Goal: Task Accomplishment & Management: Manage account settings

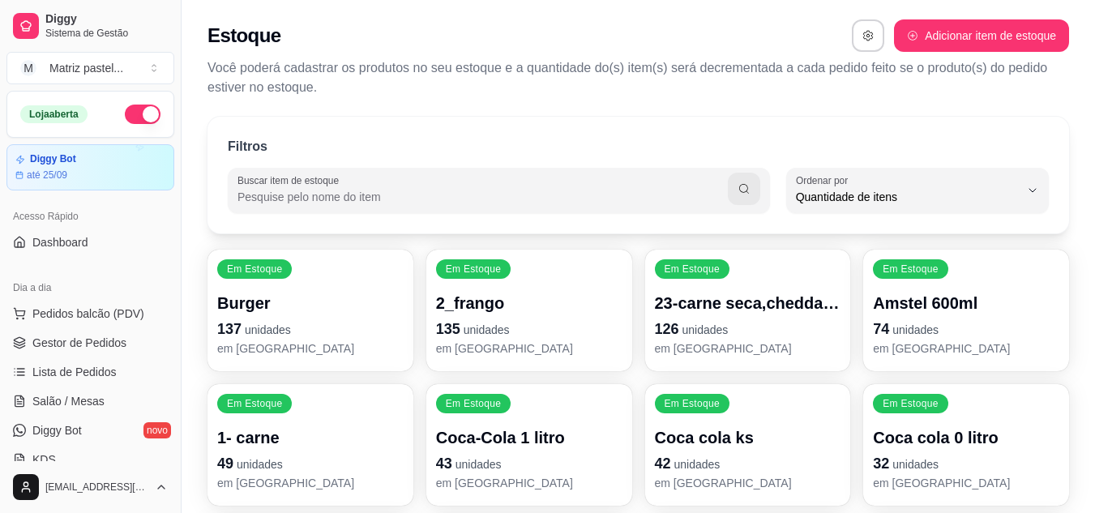
select select "QUANTITY_ORDER"
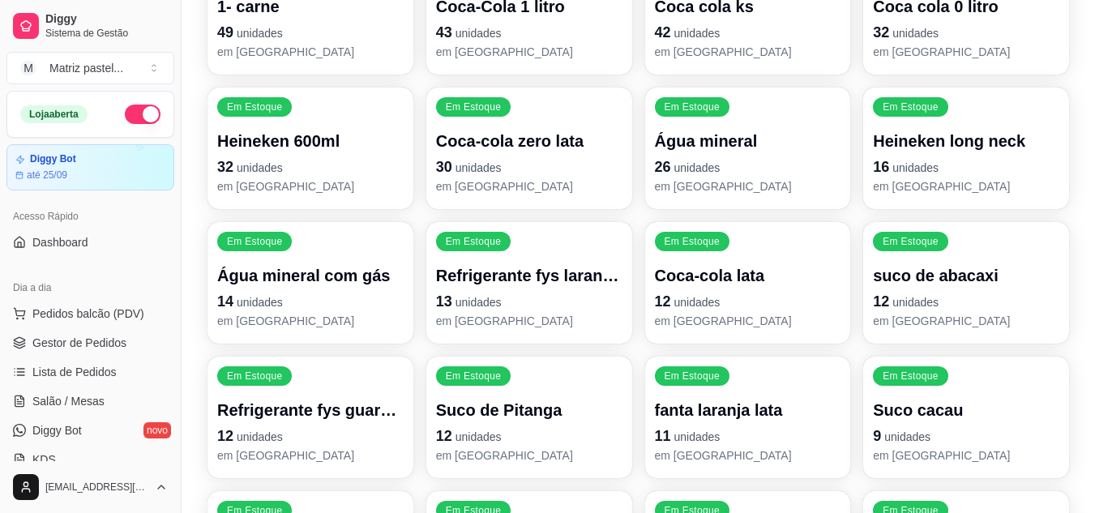
scroll to position [15, 0]
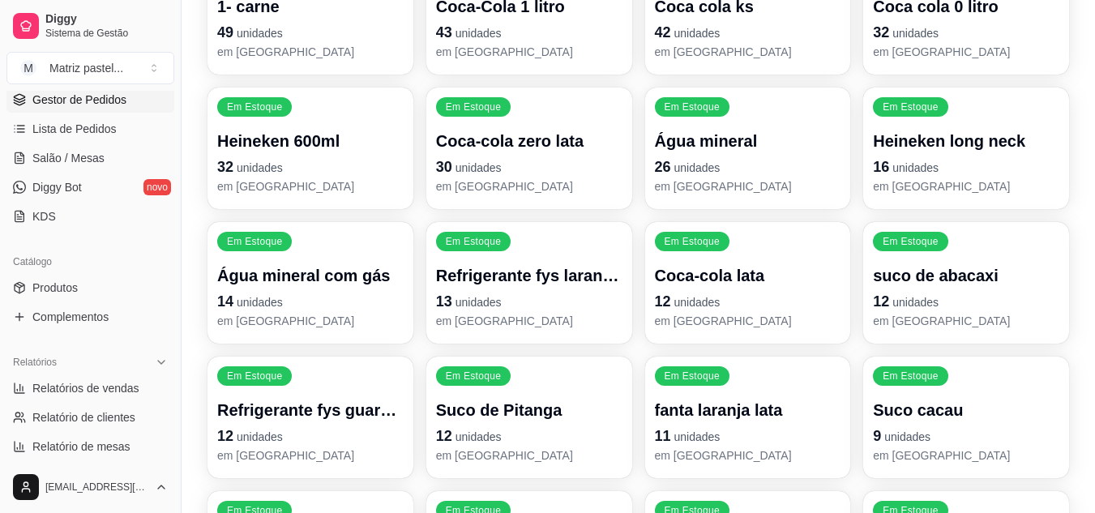
click at [85, 108] on link "Gestor de Pedidos" at bounding box center [90, 100] width 168 height 26
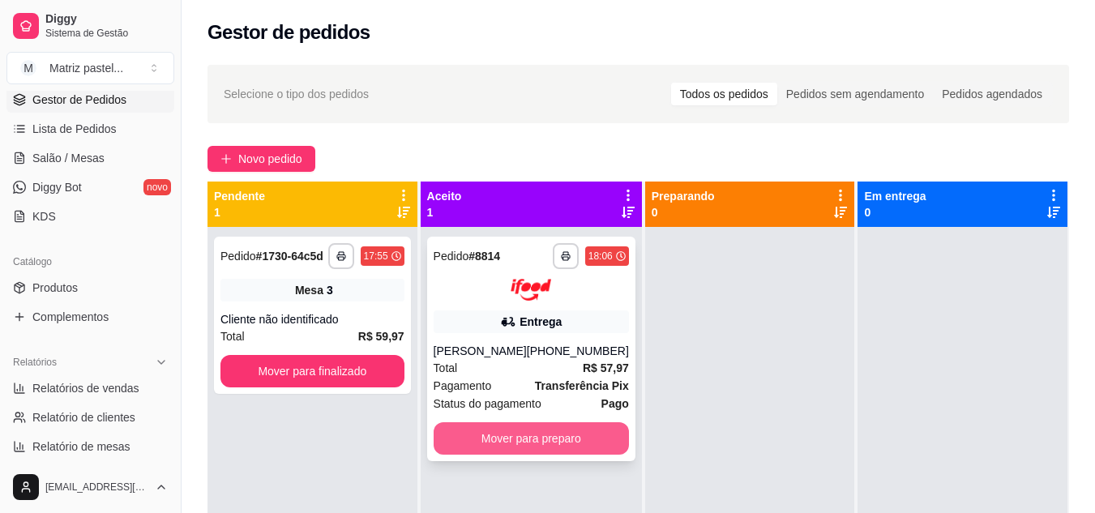
click at [516, 430] on button "Mover para preparo" at bounding box center [531, 438] width 195 height 32
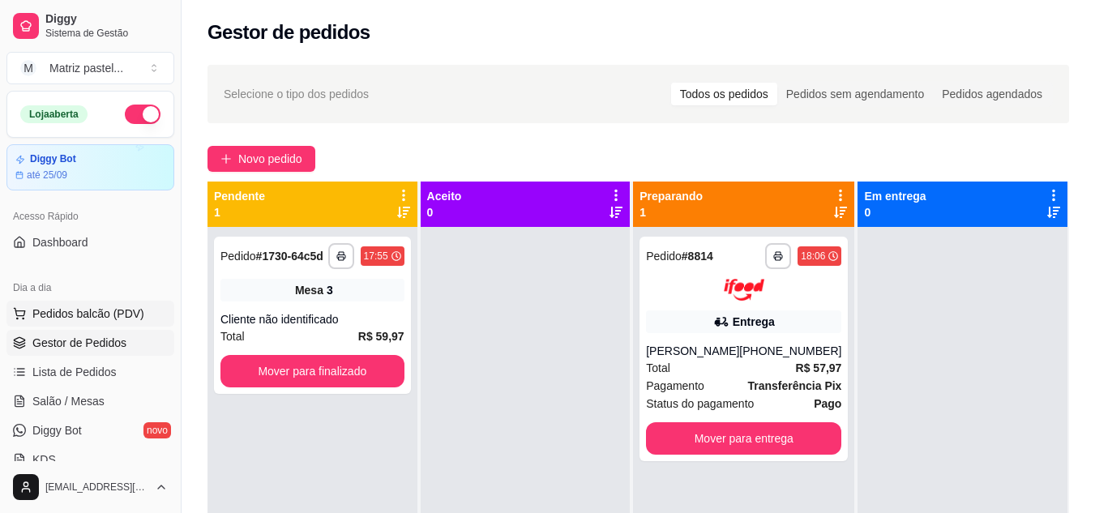
click at [76, 308] on span "Pedidos balcão (PDV)" at bounding box center [88, 314] width 112 height 16
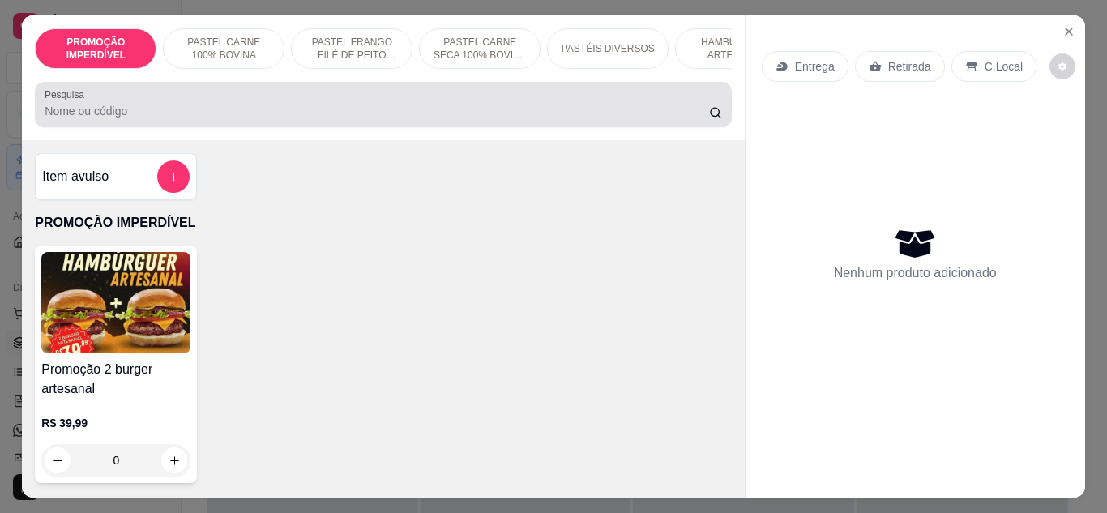
click at [253, 94] on div "Pesquisa" at bounding box center [383, 104] width 696 height 45
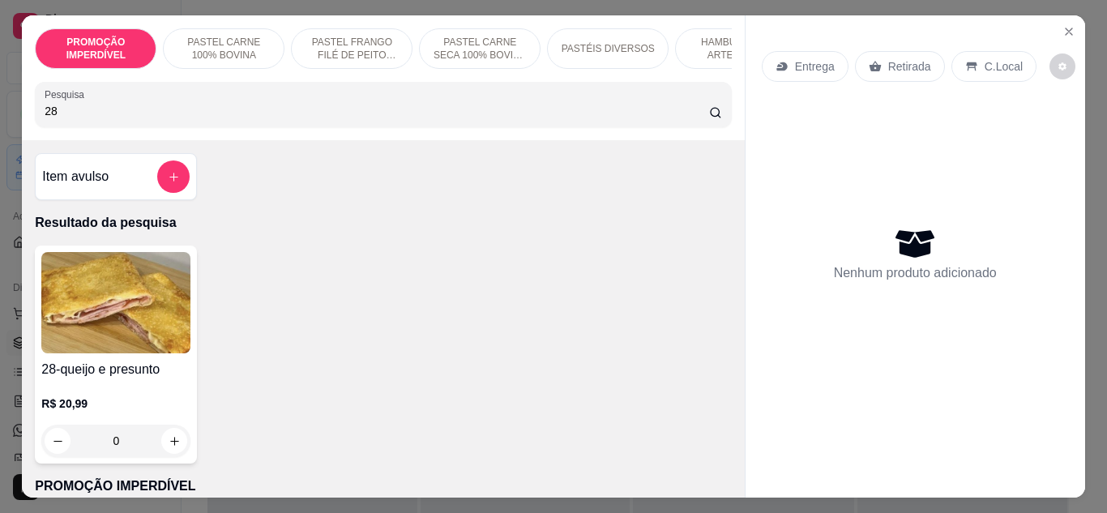
type input "28"
click at [155, 457] on div "0" at bounding box center [115, 441] width 149 height 32
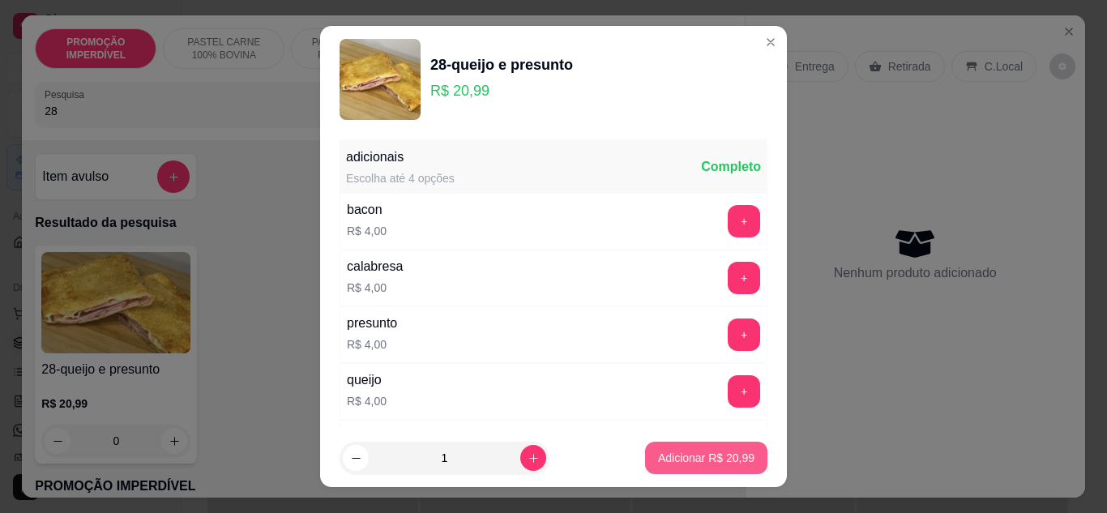
click at [709, 451] on p "Adicionar R$ 20,99" at bounding box center [706, 458] width 96 height 16
type input "1"
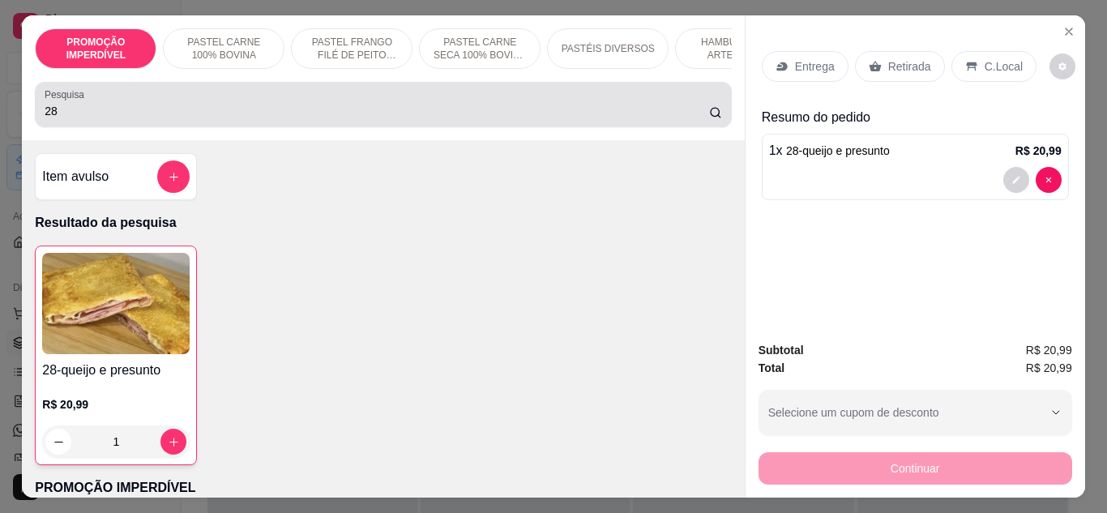
click at [152, 117] on input "28" at bounding box center [377, 111] width 665 height 16
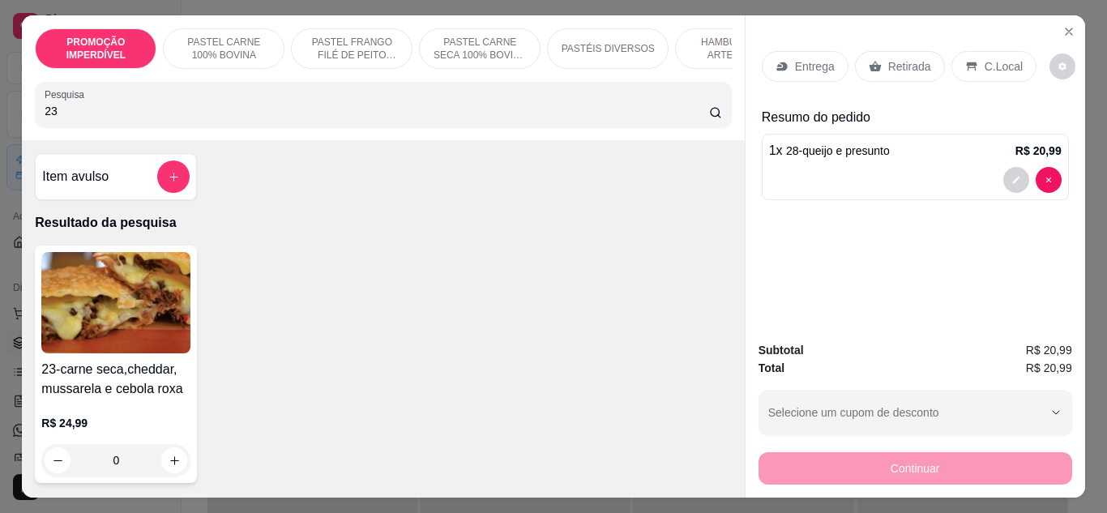
type input "23"
click at [165, 462] on div "0" at bounding box center [115, 460] width 149 height 32
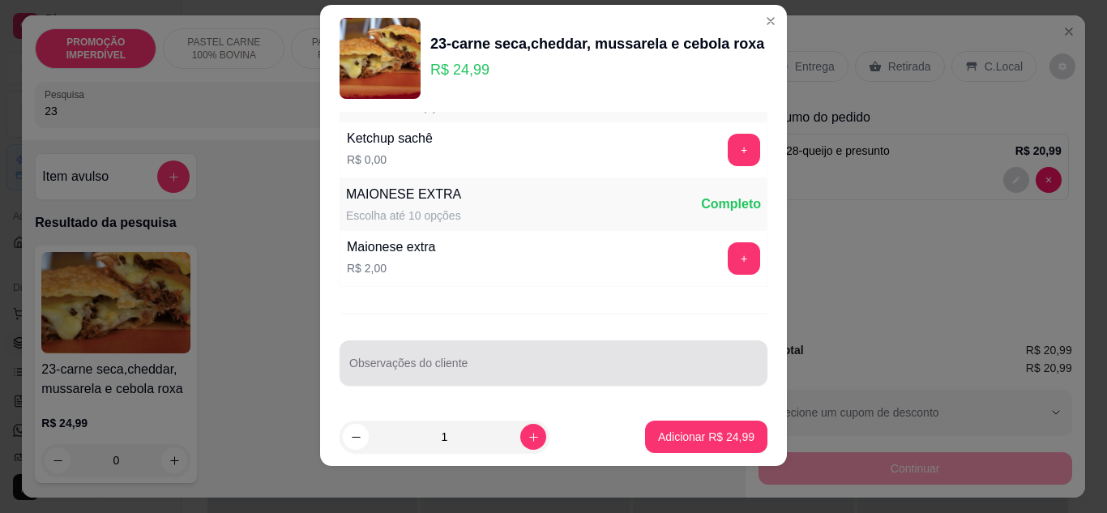
scroll to position [26, 0]
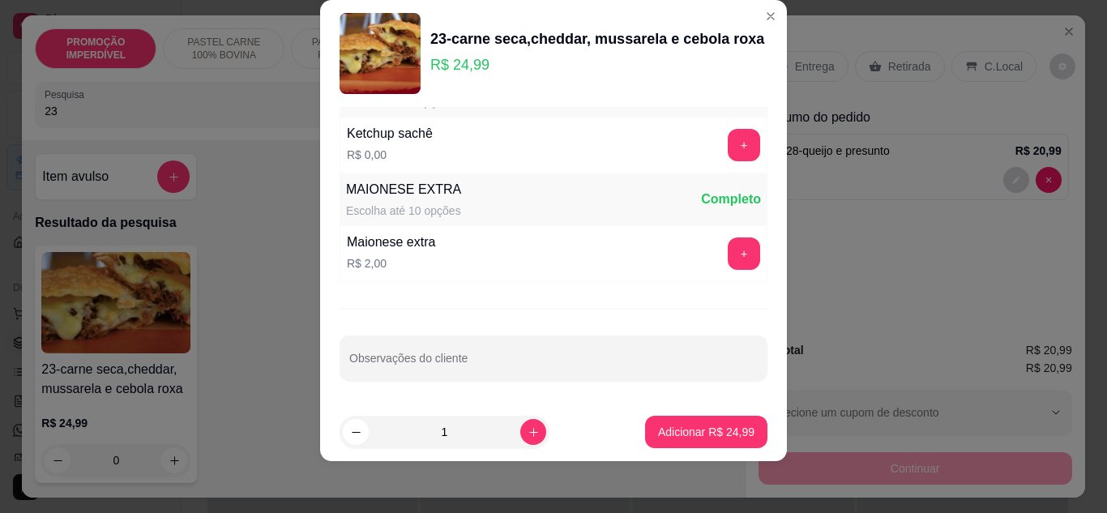
drag, startPoint x: 443, startPoint y: 381, endPoint x: 443, endPoint y: 371, distance: 9.8
click at [443, 378] on div "adicionais Escolha até 4 opções Completo bacon R$ 4,00 + calabresa R$ 4,00 + pr…" at bounding box center [553, 255] width 467 height 297
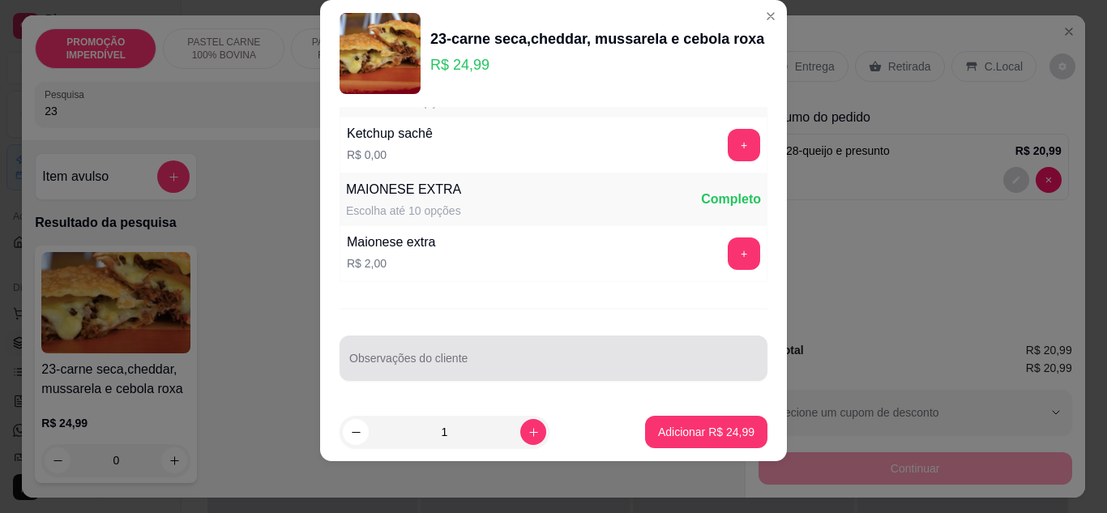
click at [443, 371] on input "Observações do cliente" at bounding box center [553, 365] width 409 height 16
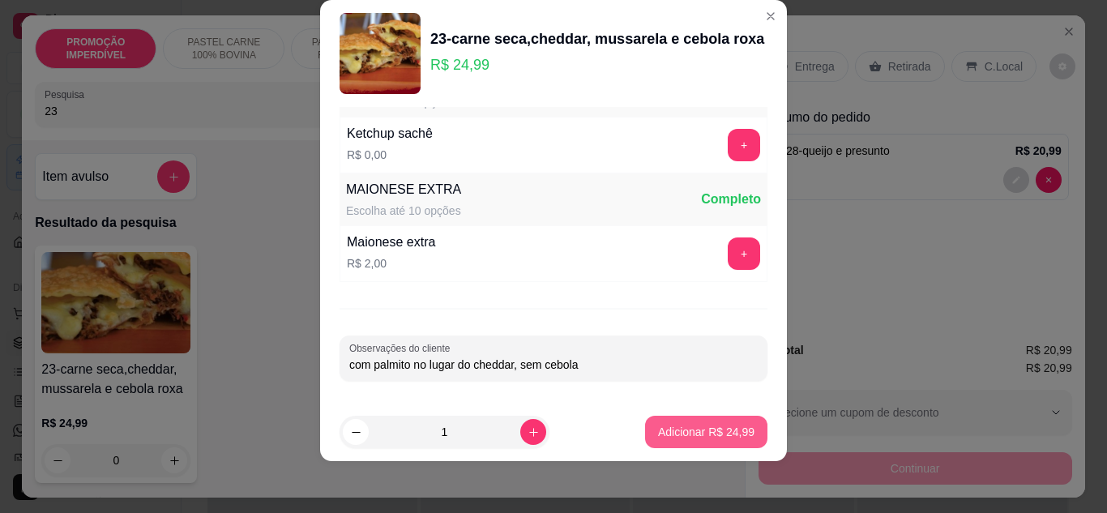
type input "com palmito no lugar do cheddar, sem cebola"
click at [716, 436] on p "Adicionar R$ 24,99" at bounding box center [706, 432] width 96 height 16
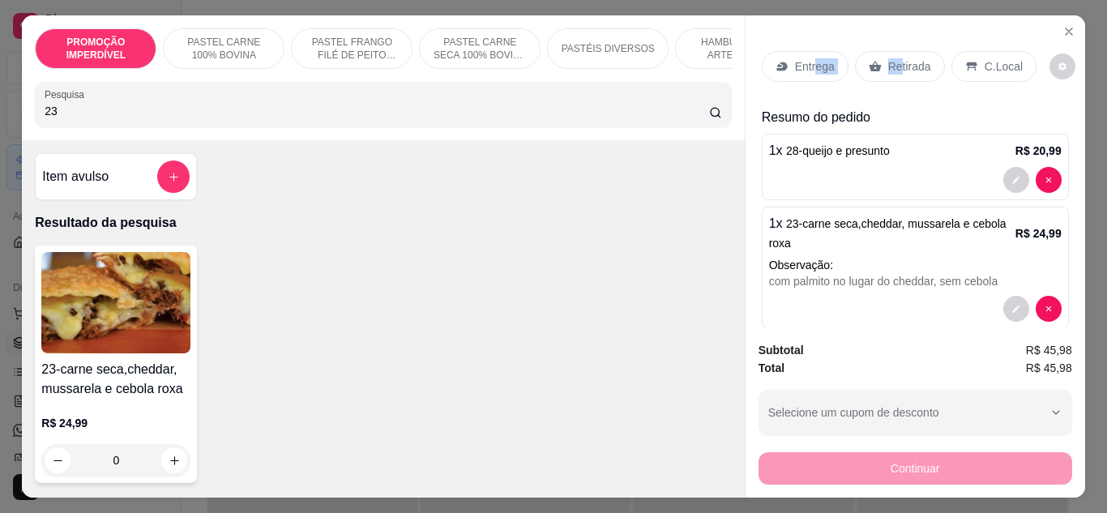
drag, startPoint x: 807, startPoint y: 67, endPoint x: 892, endPoint y: 62, distance: 84.4
click at [892, 62] on div "Entrega Retirada C.Local" at bounding box center [899, 66] width 275 height 31
click at [892, 61] on p "Retirada" at bounding box center [909, 66] width 43 height 16
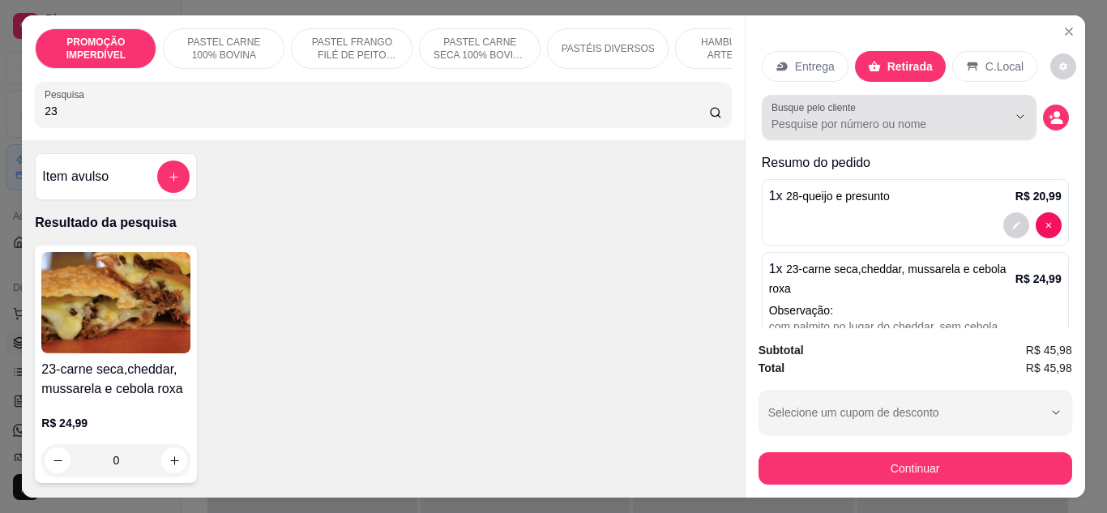
click at [854, 118] on input "Busque pelo cliente" at bounding box center [877, 124] width 210 height 16
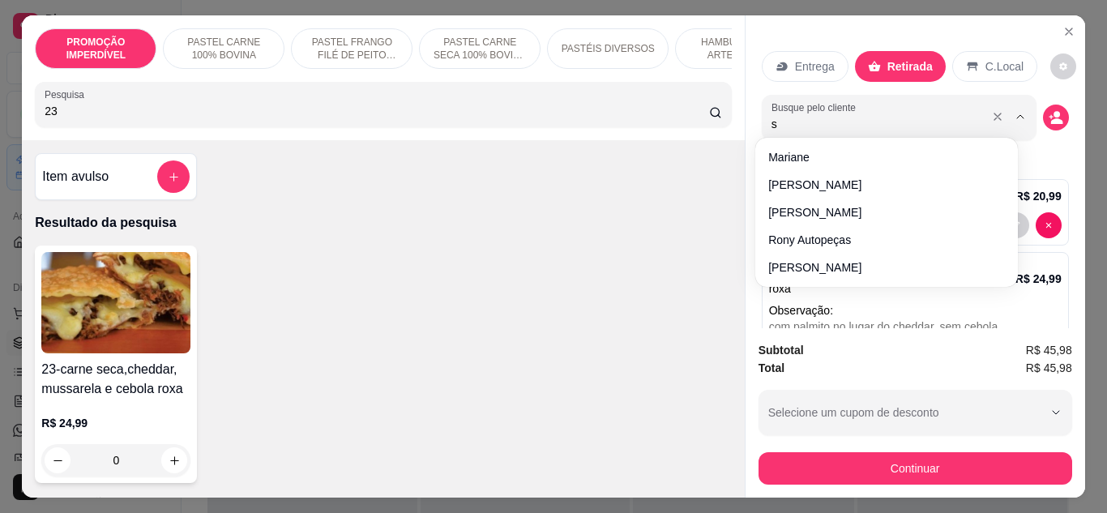
type input "sa"
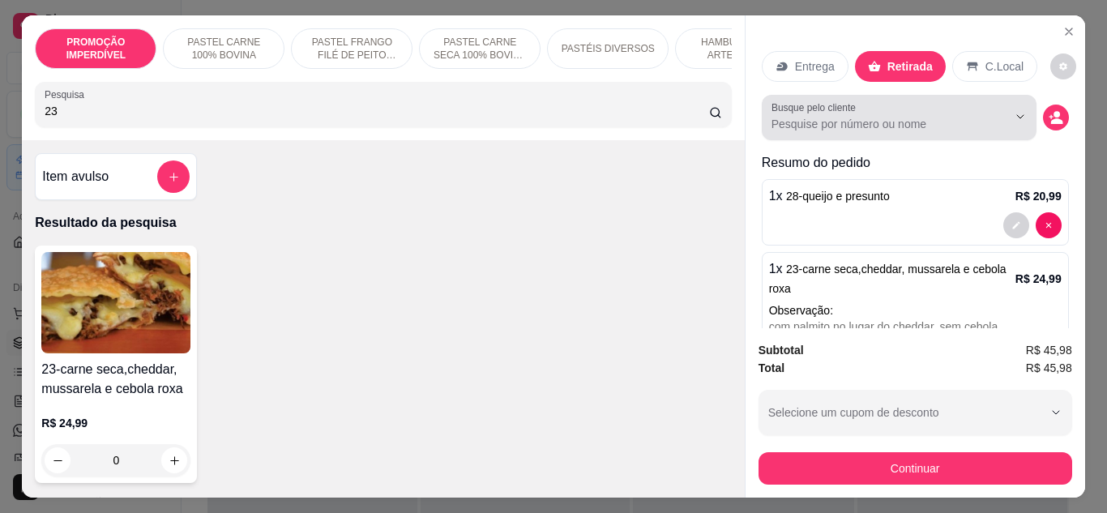
click at [920, 116] on input "Busque pelo cliente" at bounding box center [877, 124] width 210 height 16
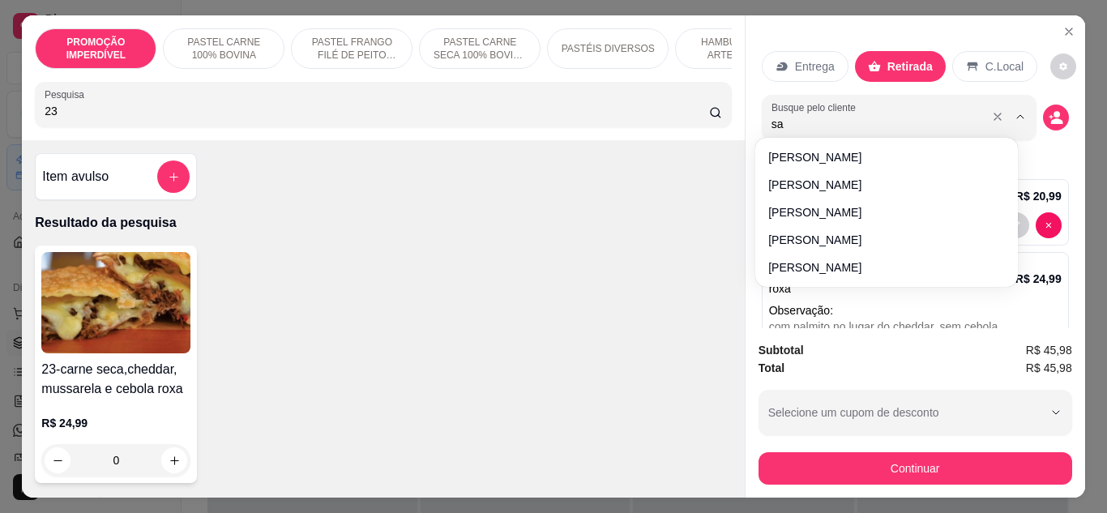
type input "sab"
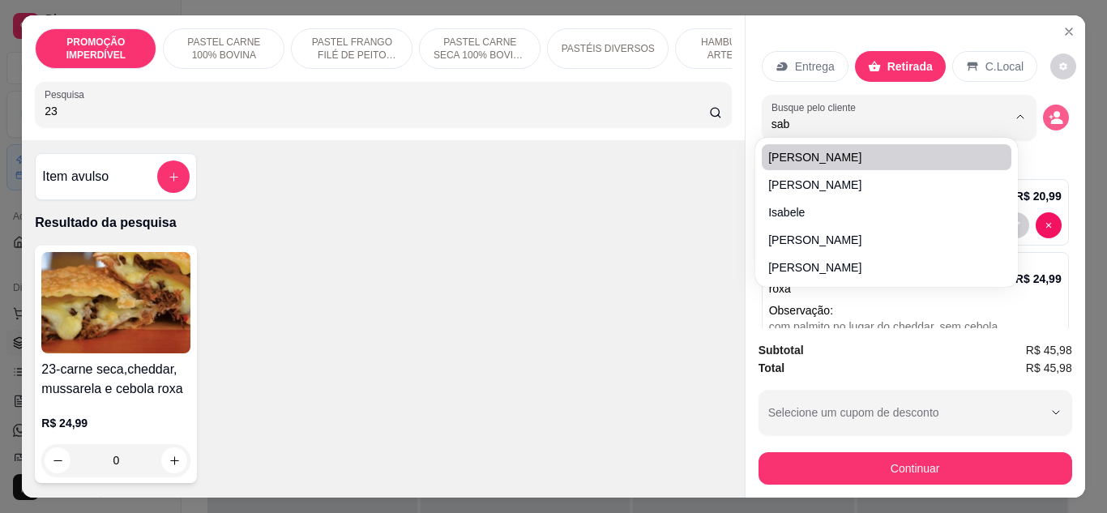
click at [1049, 110] on icon "decrease-product-quantity" at bounding box center [1056, 117] width 15 height 15
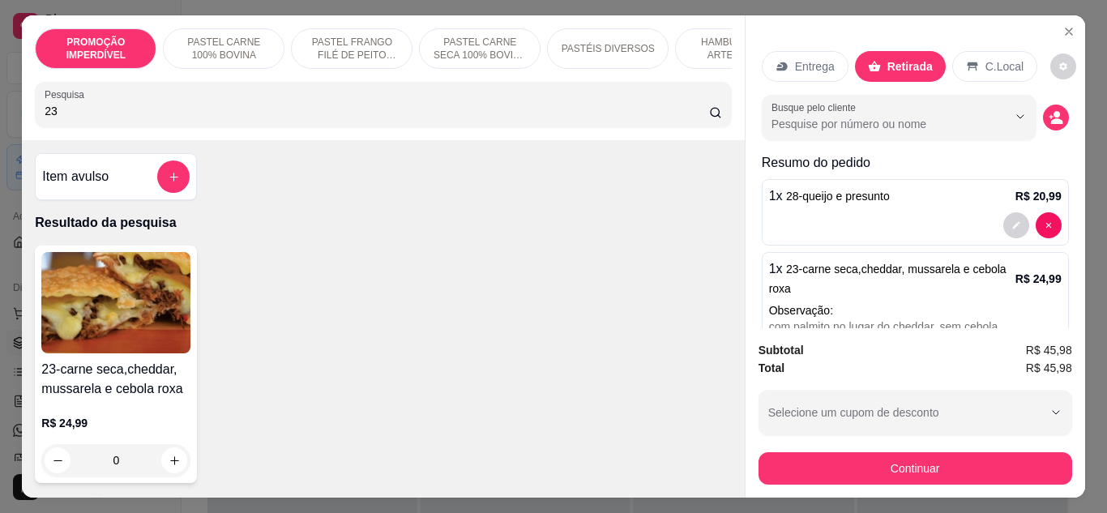
click at [1021, 101] on div "Busque pelo cliente" at bounding box center [915, 117] width 307 height 45
click at [1043, 111] on button "decrease-product-quantity" at bounding box center [1056, 118] width 26 height 26
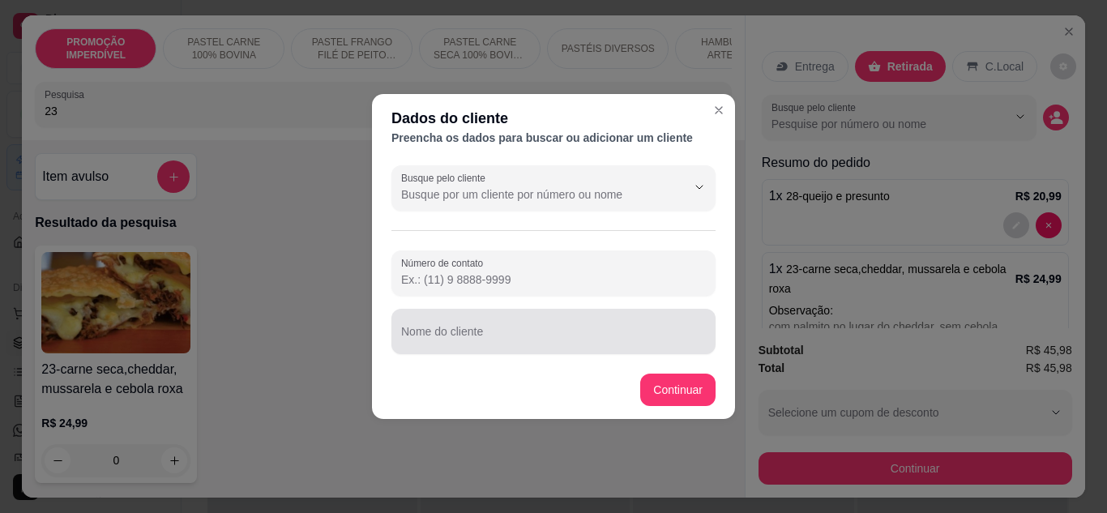
click at [494, 332] on input "Nome do cliente" at bounding box center [553, 338] width 305 height 16
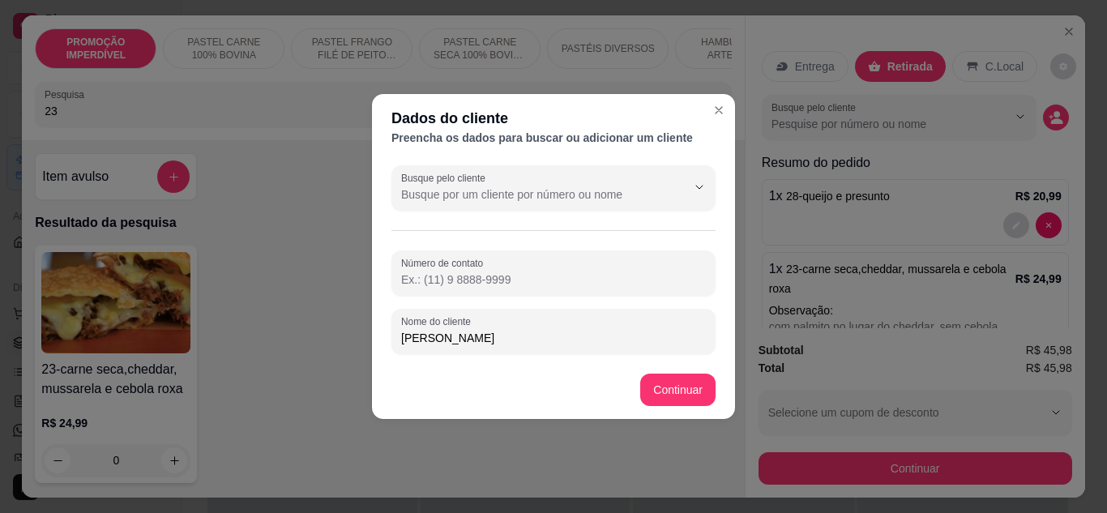
click at [466, 345] on input "[PERSON_NAME]" at bounding box center [553, 338] width 305 height 16
click at [469, 345] on input "[PERSON_NAME]" at bounding box center [553, 338] width 305 height 16
type input "Sabryna Kevonlly"
click at [557, 272] on input "Número de contato" at bounding box center [553, 280] width 305 height 16
click at [448, 280] on input "Número de contato" at bounding box center [553, 280] width 305 height 16
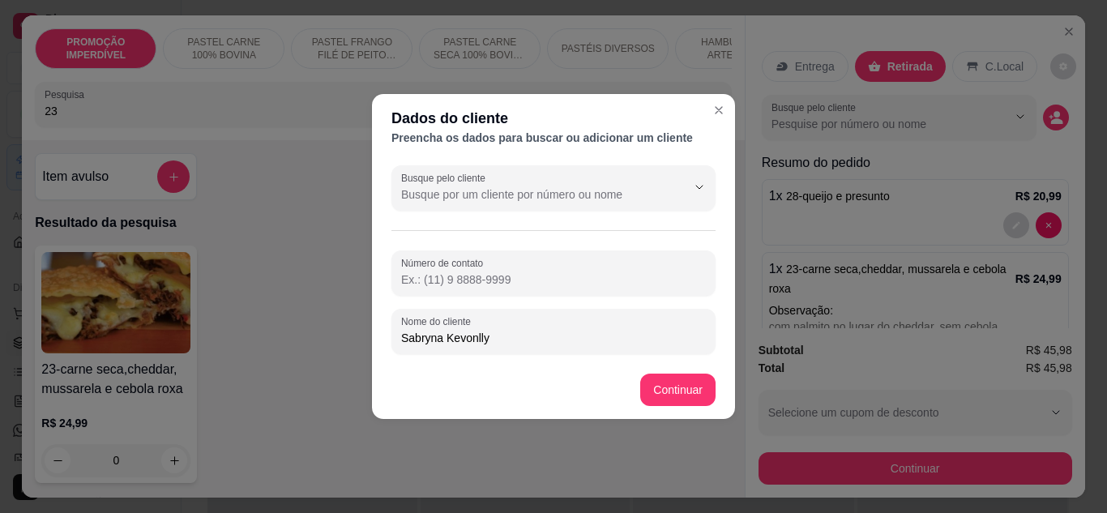
paste input "[PHONE_NUMBER]"
type input "[PHONE_NUMBER]"
click at [648, 391] on div "23-carne seca,cheddar, mussarela e cebola roxa R$ 24,99 0" at bounding box center [383, 365] width 696 height 238
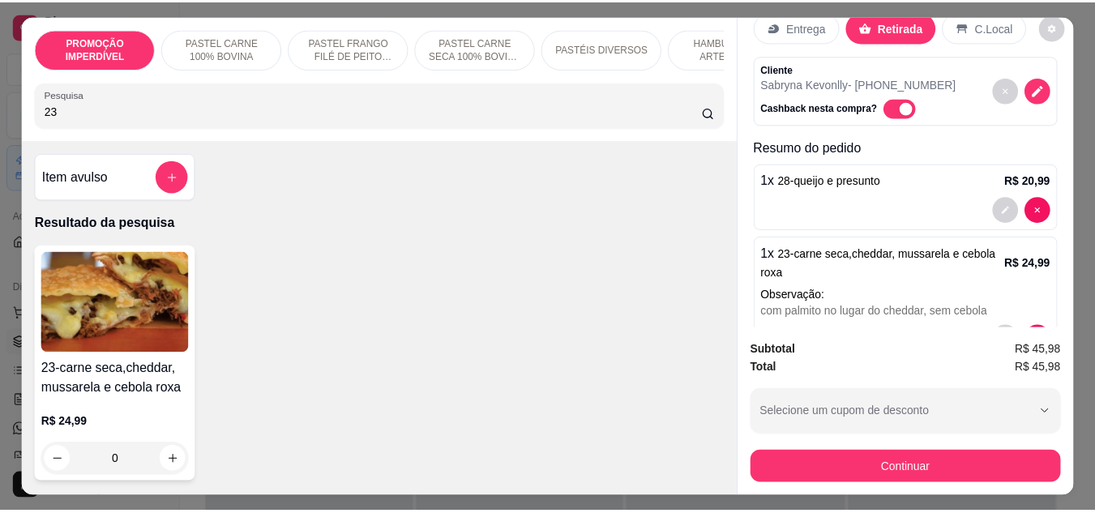
scroll to position [0, 0]
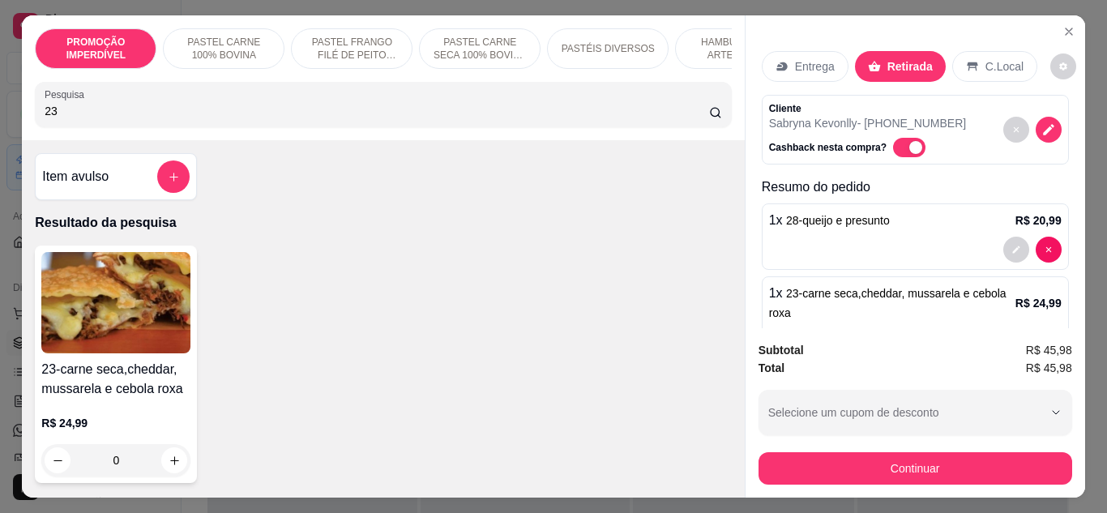
click at [861, 481] on div "Subtotal R$ 45,98 Total R$ 45,98 Selecione um cupom de desconto NATALMATRIZ Sel…" at bounding box center [916, 412] width 340 height 169
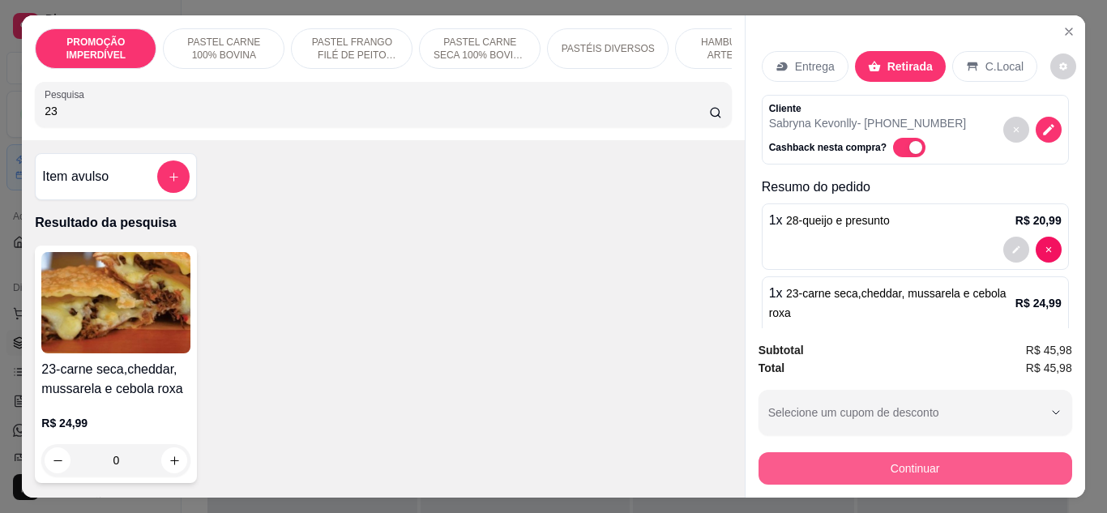
click at [858, 461] on button "Continuar" at bounding box center [916, 468] width 314 height 32
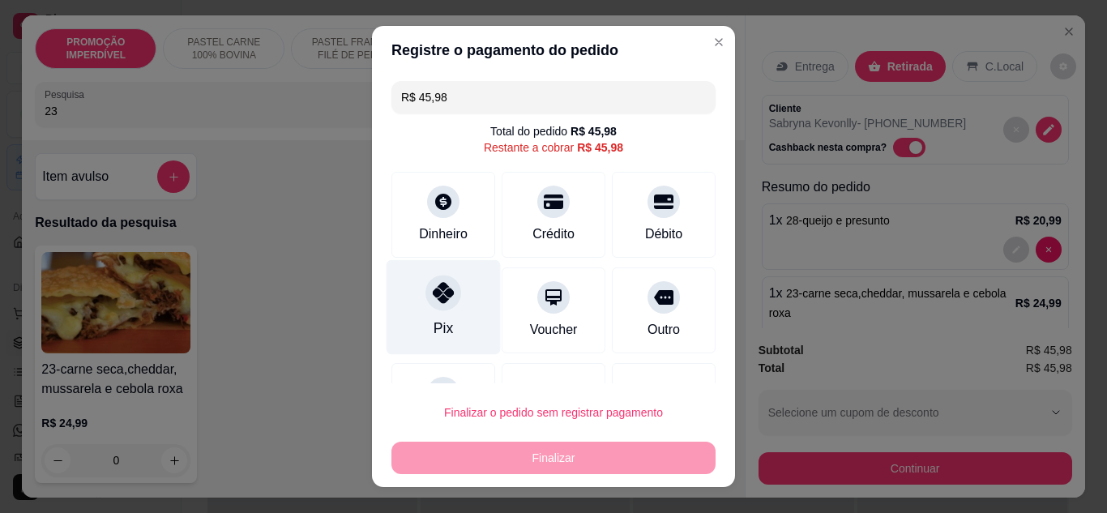
click at [448, 306] on div "Pix" at bounding box center [444, 306] width 114 height 95
type input "R$ 0,00"
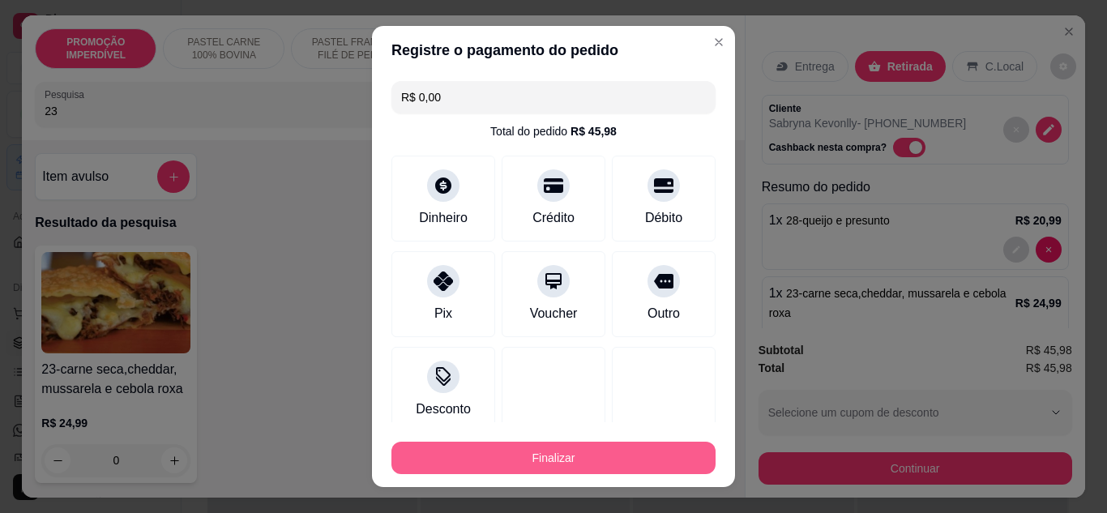
click at [530, 463] on button "Finalizar" at bounding box center [554, 458] width 324 height 32
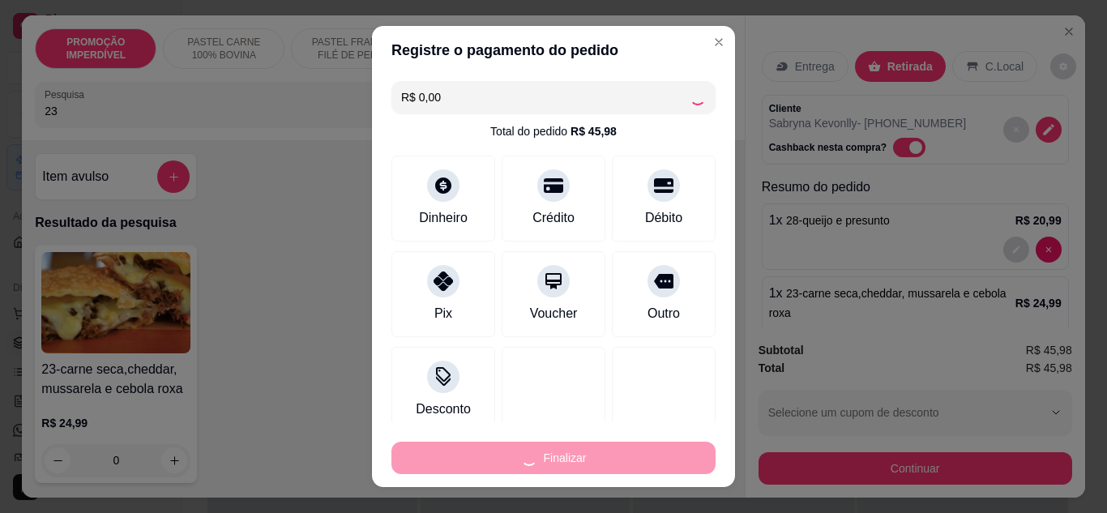
type input "0"
type input "-R$ 45,98"
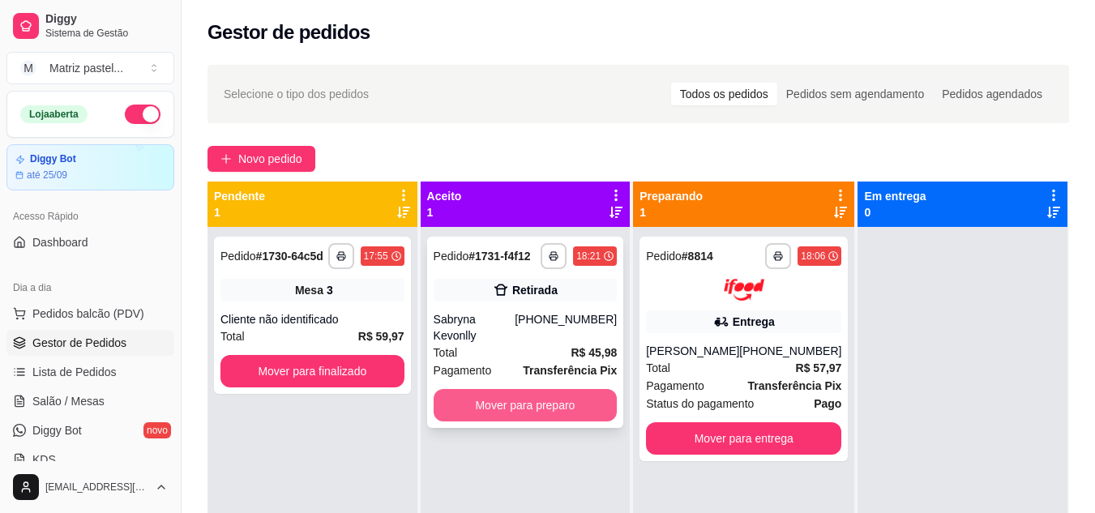
click at [563, 389] on button "Mover para preparo" at bounding box center [526, 405] width 184 height 32
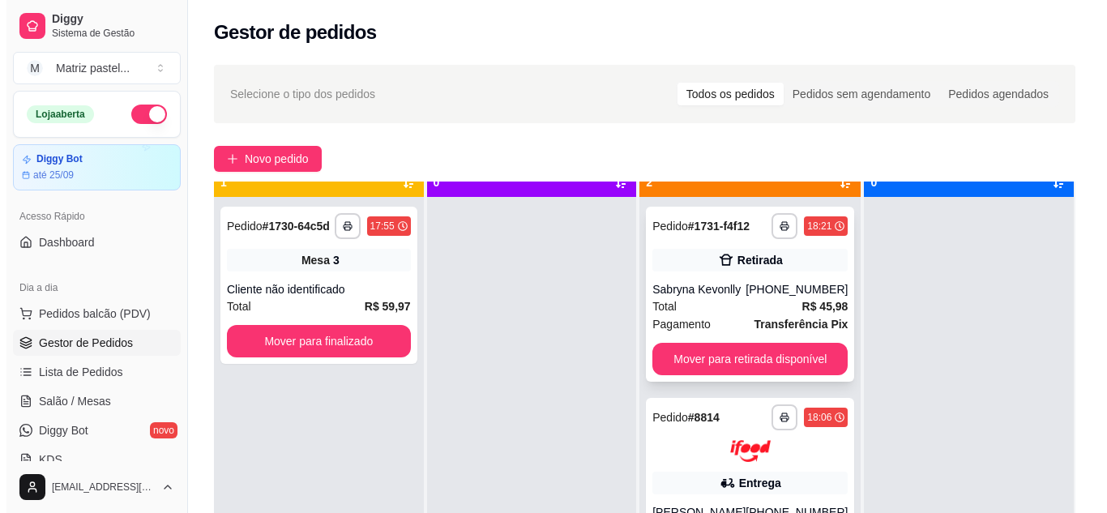
scroll to position [45, 0]
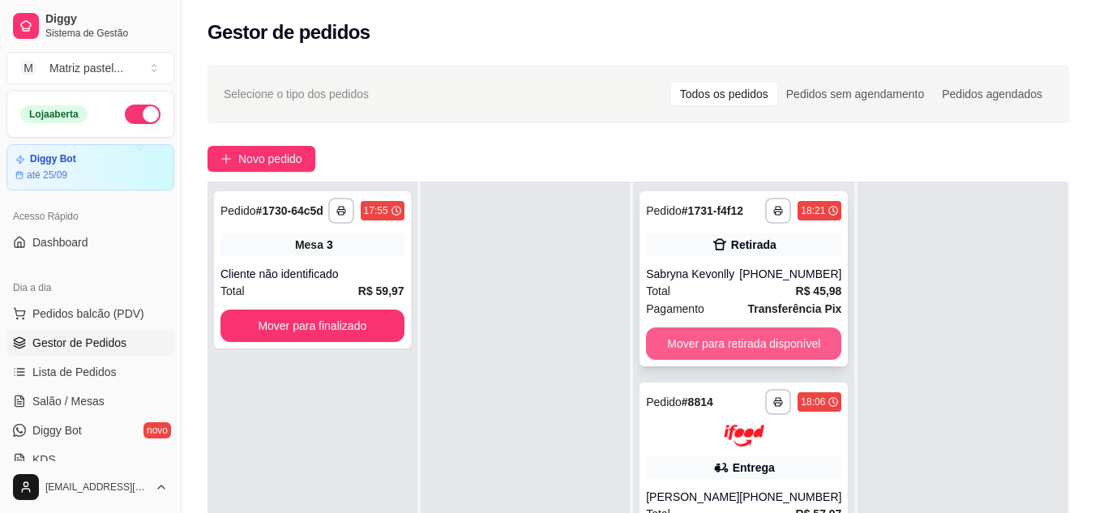
click at [729, 346] on button "Mover para retirada disponível" at bounding box center [743, 343] width 195 height 32
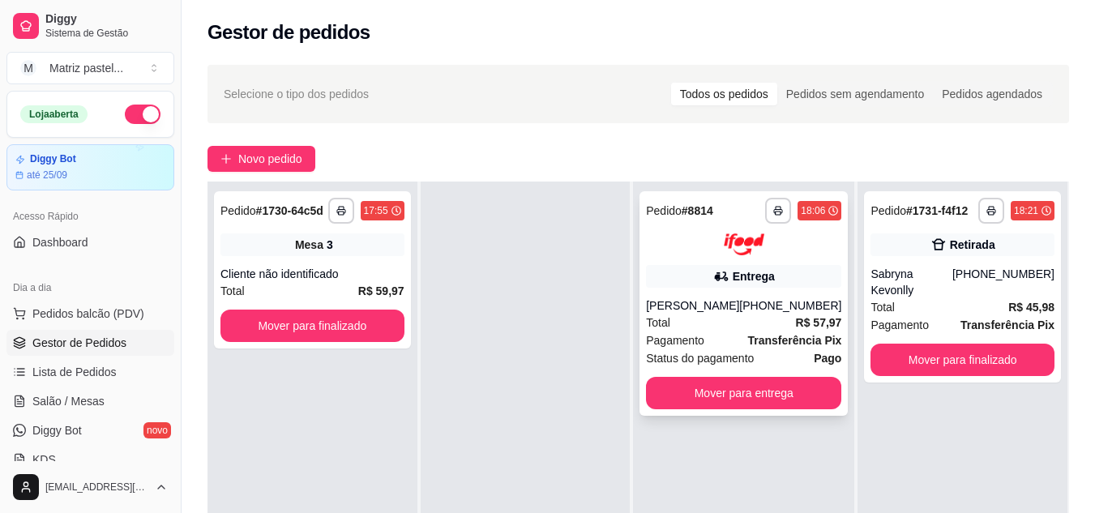
click at [743, 276] on div "Entrega" at bounding box center [754, 276] width 42 height 16
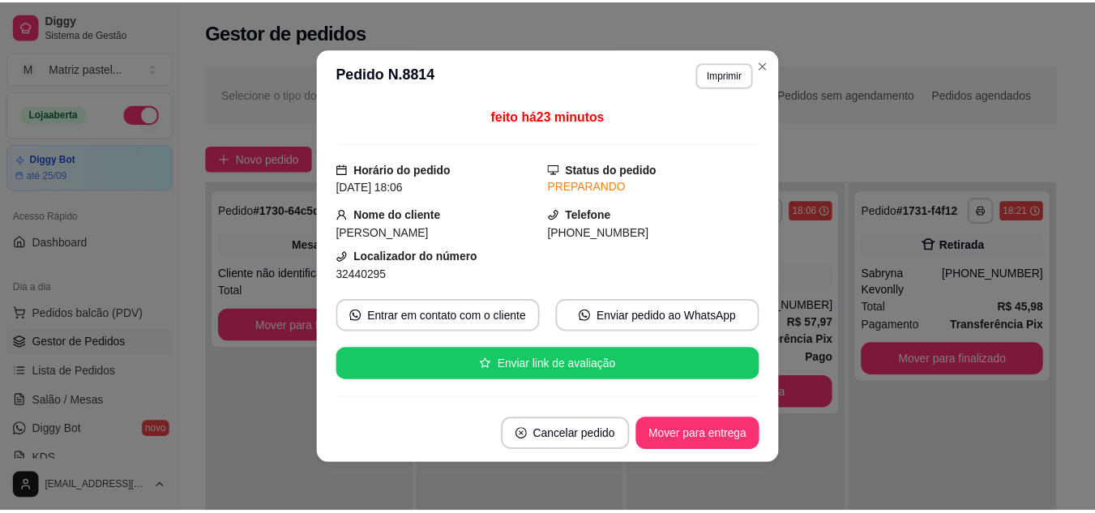
scroll to position [81, 0]
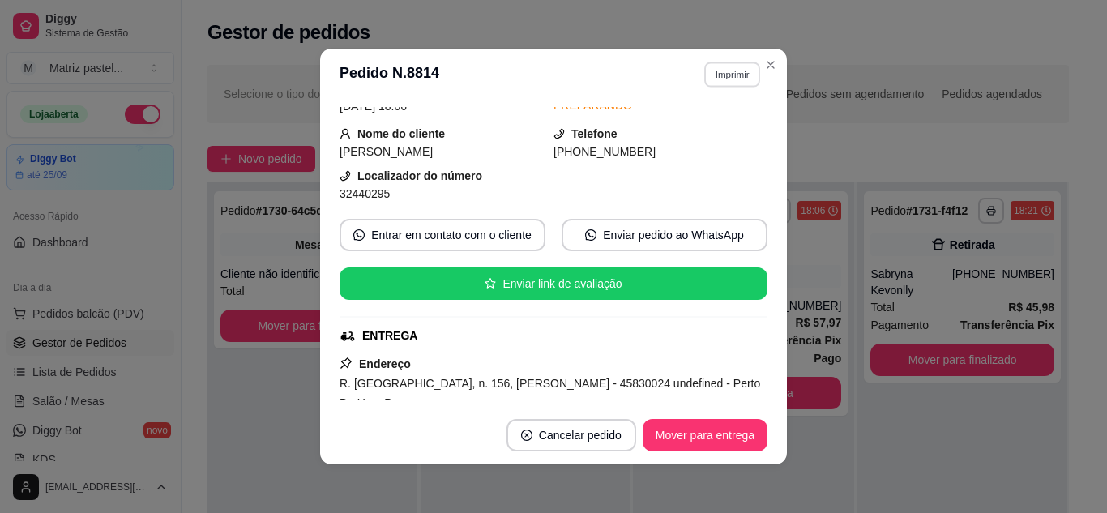
click at [711, 69] on button "Imprimir" at bounding box center [732, 74] width 56 height 25
click at [706, 124] on button "IMPRESSORA" at bounding box center [696, 130] width 113 height 25
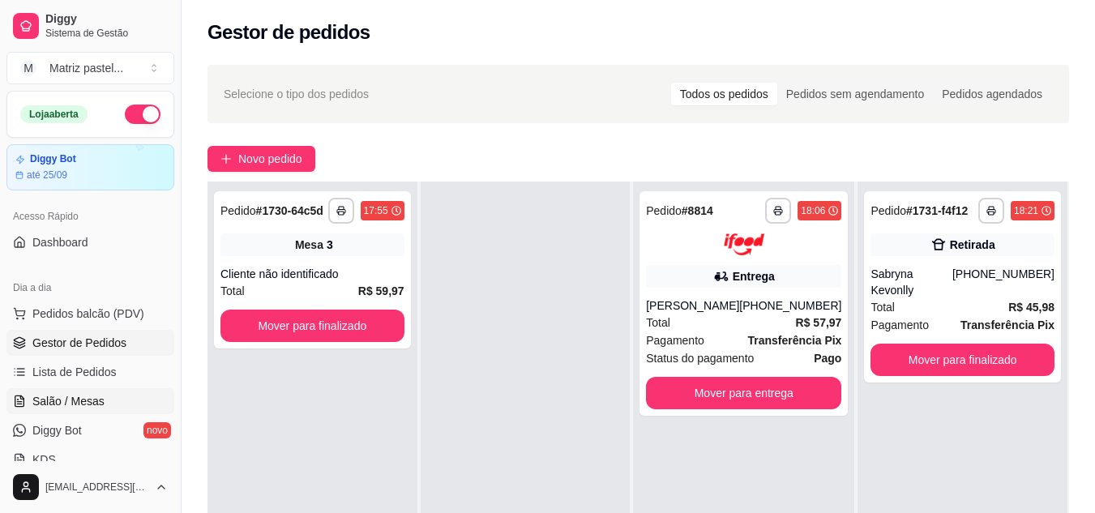
drag, startPoint x: 49, startPoint y: 395, endPoint x: 112, endPoint y: 417, distance: 66.4
click at [51, 395] on span "Salão / Mesas" at bounding box center [68, 401] width 72 height 16
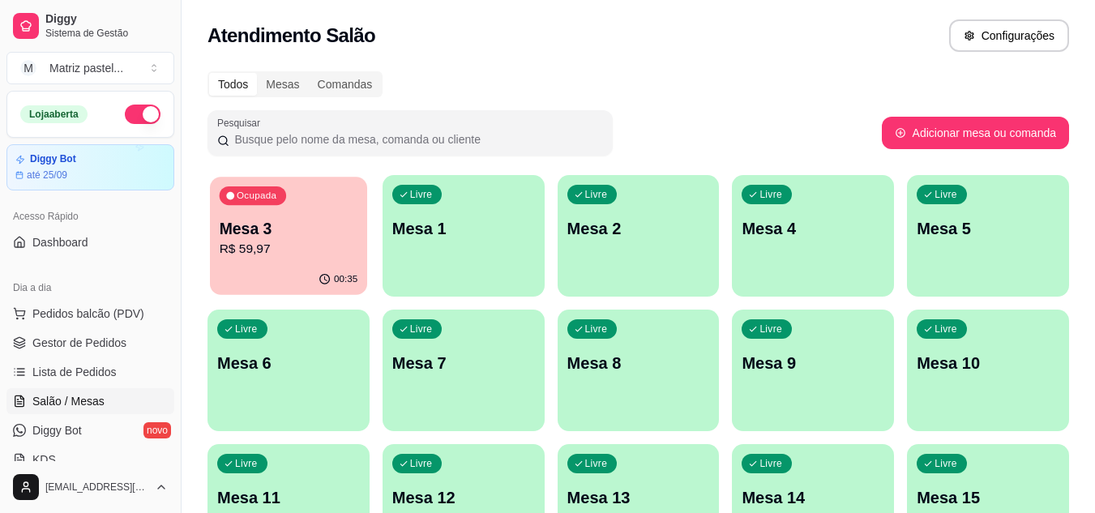
click at [336, 252] on p "R$ 59,97" at bounding box center [289, 249] width 139 height 19
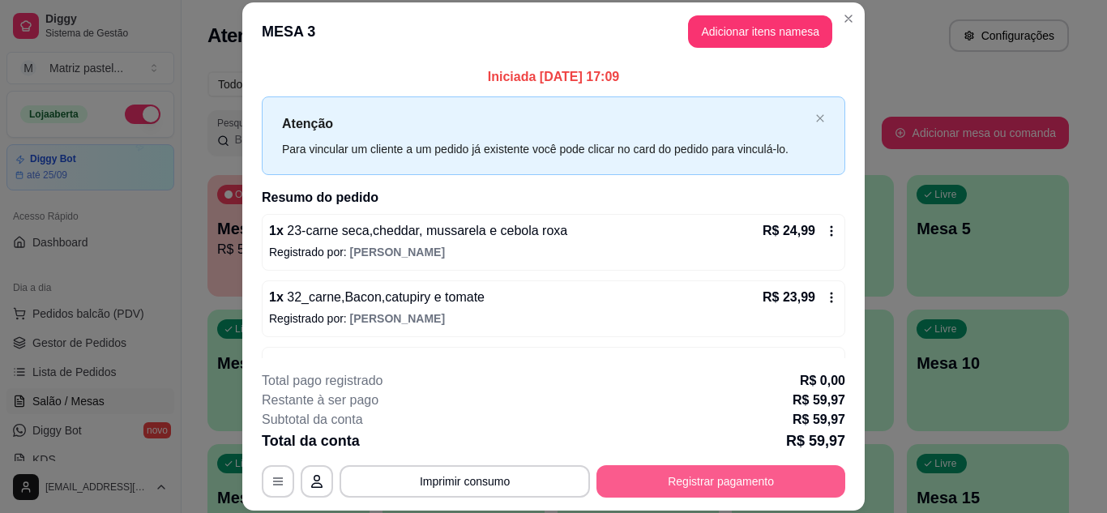
click at [759, 476] on button "Registrar pagamento" at bounding box center [721, 481] width 249 height 32
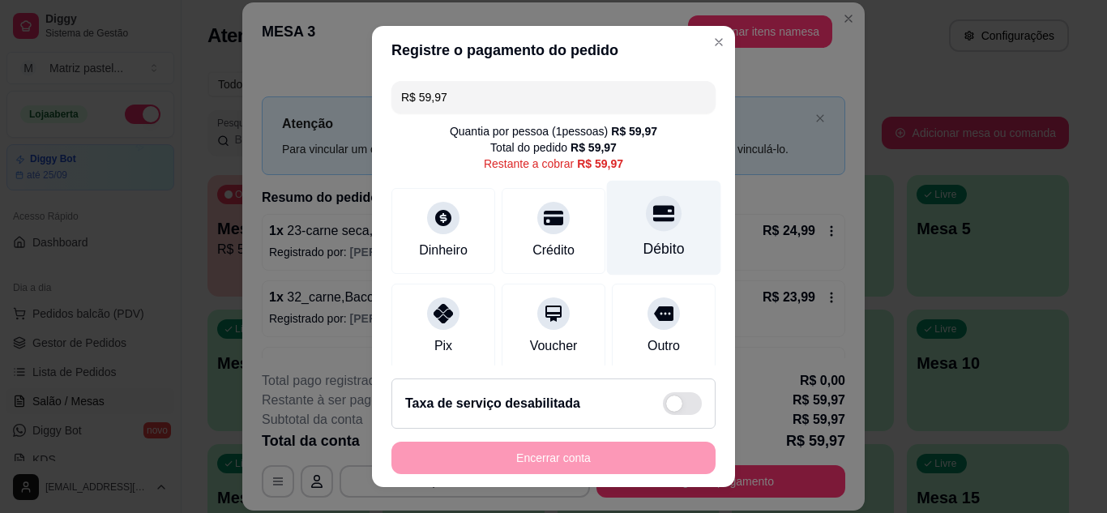
click at [671, 250] on div "Débito" at bounding box center [664, 227] width 114 height 95
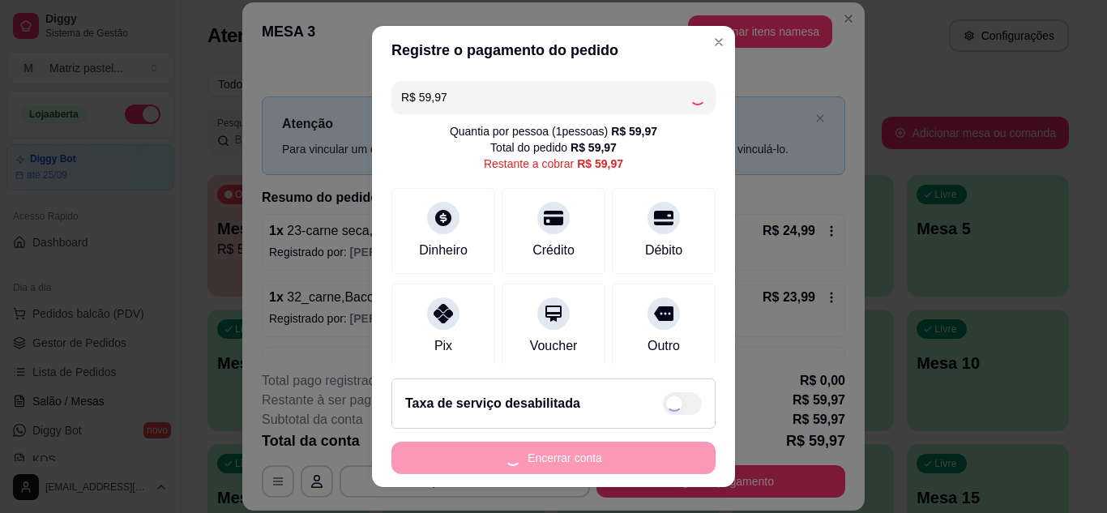
type input "R$ 0,00"
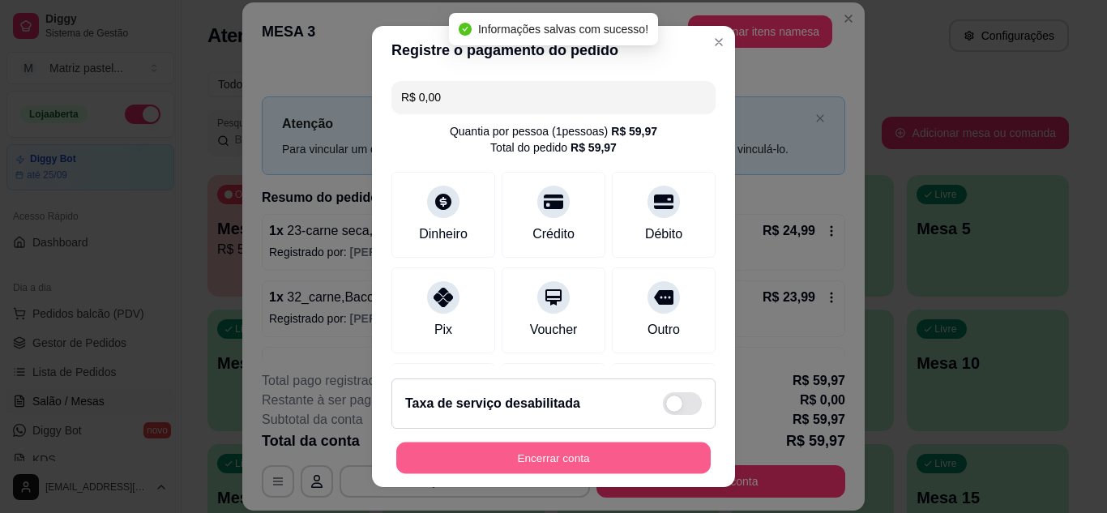
click at [606, 450] on button "Encerrar conta" at bounding box center [553, 459] width 315 height 32
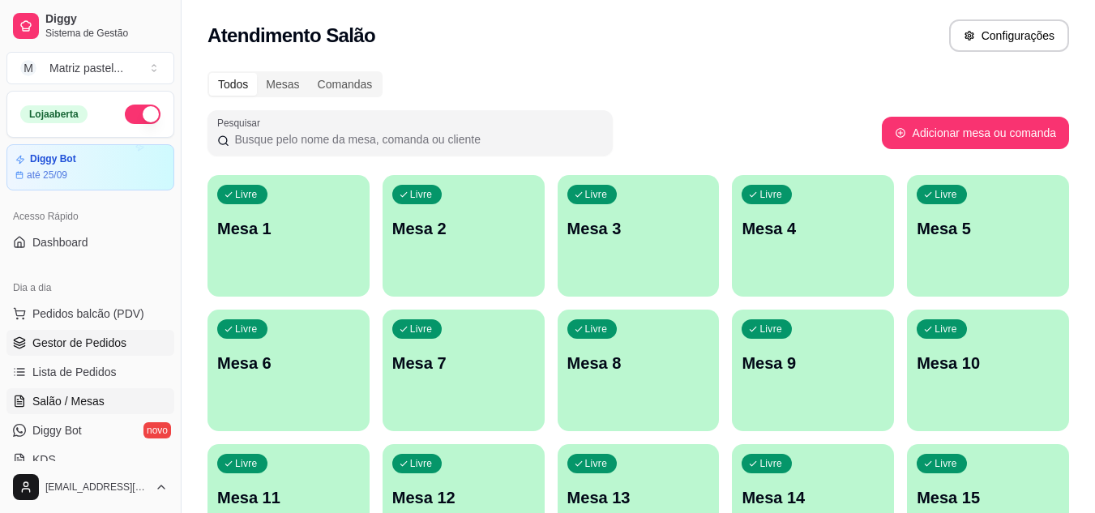
click at [62, 337] on span "Gestor de Pedidos" at bounding box center [79, 343] width 94 height 16
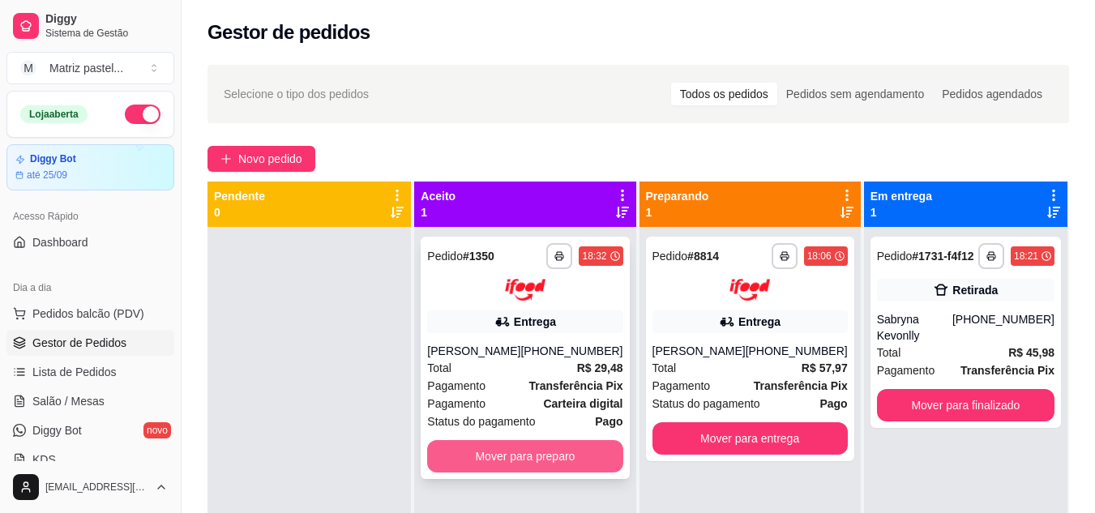
click at [527, 471] on button "Mover para preparo" at bounding box center [524, 456] width 195 height 32
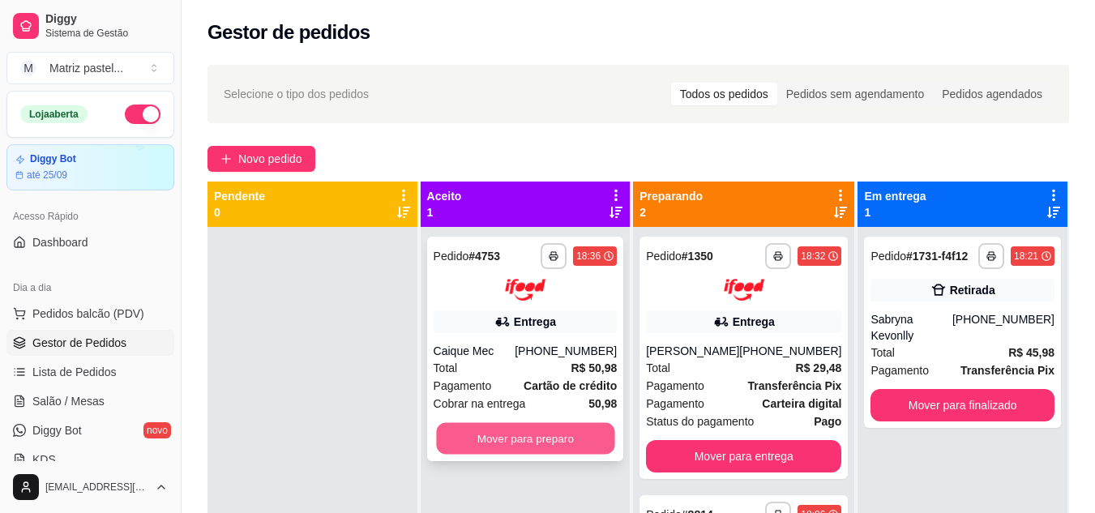
click at [535, 424] on button "Mover para preparo" at bounding box center [525, 438] width 178 height 32
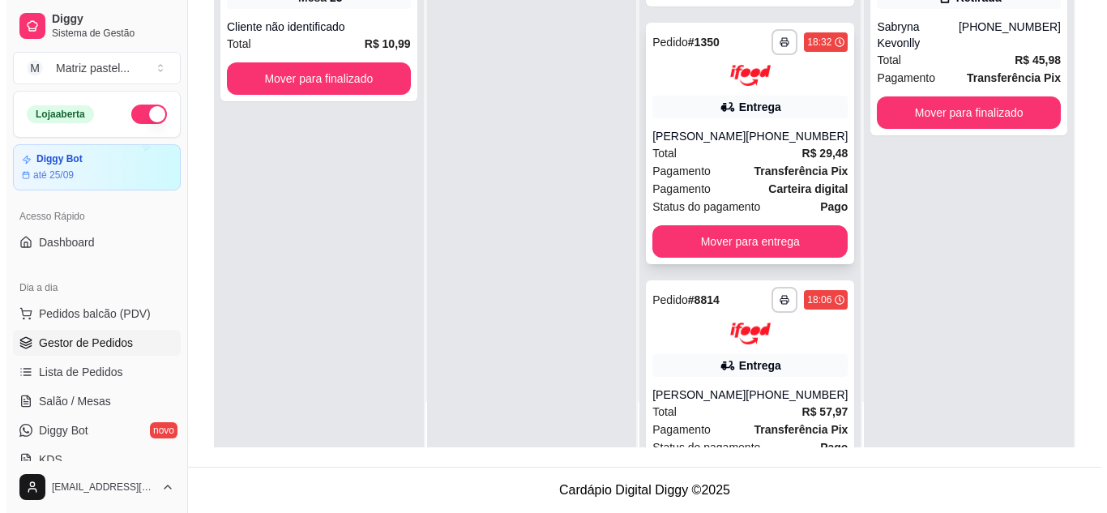
scroll to position [243, 0]
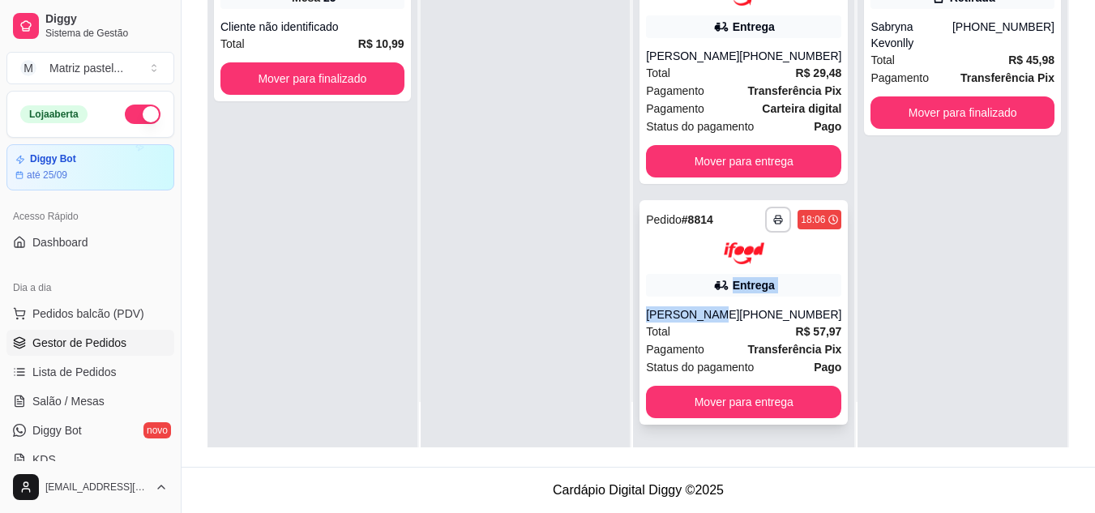
click at [706, 313] on div "**********" at bounding box center [744, 312] width 208 height 225
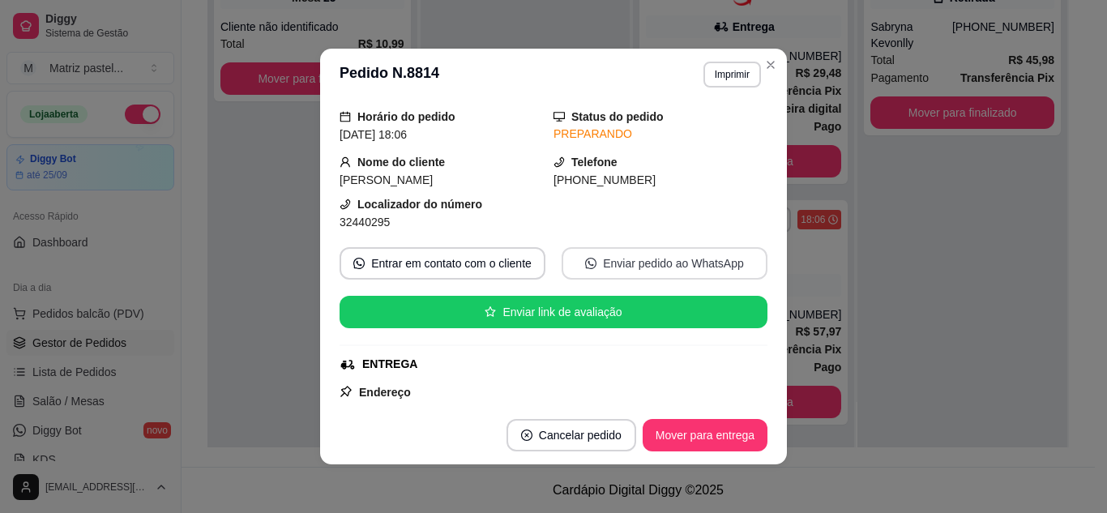
scroll to position [81, 0]
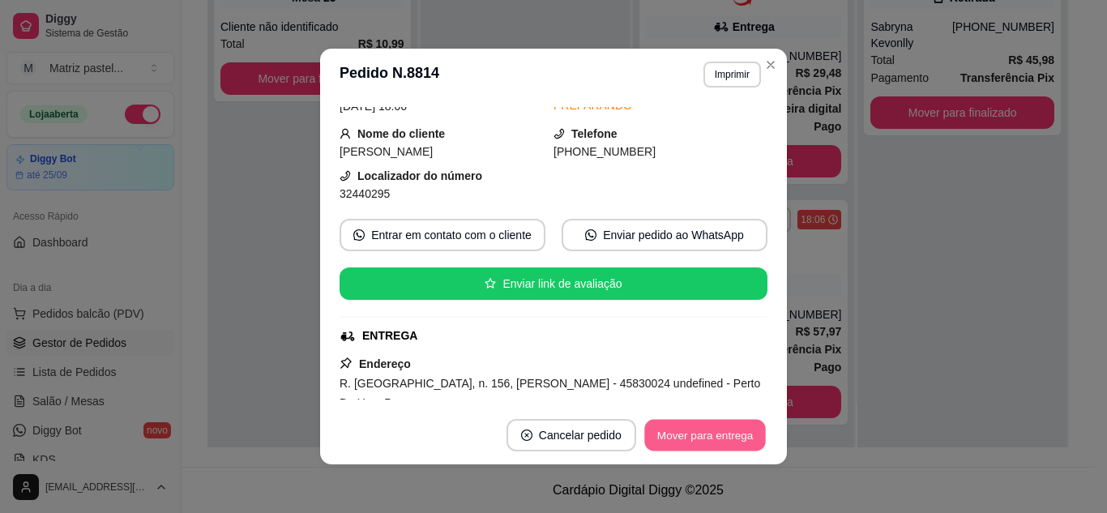
click at [670, 435] on button "Mover para entrega" at bounding box center [705, 436] width 122 height 32
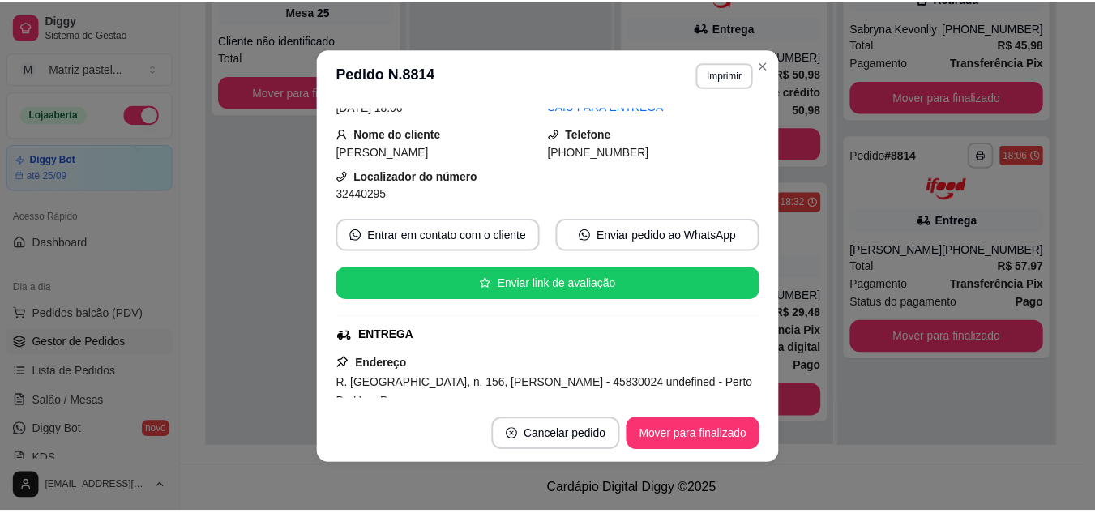
scroll to position [18, 0]
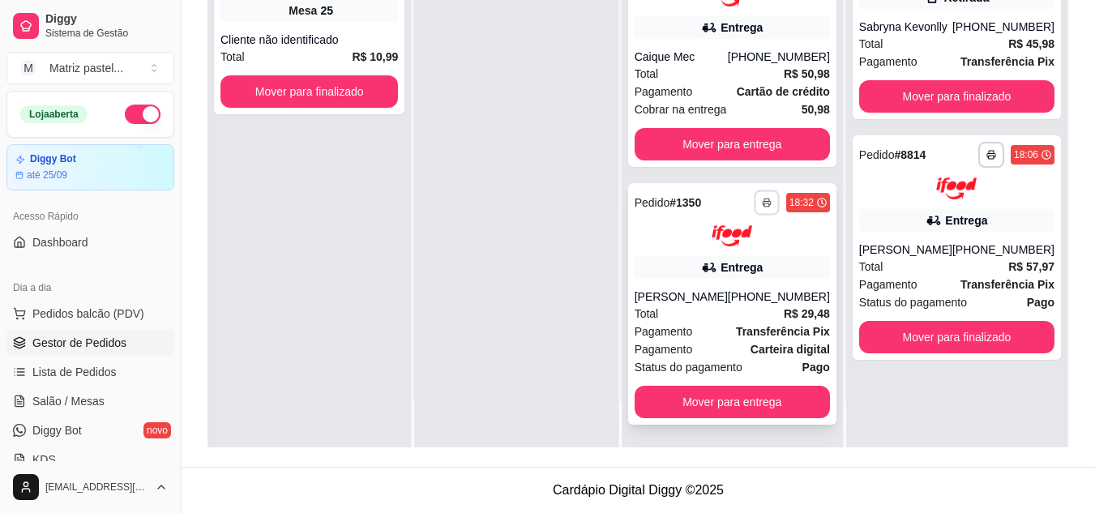
click at [764, 203] on rect "button" at bounding box center [766, 204] width 5 height 3
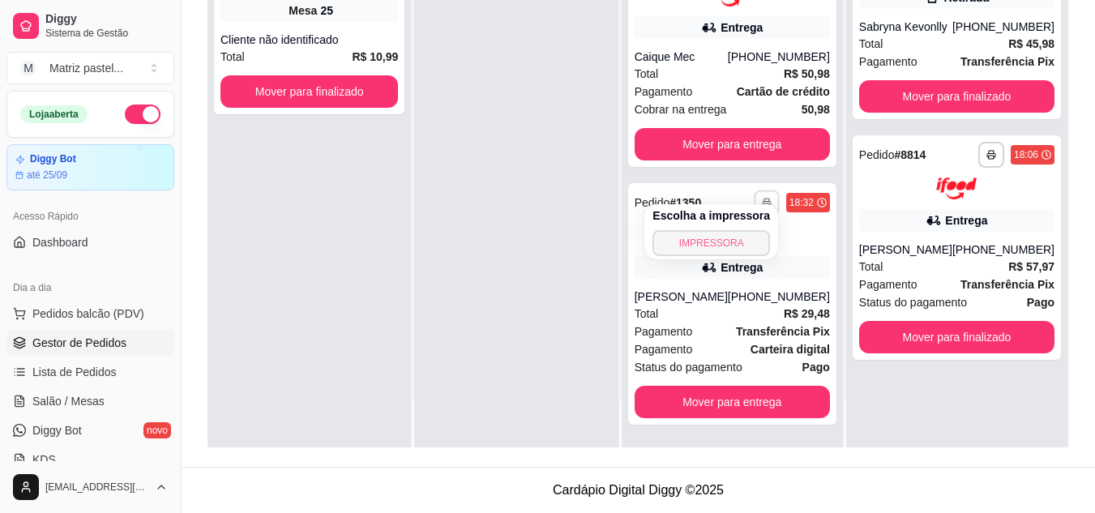
click at [696, 242] on button "IMPRESSORA" at bounding box center [712, 243] width 118 height 26
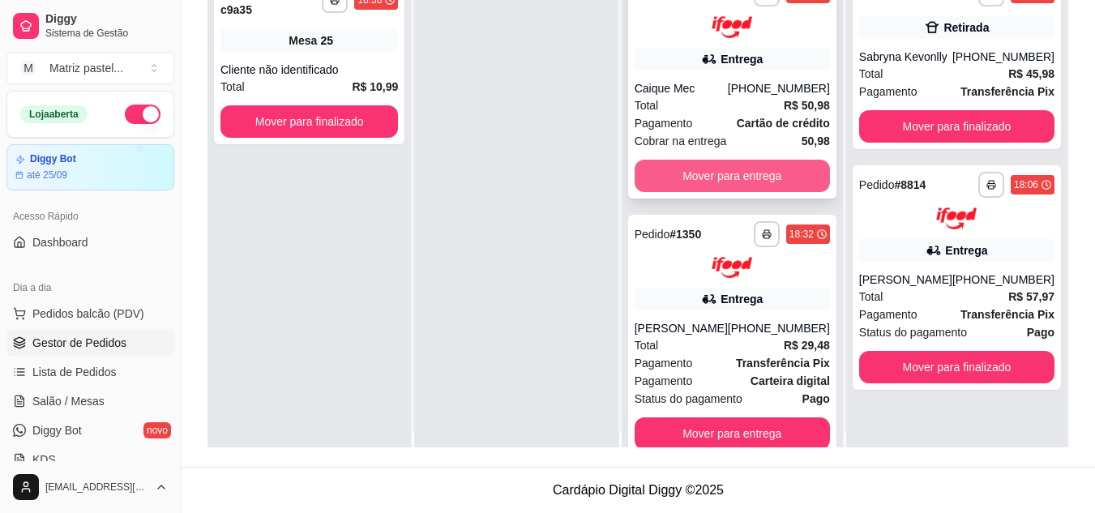
scroll to position [0, 0]
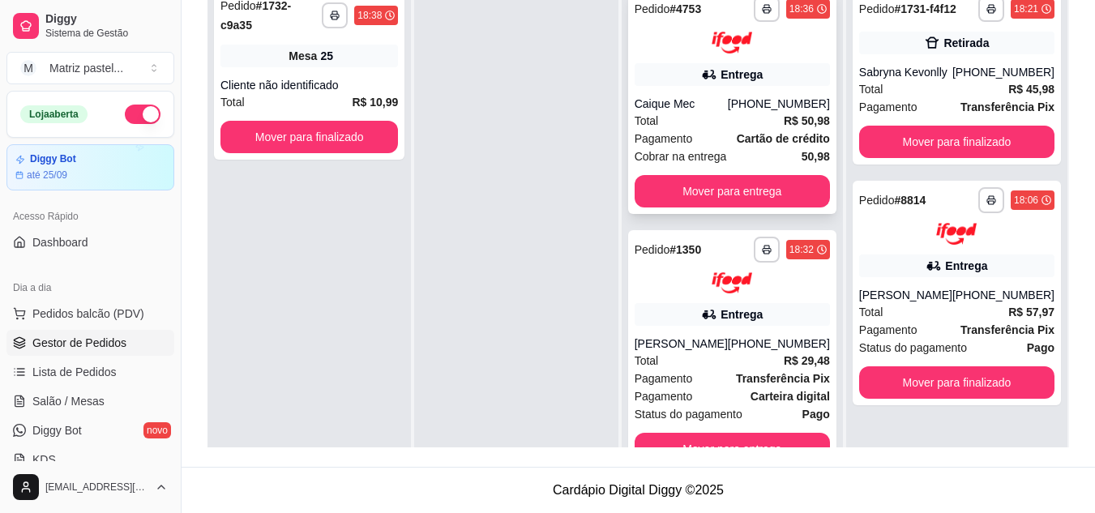
click at [762, 14] on button "button" at bounding box center [767, 9] width 26 height 26
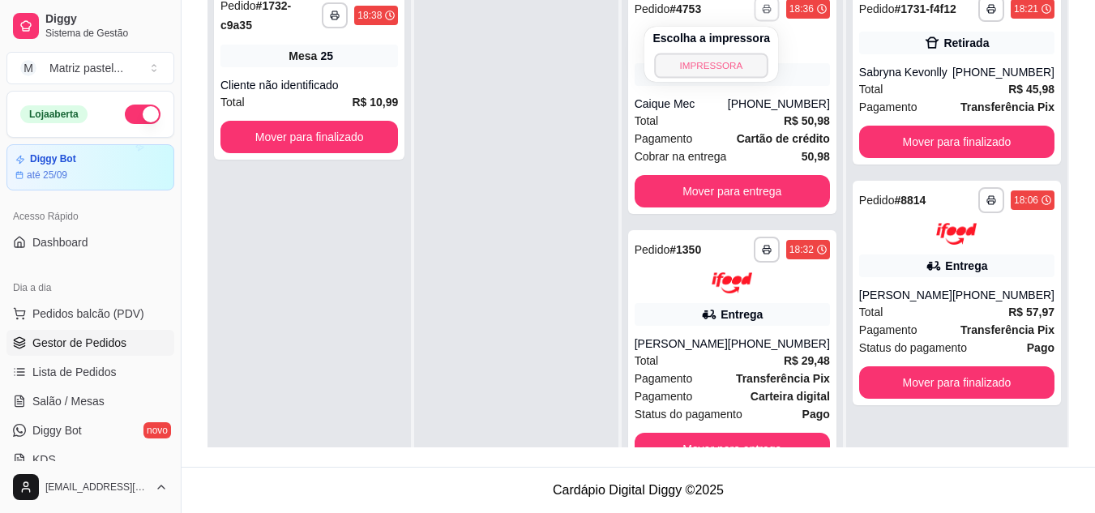
click at [743, 68] on button "IMPRESSORA" at bounding box center [711, 65] width 113 height 25
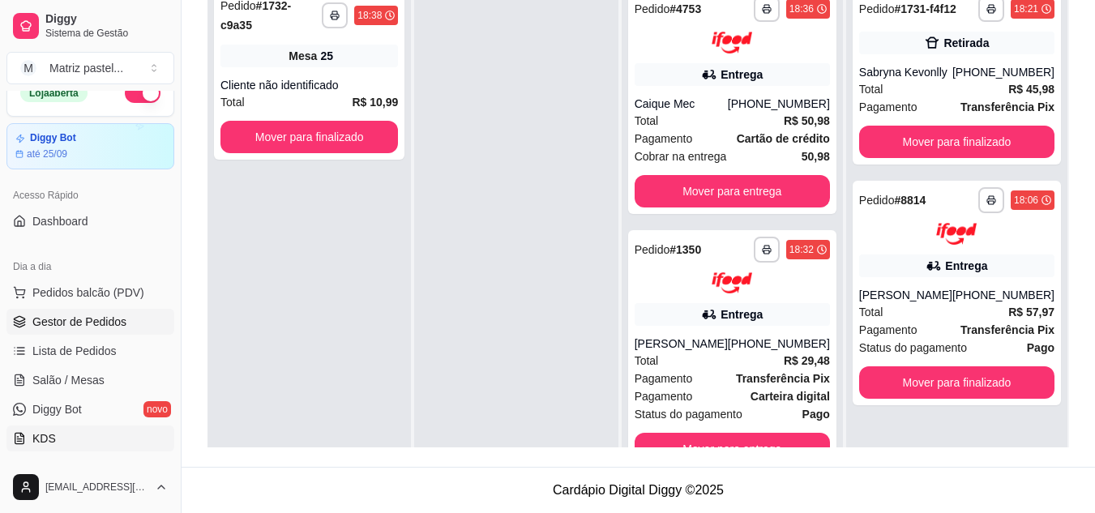
scroll to position [81, 0]
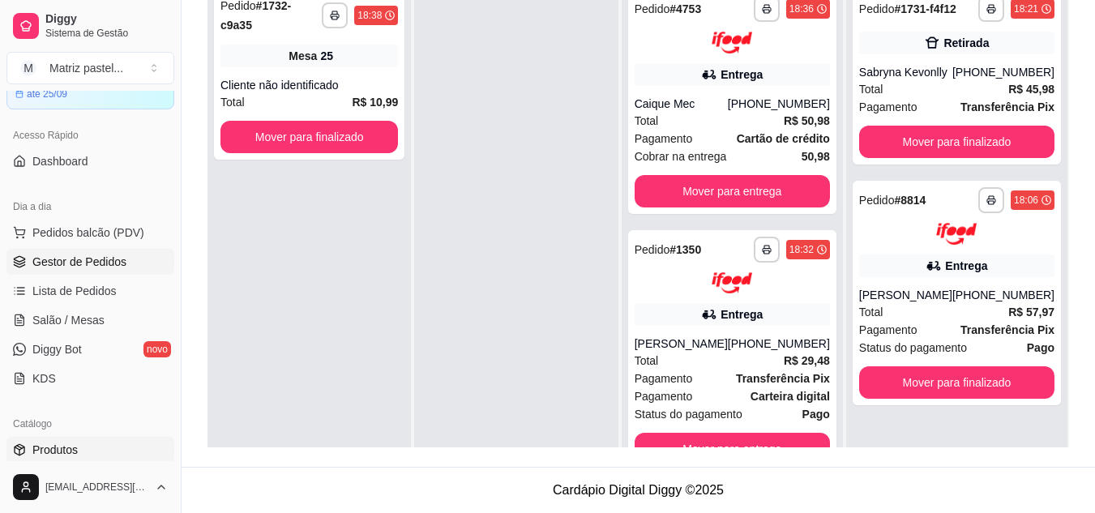
click at [59, 453] on span "Produtos" at bounding box center [54, 450] width 45 height 16
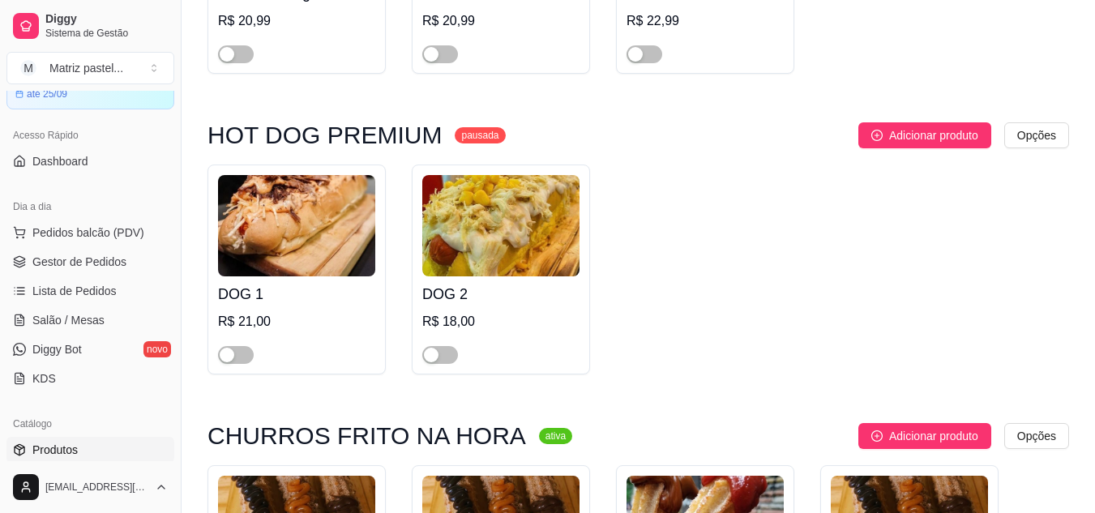
scroll to position [6726, 0]
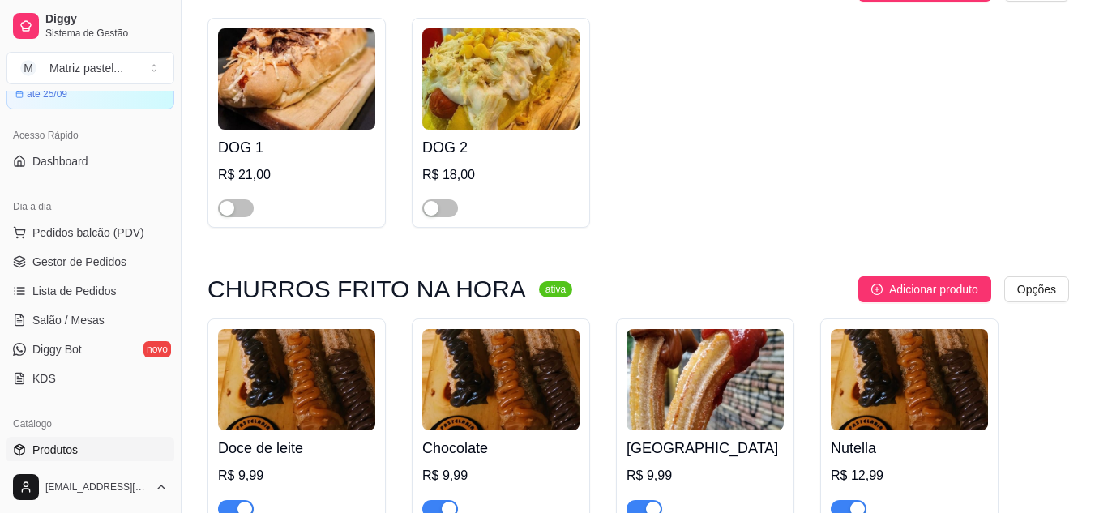
click at [443, 502] on div "button" at bounding box center [449, 509] width 15 height 15
click at [103, 314] on link "Salão / Mesas" at bounding box center [90, 320] width 168 height 26
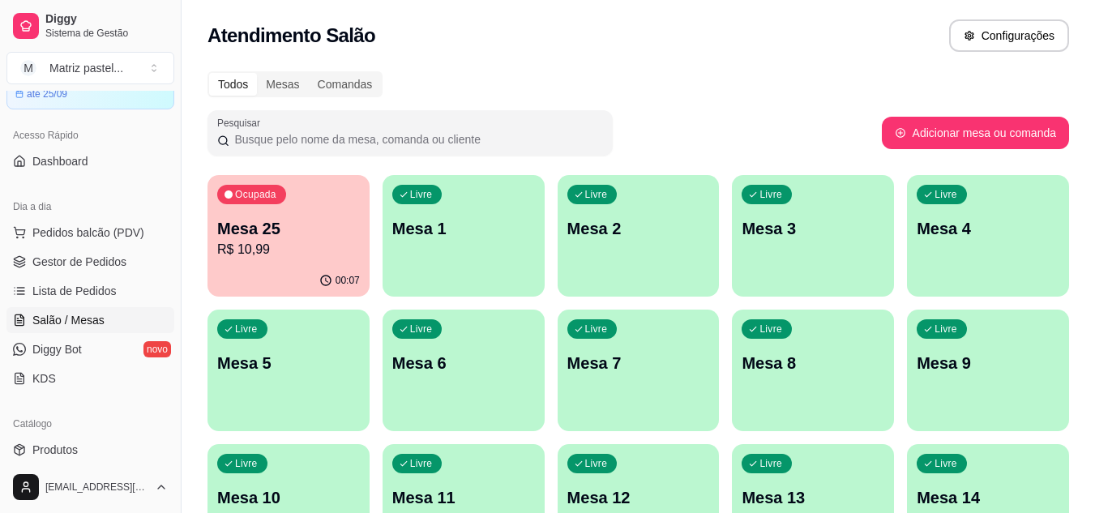
click at [316, 258] on p "R$ 10,99" at bounding box center [288, 249] width 143 height 19
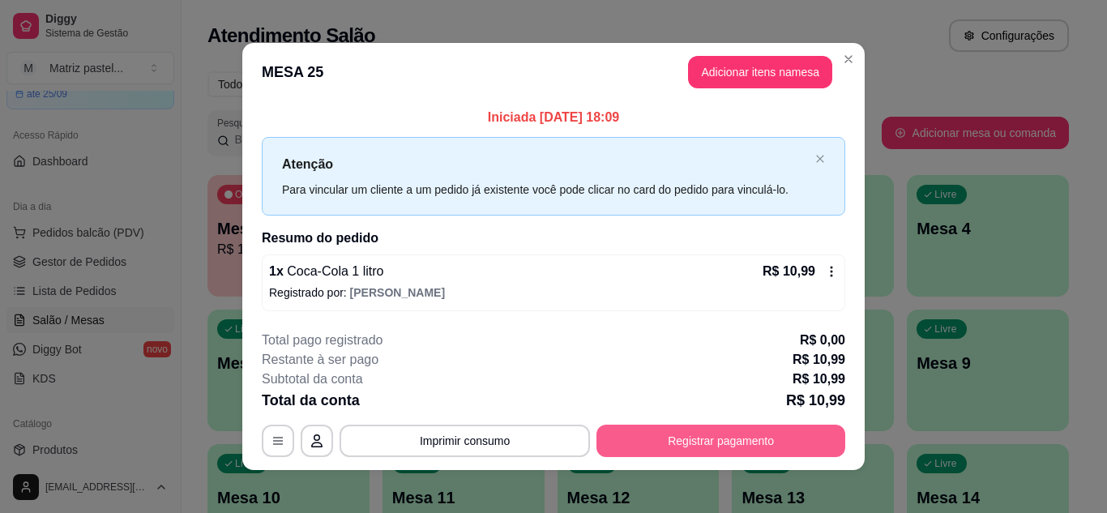
click at [679, 437] on button "Registrar pagamento" at bounding box center [721, 441] width 249 height 32
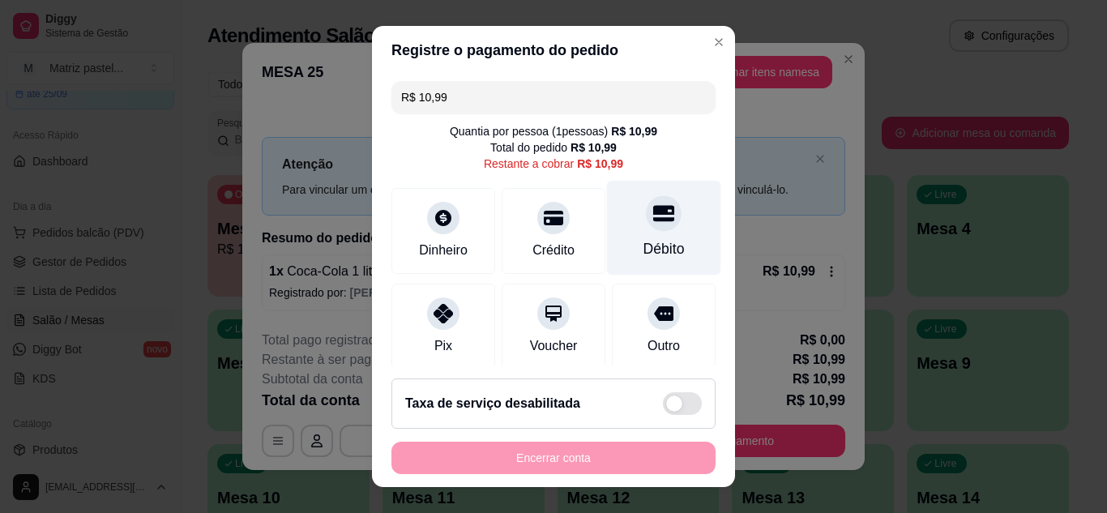
click at [644, 243] on div "Débito" at bounding box center [664, 248] width 41 height 21
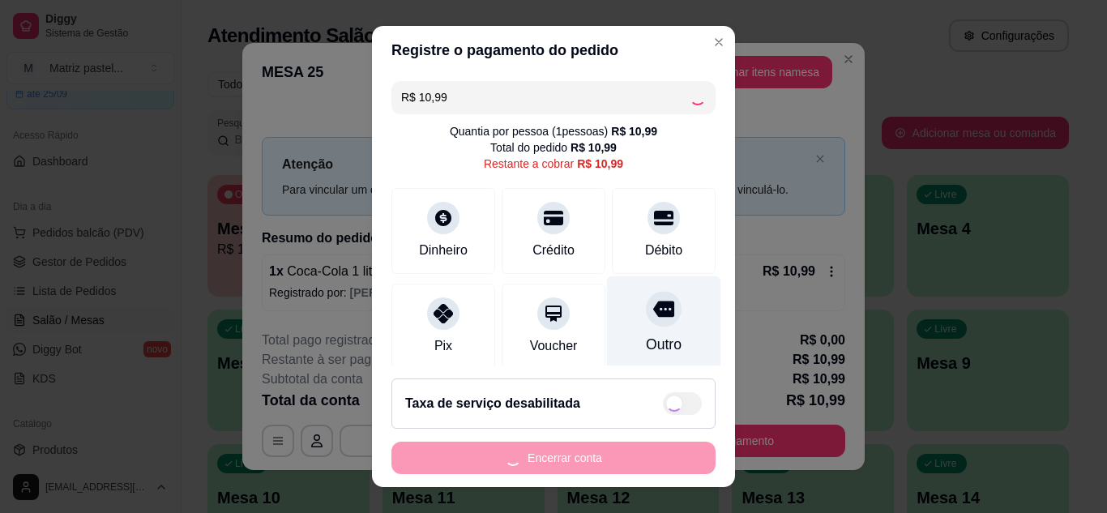
type input "R$ 0,00"
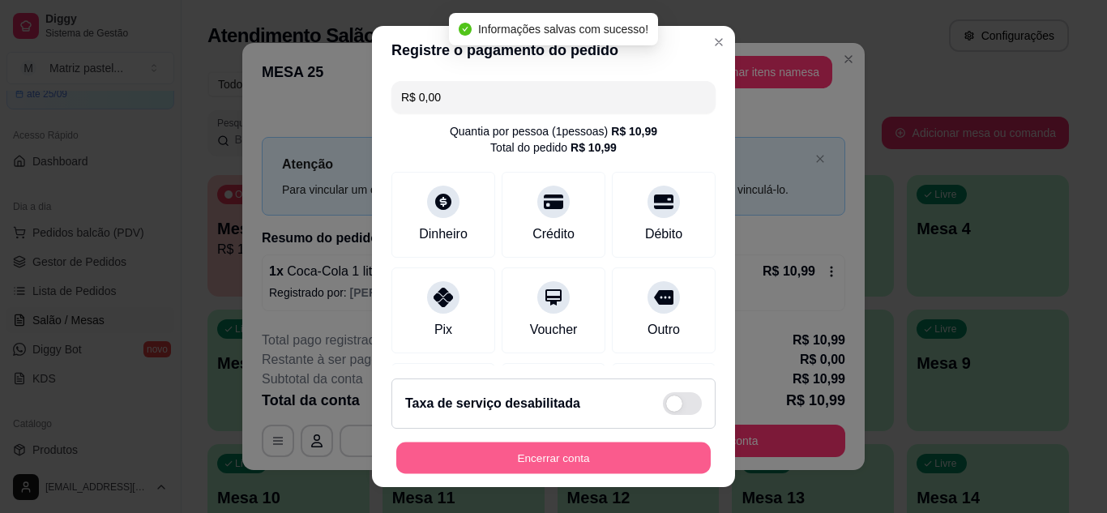
click at [605, 462] on button "Encerrar conta" at bounding box center [553, 459] width 315 height 32
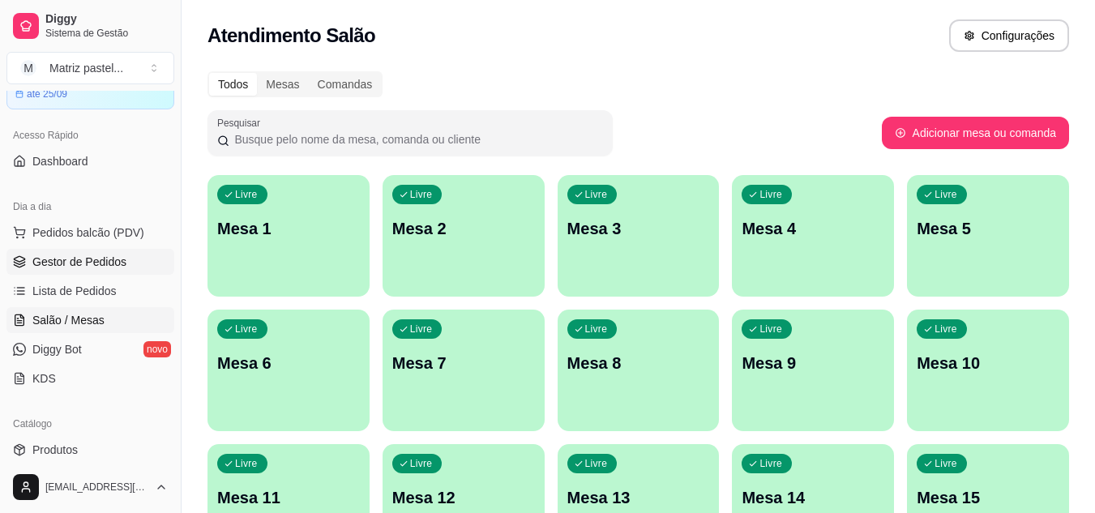
click at [68, 255] on span "Gestor de Pedidos" at bounding box center [79, 262] width 94 height 16
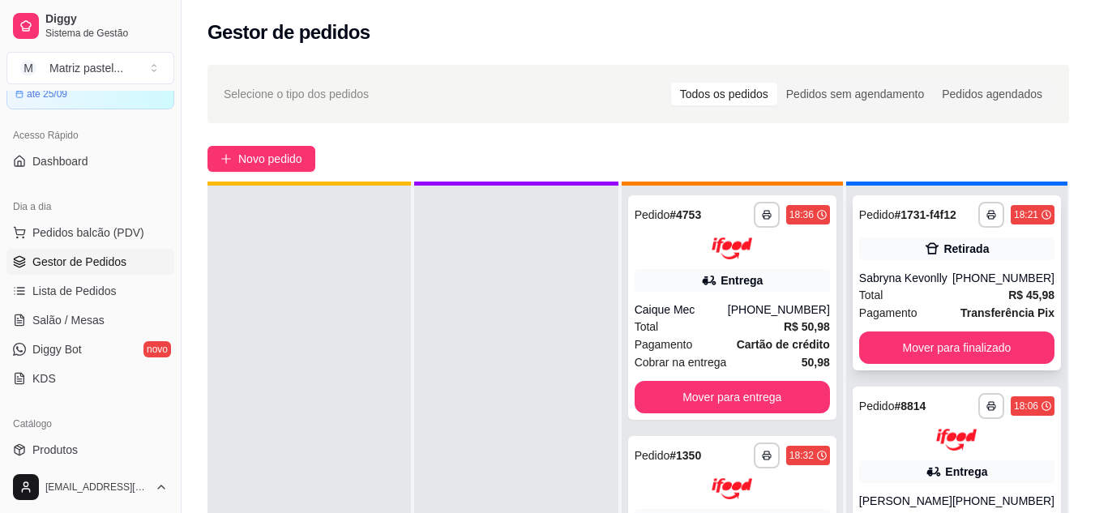
scroll to position [45, 0]
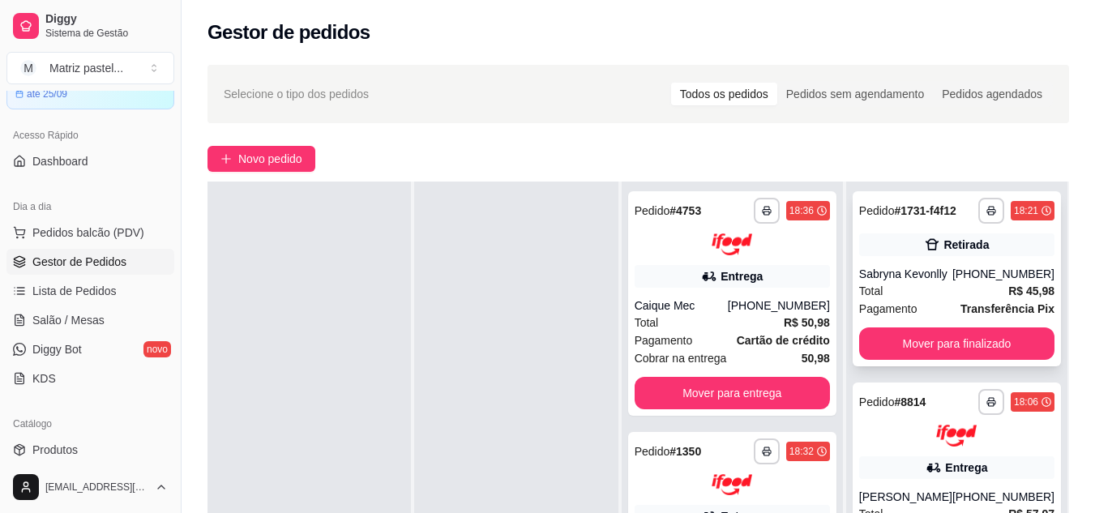
click at [962, 264] on div "**********" at bounding box center [957, 278] width 208 height 175
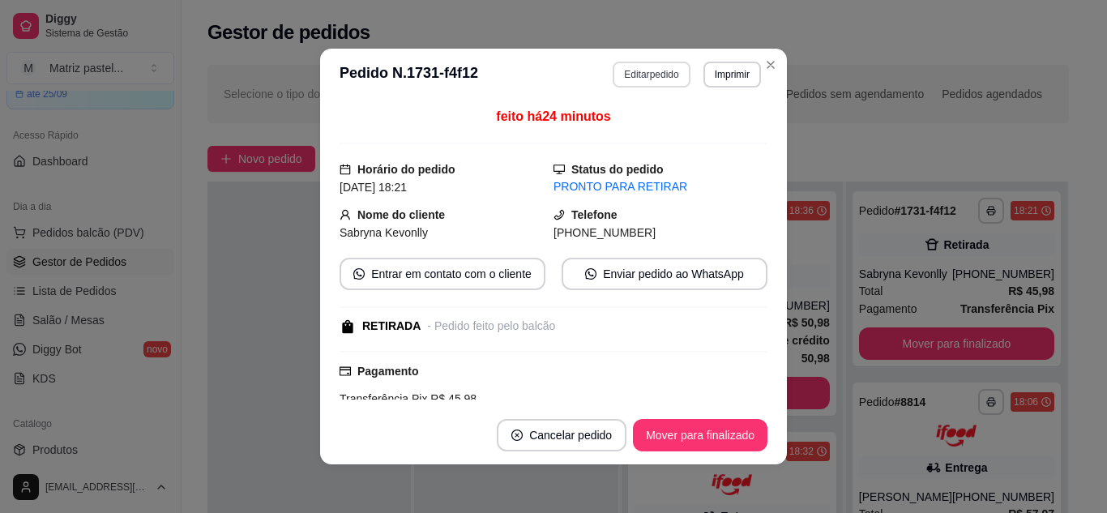
click at [613, 80] on button "Editar pedido" at bounding box center [651, 75] width 77 height 26
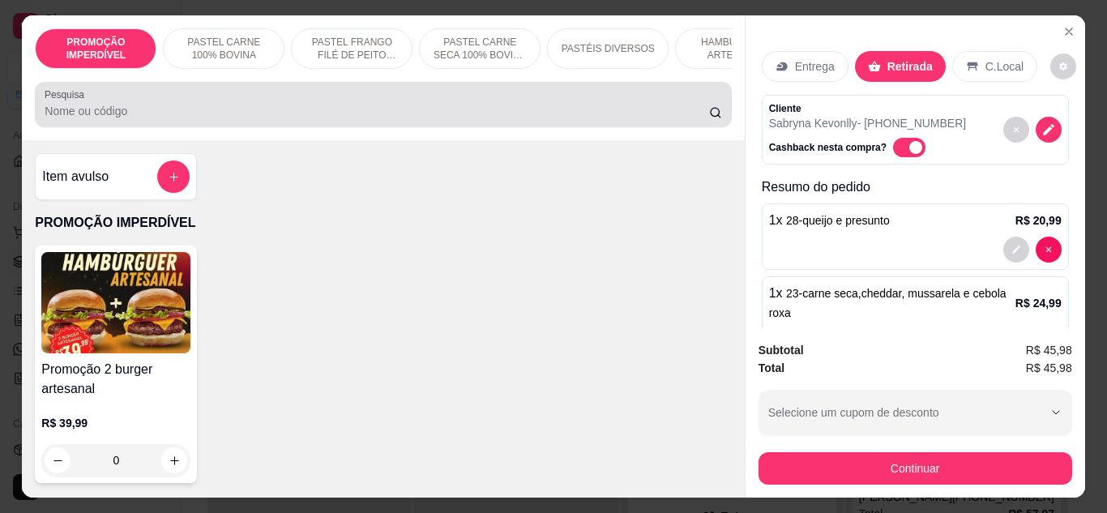
click at [508, 112] on input "Pesquisa" at bounding box center [377, 111] width 665 height 16
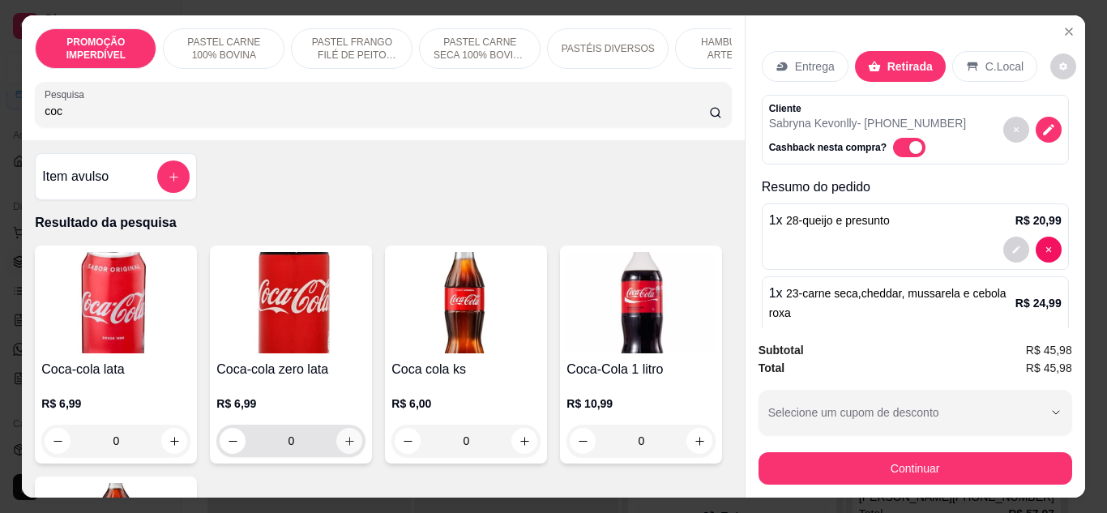
type input "coc"
click at [349, 445] on icon "increase-product-quantity" at bounding box center [350, 441] width 12 height 12
type input "1"
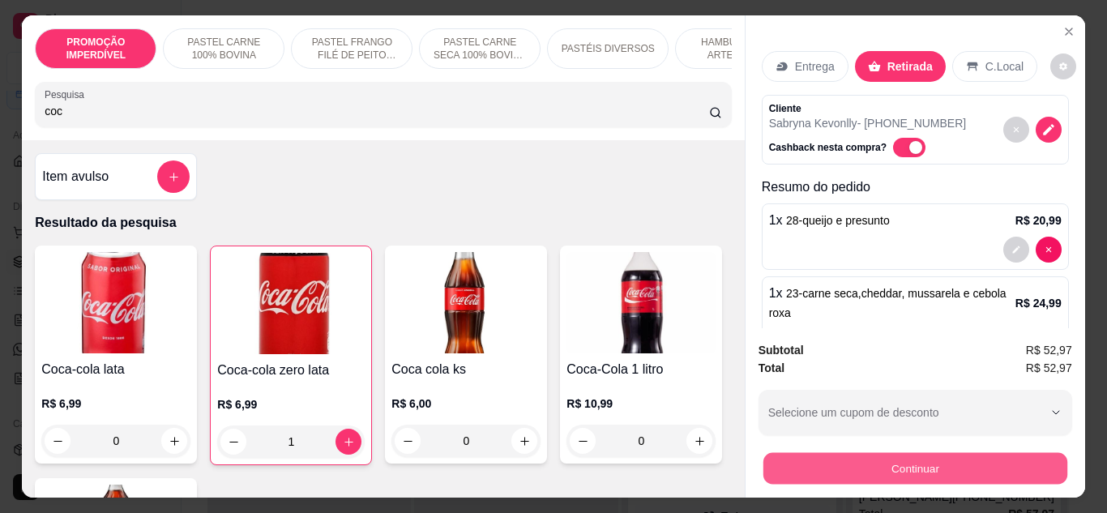
click at [871, 456] on button "Continuar" at bounding box center [915, 469] width 304 height 32
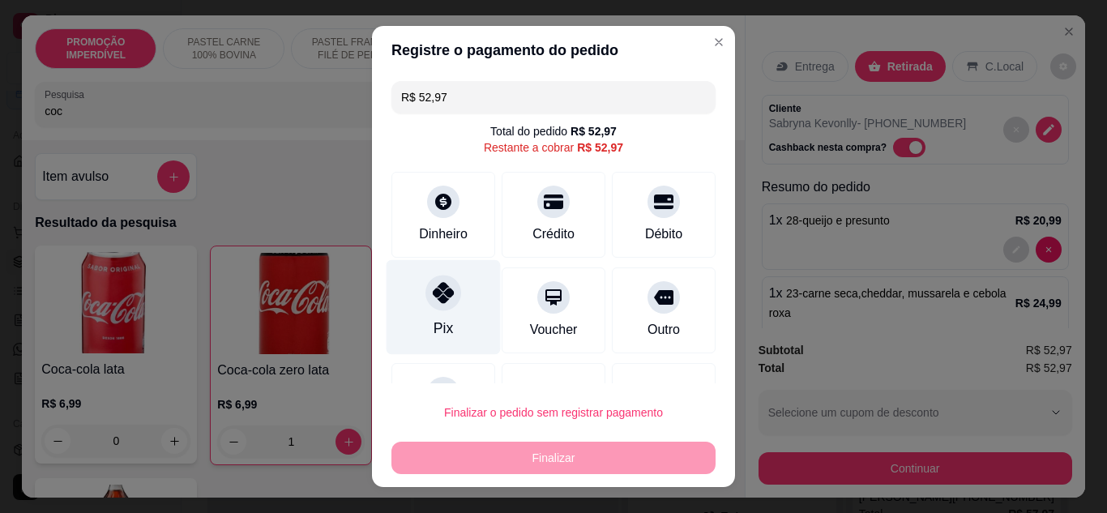
click at [434, 335] on div "Pix" at bounding box center [443, 328] width 19 height 21
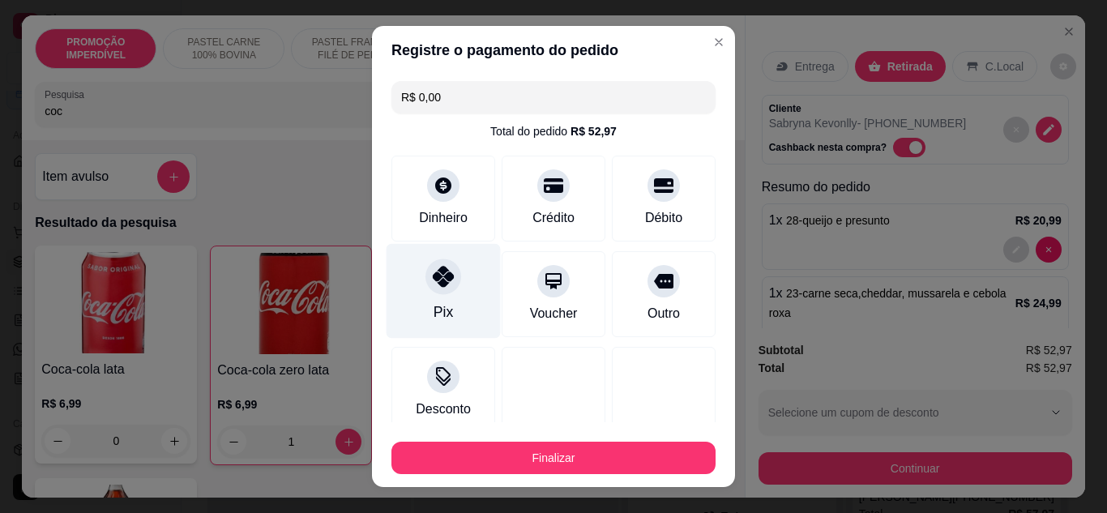
type input "R$ 0,00"
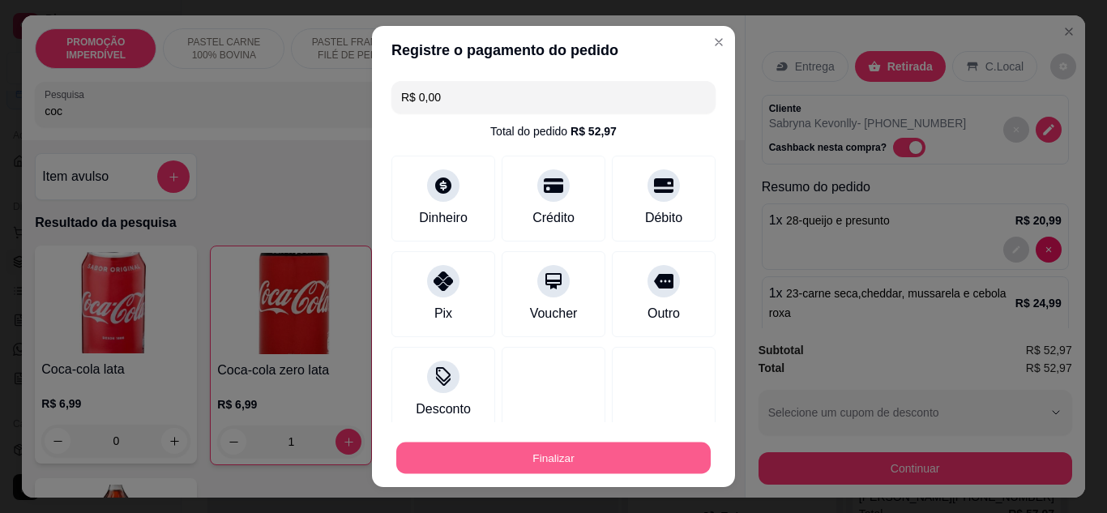
click at [559, 468] on button "Finalizar" at bounding box center [553, 459] width 315 height 32
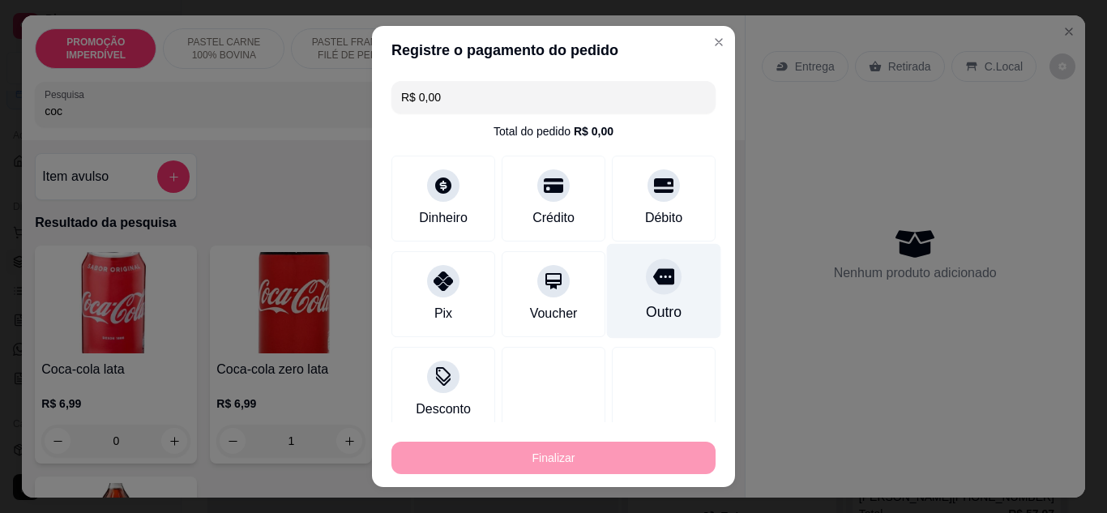
type input "0"
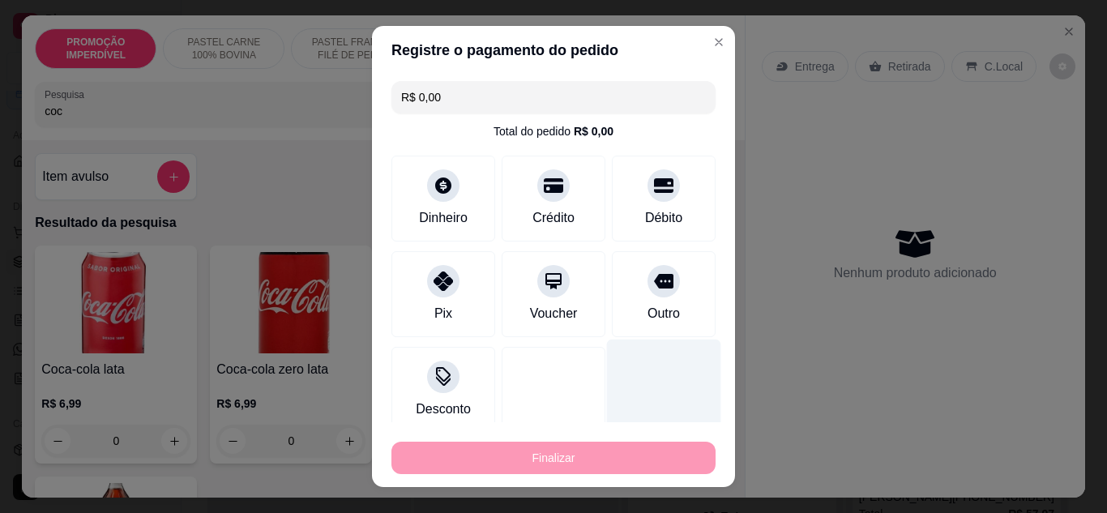
type input "-R$ 52,97"
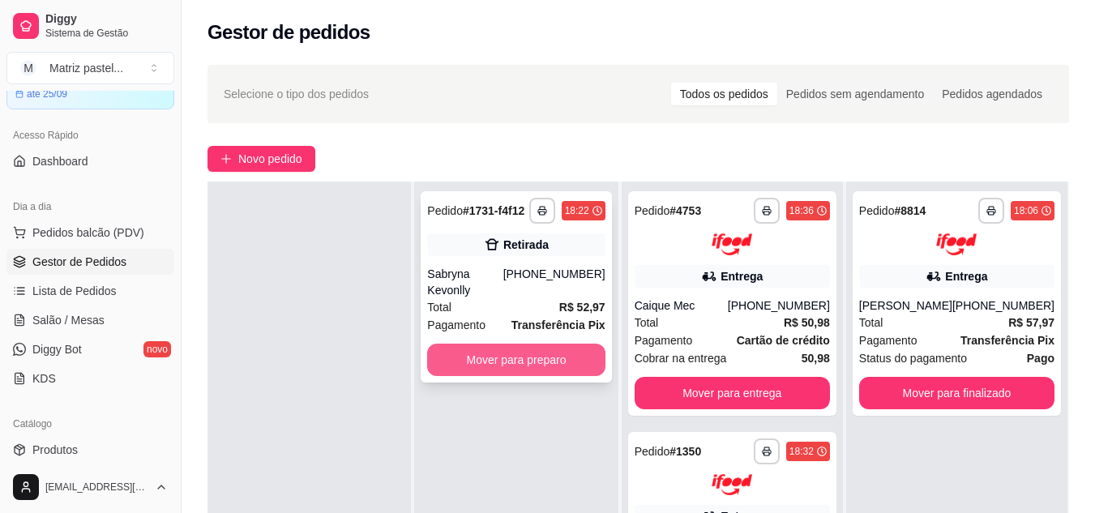
click at [549, 344] on button "Mover para preparo" at bounding box center [516, 360] width 178 height 32
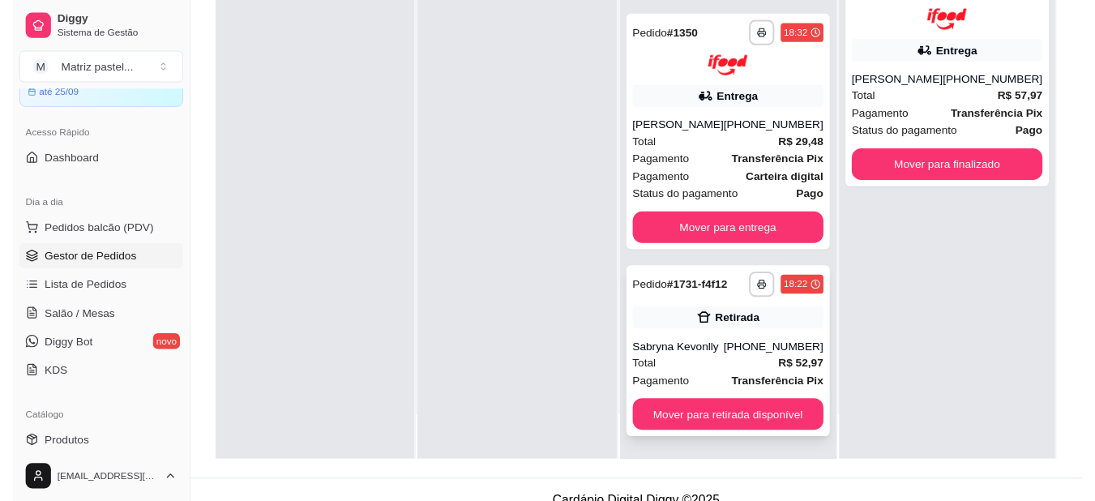
scroll to position [247, 0]
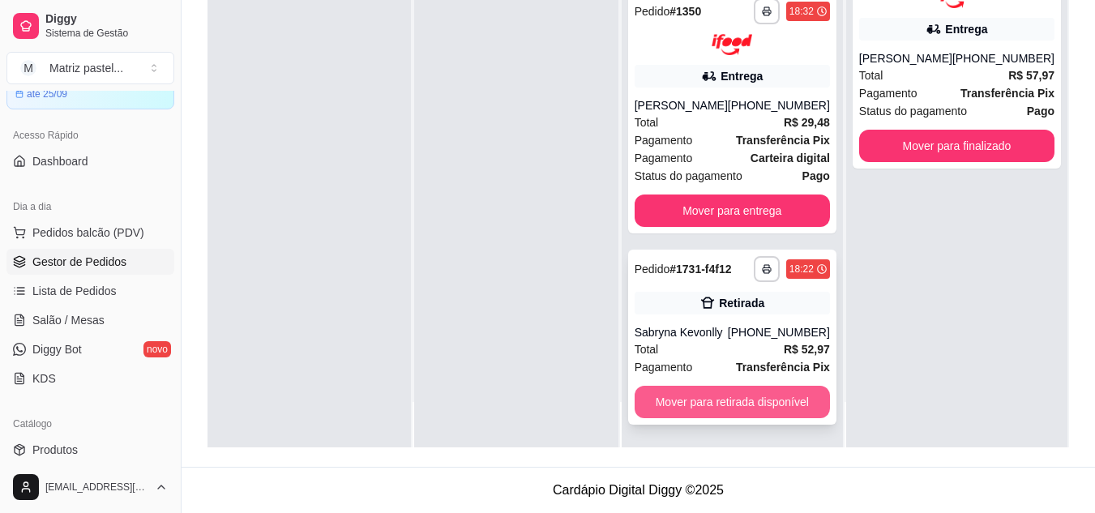
click at [726, 417] on button "Mover para retirada disponível" at bounding box center [732, 402] width 195 height 32
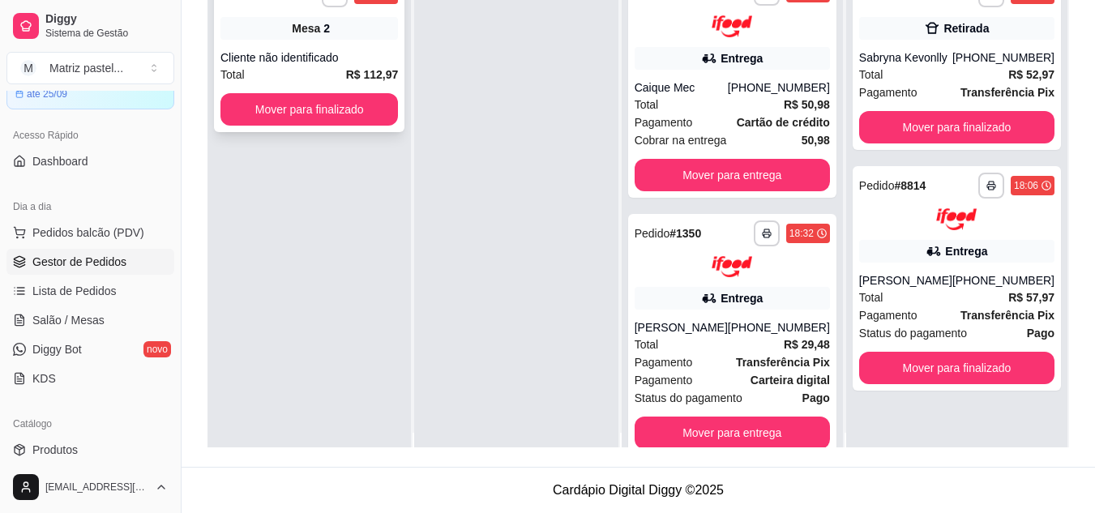
scroll to position [0, 0]
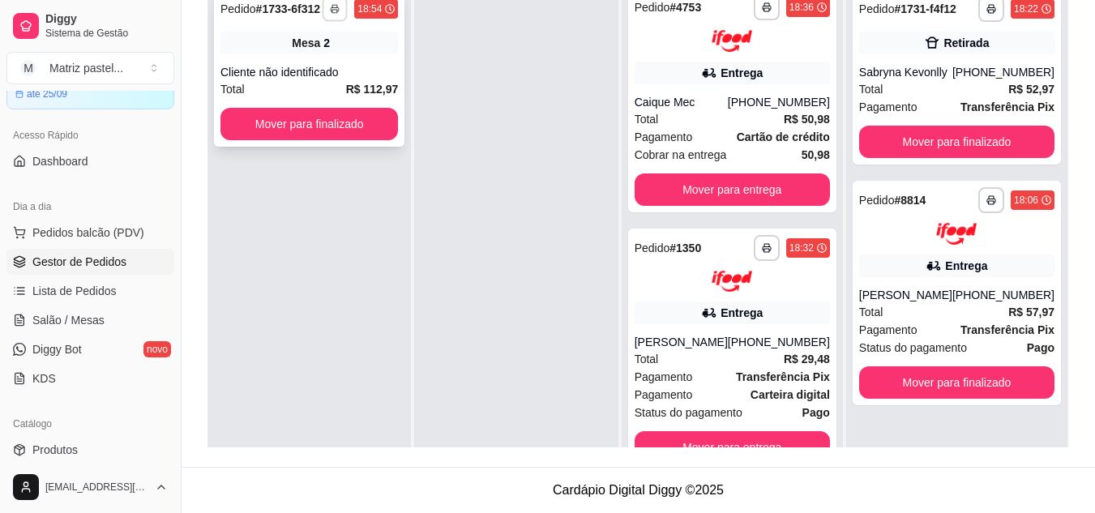
click at [346, 18] on button "button" at bounding box center [335, 8] width 25 height 25
click at [313, 53] on button "IMPRESSORA" at bounding box center [298, 66] width 118 height 26
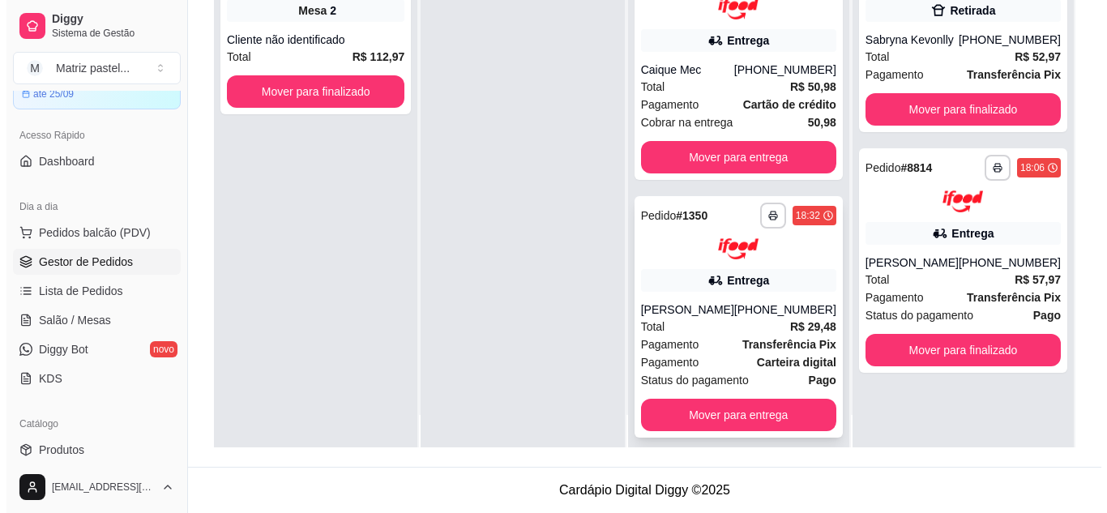
scroll to position [45, 0]
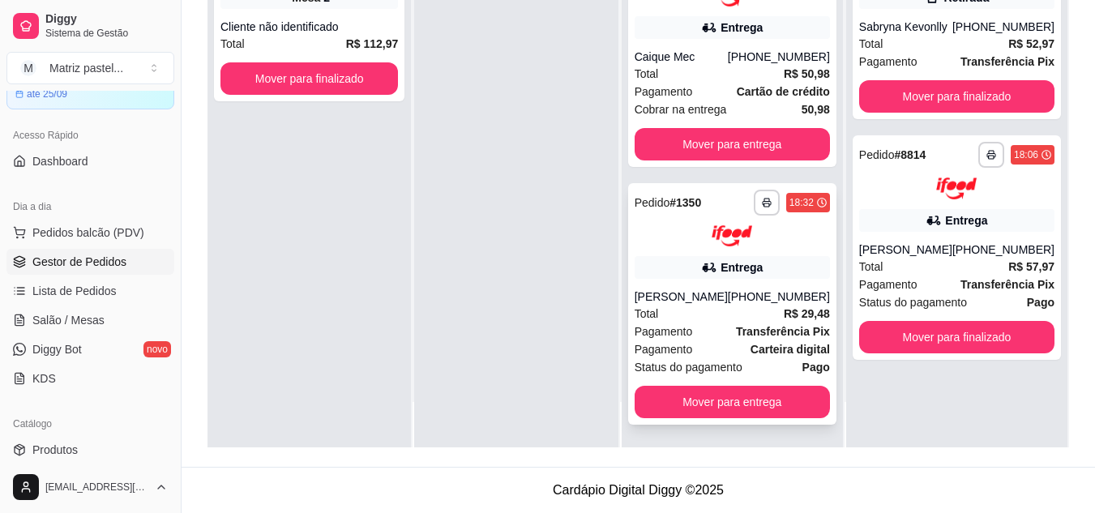
click at [659, 310] on span "Total" at bounding box center [647, 314] width 24 height 18
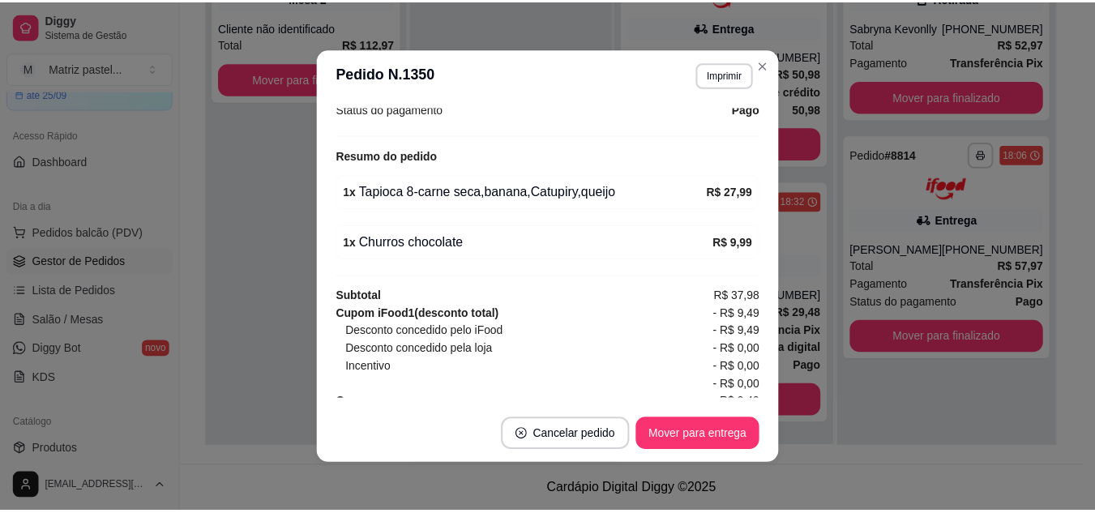
scroll to position [567, 0]
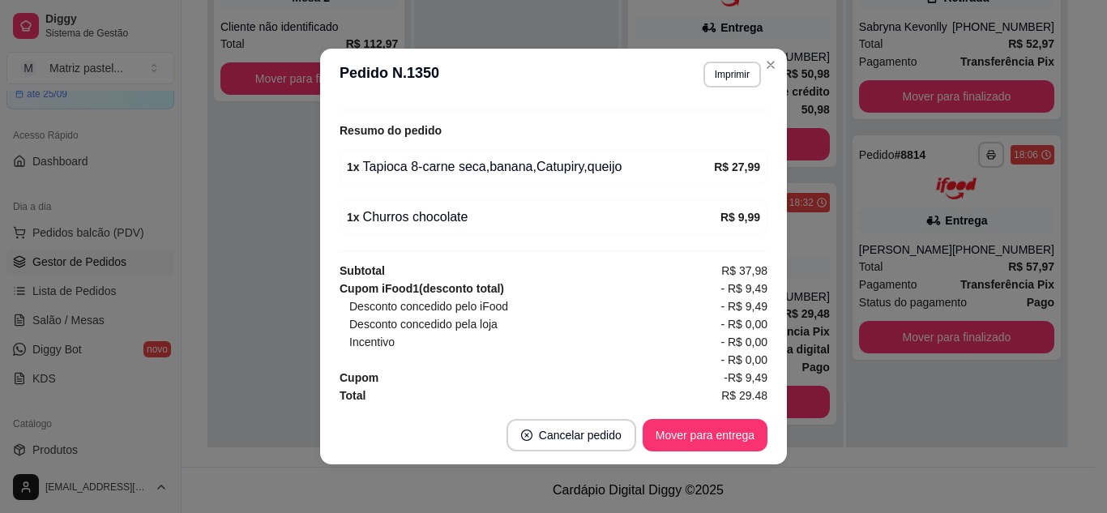
click at [779, 61] on header "**********" at bounding box center [553, 75] width 467 height 52
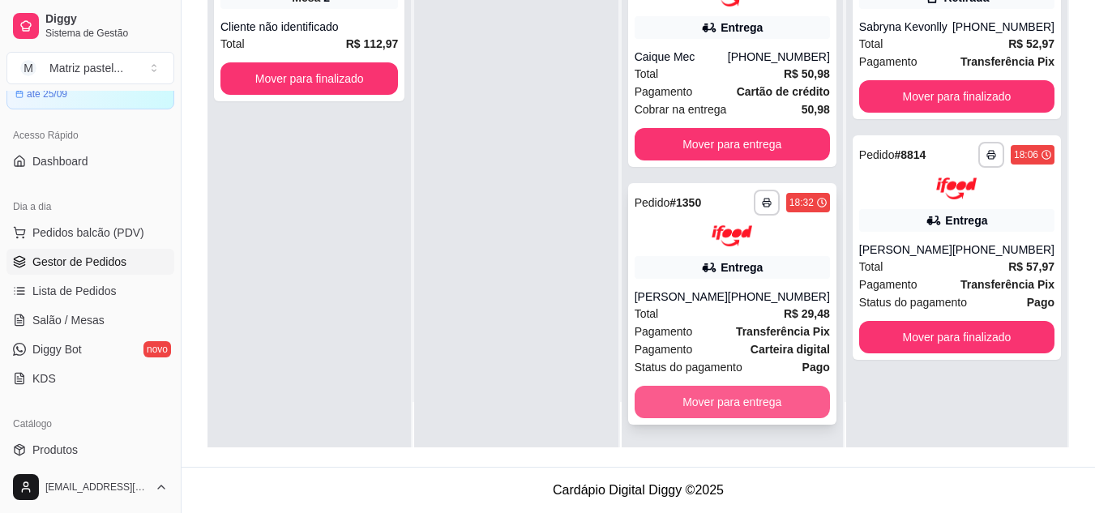
click at [713, 406] on button "Mover para entrega" at bounding box center [732, 402] width 195 height 32
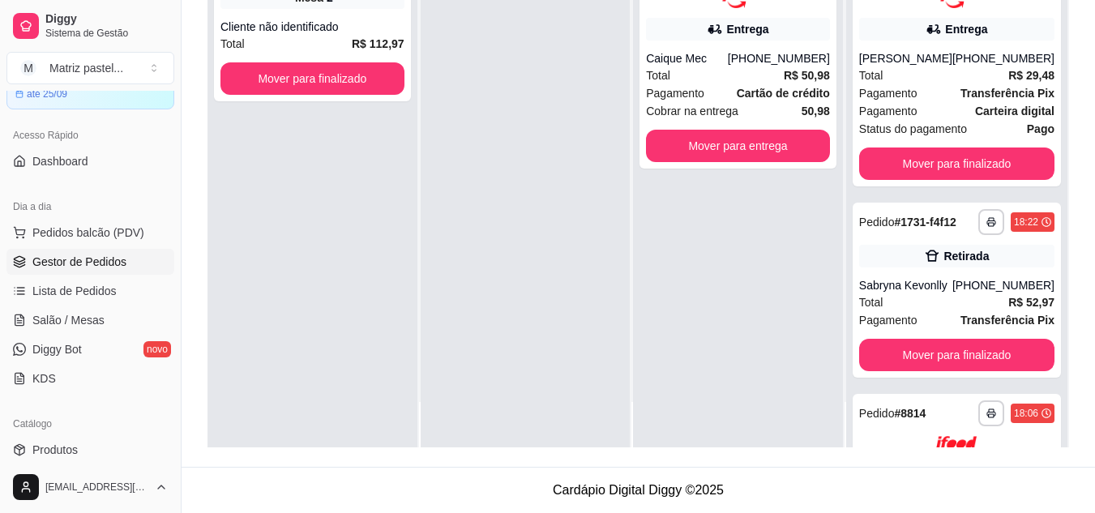
scroll to position [0, 0]
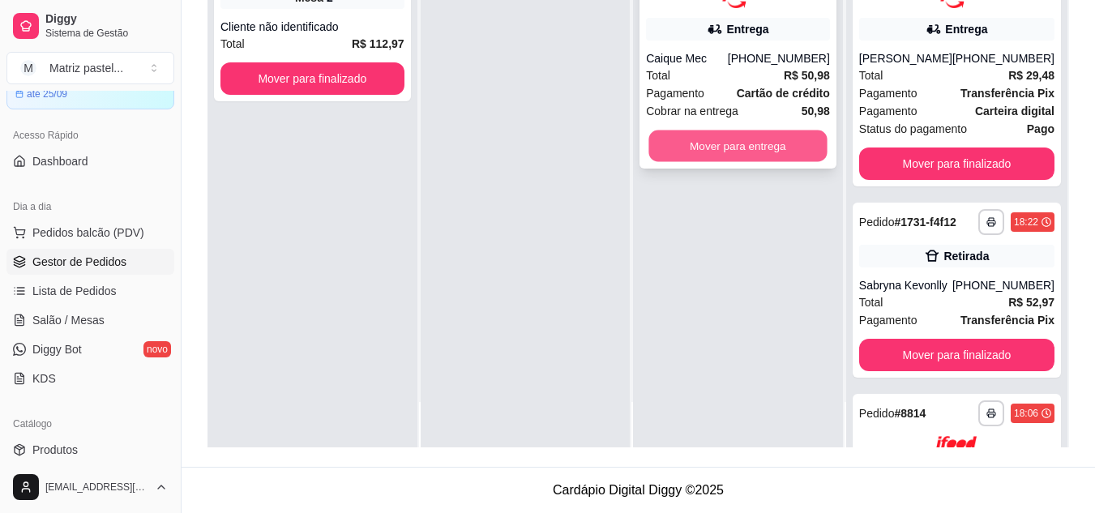
click at [715, 143] on button "Mover para entrega" at bounding box center [738, 146] width 178 height 32
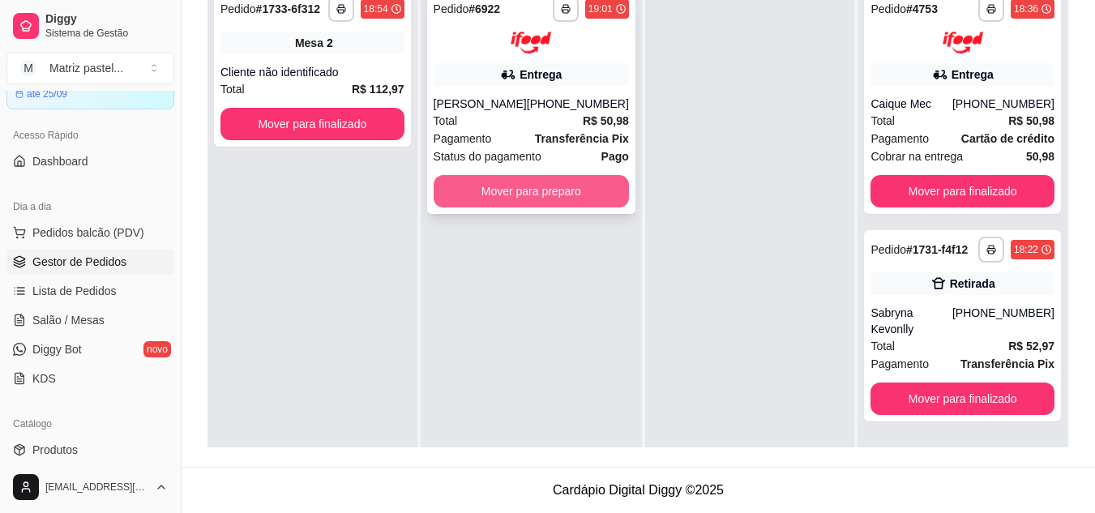
click at [465, 194] on button "Mover para preparo" at bounding box center [531, 191] width 195 height 32
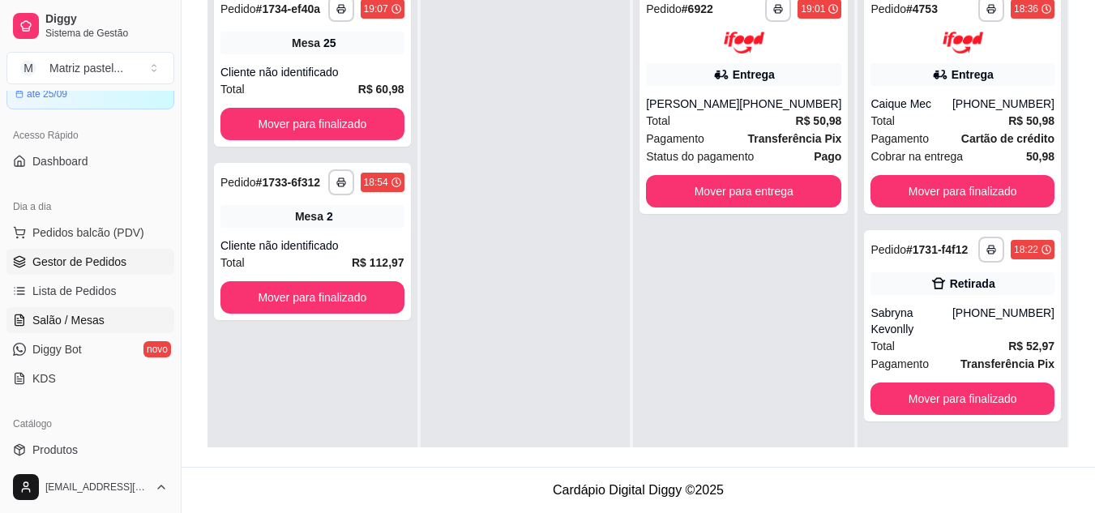
click at [59, 315] on span "Salão / Mesas" at bounding box center [68, 320] width 72 height 16
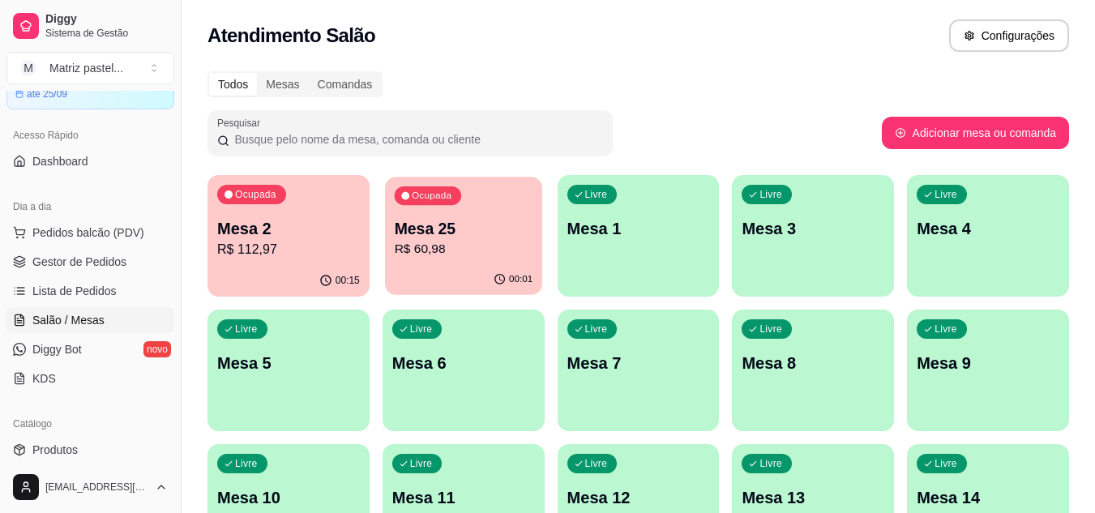
click at [492, 255] on p "R$ 60,98" at bounding box center [463, 249] width 139 height 19
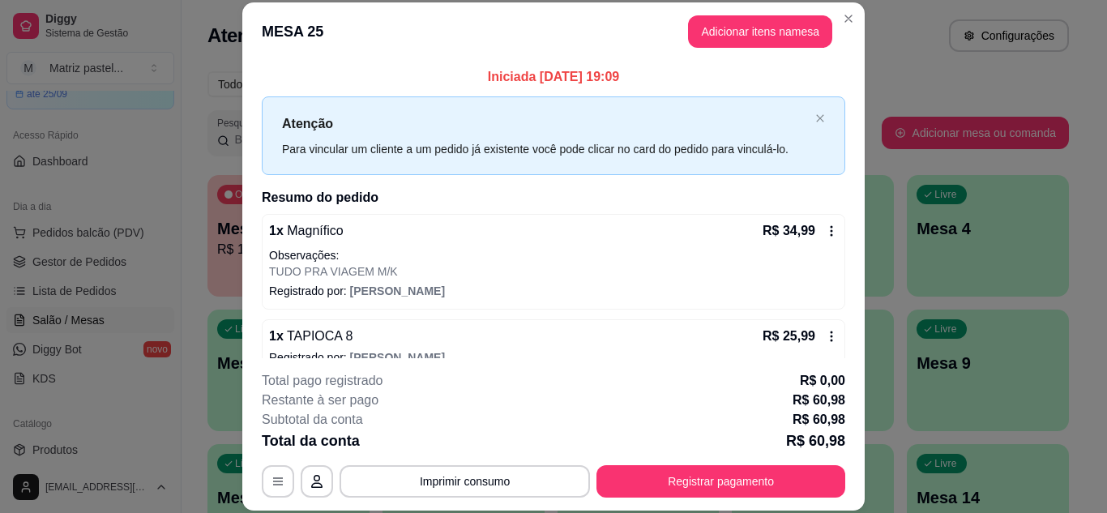
click at [717, 466] on button "Registrar pagamento" at bounding box center [721, 481] width 249 height 32
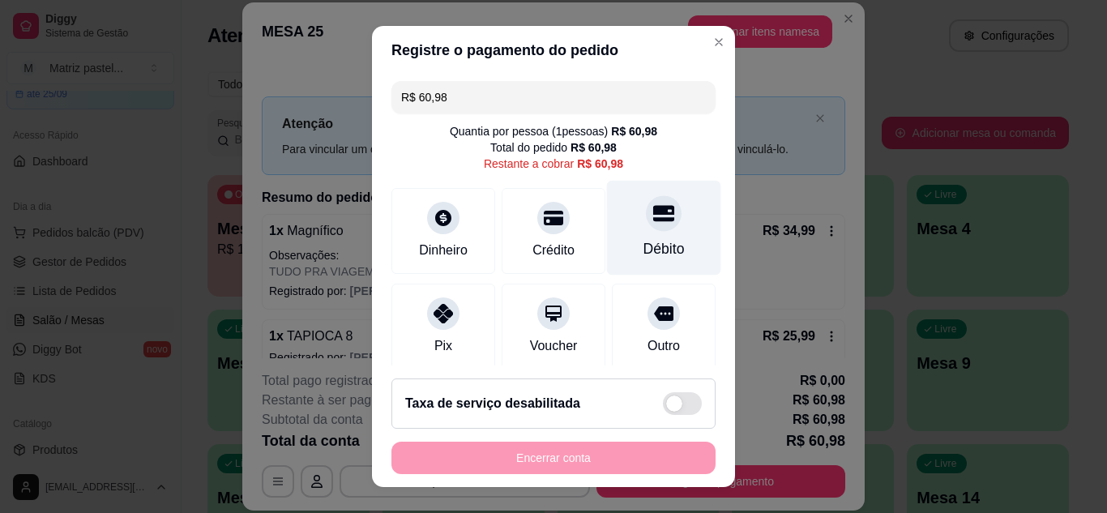
click at [644, 251] on div "Débito" at bounding box center [664, 248] width 41 height 21
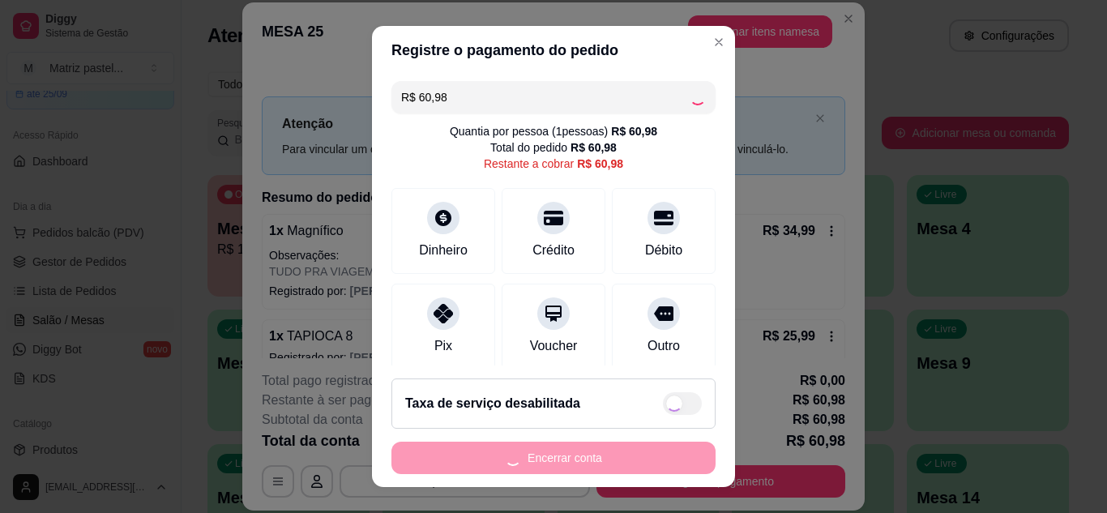
type input "R$ 0,00"
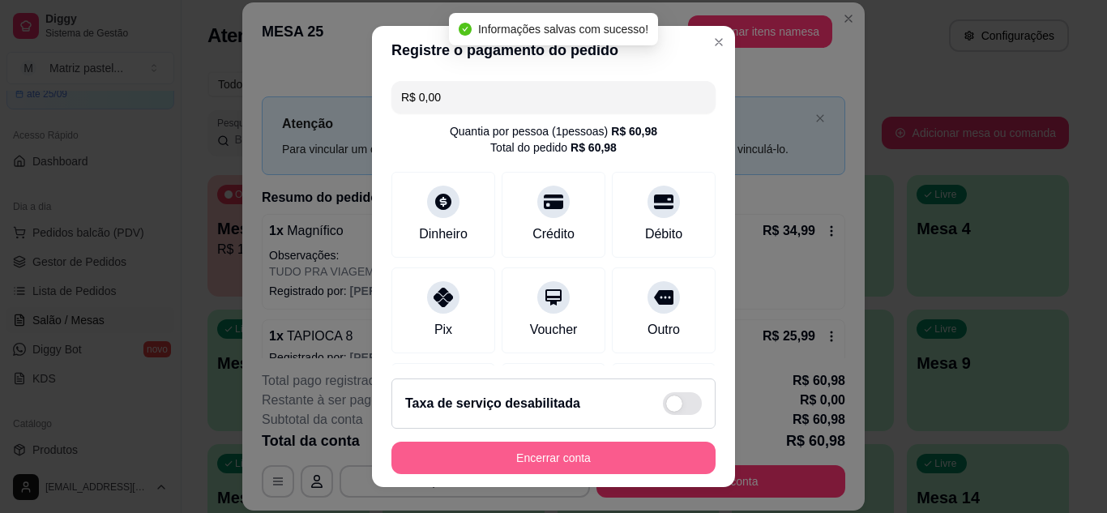
click at [597, 452] on button "Encerrar conta" at bounding box center [554, 458] width 324 height 32
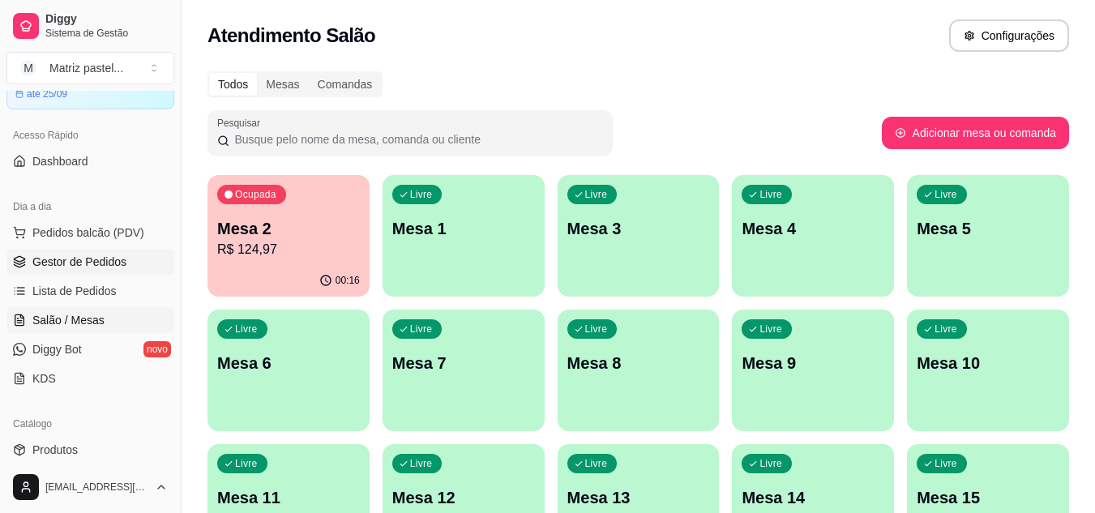
click at [54, 266] on span "Gestor de Pedidos" at bounding box center [79, 262] width 94 height 16
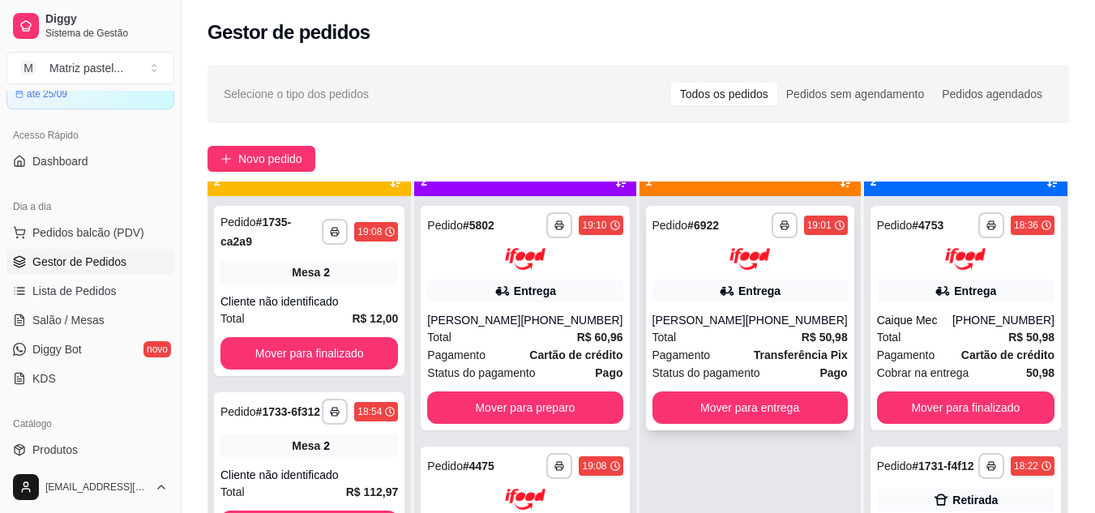
scroll to position [45, 0]
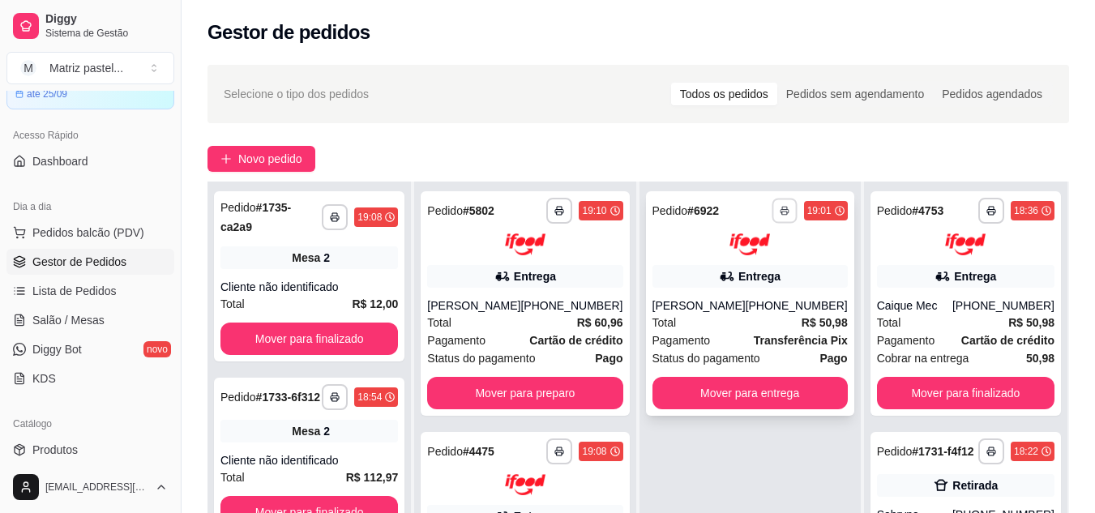
click at [772, 209] on button "button" at bounding box center [784, 210] width 25 height 25
click at [747, 267] on button "IMPRESSORA" at bounding box center [724, 268] width 118 height 26
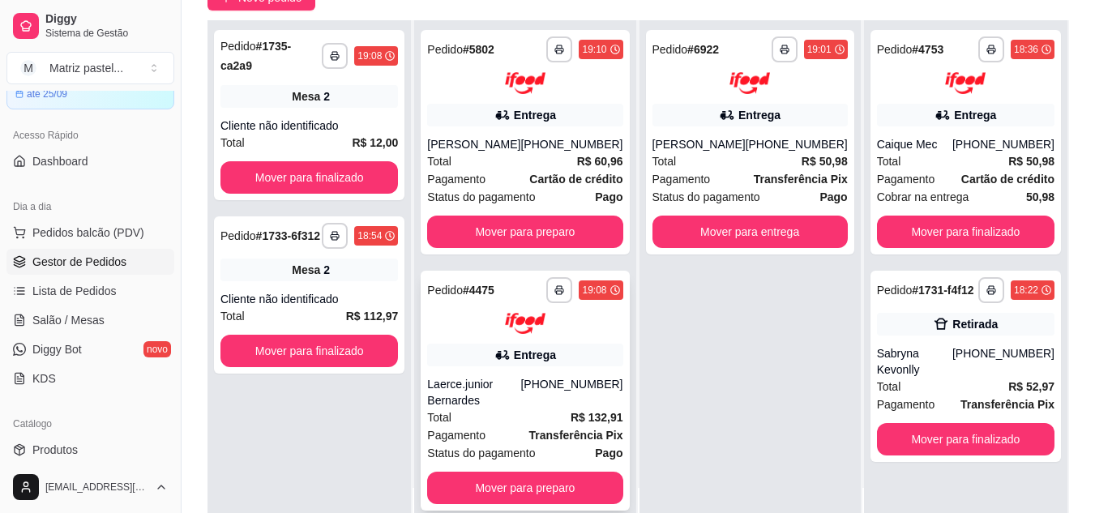
scroll to position [162, 0]
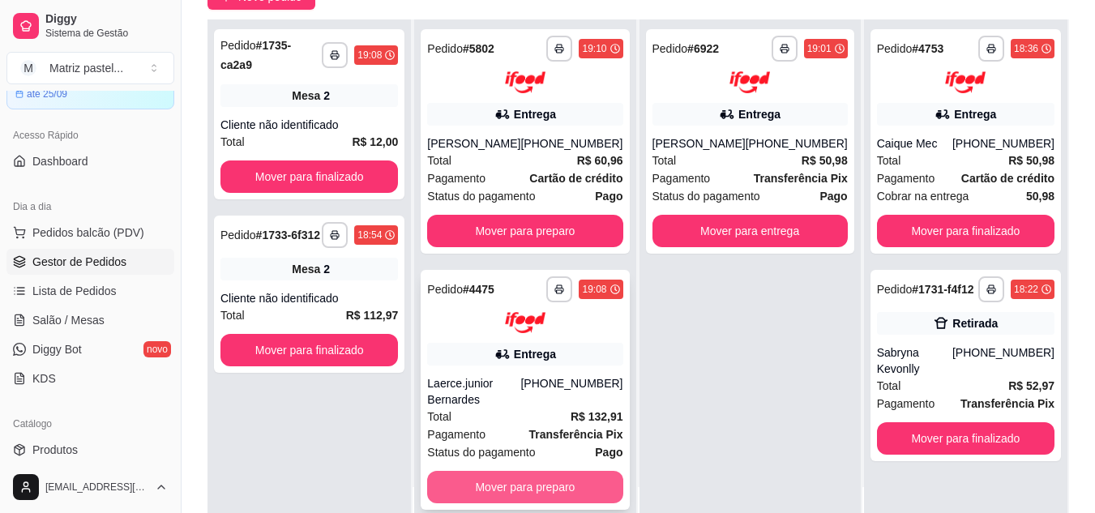
click at [584, 477] on button "Mover para preparo" at bounding box center [524, 487] width 195 height 32
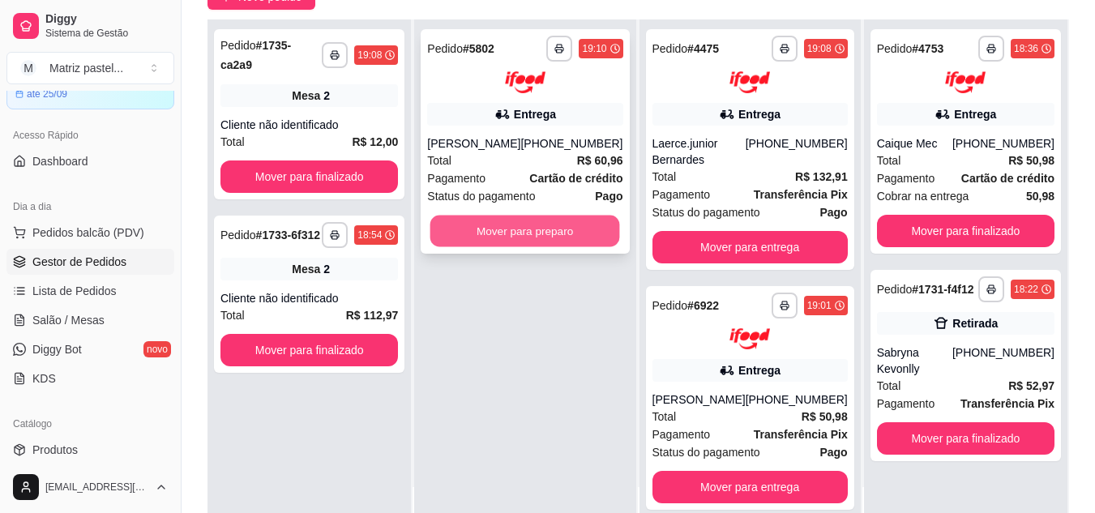
click at [542, 228] on button "Mover para preparo" at bounding box center [525, 231] width 190 height 32
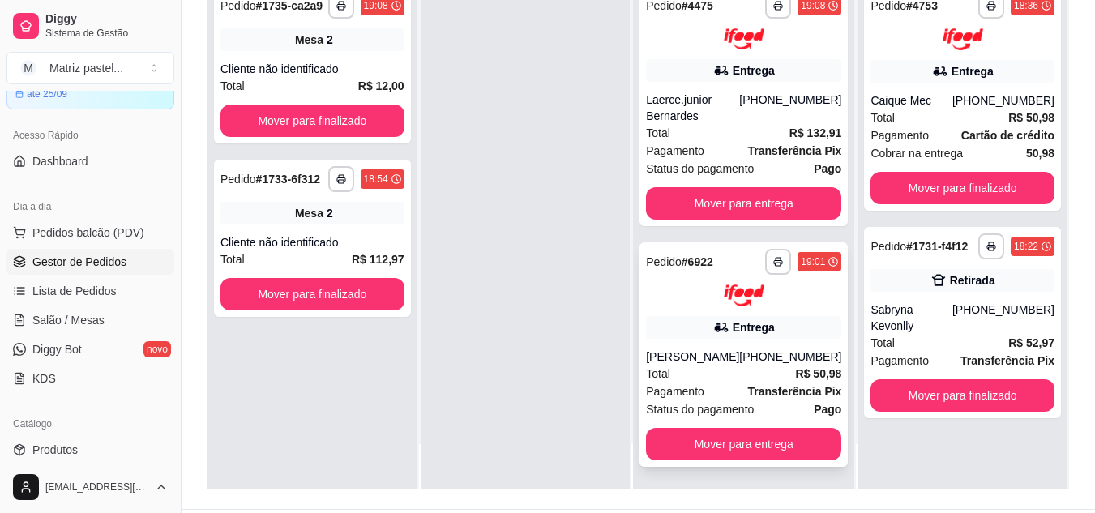
scroll to position [243, 0]
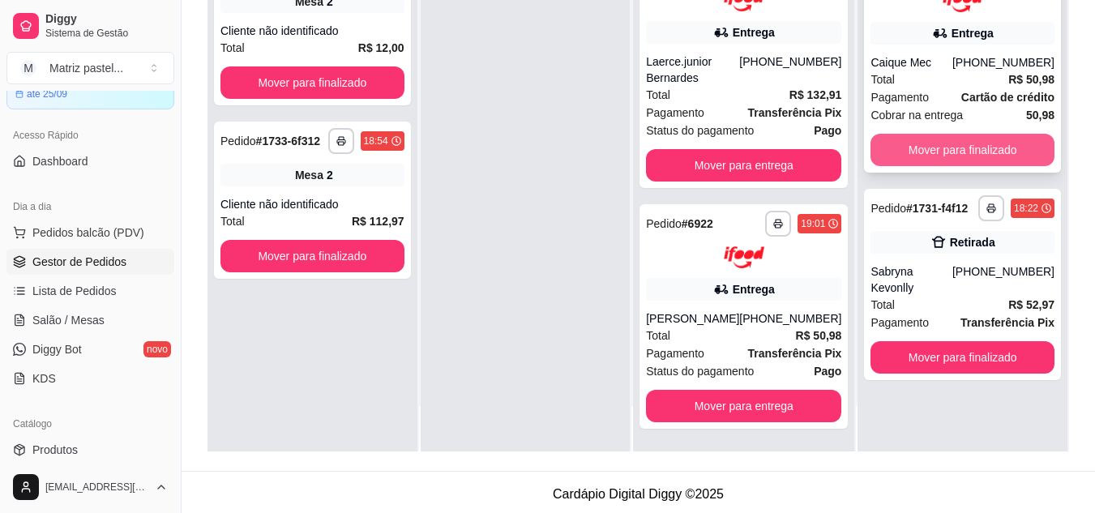
click at [925, 152] on button "Mover para finalizado" at bounding box center [963, 150] width 184 height 32
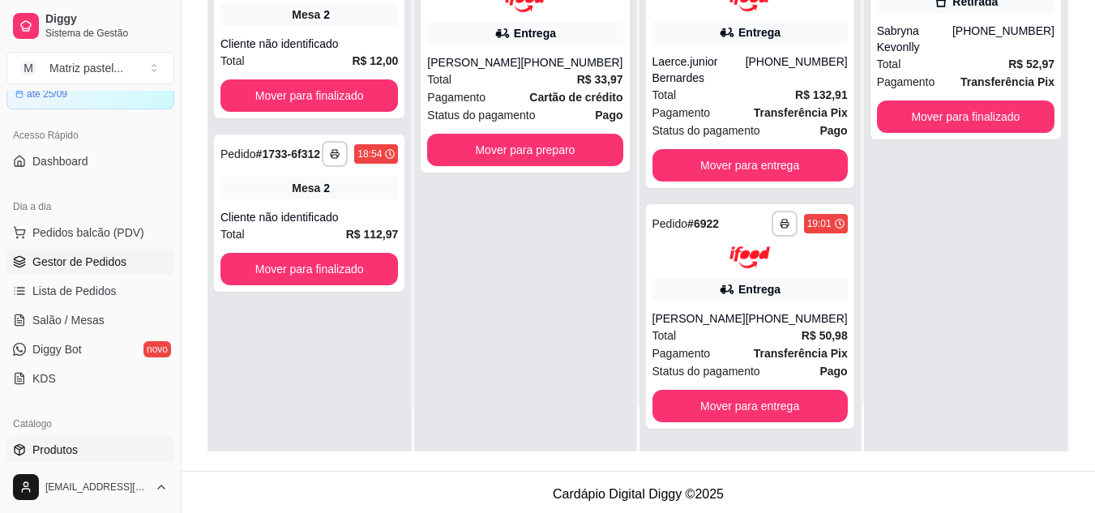
click at [83, 449] on link "Produtos" at bounding box center [90, 450] width 168 height 26
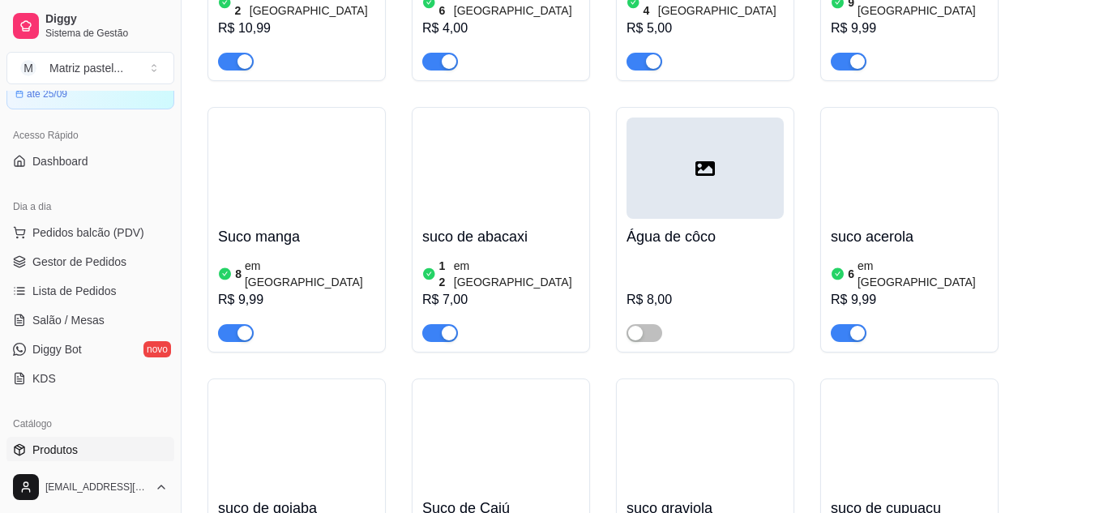
scroll to position [9529, 0]
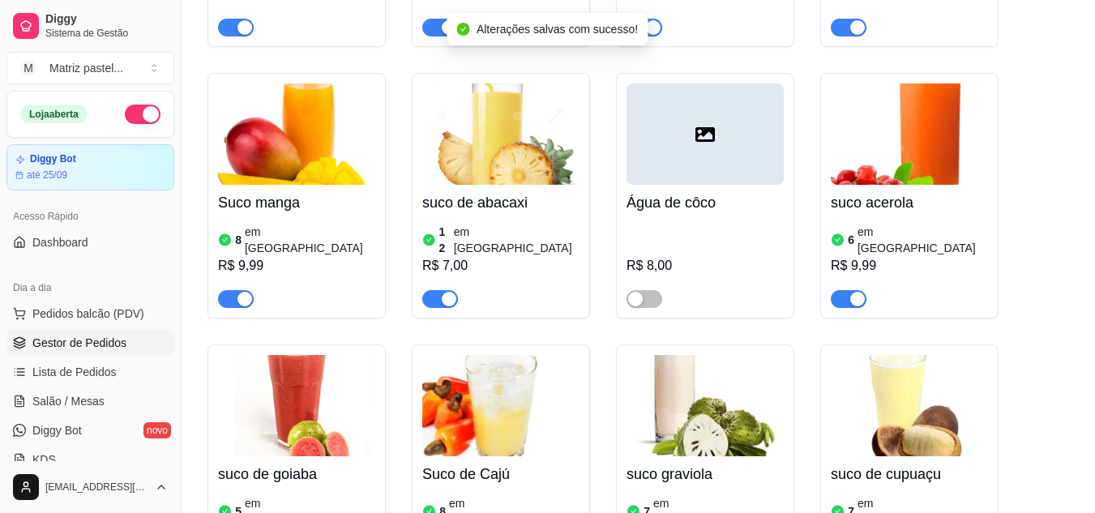
click at [62, 332] on link "Gestor de Pedidos" at bounding box center [90, 343] width 168 height 26
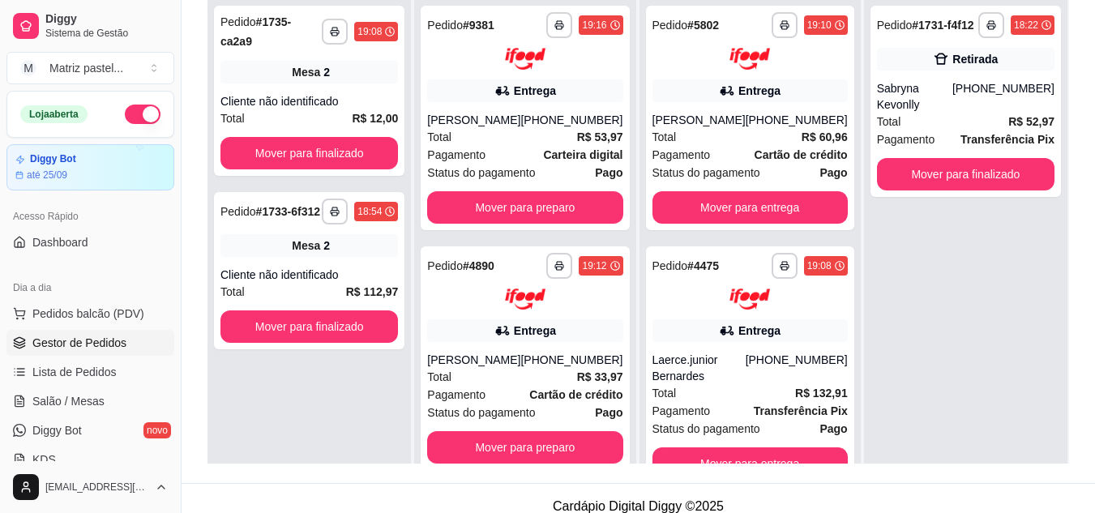
scroll to position [243, 0]
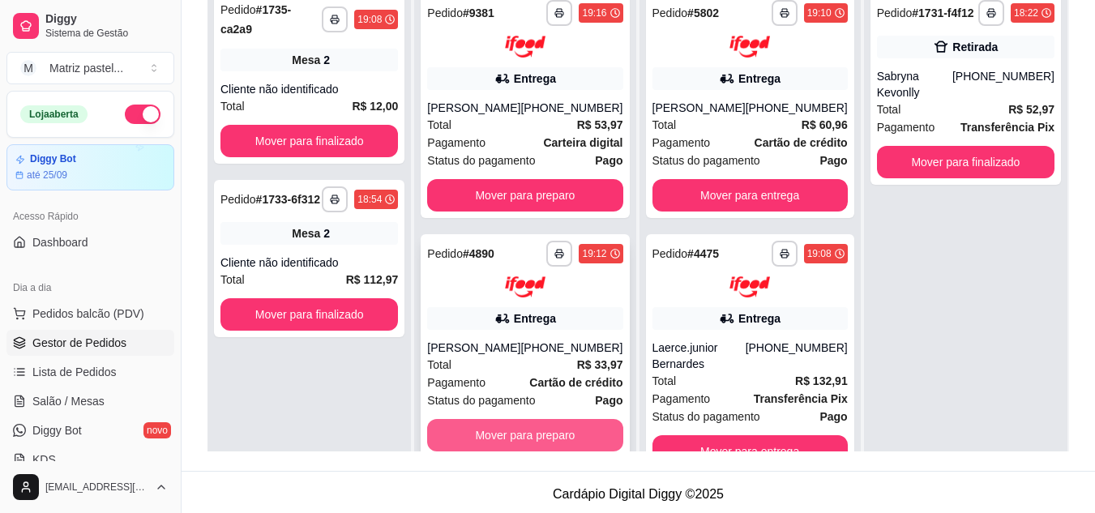
click at [516, 435] on button "Mover para preparo" at bounding box center [524, 435] width 195 height 32
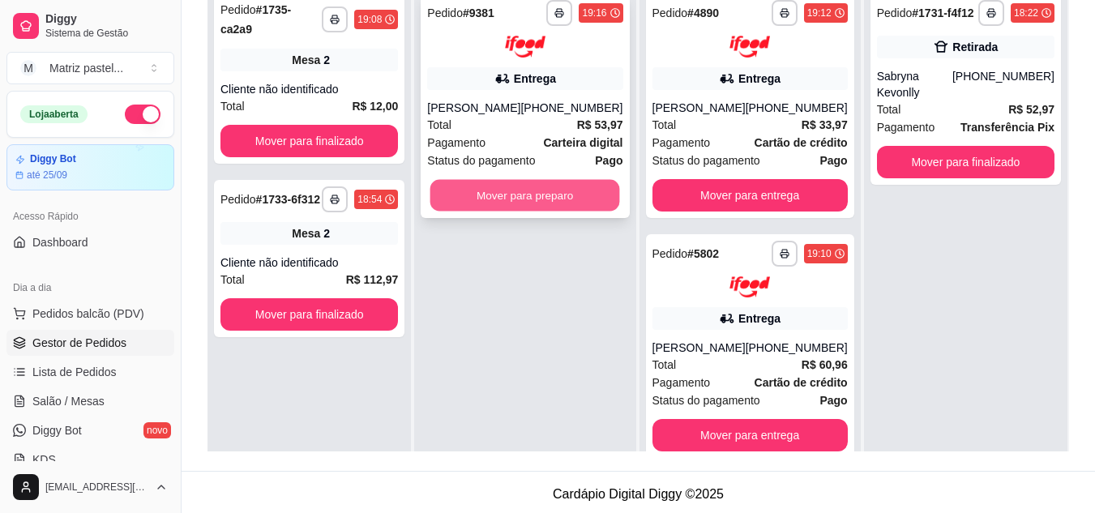
click at [526, 190] on button "Mover para preparo" at bounding box center [525, 195] width 190 height 32
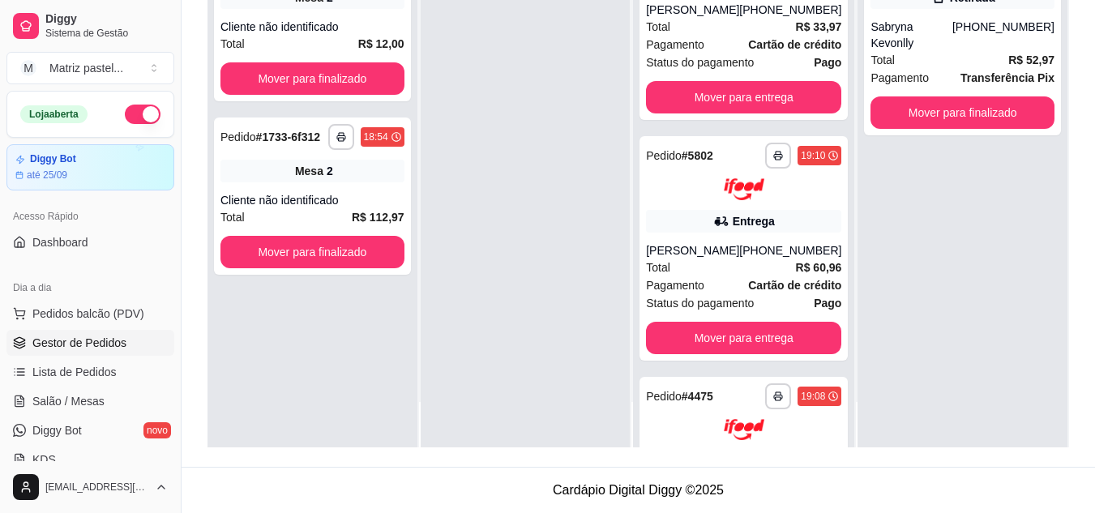
scroll to position [235, 0]
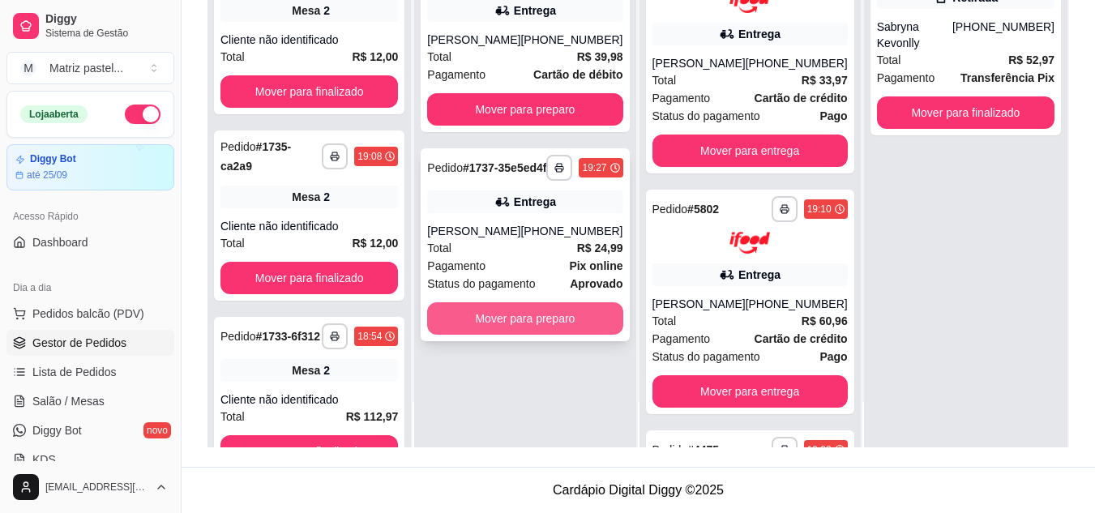
click at [524, 329] on button "Mover para preparo" at bounding box center [524, 318] width 195 height 32
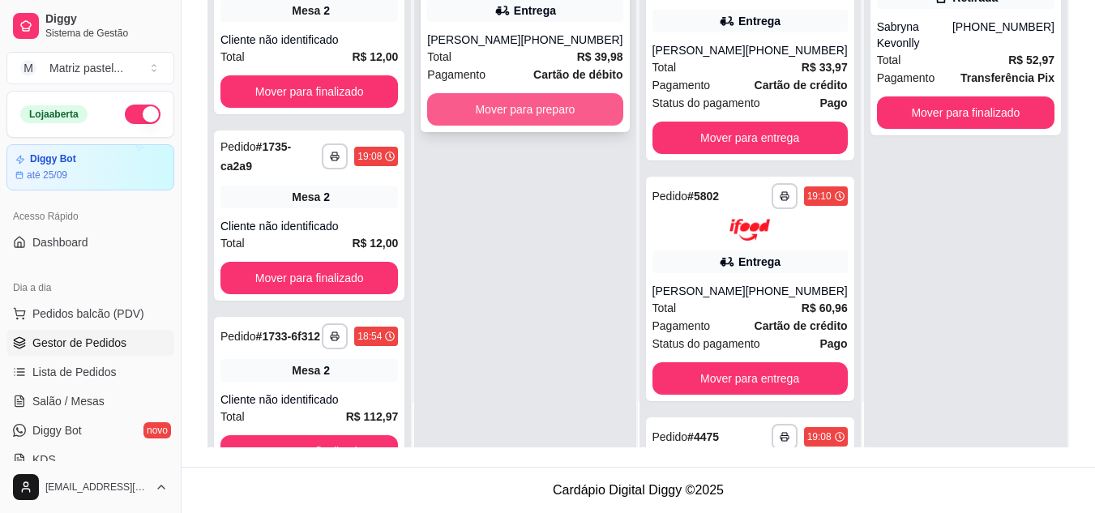
click at [550, 116] on button "Mover para preparo" at bounding box center [524, 109] width 195 height 32
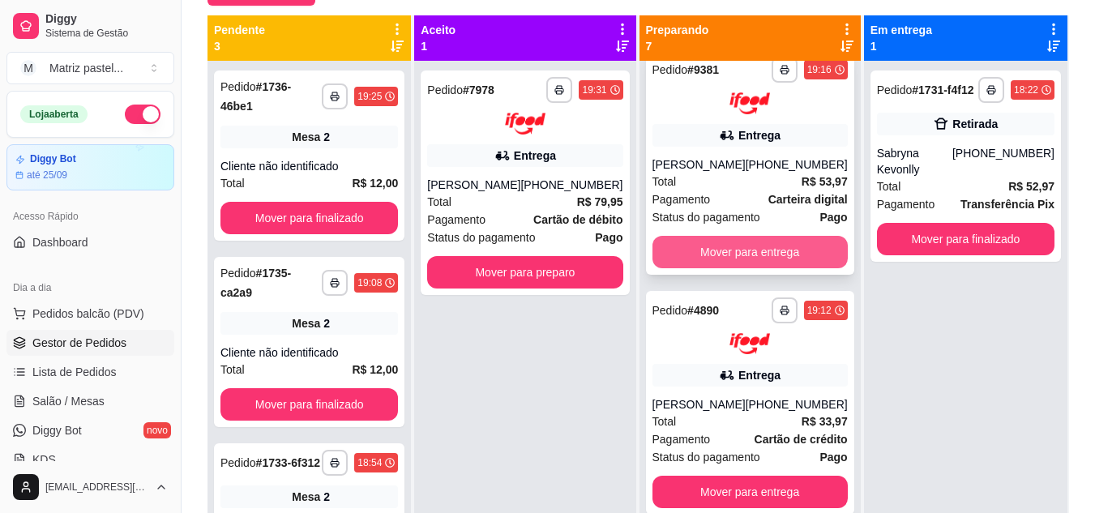
scroll to position [405, 0]
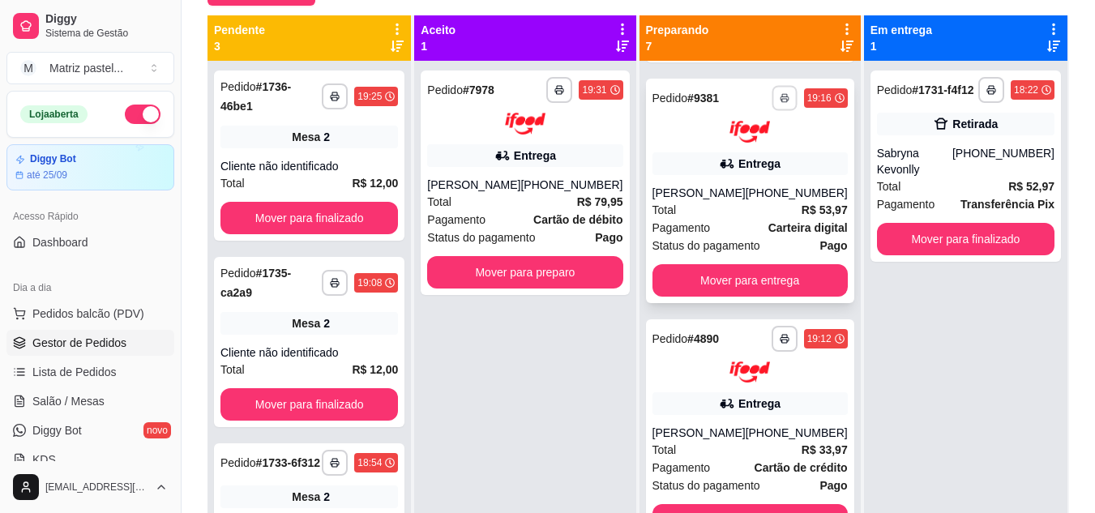
click at [772, 110] on button "button" at bounding box center [784, 97] width 25 height 25
click at [749, 169] on button "IMPRESSORA" at bounding box center [712, 168] width 118 height 26
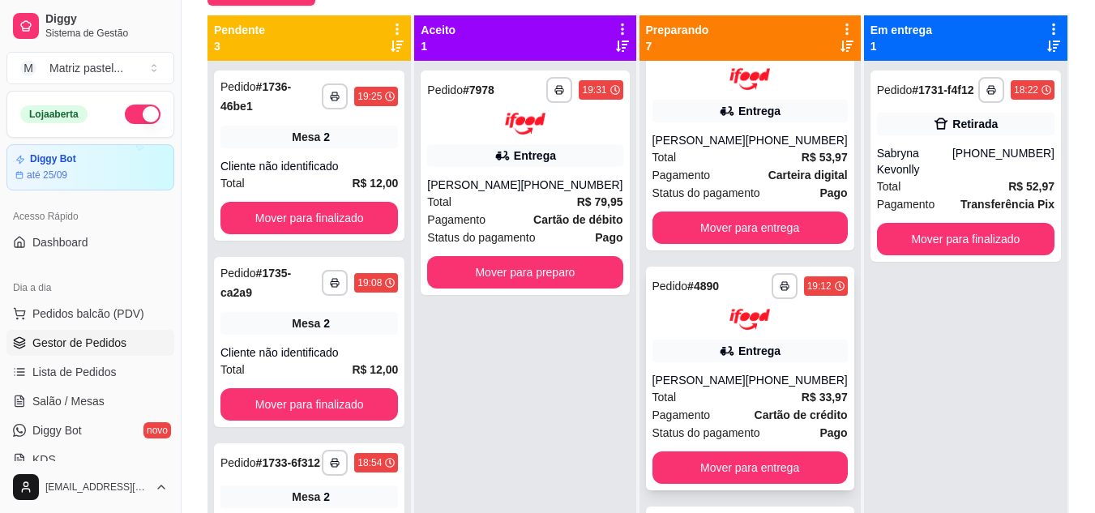
scroll to position [486, 0]
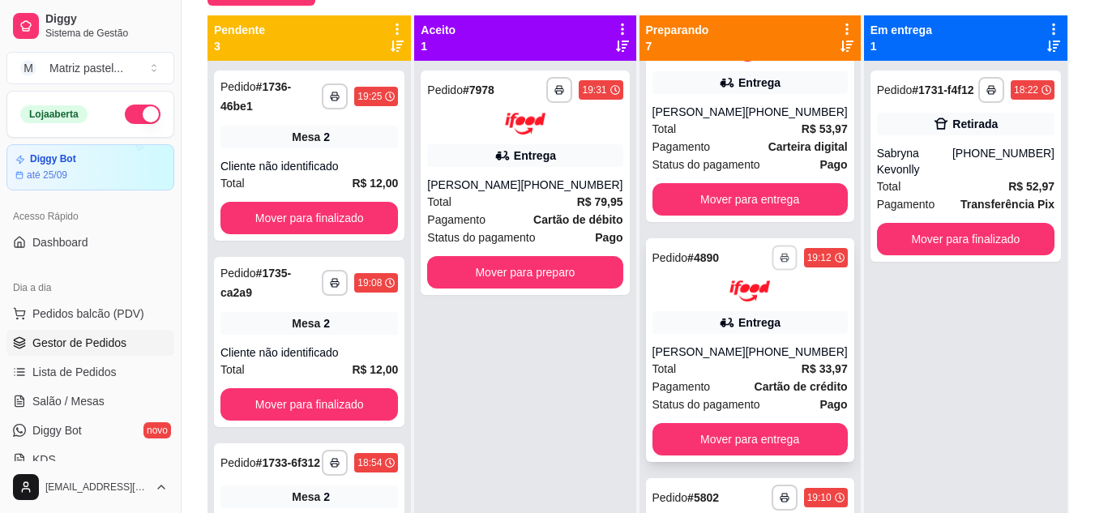
click at [780, 263] on icon "button" at bounding box center [785, 258] width 10 height 10
click at [730, 334] on button "IMPRESSORA" at bounding box center [711, 327] width 113 height 25
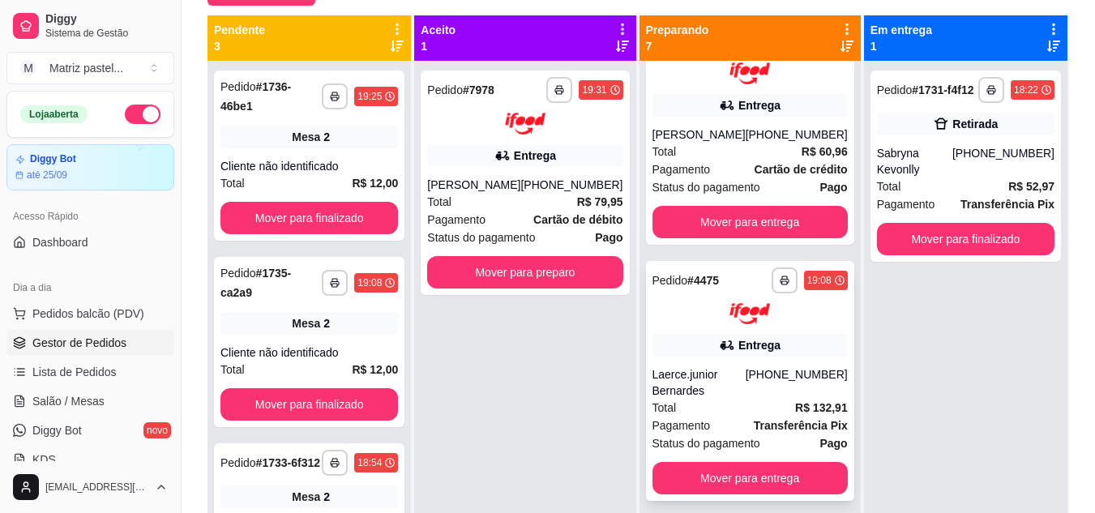
scroll to position [973, 0]
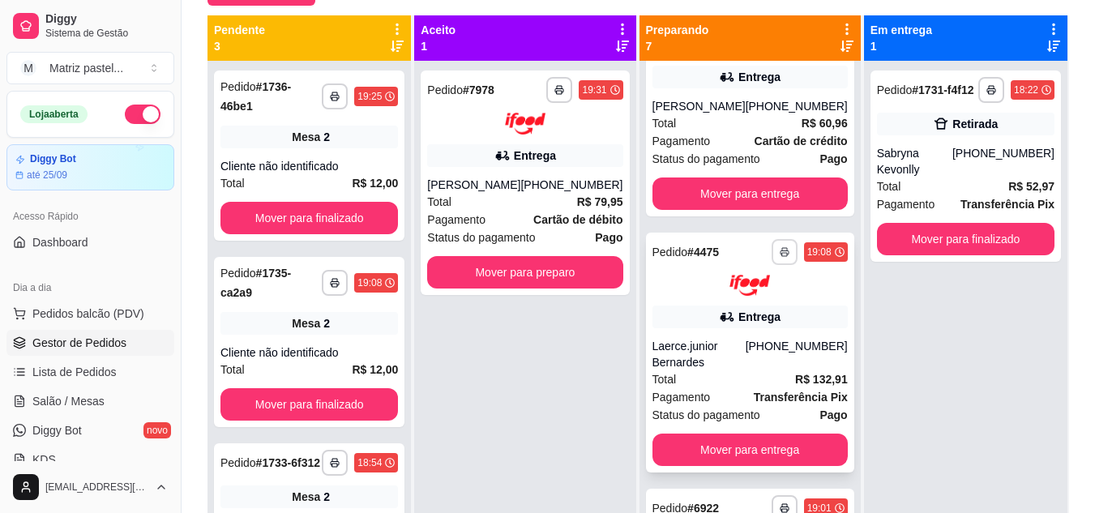
click at [772, 265] on button "button" at bounding box center [785, 252] width 26 height 26
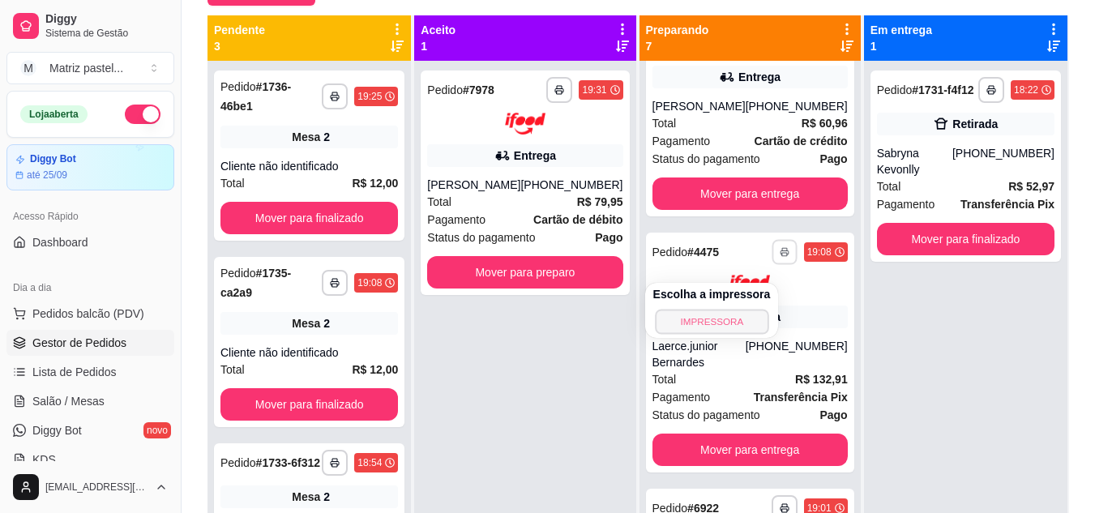
click at [738, 315] on button "IMPRESSORA" at bounding box center [711, 321] width 113 height 25
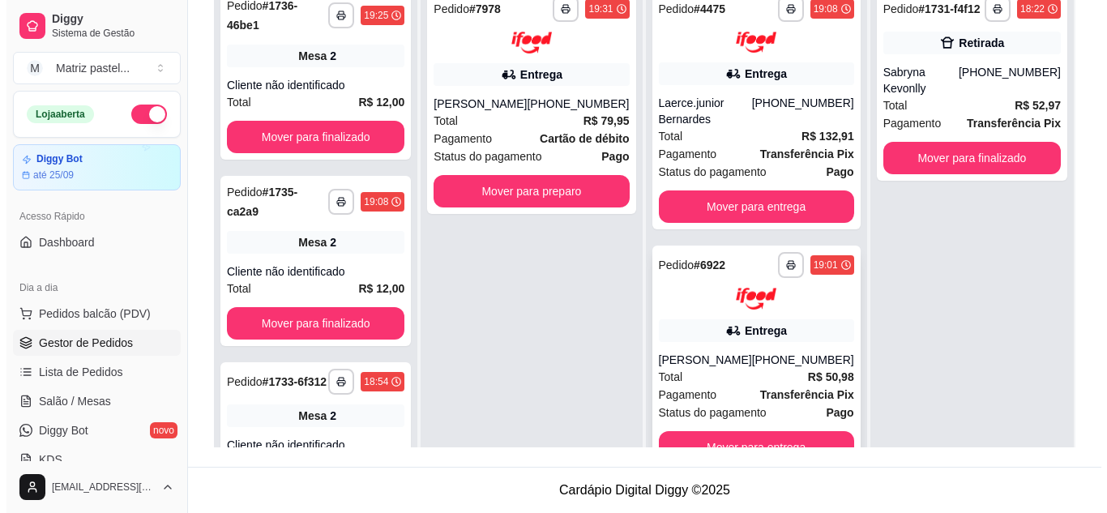
scroll to position [1148, 0]
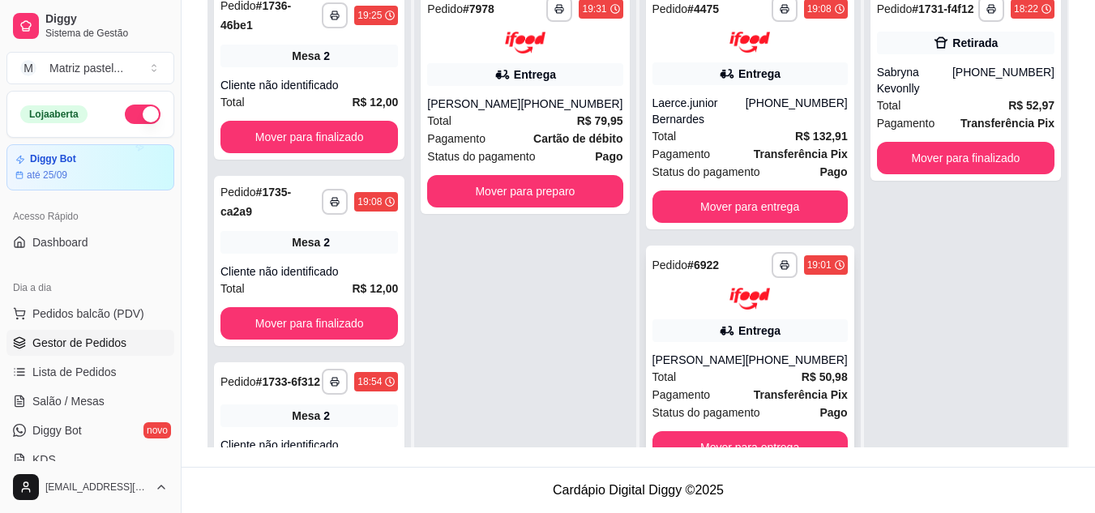
click at [689, 352] on div "[PERSON_NAME]" at bounding box center [699, 360] width 93 height 16
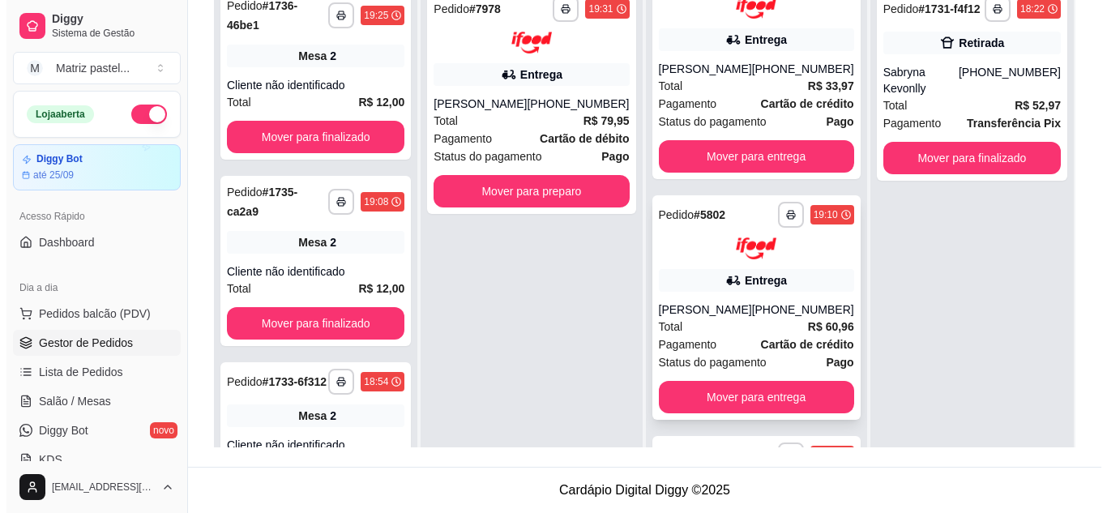
scroll to position [661, 0]
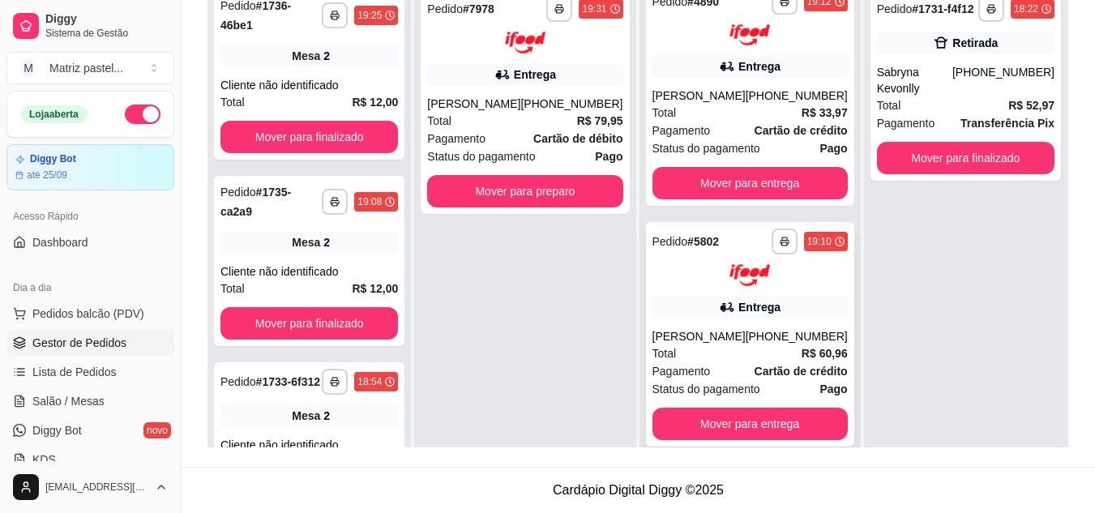
click at [684, 310] on div "Entrega" at bounding box center [750, 307] width 195 height 23
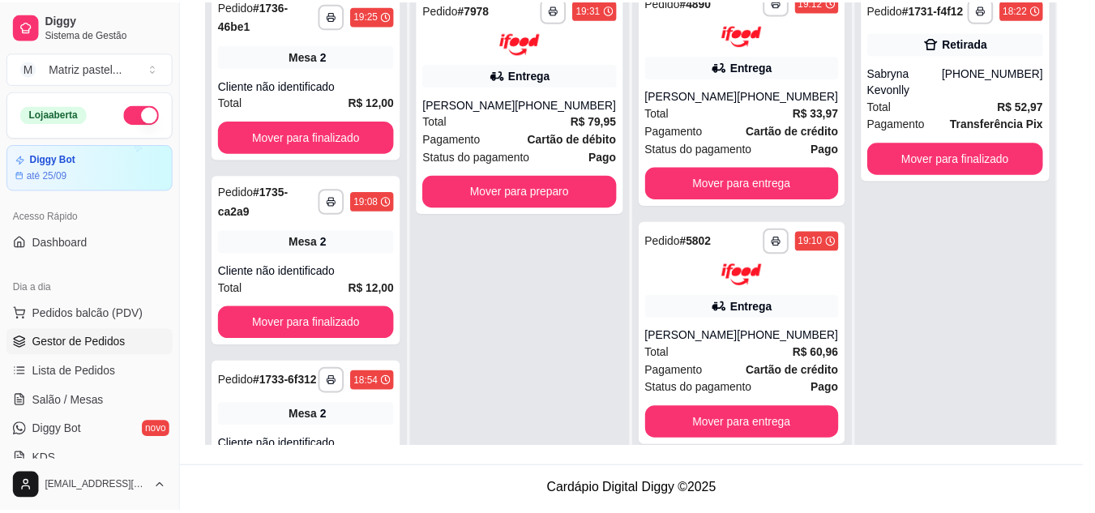
scroll to position [81, 0]
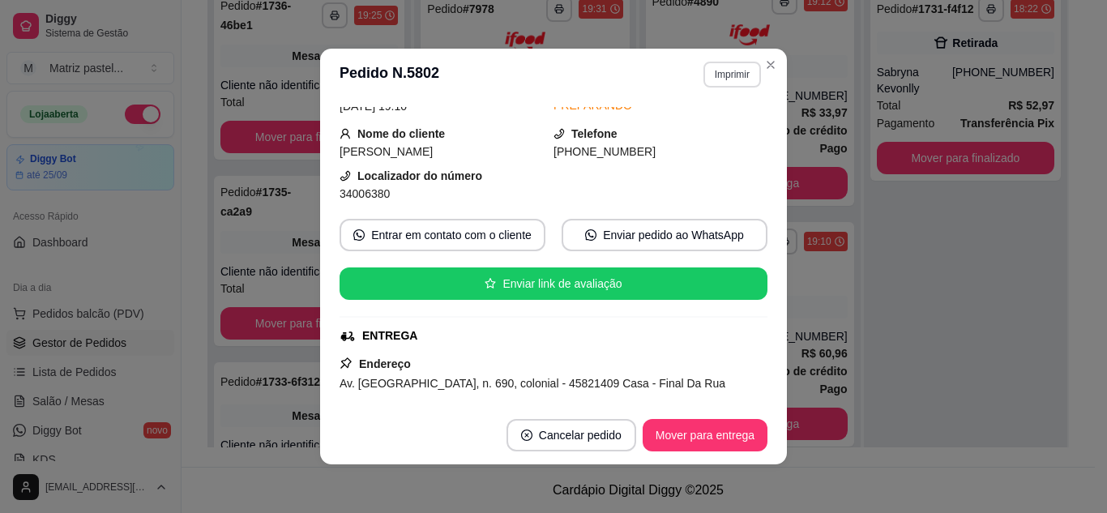
click at [742, 63] on button "Imprimir" at bounding box center [733, 75] width 58 height 26
click at [697, 124] on button "IMPRESSORA" at bounding box center [699, 131] width 118 height 26
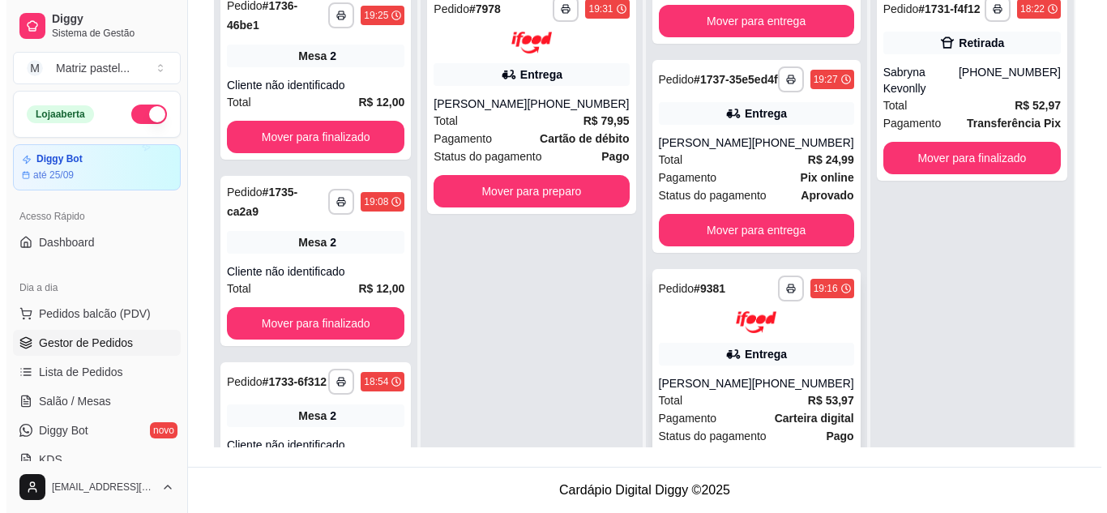
scroll to position [94, 0]
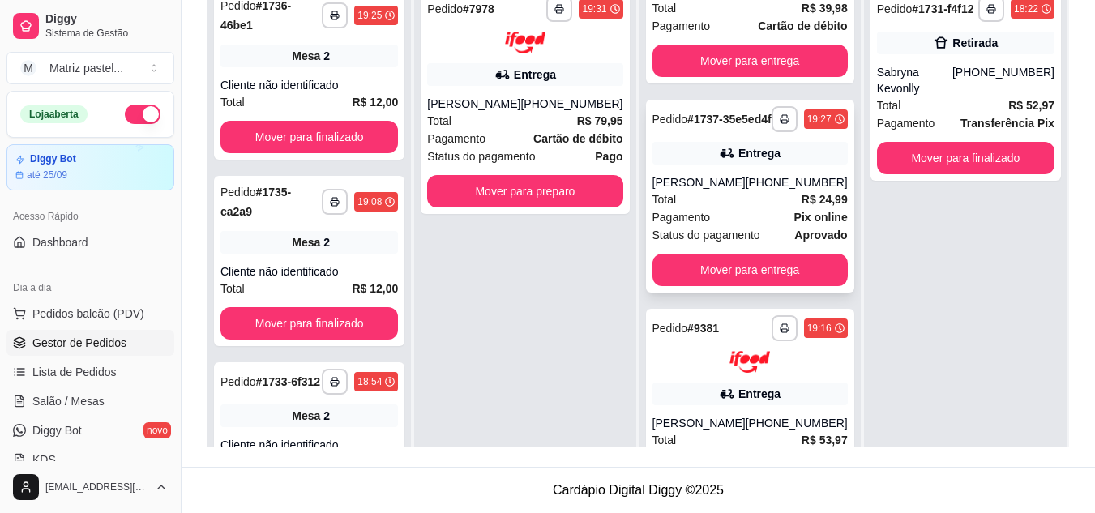
click at [721, 208] on div "Total R$ 24,99" at bounding box center [750, 199] width 195 height 18
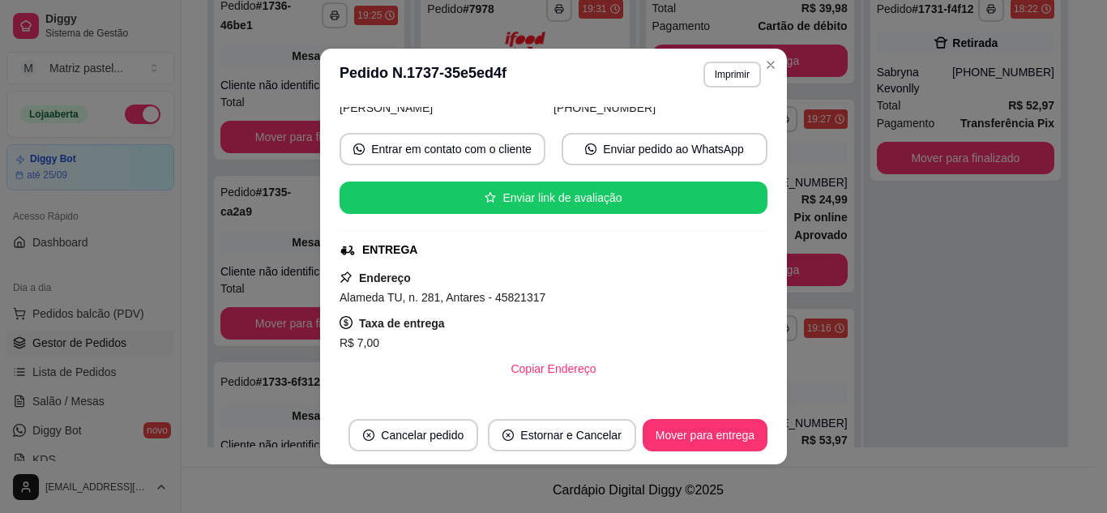
scroll to position [242, 0]
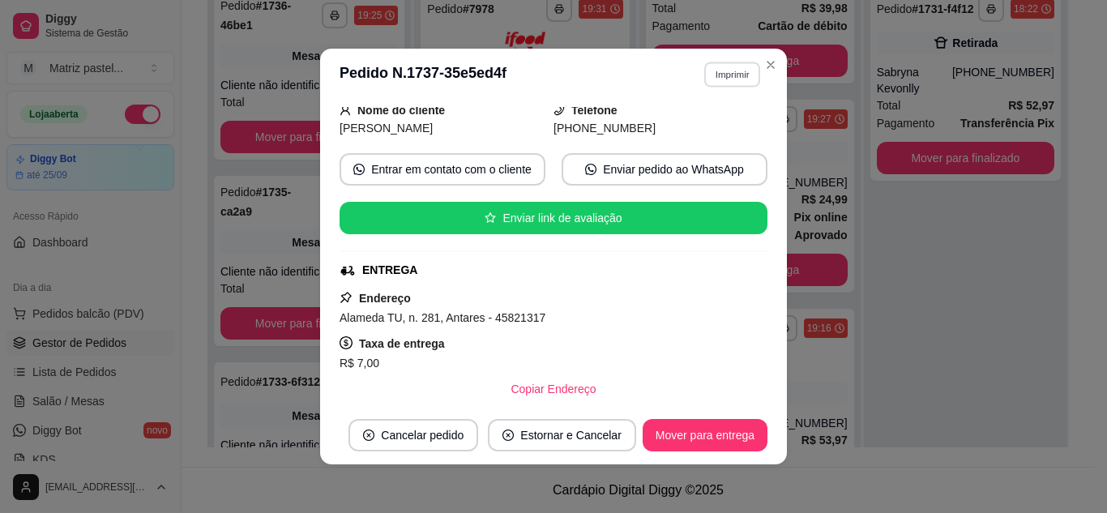
click at [743, 84] on button "Imprimir" at bounding box center [732, 74] width 56 height 25
click at [730, 124] on button "IMPRESSORA" at bounding box center [699, 131] width 118 height 26
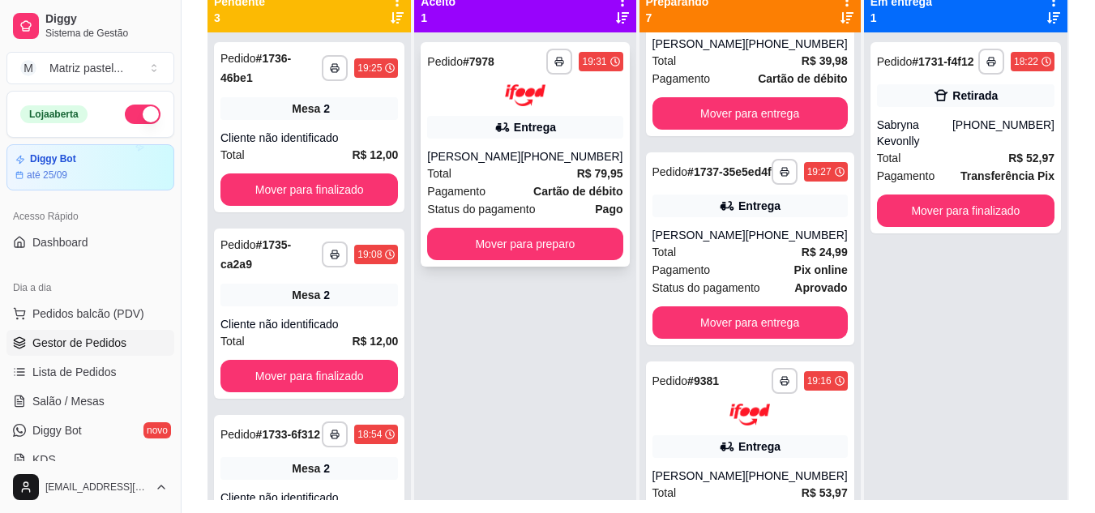
scroll to position [166, 0]
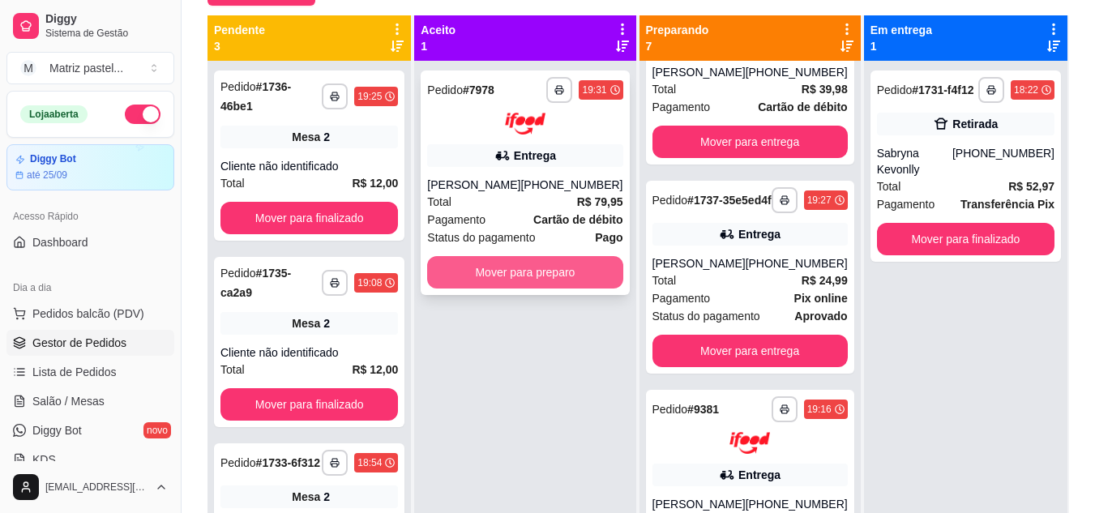
click at [499, 277] on button "Mover para preparo" at bounding box center [524, 272] width 195 height 32
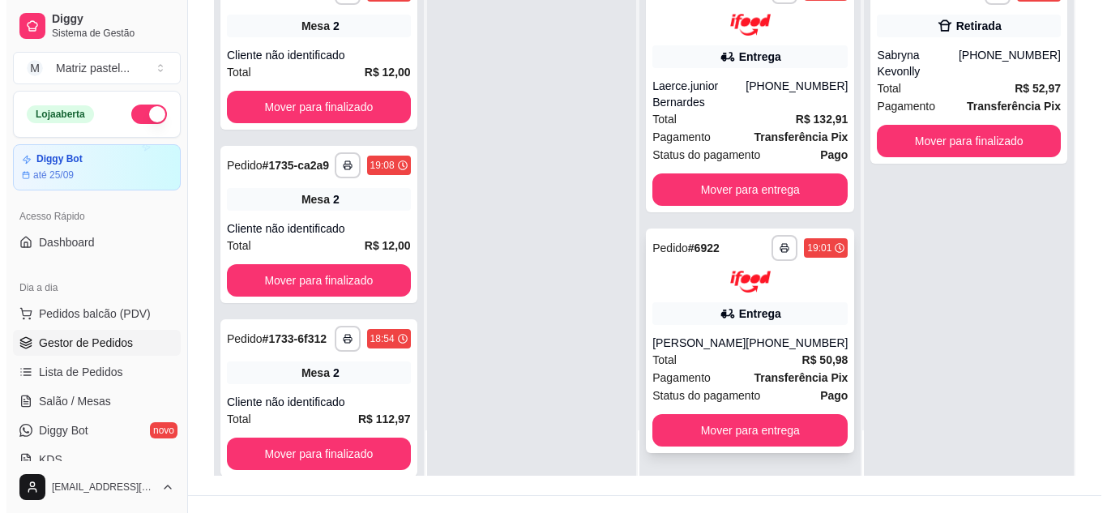
scroll to position [247, 0]
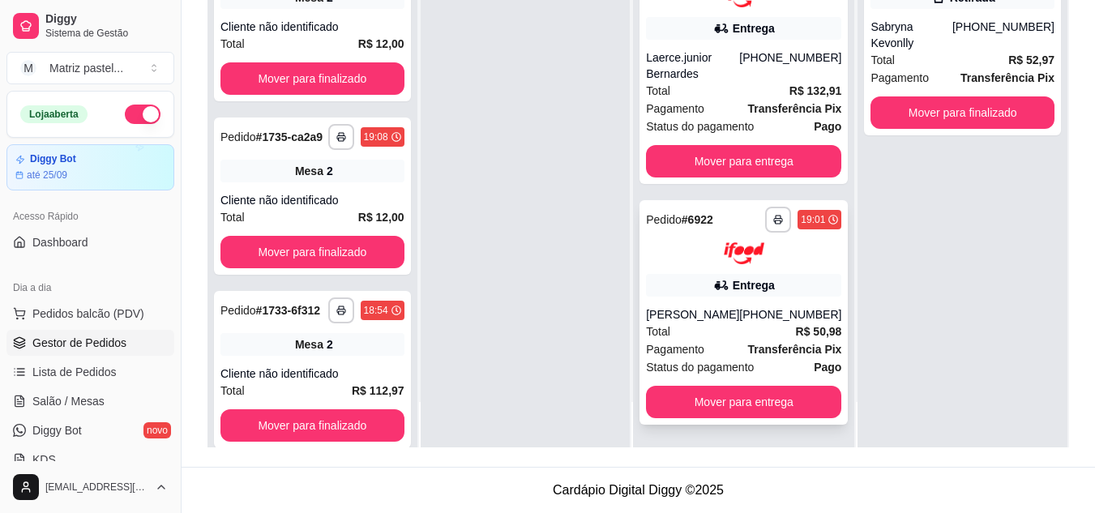
click at [661, 319] on div "[PERSON_NAME]" at bounding box center [692, 314] width 93 height 16
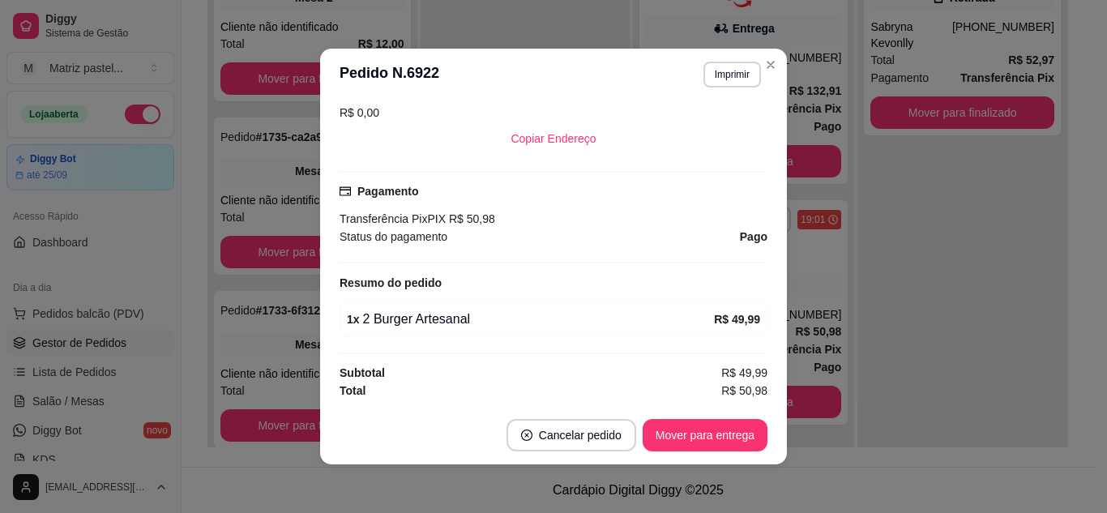
scroll to position [3, 0]
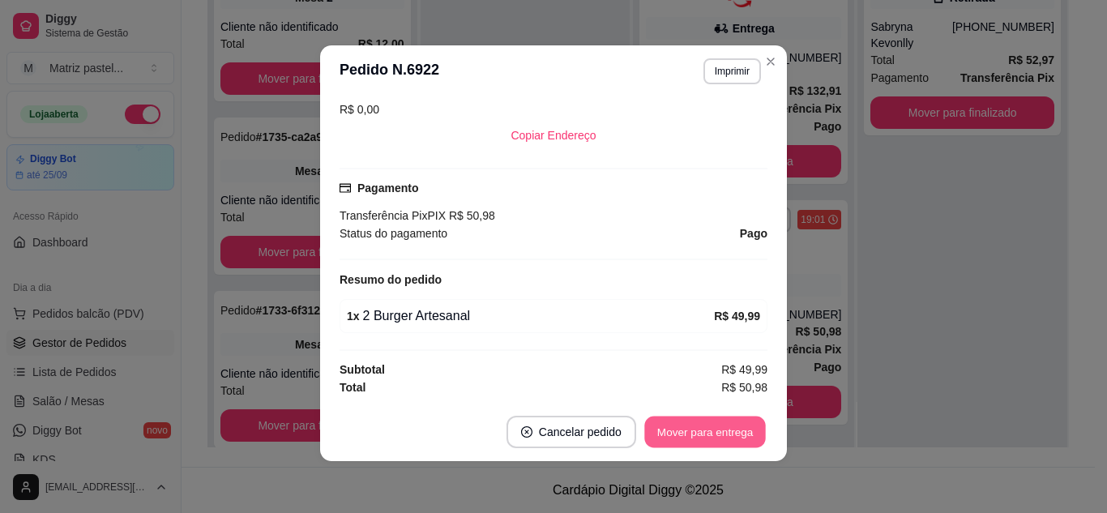
click at [683, 442] on button "Mover para entrega" at bounding box center [705, 433] width 122 height 32
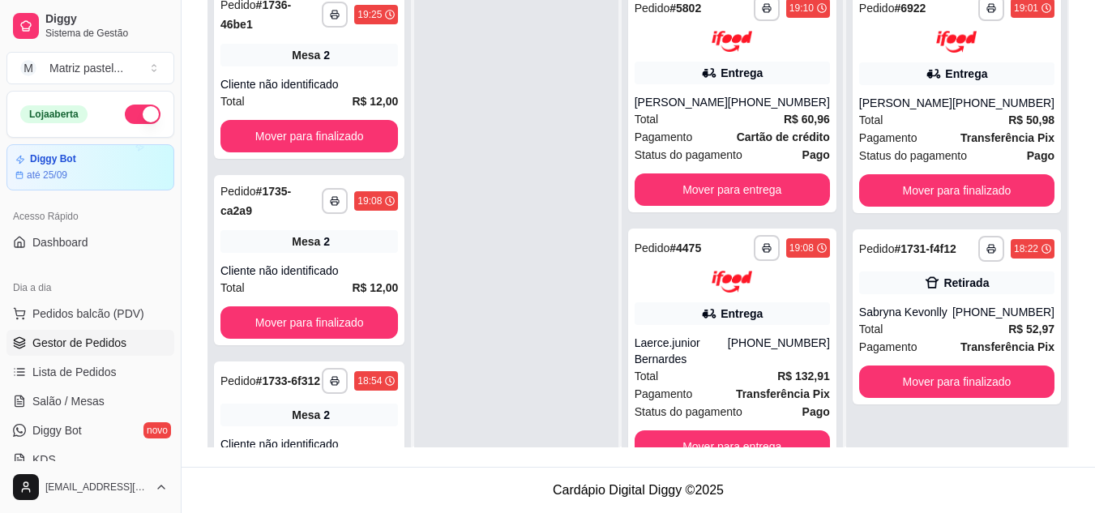
scroll to position [0, 0]
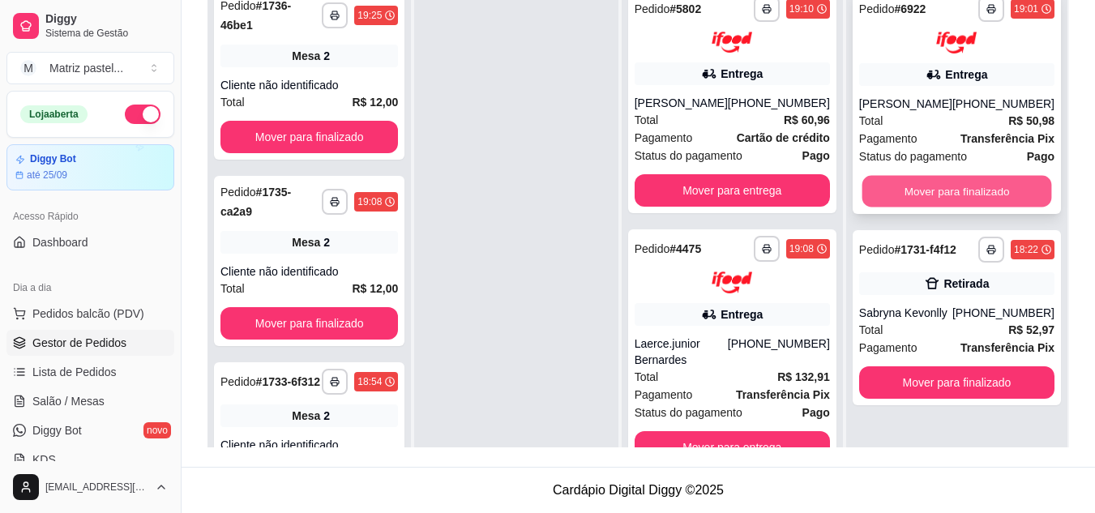
click at [947, 198] on button "Mover para finalizado" at bounding box center [957, 191] width 190 height 32
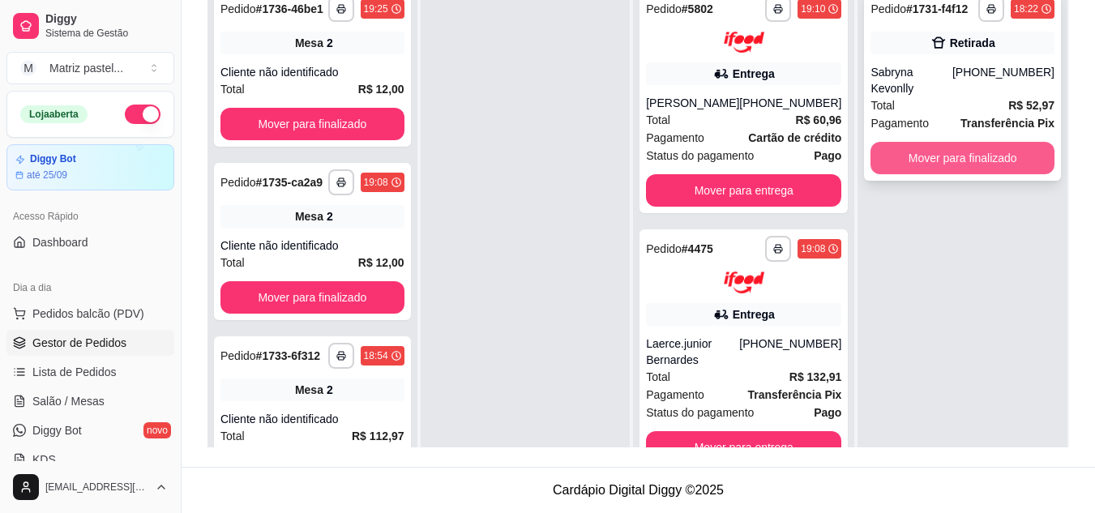
click at [944, 144] on button "Mover para finalizado" at bounding box center [963, 158] width 184 height 32
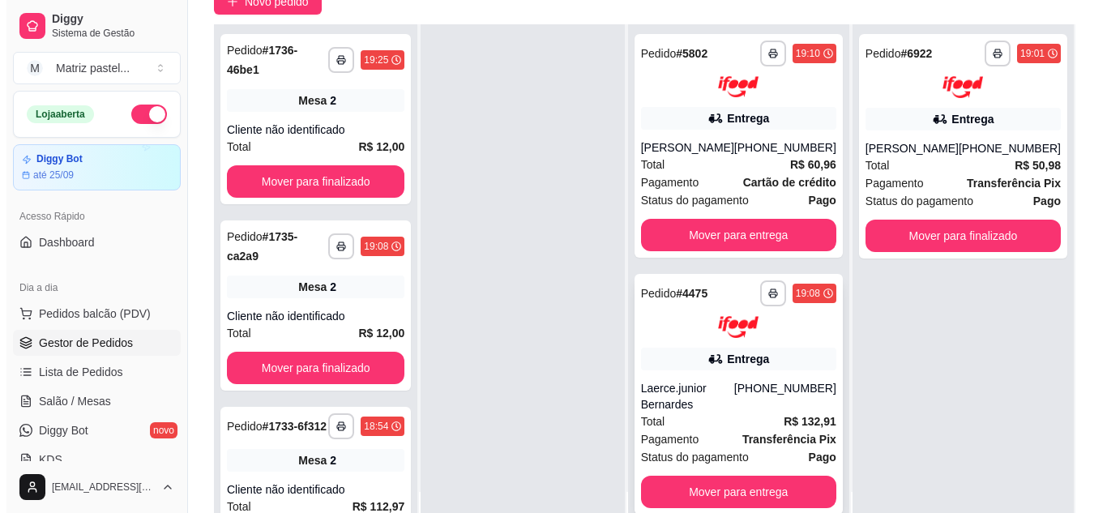
scroll to position [247, 0]
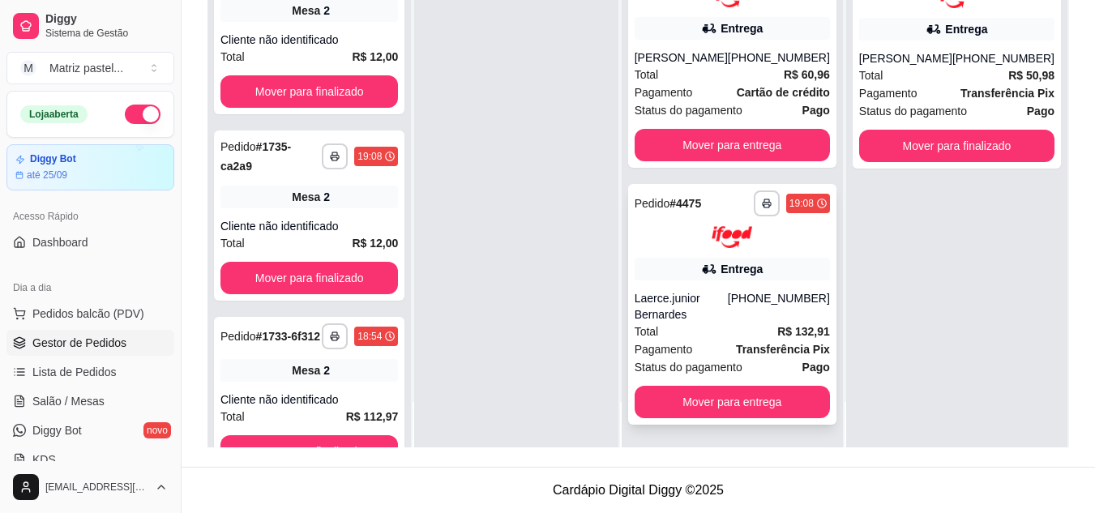
click at [683, 302] on div "Laerce.junior Bernardes" at bounding box center [681, 306] width 93 height 32
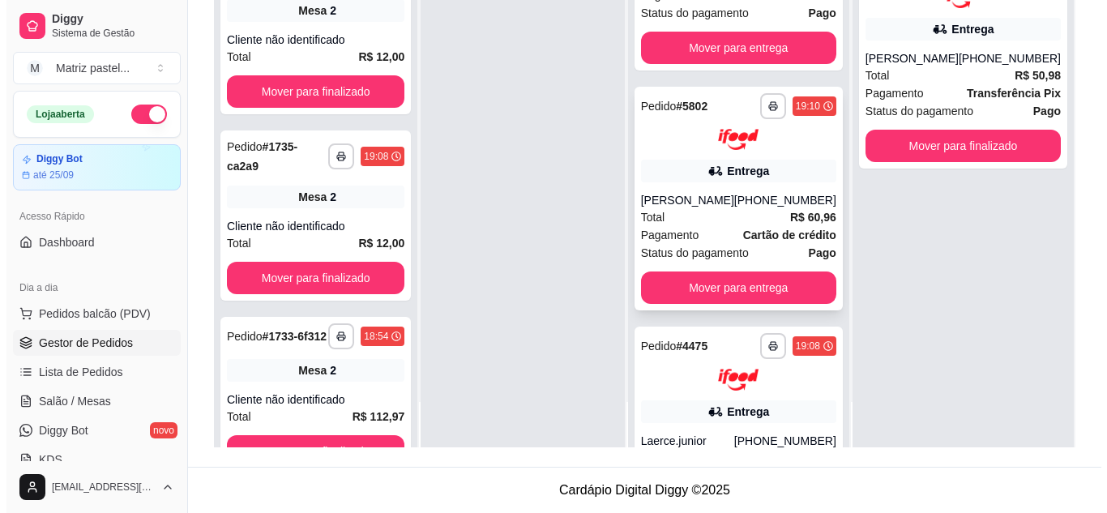
scroll to position [986, 0]
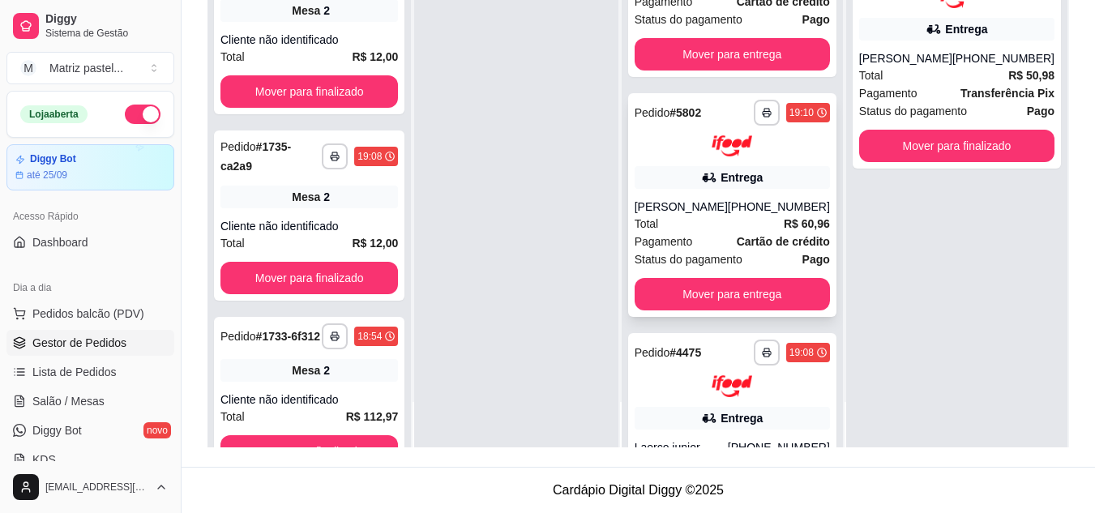
click at [662, 188] on div "Entrega" at bounding box center [732, 177] width 195 height 23
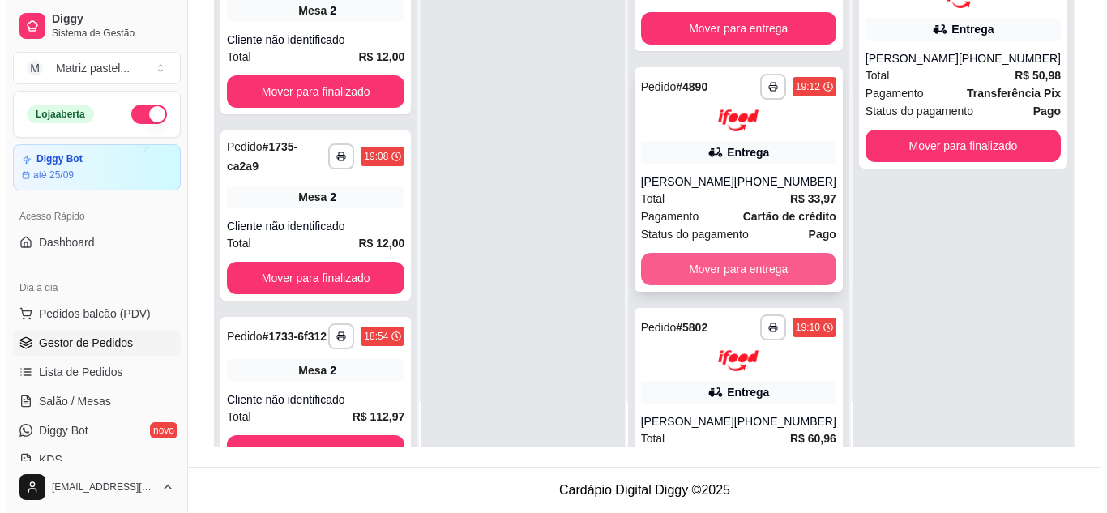
scroll to position [743, 0]
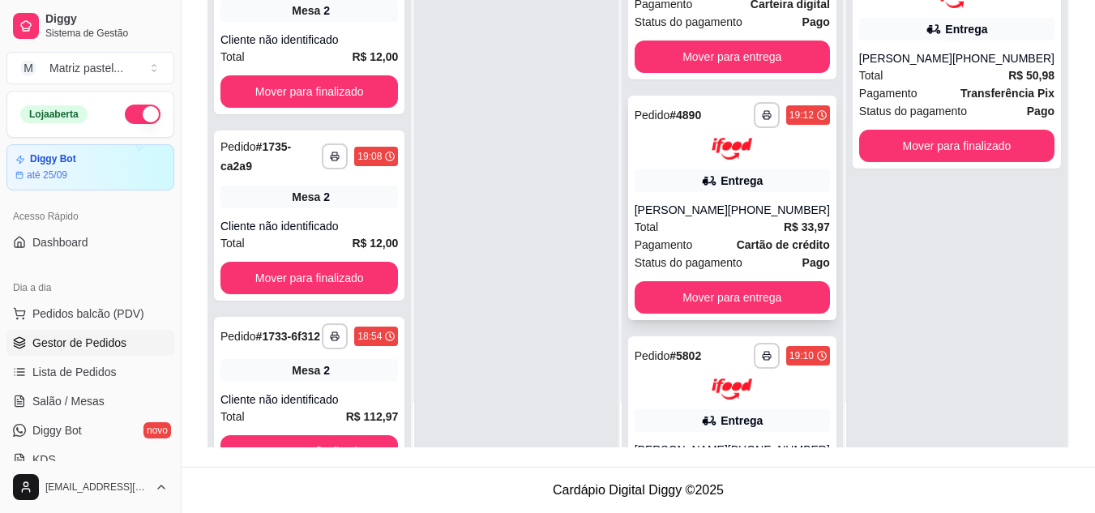
click at [683, 218] on div "[PERSON_NAME]" at bounding box center [681, 210] width 93 height 16
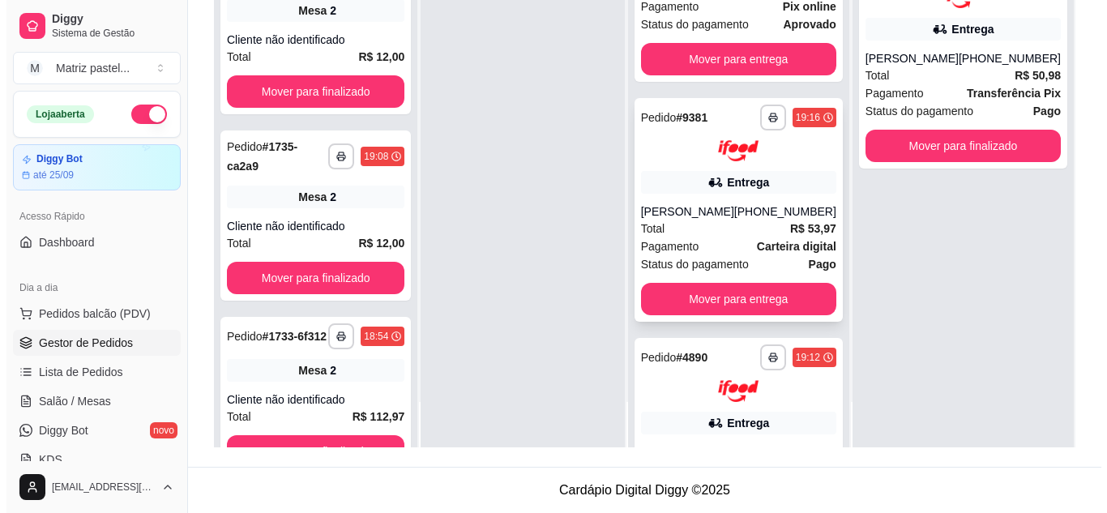
scroll to position [499, 0]
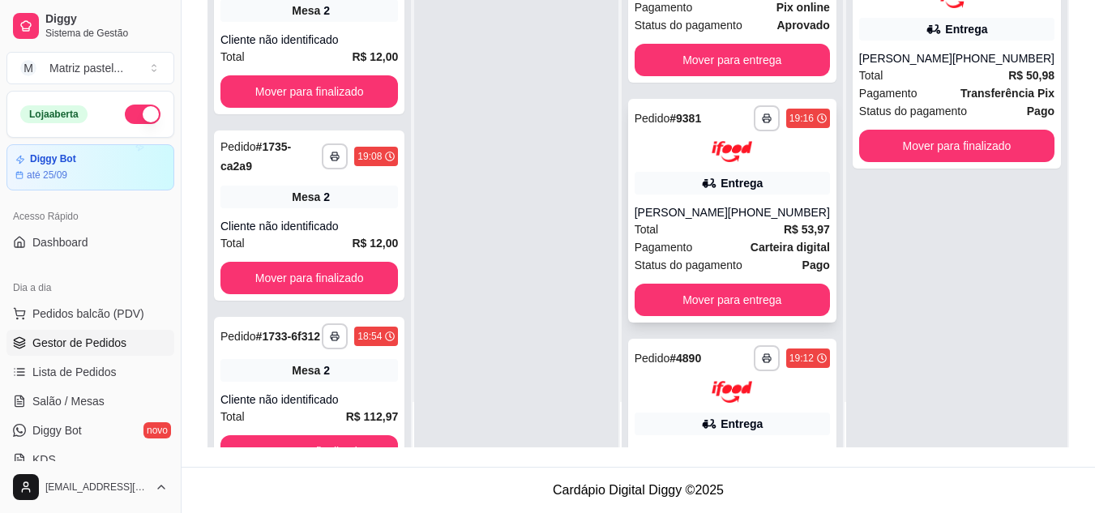
click at [686, 189] on div "Entrega" at bounding box center [732, 183] width 195 height 23
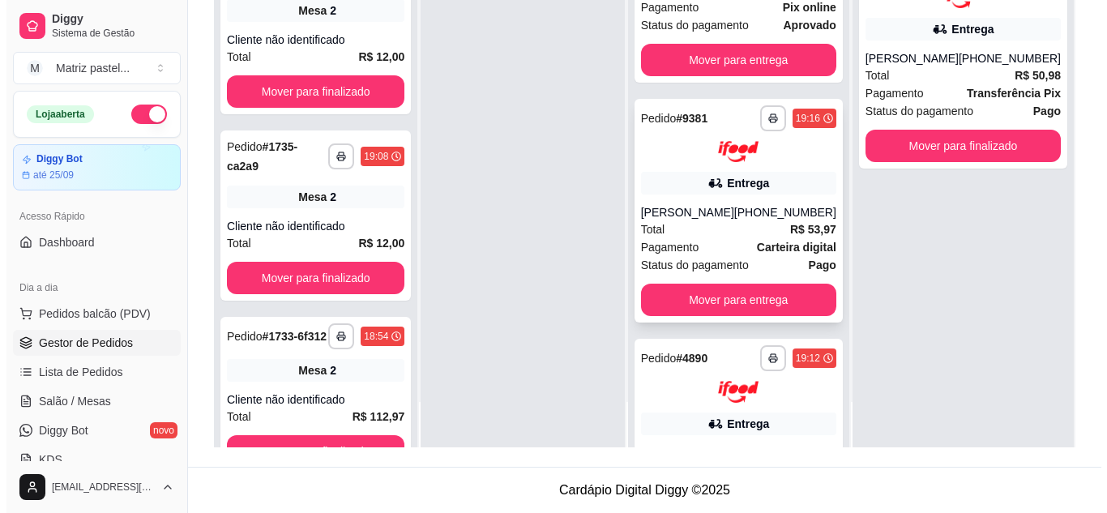
scroll to position [337, 0]
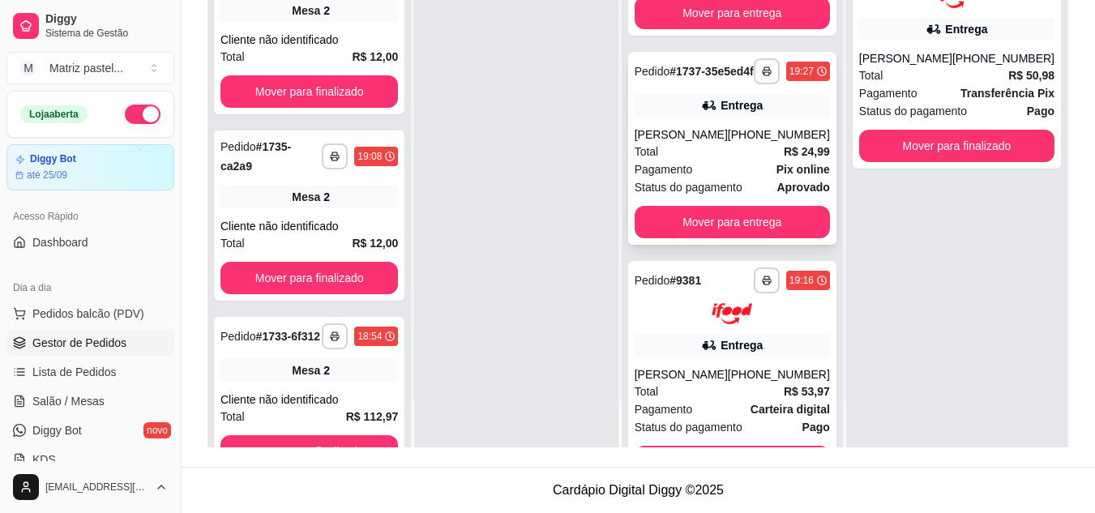
click at [731, 160] on div "Total R$ 24,99" at bounding box center [732, 152] width 195 height 18
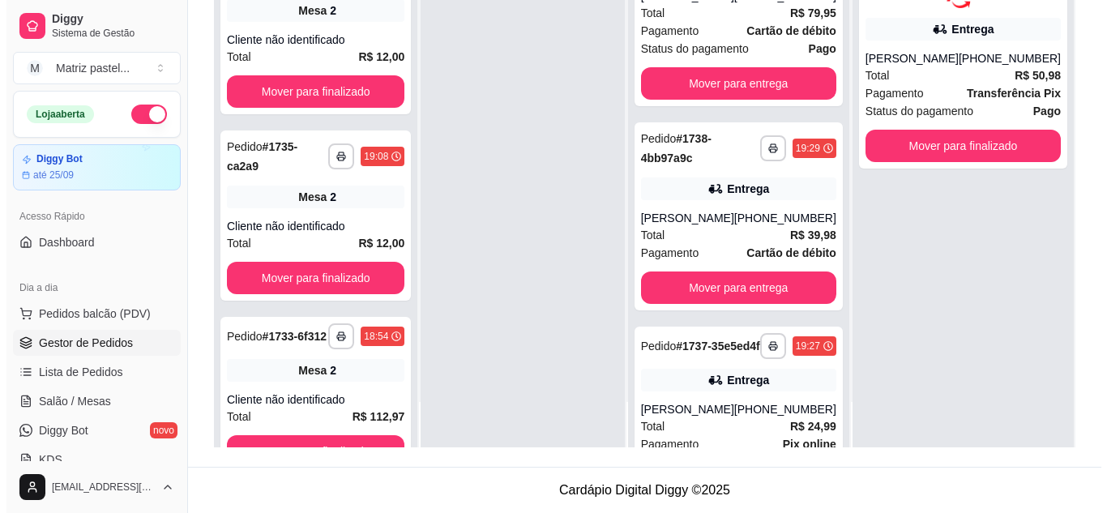
scroll to position [13, 0]
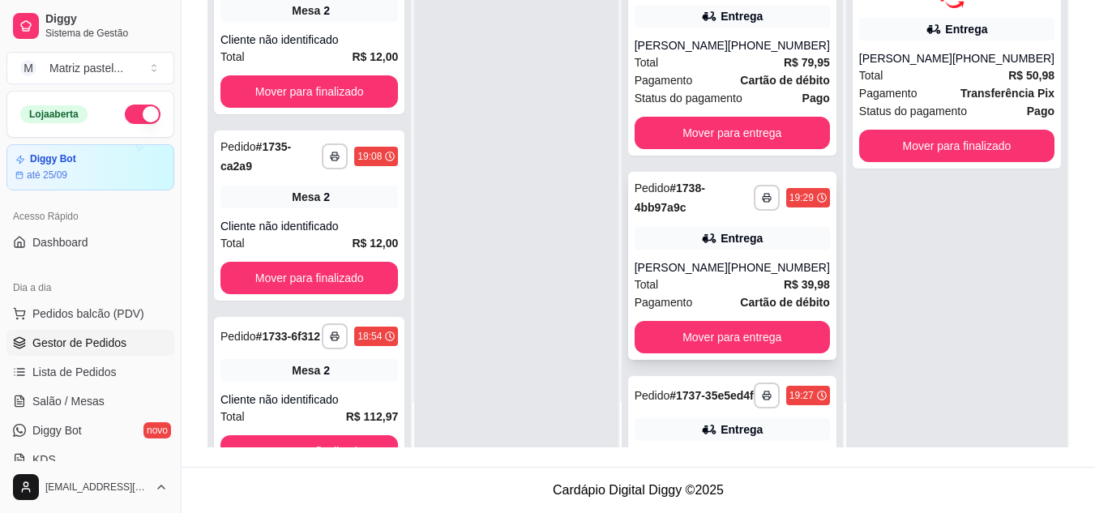
click at [693, 233] on div "Entrega" at bounding box center [732, 238] width 195 height 23
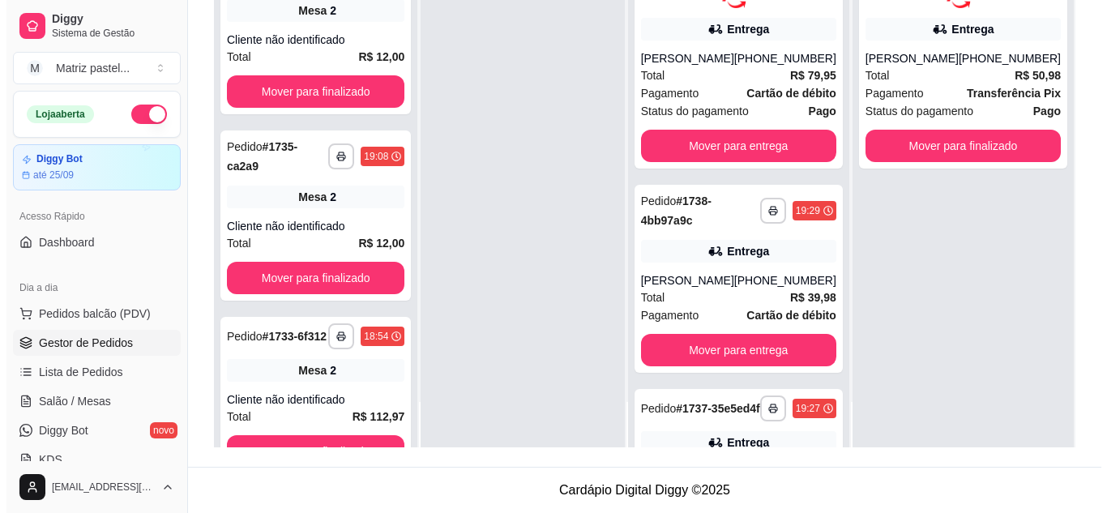
scroll to position [0, 0]
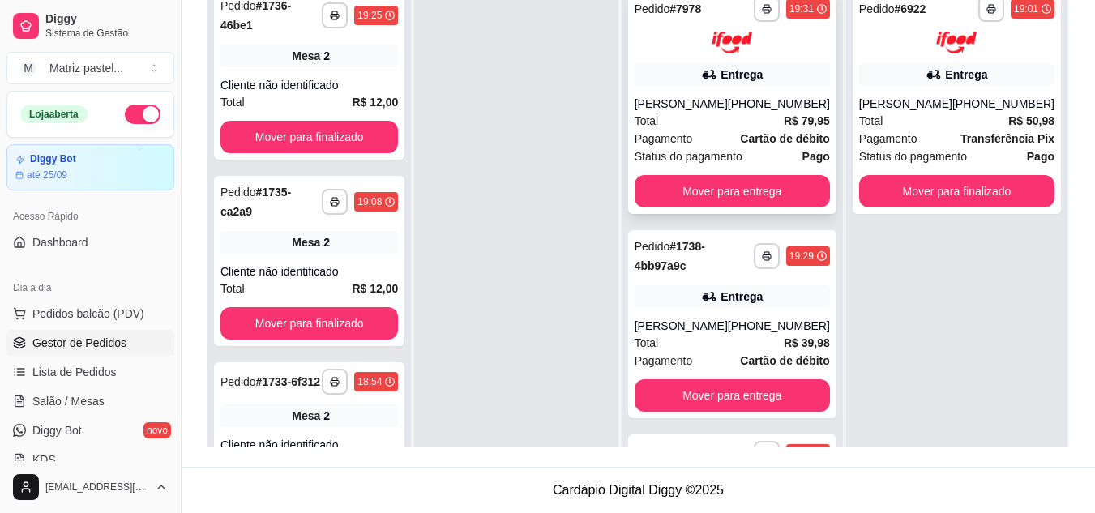
click at [717, 92] on div "**********" at bounding box center [732, 101] width 208 height 225
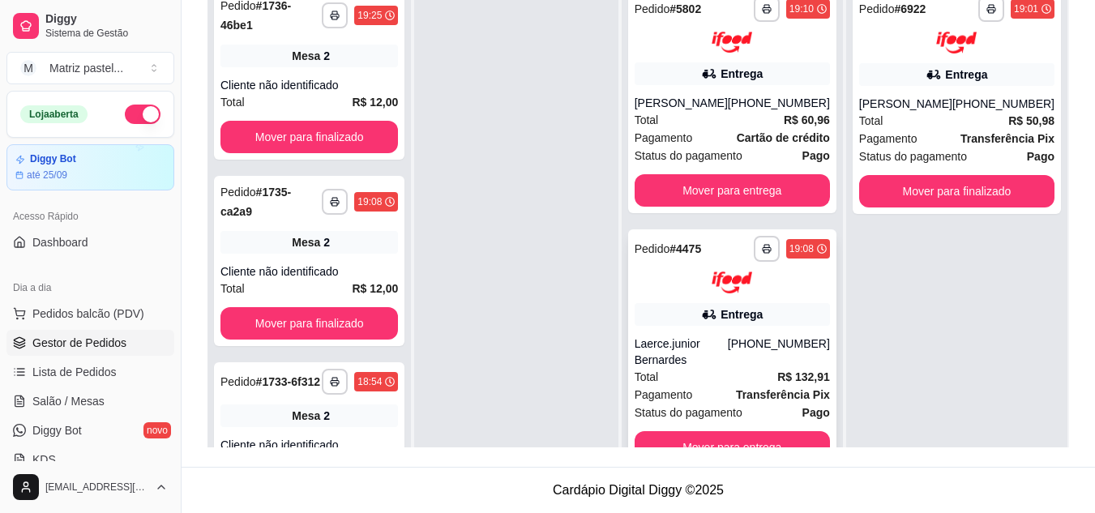
scroll to position [45, 0]
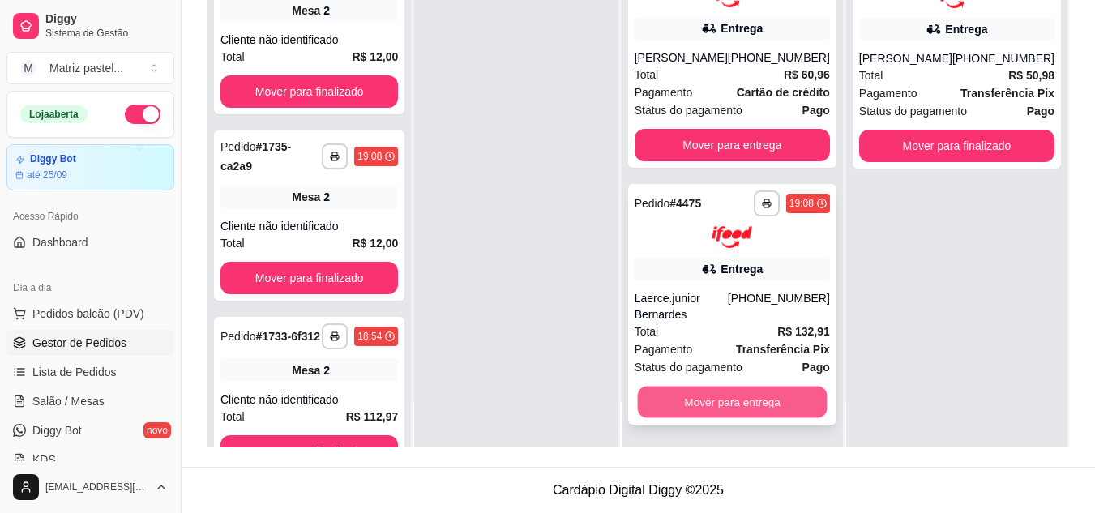
click at [700, 400] on button "Mover para entrega" at bounding box center [732, 403] width 190 height 32
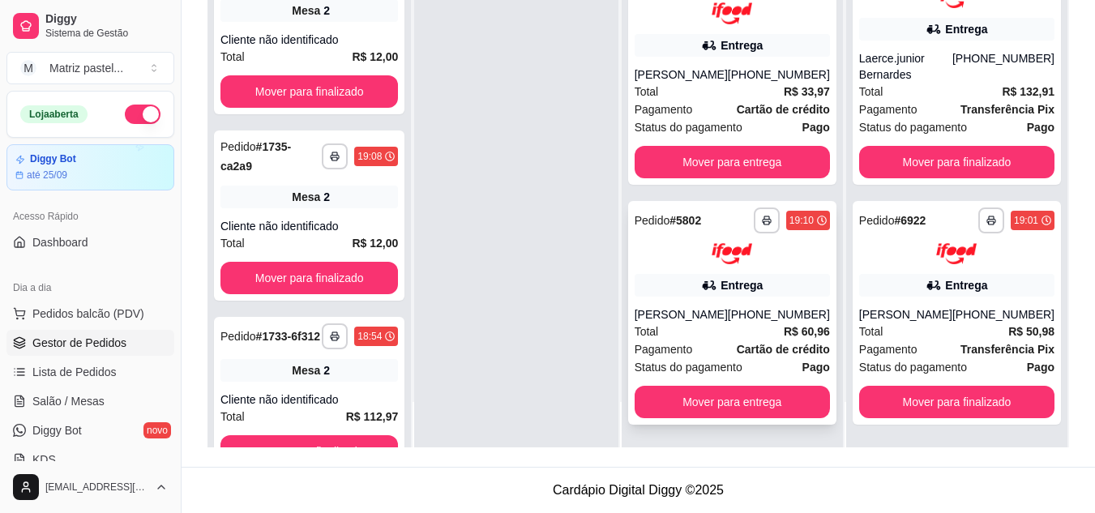
scroll to position [891, 0]
click at [704, 400] on button "Mover para entrega" at bounding box center [732, 402] width 195 height 32
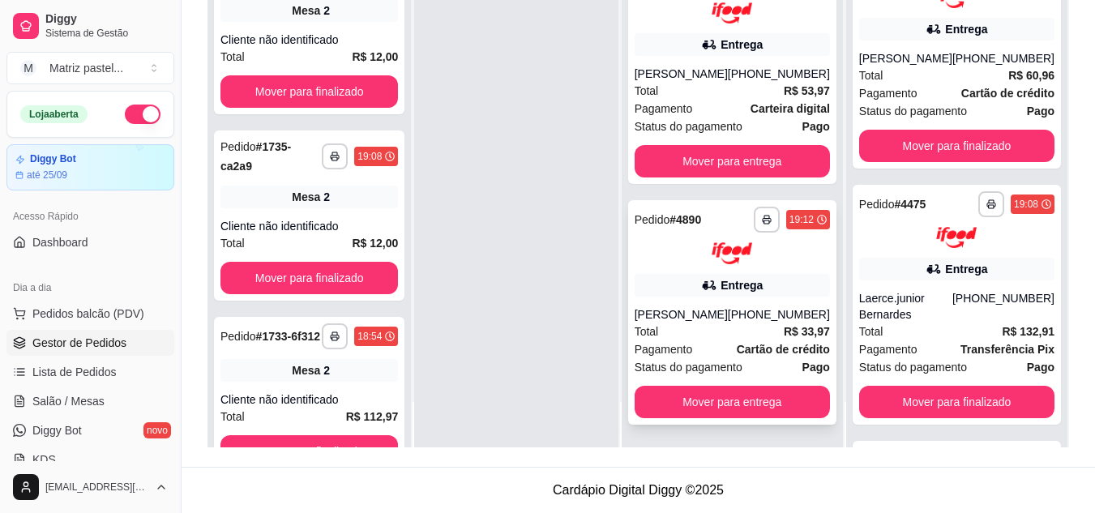
scroll to position [651, 0]
click at [712, 392] on button "Mover para entrega" at bounding box center [732, 402] width 195 height 32
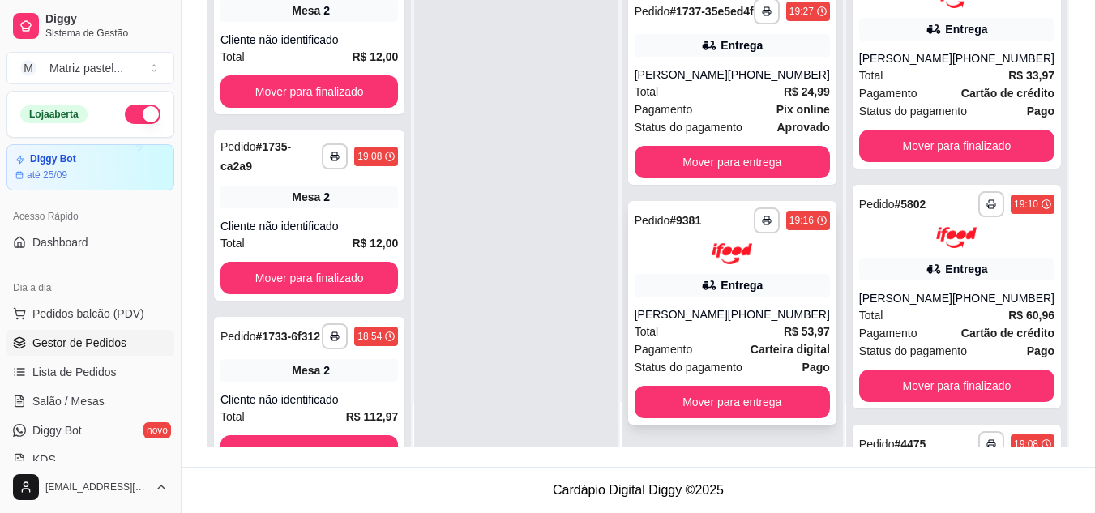
scroll to position [410, 0]
click at [703, 403] on button "Mover para entrega" at bounding box center [732, 402] width 195 height 32
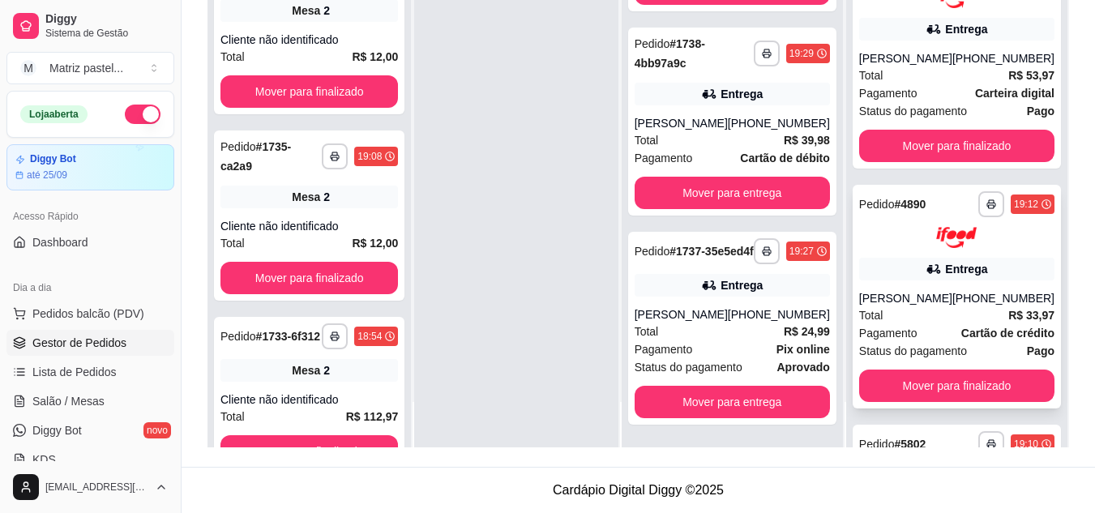
scroll to position [170, 0]
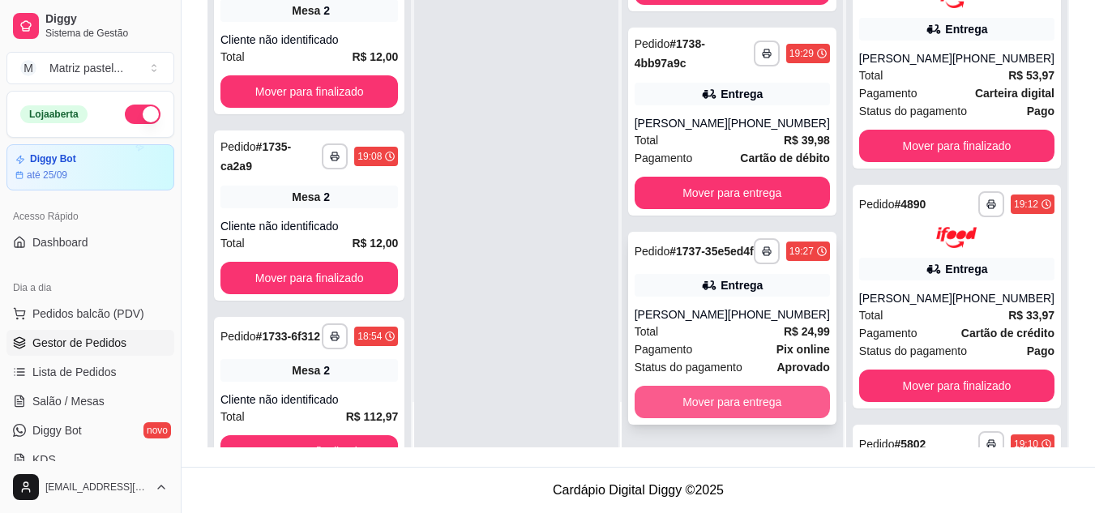
click at [733, 396] on button "Mover para entrega" at bounding box center [732, 402] width 195 height 32
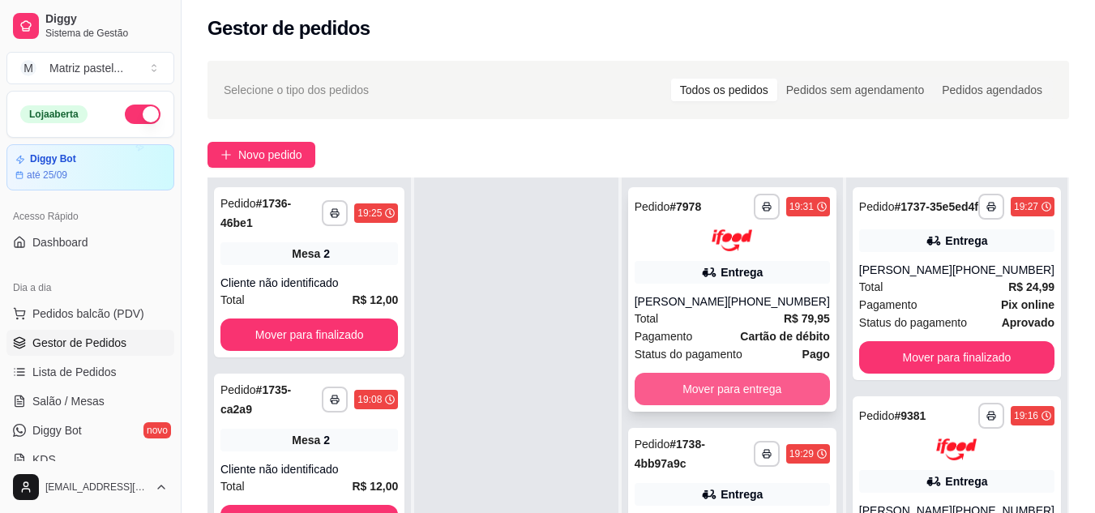
scroll to position [166, 0]
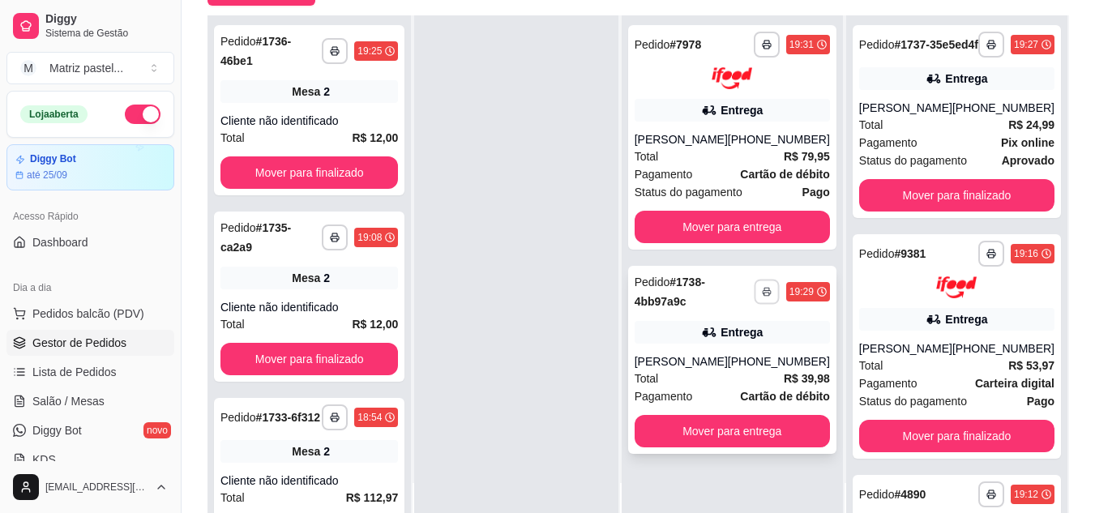
click at [768, 289] on icon "button" at bounding box center [767, 292] width 10 height 10
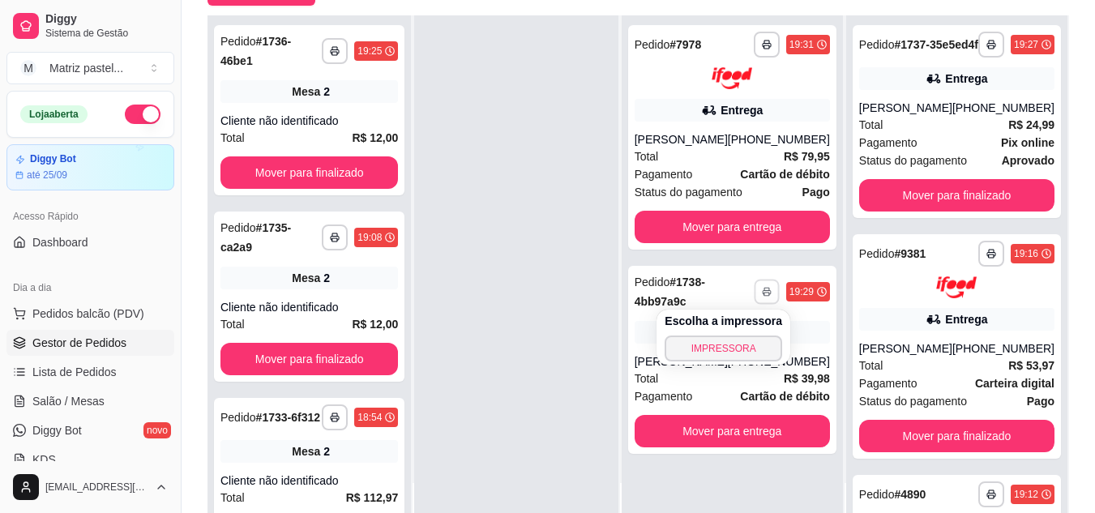
click at [713, 343] on button "IMPRESSORA" at bounding box center [724, 349] width 118 height 26
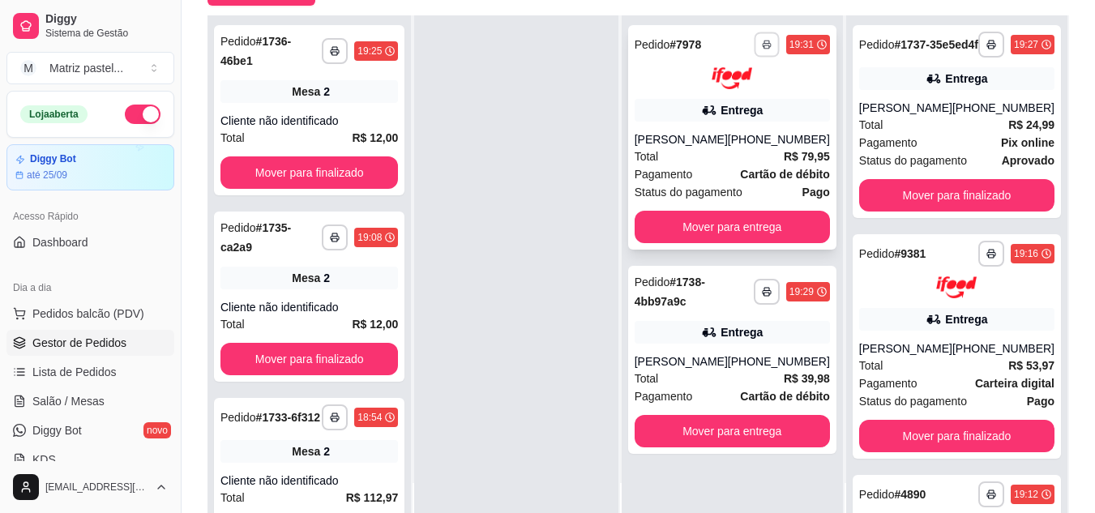
click at [760, 37] on button "button" at bounding box center [766, 44] width 25 height 25
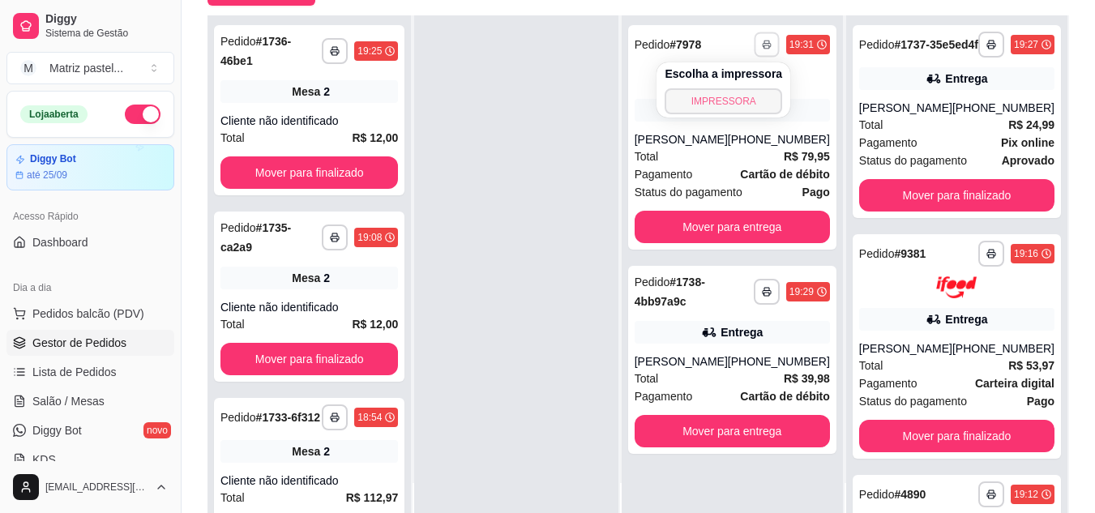
click at [734, 105] on button "IMPRESSORA" at bounding box center [724, 101] width 118 height 26
click at [85, 396] on span "Salão / Mesas" at bounding box center [68, 401] width 72 height 16
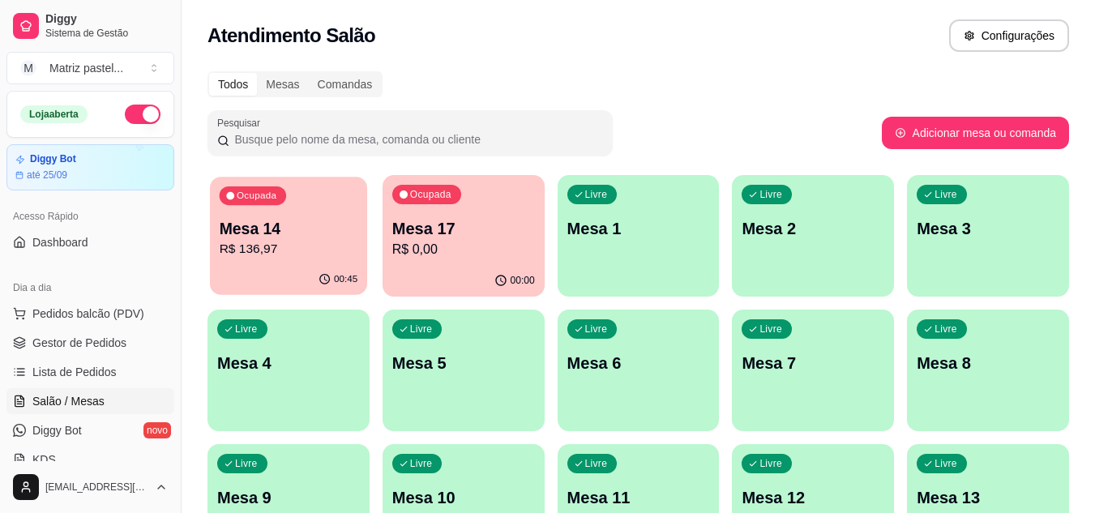
click at [323, 233] on p "Mesa 14" at bounding box center [289, 229] width 139 height 22
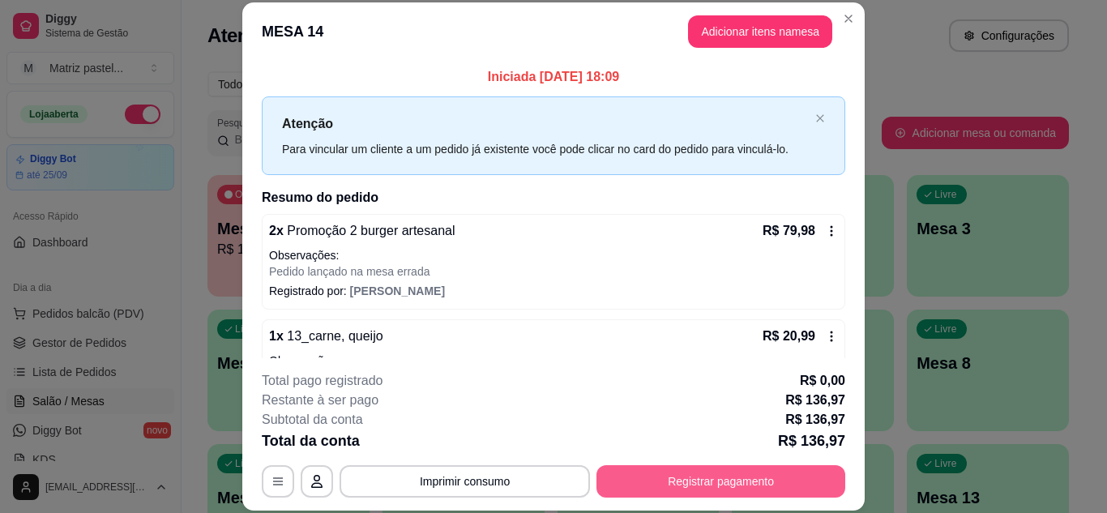
click at [648, 483] on button "Registrar pagamento" at bounding box center [721, 481] width 249 height 32
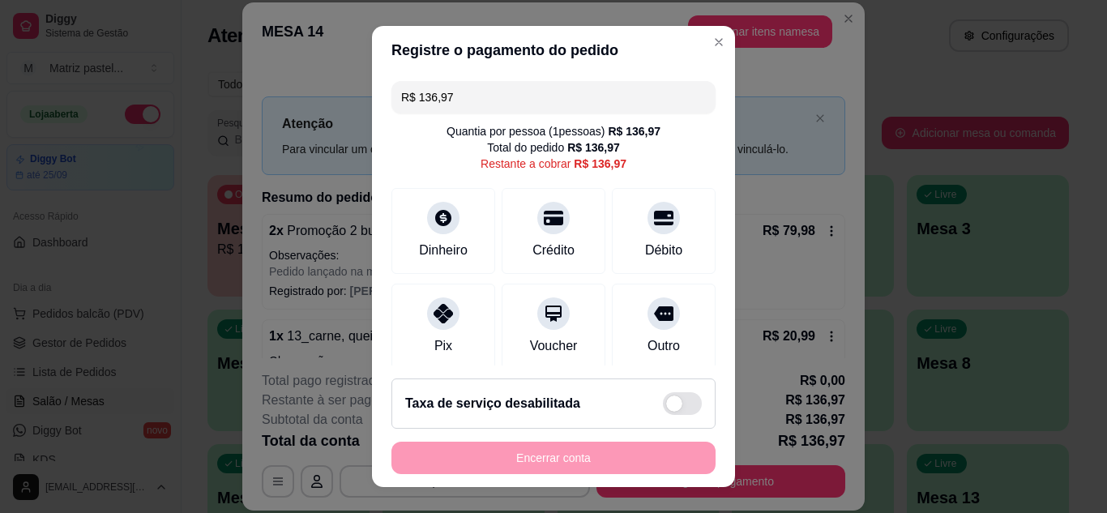
click at [507, 93] on input "R$ 136,97" at bounding box center [553, 97] width 305 height 32
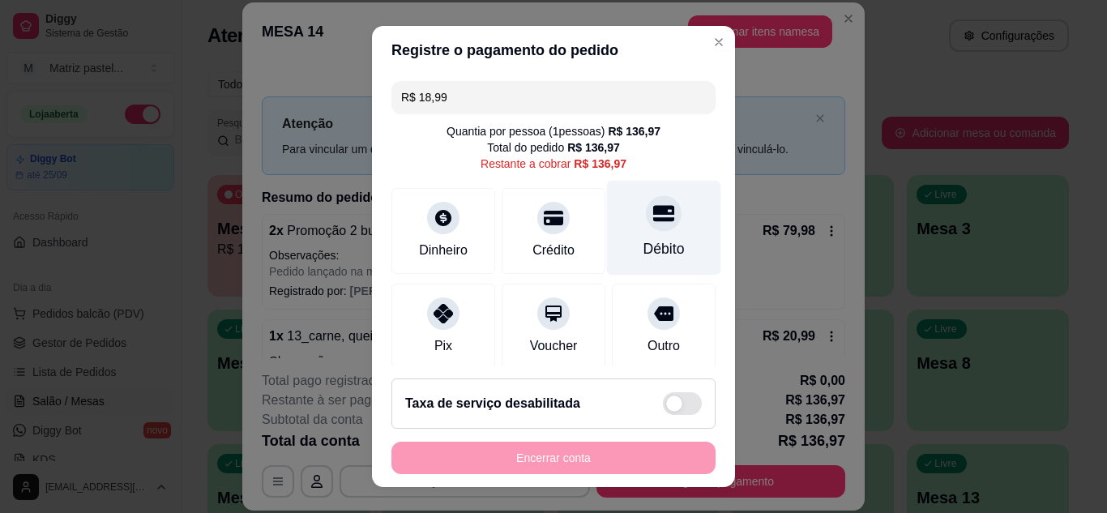
click at [627, 236] on div "Débito" at bounding box center [664, 227] width 114 height 95
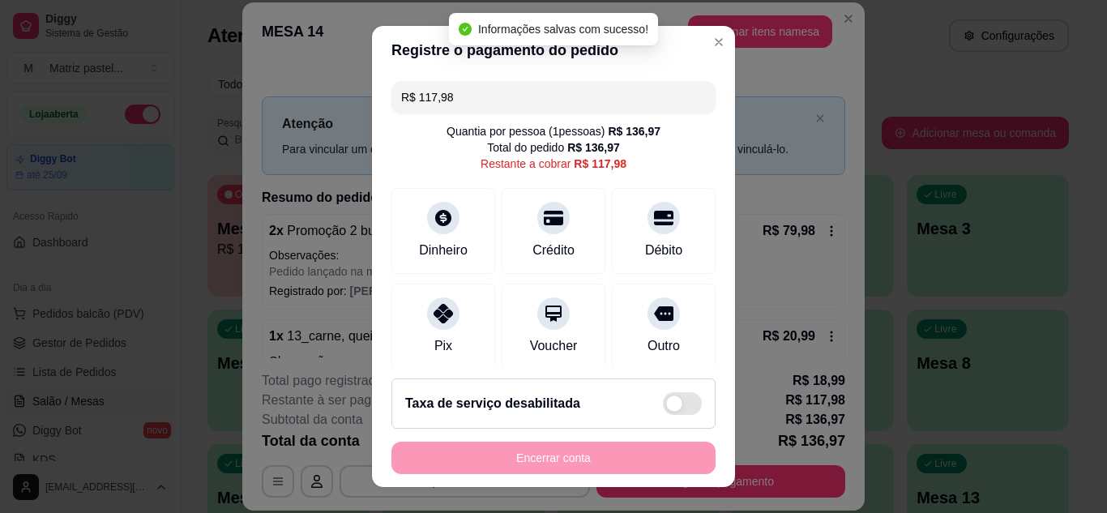
click at [464, 96] on input "R$ 117,98" at bounding box center [553, 97] width 305 height 32
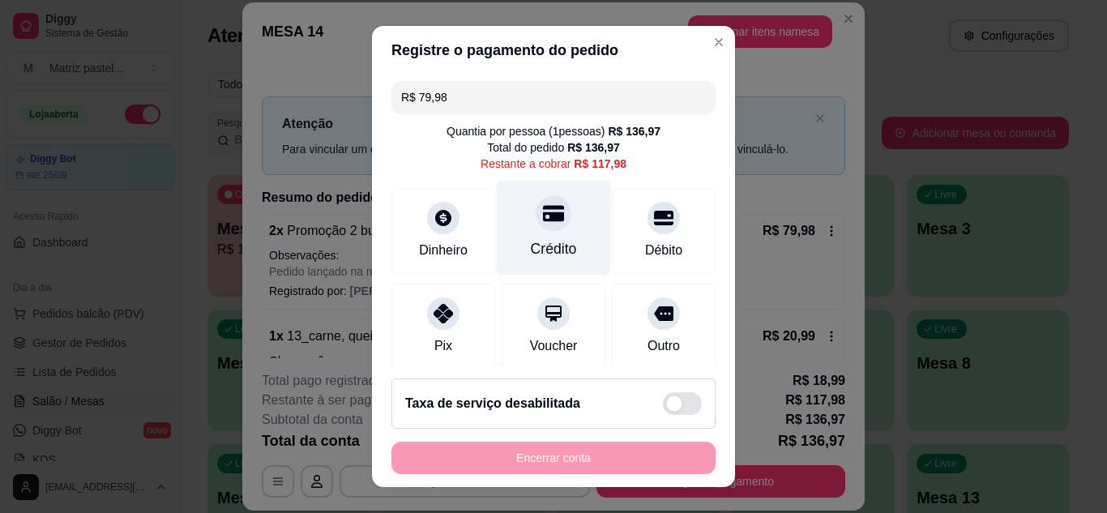
click at [557, 229] on div "Crédito" at bounding box center [554, 227] width 114 height 95
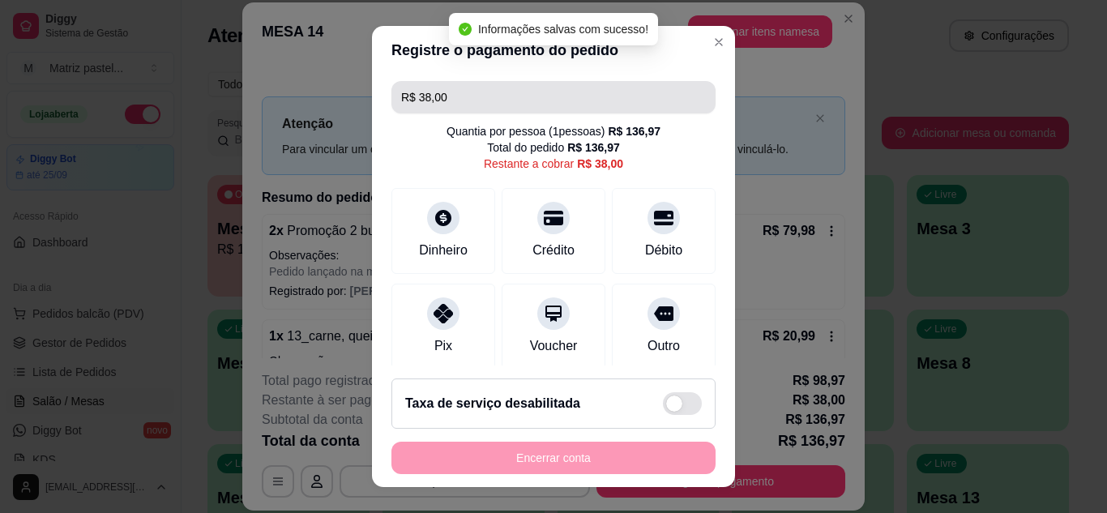
click at [574, 88] on input "R$ 38,00" at bounding box center [553, 97] width 305 height 32
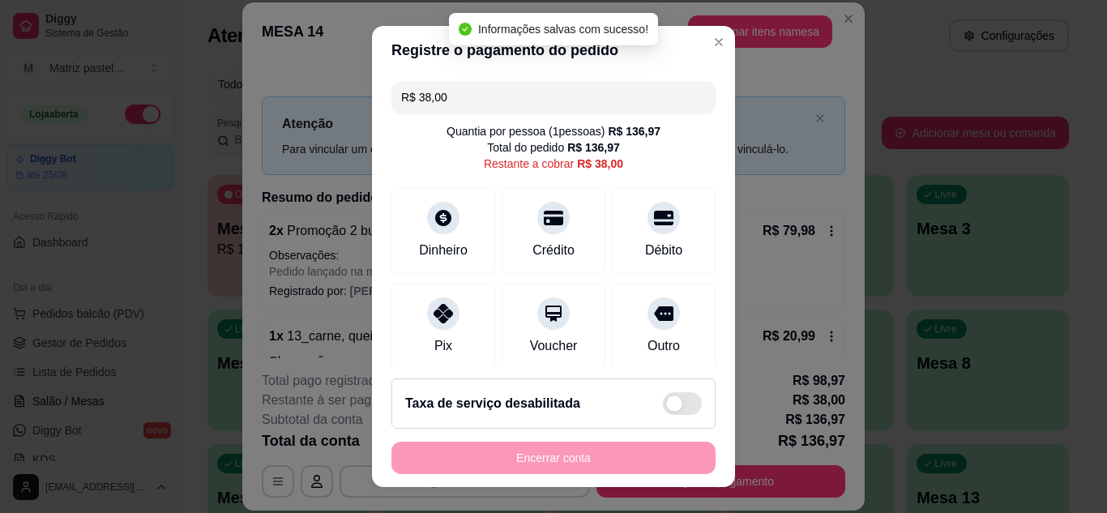
click at [574, 88] on input "R$ 38,00" at bounding box center [553, 97] width 305 height 32
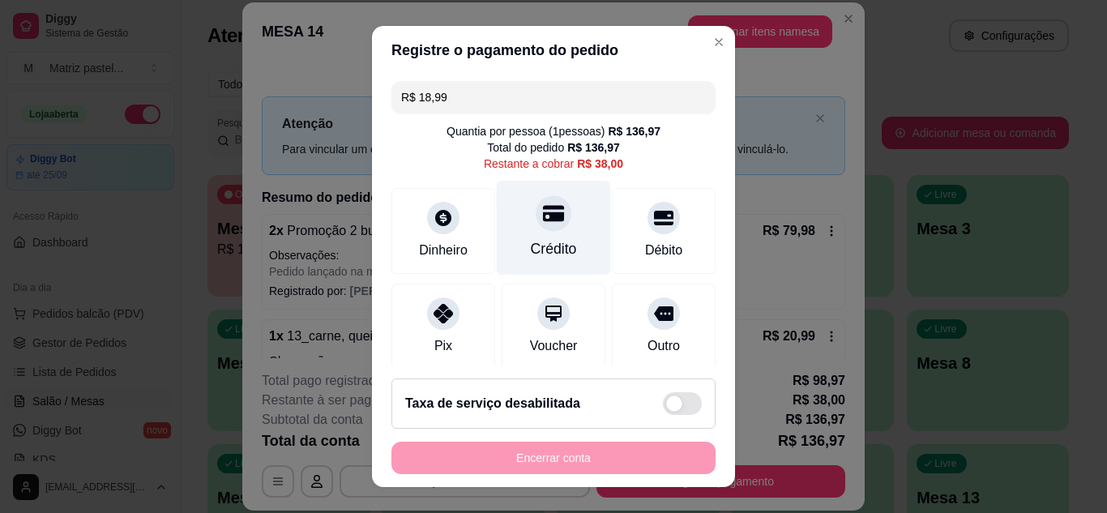
click at [543, 241] on div "Crédito" at bounding box center [554, 248] width 46 height 21
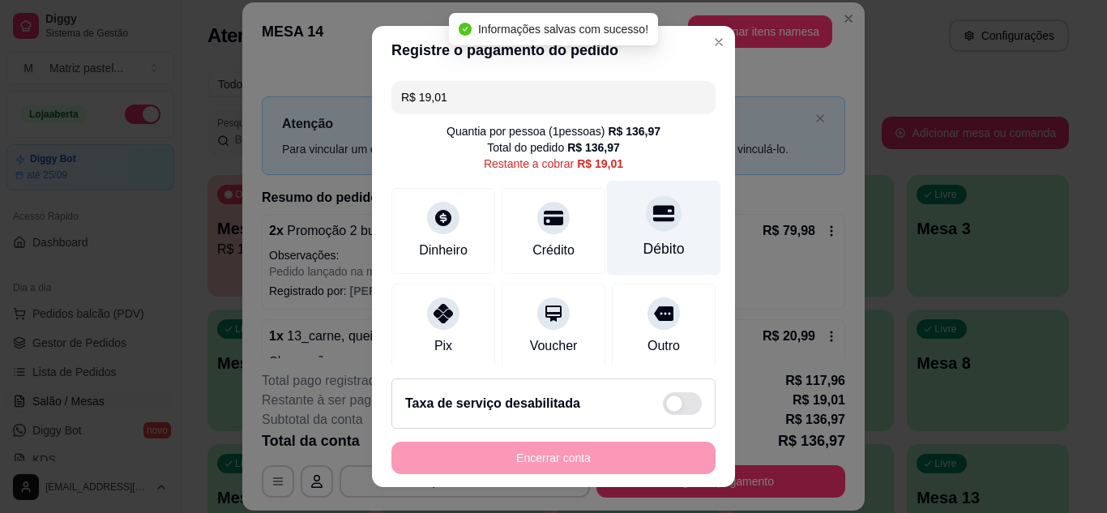
click at [646, 230] on div at bounding box center [664, 213] width 36 height 36
type input "R$ 0,00"
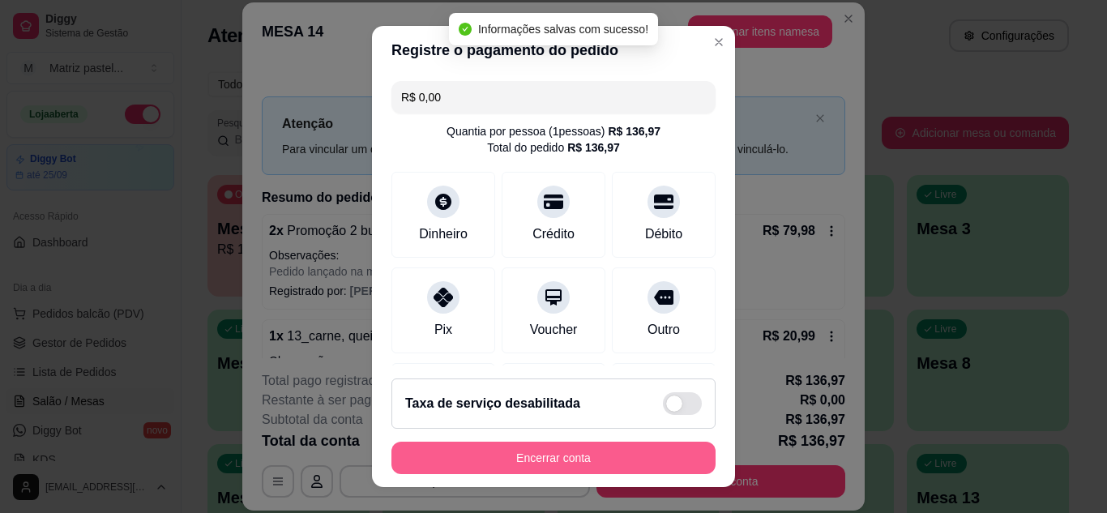
click at [552, 452] on button "Encerrar conta" at bounding box center [554, 458] width 324 height 32
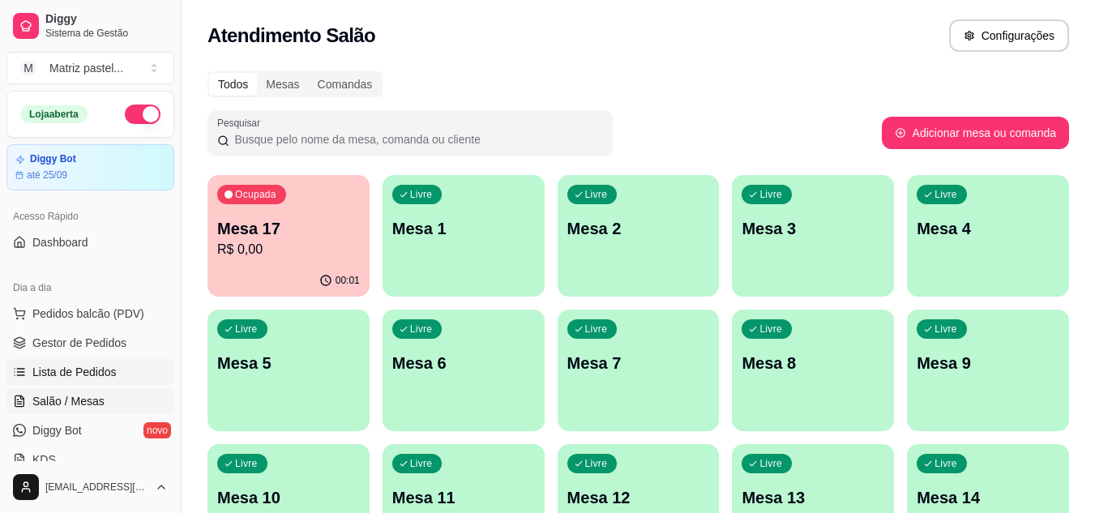
click at [81, 368] on span "Lista de Pedidos" at bounding box center [74, 372] width 84 height 16
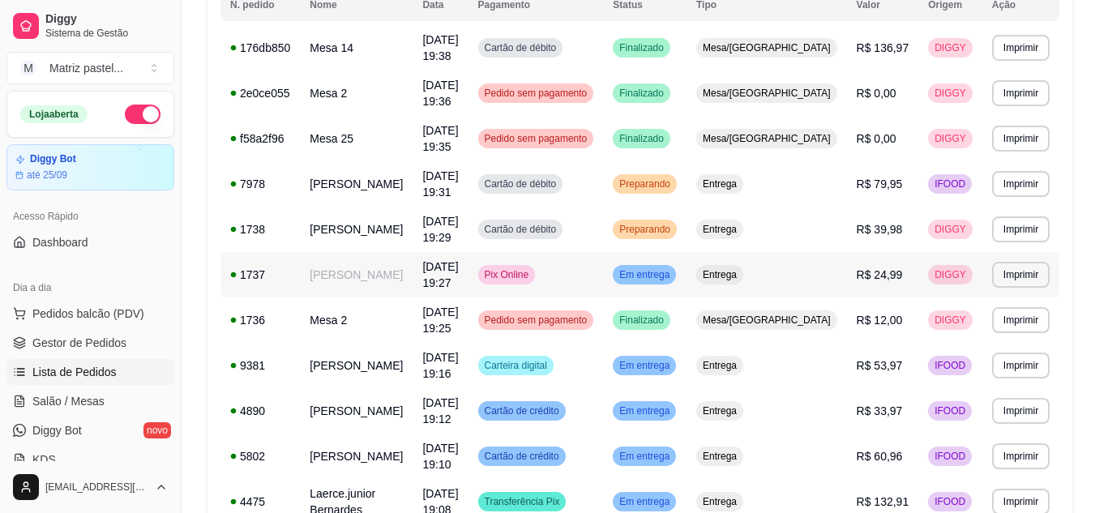
scroll to position [182, 0]
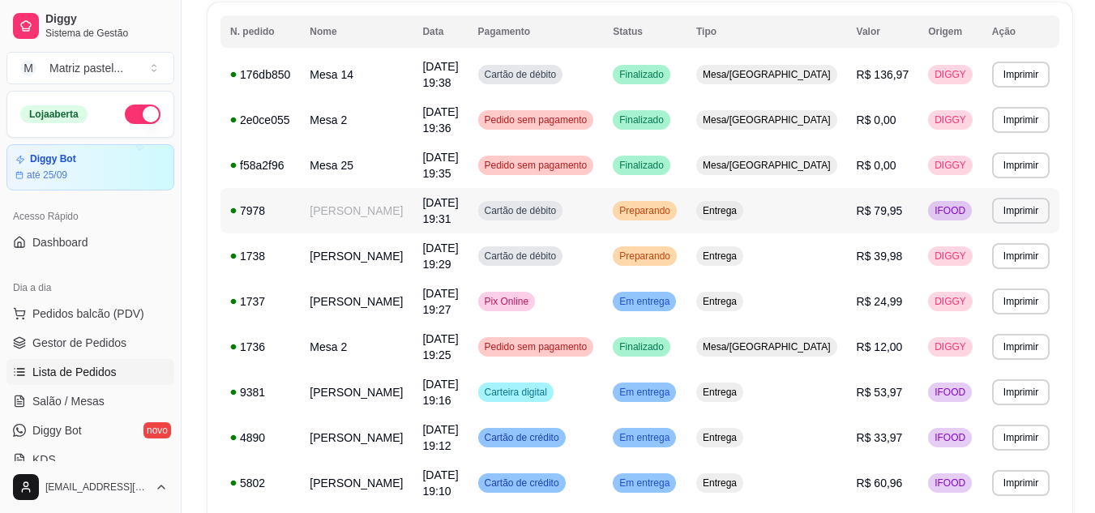
click at [834, 216] on td "Entrega" at bounding box center [767, 210] width 160 height 45
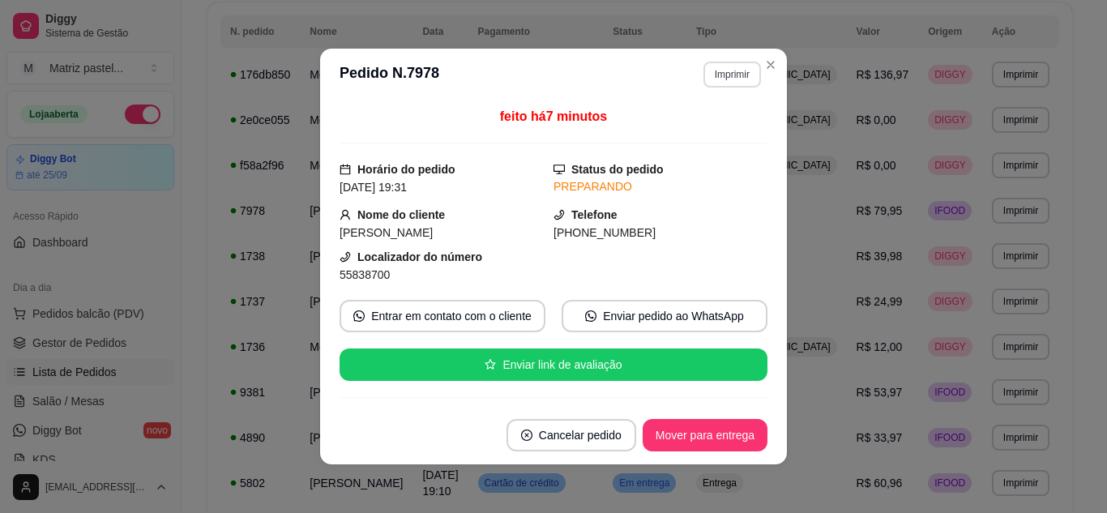
click at [706, 77] on button "Imprimir" at bounding box center [733, 75] width 58 height 26
click at [698, 131] on button "IMPRESSORA" at bounding box center [698, 131] width 118 height 26
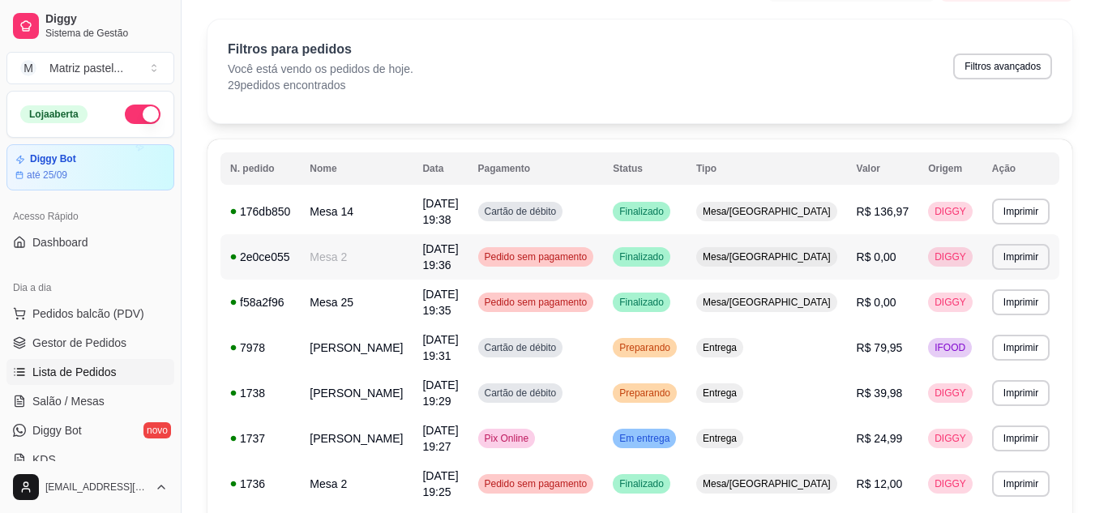
scroll to position [20, 0]
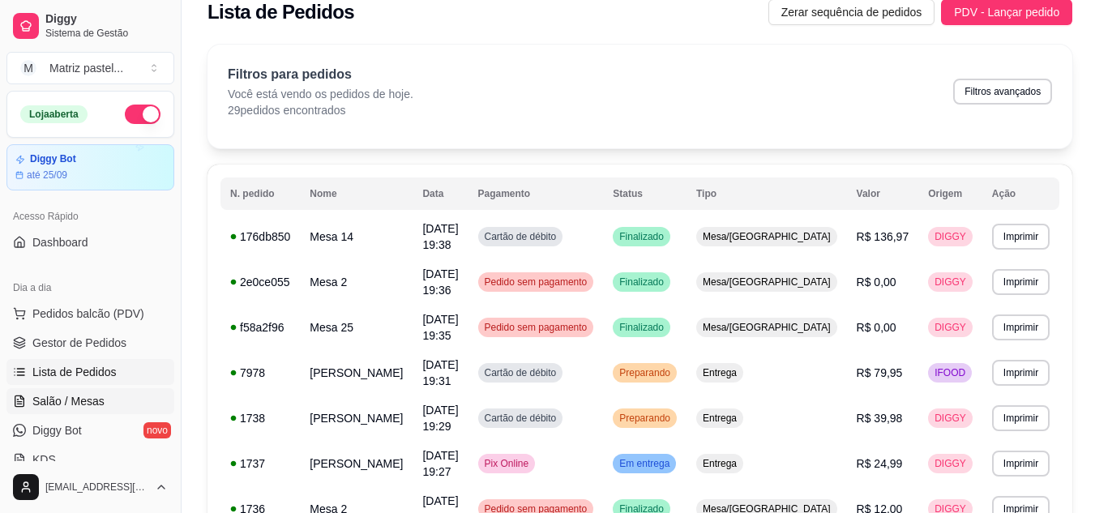
click at [68, 396] on span "Salão / Mesas" at bounding box center [68, 401] width 72 height 16
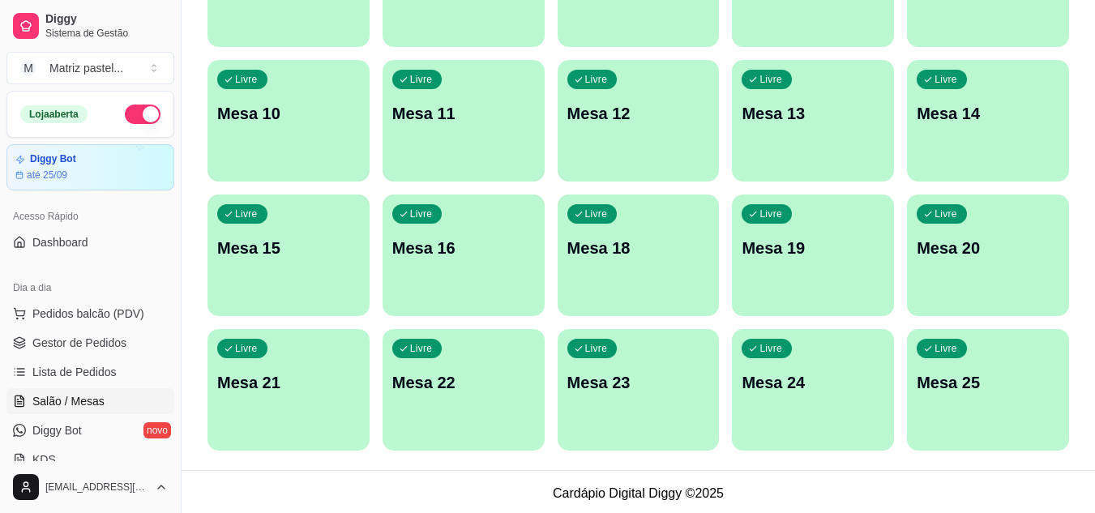
scroll to position [387, 0]
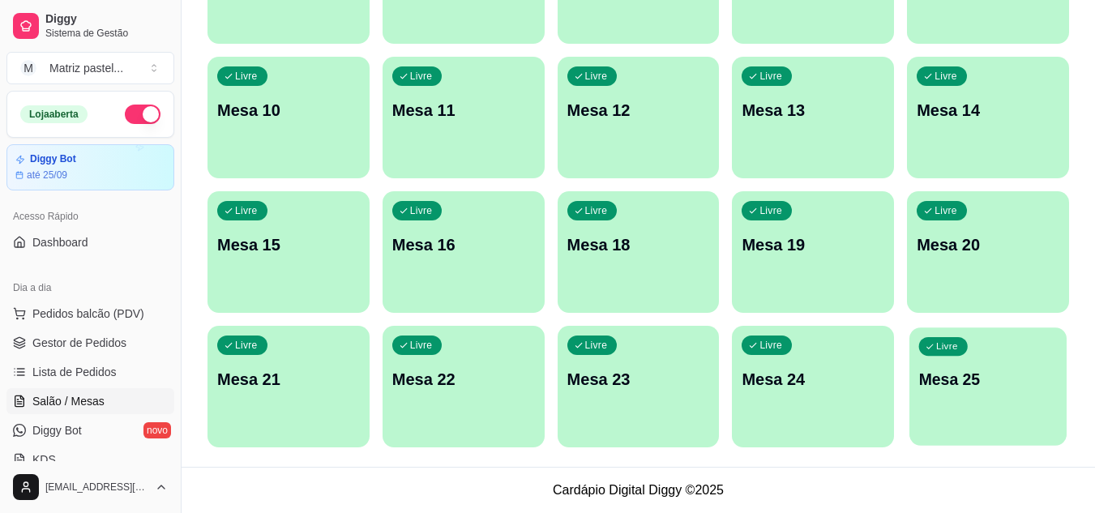
click at [945, 383] on p "Mesa 25" at bounding box center [988, 380] width 139 height 22
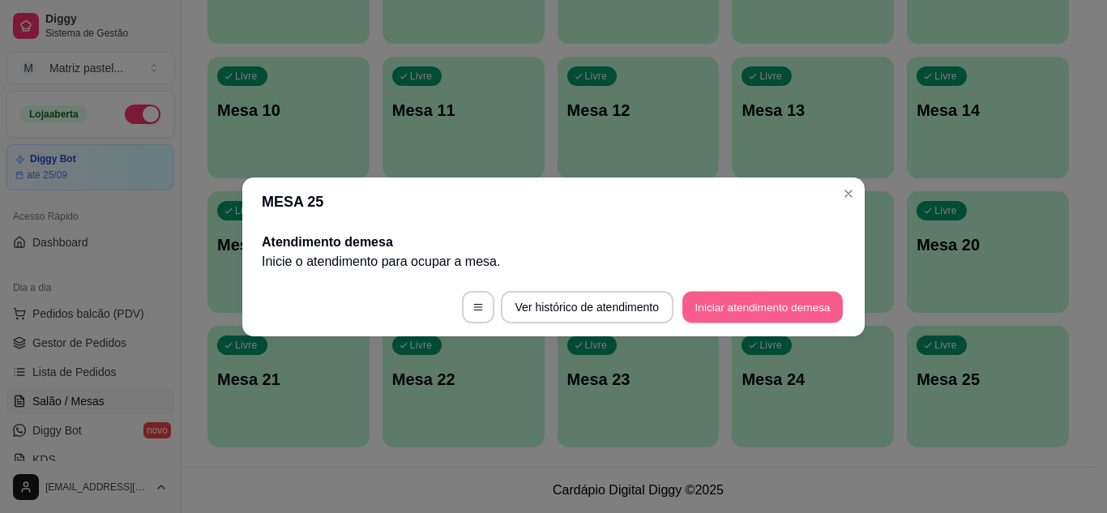
click at [726, 302] on button "Iniciar atendimento de mesa" at bounding box center [763, 307] width 160 height 32
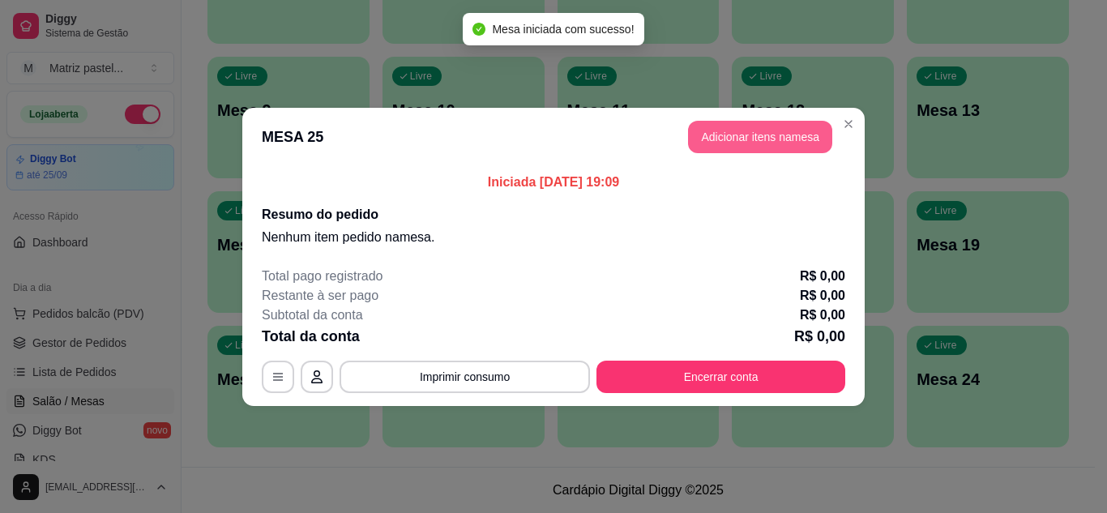
click at [768, 148] on button "Adicionar itens na mesa" at bounding box center [760, 137] width 144 height 32
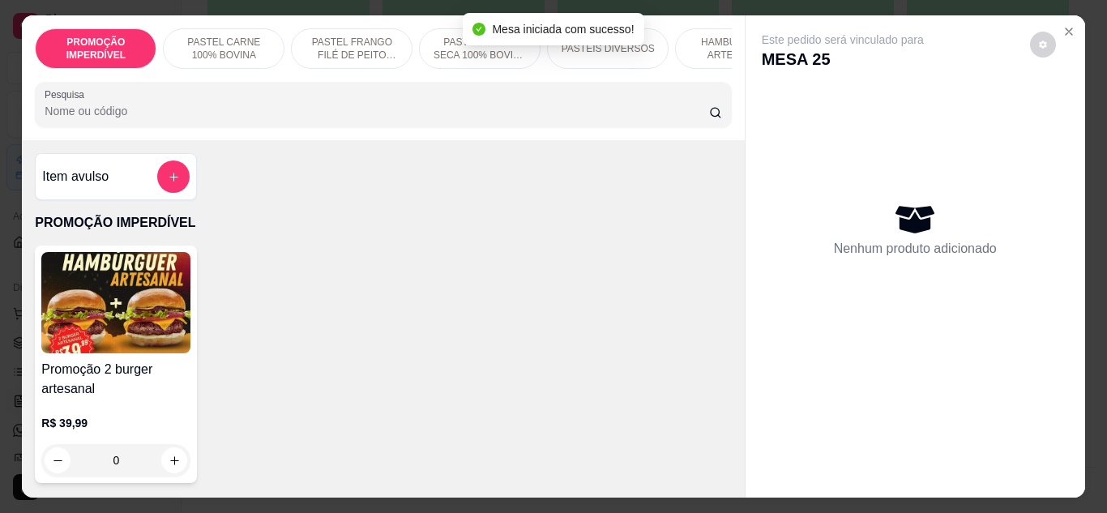
click at [174, 476] on div "0" at bounding box center [115, 460] width 149 height 32
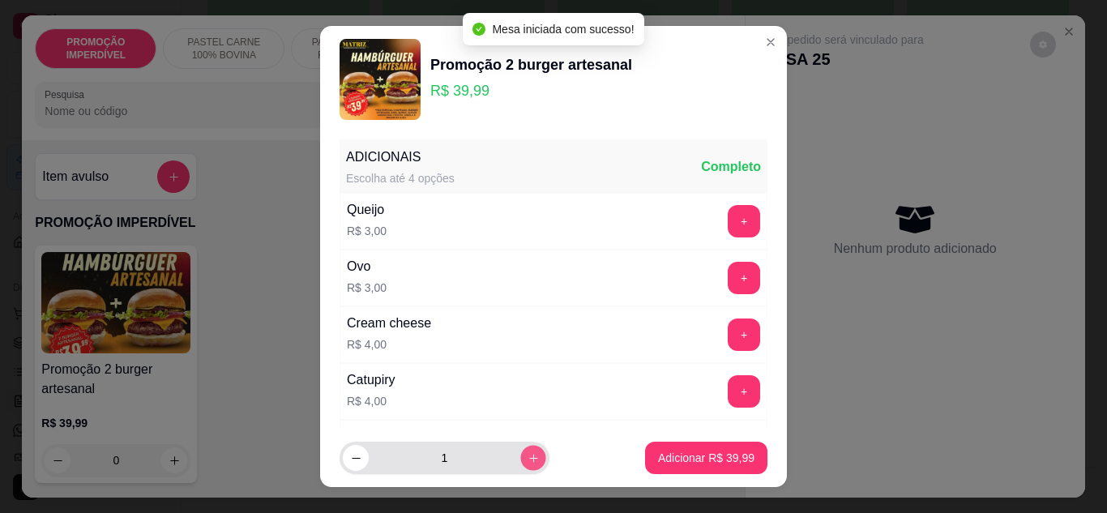
click at [528, 460] on icon "increase-product-quantity" at bounding box center [534, 458] width 12 height 12
type input "2"
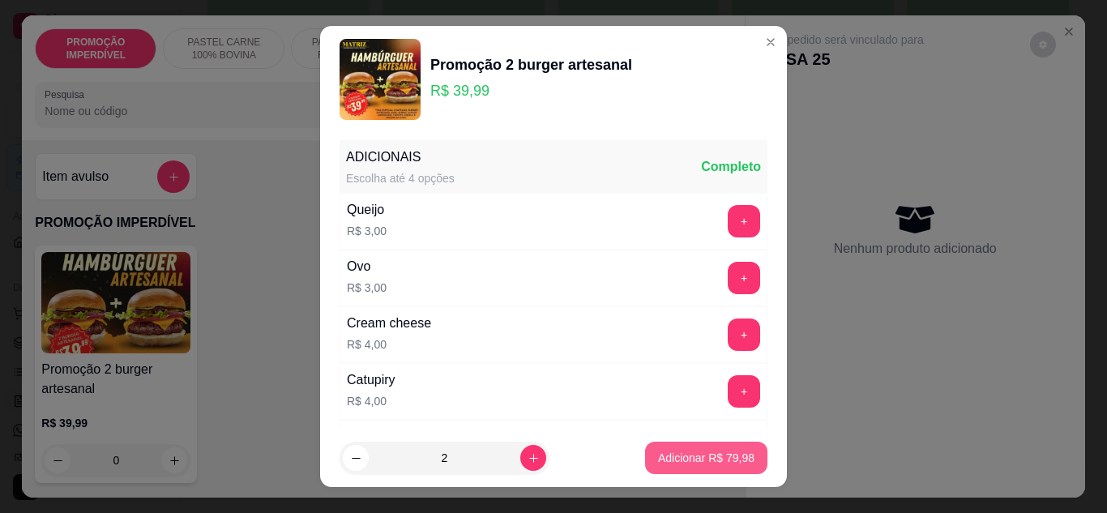
click at [681, 458] on p "Adicionar R$ 79,98" at bounding box center [706, 458] width 96 height 16
type input "2"
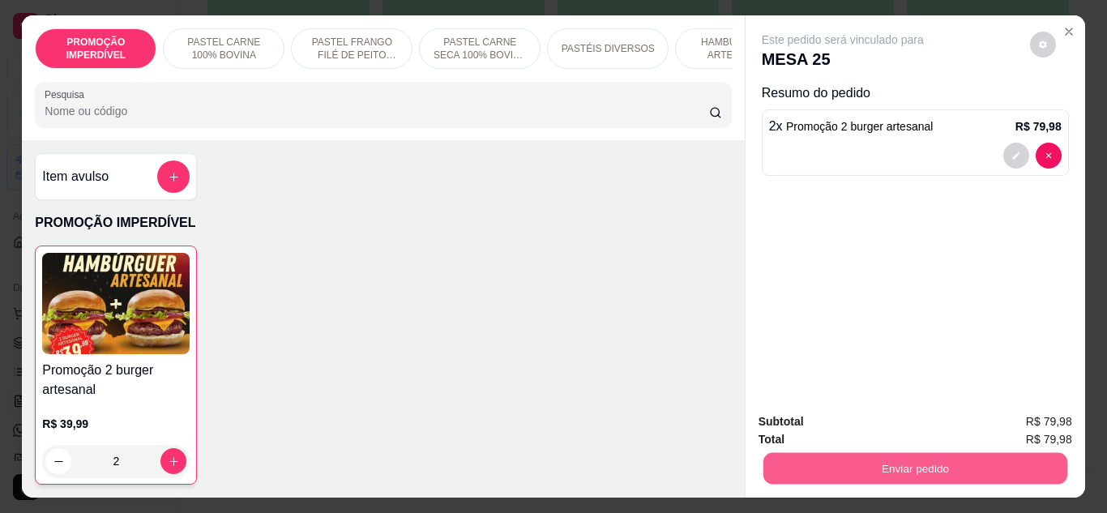
click at [982, 473] on button "Enviar pedido" at bounding box center [915, 469] width 304 height 32
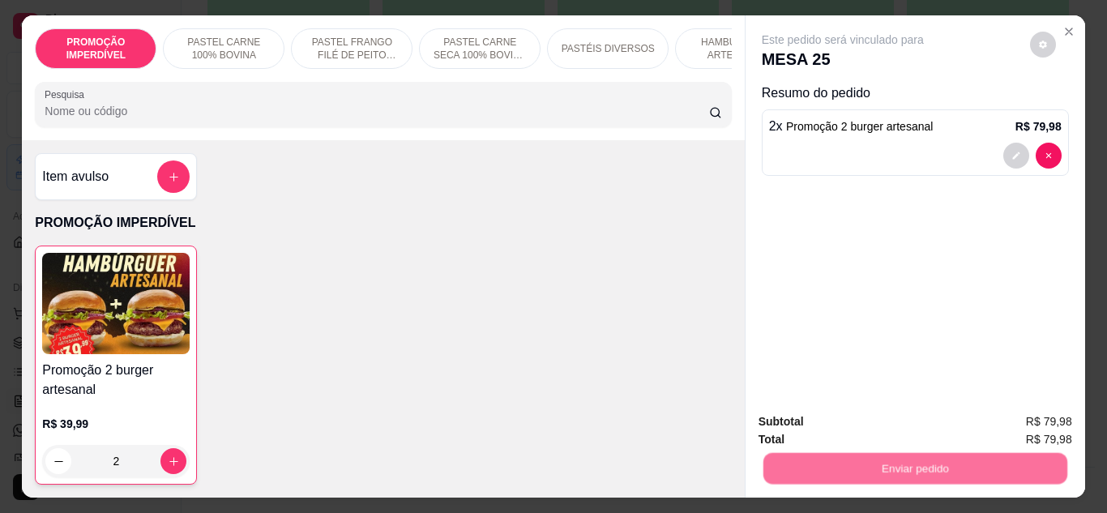
click at [879, 423] on button "Não registrar e enviar pedido" at bounding box center [862, 422] width 164 height 30
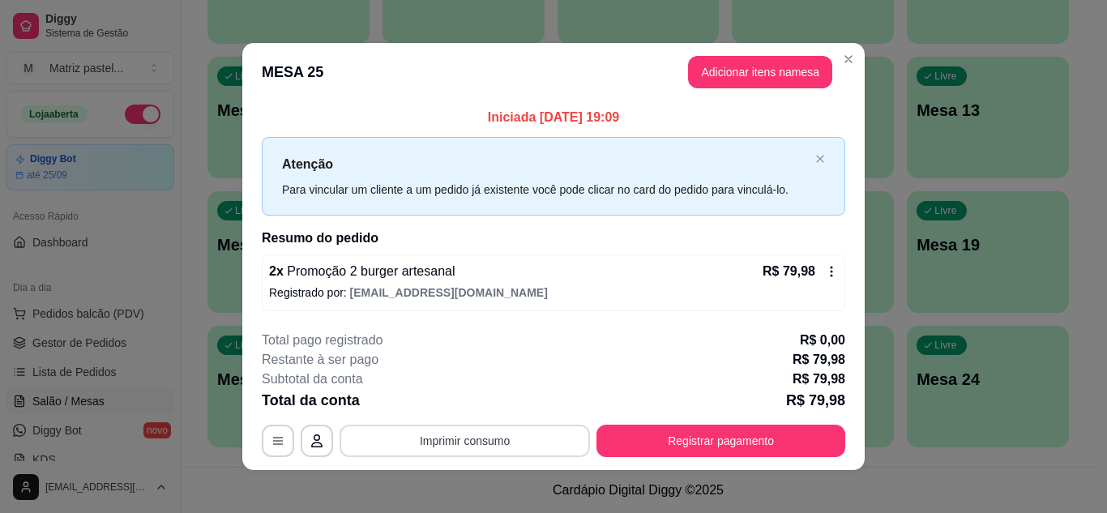
click at [511, 439] on button "Imprimir consumo" at bounding box center [465, 441] width 250 height 32
click at [491, 411] on button "IMPRESSORA" at bounding box center [464, 404] width 118 height 26
click at [825, 275] on icon at bounding box center [831, 271] width 13 height 13
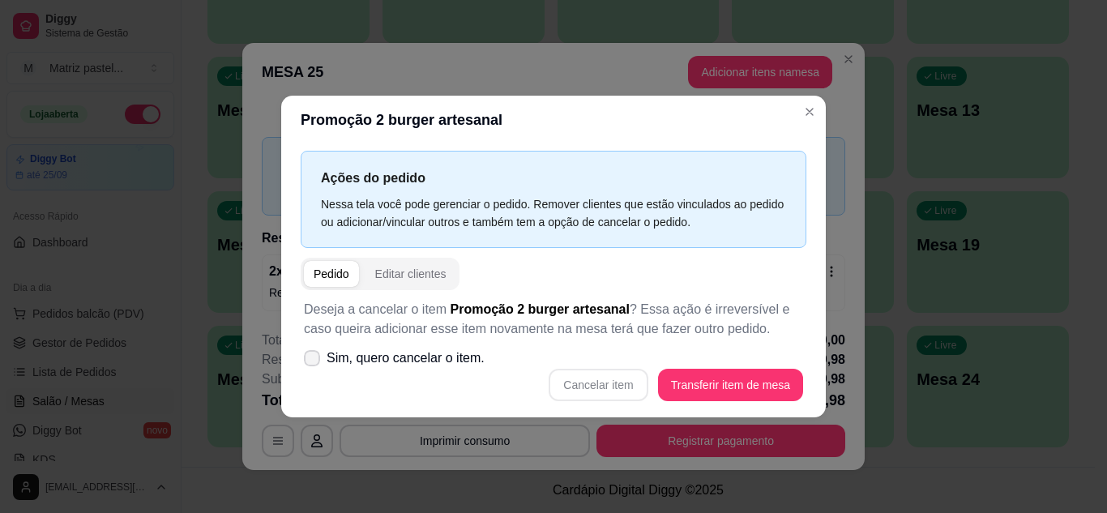
click at [352, 361] on span "Sim, quero cancelar o item." at bounding box center [406, 358] width 158 height 19
click at [314, 361] on input "Sim, quero cancelar o item." at bounding box center [308, 366] width 11 height 11
checkbox input "true"
click at [599, 383] on button "Cancelar item" at bounding box center [598, 385] width 99 height 32
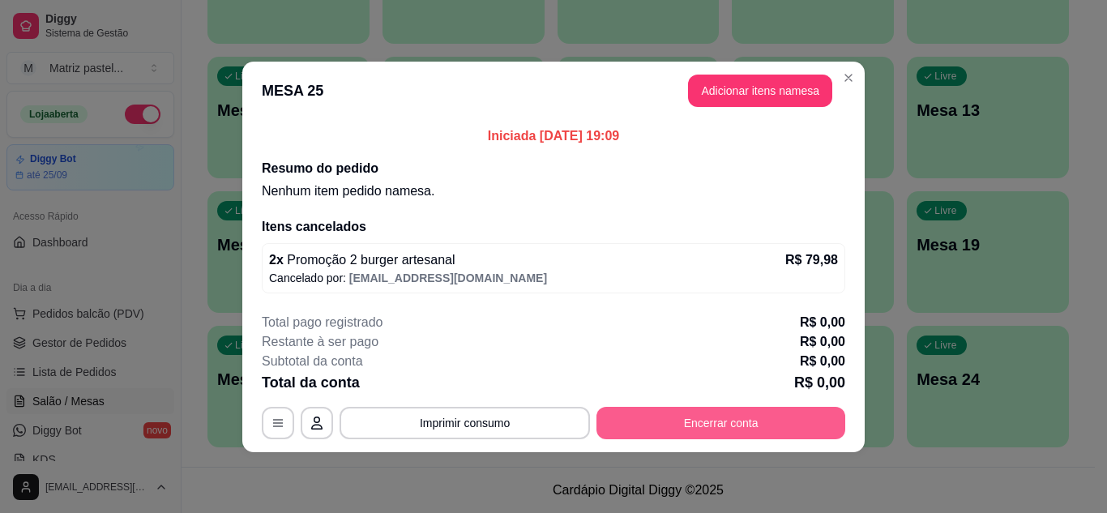
click at [670, 413] on button "Encerrar conta" at bounding box center [721, 423] width 249 height 32
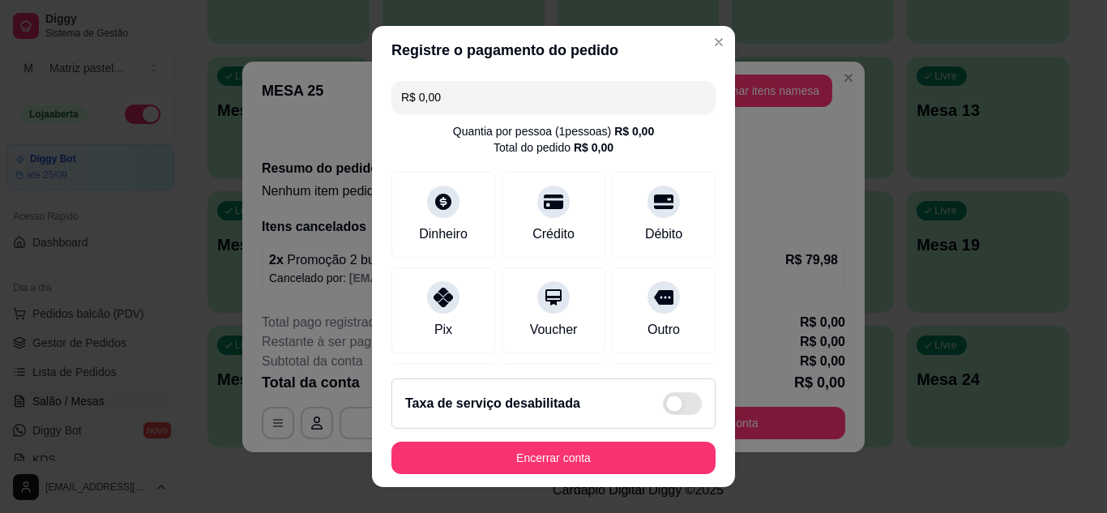
click at [443, 445] on button "Encerrar conta" at bounding box center [554, 458] width 324 height 32
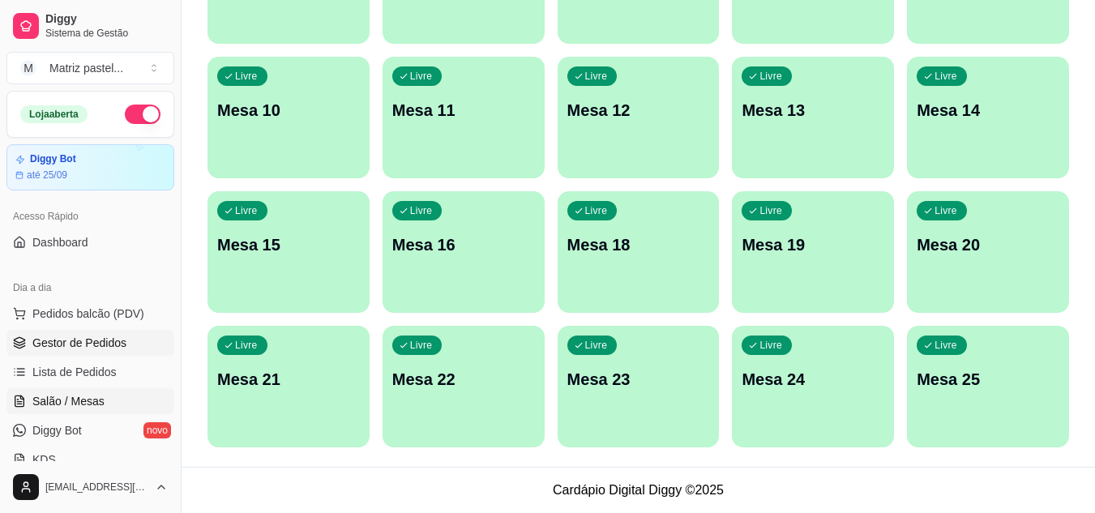
click at [88, 332] on link "Gestor de Pedidos" at bounding box center [90, 343] width 168 height 26
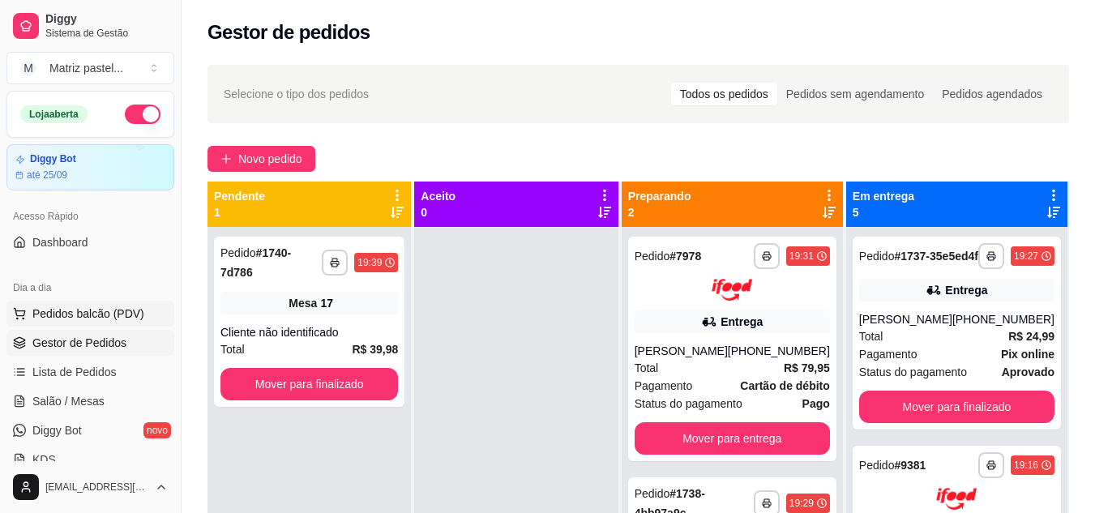
click at [77, 314] on span "Pedidos balcão (PDV)" at bounding box center [88, 314] width 112 height 16
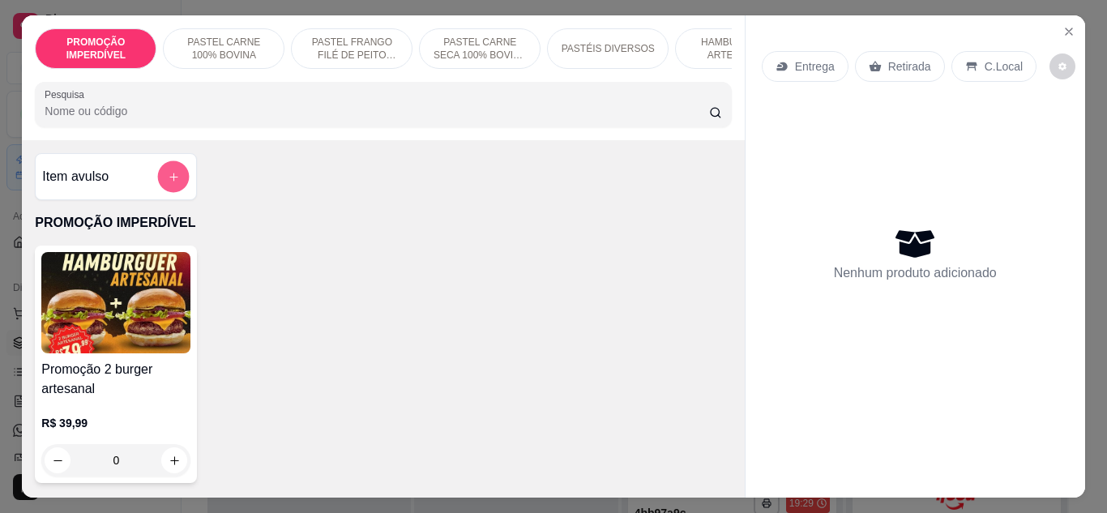
click at [168, 183] on icon "add-separate-item" at bounding box center [174, 177] width 12 height 12
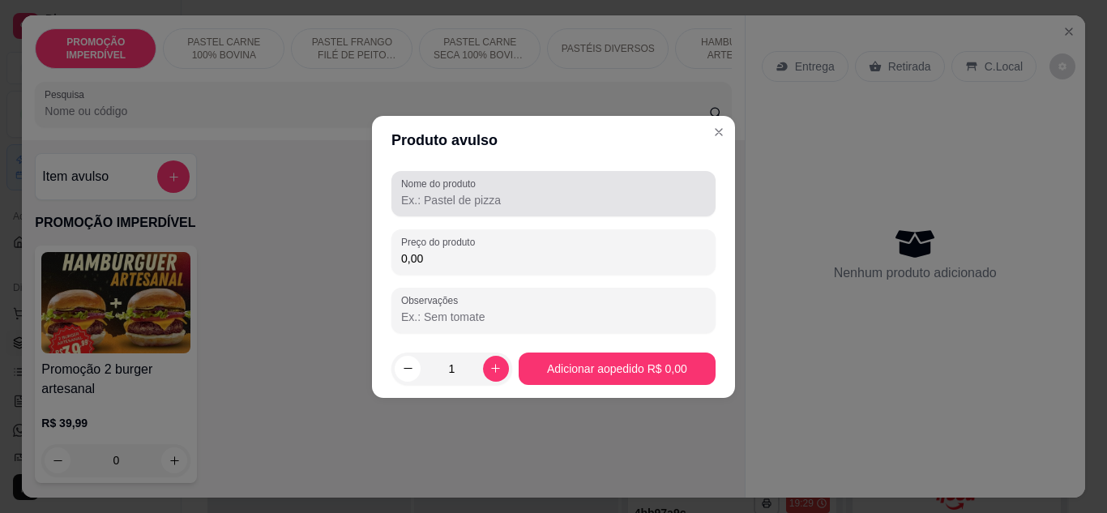
click at [407, 195] on input "Nome do produto" at bounding box center [553, 200] width 305 height 16
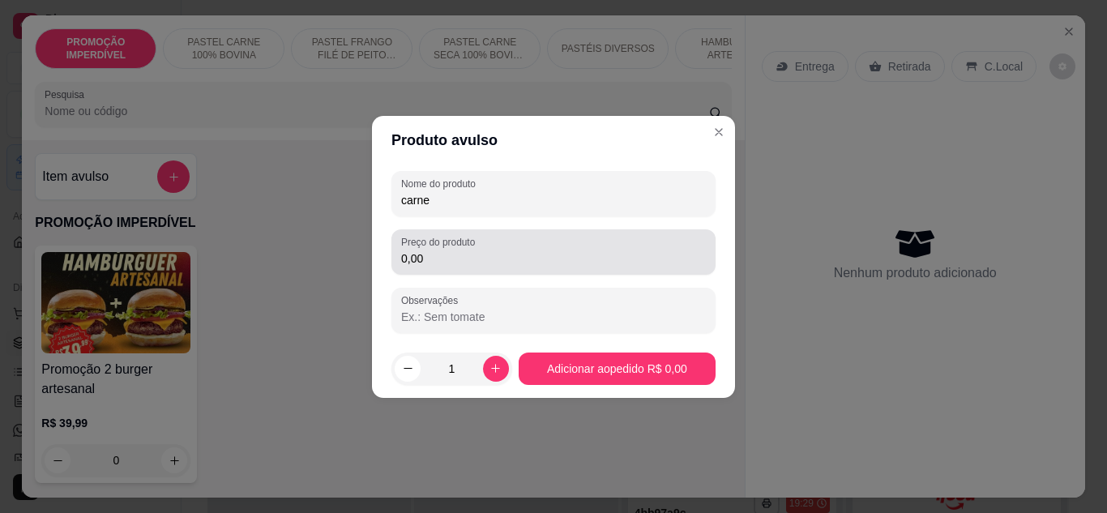
type input "carne"
click at [559, 265] on input "0,00" at bounding box center [553, 258] width 305 height 16
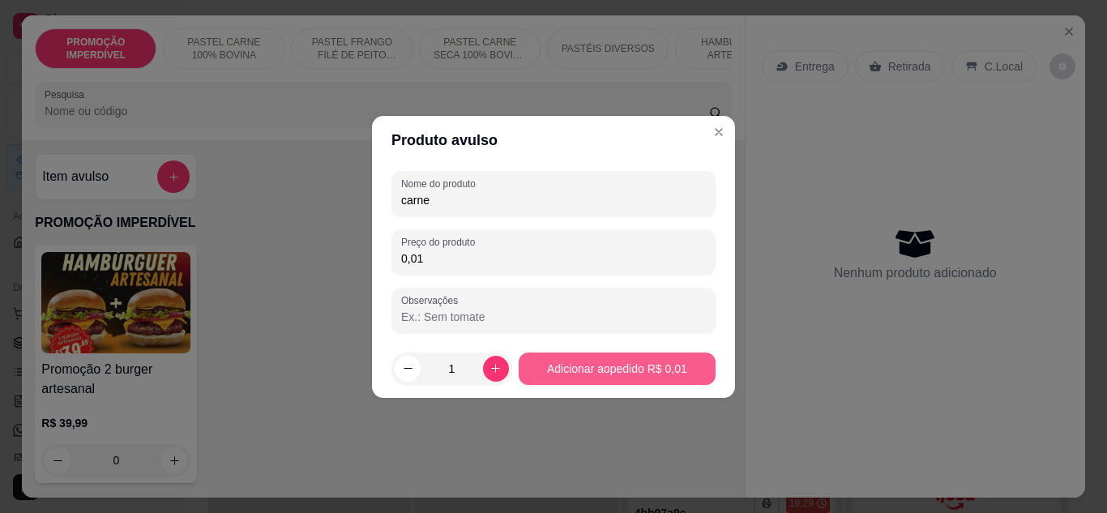
type input "0,01"
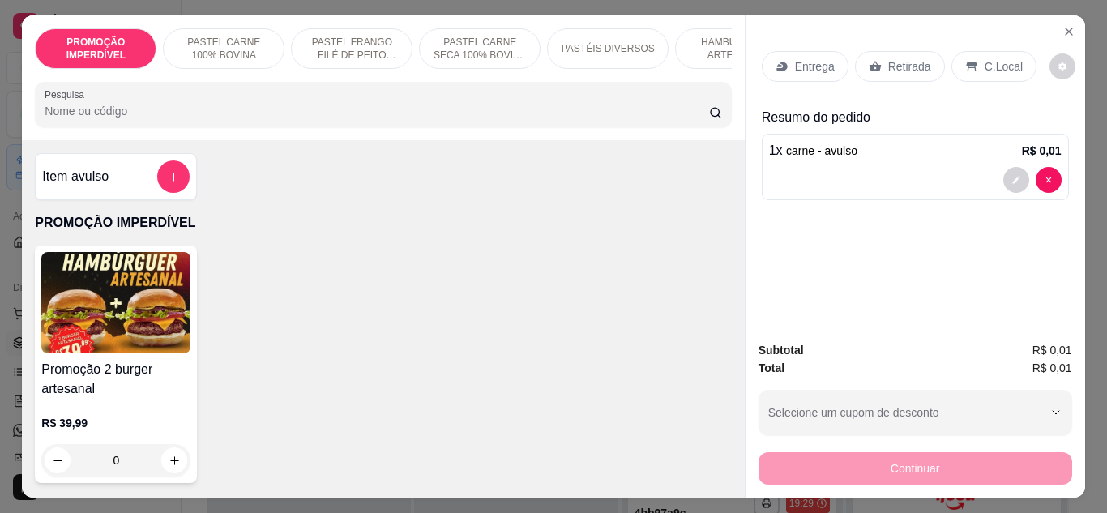
click at [780, 66] on icon at bounding box center [782, 66] width 13 height 13
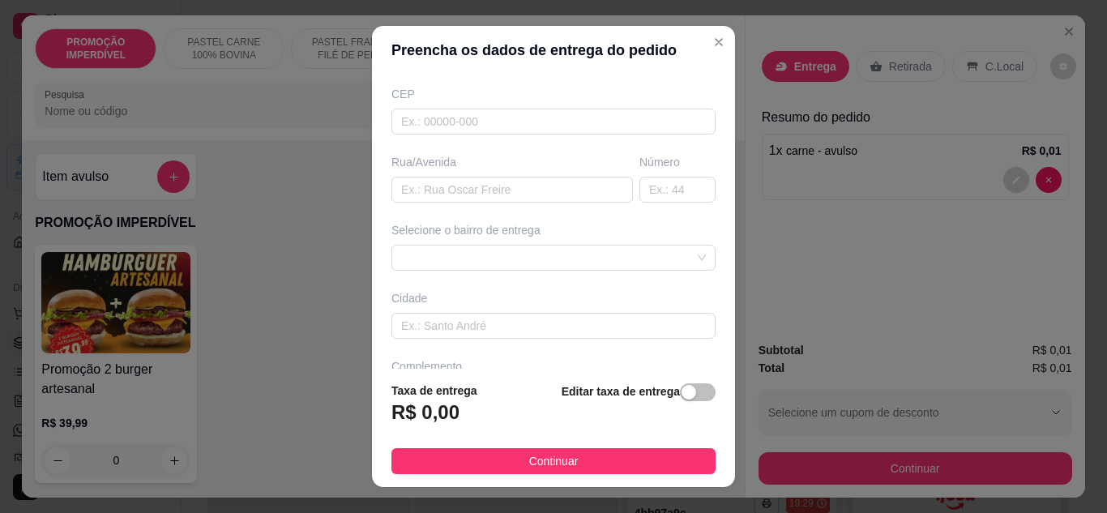
scroll to position [243, 0]
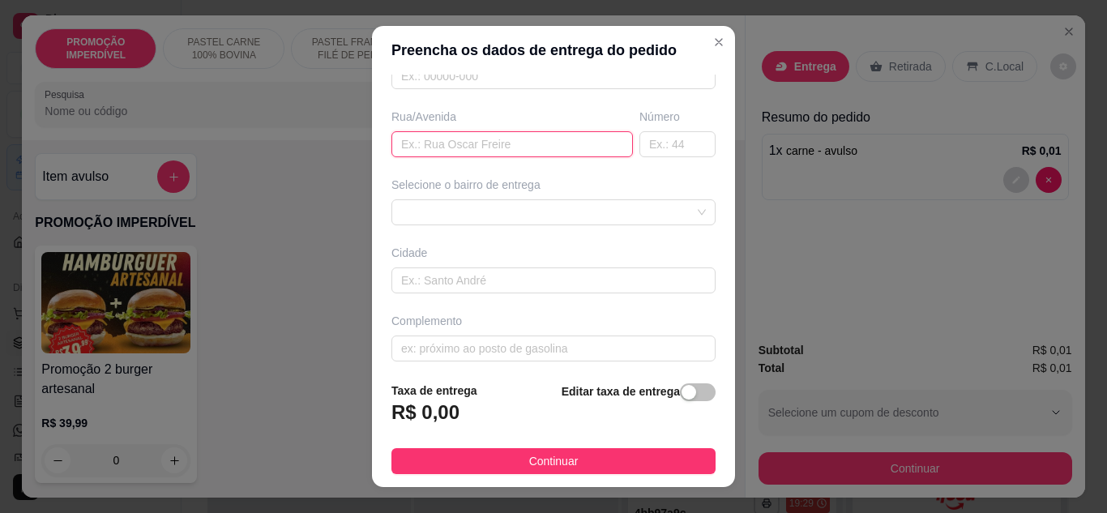
click at [498, 151] on input "text" at bounding box center [513, 144] width 242 height 26
click at [456, 148] on input "[PERSON_NAME]" at bounding box center [513, 144] width 242 height 26
click at [453, 147] on input "[PERSON_NAME]" at bounding box center [513, 144] width 242 height 26
type input "[PERSON_NAME]"
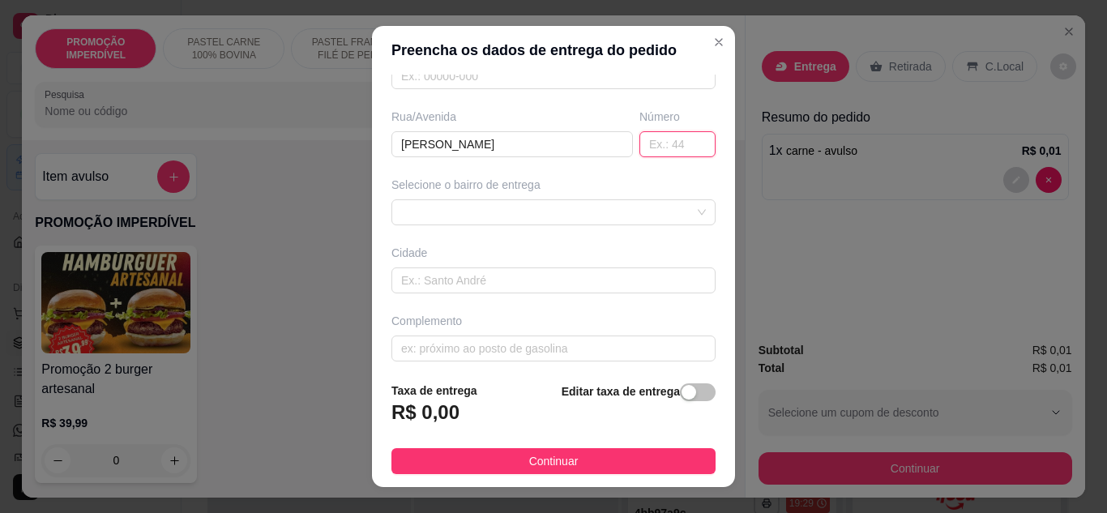
click at [640, 140] on input "text" at bounding box center [678, 144] width 76 height 26
click at [636, 220] on div at bounding box center [554, 212] width 324 height 26
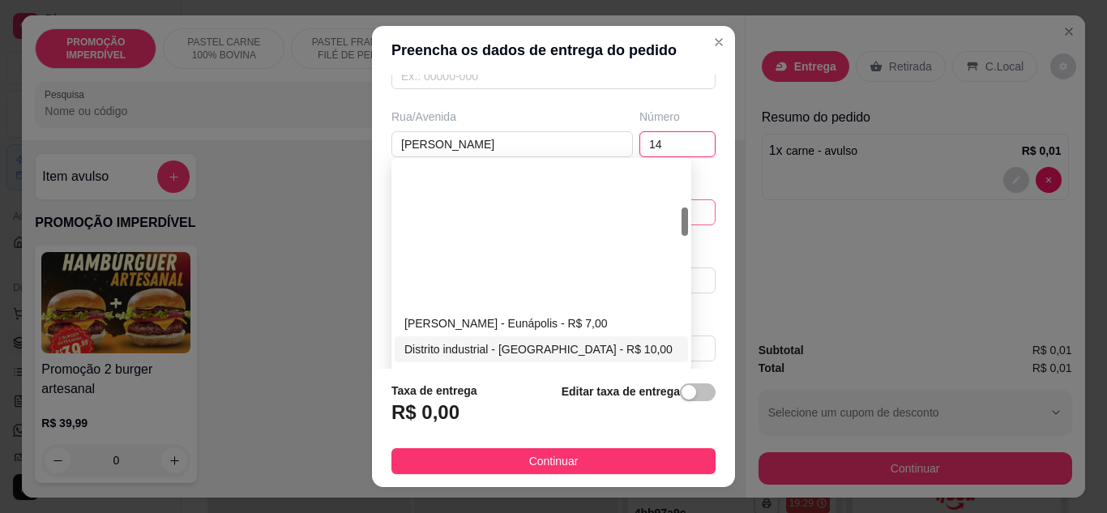
scroll to position [324, 0]
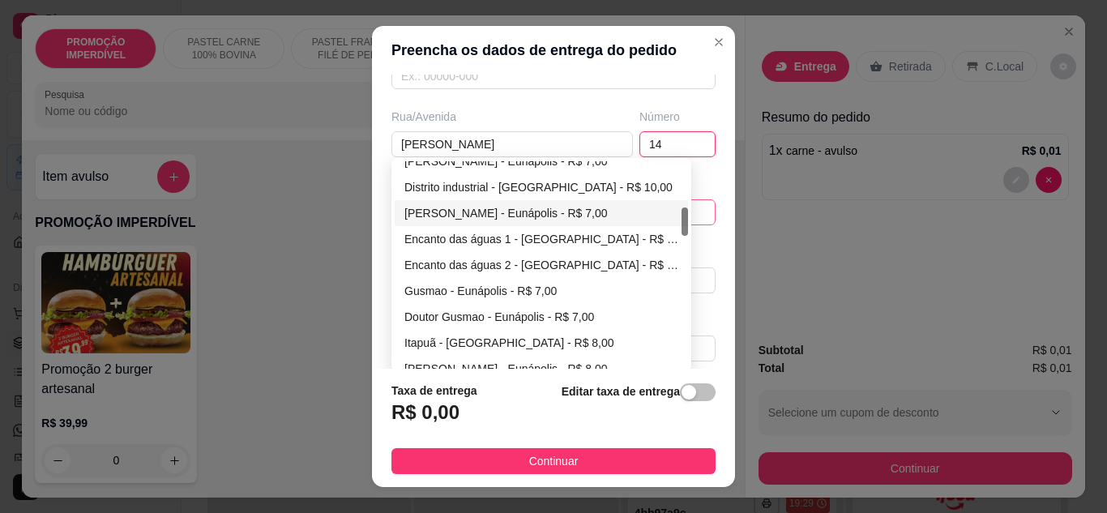
type input "14"
click at [463, 218] on div "[PERSON_NAME] - Eunápolis - R$ 7,00" at bounding box center [541, 213] width 274 height 18
type input "Eunápolis"
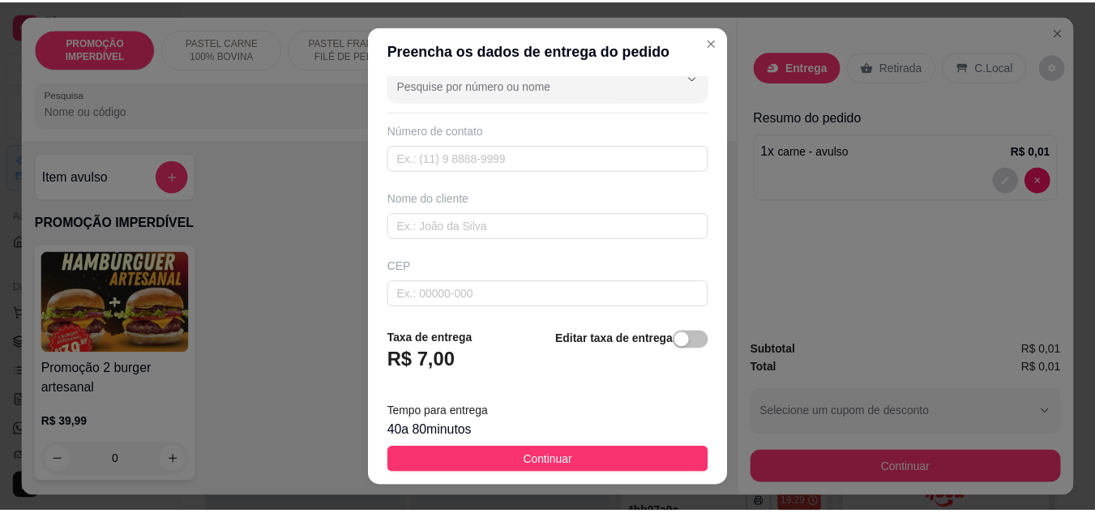
scroll to position [0, 0]
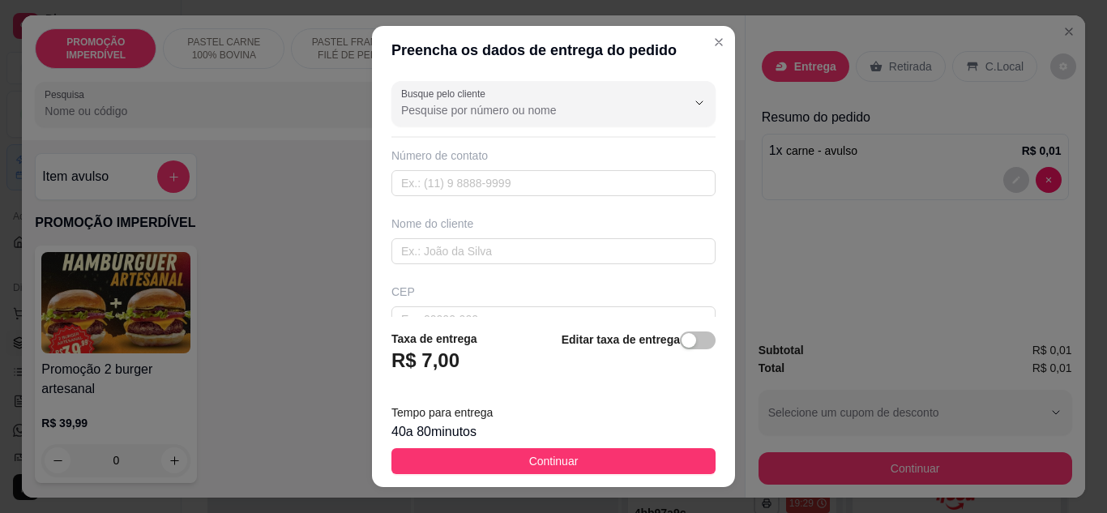
click at [533, 229] on div "Nome do cliente" at bounding box center [554, 224] width 324 height 16
click at [530, 247] on input "text" at bounding box center [554, 251] width 324 height 26
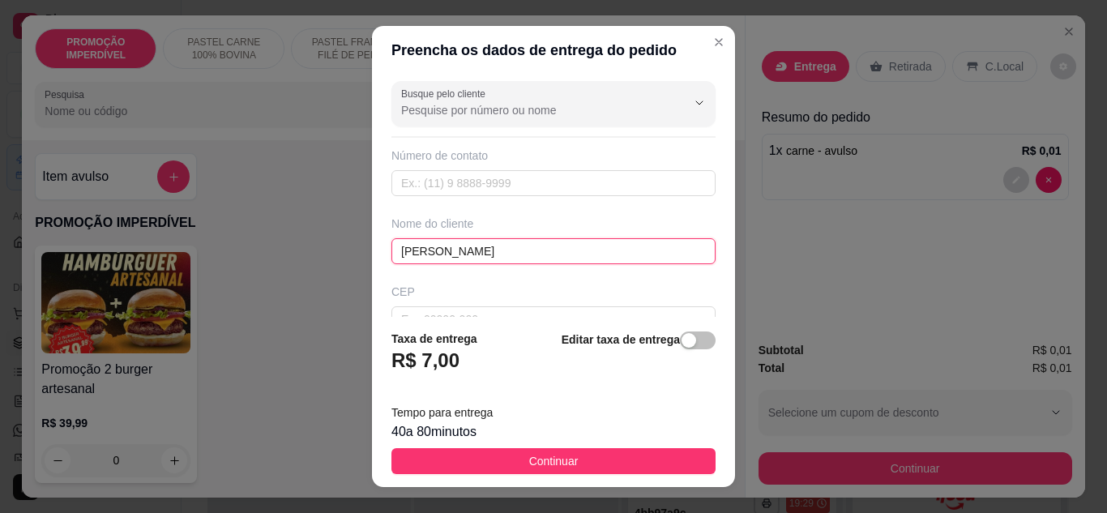
type input "[PERSON_NAME]"
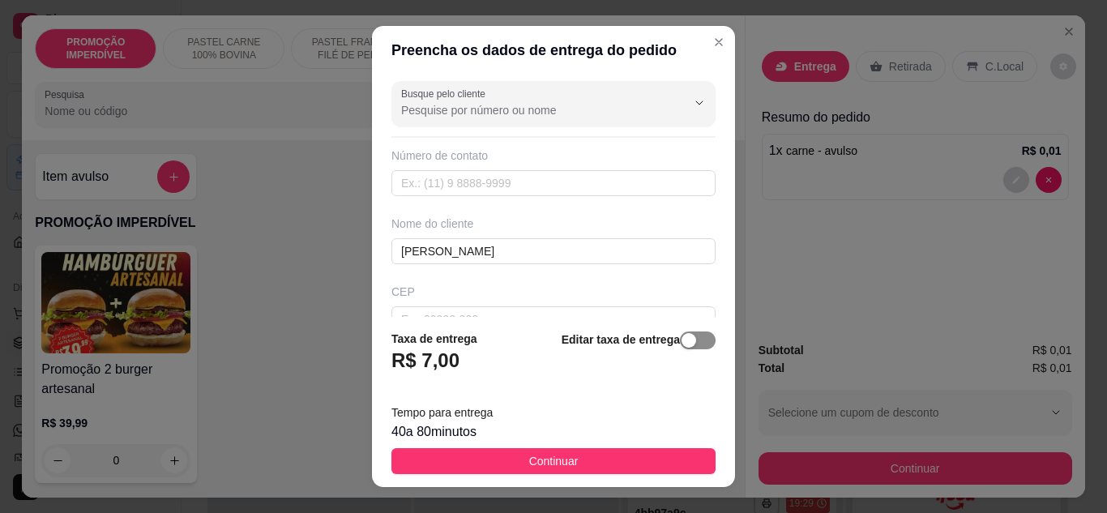
click at [677, 350] on div "Editar taxa de entrega" at bounding box center [639, 356] width 154 height 53
click at [682, 345] on div "button" at bounding box center [689, 340] width 15 height 15
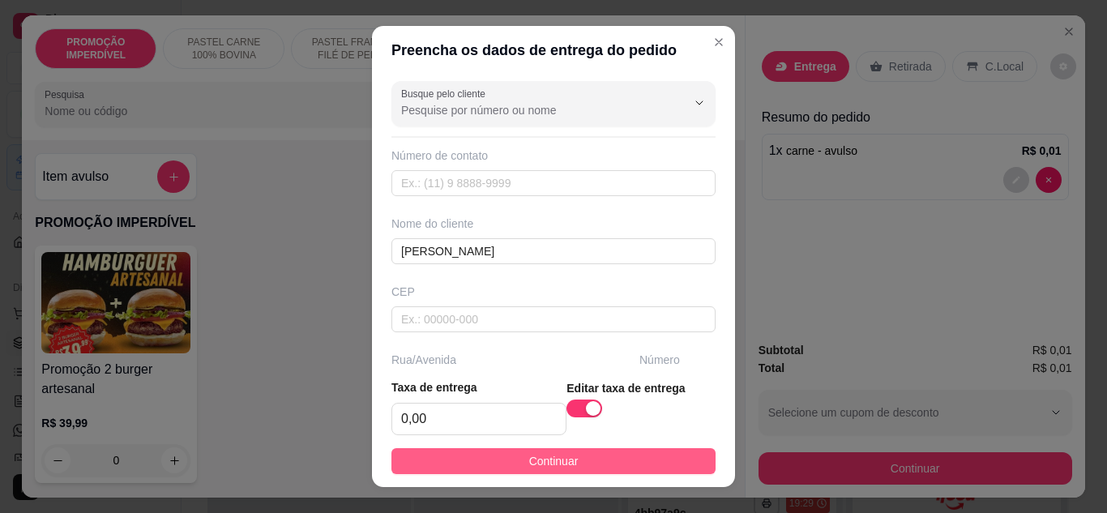
click at [606, 465] on button "Continuar" at bounding box center [554, 461] width 324 height 26
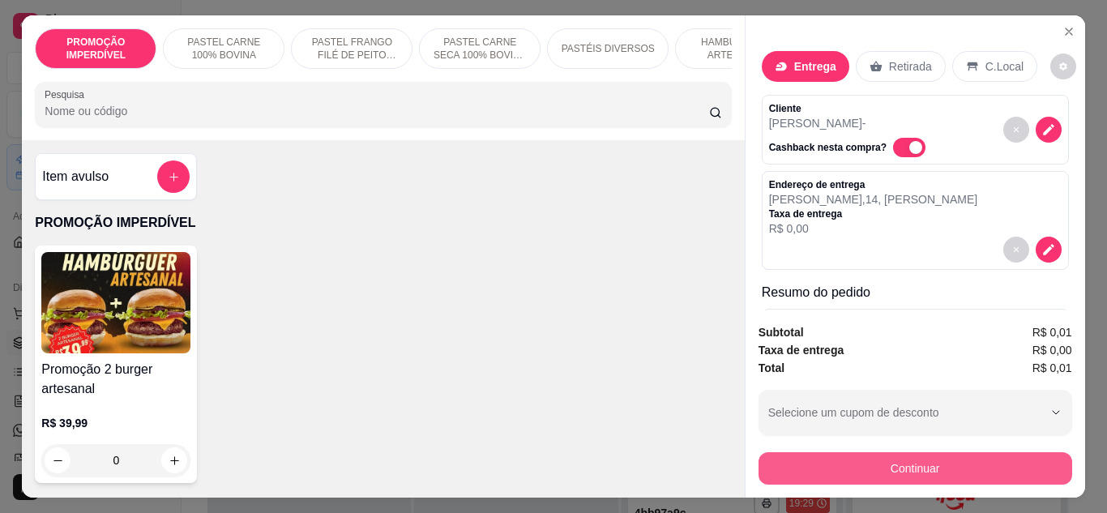
click at [863, 467] on button "Continuar" at bounding box center [916, 468] width 314 height 32
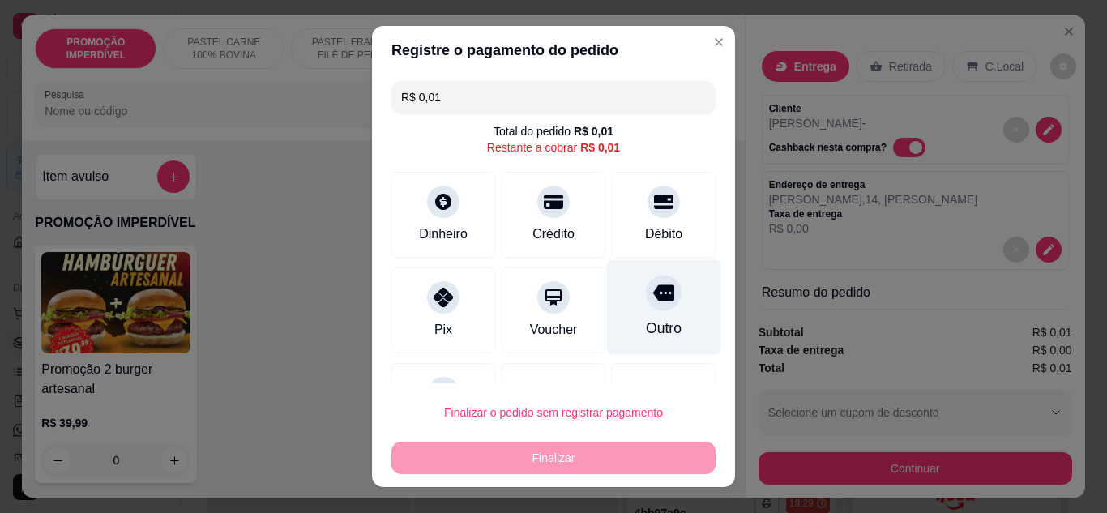
click at [659, 315] on div "Outro" at bounding box center [664, 306] width 114 height 95
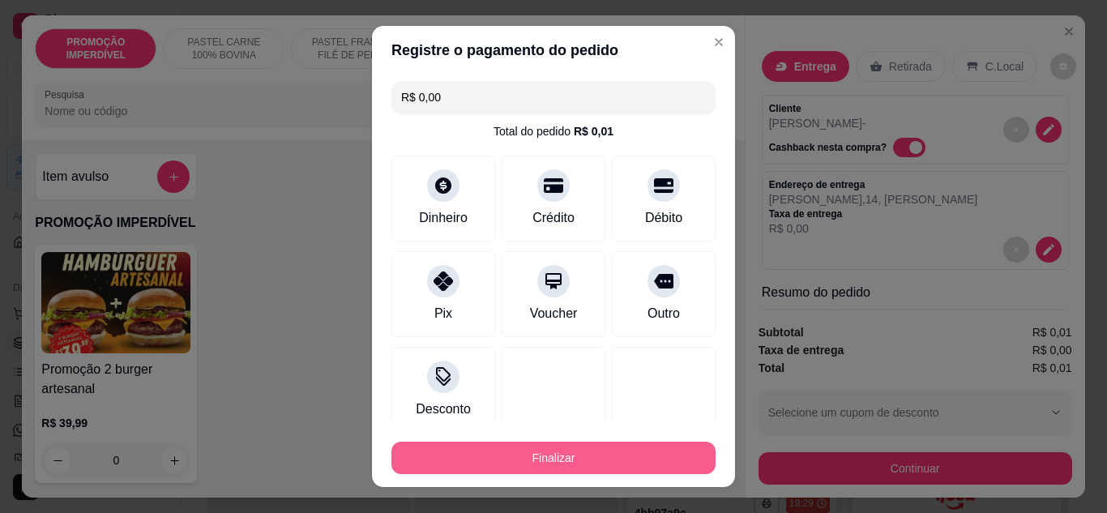
click at [597, 452] on button "Finalizar" at bounding box center [554, 458] width 324 height 32
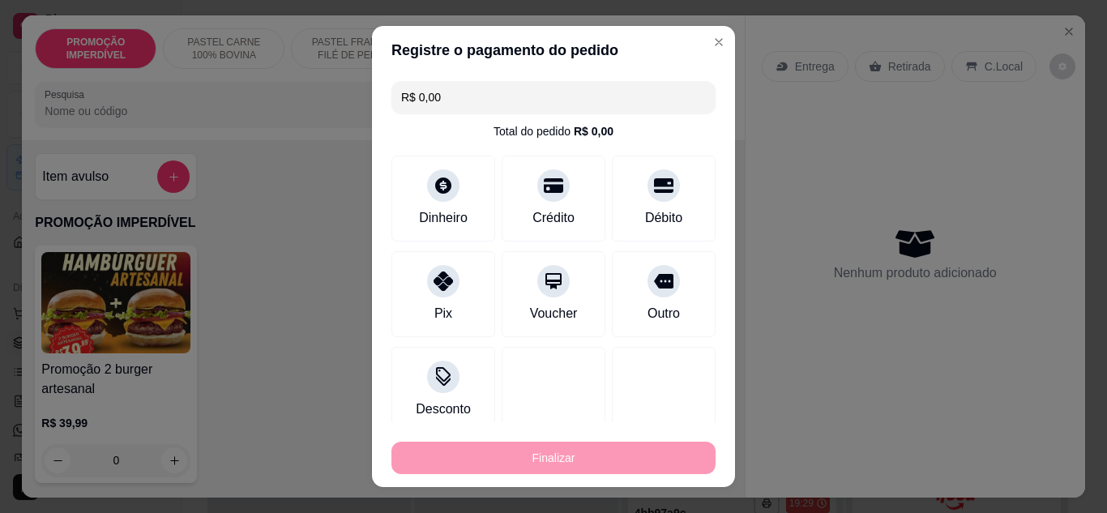
type input "-R$ 0,01"
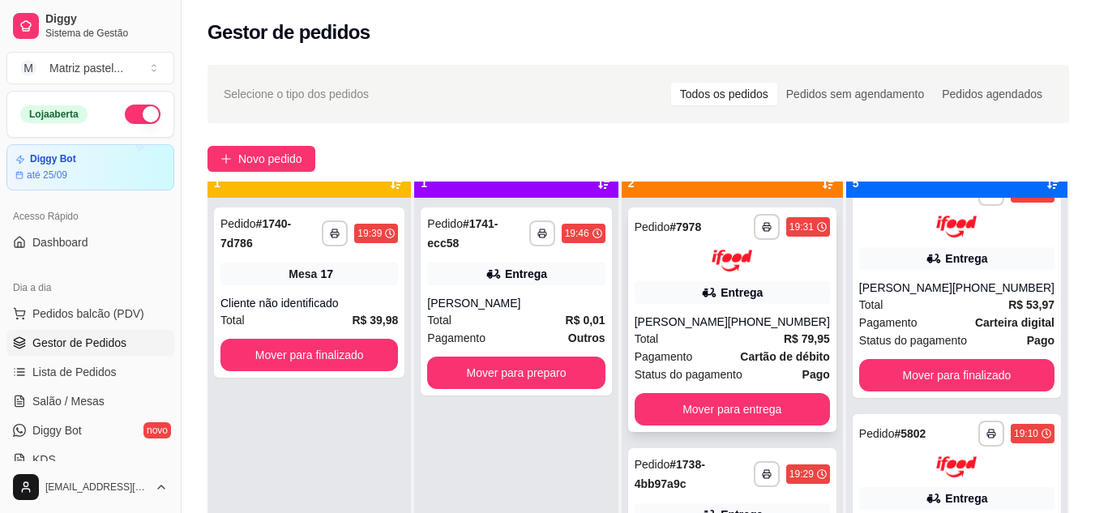
scroll to position [45, 0]
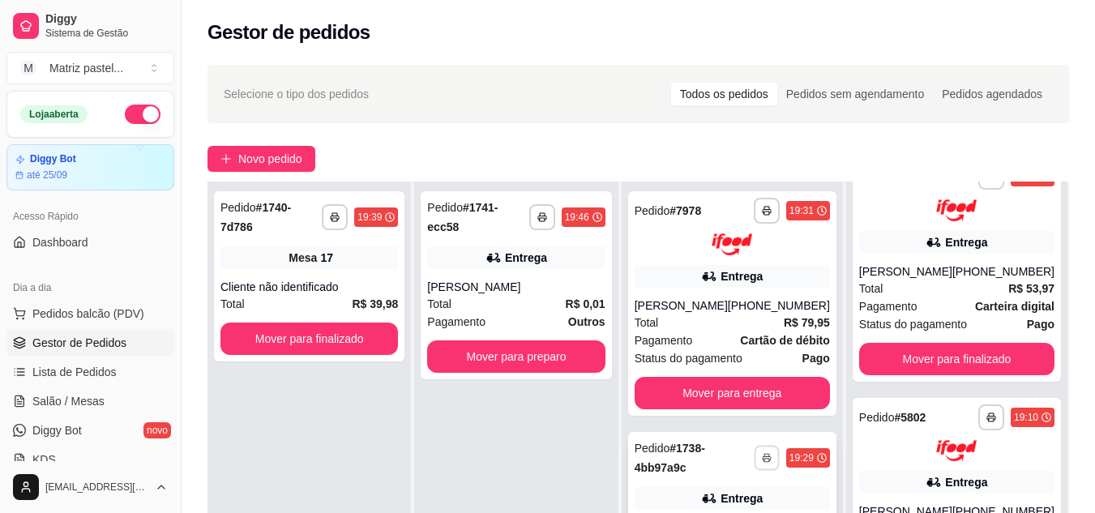
click at [766, 447] on button "button" at bounding box center [766, 457] width 25 height 25
click at [696, 426] on button "IMPRESSORA" at bounding box center [723, 422] width 113 height 25
click at [768, 216] on button "button" at bounding box center [766, 210] width 25 height 25
click at [732, 278] on button "IMPRESSORA" at bounding box center [724, 268] width 118 height 26
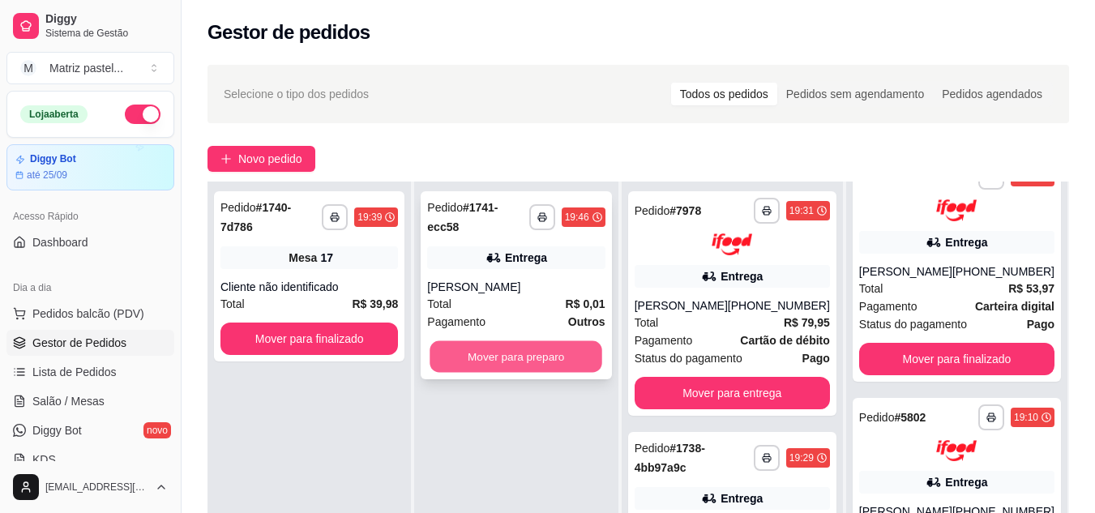
click at [543, 345] on button "Mover para preparo" at bounding box center [516, 357] width 173 height 32
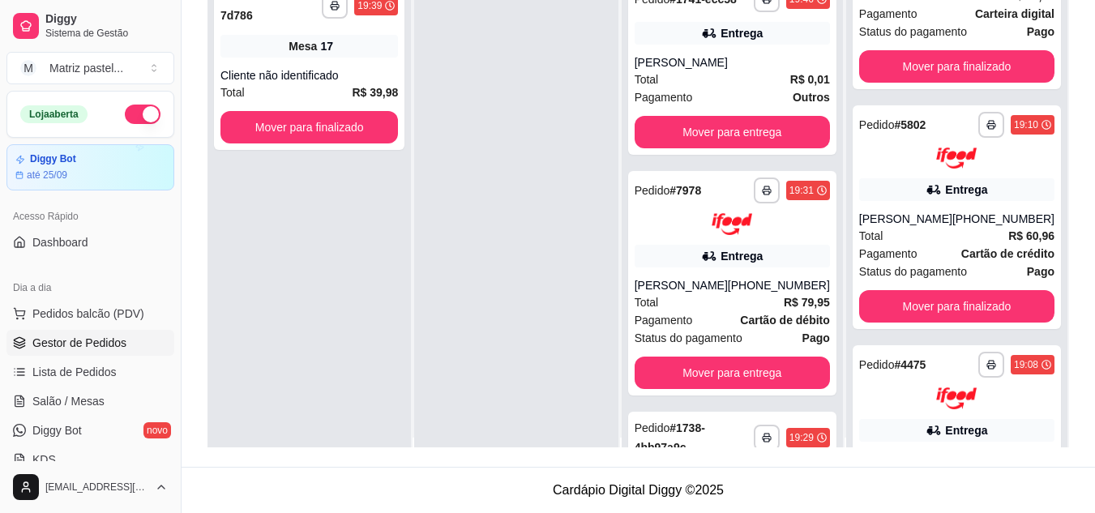
scroll to position [0, 0]
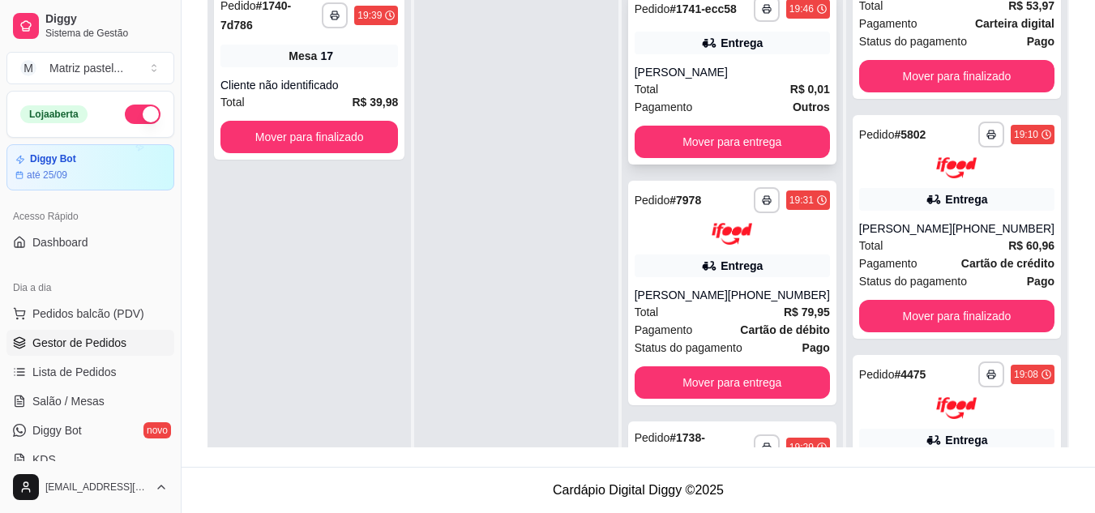
click at [703, 98] on div "Total R$ 0,01" at bounding box center [732, 89] width 195 height 18
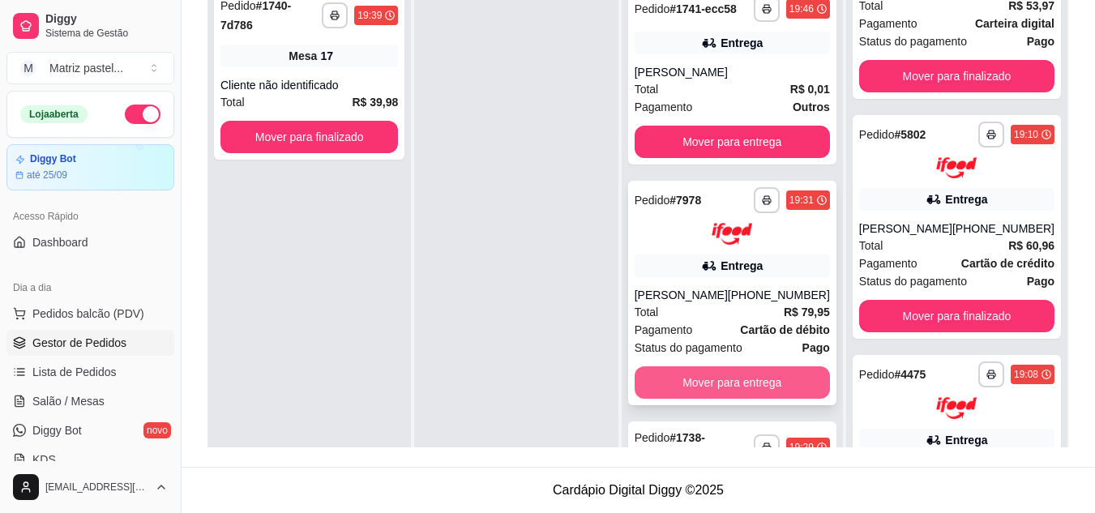
click at [791, 395] on button "Mover para entrega" at bounding box center [732, 382] width 195 height 32
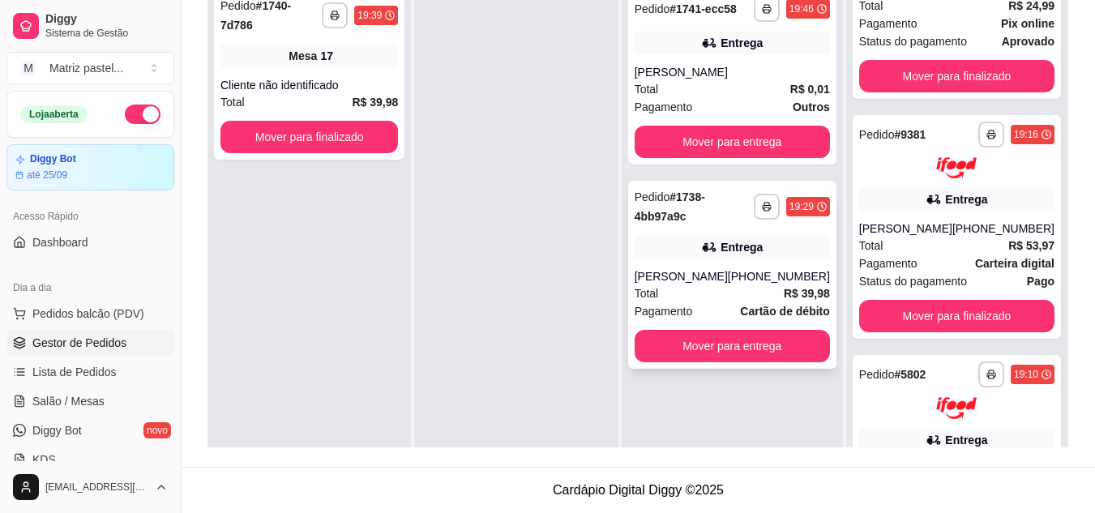
scroll to position [564, 0]
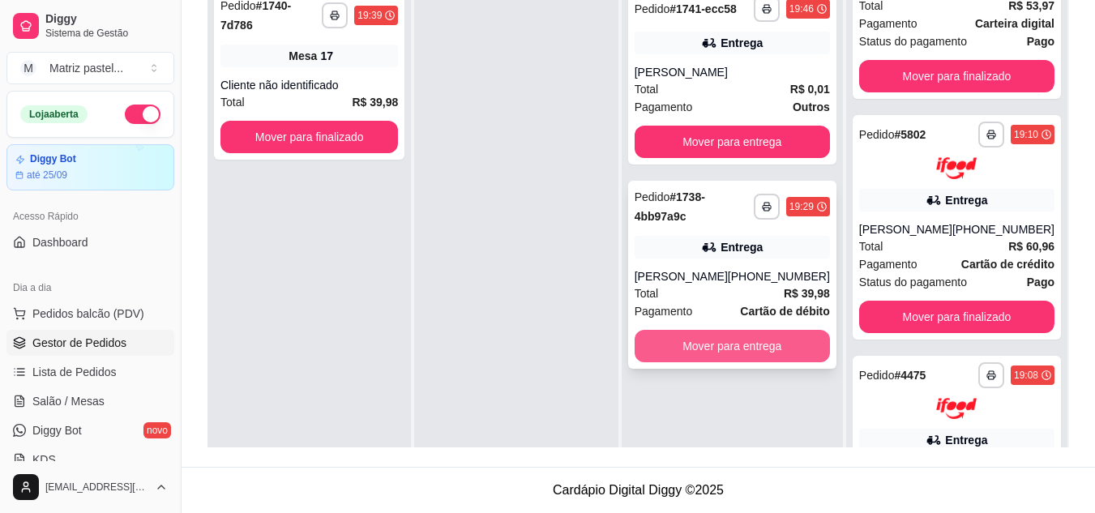
click at [747, 339] on button "Mover para entrega" at bounding box center [732, 346] width 195 height 32
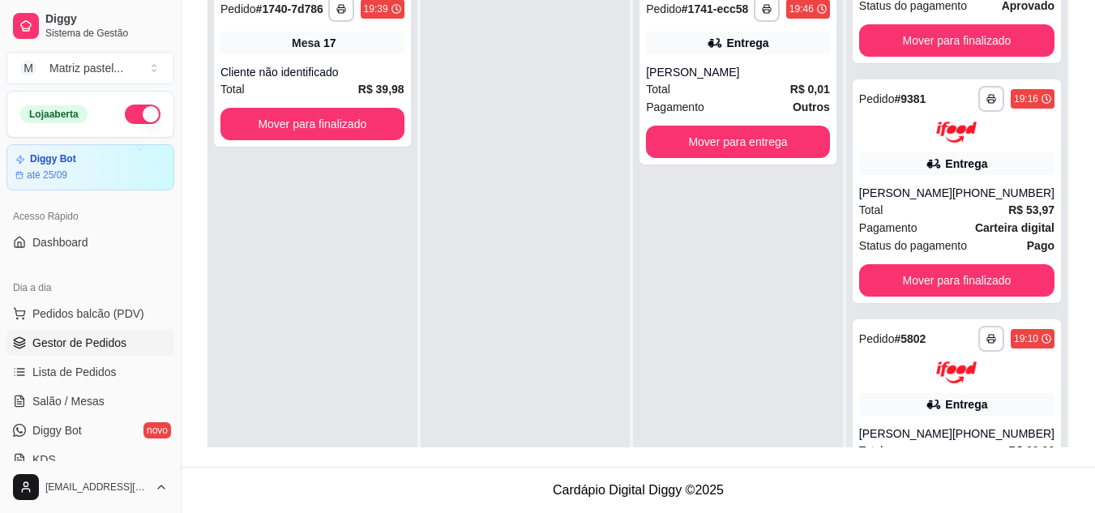
scroll to position [768, 0]
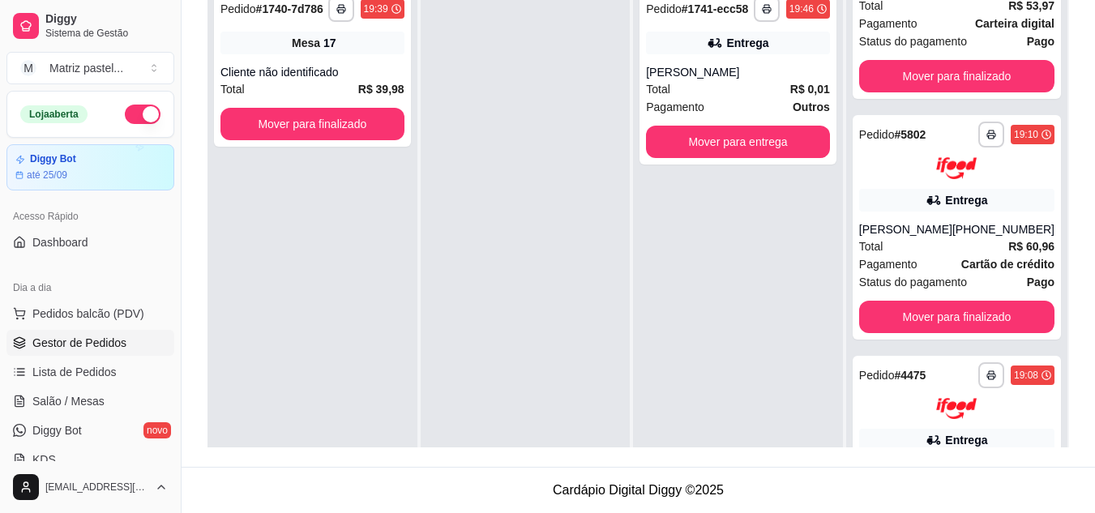
click at [720, 165] on div "**********" at bounding box center [738, 236] width 210 height 513
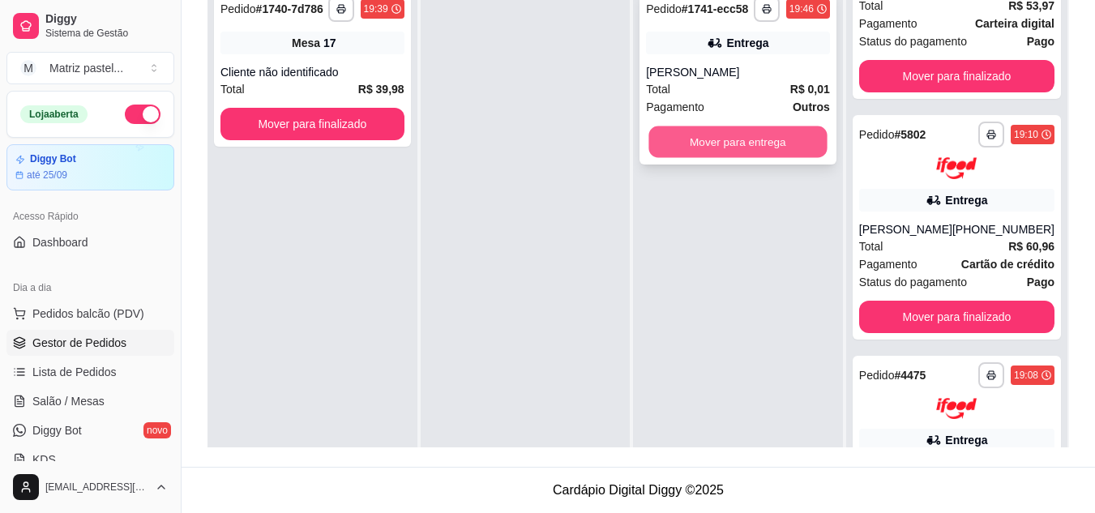
click at [725, 147] on button "Mover para entrega" at bounding box center [738, 142] width 178 height 32
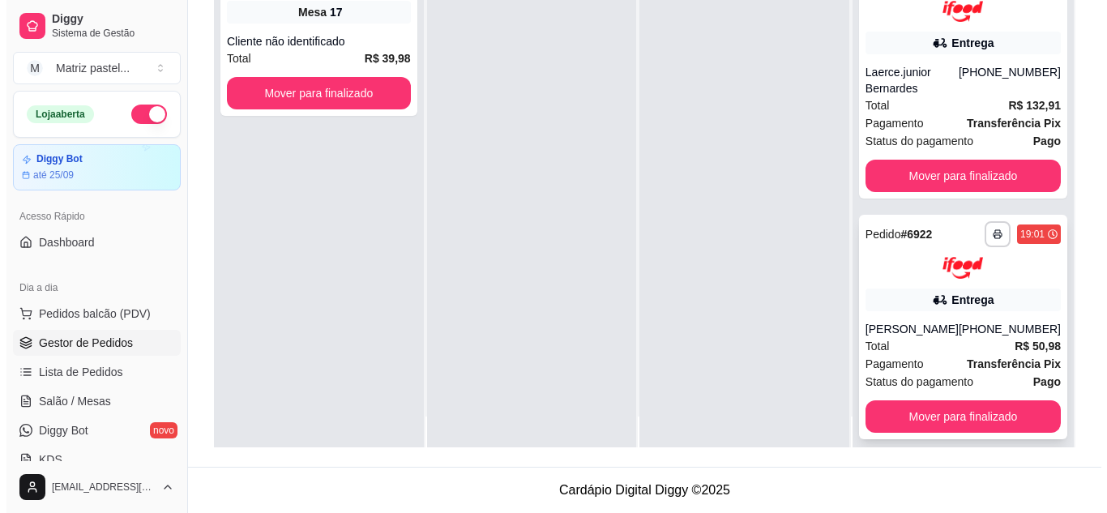
scroll to position [45, 0]
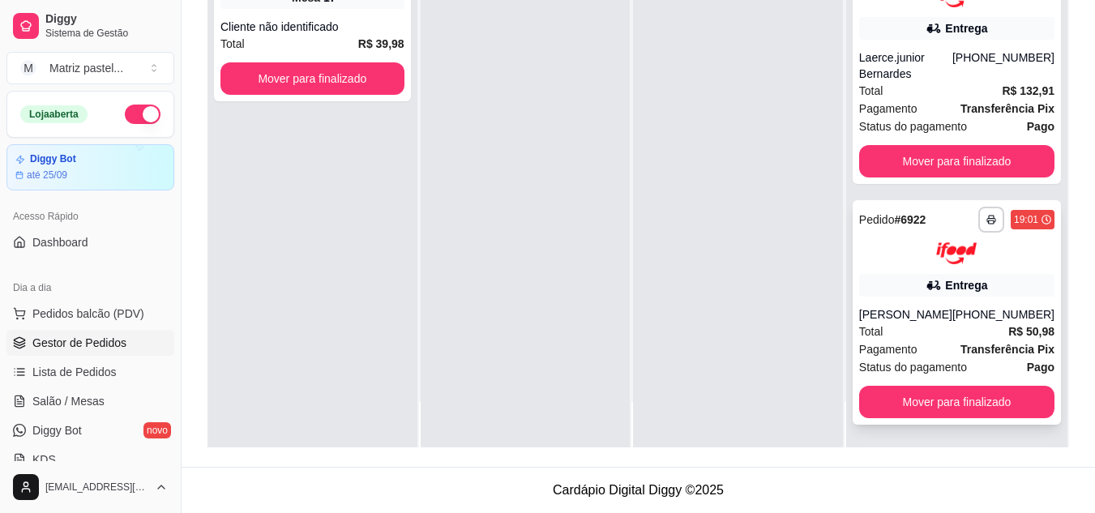
click at [884, 318] on div "[PERSON_NAME]" at bounding box center [905, 314] width 93 height 16
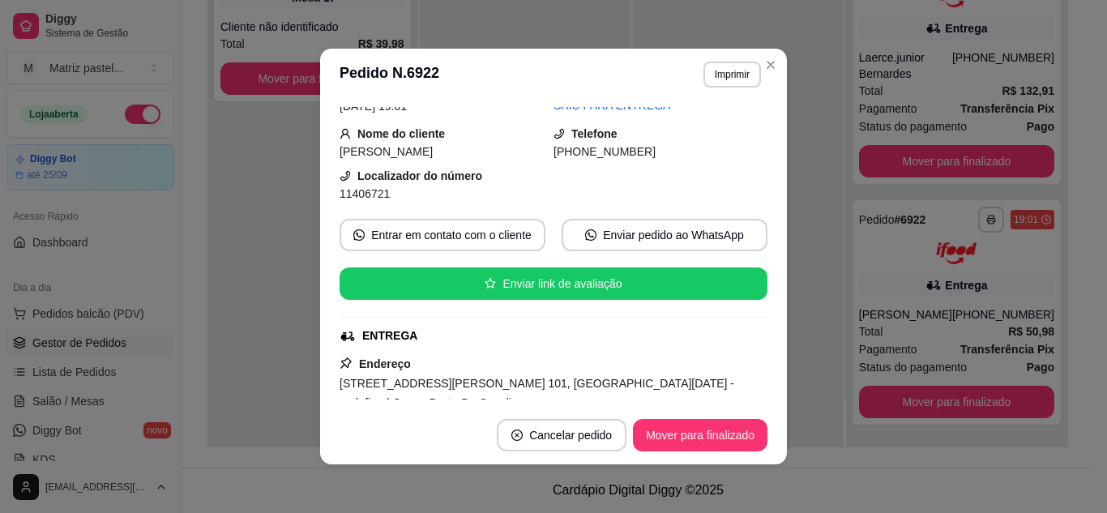
scroll to position [162, 0]
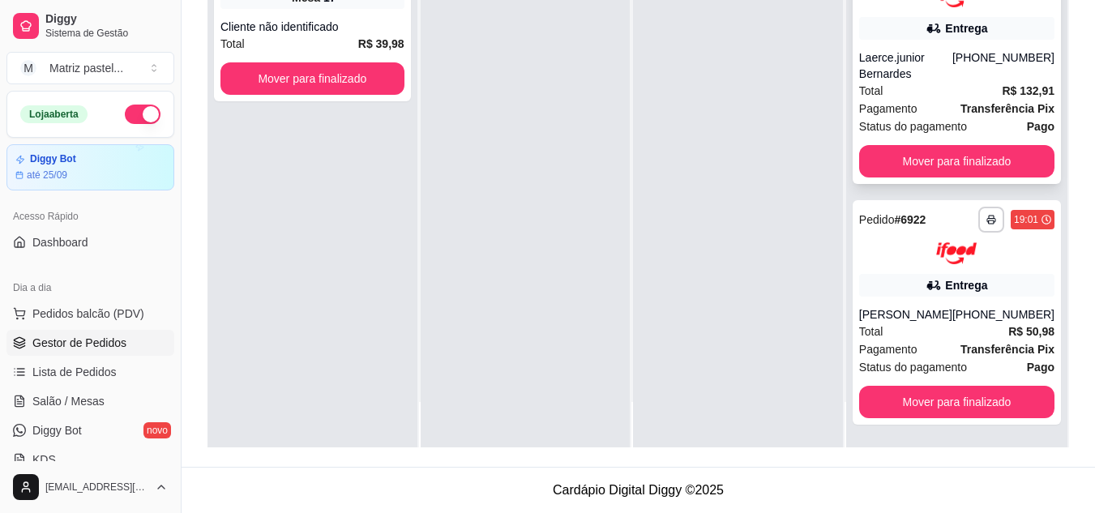
click at [1026, 100] on span "Transferência Pix" at bounding box center [1008, 109] width 94 height 18
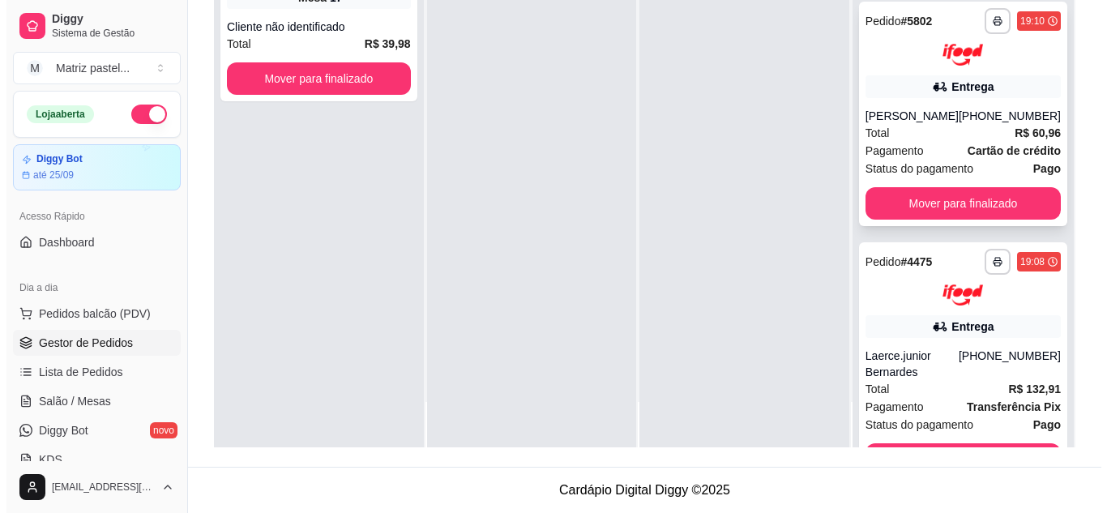
scroll to position [947, 0]
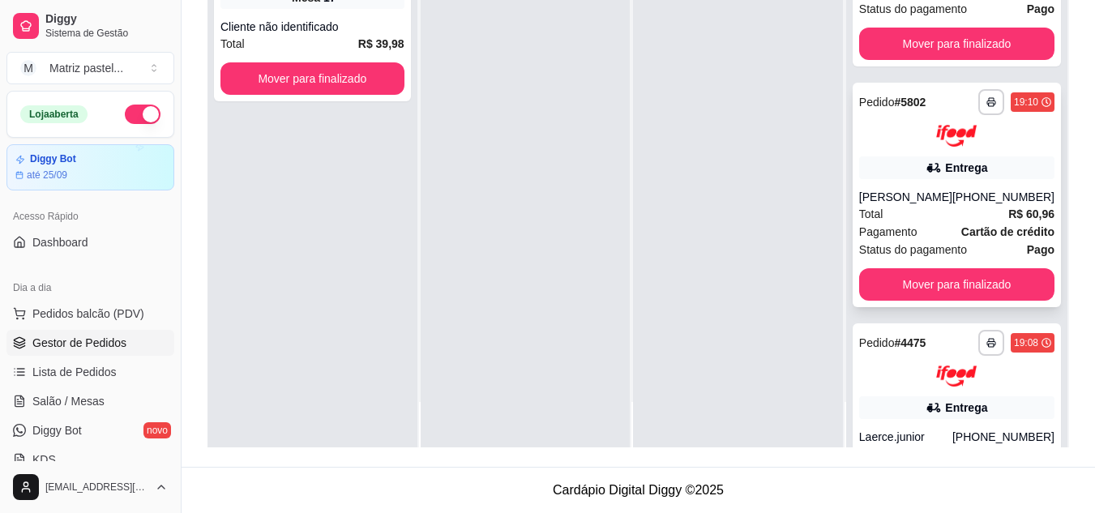
click at [888, 147] on div at bounding box center [956, 136] width 195 height 22
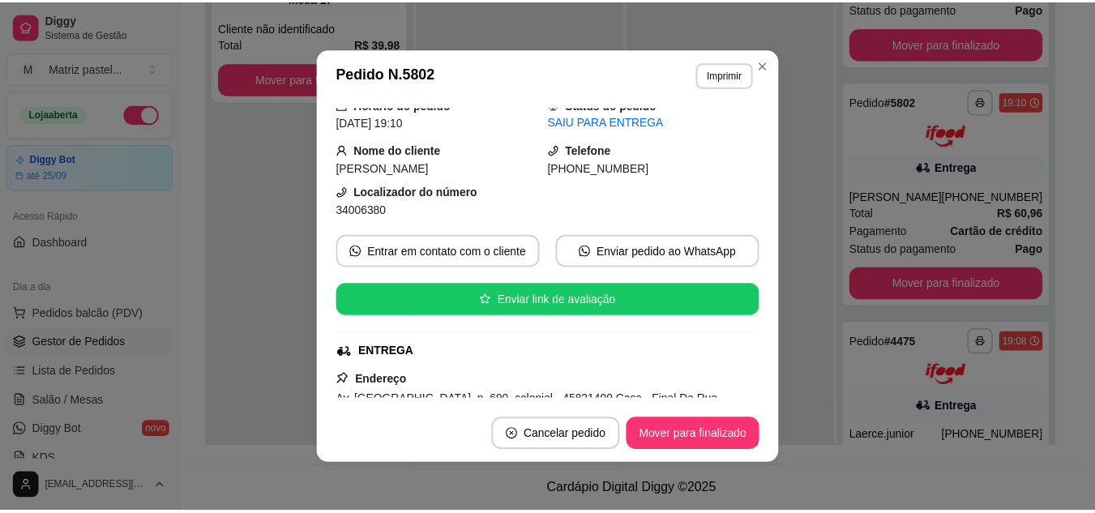
scroll to position [162, 0]
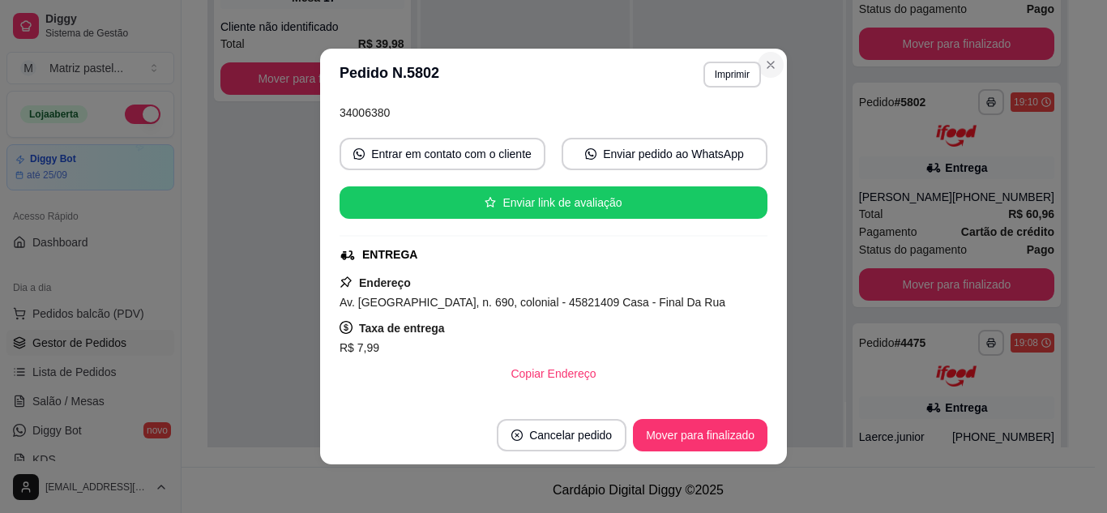
click at [777, 56] on header "**********" at bounding box center [553, 75] width 467 height 52
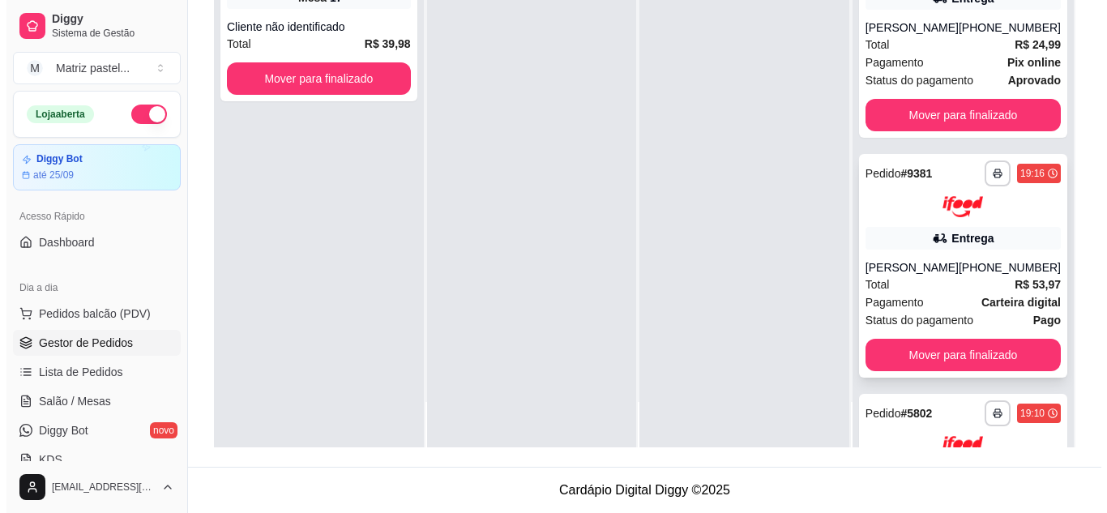
scroll to position [623, 0]
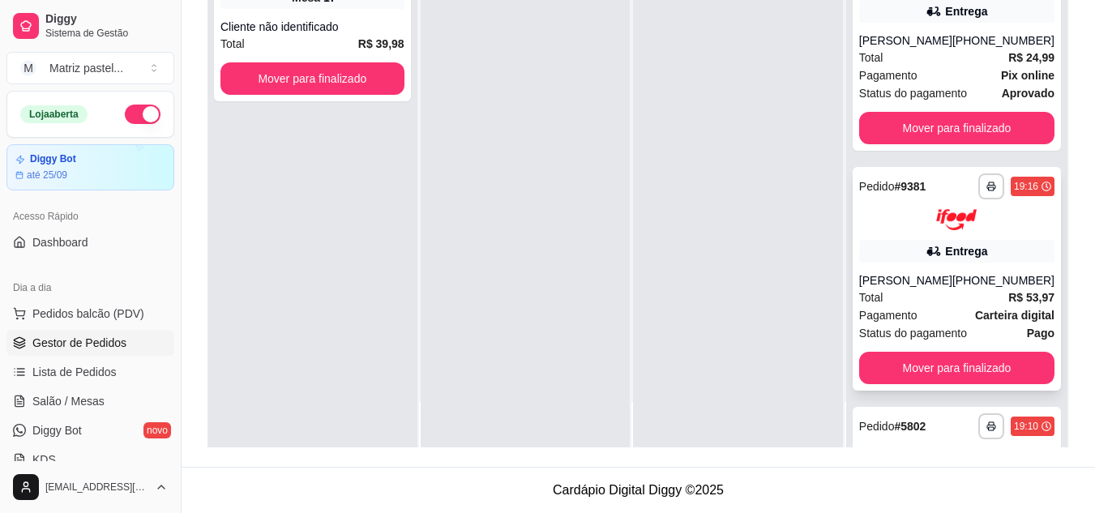
click at [877, 263] on div "Entrega" at bounding box center [956, 251] width 195 height 23
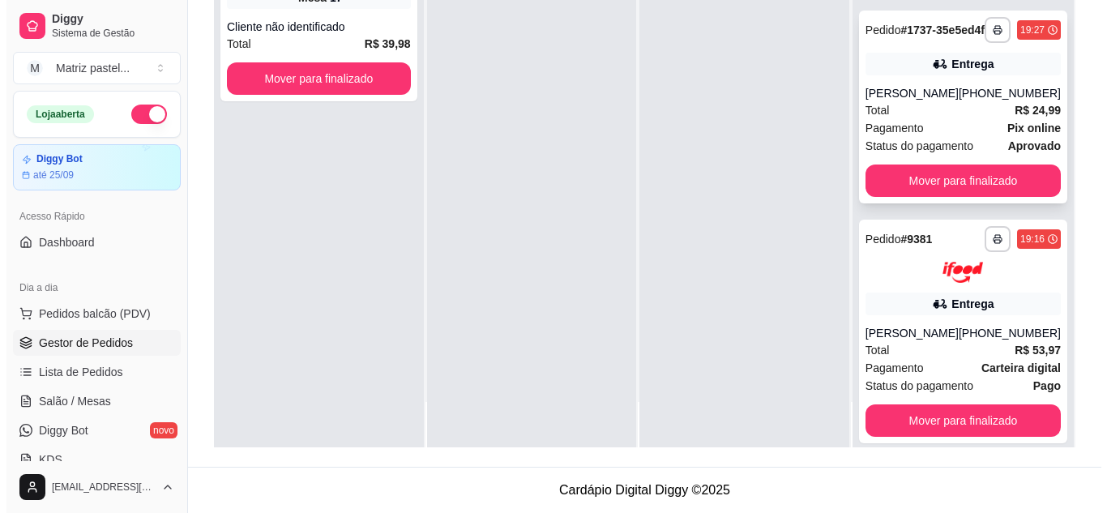
scroll to position [541, 0]
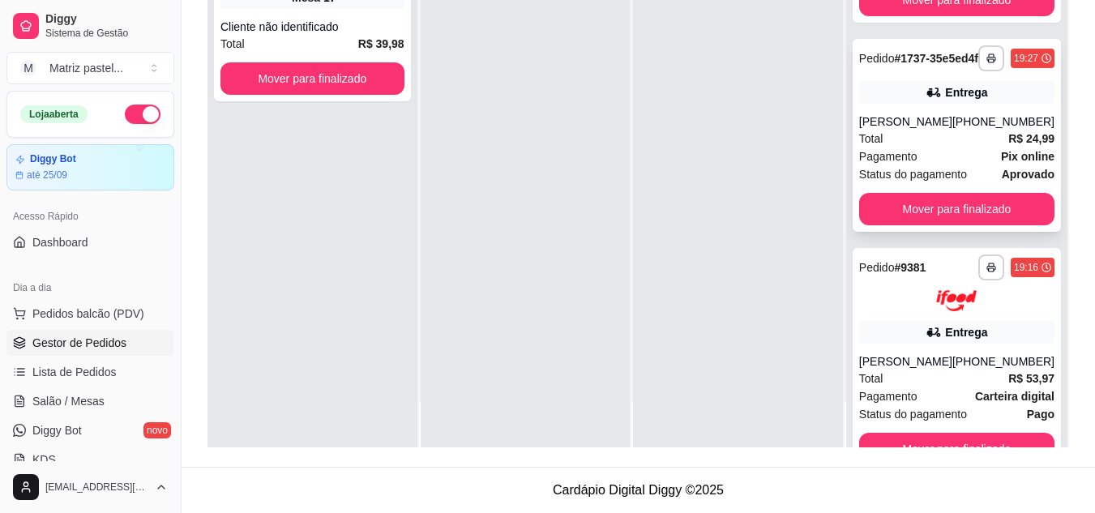
click at [894, 148] on div "Total R$ 24,99" at bounding box center [956, 139] width 195 height 18
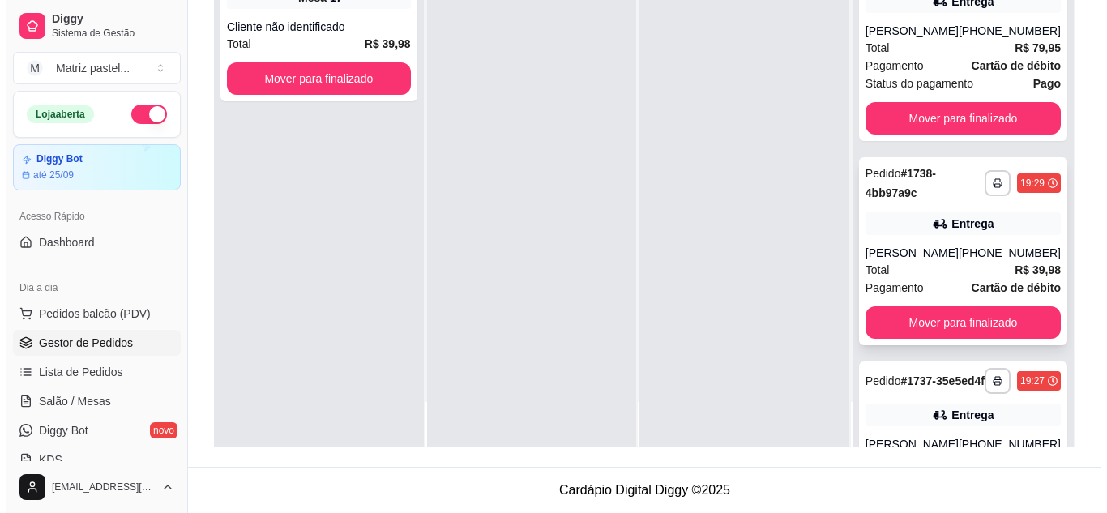
scroll to position [217, 0]
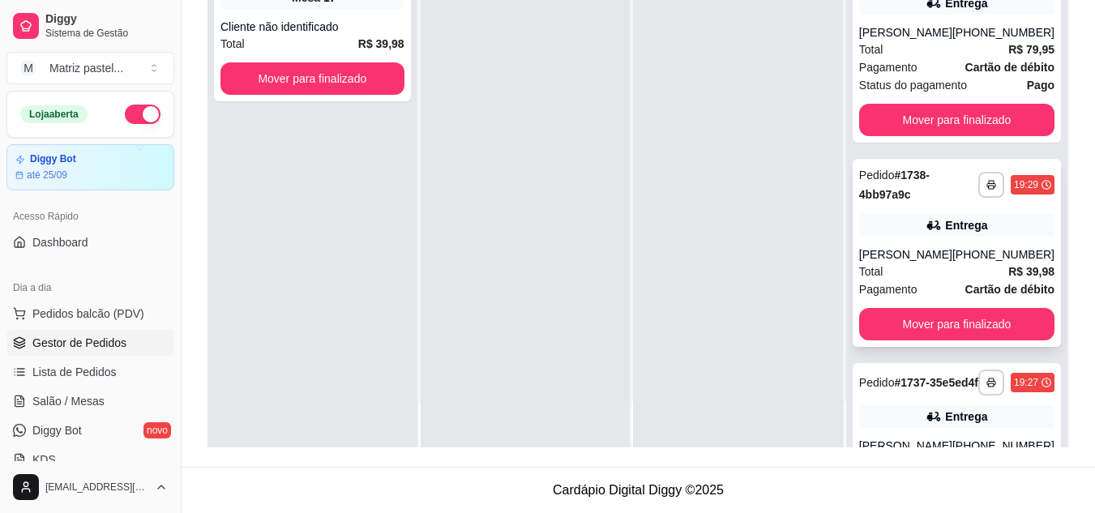
click at [913, 260] on div "[PERSON_NAME]" at bounding box center [905, 254] width 93 height 16
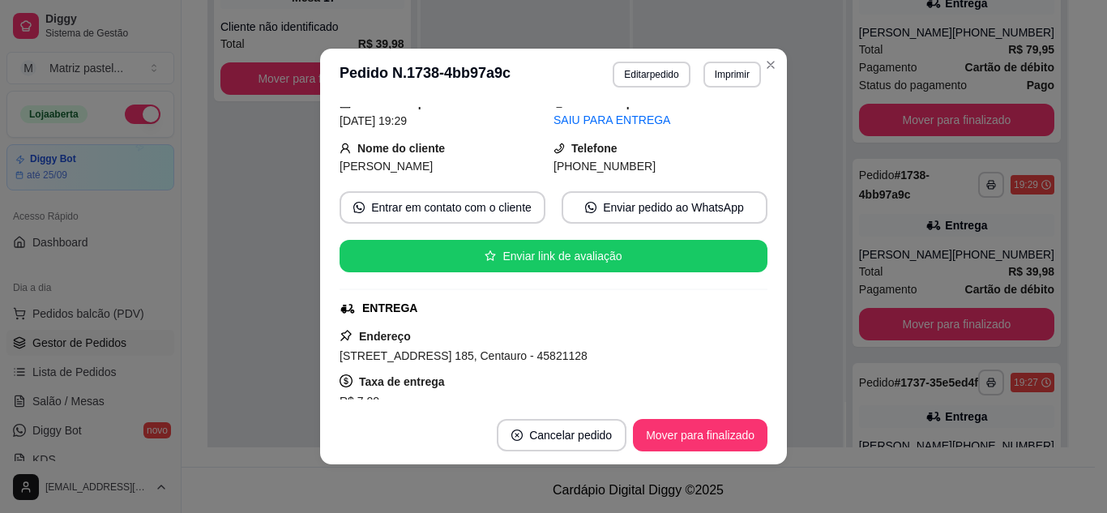
scroll to position [162, 0]
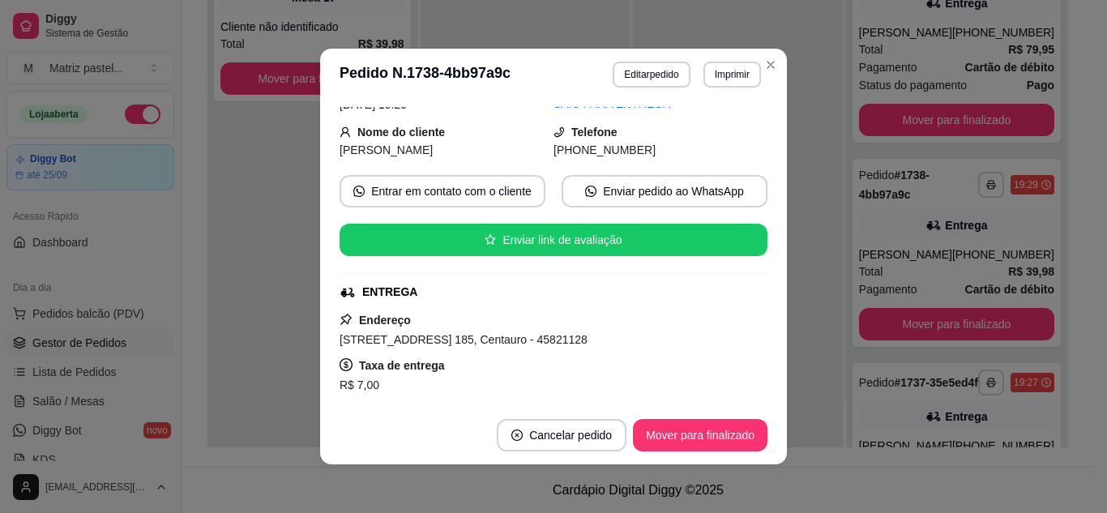
click at [699, 458] on footer "Cancelar pedido Mover para finalizado" at bounding box center [553, 435] width 467 height 58
click at [687, 429] on button "Mover para finalizado" at bounding box center [700, 435] width 135 height 32
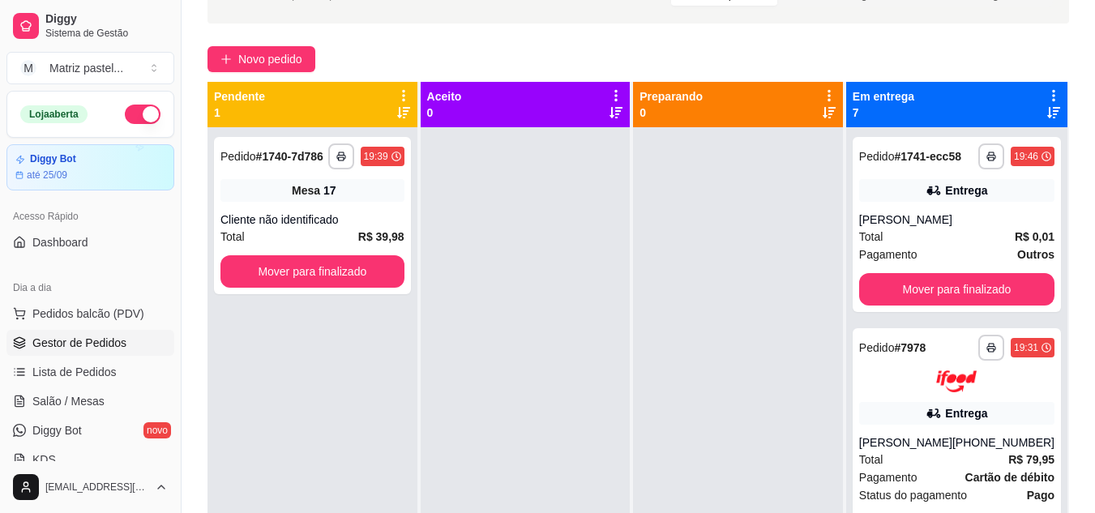
scroll to position [85, 0]
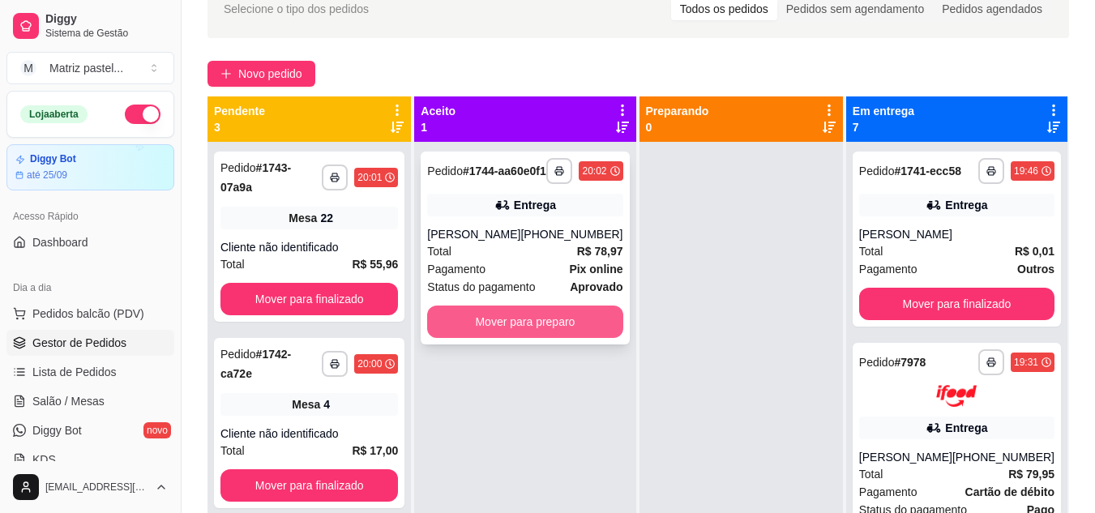
click at [511, 336] on button "Mover para preparo" at bounding box center [524, 322] width 195 height 32
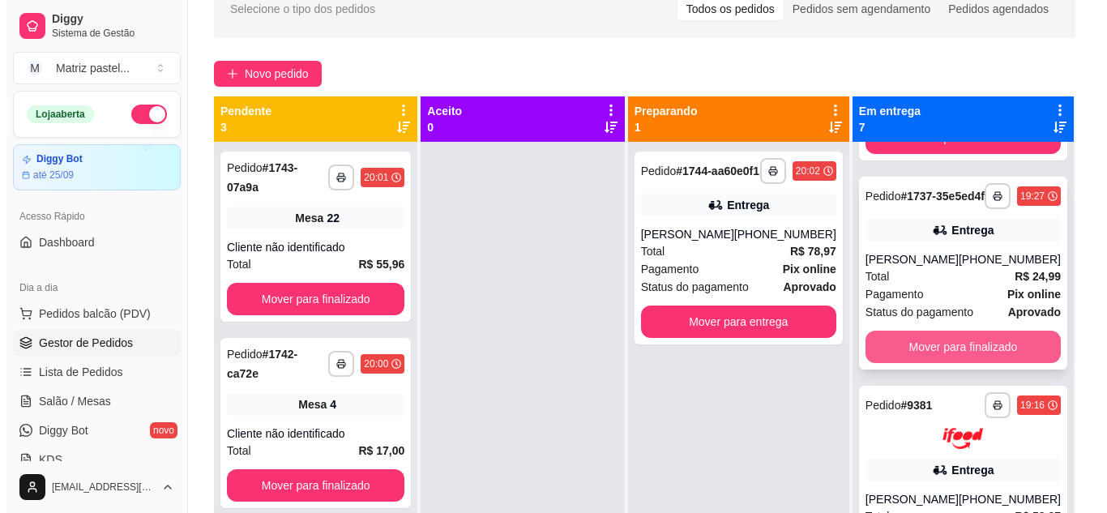
scroll to position [405, 0]
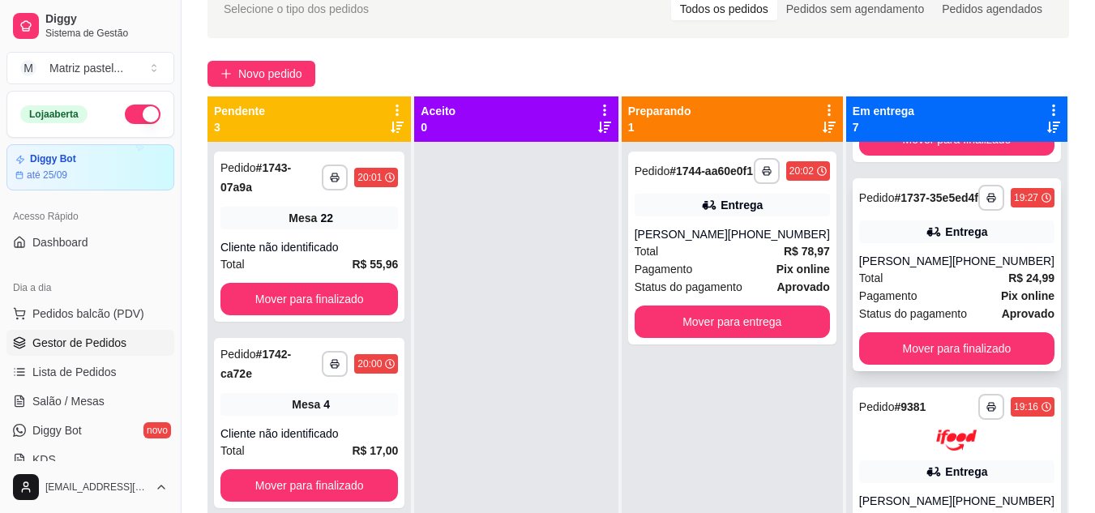
click at [902, 305] on span "Pagamento" at bounding box center [888, 296] width 58 height 18
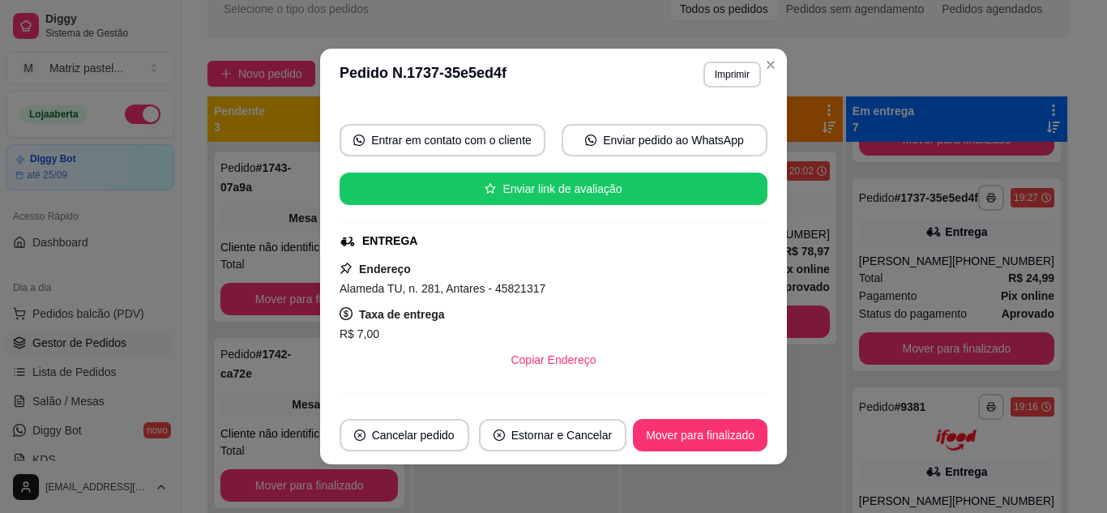
scroll to position [242, 0]
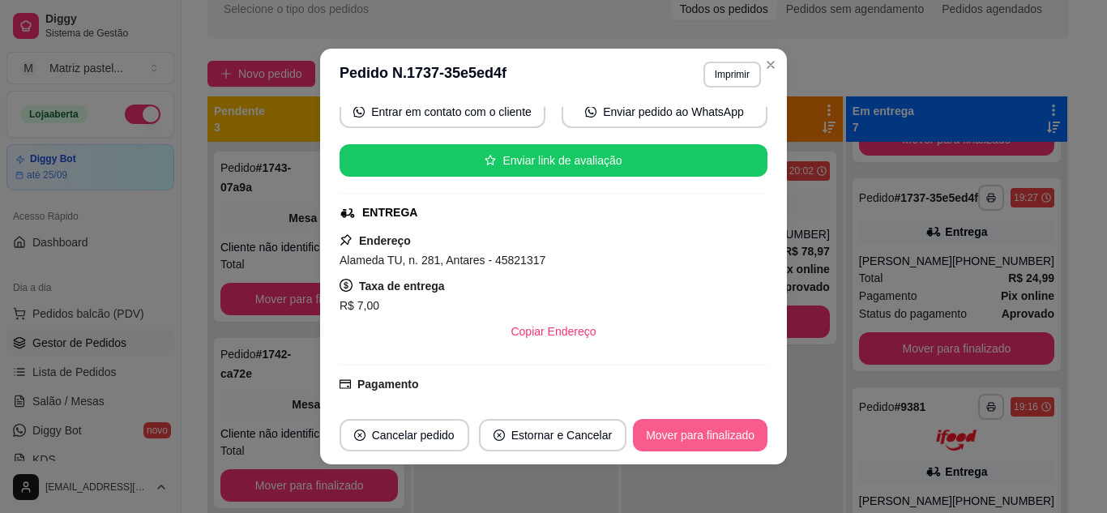
click at [644, 436] on button "Mover para finalizado" at bounding box center [700, 435] width 135 height 32
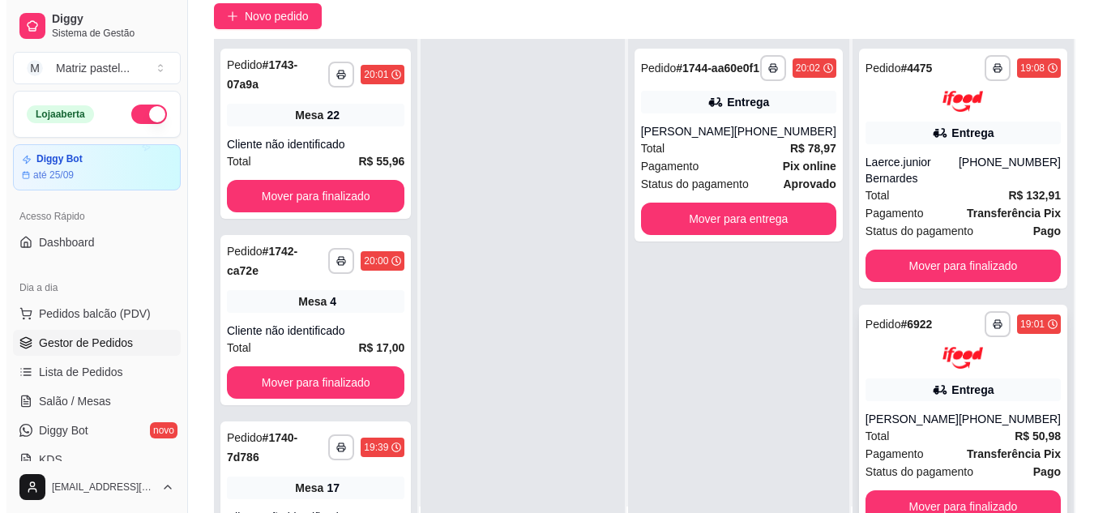
scroll to position [166, 0]
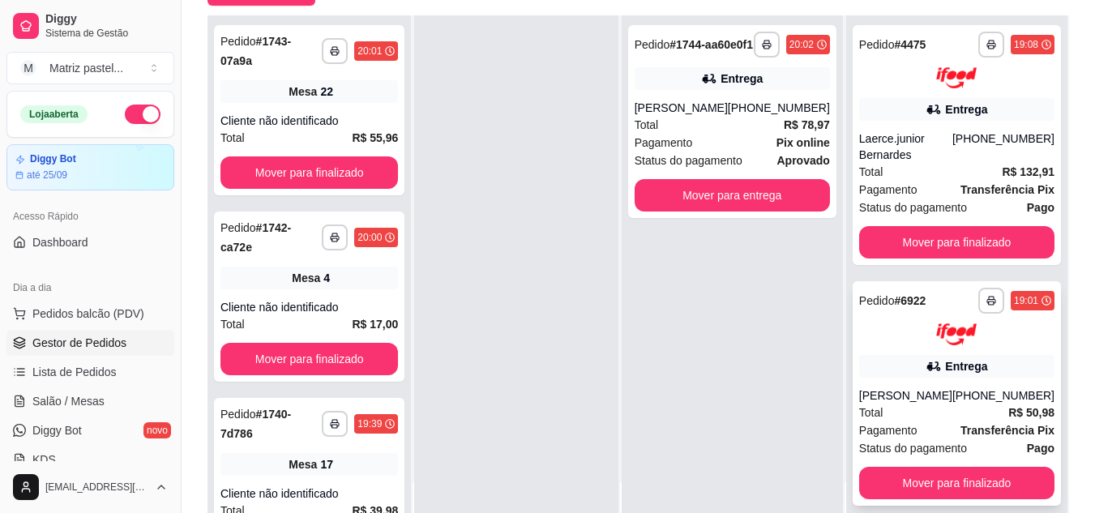
click at [889, 387] on div "[PERSON_NAME]" at bounding box center [905, 395] width 93 height 16
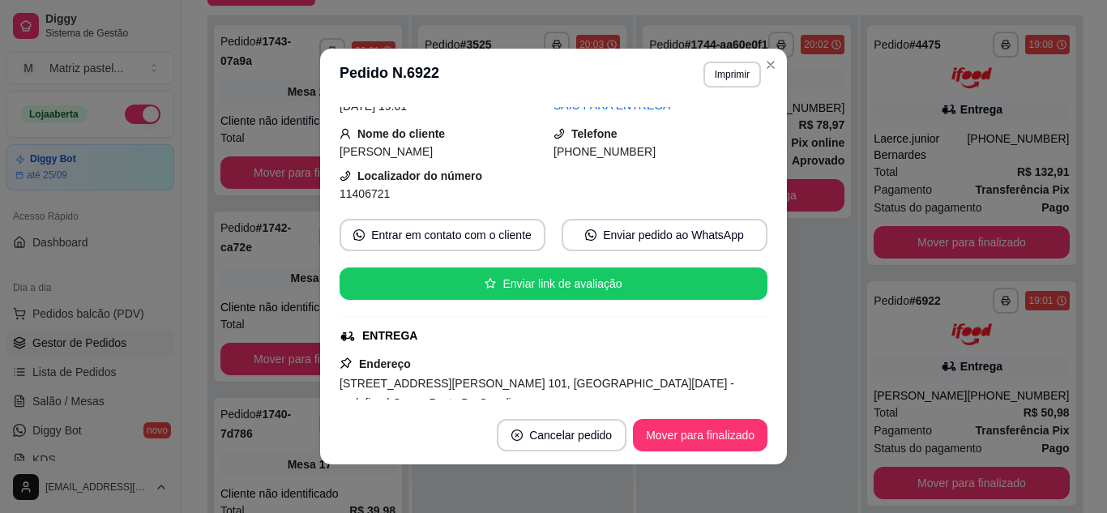
scroll to position [926, 0]
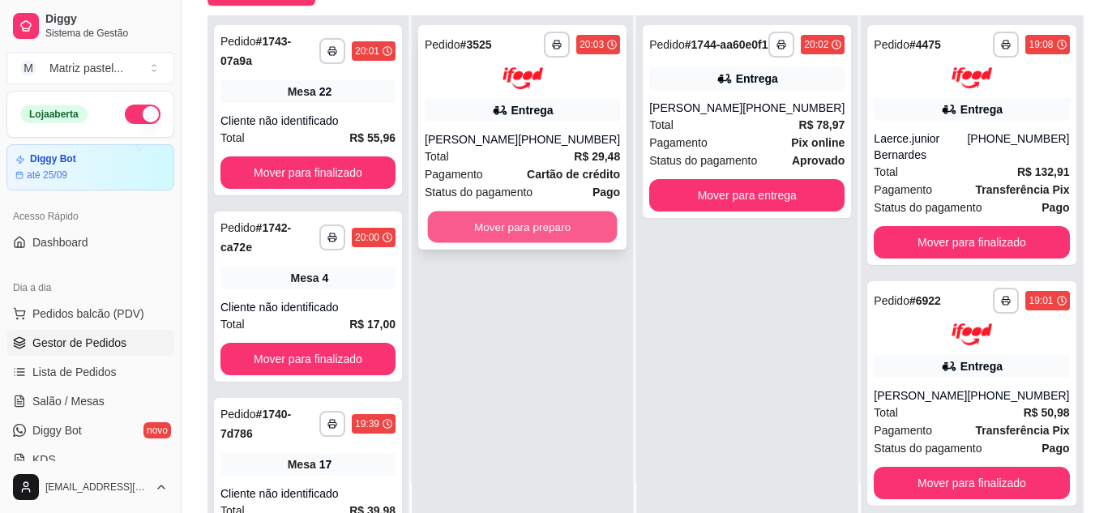
click at [585, 216] on button "Mover para preparo" at bounding box center [523, 227] width 190 height 32
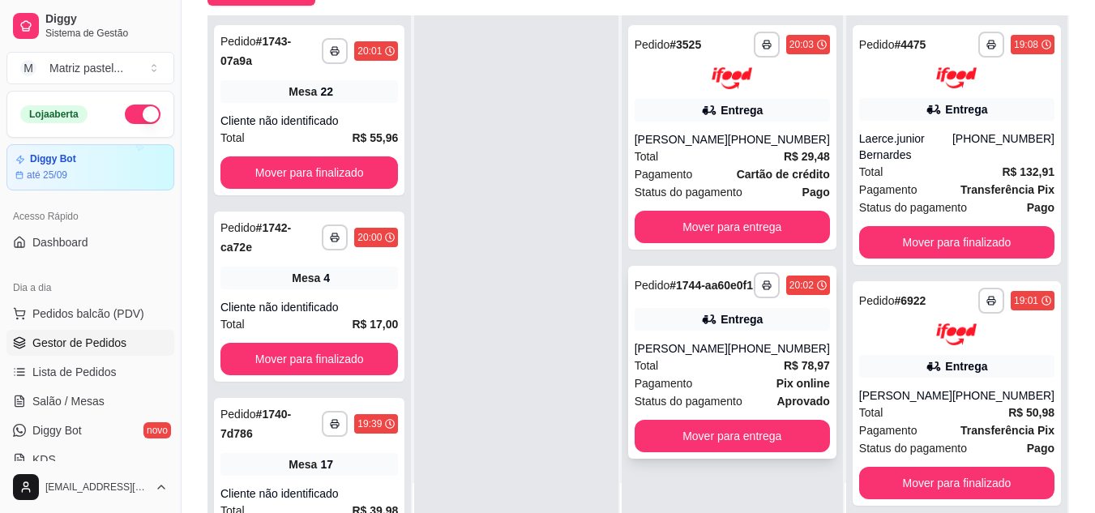
click at [728, 356] on div "[PERSON_NAME]" at bounding box center [681, 348] width 93 height 16
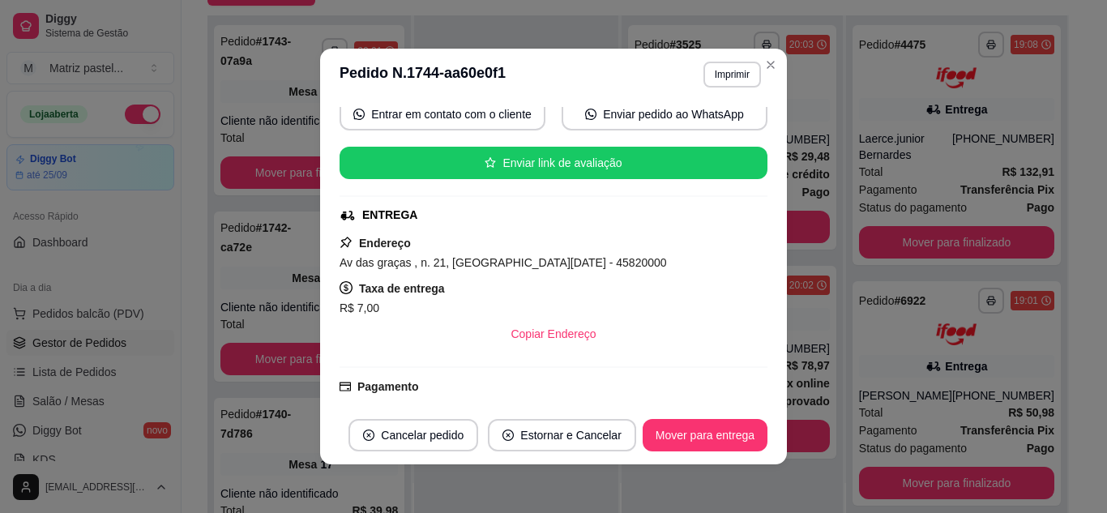
scroll to position [243, 0]
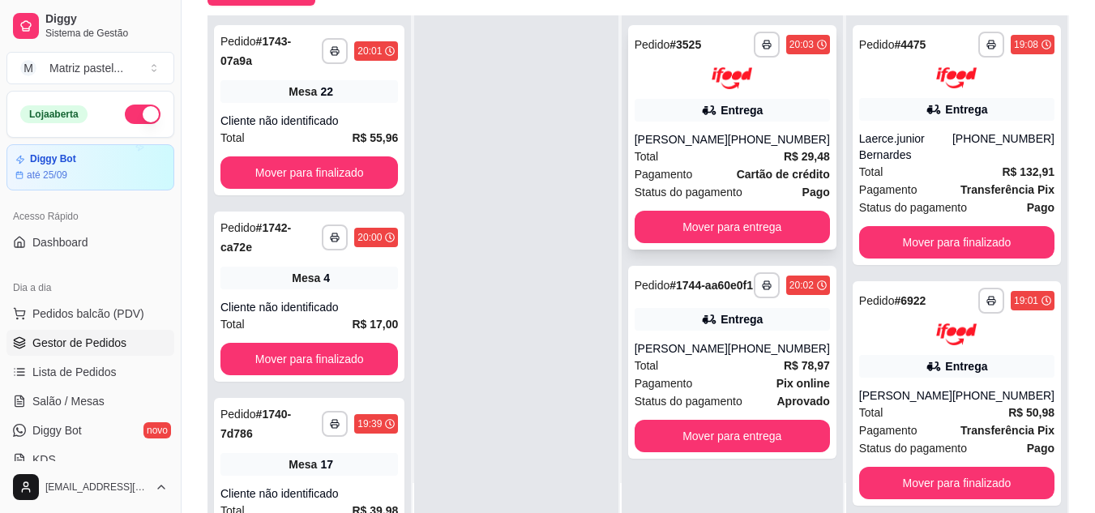
click at [717, 117] on icon at bounding box center [709, 110] width 16 height 16
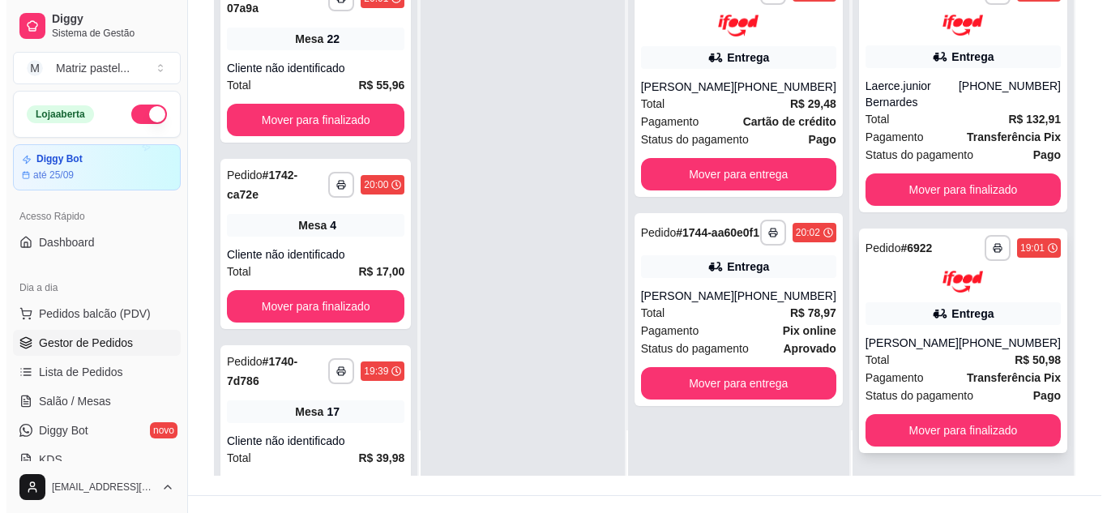
scroll to position [247, 0]
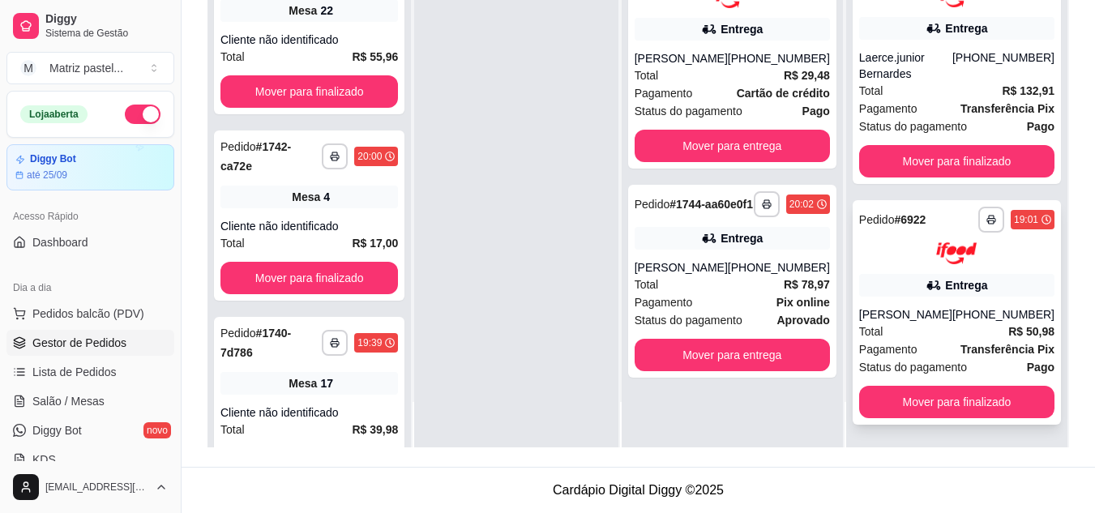
click at [928, 306] on div "[PERSON_NAME]" at bounding box center [905, 314] width 93 height 16
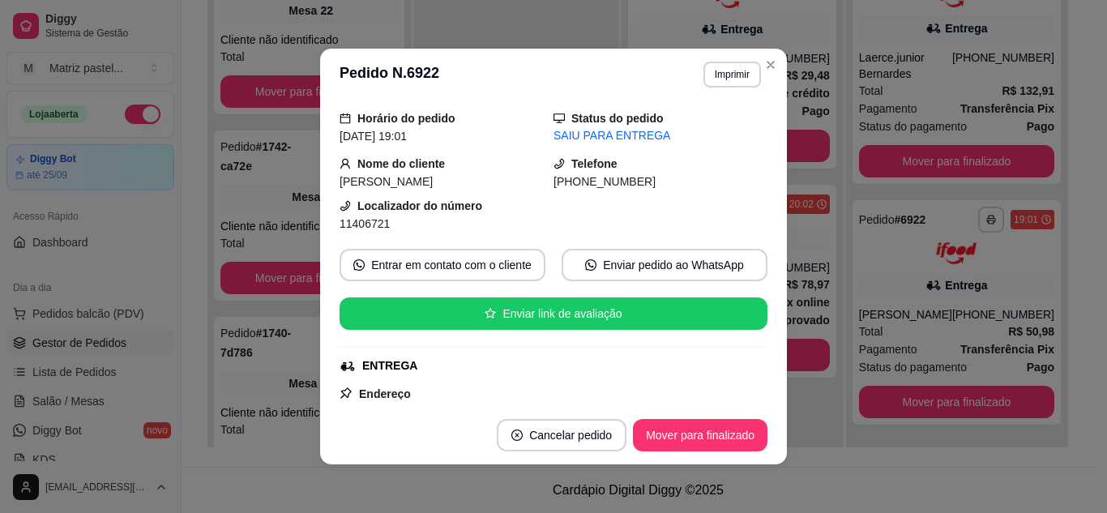
scroll to position [162, 0]
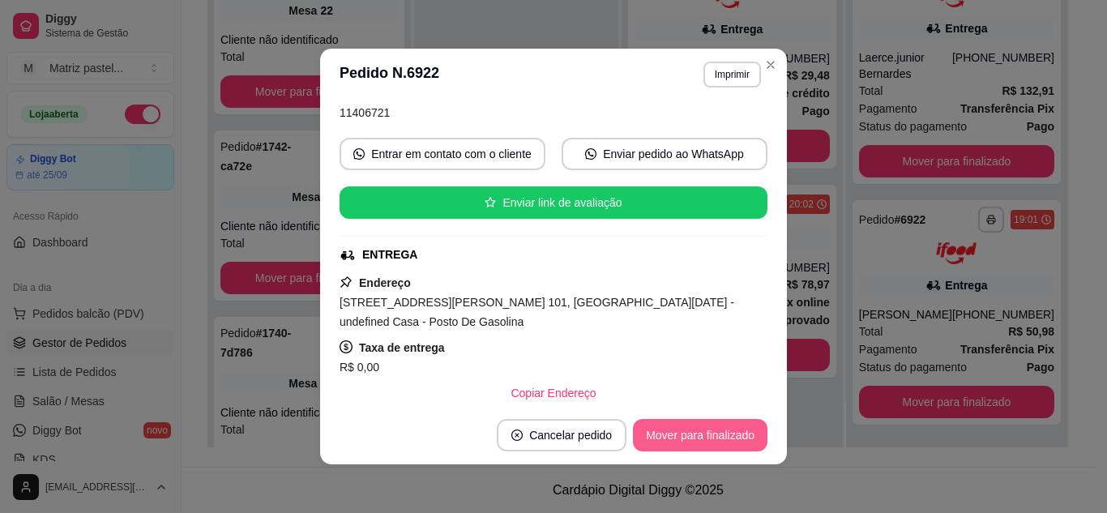
click at [680, 430] on button "Mover para finalizado" at bounding box center [700, 435] width 135 height 32
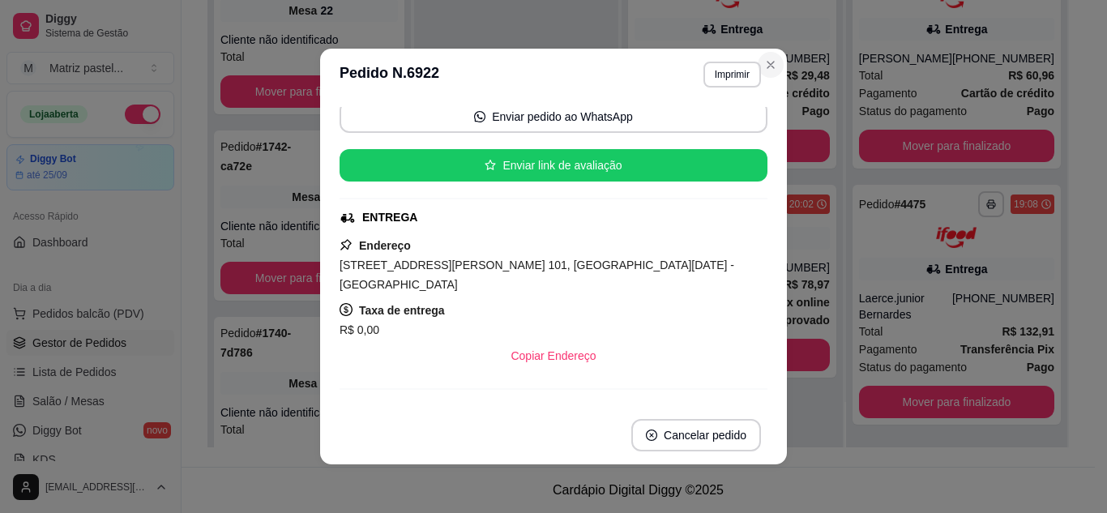
scroll to position [0, 0]
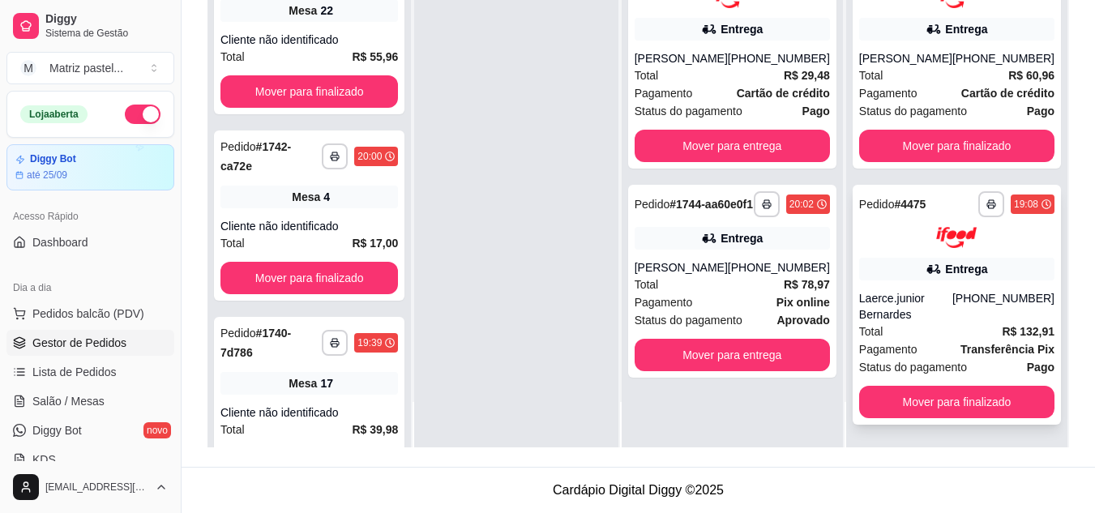
click at [878, 283] on div "**********" at bounding box center [957, 305] width 208 height 241
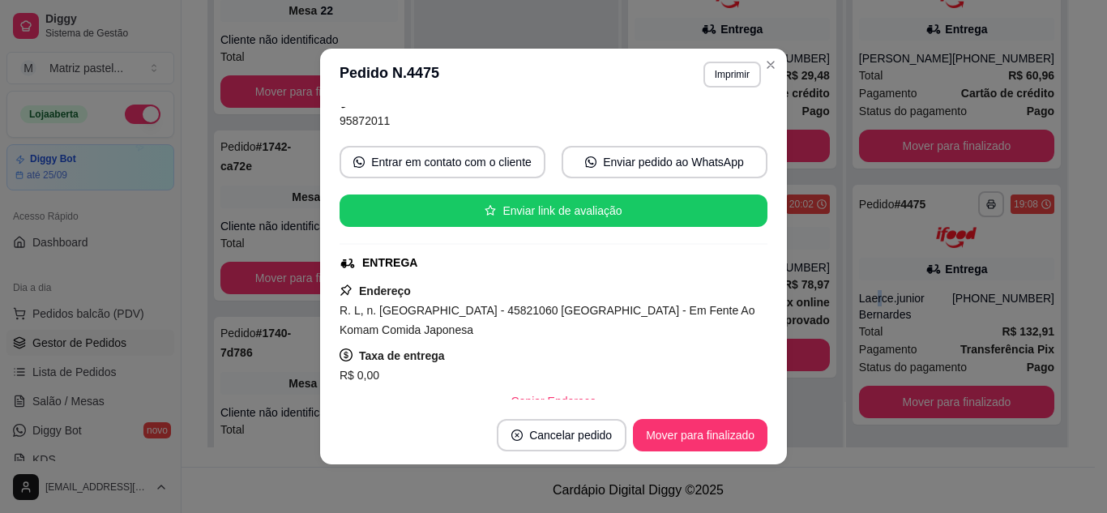
scroll to position [162, 0]
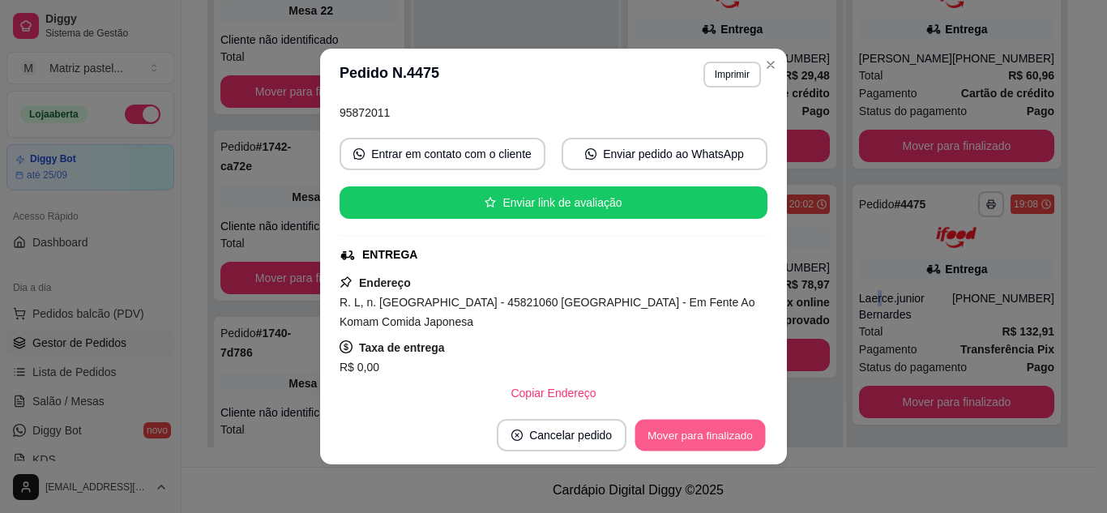
click at [666, 430] on button "Mover para finalizado" at bounding box center [701, 436] width 131 height 32
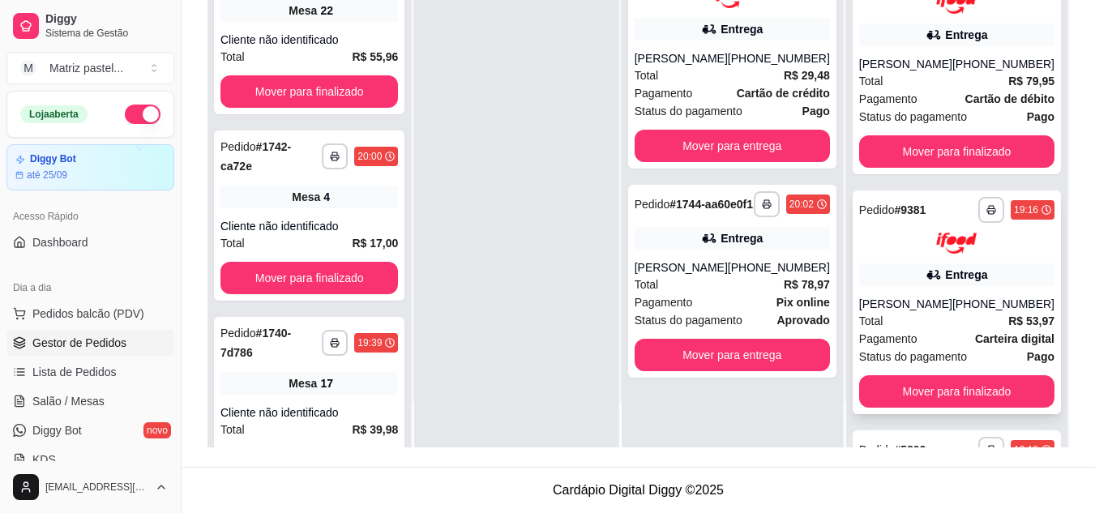
scroll to position [429, 0]
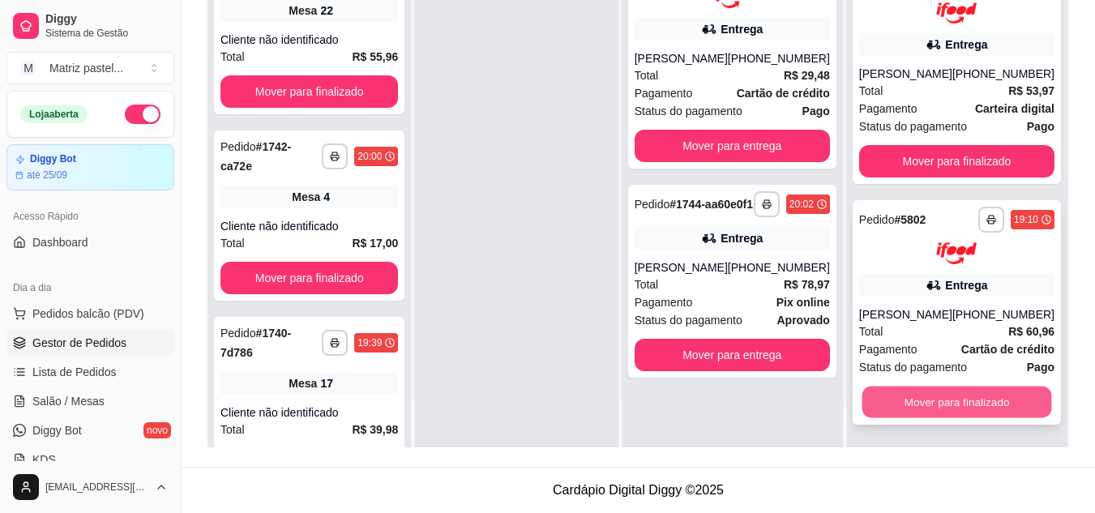
click at [919, 404] on button "Mover para finalizado" at bounding box center [957, 402] width 190 height 32
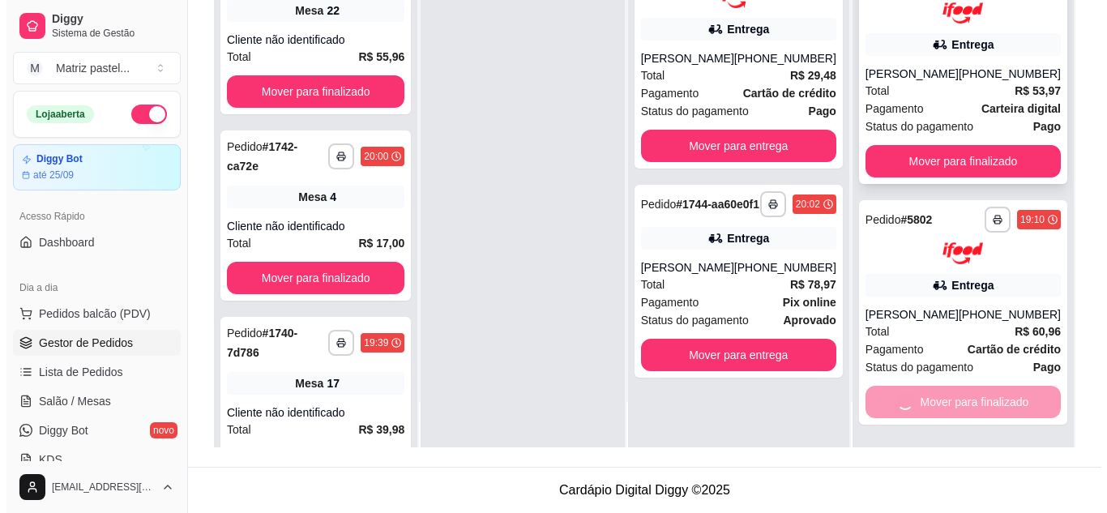
scroll to position [188, 0]
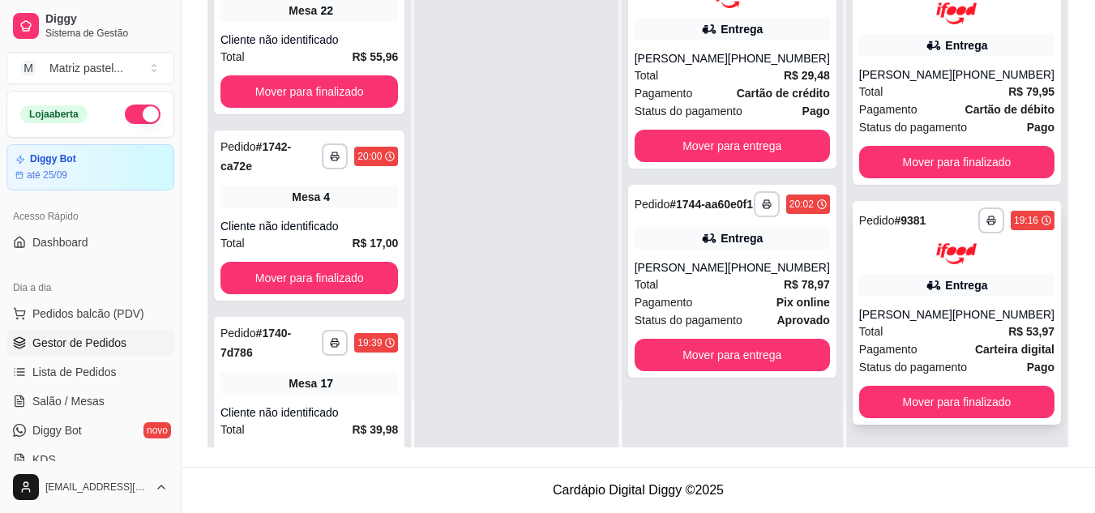
click at [901, 307] on div "[PERSON_NAME]" at bounding box center [905, 314] width 93 height 16
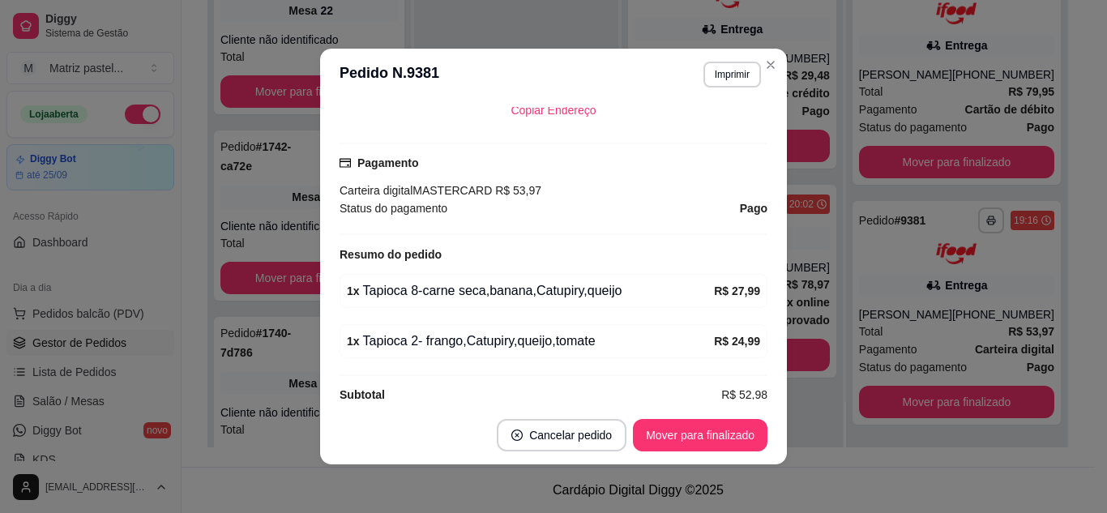
scroll to position [447, 0]
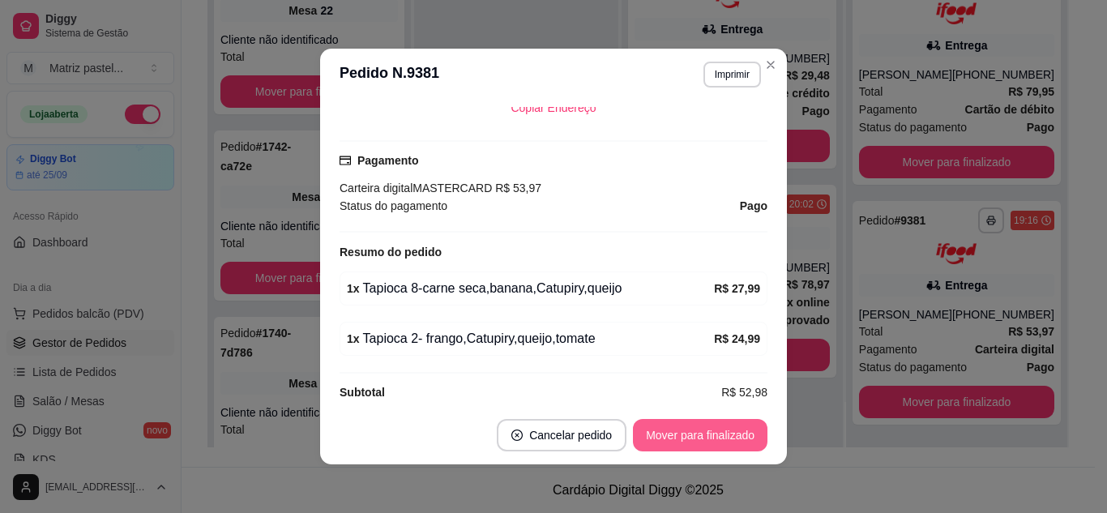
click at [659, 435] on button "Mover para finalizado" at bounding box center [700, 435] width 135 height 32
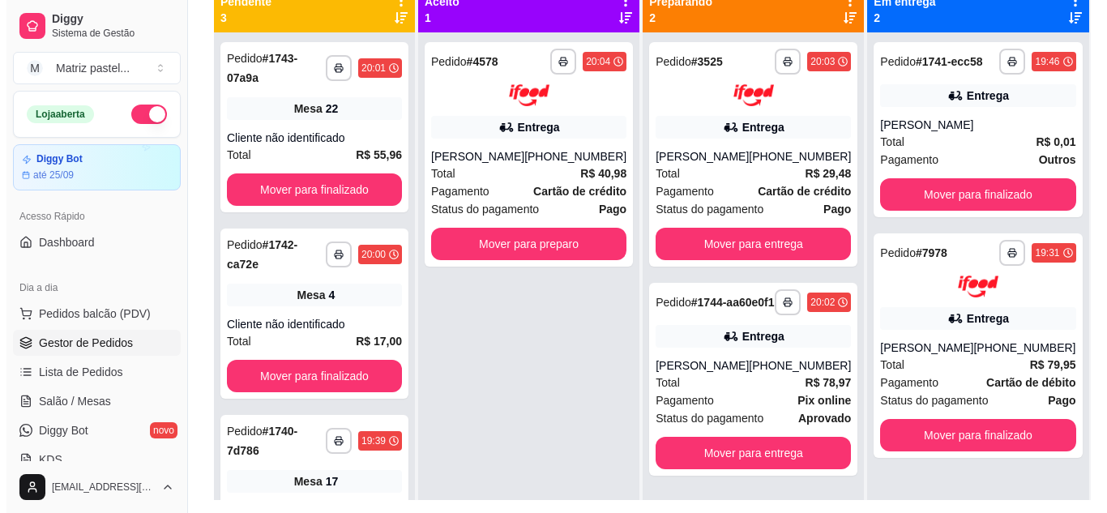
scroll to position [166, 0]
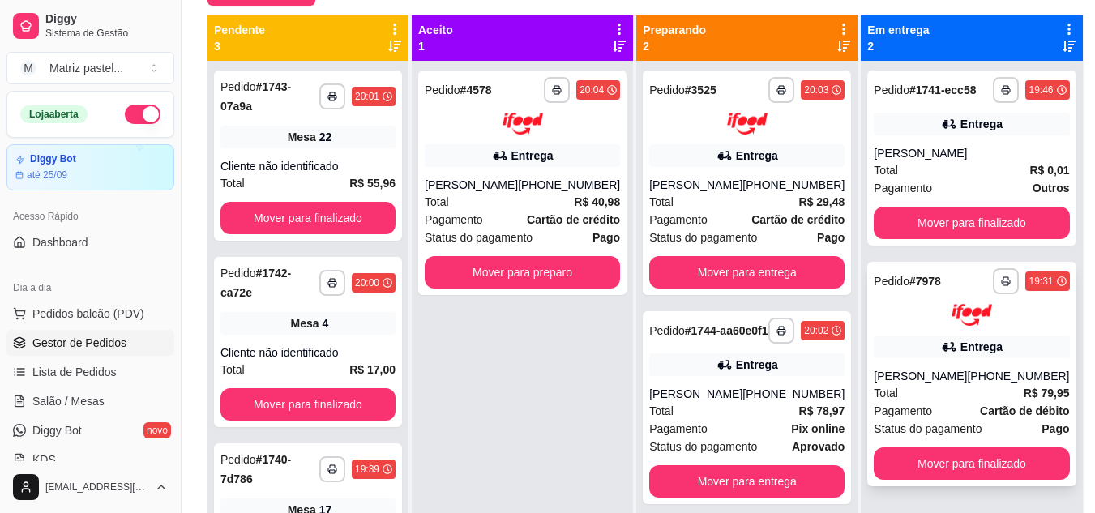
click at [952, 397] on div "Total R$ 79,95" at bounding box center [971, 393] width 195 height 18
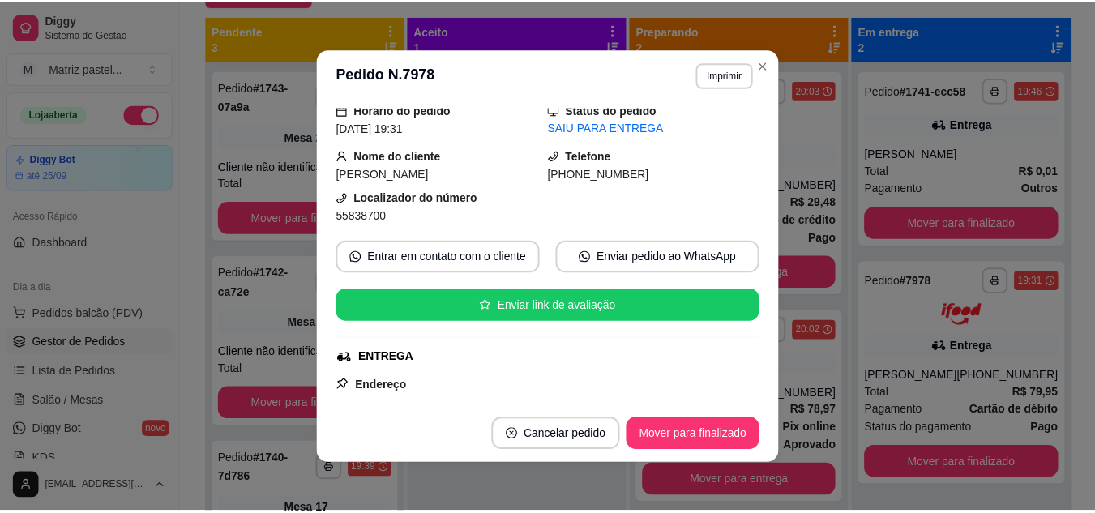
scroll to position [81, 0]
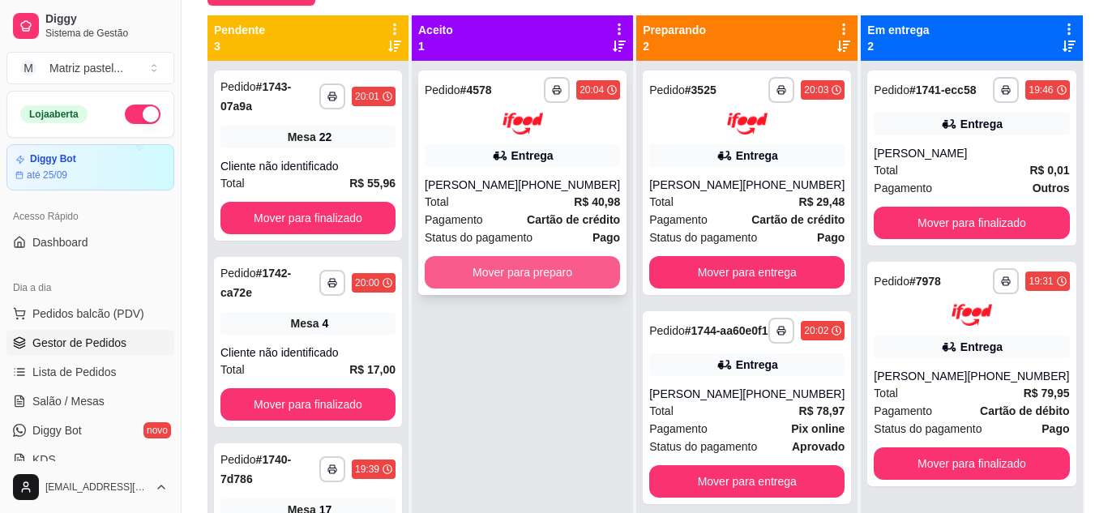
click at [526, 289] on button "Mover para preparo" at bounding box center [522, 272] width 195 height 32
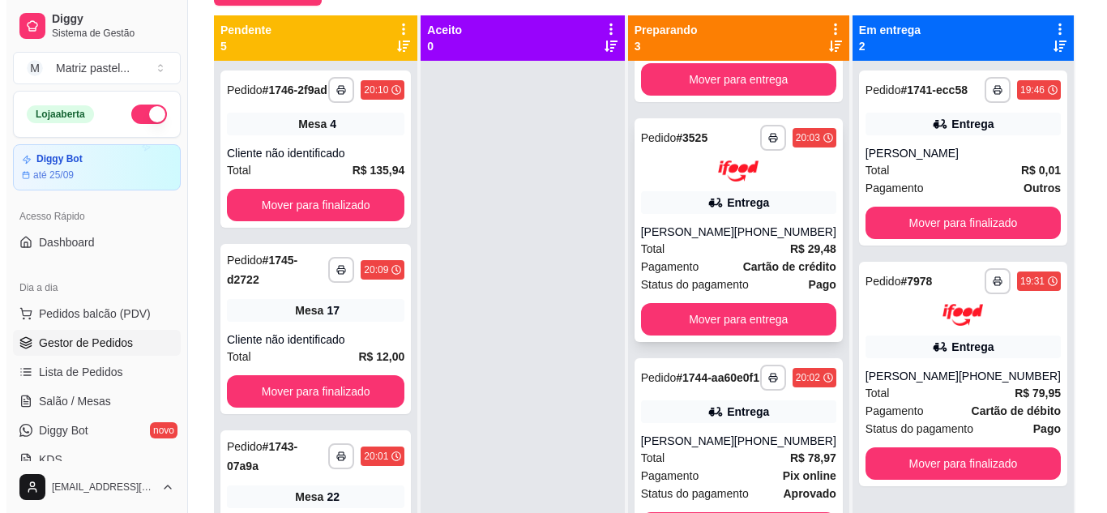
scroll to position [238, 0]
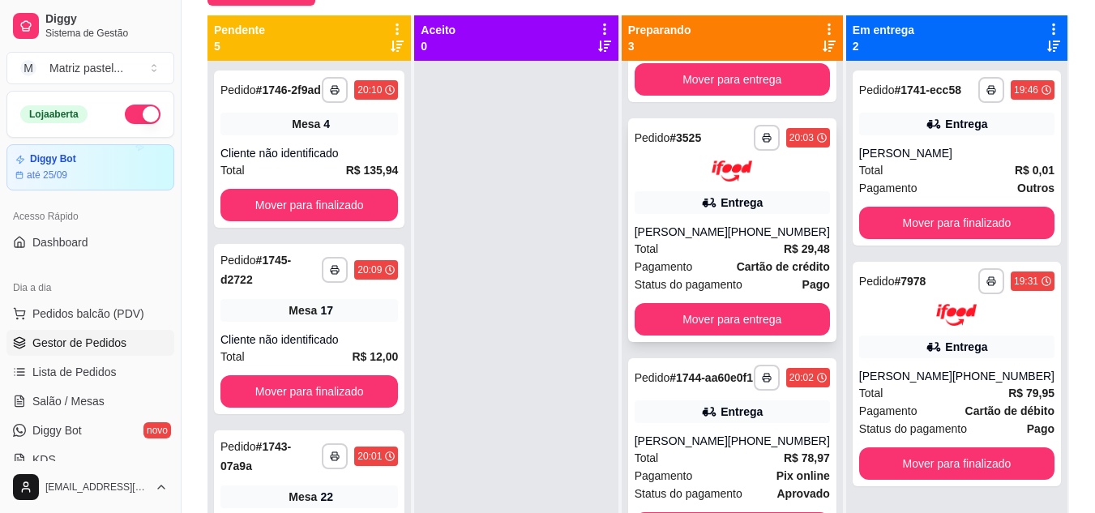
click at [742, 206] on div "**********" at bounding box center [732, 230] width 208 height 225
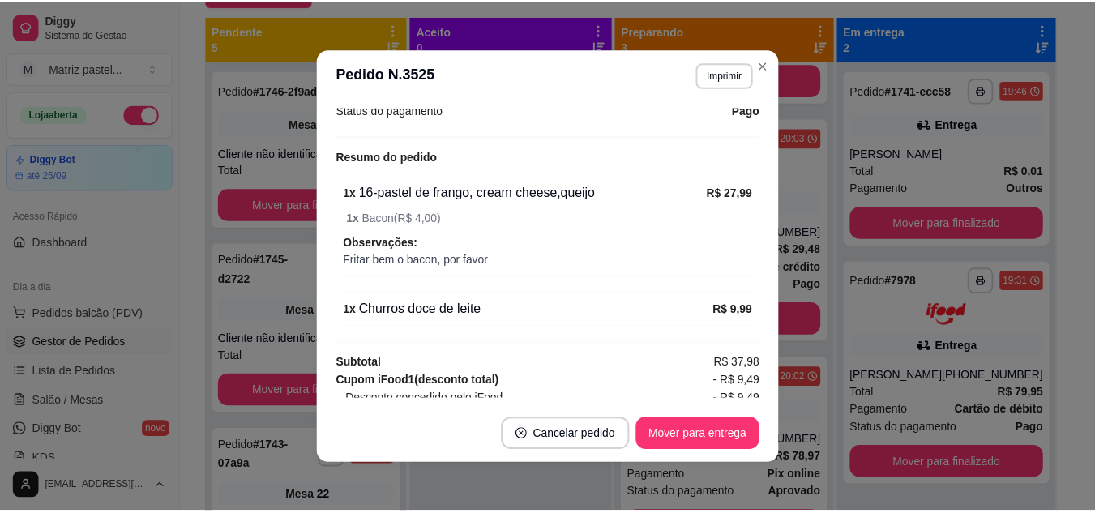
scroll to position [567, 0]
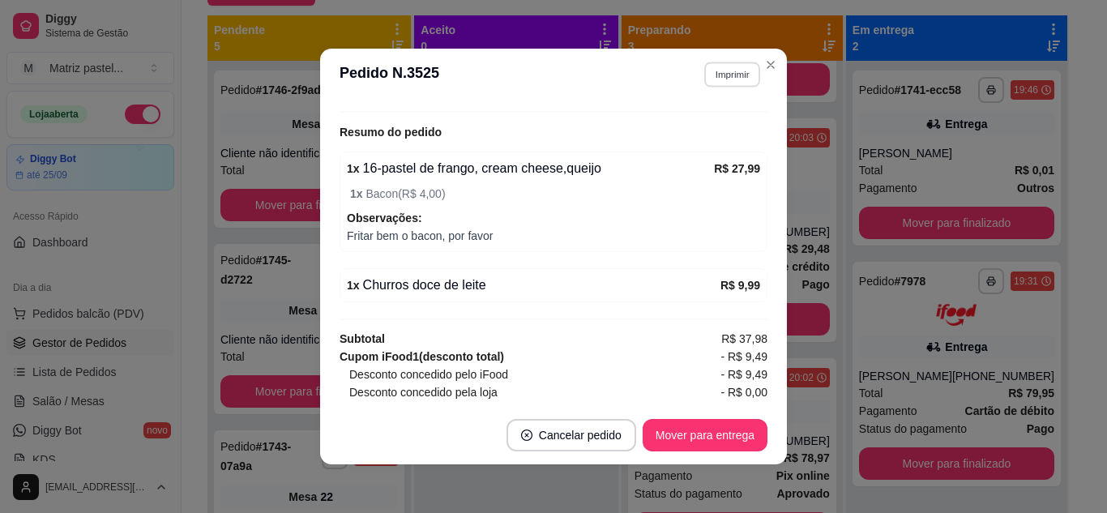
click at [727, 74] on button "Imprimir" at bounding box center [732, 74] width 56 height 25
click at [700, 125] on button "IMPRESSORA" at bounding box center [697, 130] width 113 height 25
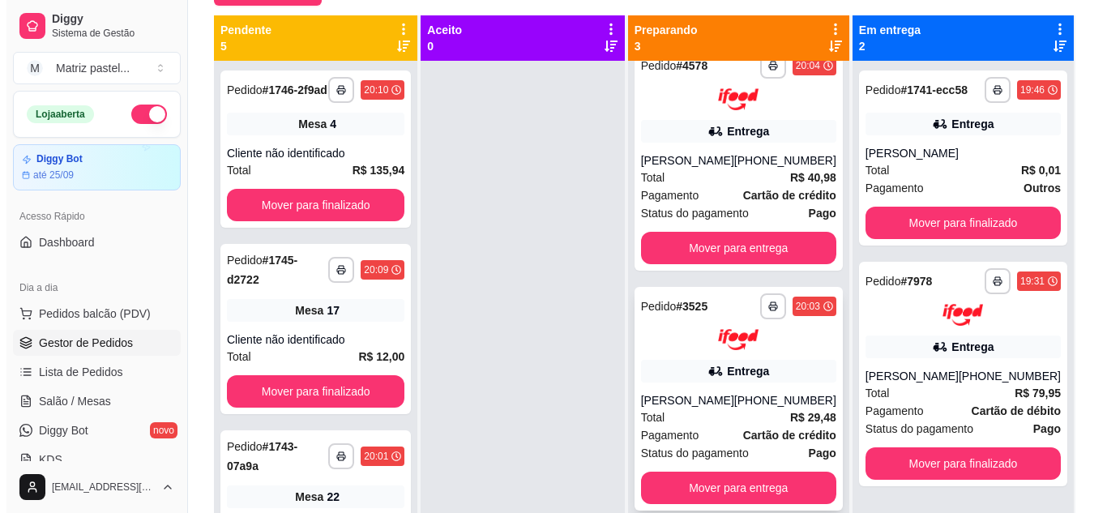
scroll to position [0, 0]
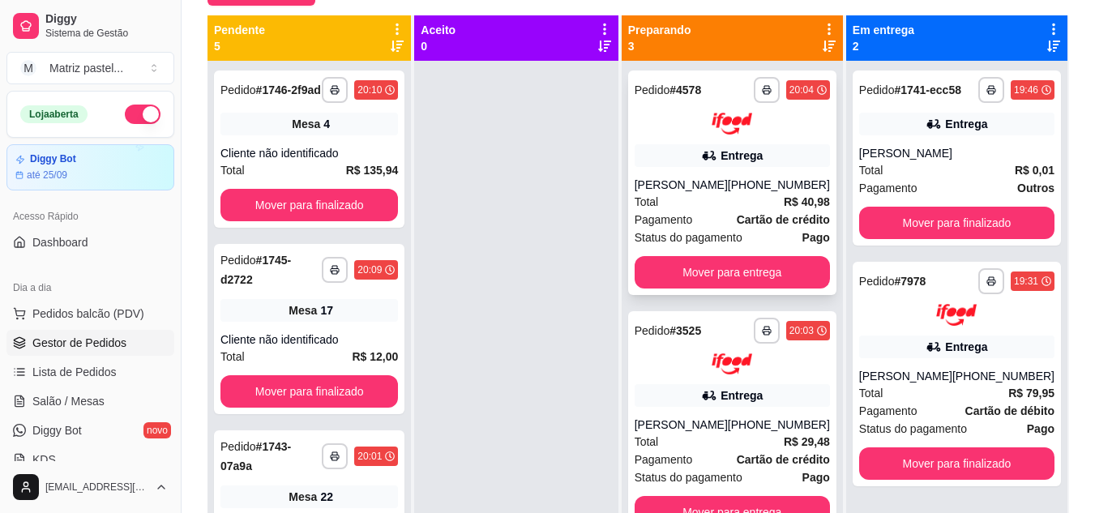
click at [712, 160] on icon at bounding box center [709, 156] width 16 height 16
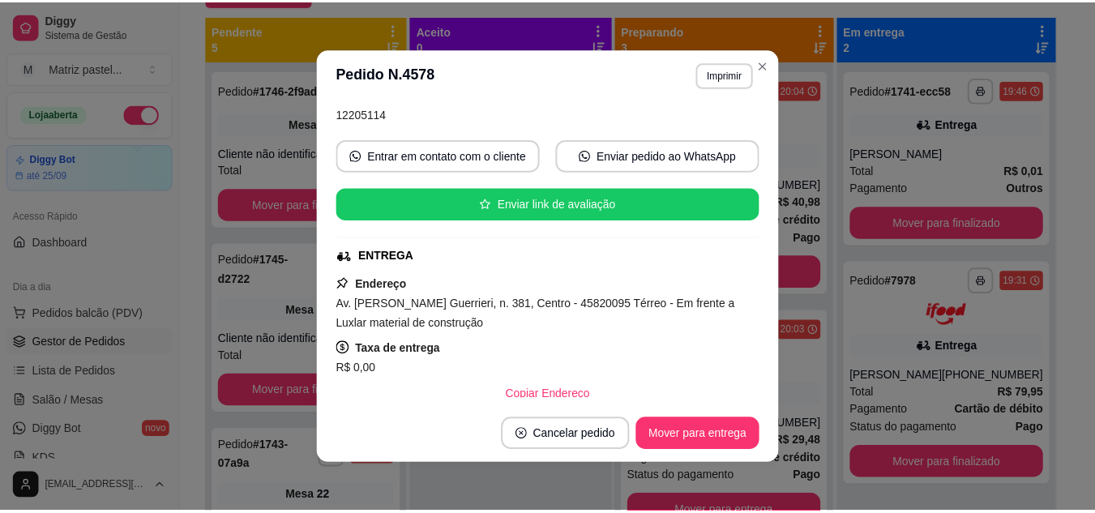
scroll to position [162, 0]
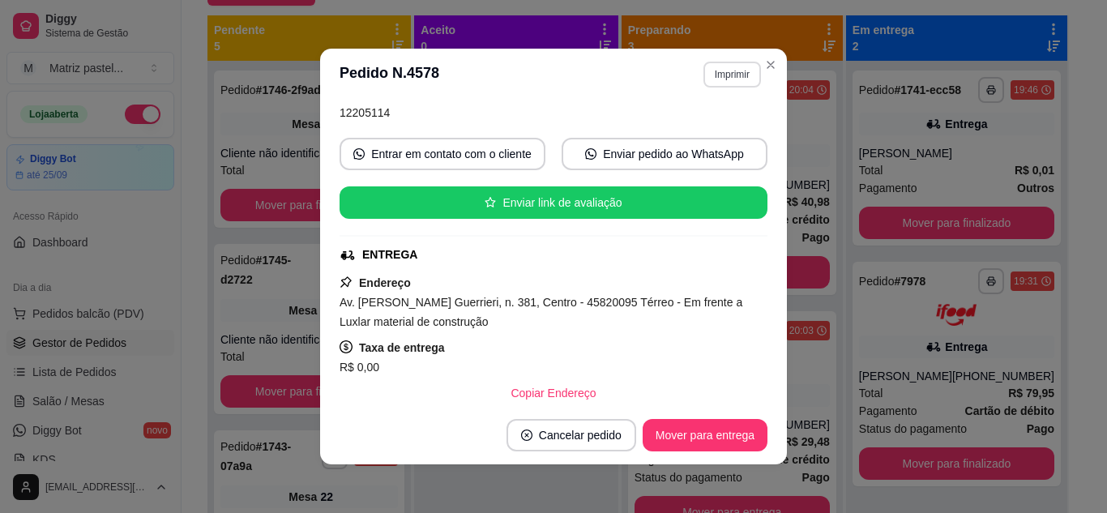
click at [719, 84] on button "Imprimir" at bounding box center [733, 75] width 58 height 26
click at [713, 124] on button "IMPRESSORA" at bounding box center [699, 131] width 118 height 26
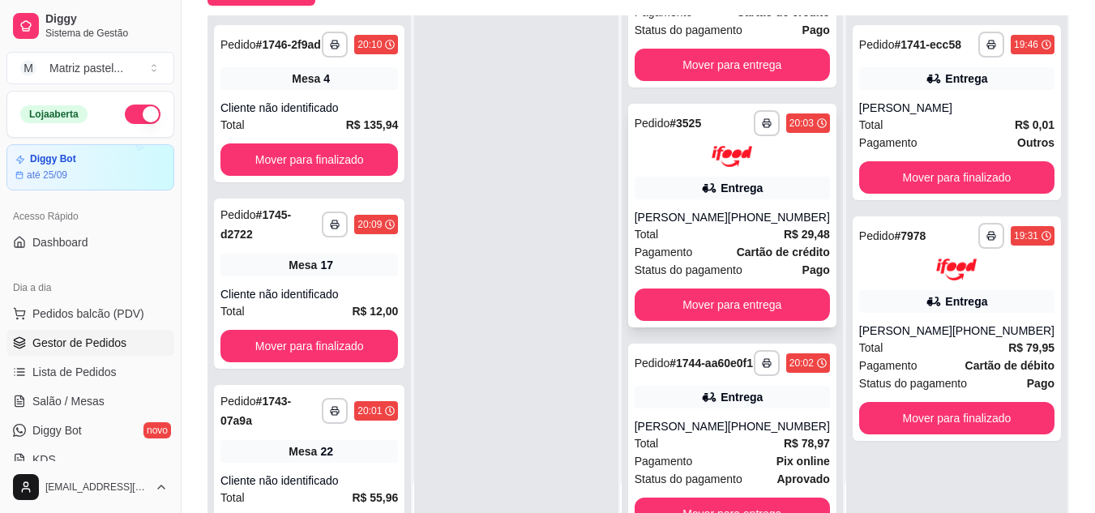
click at [679, 225] on div "[PERSON_NAME]" at bounding box center [681, 217] width 93 height 16
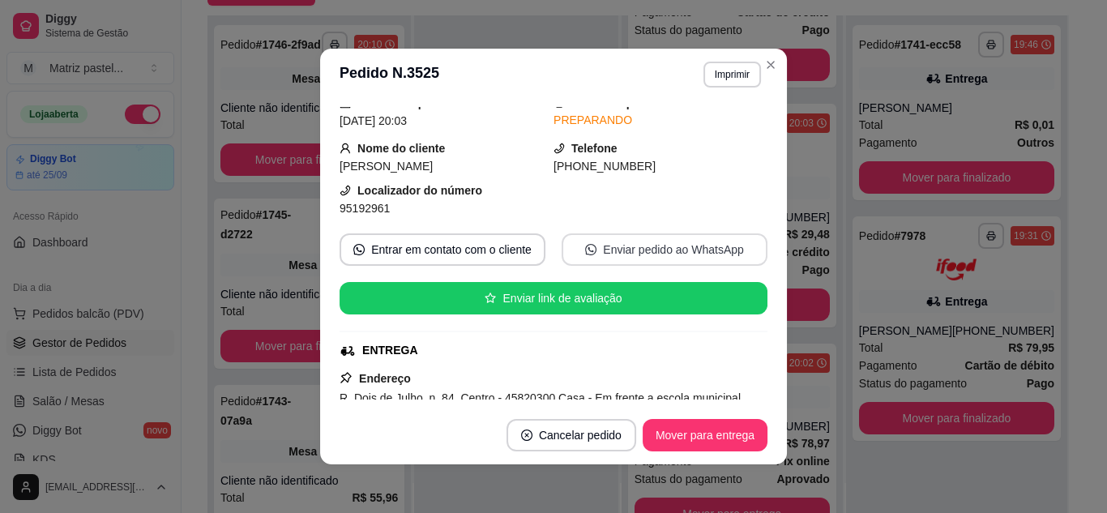
scroll to position [81, 0]
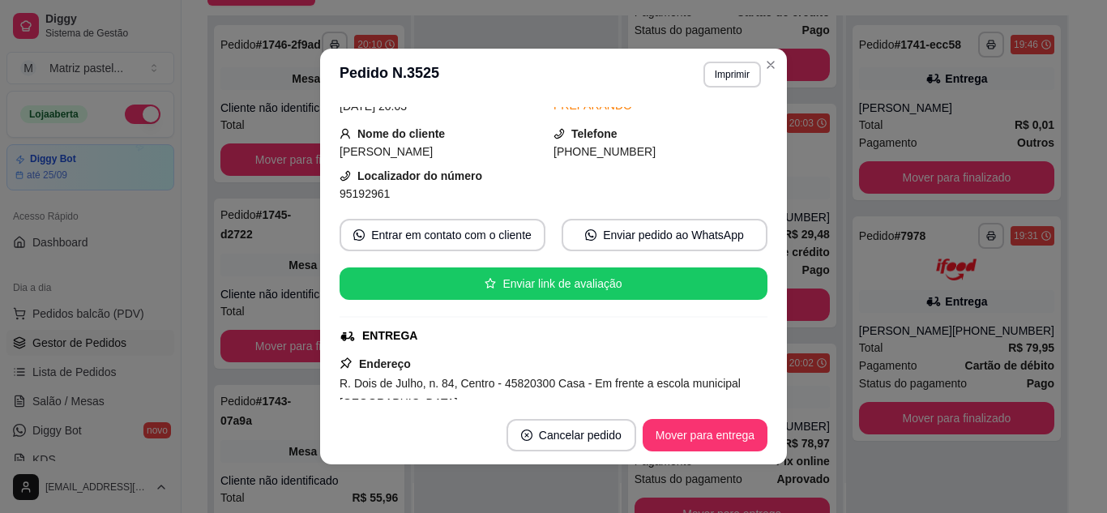
click at [753, 58] on header "**********" at bounding box center [553, 75] width 467 height 52
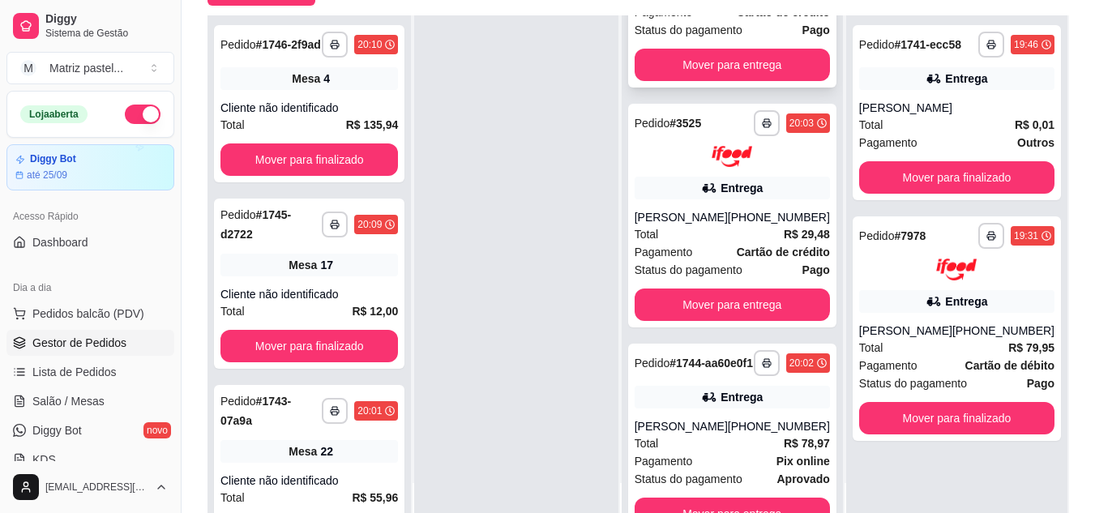
click at [764, 21] on span "Cartão de crédito" at bounding box center [783, 12] width 93 height 18
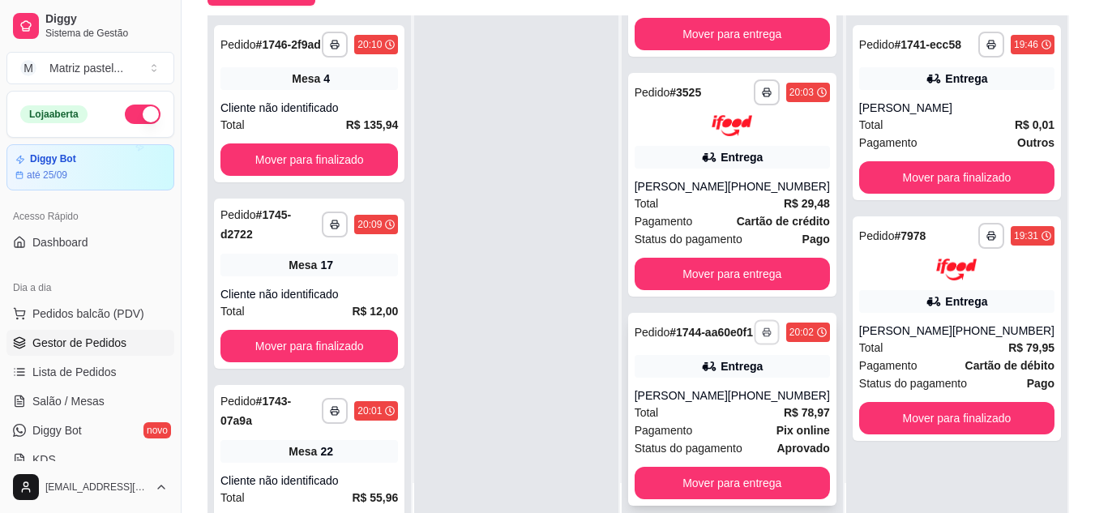
click at [762, 329] on icon "button" at bounding box center [767, 332] width 10 height 10
click at [708, 386] on button "IMPRESSORA" at bounding box center [711, 382] width 113 height 25
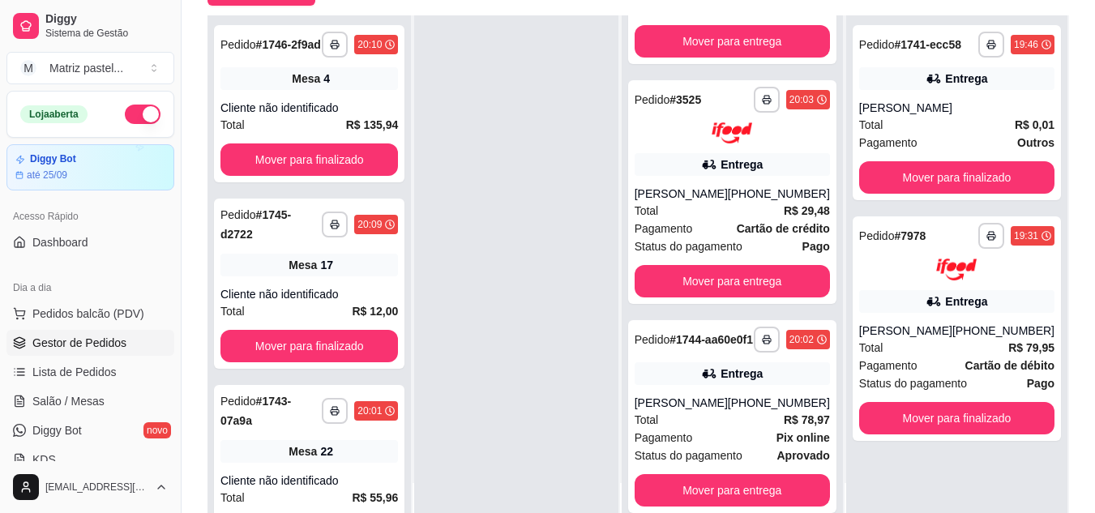
scroll to position [157, 0]
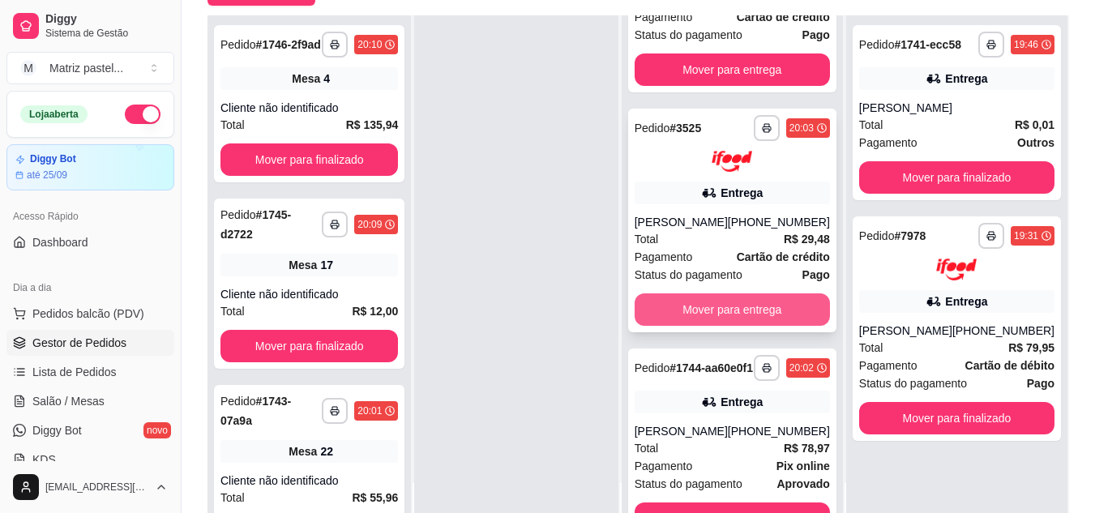
click at [717, 326] on button "Mover para entrega" at bounding box center [732, 309] width 195 height 32
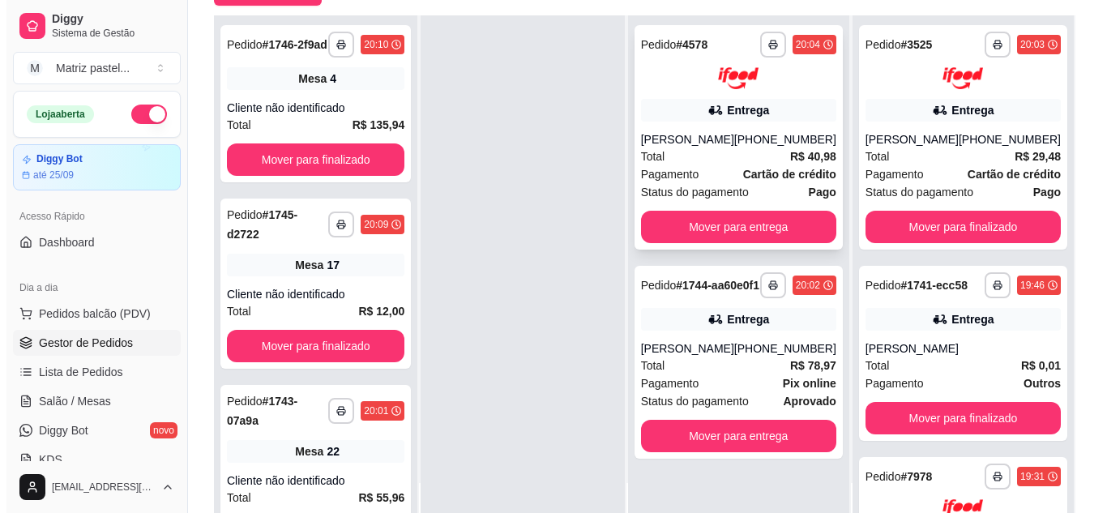
scroll to position [0, 0]
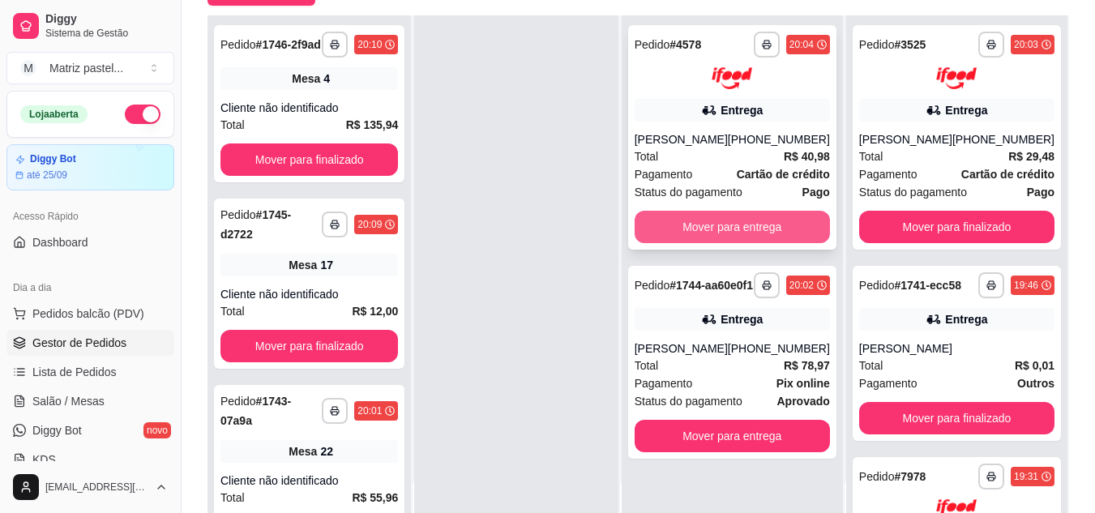
click at [723, 243] on button "Mover para entrega" at bounding box center [732, 227] width 195 height 32
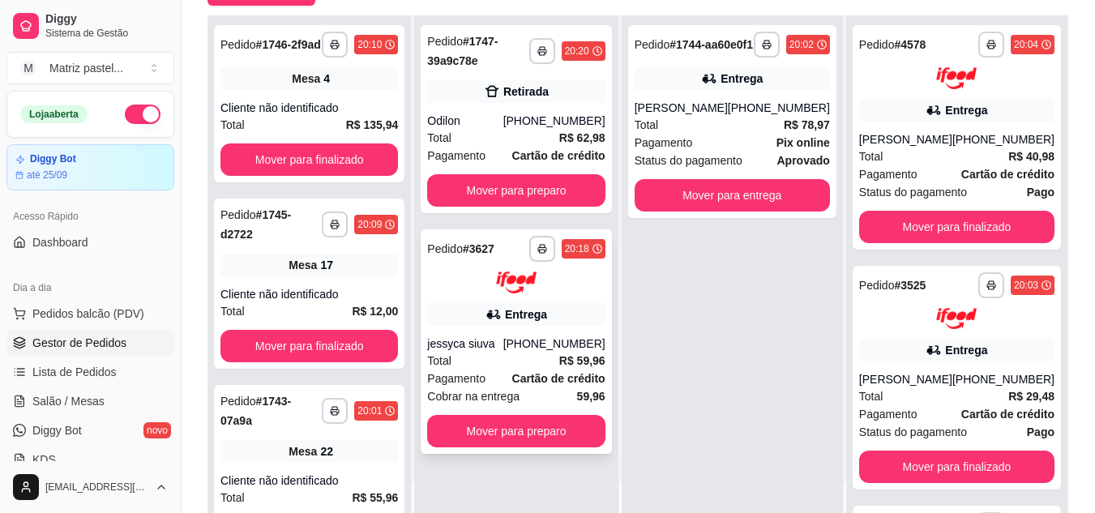
click at [512, 352] on div "Total R$ 59,96" at bounding box center [516, 361] width 178 height 18
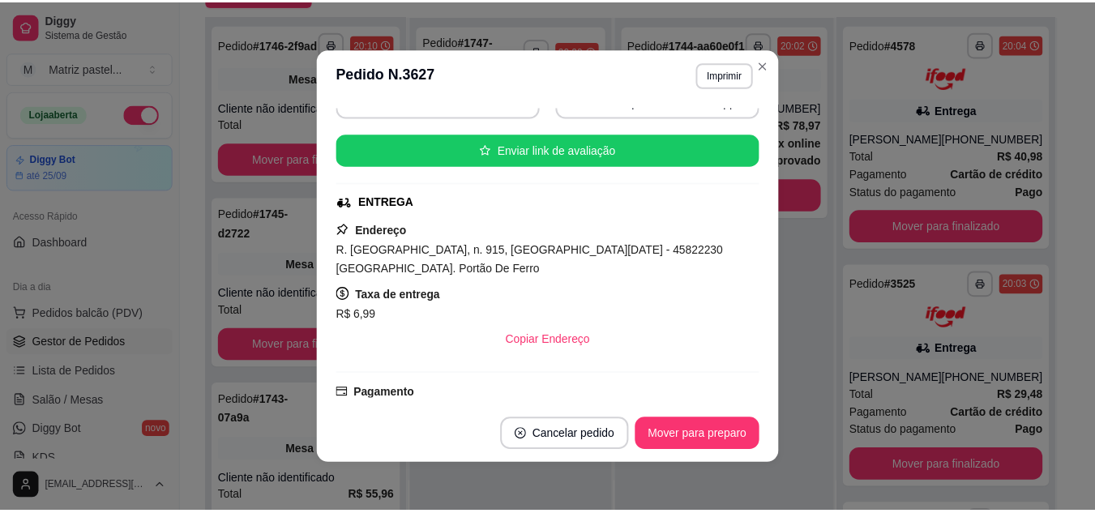
scroll to position [243, 0]
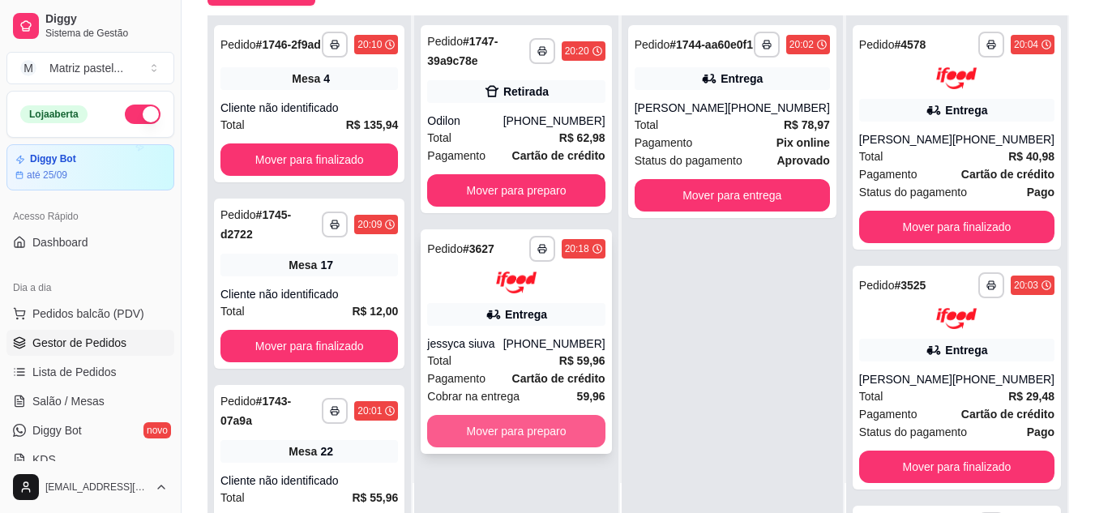
click at [504, 435] on button "Mover para preparo" at bounding box center [516, 431] width 178 height 32
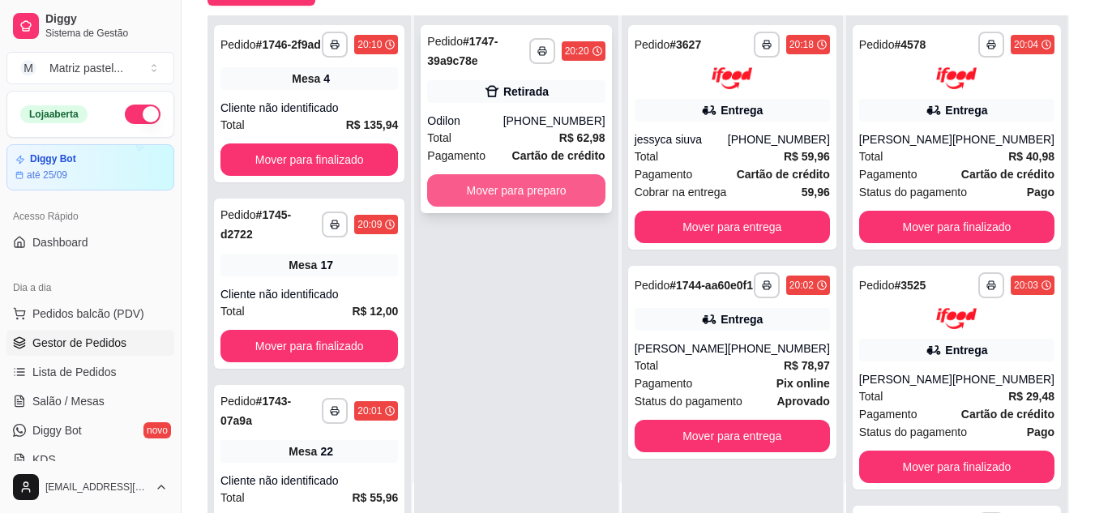
click at [497, 188] on button "Mover para preparo" at bounding box center [516, 190] width 178 height 32
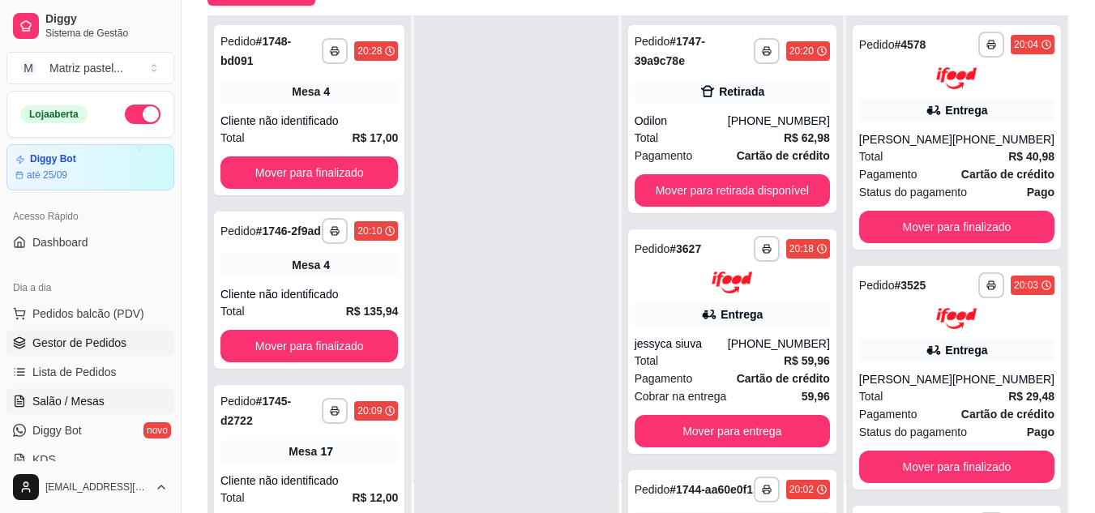
click at [76, 398] on span "Salão / Mesas" at bounding box center [68, 401] width 72 height 16
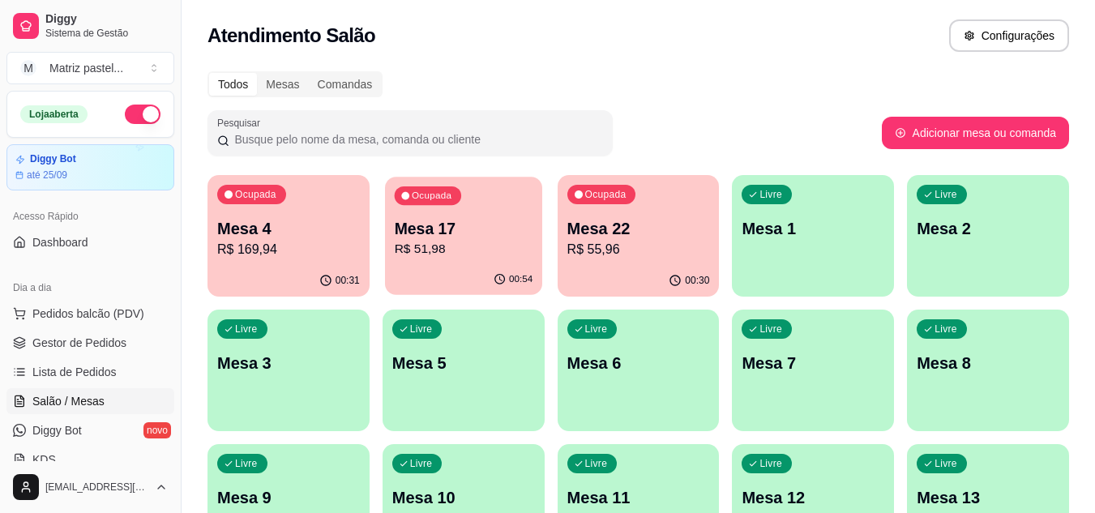
click at [415, 265] on button "Ocupada Mesa 17 R$ 51,98 00:54" at bounding box center [463, 236] width 157 height 118
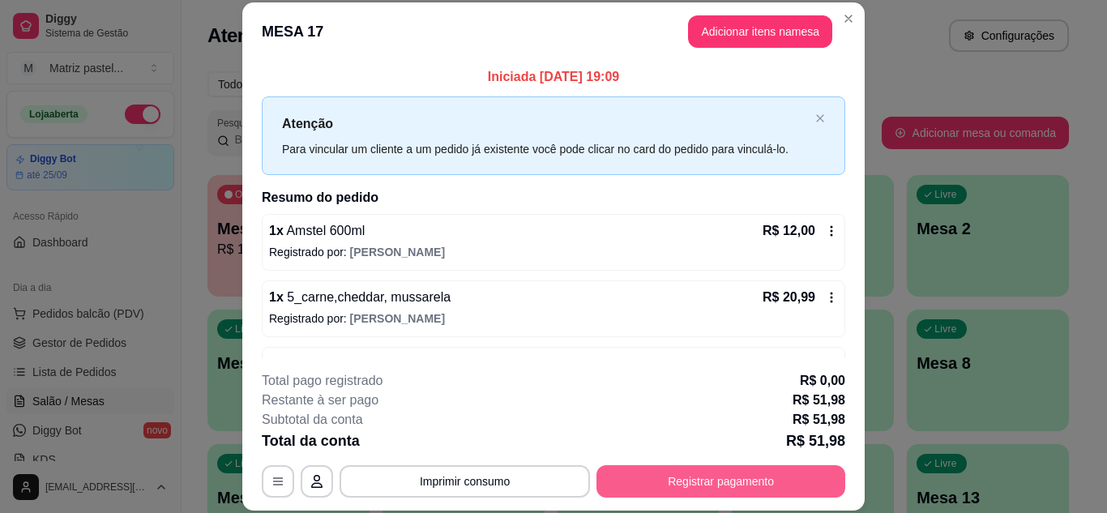
click at [658, 484] on button "Registrar pagamento" at bounding box center [721, 481] width 249 height 32
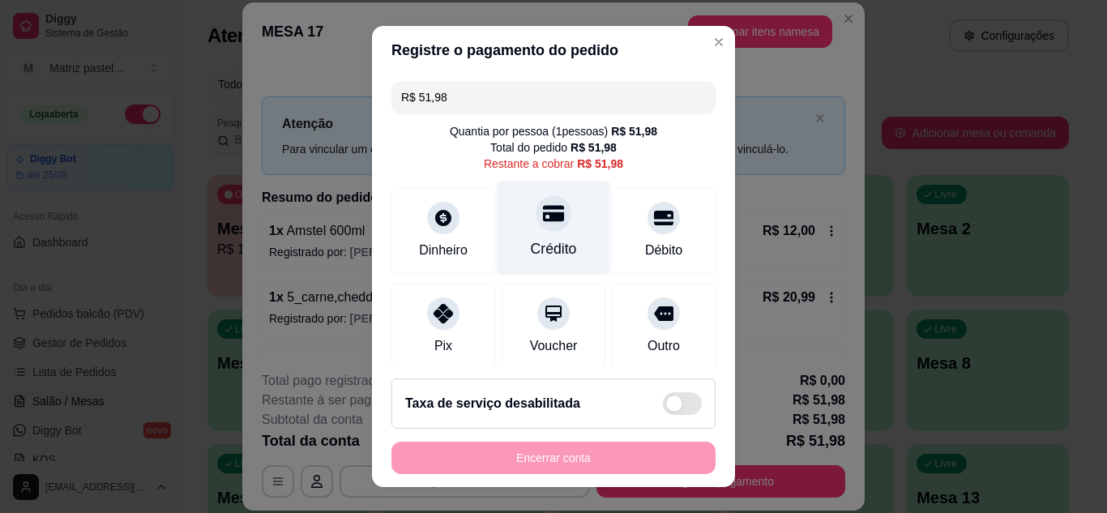
click at [536, 227] on div at bounding box center [554, 213] width 36 height 36
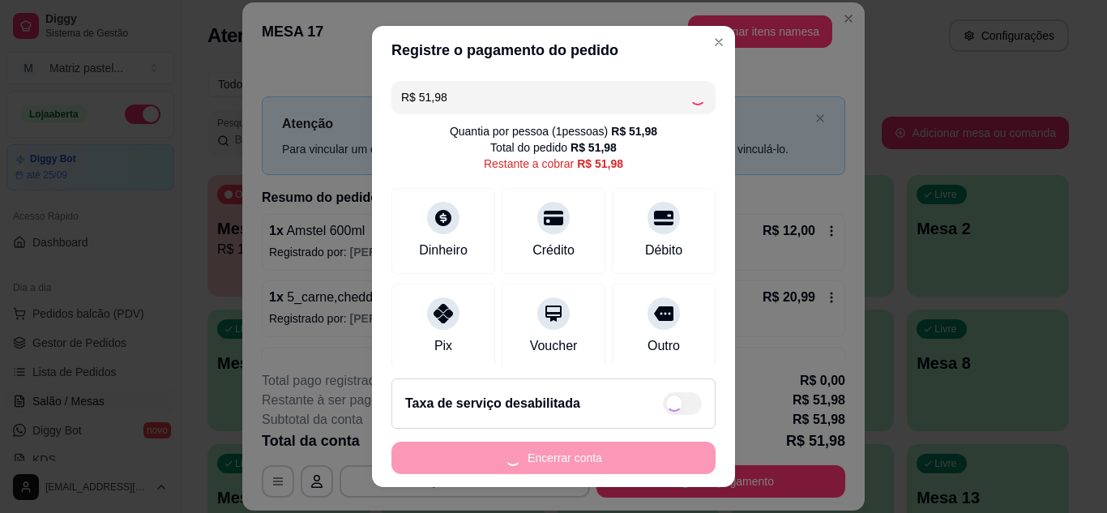
type input "R$ 0,00"
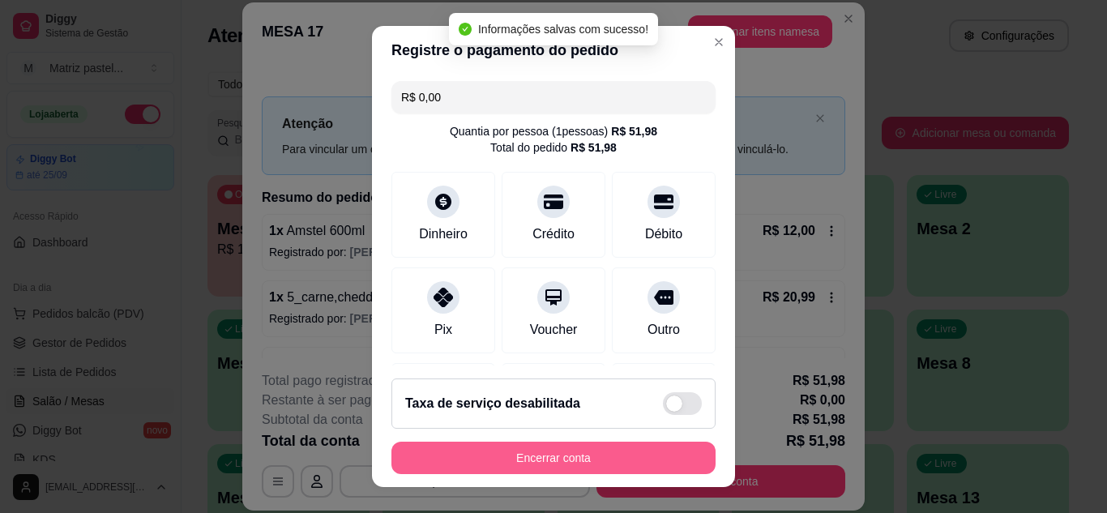
click at [559, 457] on button "Encerrar conta" at bounding box center [554, 458] width 324 height 32
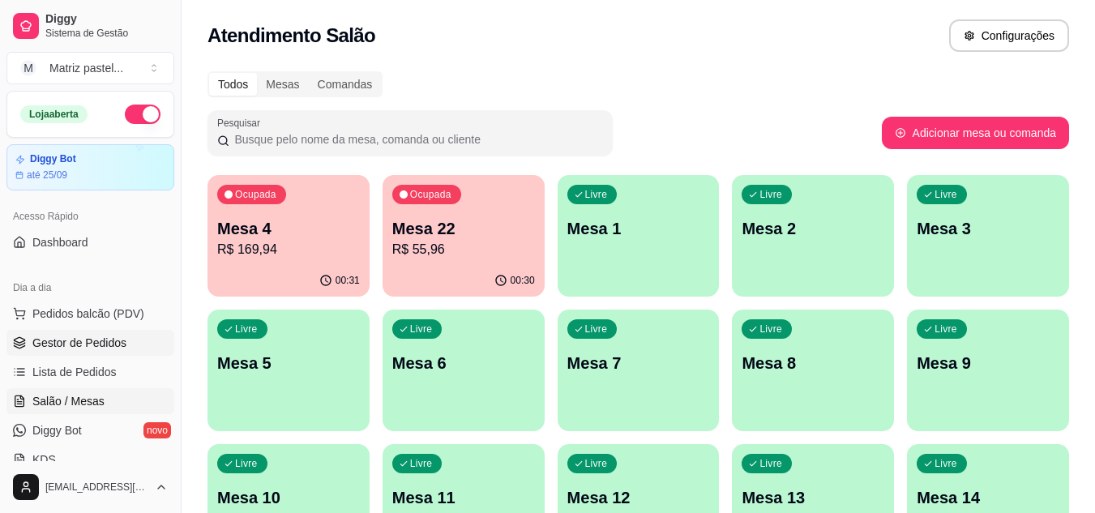
click at [58, 349] on span "Gestor de Pedidos" at bounding box center [79, 343] width 94 height 16
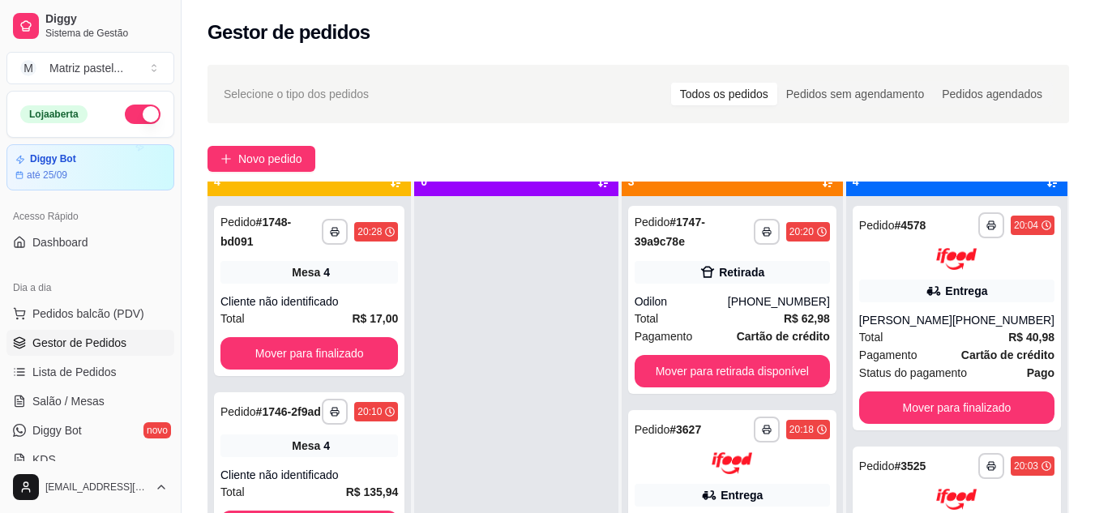
scroll to position [45, 0]
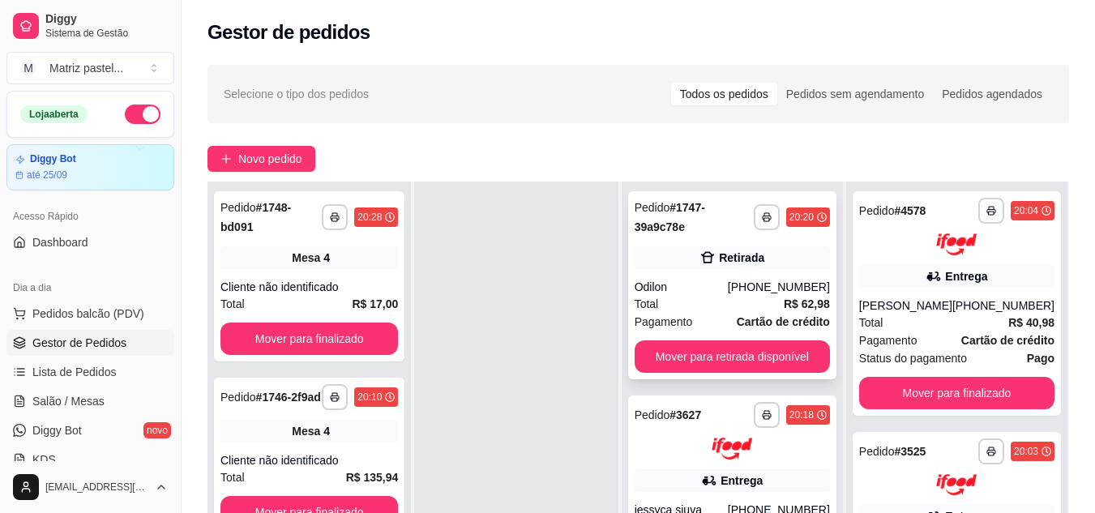
click at [666, 290] on div "Odilon" at bounding box center [681, 287] width 93 height 16
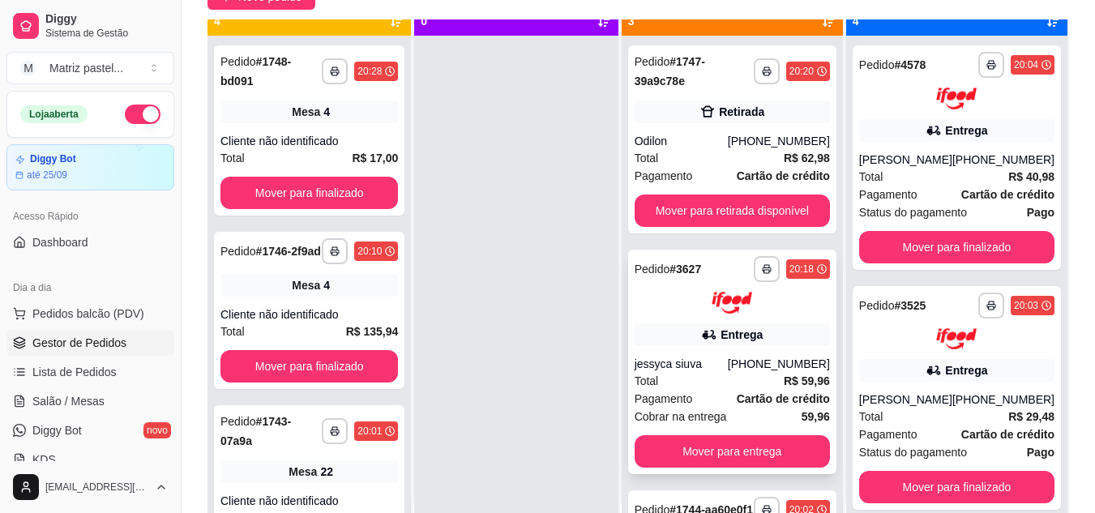
scroll to position [0, 0]
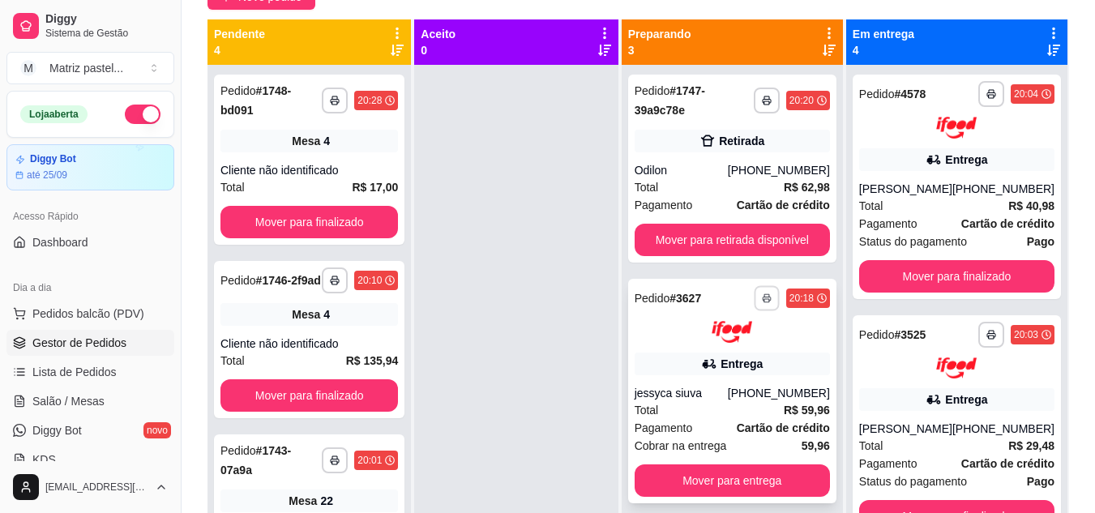
click at [764, 302] on rect "button" at bounding box center [766, 300] width 5 height 3
click at [725, 366] on button "IMPRESSORA" at bounding box center [713, 354] width 113 height 25
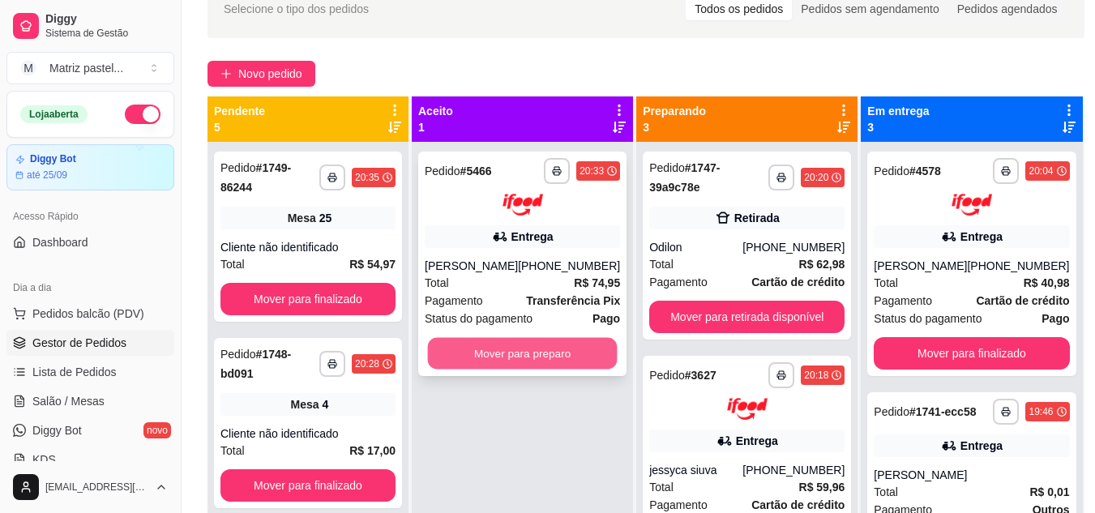
click at [576, 369] on button "Mover para preparo" at bounding box center [523, 353] width 190 height 32
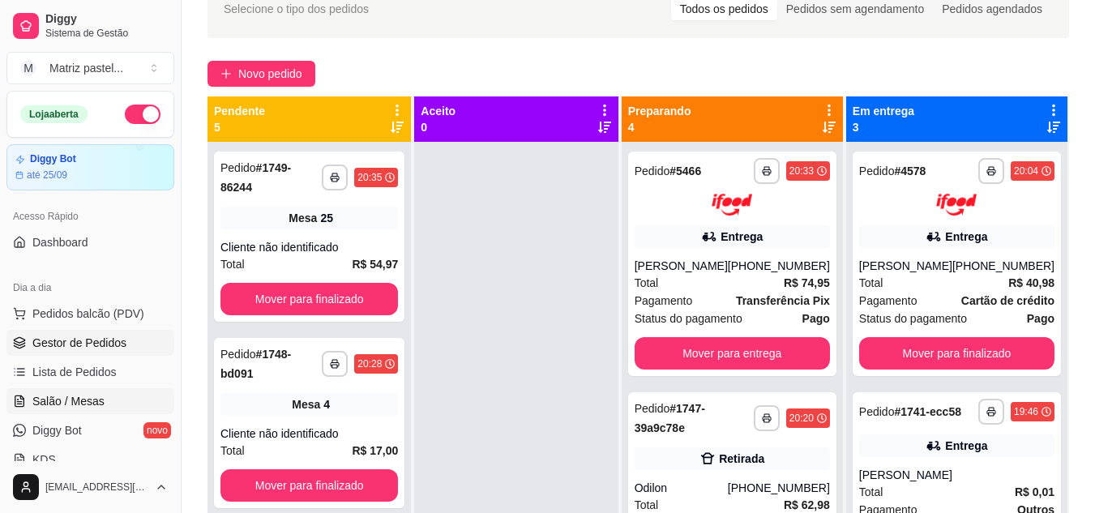
click at [79, 400] on span "Salão / Mesas" at bounding box center [68, 401] width 72 height 16
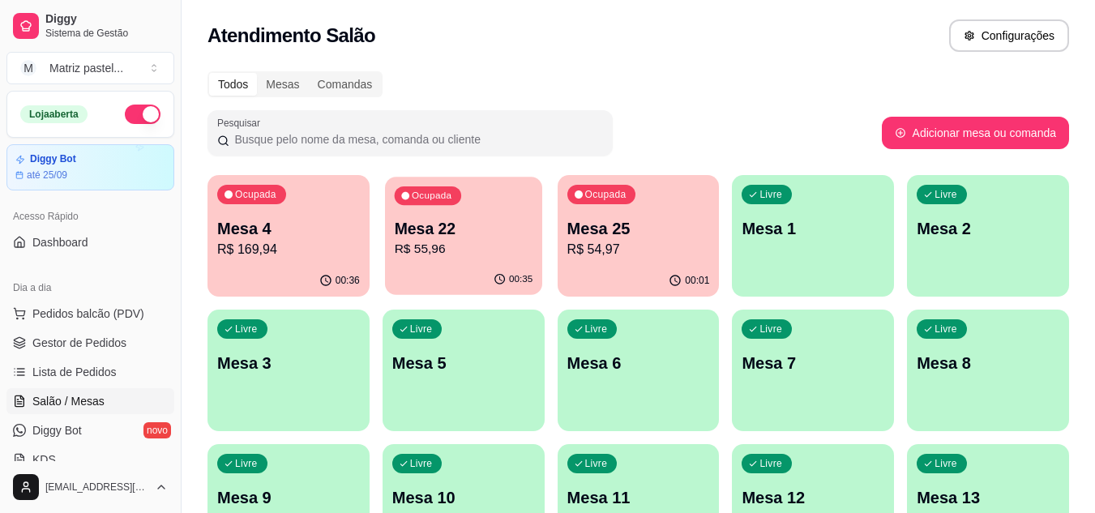
click at [464, 276] on div "00:35" at bounding box center [463, 279] width 157 height 31
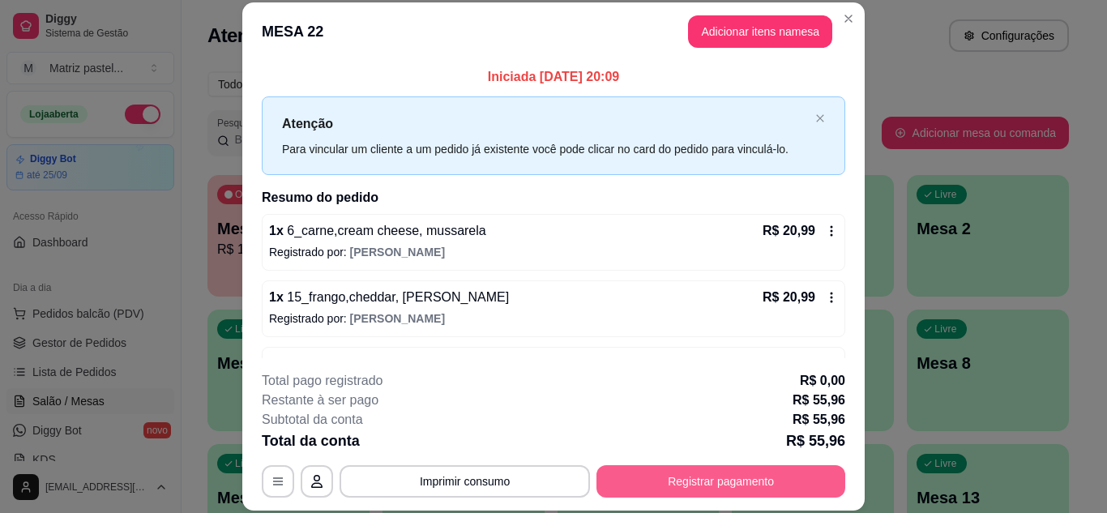
click at [642, 473] on button "Registrar pagamento" at bounding box center [721, 481] width 249 height 32
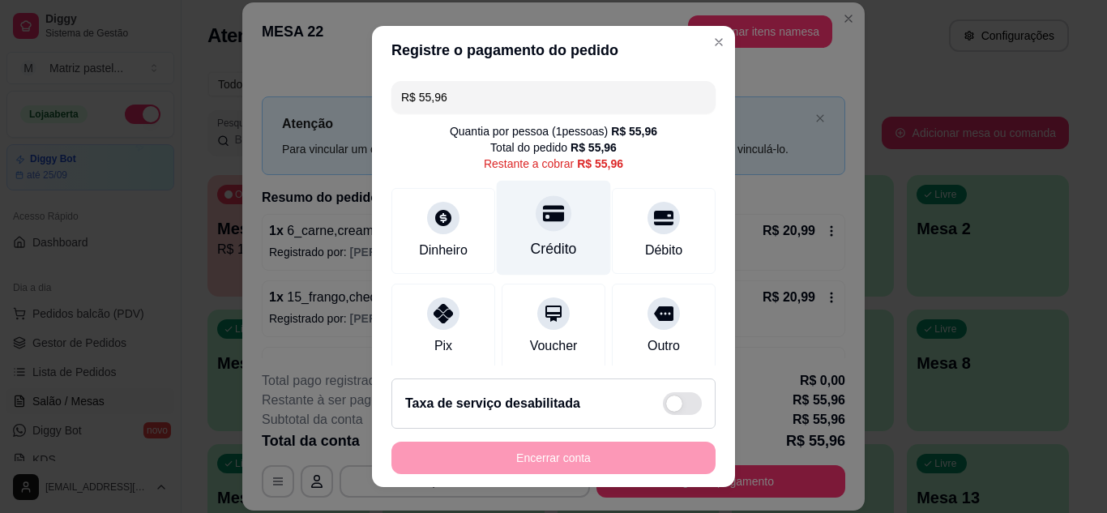
click at [548, 237] on div "Crédito" at bounding box center [554, 227] width 114 height 95
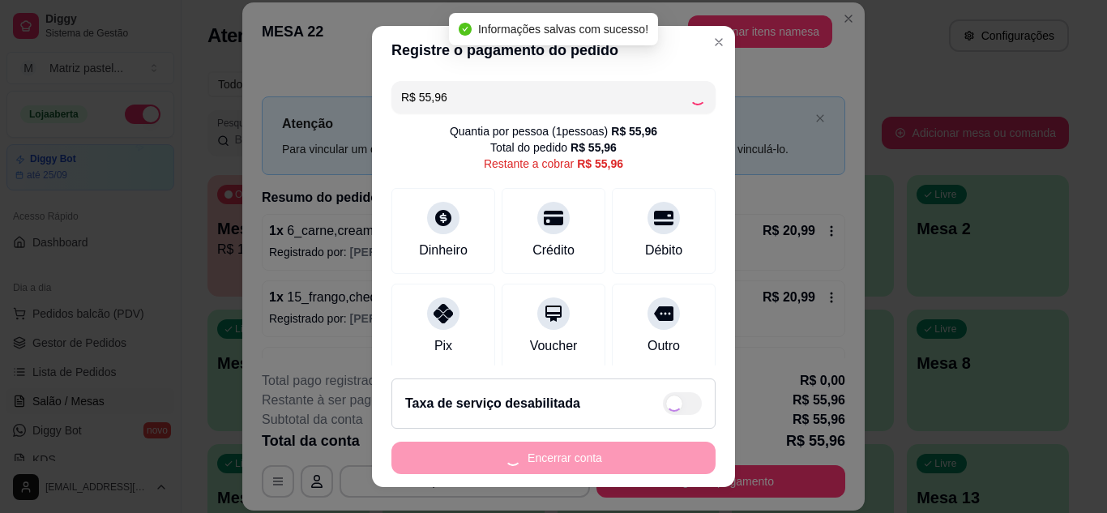
type input "R$ 0,00"
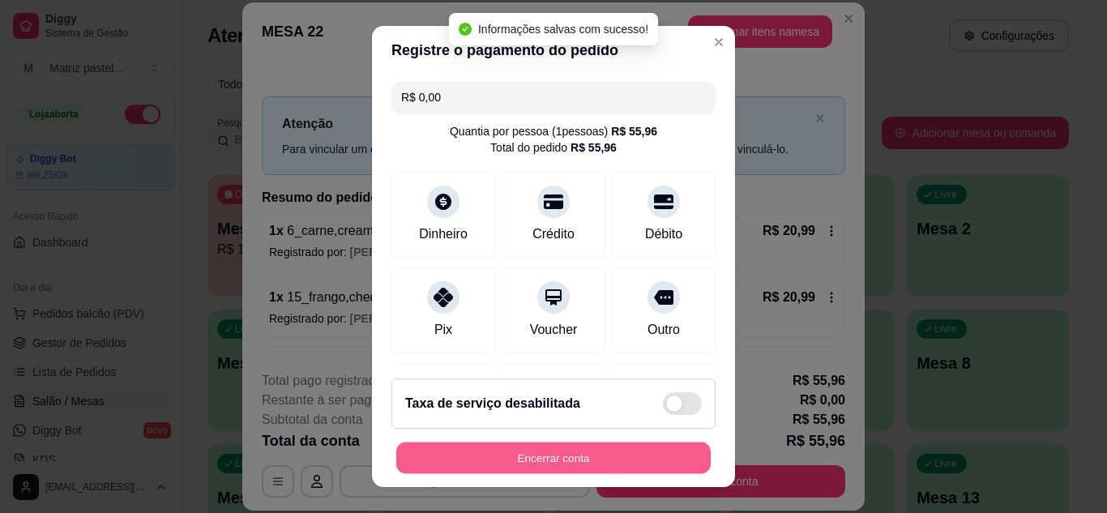
click at [559, 459] on button "Encerrar conta" at bounding box center [553, 459] width 315 height 32
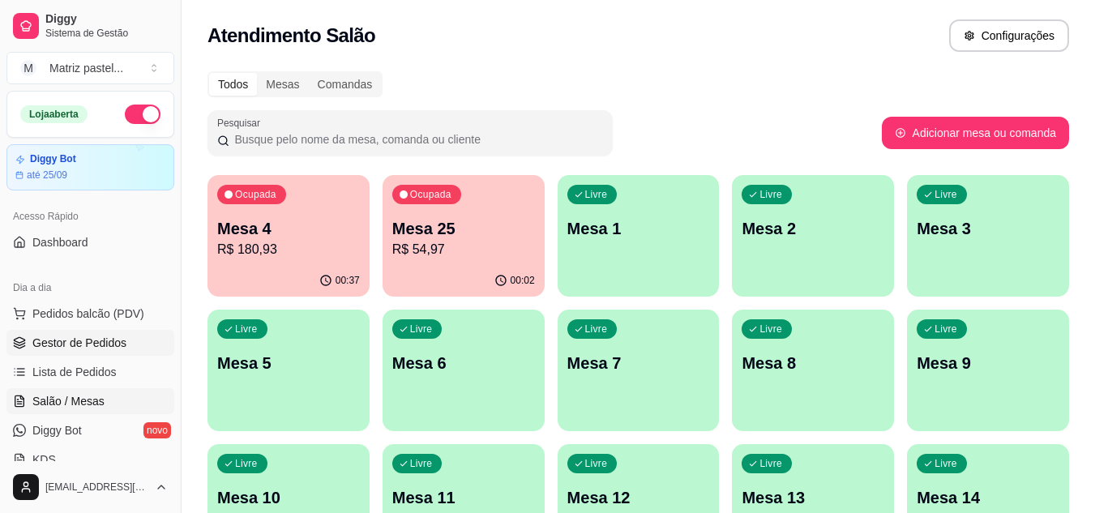
click at [44, 336] on span "Gestor de Pedidos" at bounding box center [79, 343] width 94 height 16
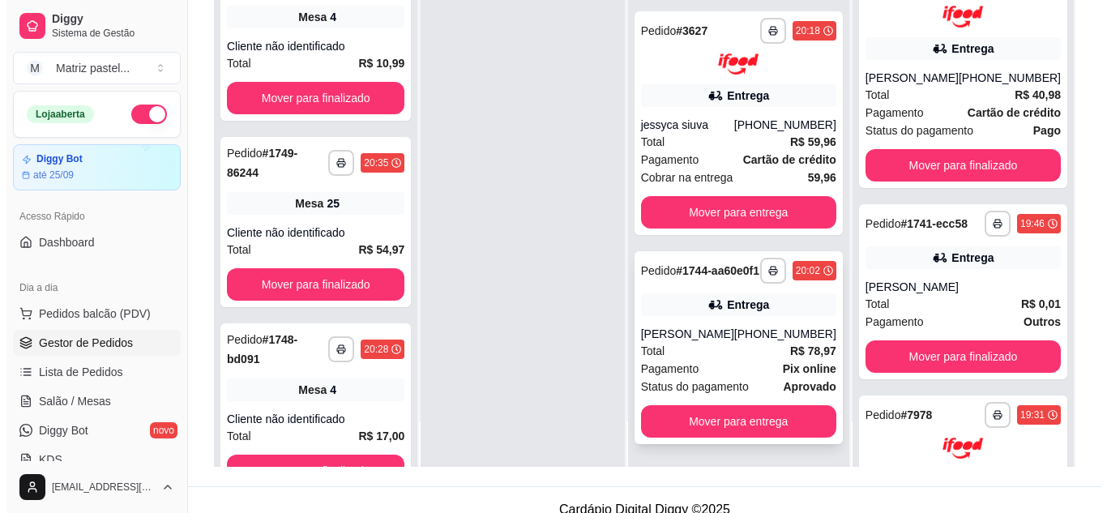
scroll to position [243, 0]
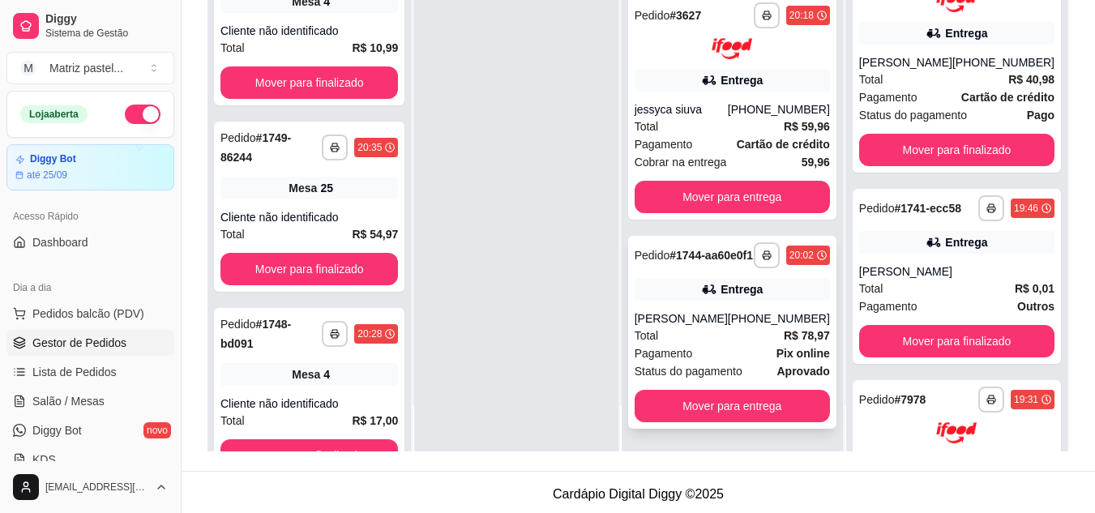
click at [674, 333] on div "Total R$ 78,97" at bounding box center [732, 336] width 195 height 18
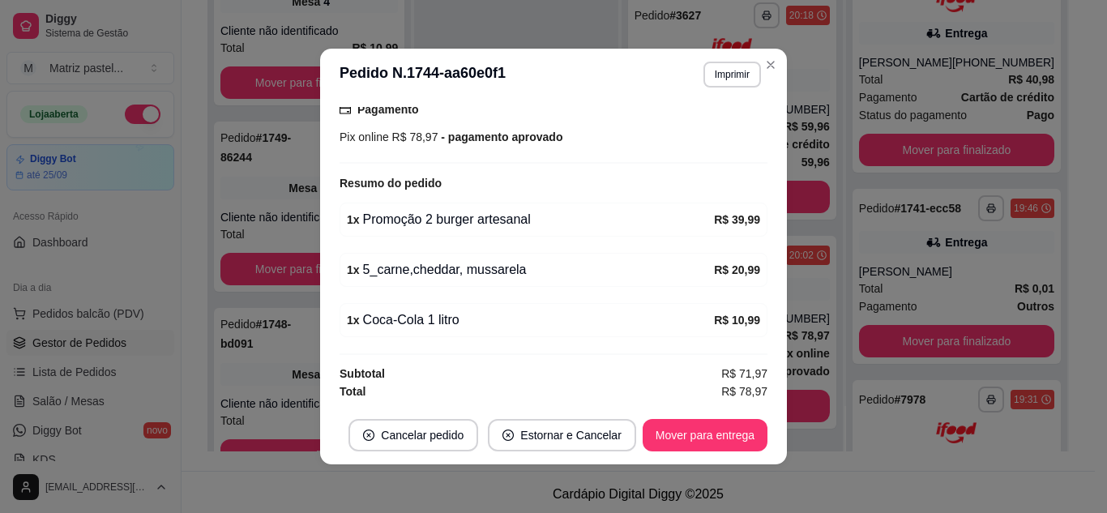
scroll to position [517, 0]
click at [663, 427] on button "Mover para entrega" at bounding box center [705, 435] width 125 height 32
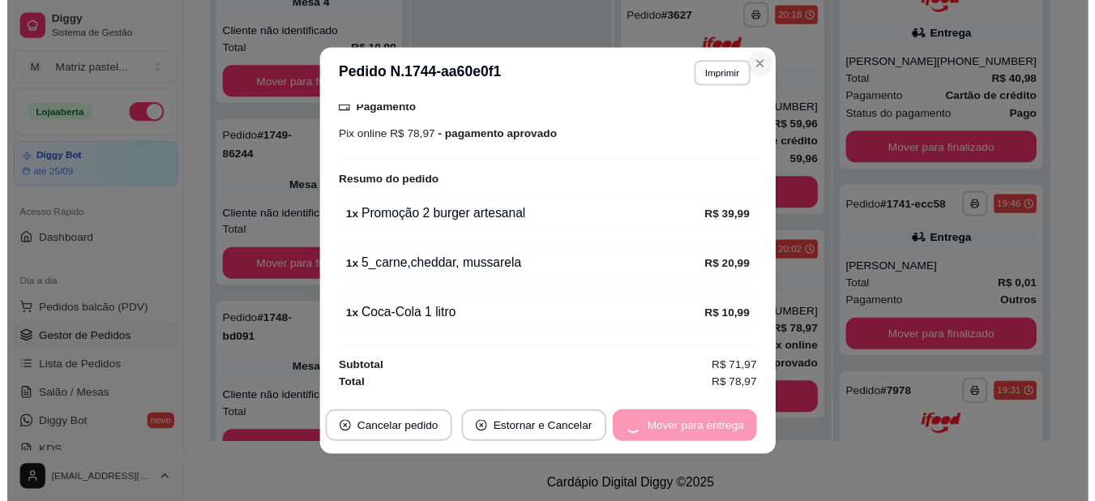
scroll to position [204, 0]
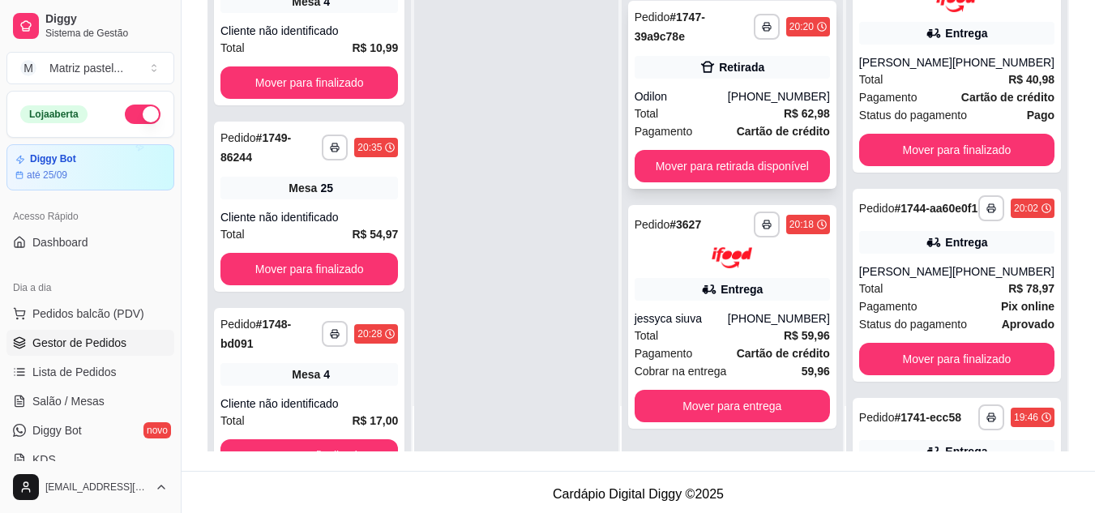
click at [727, 173] on button "Mover para retirada disponível" at bounding box center [732, 166] width 195 height 32
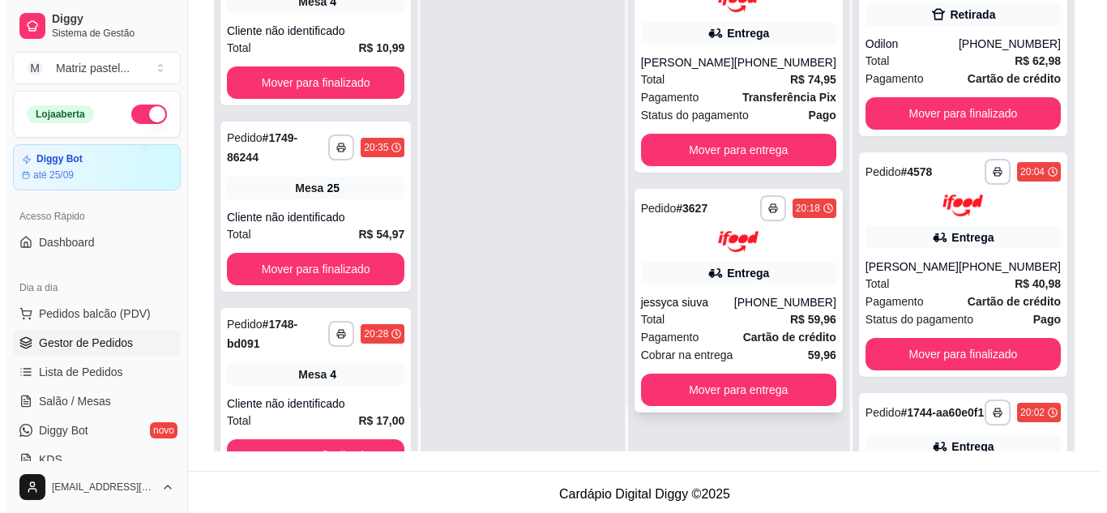
scroll to position [0, 0]
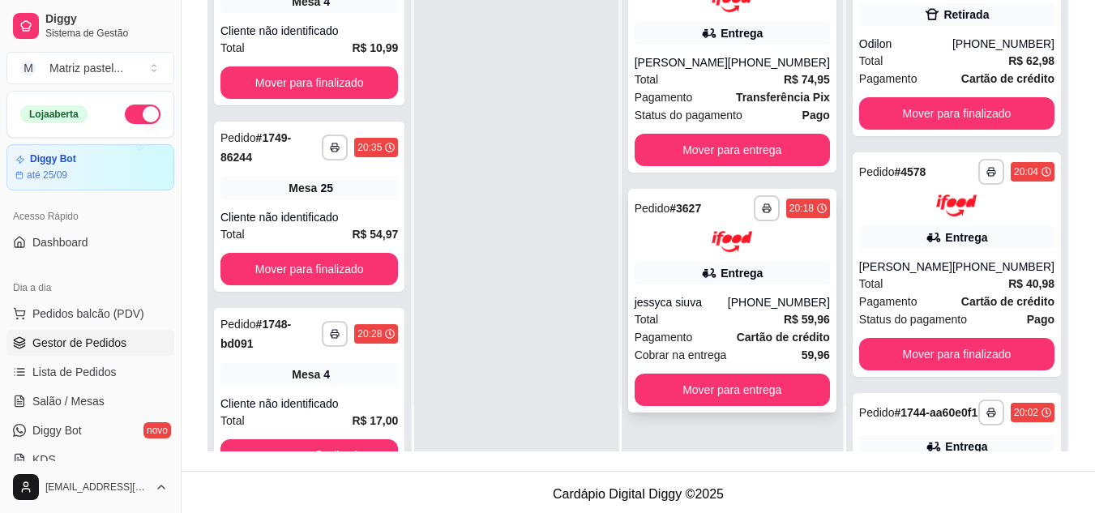
click at [683, 285] on div "Entrega" at bounding box center [732, 273] width 195 height 23
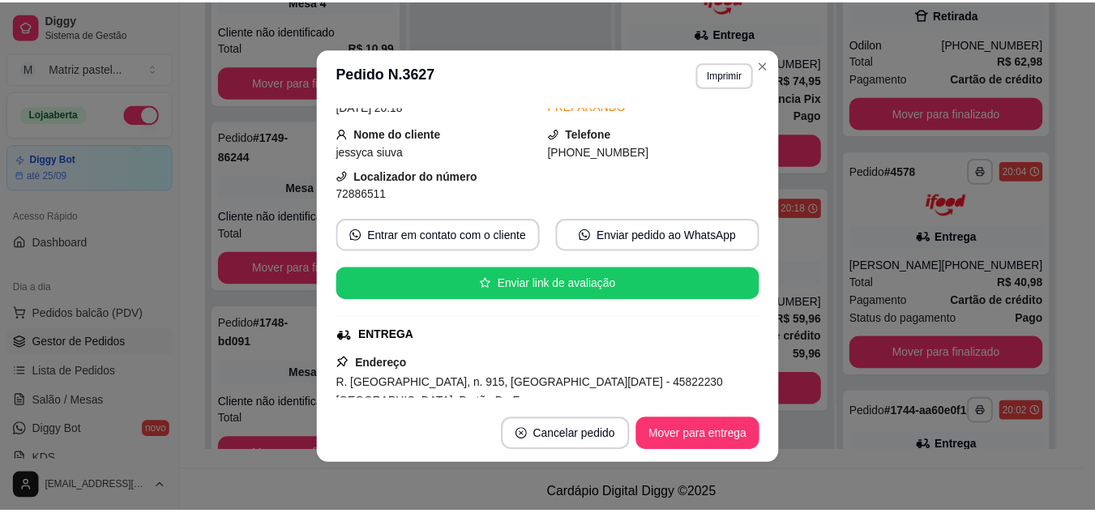
scroll to position [162, 0]
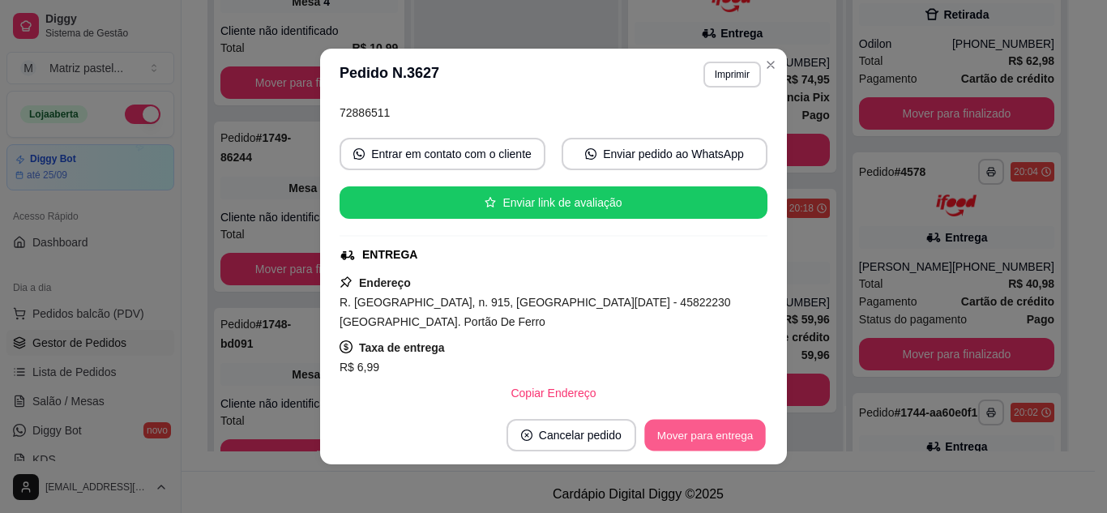
click at [684, 438] on button "Mover para entrega" at bounding box center [705, 436] width 122 height 32
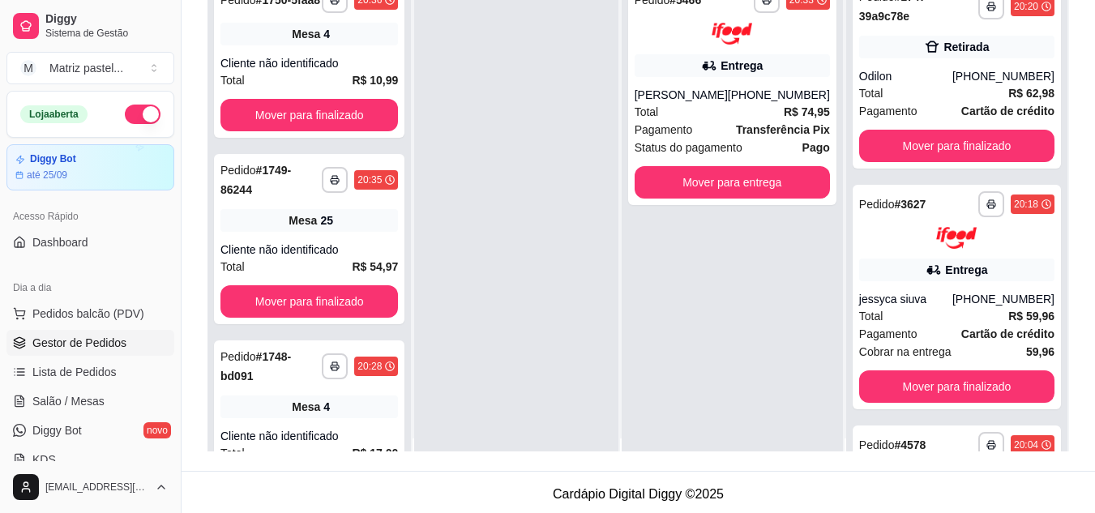
scroll to position [0, 0]
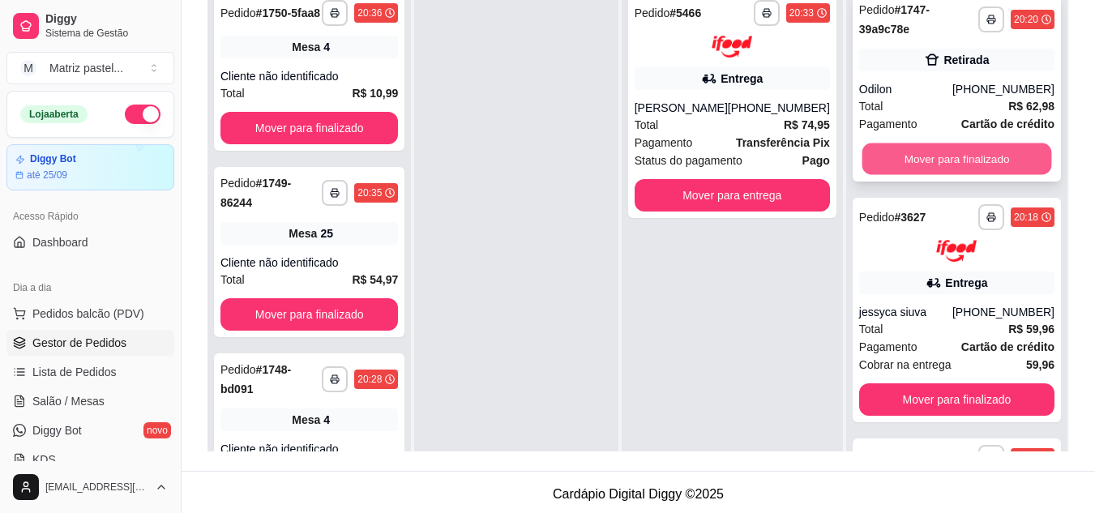
click at [912, 161] on button "Mover para finalizado" at bounding box center [957, 159] width 190 height 32
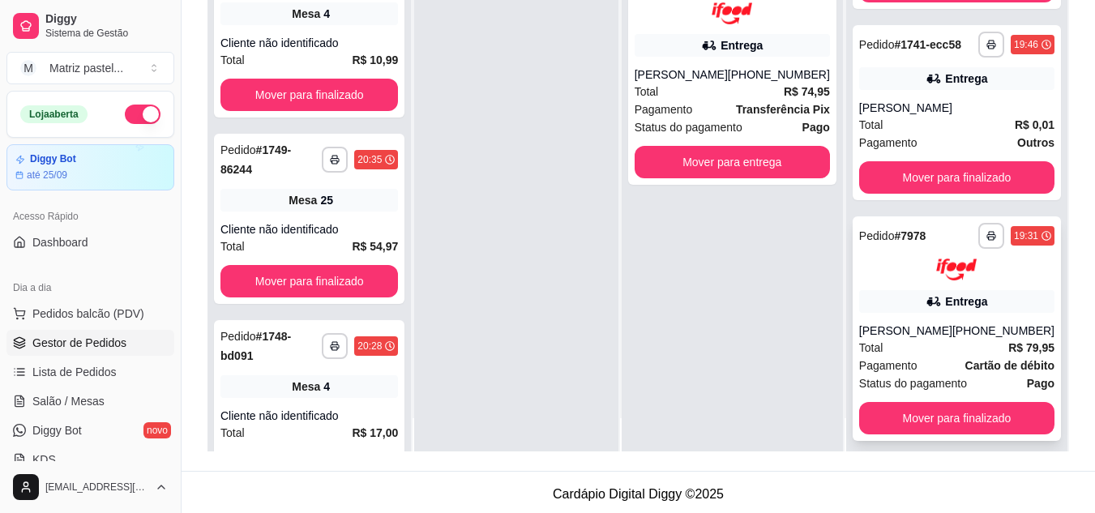
scroll to position [45, 0]
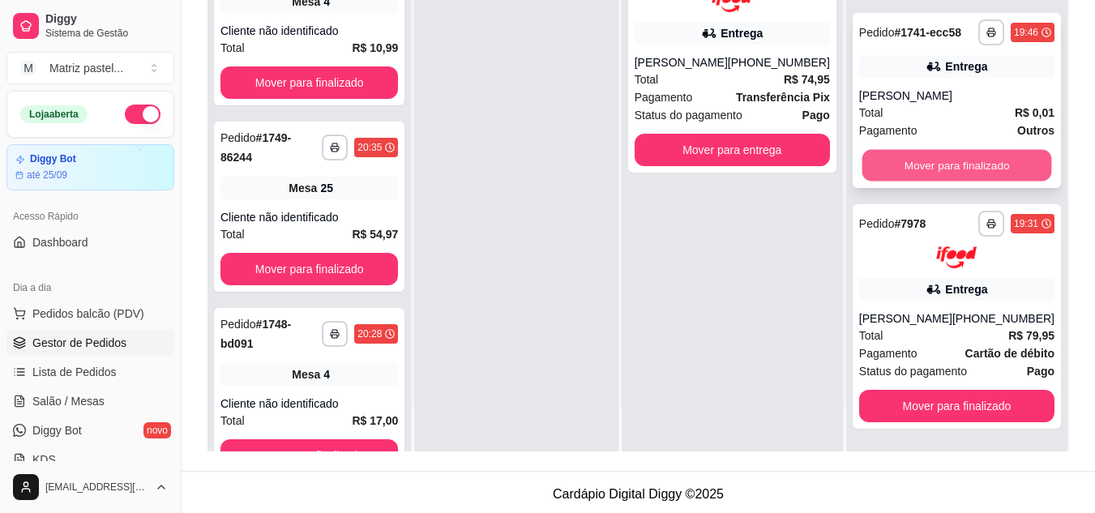
click at [936, 167] on button "Mover para finalizado" at bounding box center [957, 166] width 190 height 32
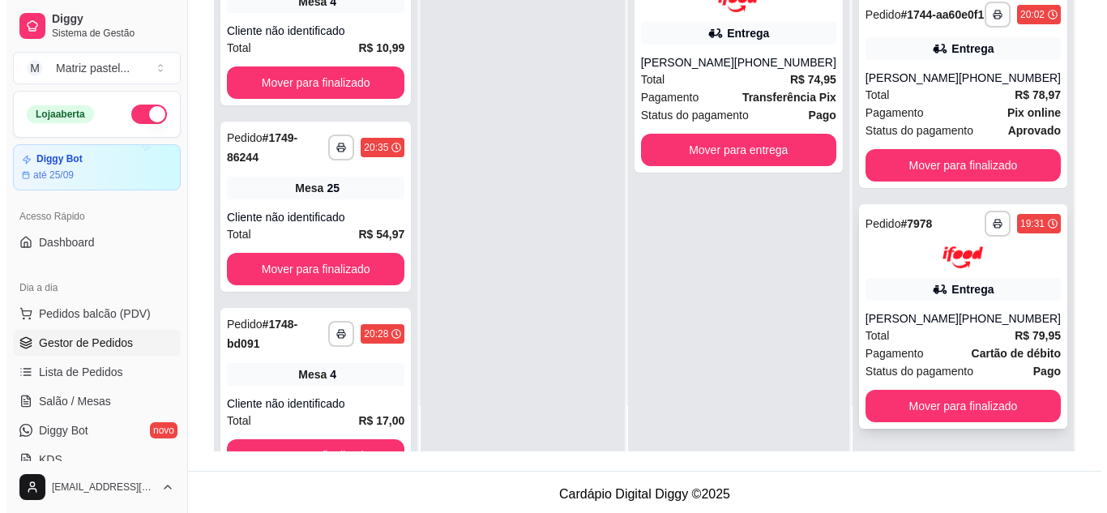
scroll to position [479, 0]
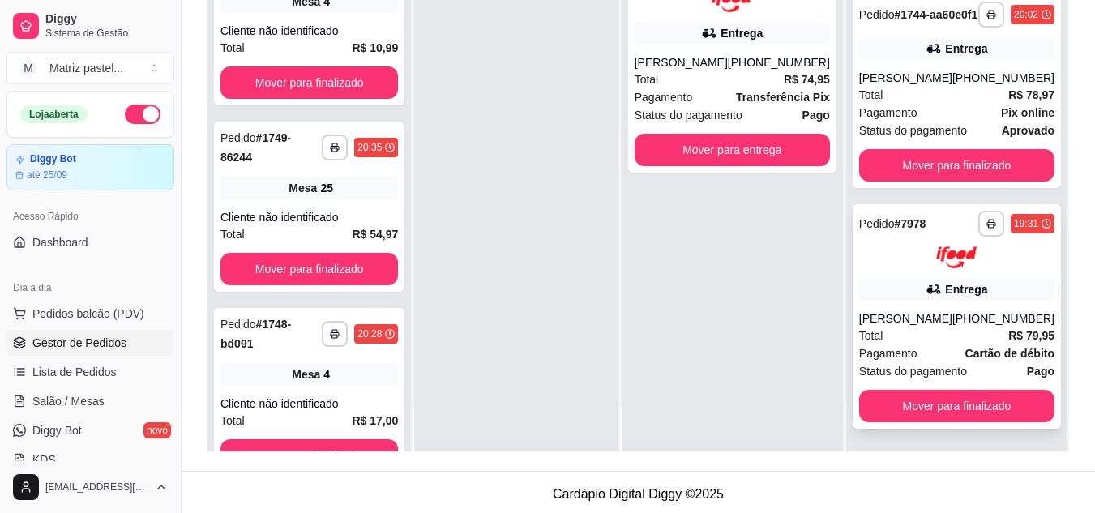
click at [897, 292] on div "Entrega" at bounding box center [956, 289] width 195 height 23
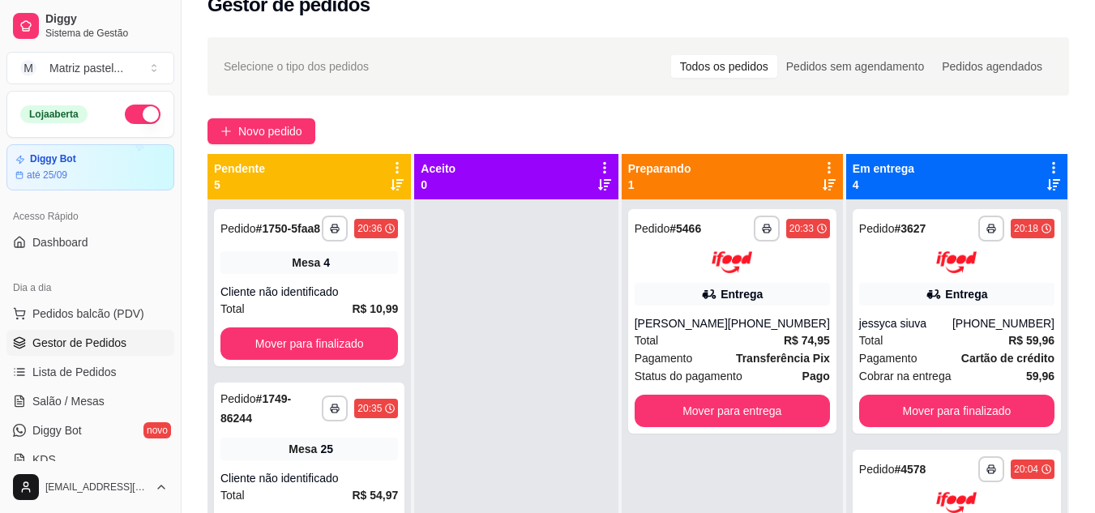
scroll to position [0, 0]
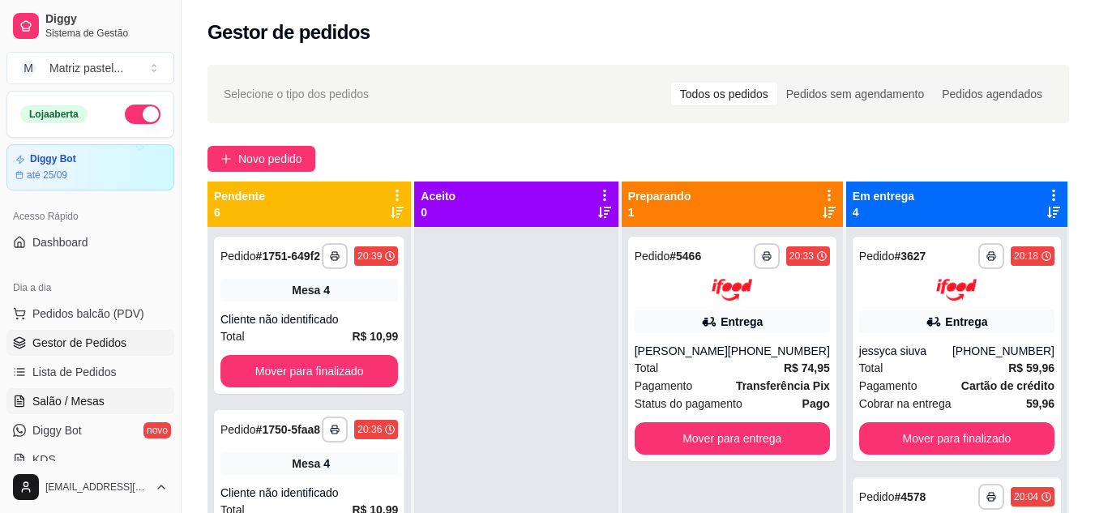
click at [61, 397] on span "Salão / Mesas" at bounding box center [68, 401] width 72 height 16
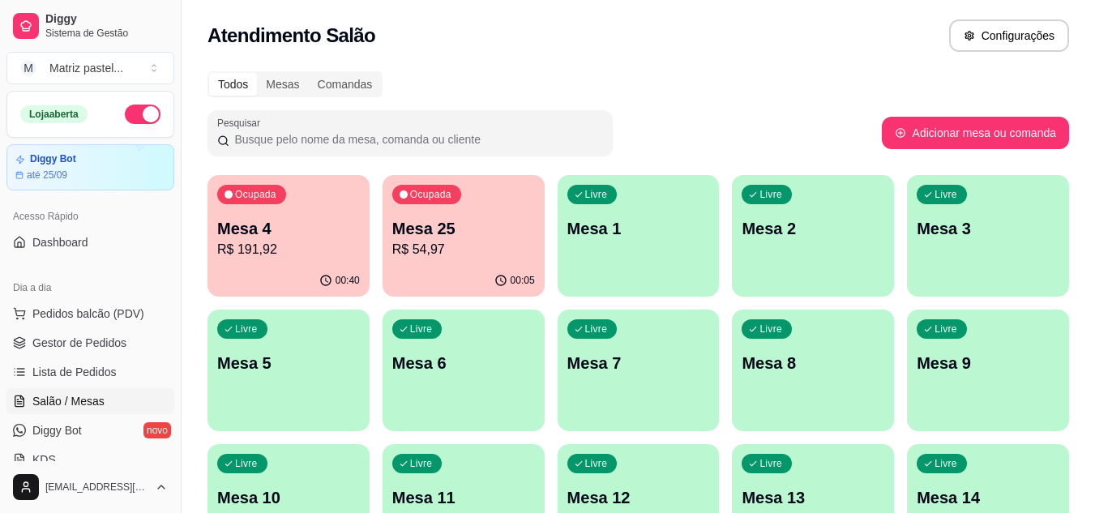
click at [251, 217] on p "Mesa 4" at bounding box center [288, 228] width 143 height 23
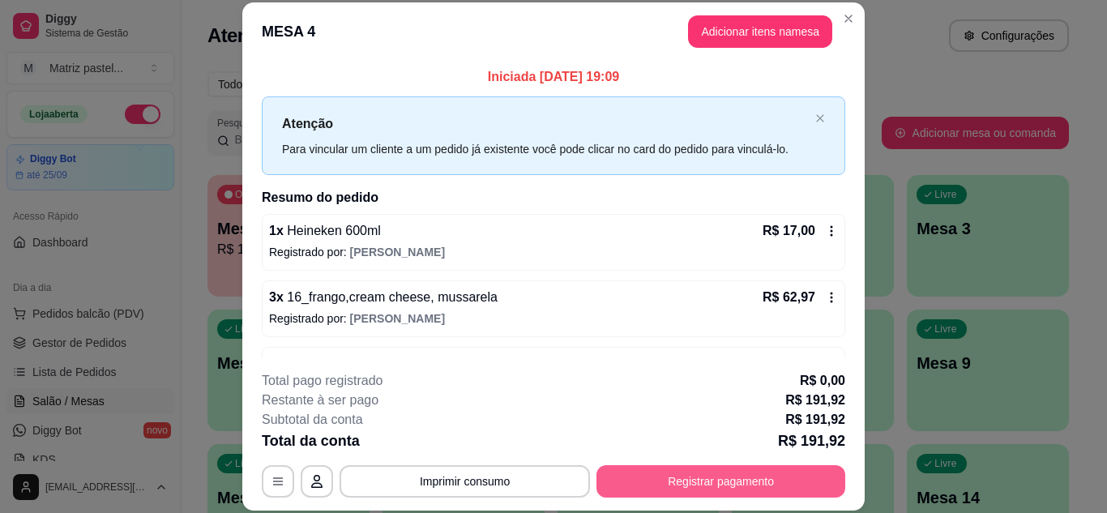
click at [730, 494] on button "Registrar pagamento" at bounding box center [721, 481] width 249 height 32
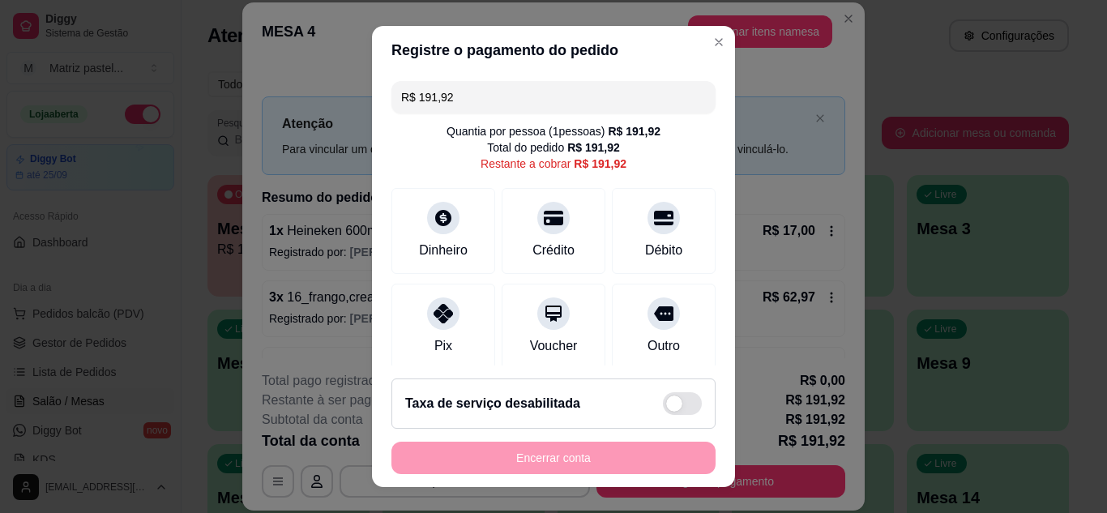
click at [459, 97] on input "R$ 191,92" at bounding box center [553, 97] width 305 height 32
click at [460, 101] on input "R$ 191,92" at bounding box center [553, 97] width 305 height 32
click at [644, 250] on div "Débito" at bounding box center [664, 248] width 41 height 21
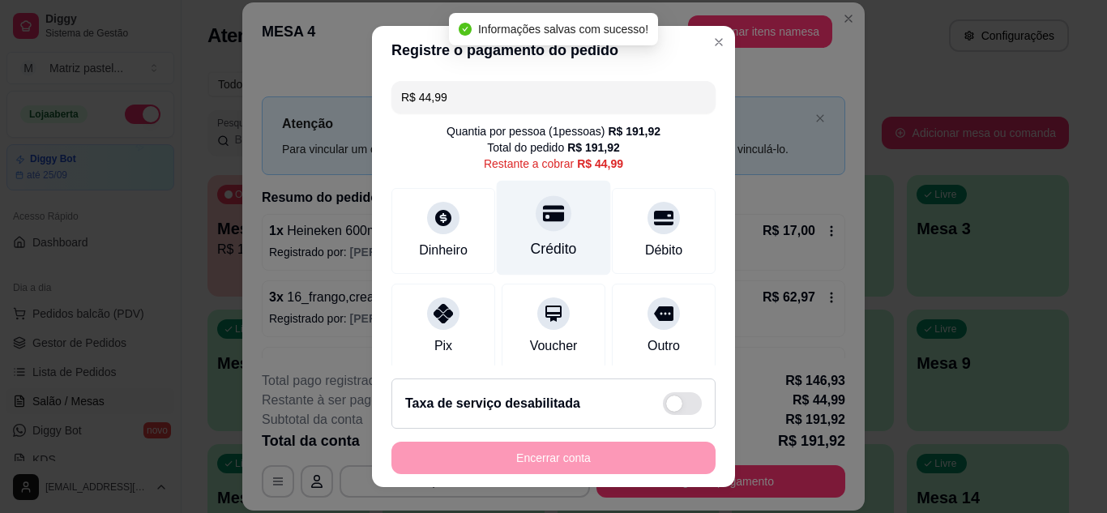
click at [544, 237] on div "Crédito" at bounding box center [554, 227] width 114 height 95
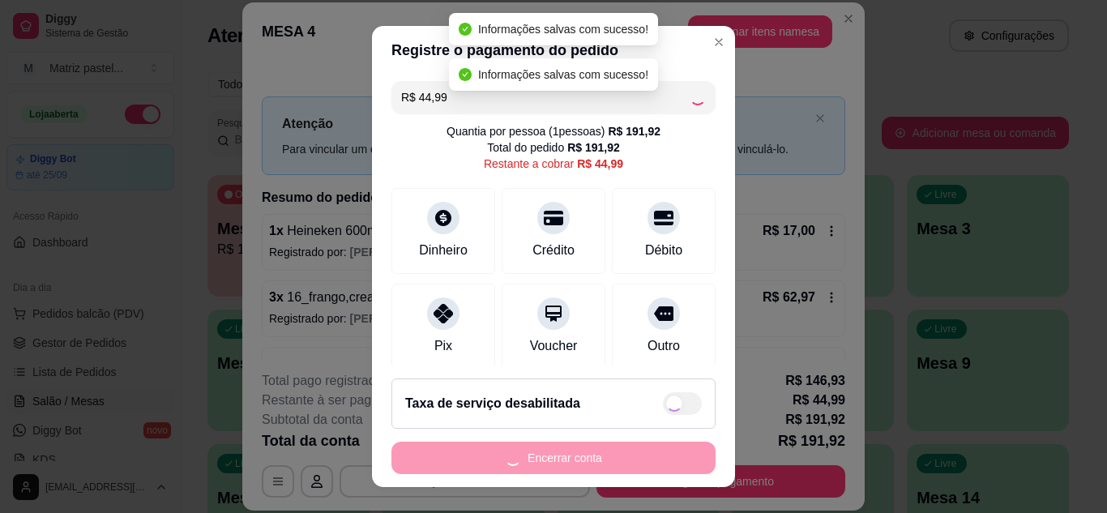
type input "R$ 0,00"
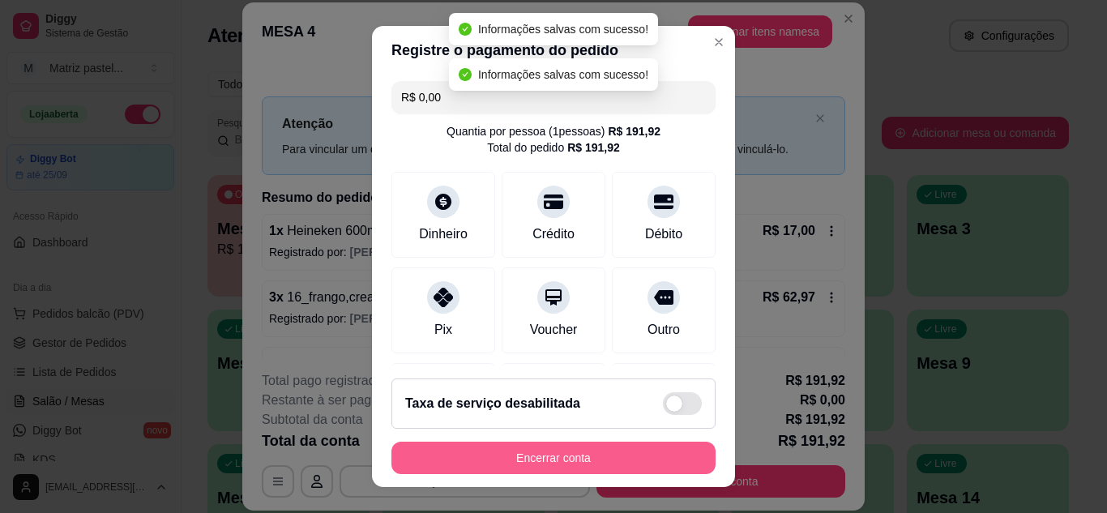
click at [533, 463] on button "Encerrar conta" at bounding box center [554, 458] width 324 height 32
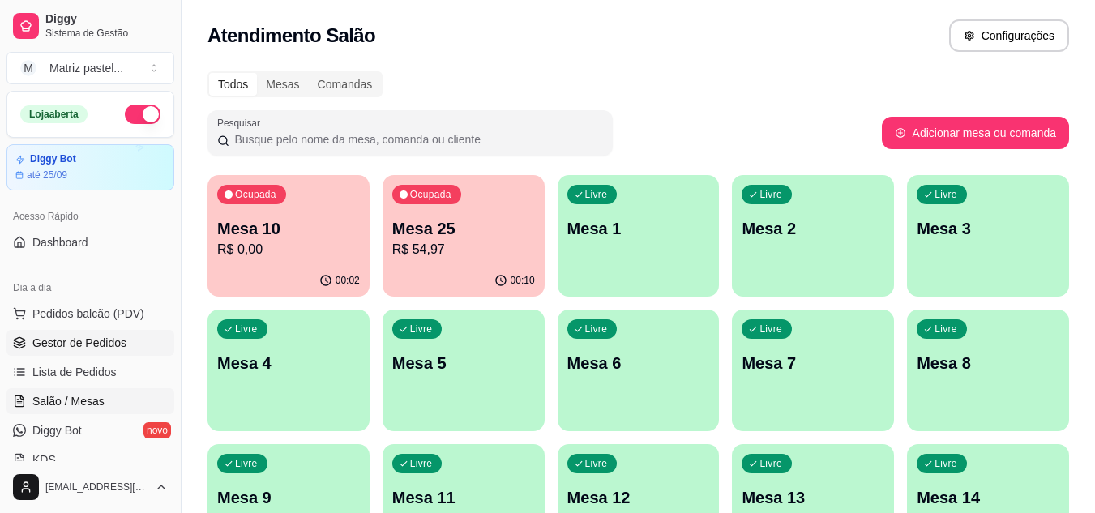
click at [79, 350] on span "Gestor de Pedidos" at bounding box center [79, 343] width 94 height 16
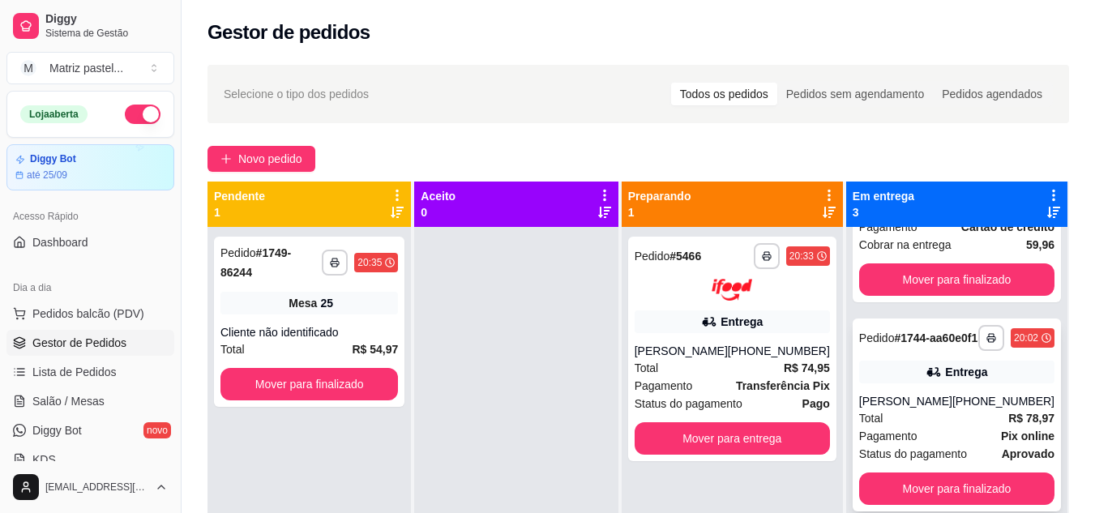
scroll to position [162, 0]
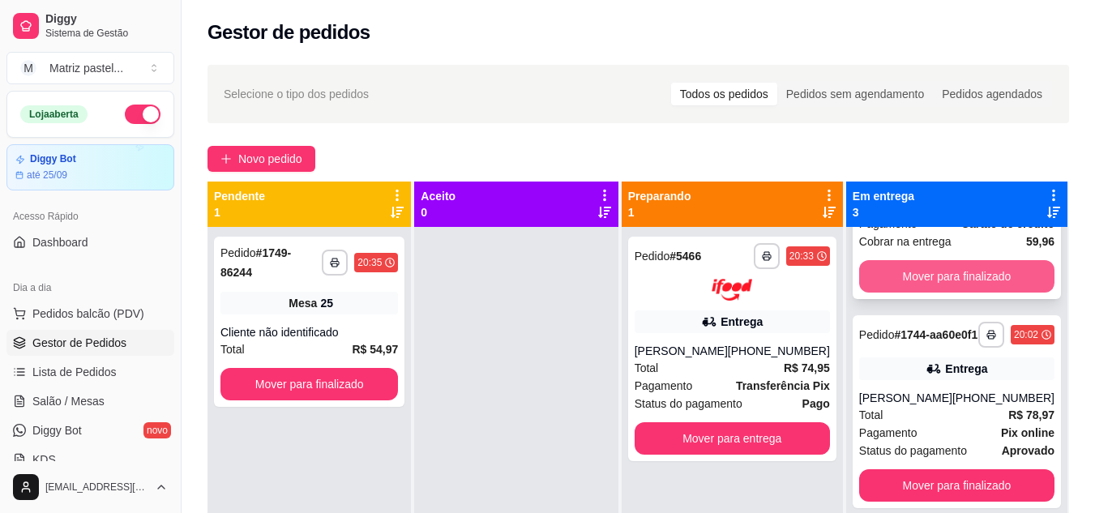
click at [916, 271] on button "Mover para finalizado" at bounding box center [956, 276] width 195 height 32
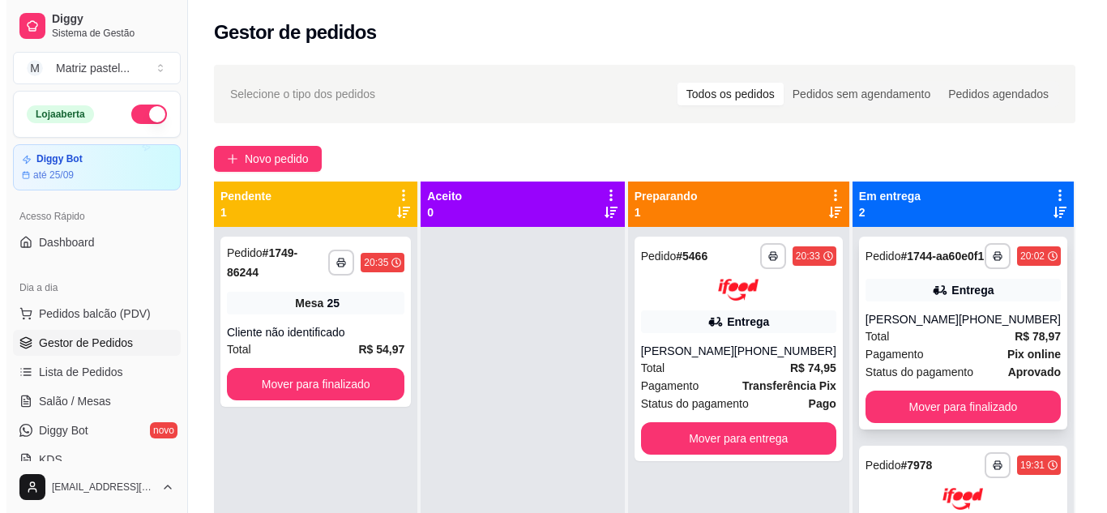
scroll to position [0, 0]
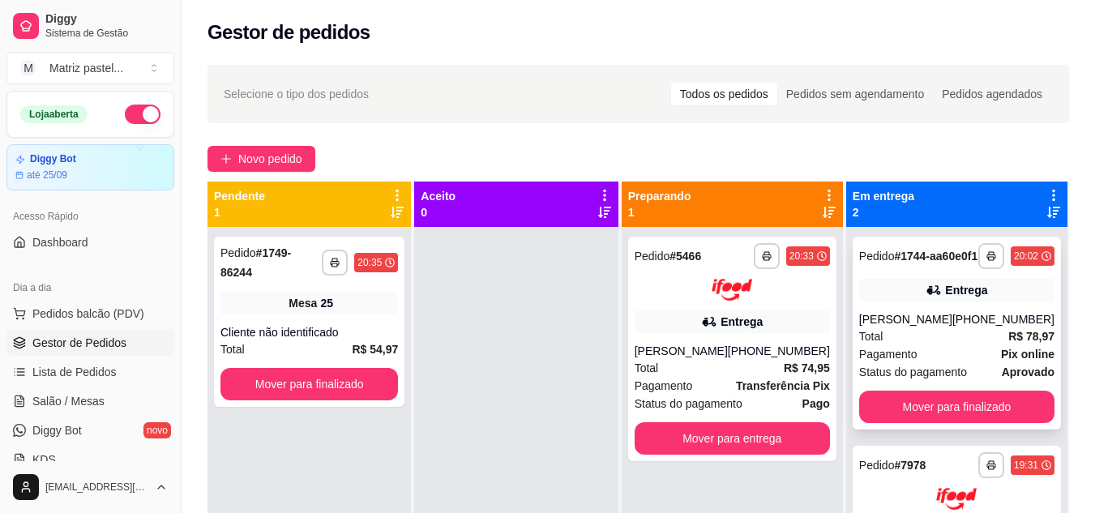
click at [892, 345] on div "Total R$ 78,97" at bounding box center [956, 336] width 195 height 18
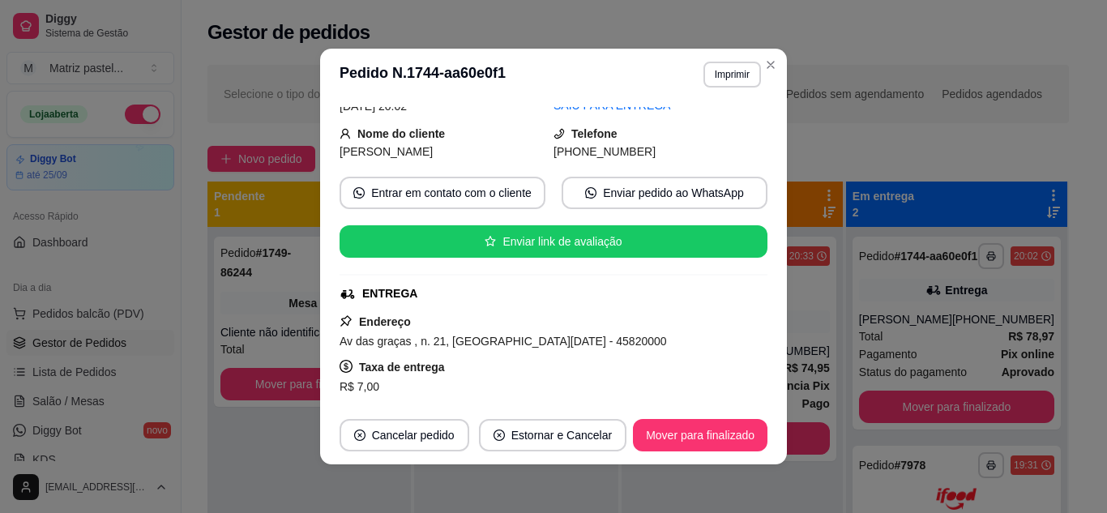
scroll to position [160, 0]
click at [679, 430] on button "Mover para finalizado" at bounding box center [701, 436] width 131 height 32
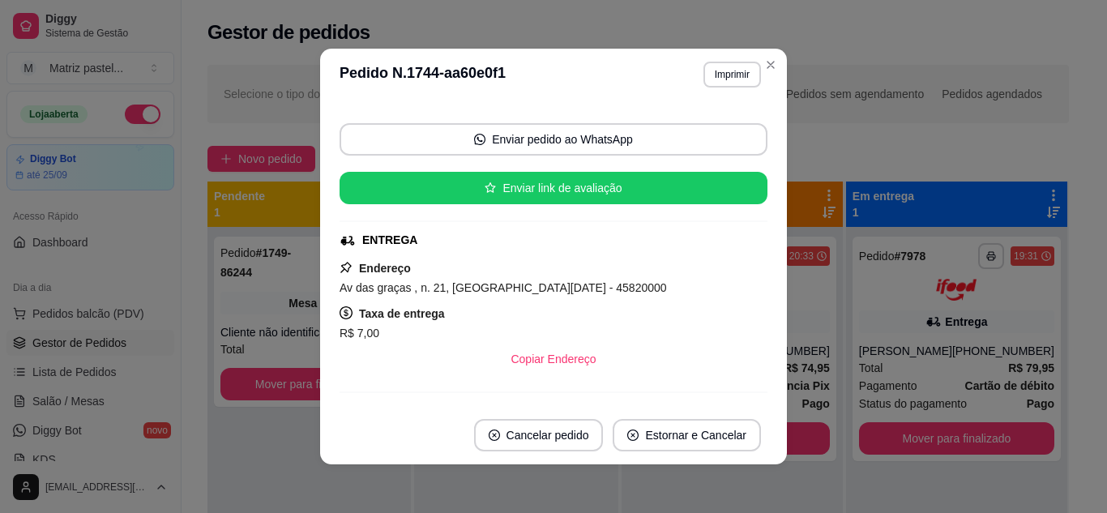
scroll to position [107, 0]
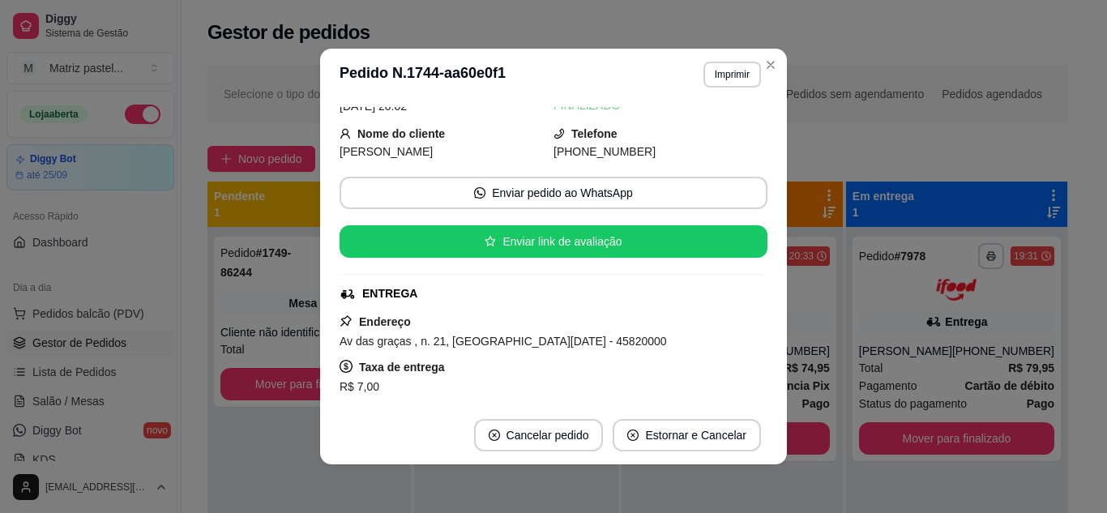
click at [776, 75] on header "**********" at bounding box center [553, 75] width 467 height 52
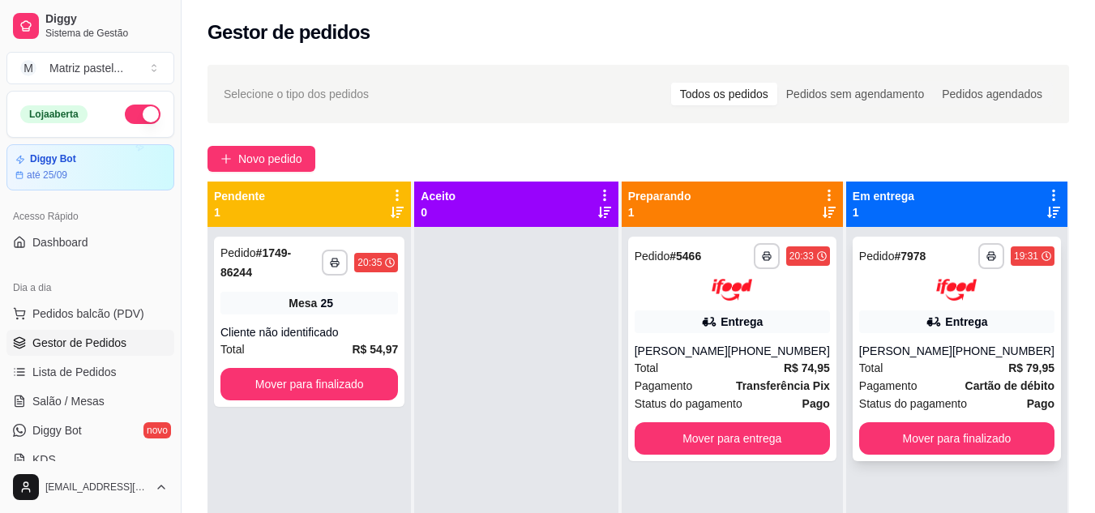
click at [969, 282] on img at bounding box center [956, 290] width 41 height 22
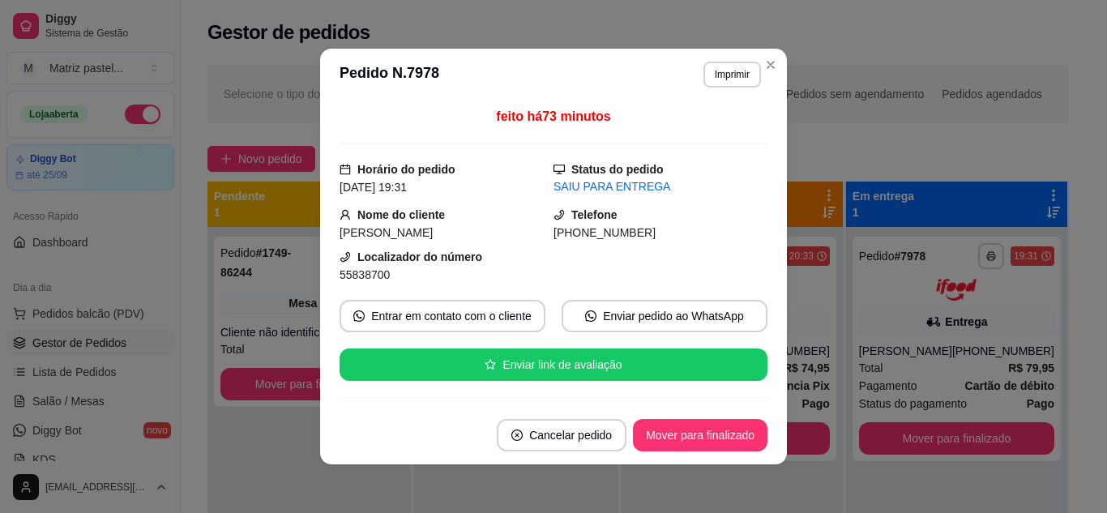
scroll to position [81, 0]
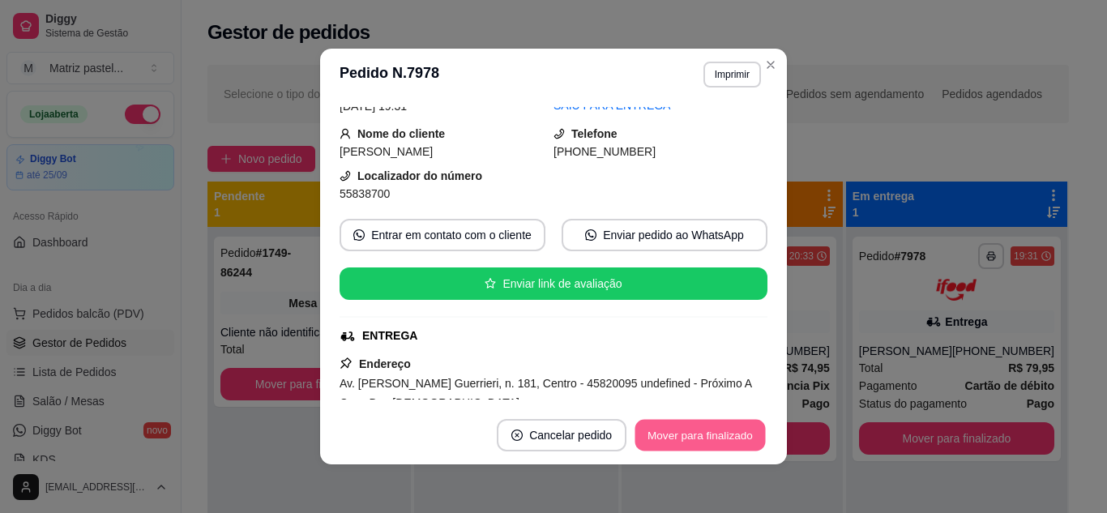
click at [713, 442] on button "Mover para finalizado" at bounding box center [701, 436] width 131 height 32
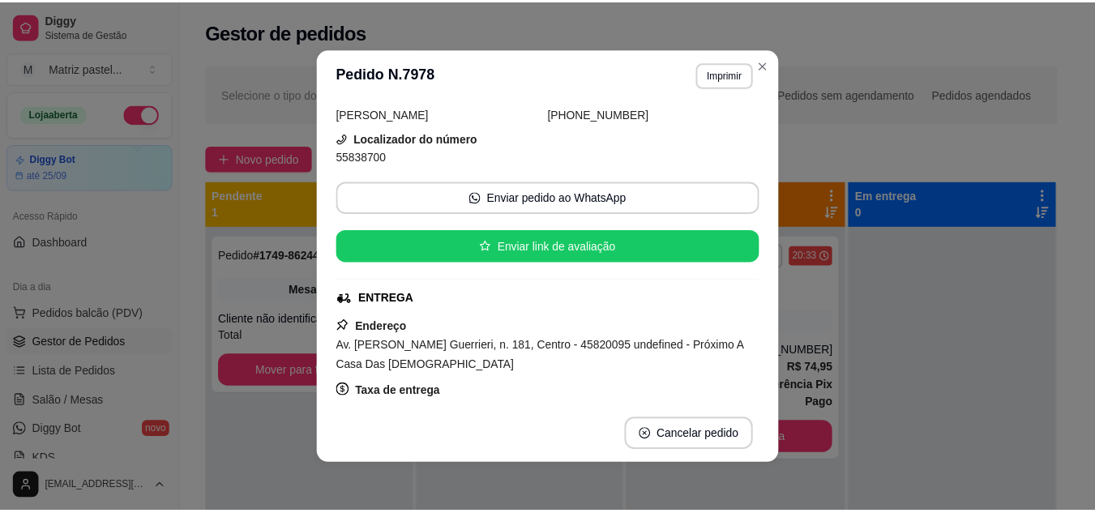
scroll to position [44, 0]
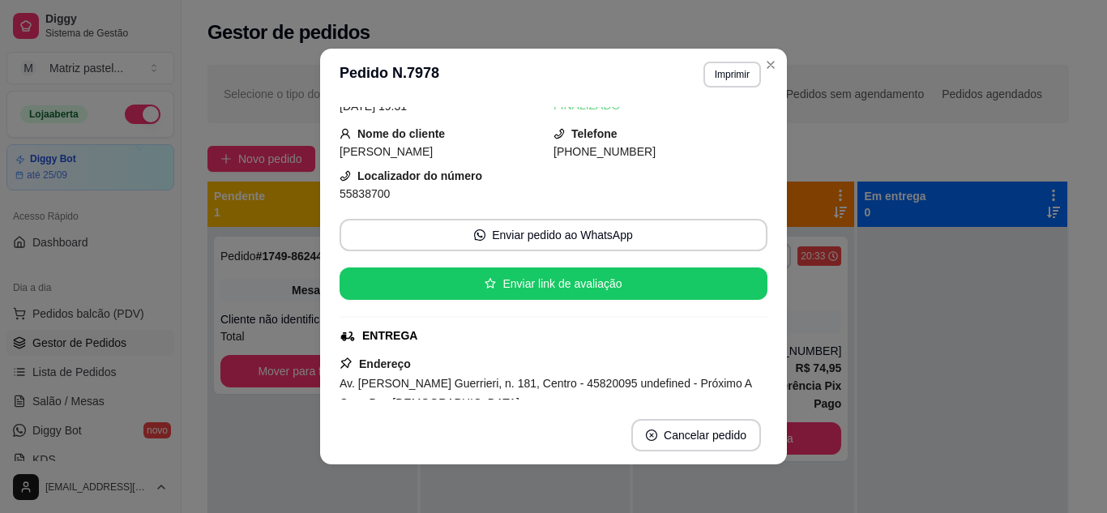
click at [758, 75] on section "**********" at bounding box center [553, 257] width 467 height 416
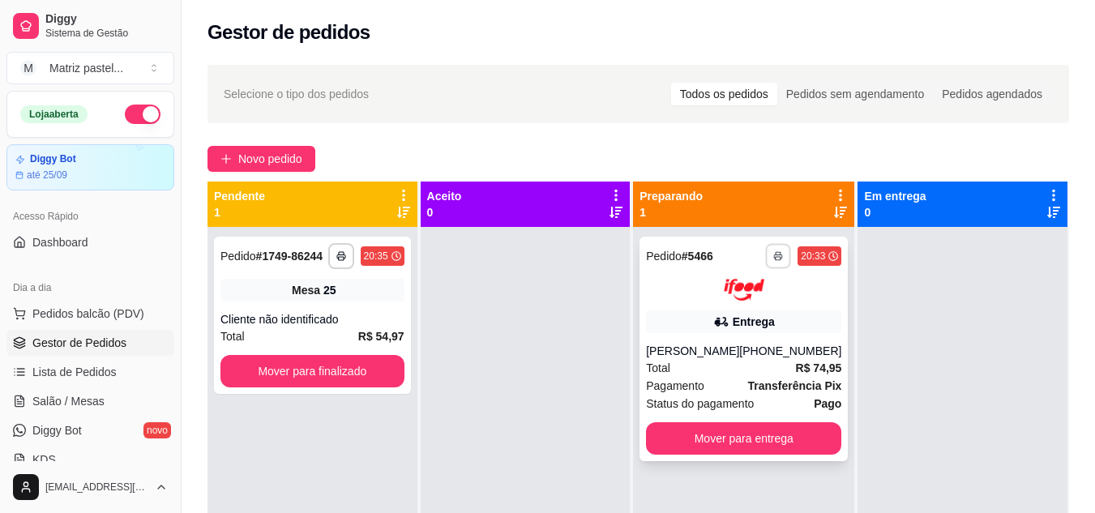
click at [776, 260] on rect "button" at bounding box center [778, 258] width 5 height 3
click at [694, 308] on button "IMPRESSORA" at bounding box center [724, 313] width 118 height 26
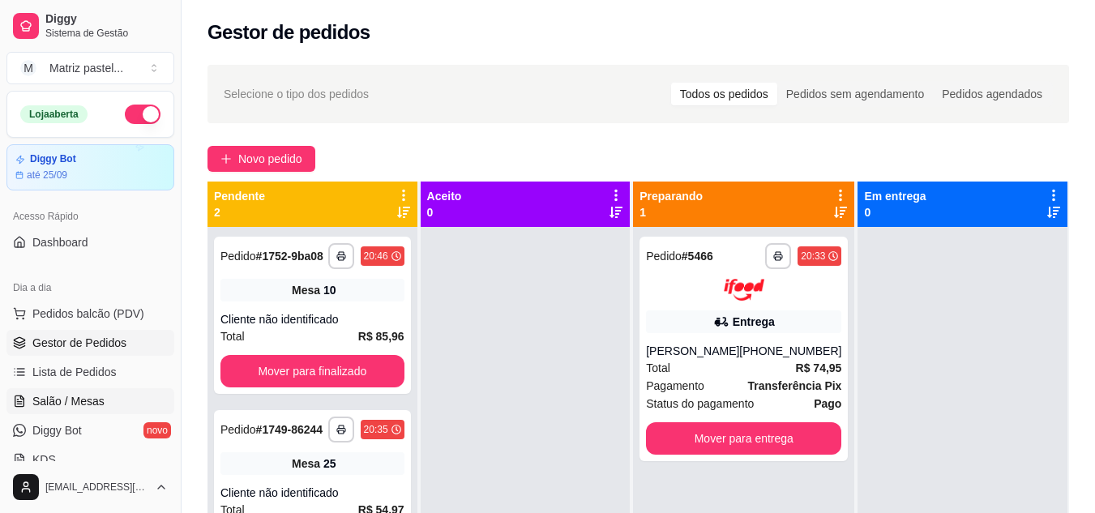
click at [103, 397] on link "Salão / Mesas" at bounding box center [90, 401] width 168 height 26
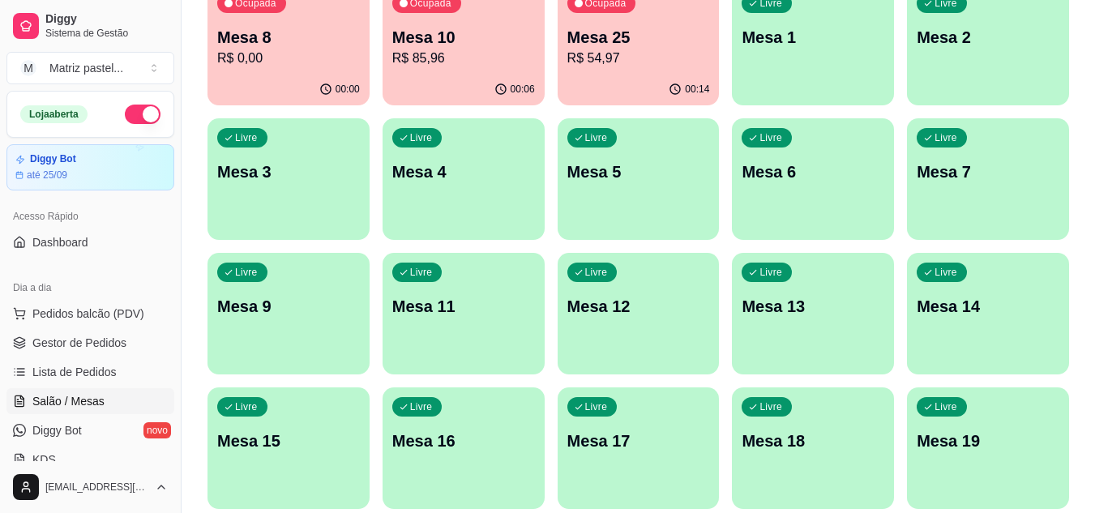
scroll to position [162, 0]
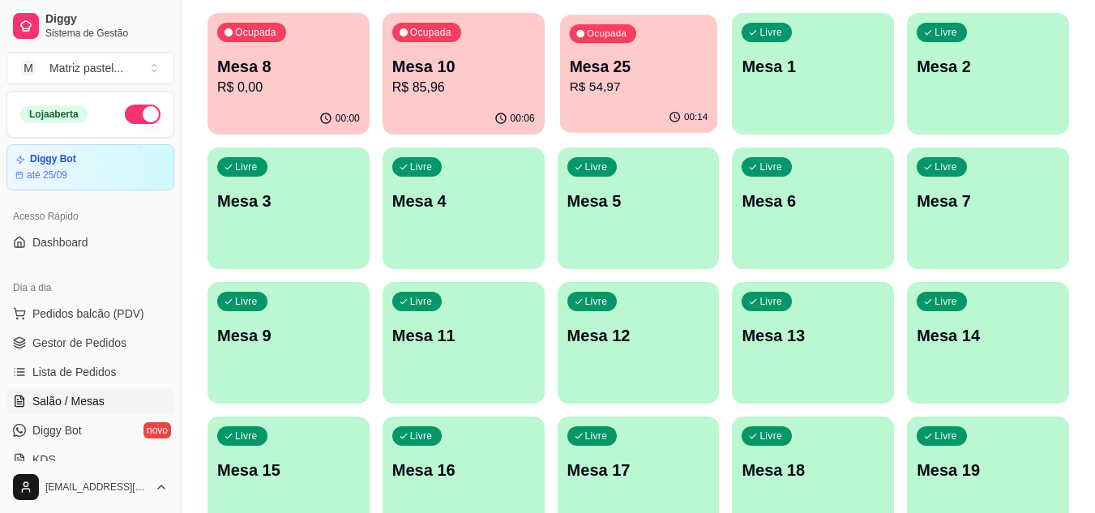
click at [621, 75] on p "Mesa 25" at bounding box center [638, 67] width 139 height 22
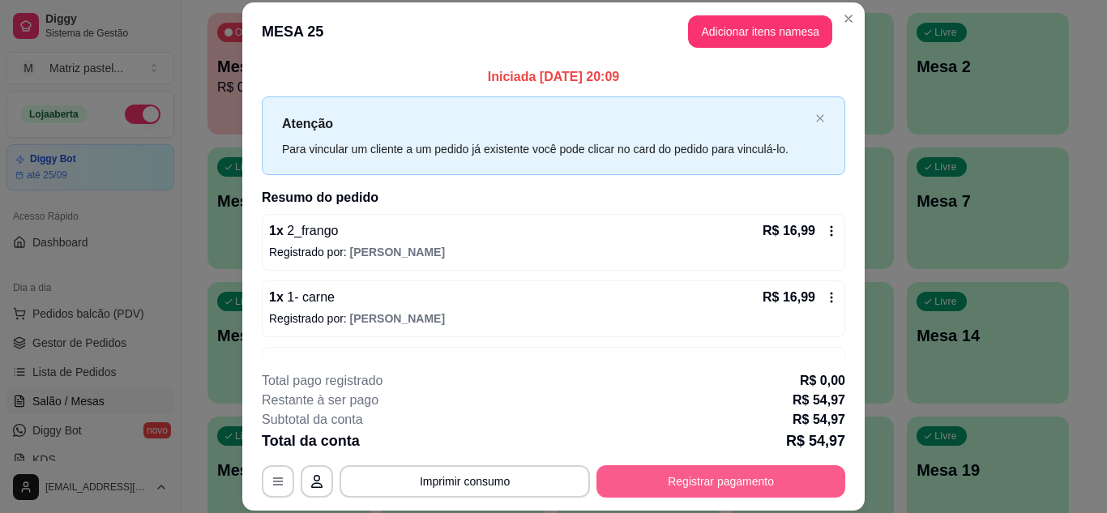
click at [679, 479] on button "Registrar pagamento" at bounding box center [721, 481] width 249 height 32
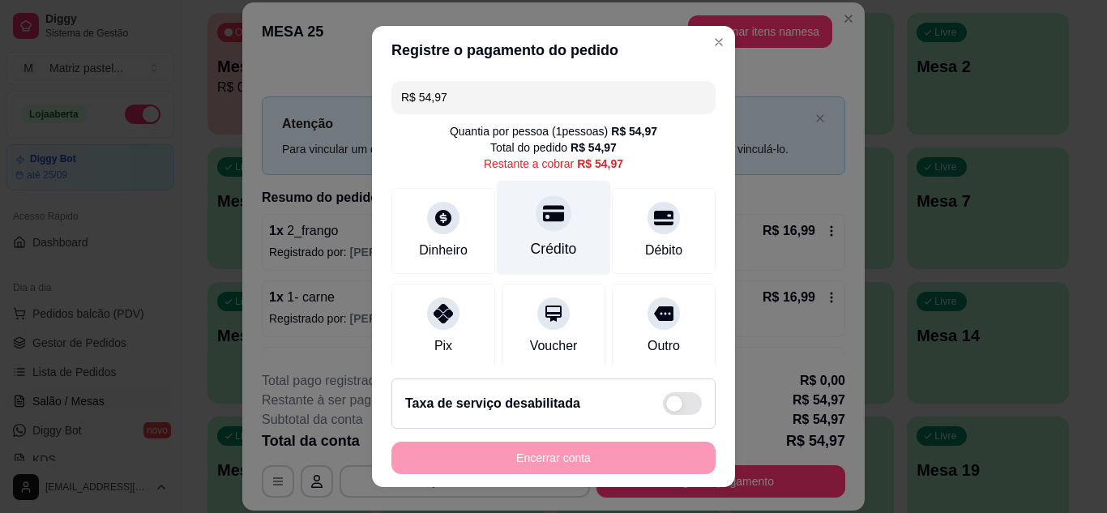
click at [543, 220] on icon at bounding box center [553, 213] width 21 height 16
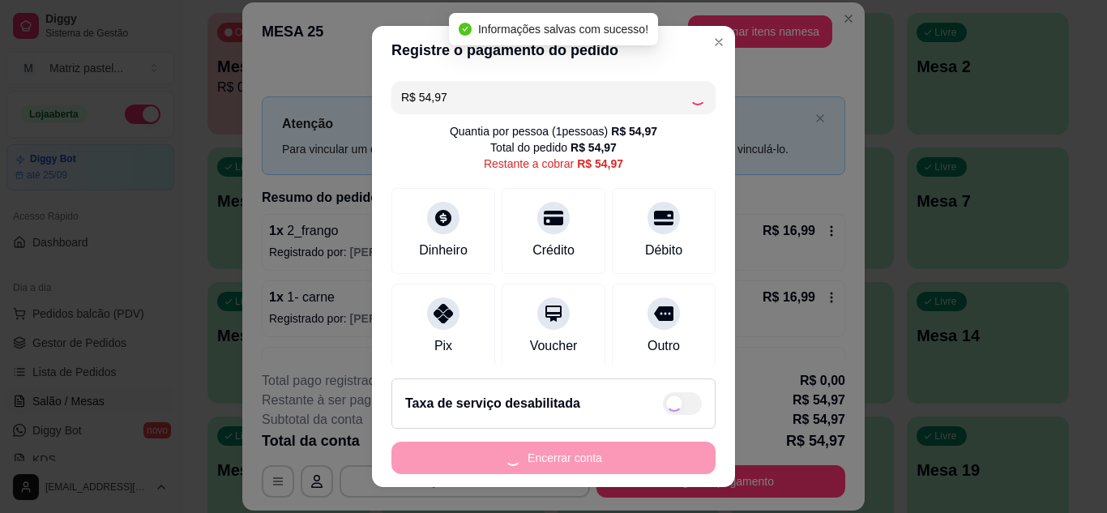
type input "R$ 0,00"
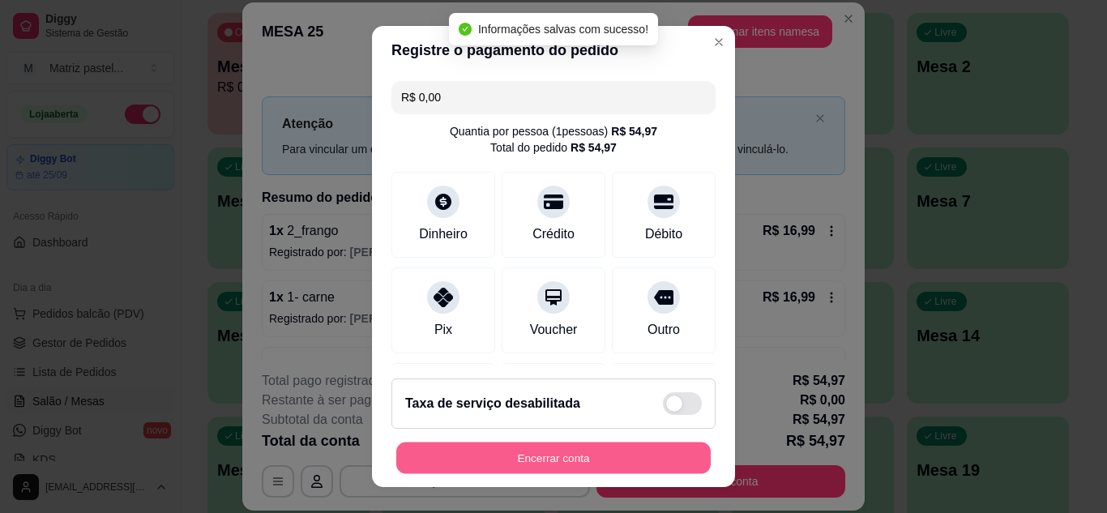
click at [589, 452] on button "Encerrar conta" at bounding box center [553, 459] width 315 height 32
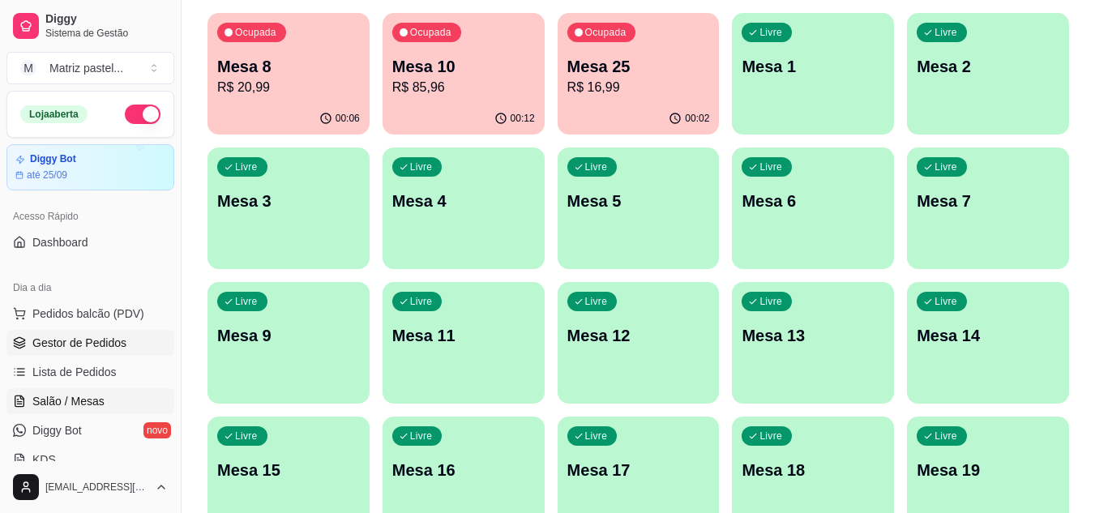
click at [43, 341] on span "Gestor de Pedidos" at bounding box center [79, 343] width 94 height 16
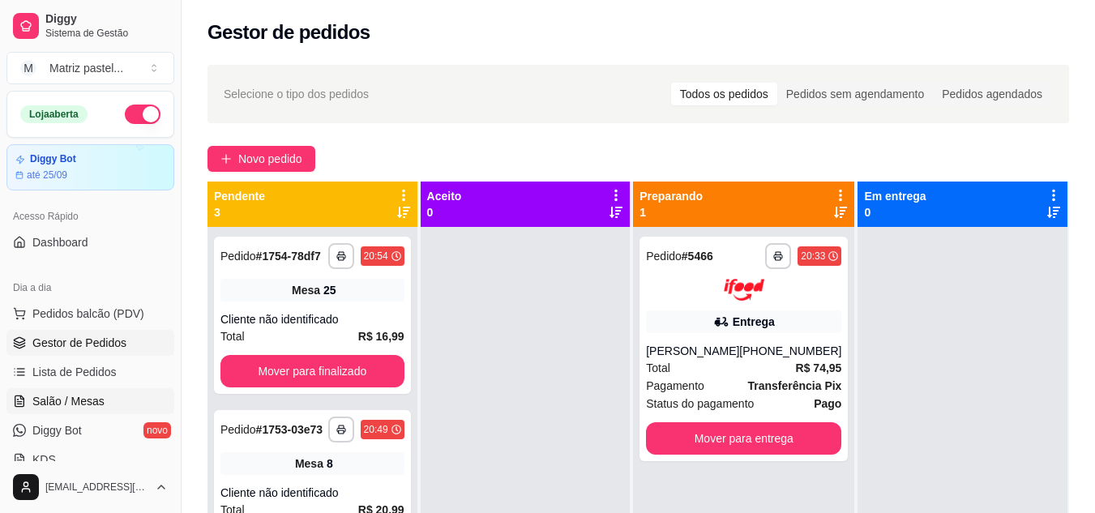
click at [89, 398] on span "Salão / Mesas" at bounding box center [68, 401] width 72 height 16
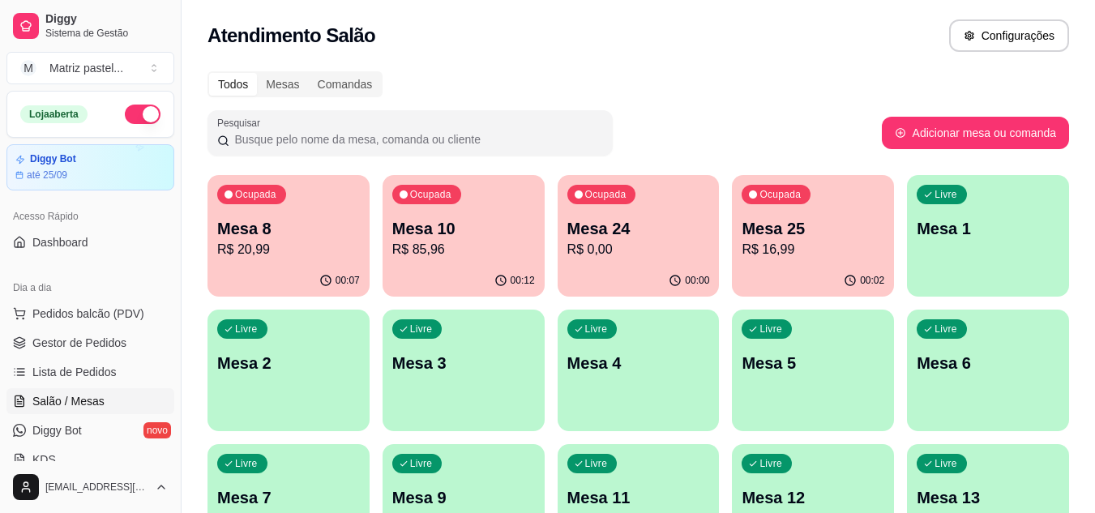
click at [858, 273] on div "00:02" at bounding box center [813, 281] width 162 height 32
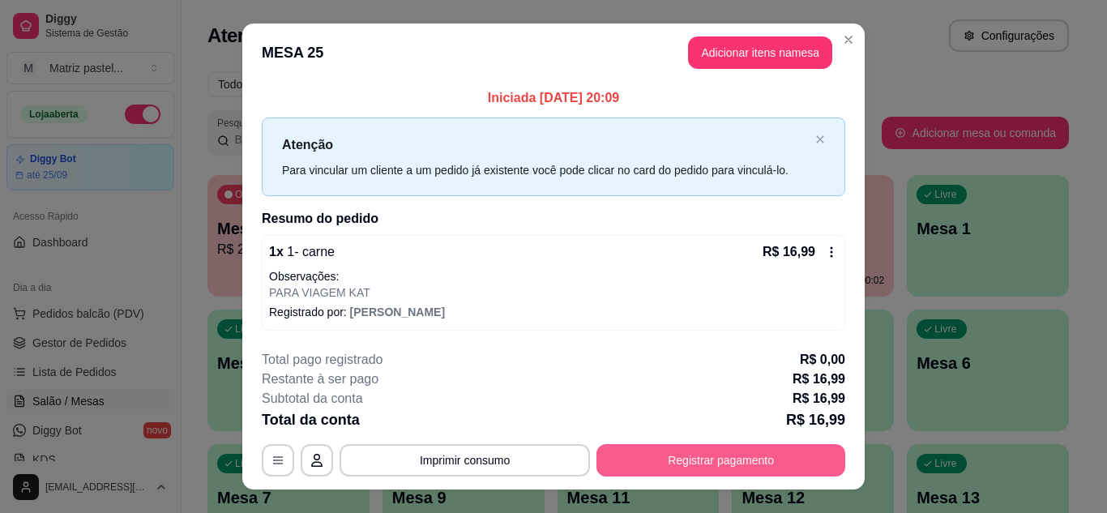
click at [704, 452] on button "Registrar pagamento" at bounding box center [721, 460] width 249 height 32
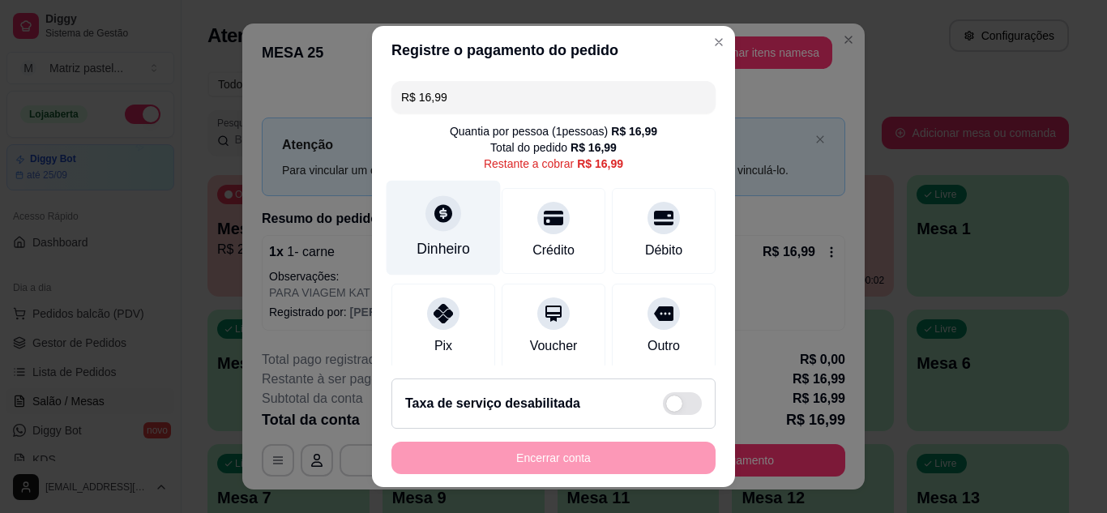
click at [460, 244] on div "Dinheiro" at bounding box center [444, 227] width 114 height 95
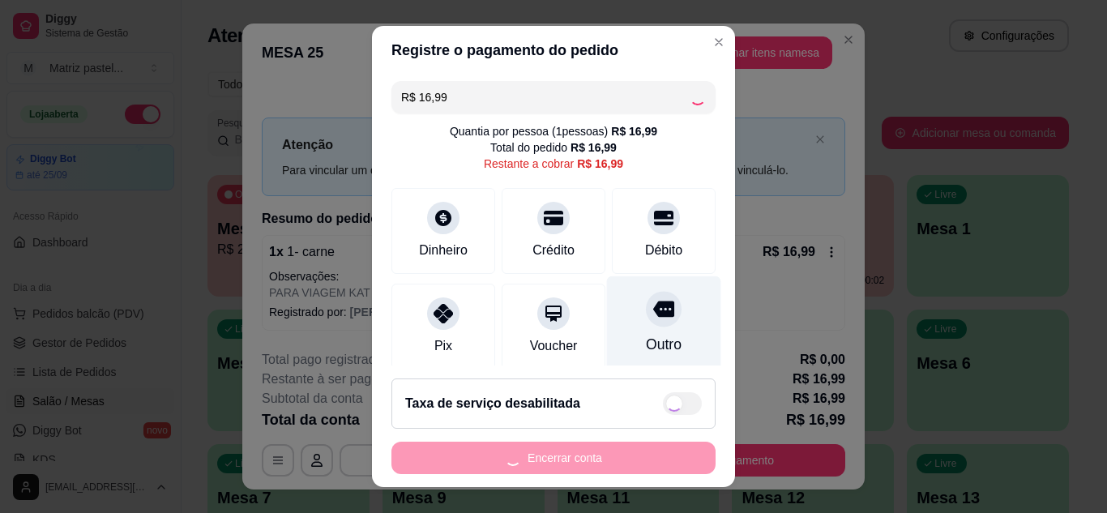
type input "R$ 0,00"
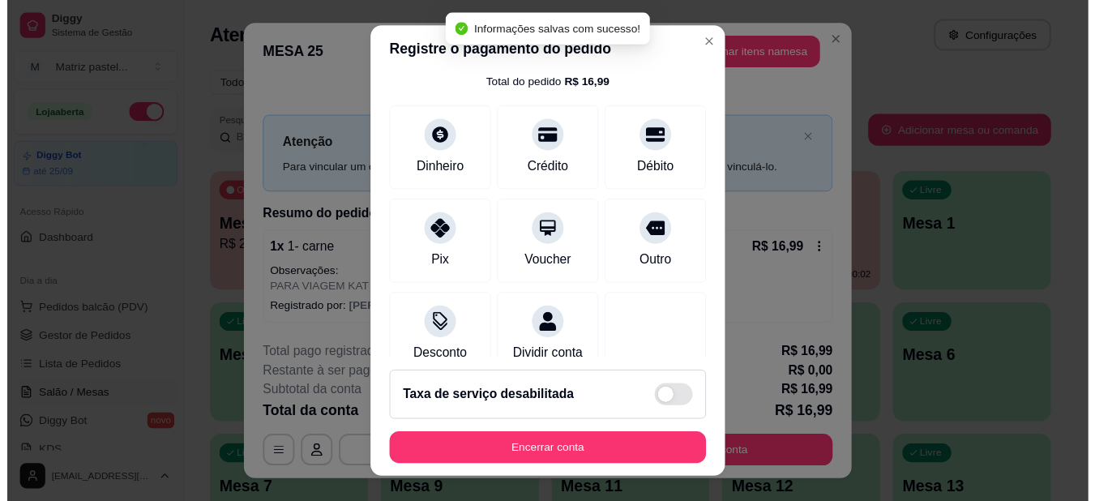
scroll to position [162, 0]
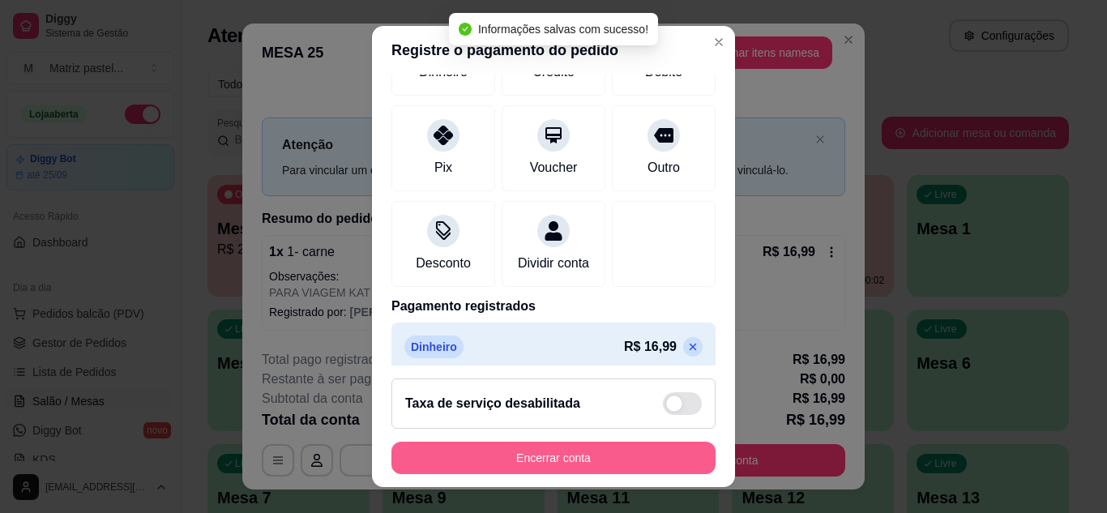
click at [571, 460] on button "Encerrar conta" at bounding box center [554, 458] width 324 height 32
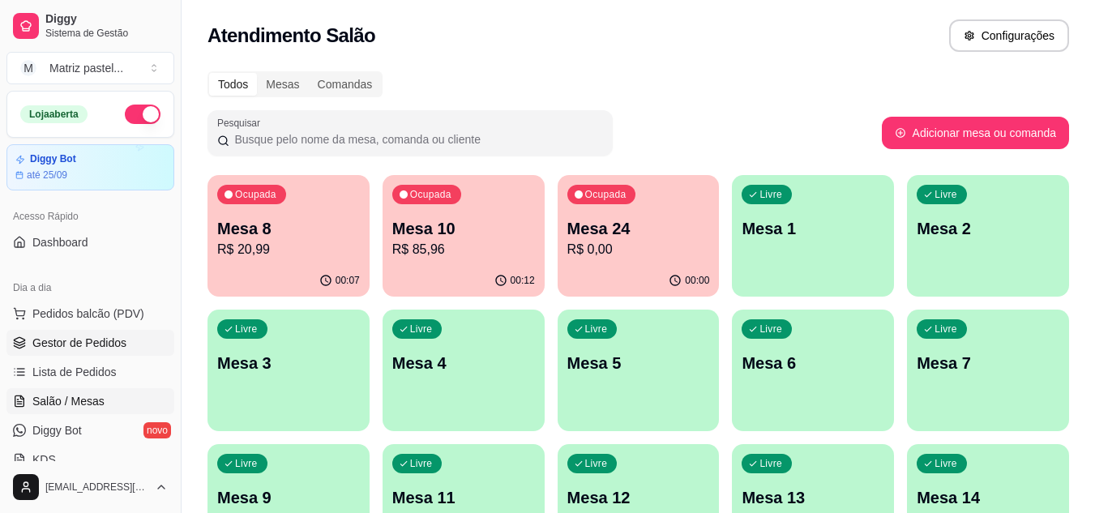
click at [102, 331] on link "Gestor de Pedidos" at bounding box center [90, 343] width 168 height 26
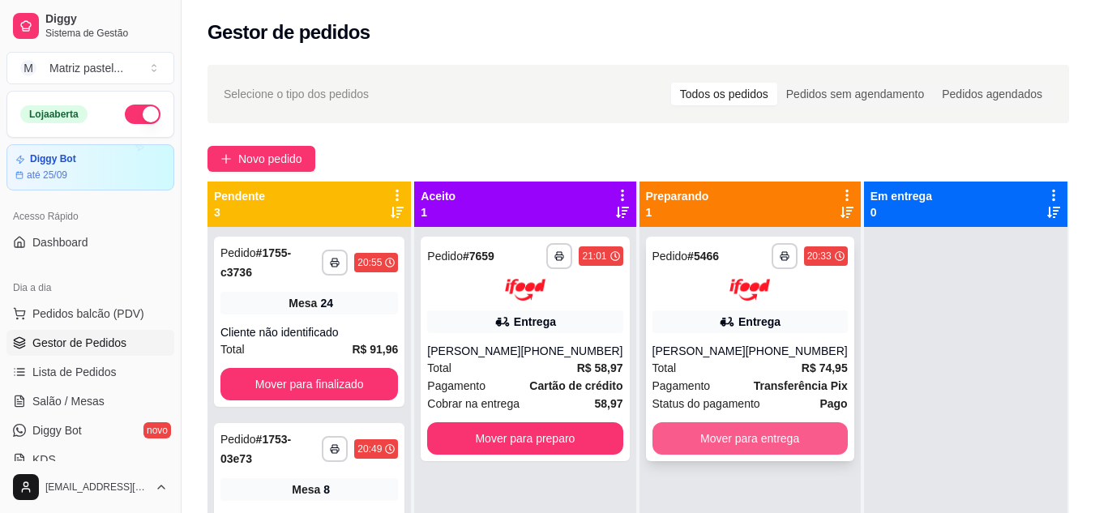
click at [709, 455] on button "Mover para entrega" at bounding box center [750, 438] width 195 height 32
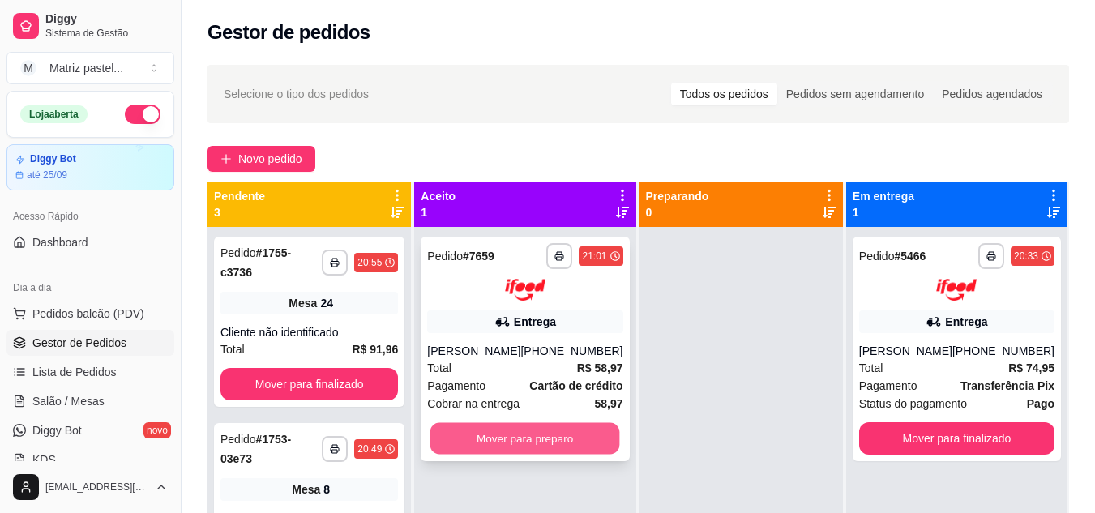
click at [569, 441] on button "Mover para preparo" at bounding box center [525, 438] width 190 height 32
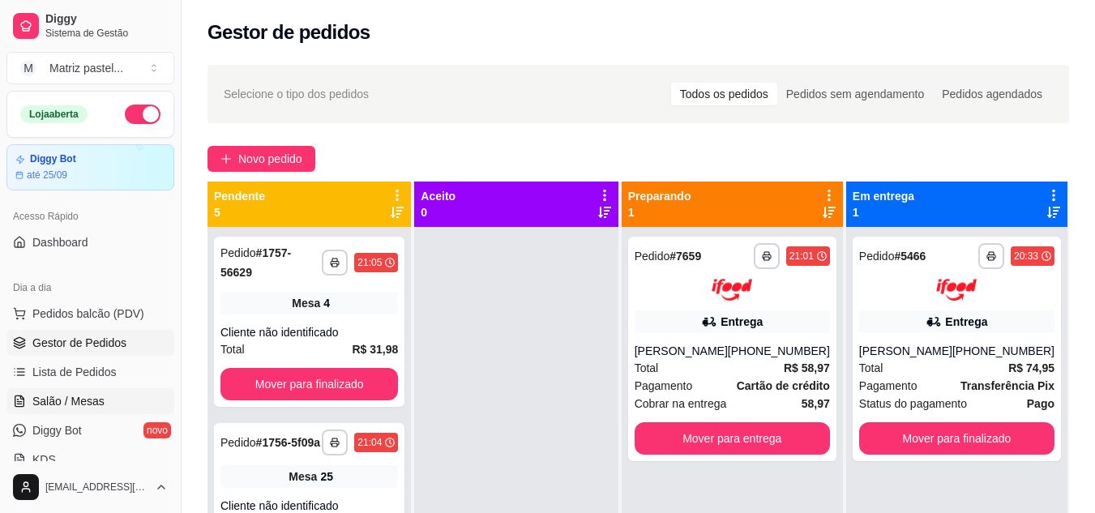
click at [63, 397] on span "Salão / Mesas" at bounding box center [68, 401] width 72 height 16
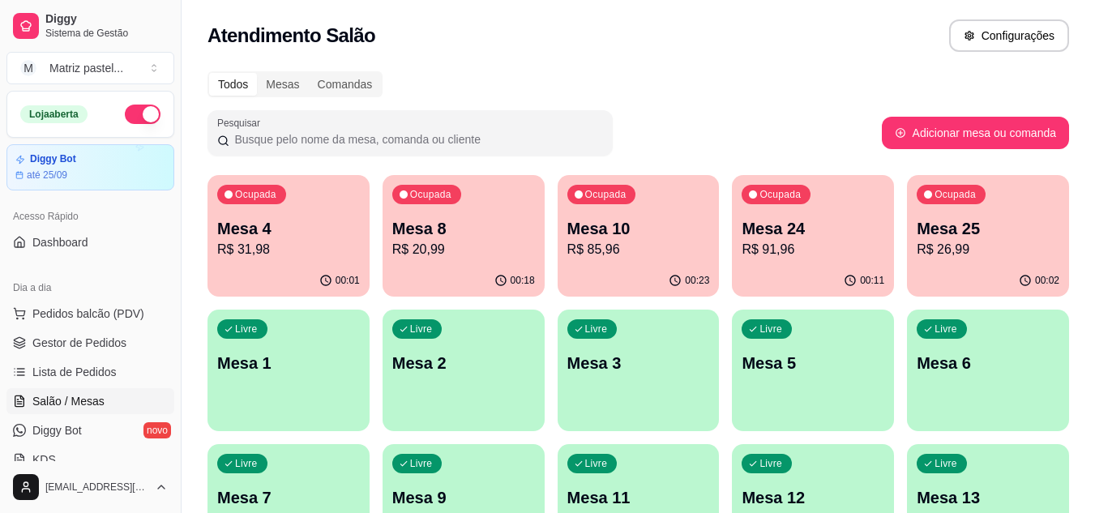
scroll to position [81, 0]
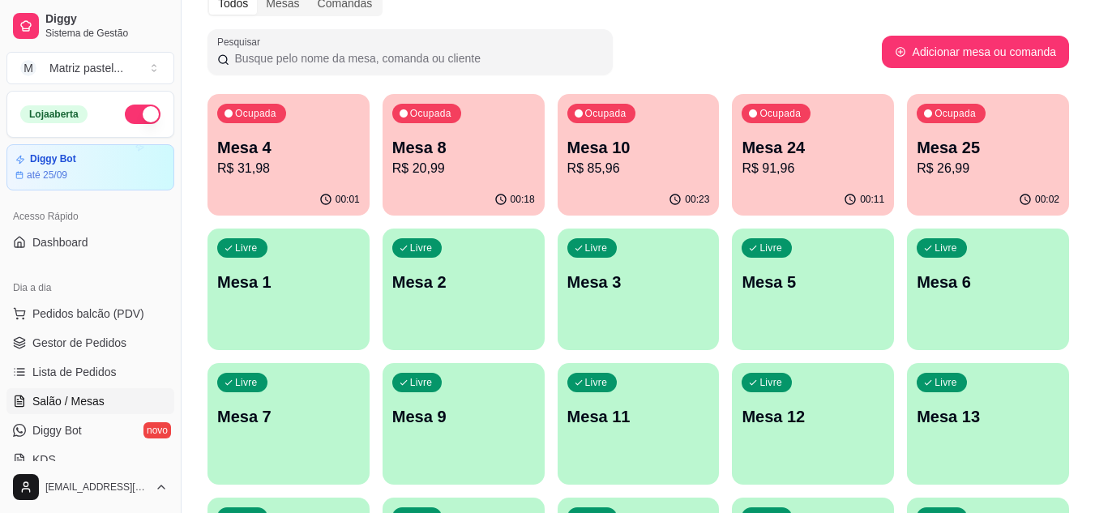
click at [445, 173] on p "R$ 20,99" at bounding box center [463, 168] width 143 height 19
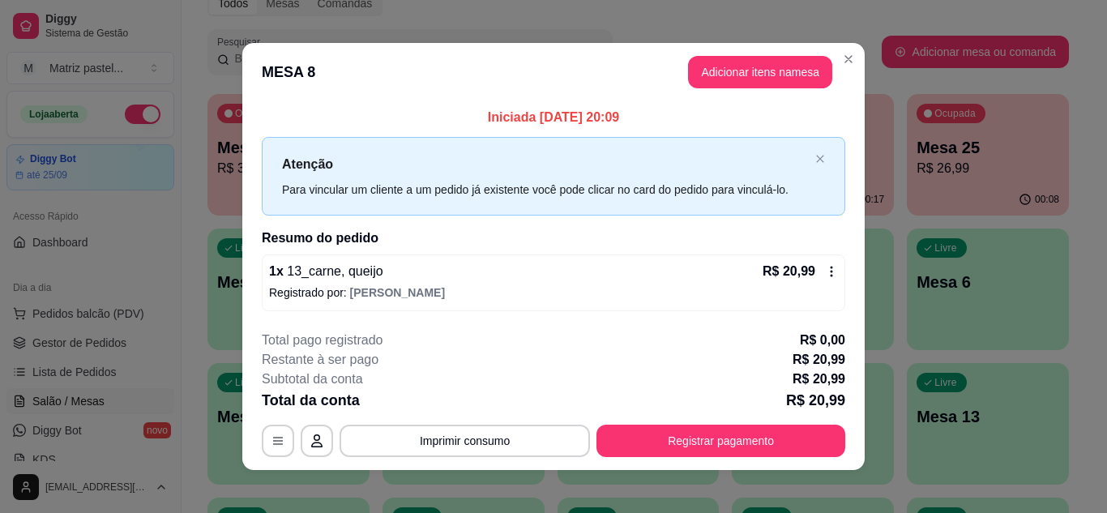
click at [708, 448] on button "Registrar pagamento" at bounding box center [721, 441] width 249 height 32
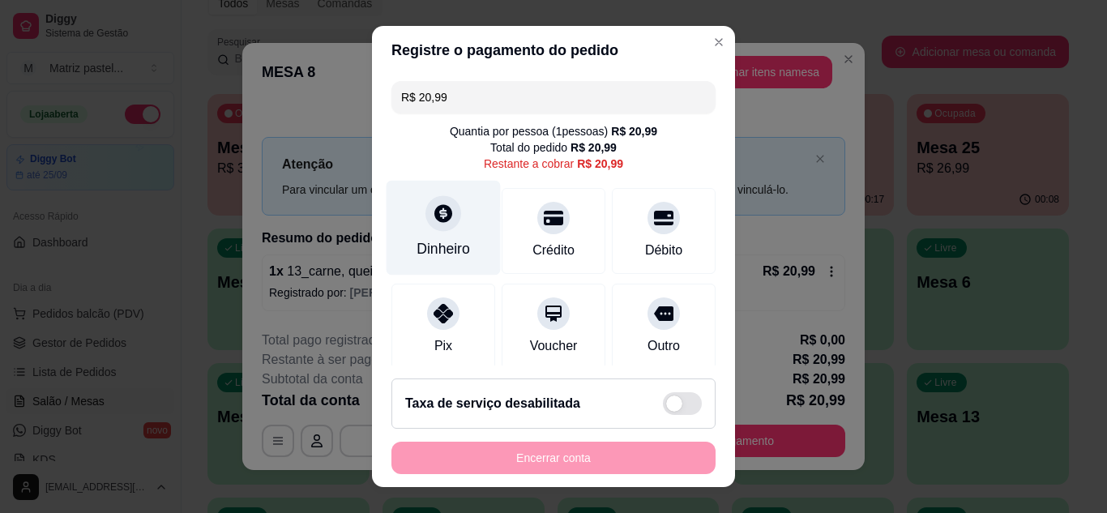
click at [446, 212] on div at bounding box center [444, 213] width 36 height 36
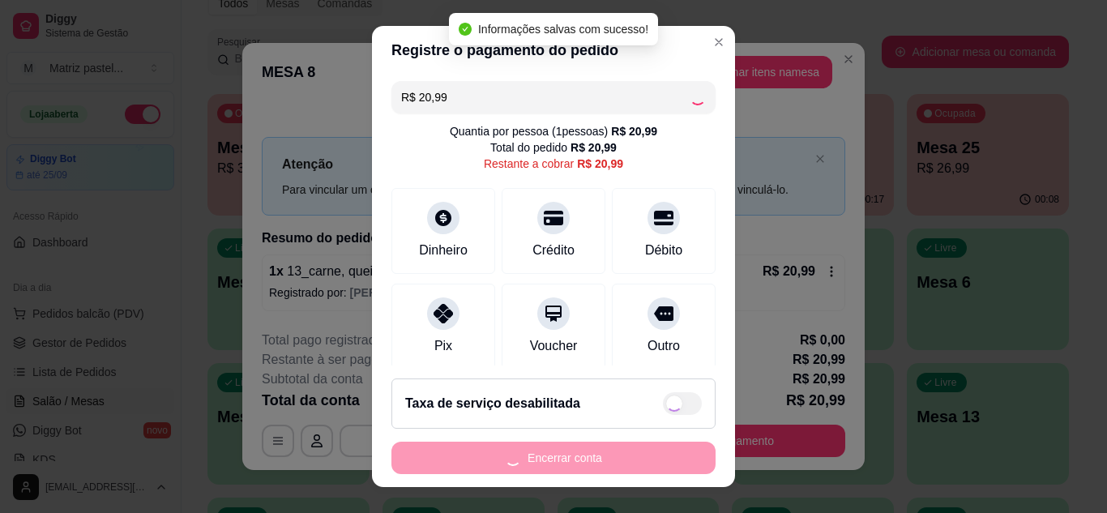
type input "R$ 0,00"
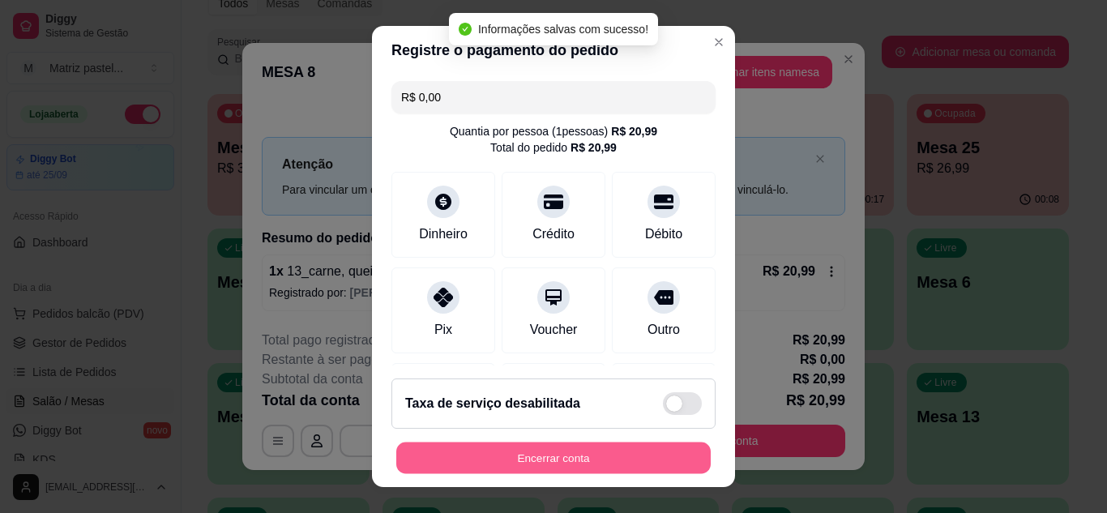
click at [575, 448] on button "Encerrar conta" at bounding box center [553, 459] width 315 height 32
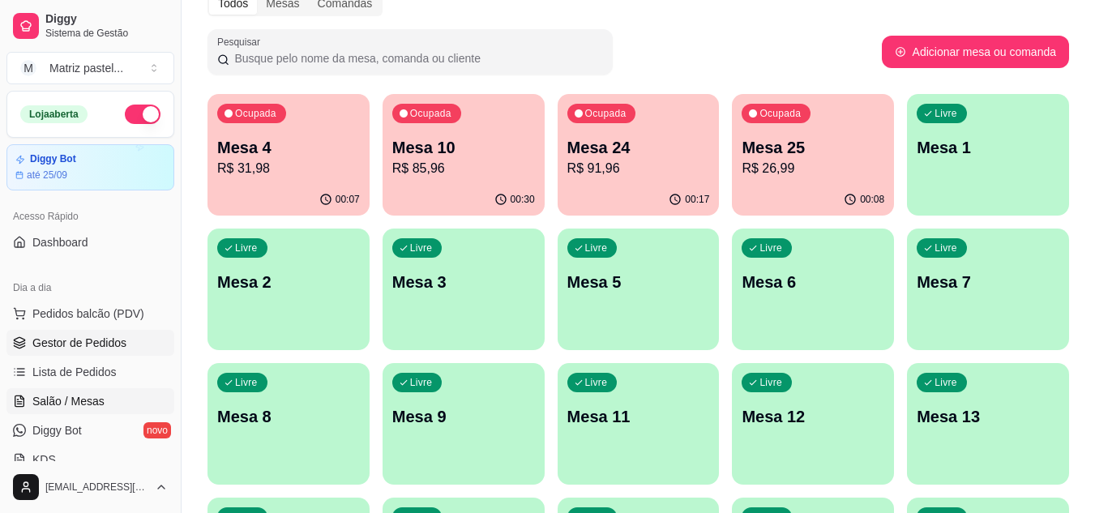
click at [132, 349] on link "Gestor de Pedidos" at bounding box center [90, 343] width 168 height 26
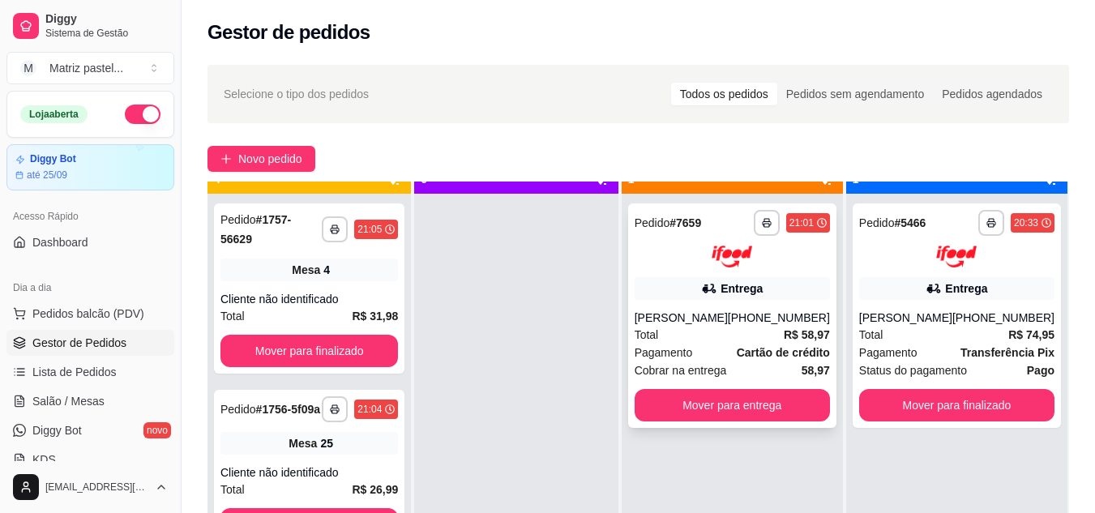
scroll to position [45, 0]
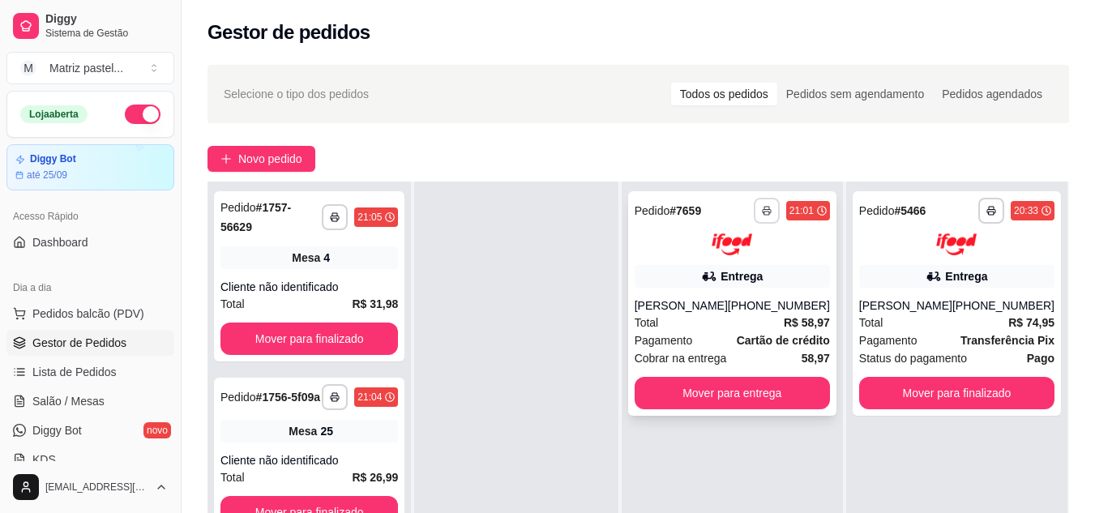
click at [759, 209] on button "button" at bounding box center [767, 211] width 26 height 26
click at [709, 270] on button "IMPRESSORA" at bounding box center [724, 268] width 118 height 26
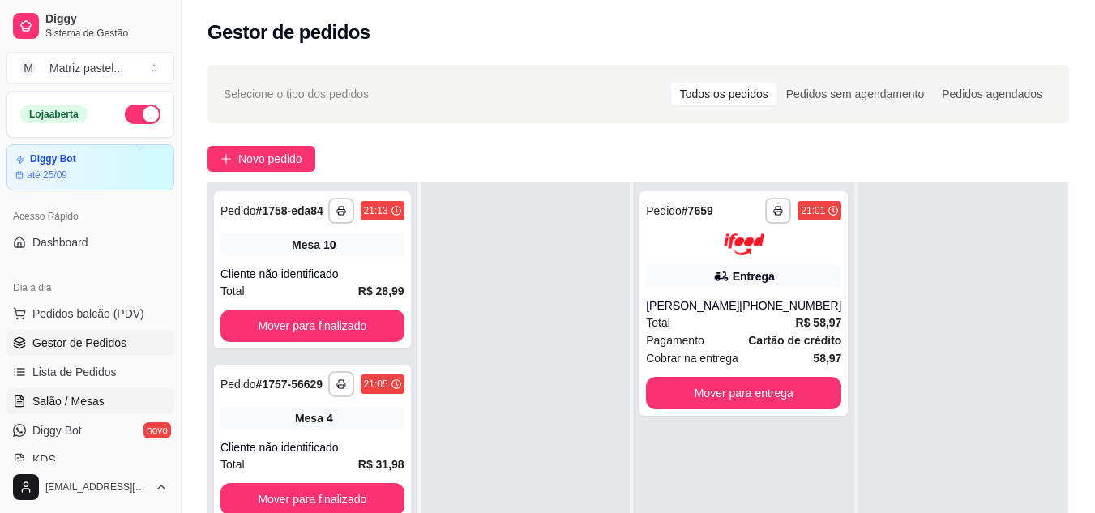
click at [53, 396] on span "Salão / Mesas" at bounding box center [68, 401] width 72 height 16
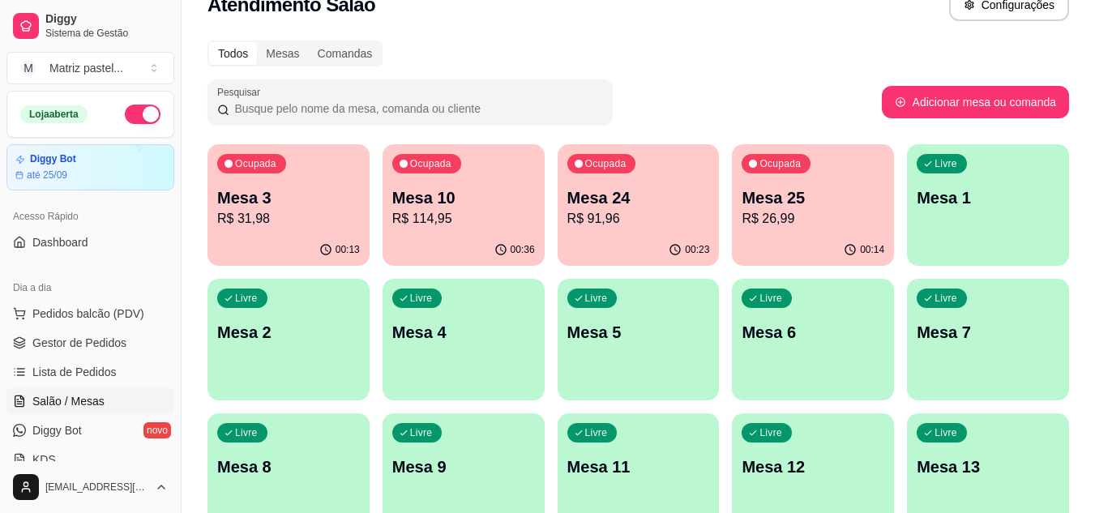
scroll to position [81, 0]
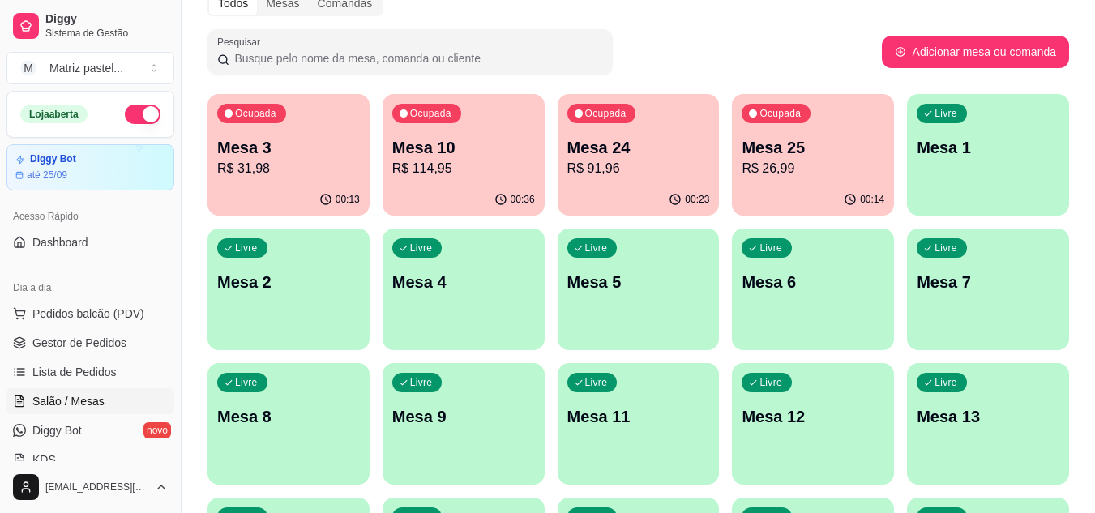
click at [592, 178] on p "R$ 91,96" at bounding box center [638, 168] width 143 height 19
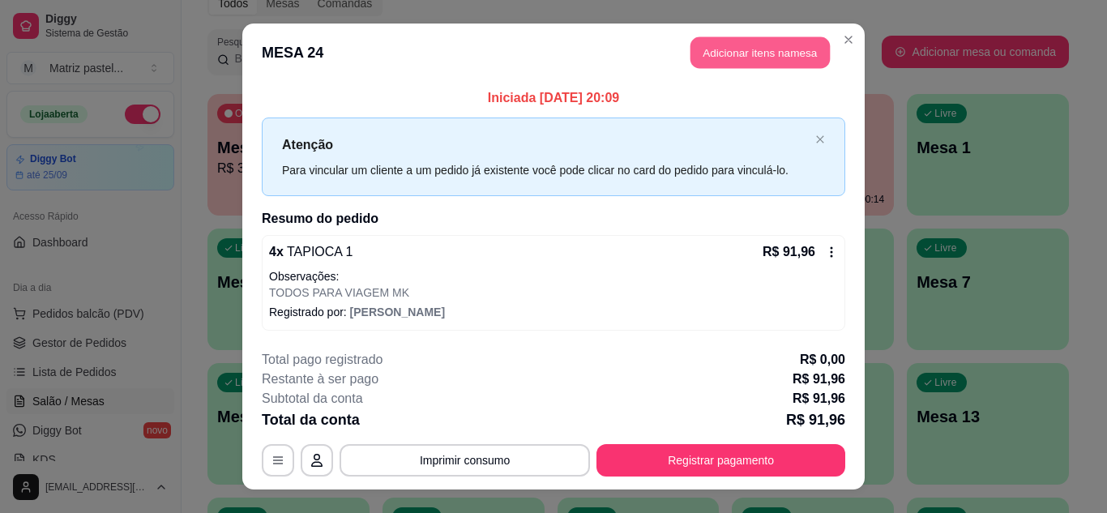
click at [753, 49] on button "Adicionar itens na mesa" at bounding box center [760, 53] width 139 height 32
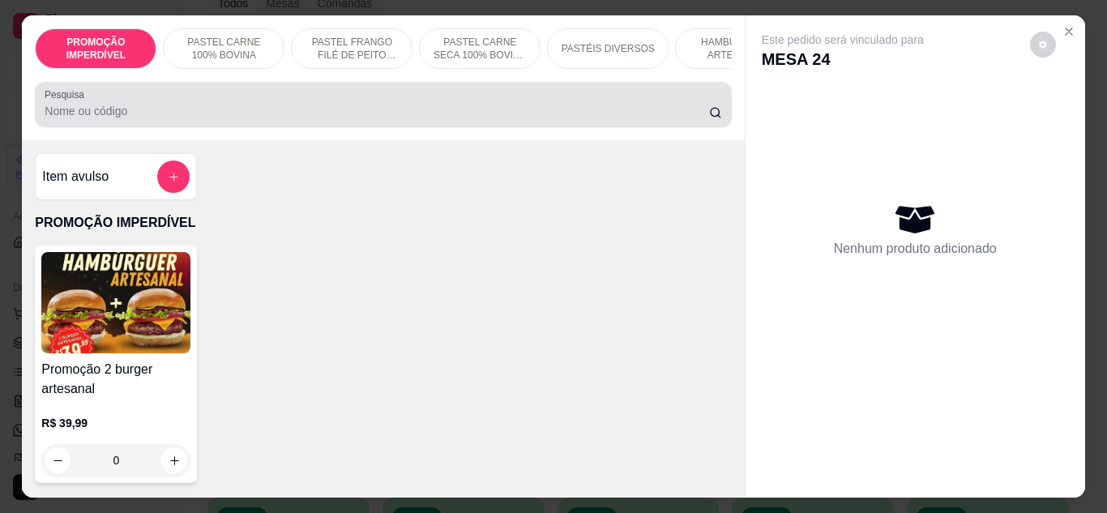
click at [305, 98] on div at bounding box center [383, 104] width 677 height 32
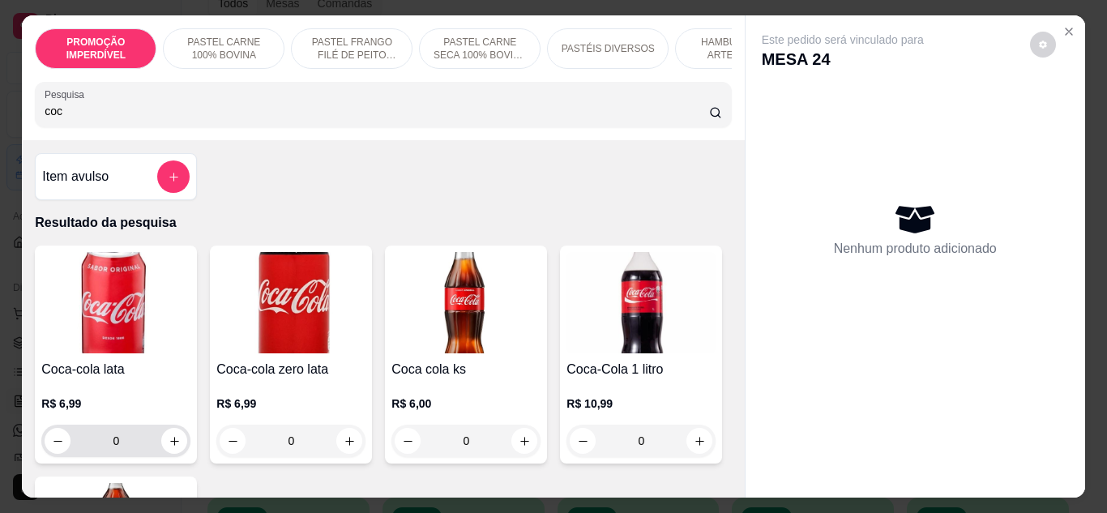
type input "coc"
click at [169, 442] on icon "increase-product-quantity" at bounding box center [175, 441] width 12 height 12
type input "1"
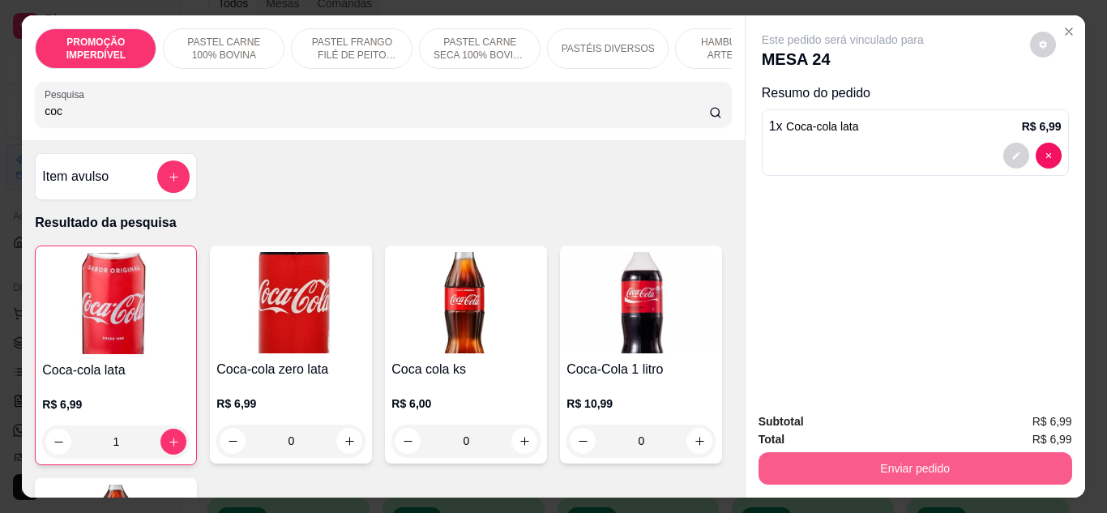
click at [793, 462] on button "Enviar pedido" at bounding box center [916, 468] width 314 height 32
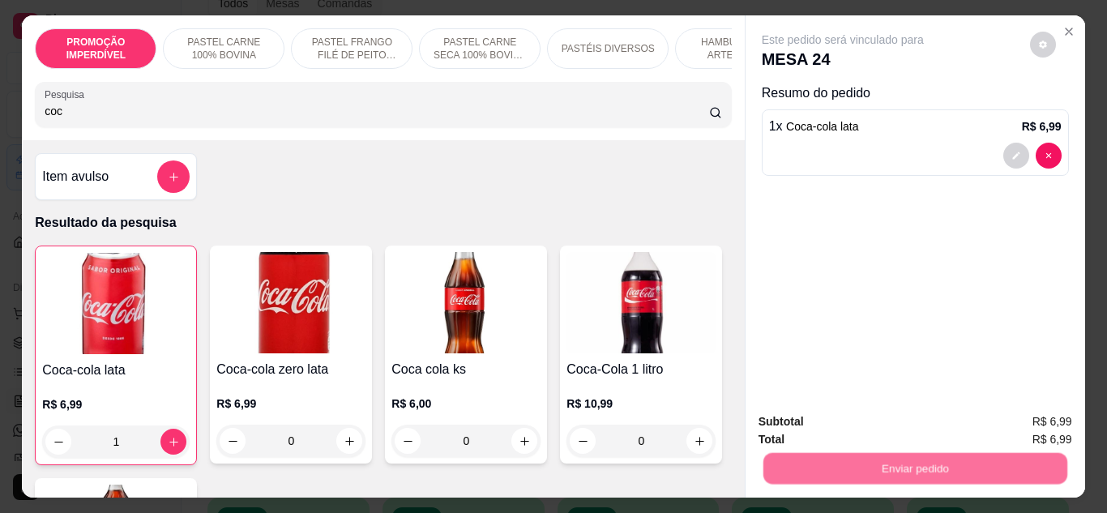
click at [805, 420] on button "Não registrar e enviar pedido" at bounding box center [861, 422] width 169 height 31
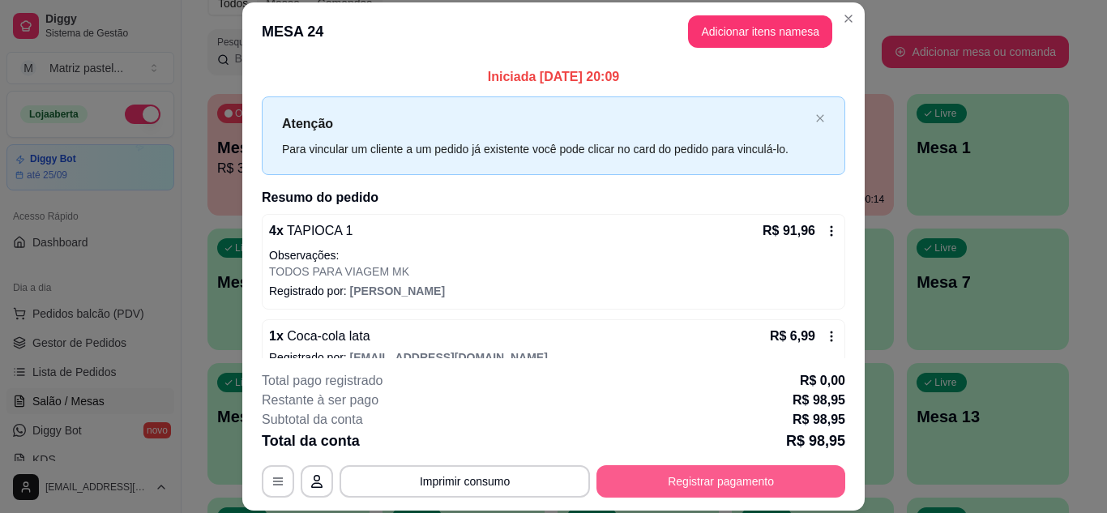
click at [779, 469] on button "Registrar pagamento" at bounding box center [721, 481] width 249 height 32
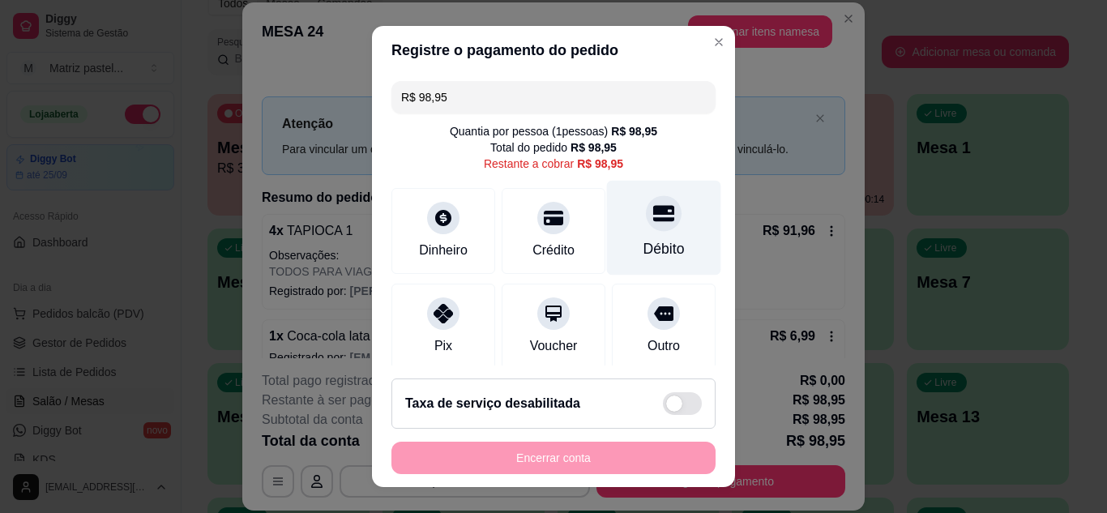
click at [653, 222] on icon at bounding box center [663, 213] width 21 height 21
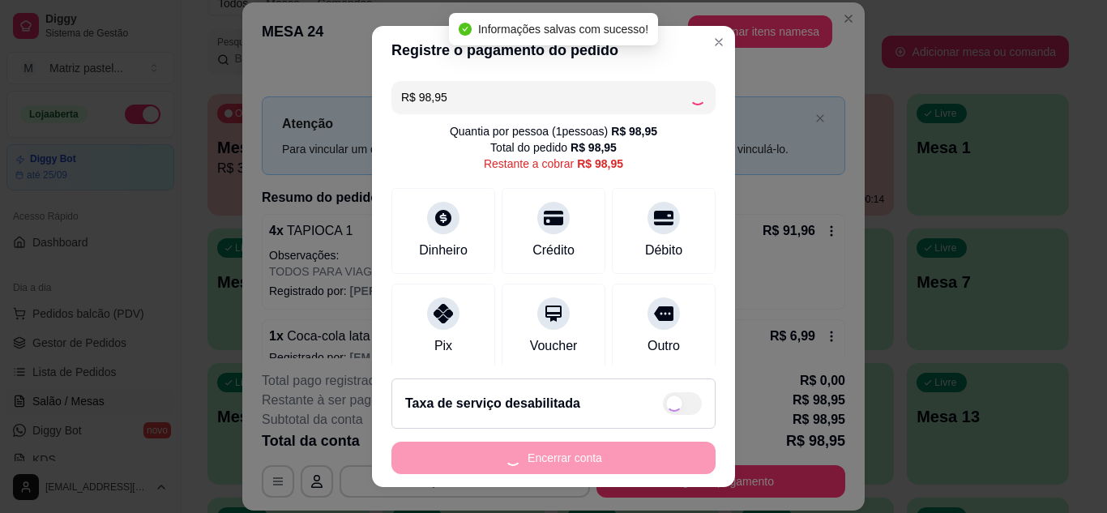
type input "R$ 0,00"
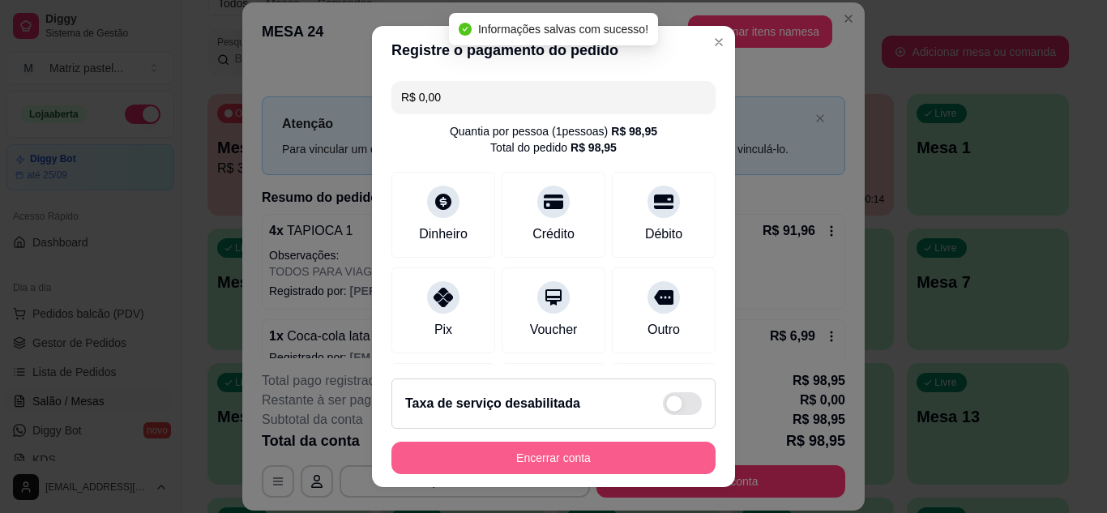
click at [594, 452] on button "Encerrar conta" at bounding box center [554, 458] width 324 height 32
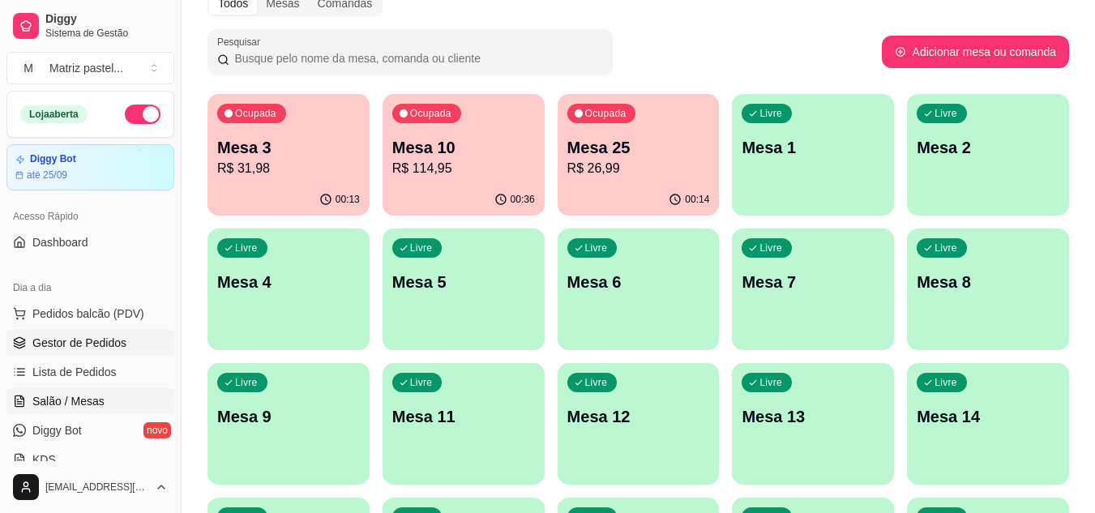
click at [116, 340] on span "Gestor de Pedidos" at bounding box center [79, 343] width 94 height 16
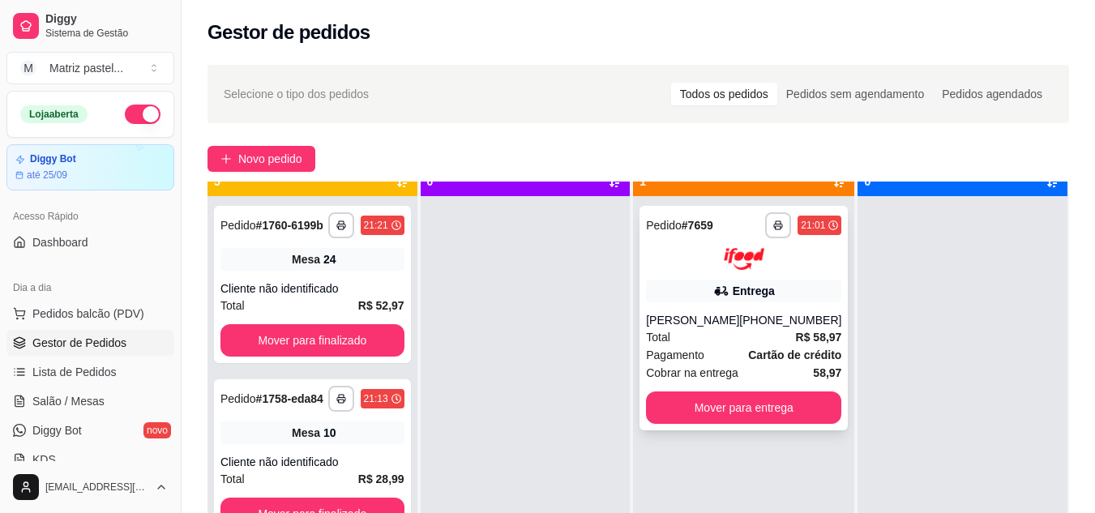
scroll to position [45, 0]
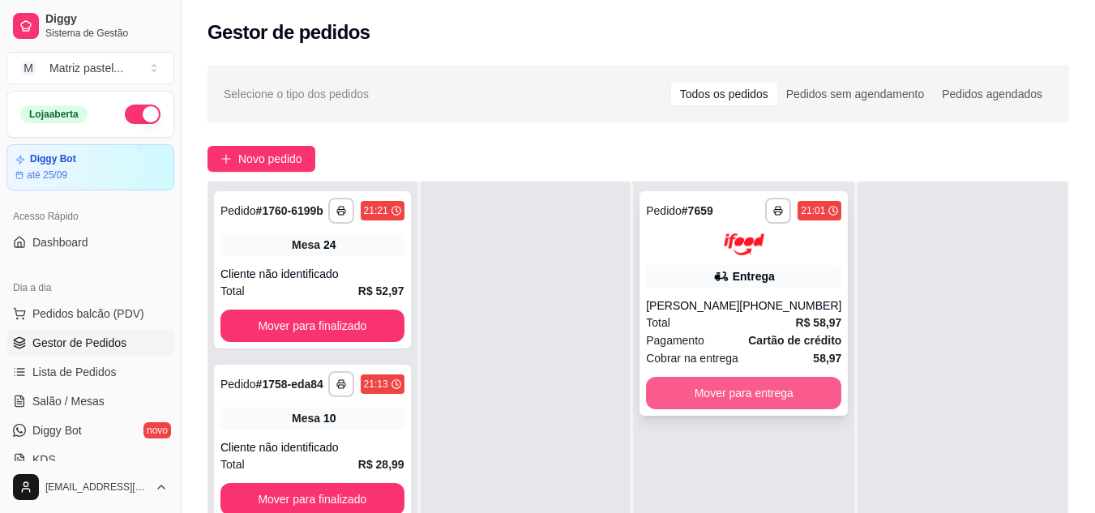
click at [709, 399] on button "Mover para entrega" at bounding box center [743, 393] width 195 height 32
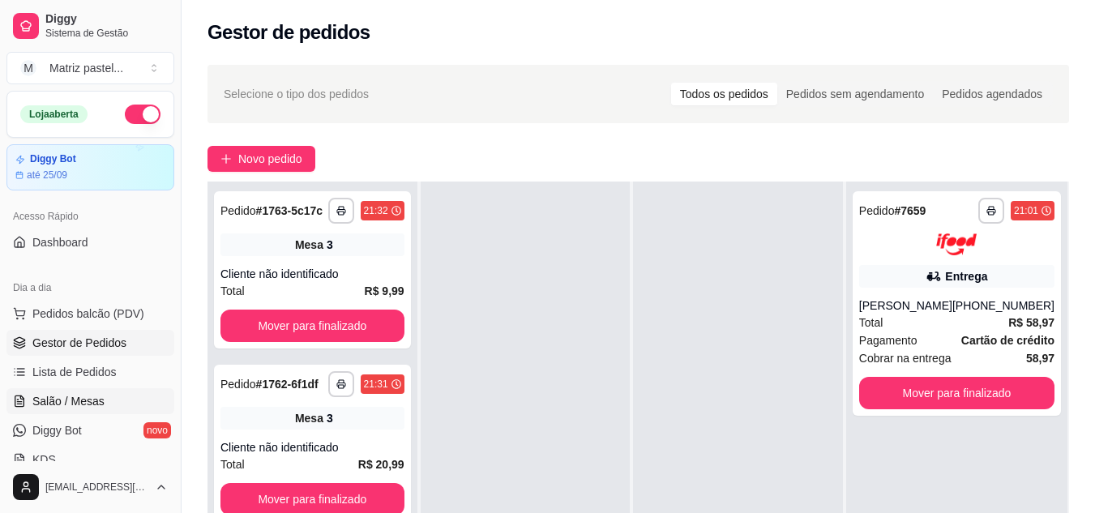
click at [98, 396] on span "Salão / Mesas" at bounding box center [68, 401] width 72 height 16
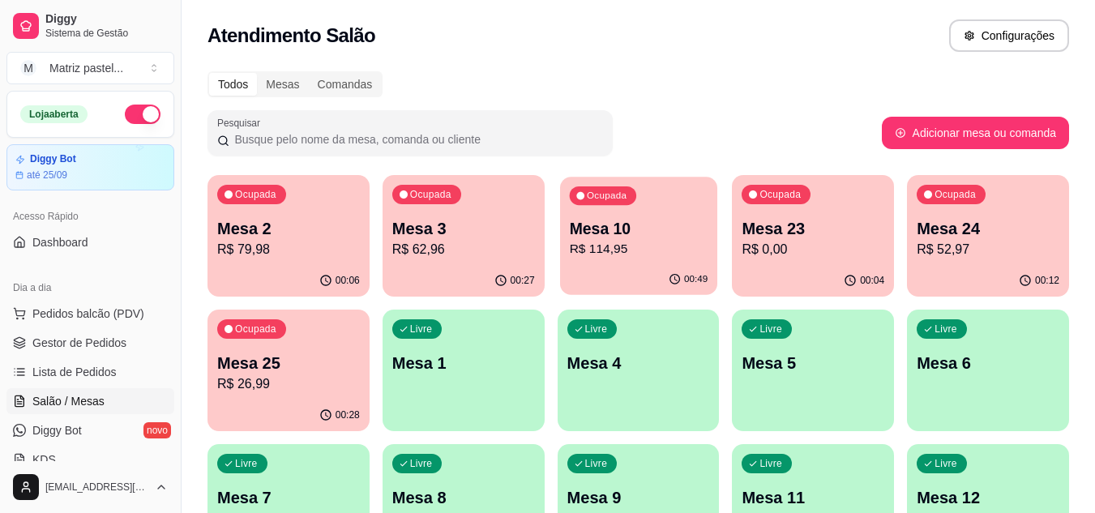
click at [610, 240] on p "R$ 114,95" at bounding box center [638, 249] width 139 height 19
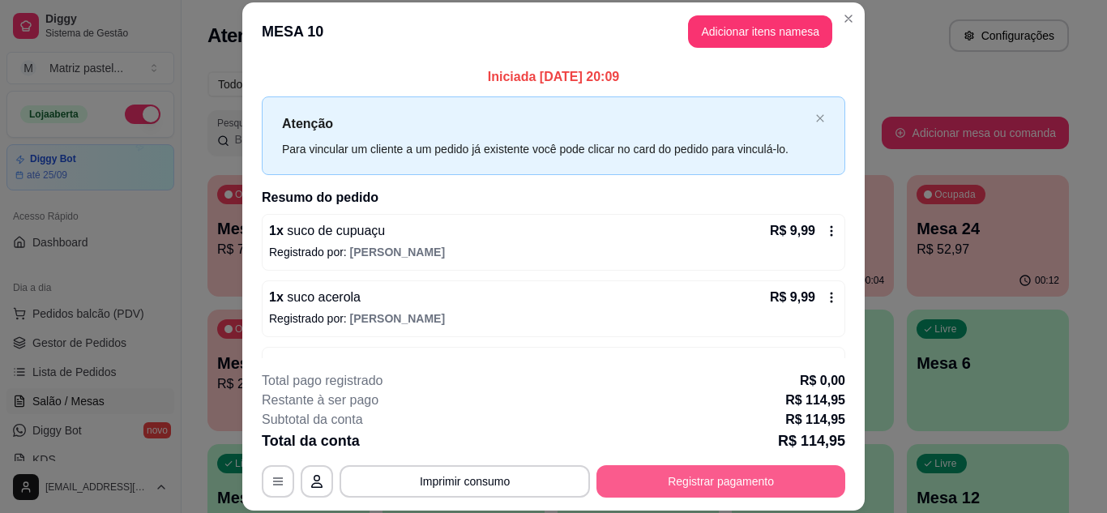
click at [683, 482] on button "Registrar pagamento" at bounding box center [721, 481] width 249 height 32
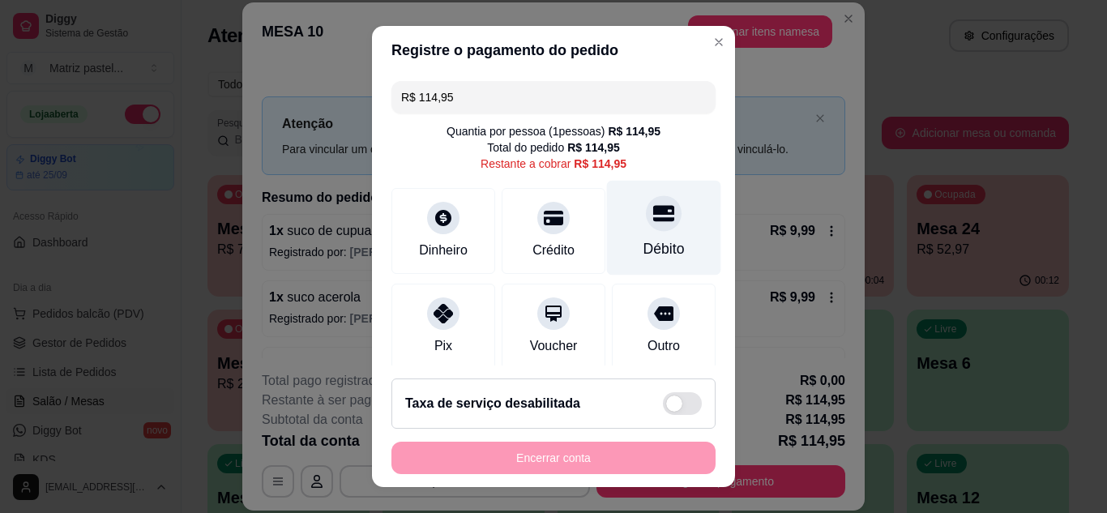
click at [646, 205] on div at bounding box center [664, 213] width 36 height 36
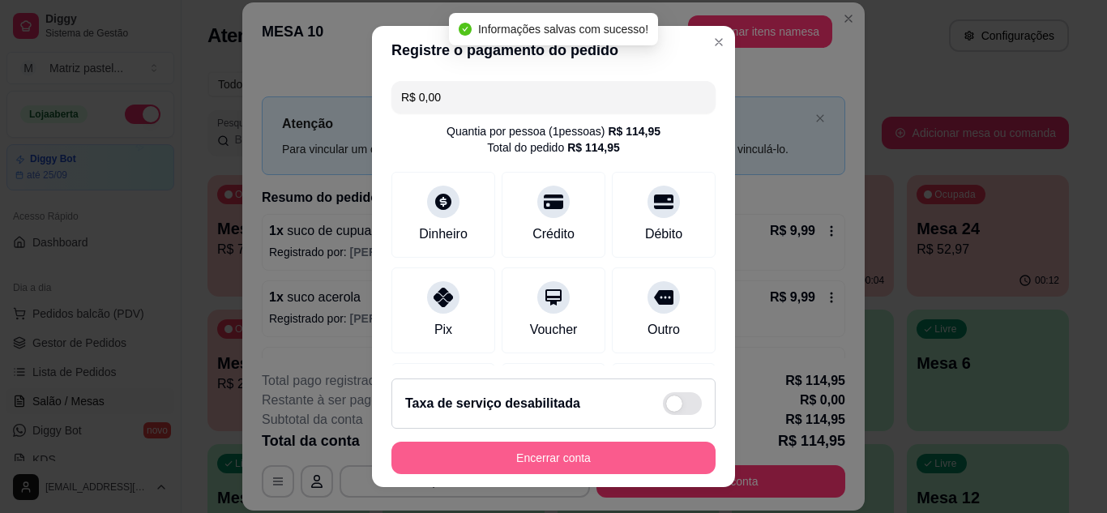
type input "R$ 0,00"
click at [575, 469] on button "Encerrar conta" at bounding box center [554, 458] width 324 height 32
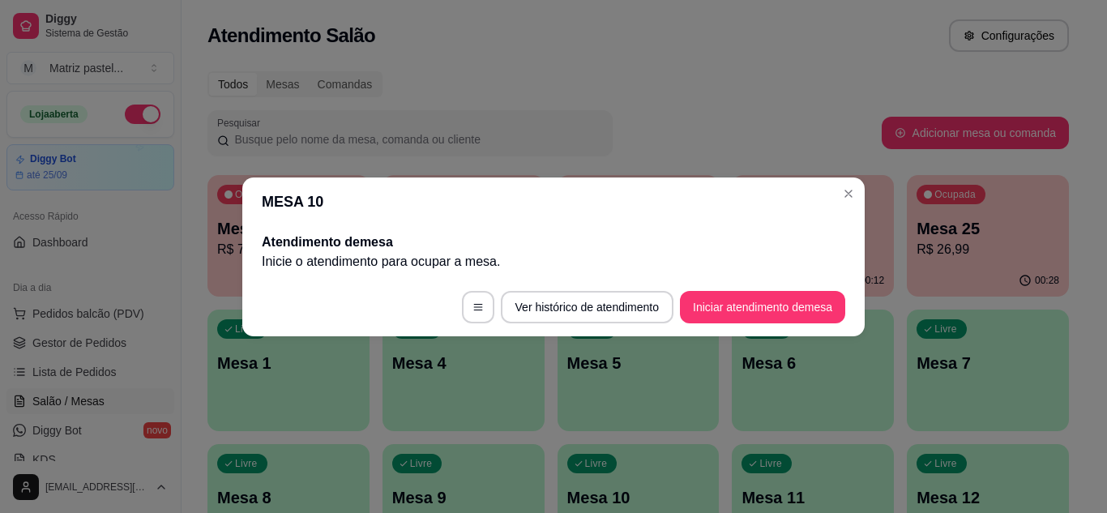
click at [831, 186] on header "MESA 10" at bounding box center [553, 202] width 623 height 49
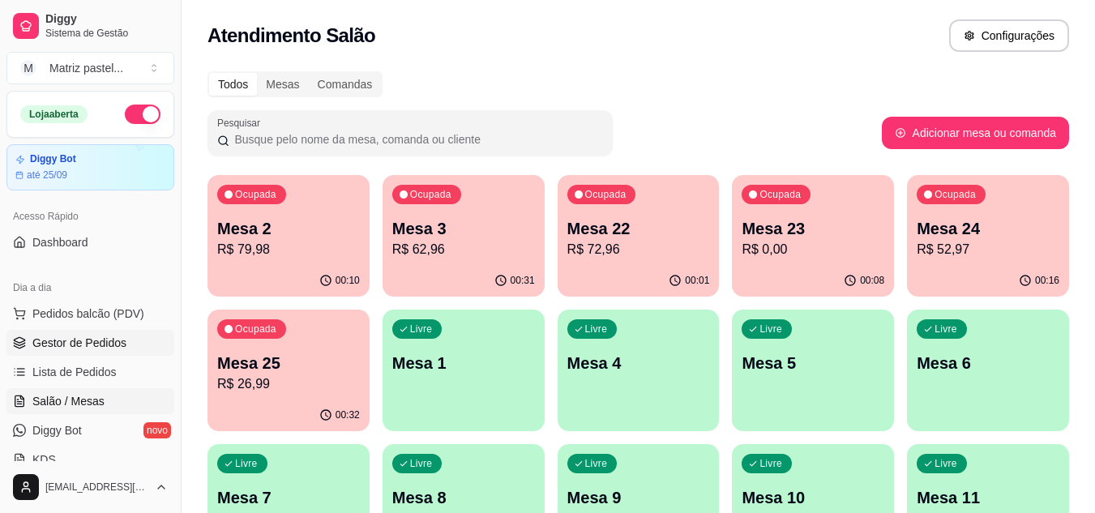
click at [80, 340] on span "Gestor de Pedidos" at bounding box center [79, 343] width 94 height 16
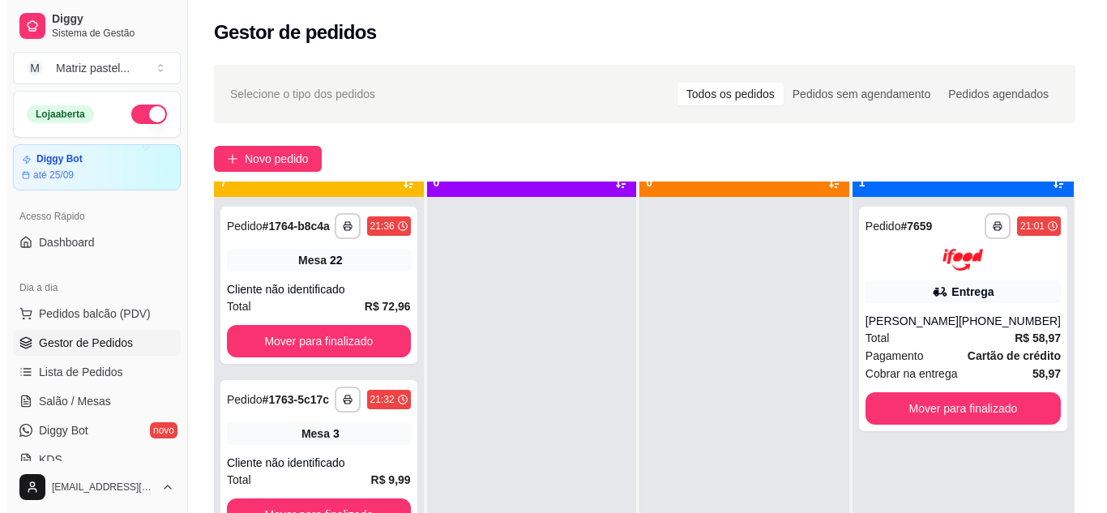
scroll to position [45, 0]
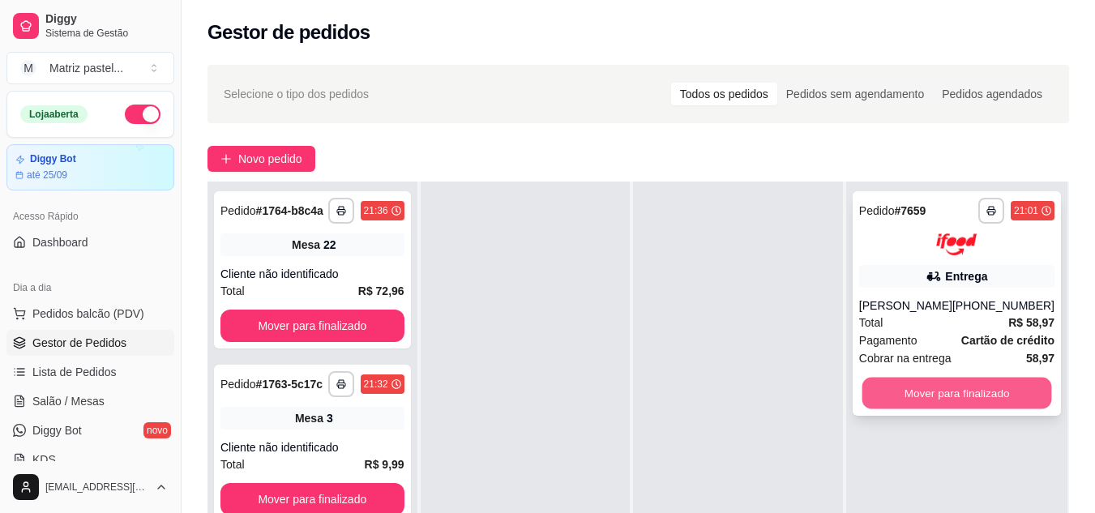
click at [955, 391] on button "Mover para finalizado" at bounding box center [957, 393] width 190 height 32
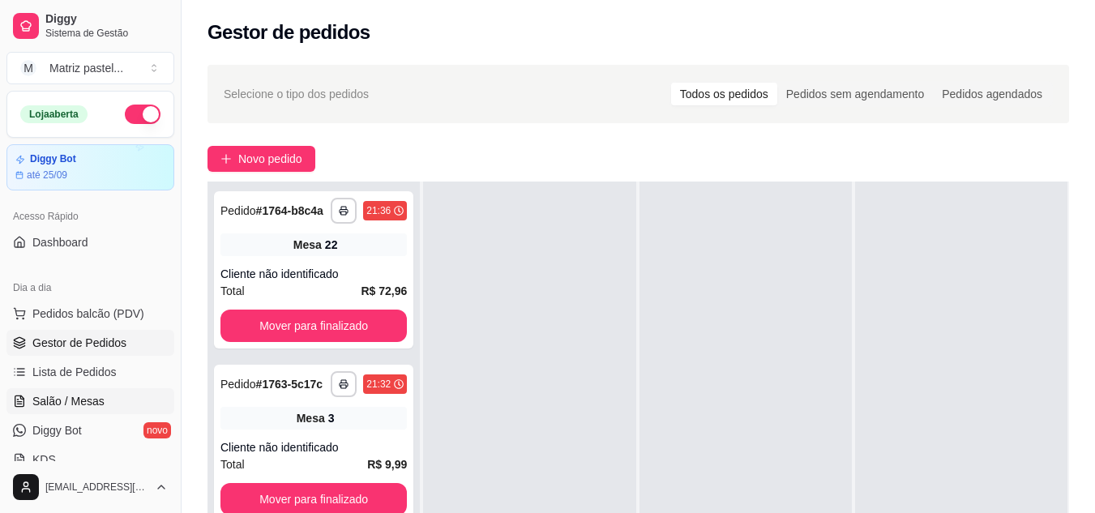
click at [34, 389] on link "Salão / Mesas" at bounding box center [90, 401] width 168 height 26
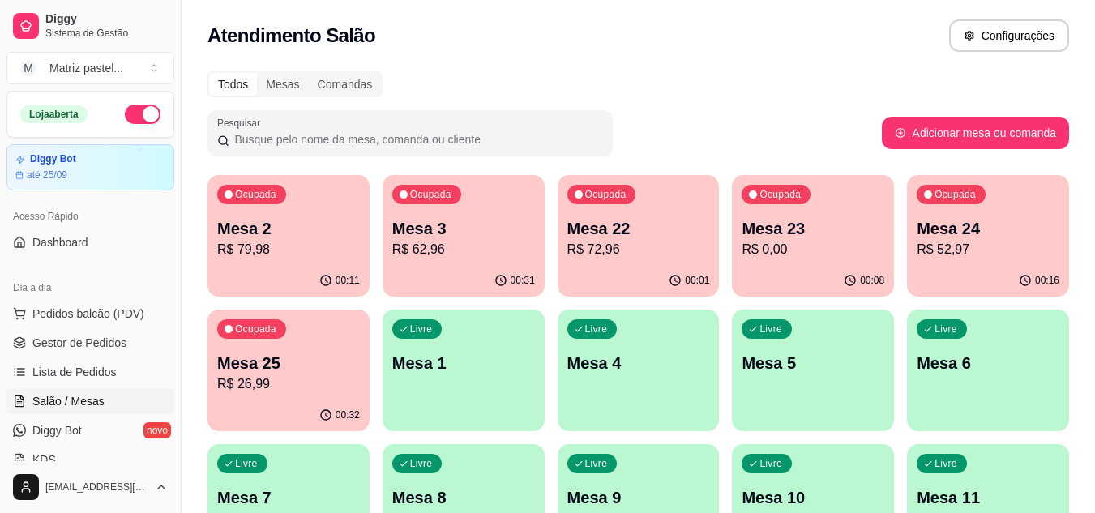
click at [986, 229] on p "Mesa 24" at bounding box center [988, 228] width 143 height 23
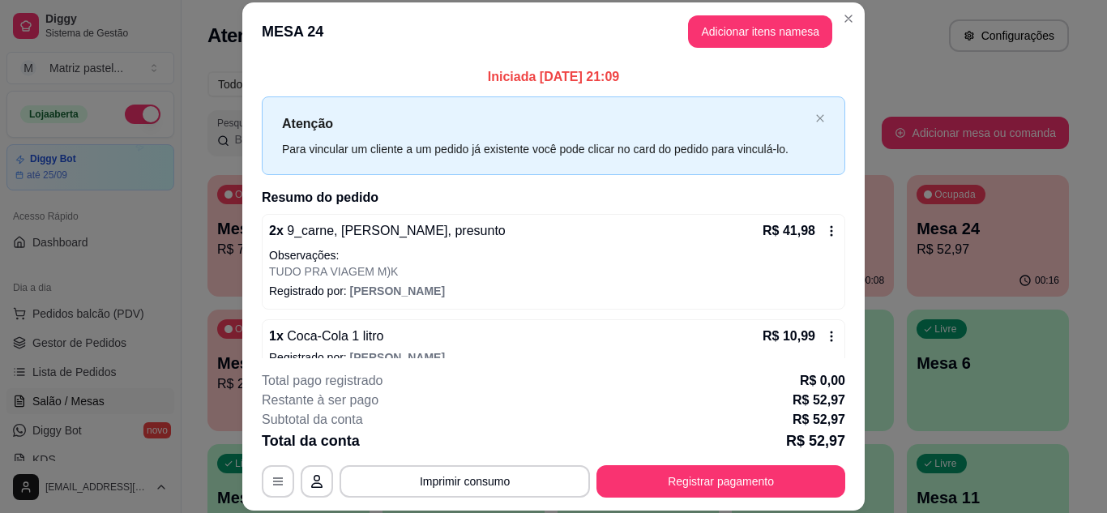
click at [701, 454] on div "**********" at bounding box center [554, 434] width 584 height 126
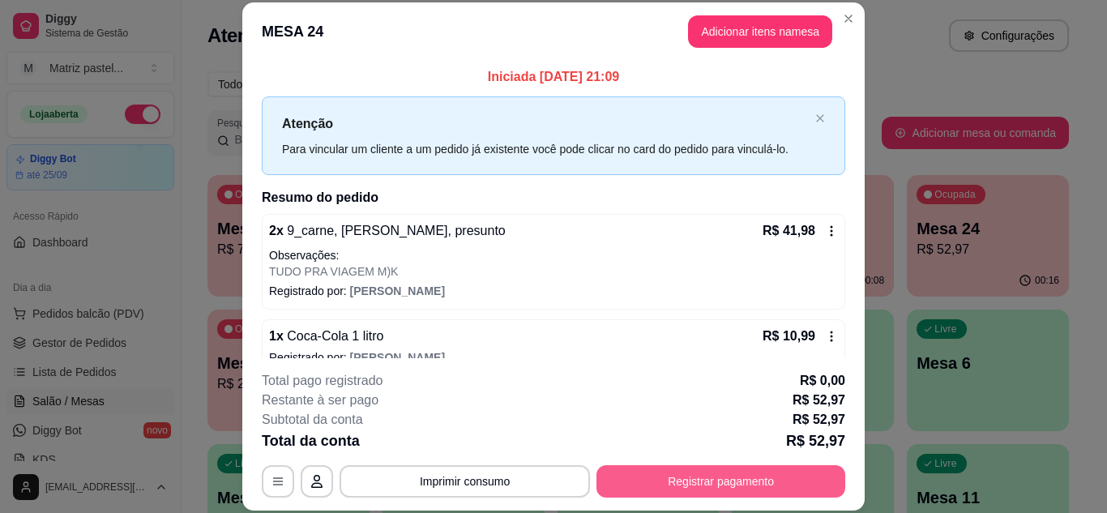
click at [691, 472] on div "**********" at bounding box center [554, 434] width 584 height 126
click at [694, 477] on button "Registrar pagamento" at bounding box center [721, 481] width 249 height 32
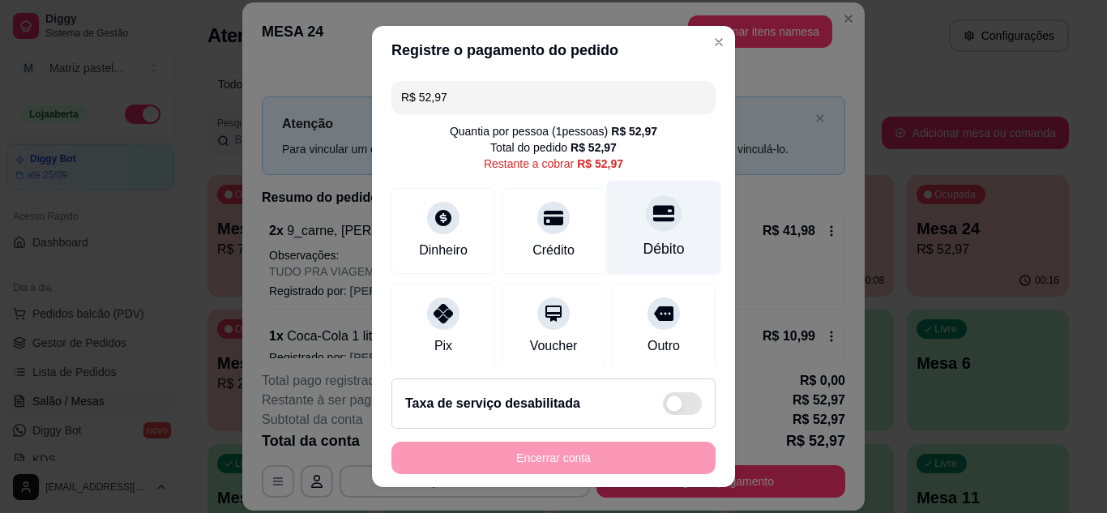
click at [644, 255] on div "Débito" at bounding box center [664, 248] width 41 height 21
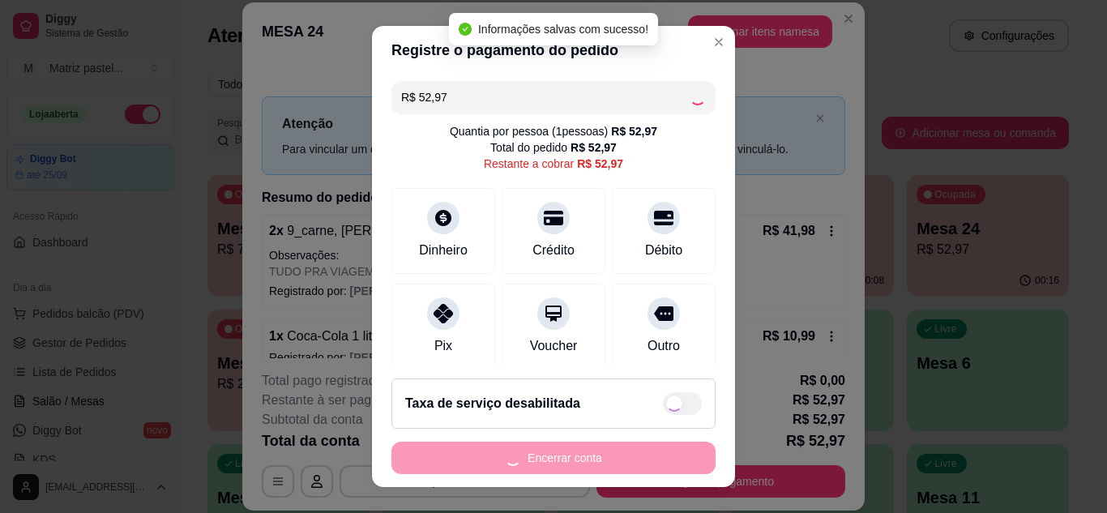
type input "R$ 0,00"
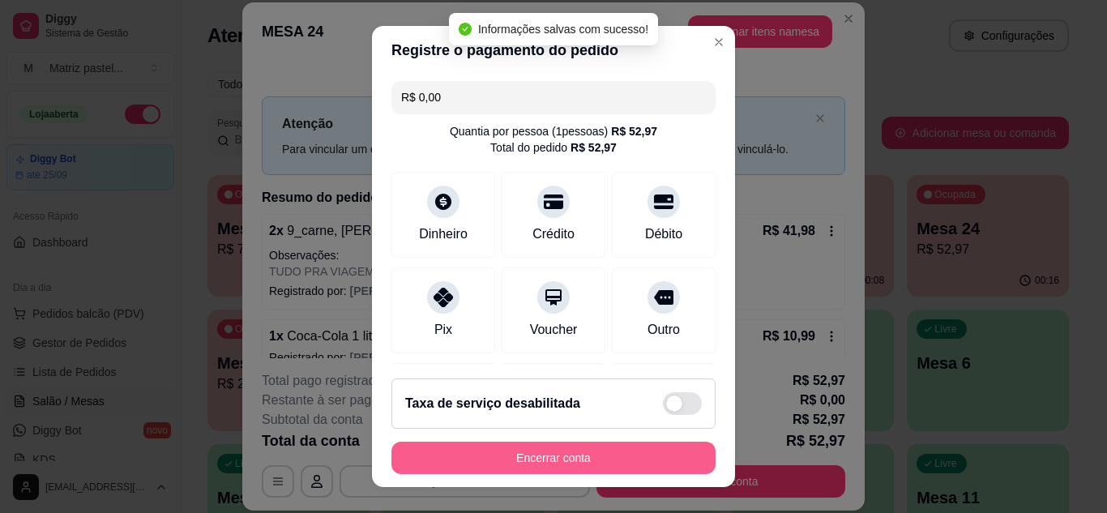
click at [524, 455] on button "Encerrar conta" at bounding box center [554, 458] width 324 height 32
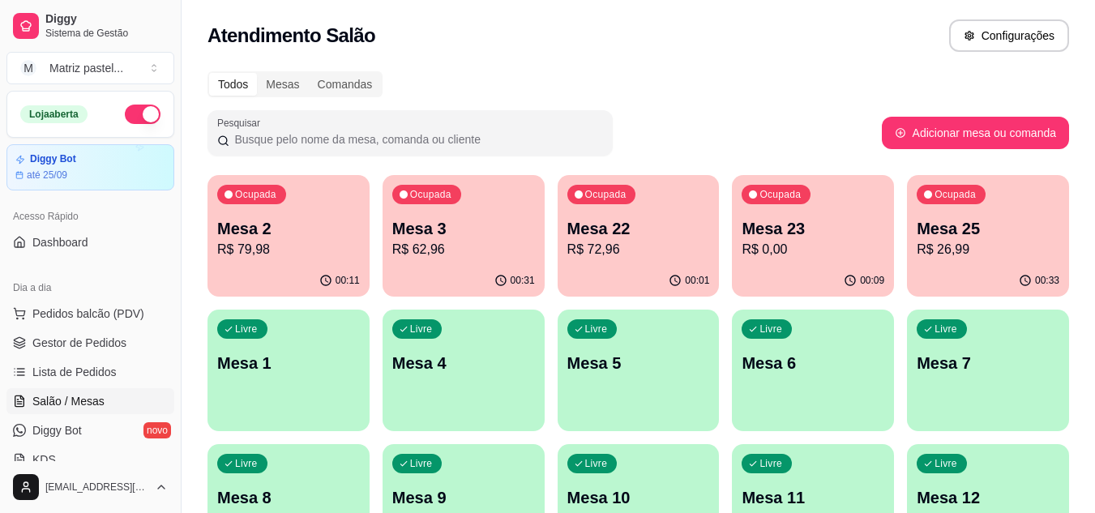
click at [447, 251] on p "R$ 62,96" at bounding box center [463, 249] width 143 height 19
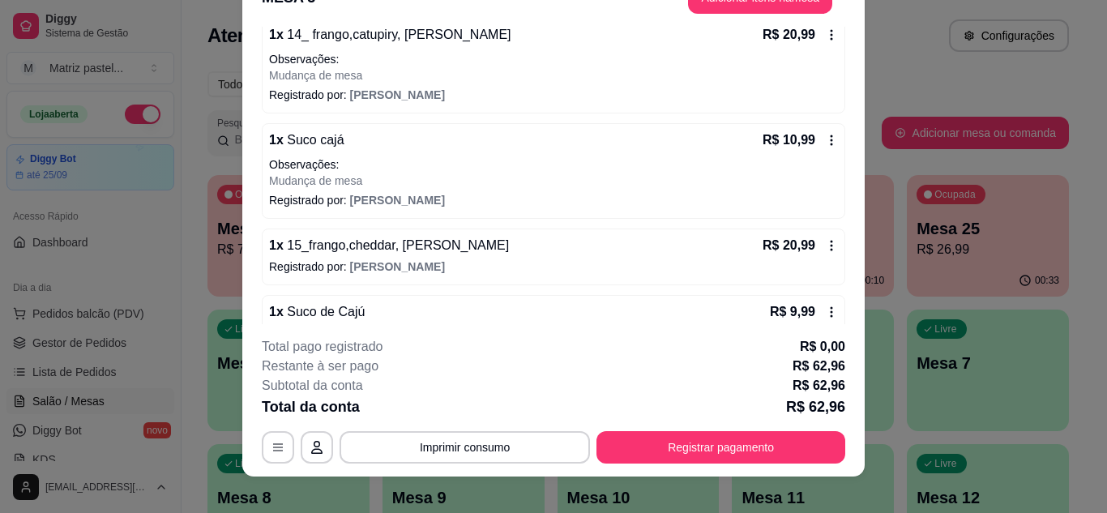
scroll to position [49, 0]
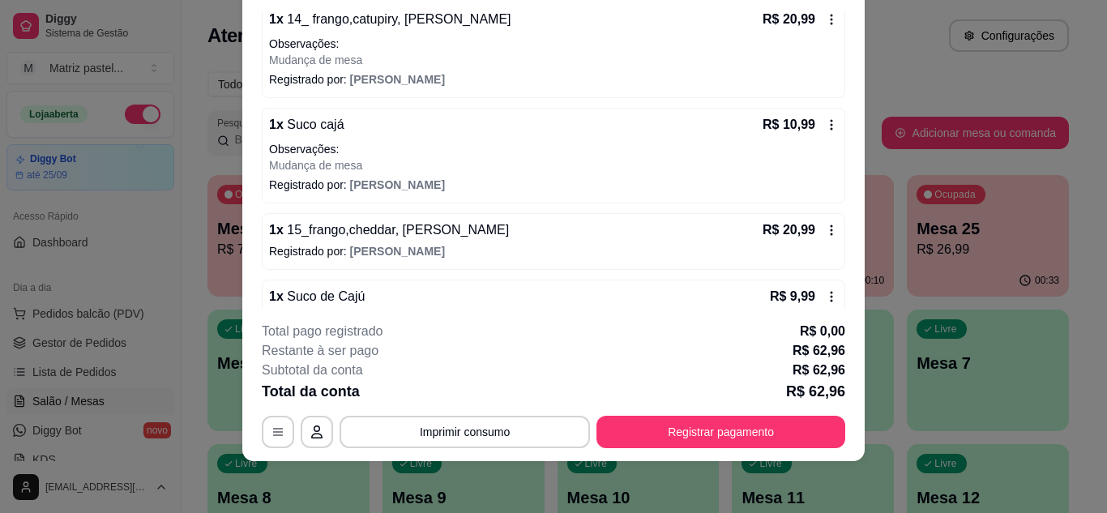
click at [825, 301] on icon at bounding box center [831, 296] width 13 height 13
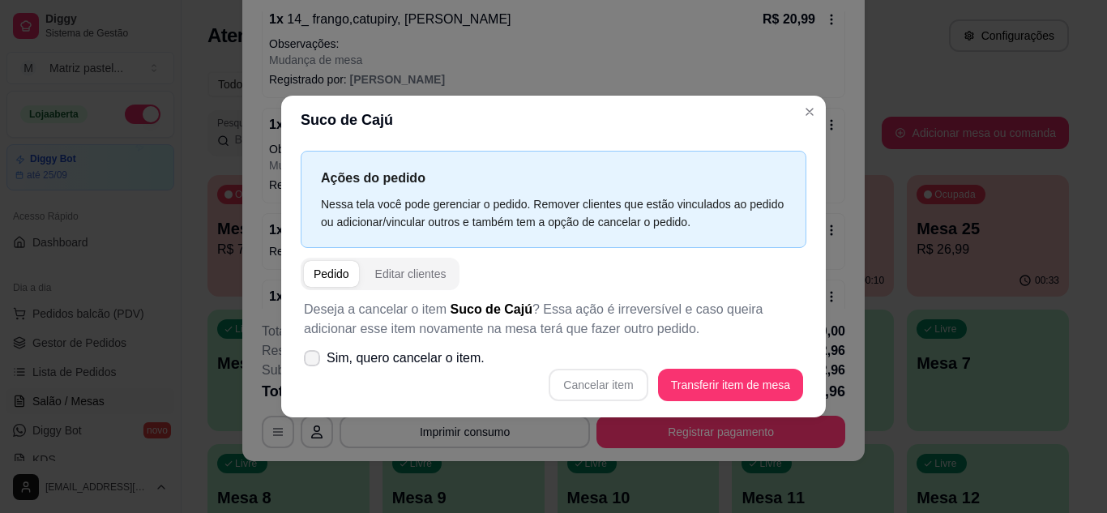
click at [311, 362] on icon at bounding box center [312, 358] width 13 height 10
click at [311, 362] on input "Sim, quero cancelar o item." at bounding box center [308, 366] width 11 height 11
checkbox input "true"
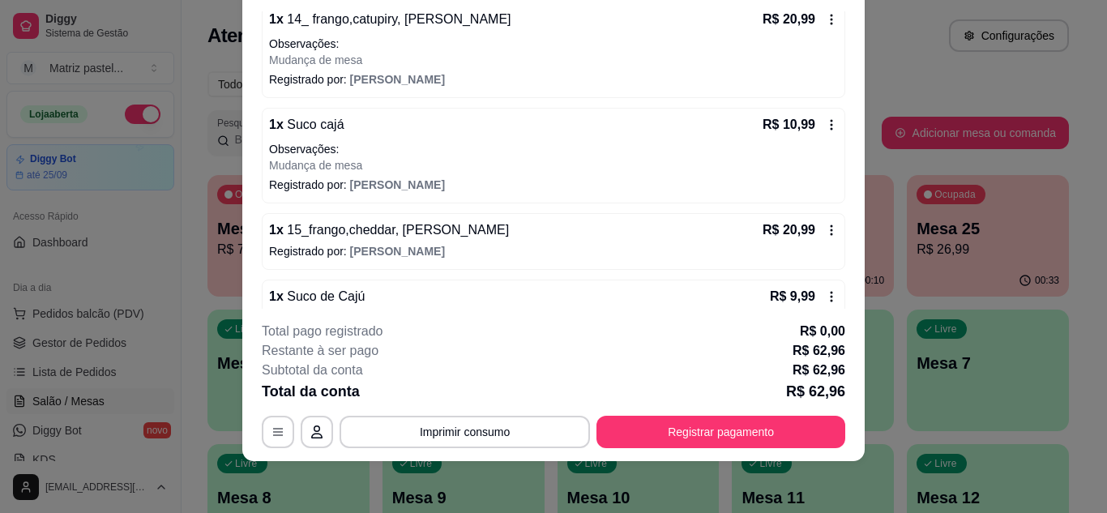
click at [825, 293] on icon at bounding box center [831, 296] width 13 height 13
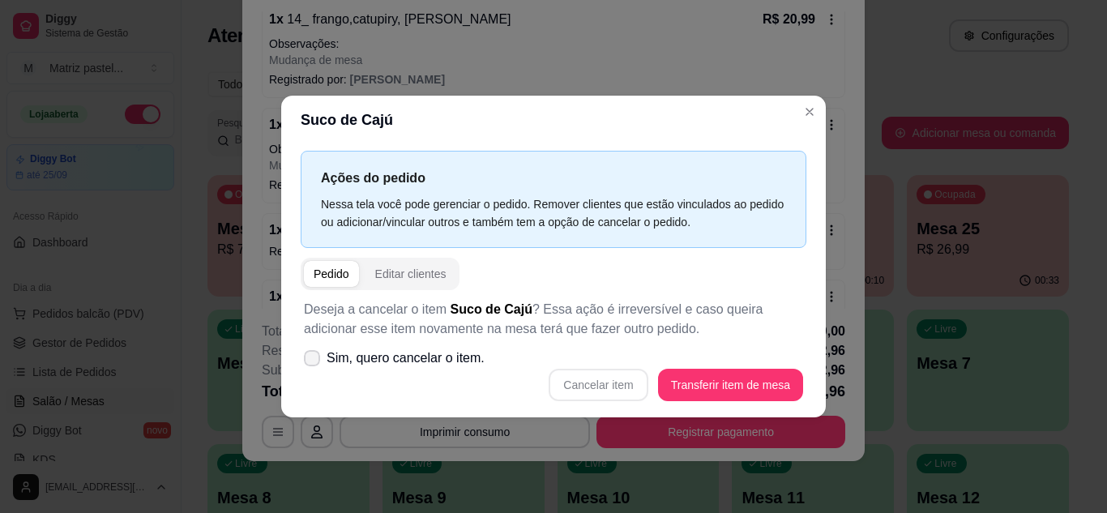
click at [300, 360] on label "Sim, quero cancelar o item." at bounding box center [394, 358] width 194 height 32
click at [303, 361] on input "Sim, quero cancelar o item." at bounding box center [308, 366] width 11 height 11
checkbox input "true"
click at [618, 392] on button "Cancelar item" at bounding box center [598, 385] width 96 height 32
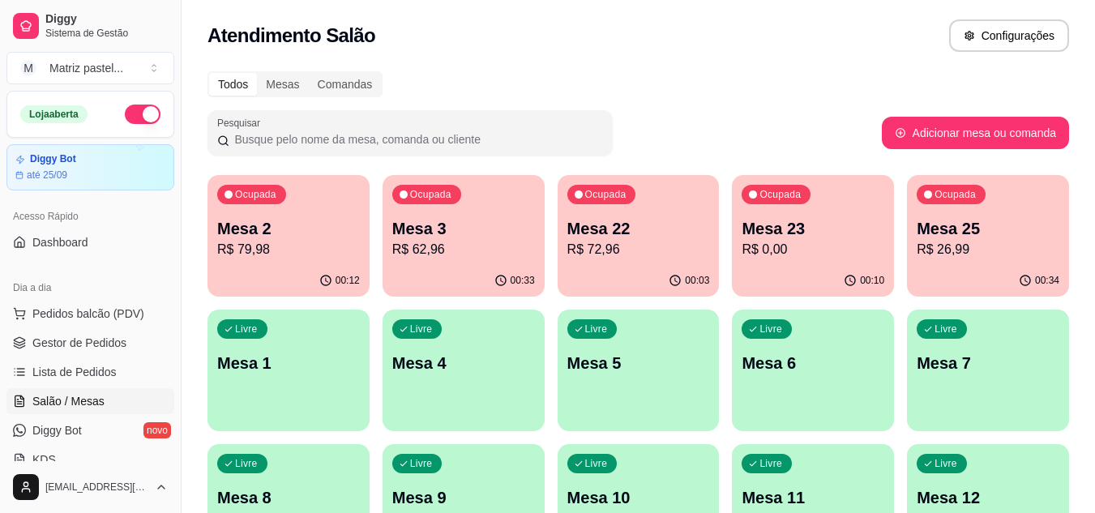
scroll to position [81, 0]
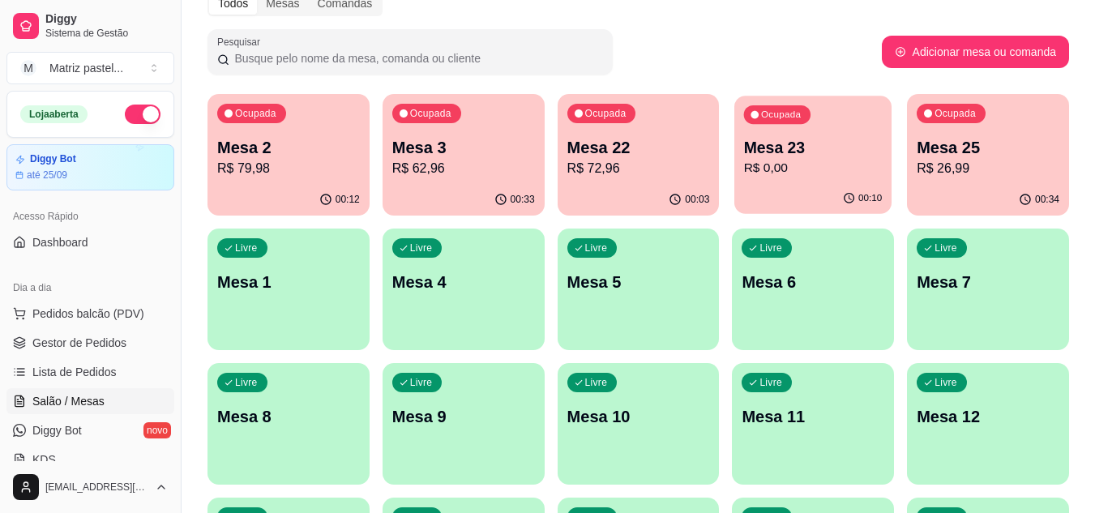
click at [795, 178] on p "R$ 0,00" at bounding box center [813, 168] width 139 height 19
click at [844, 131] on div "Ocupada Mesa 23 R$ 0,00" at bounding box center [813, 139] width 162 height 90
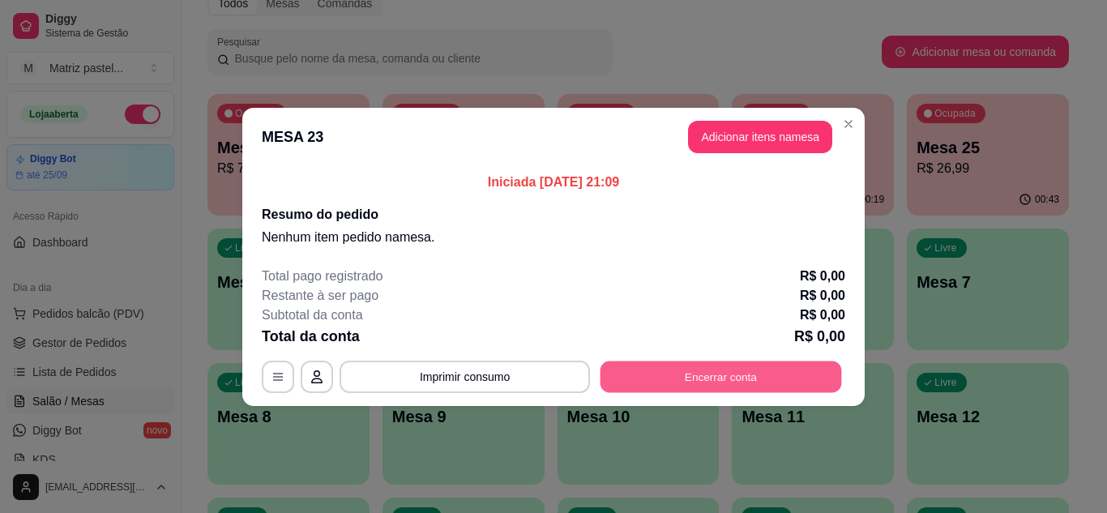
click at [677, 385] on button "Encerrar conta" at bounding box center [722, 377] width 242 height 32
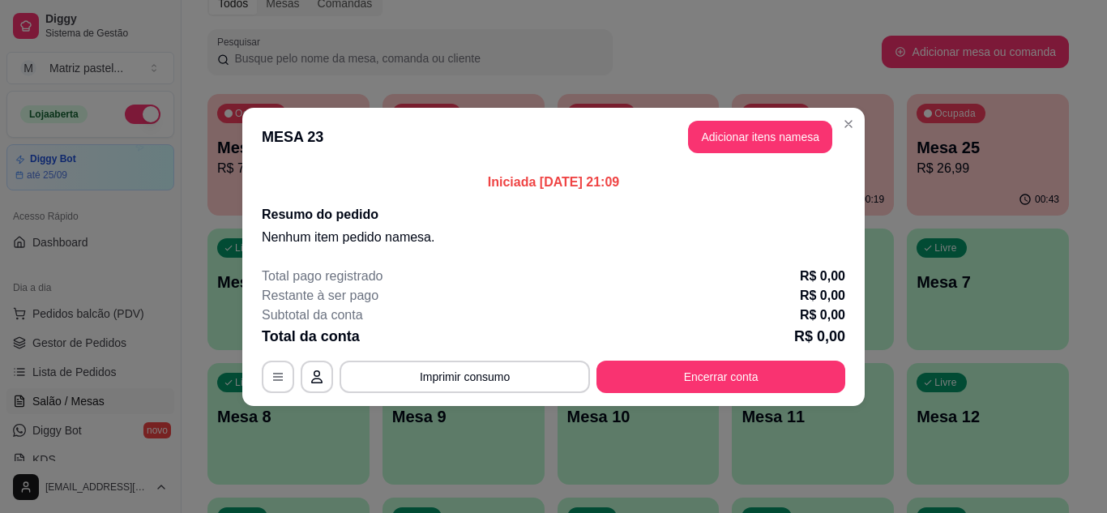
click at [661, 452] on button "Encerrar conta" at bounding box center [554, 458] width 324 height 32
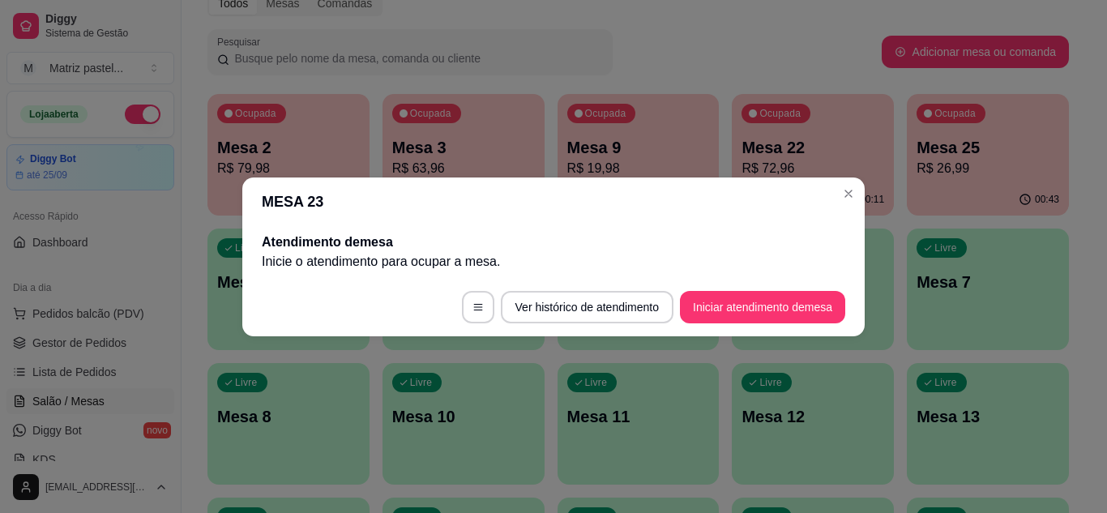
click at [815, 180] on header "MESA 23" at bounding box center [553, 202] width 623 height 49
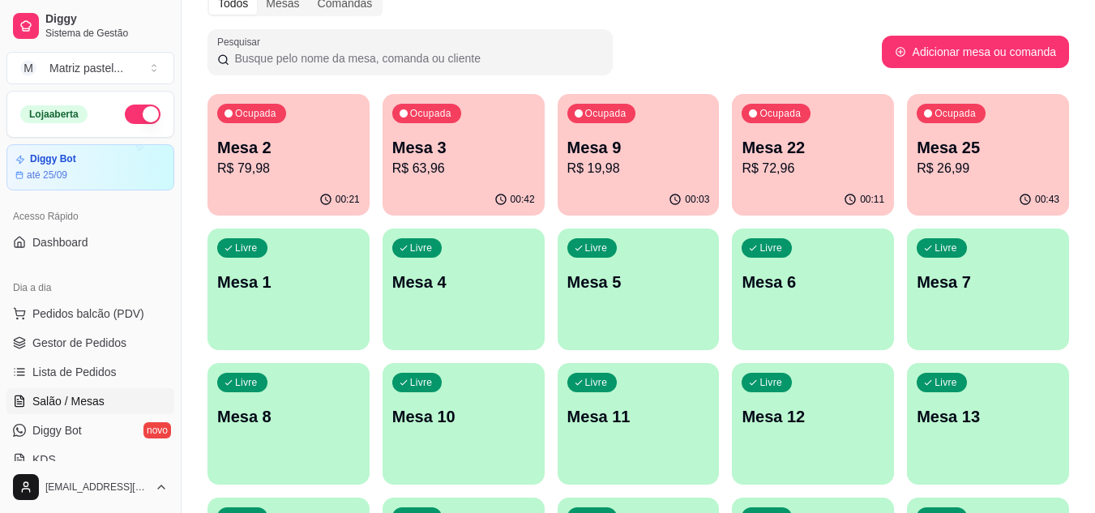
click at [410, 179] on div "Ocupada Mesa 3 R$ 63,96" at bounding box center [464, 139] width 162 height 90
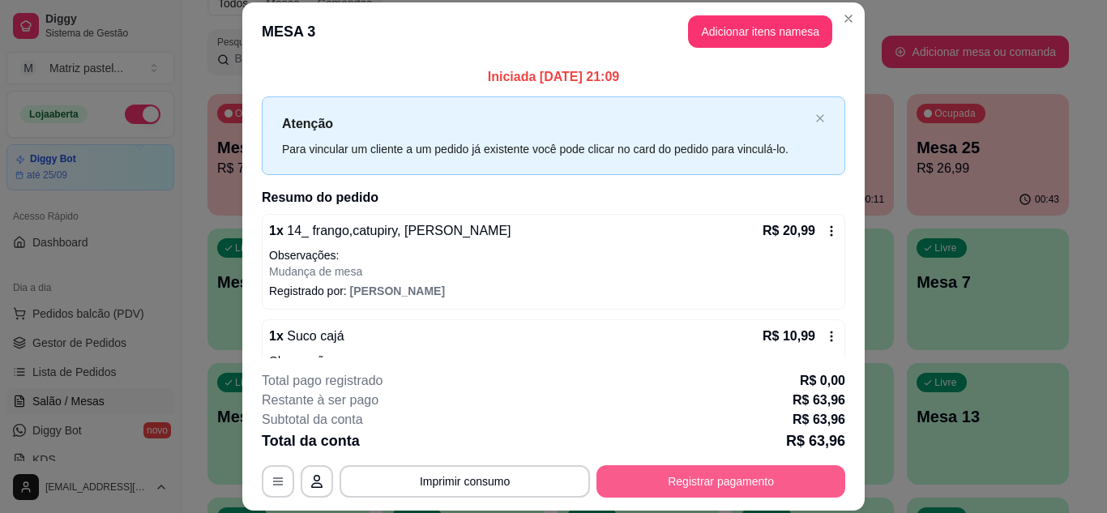
click at [665, 481] on button "Registrar pagamento" at bounding box center [721, 481] width 249 height 32
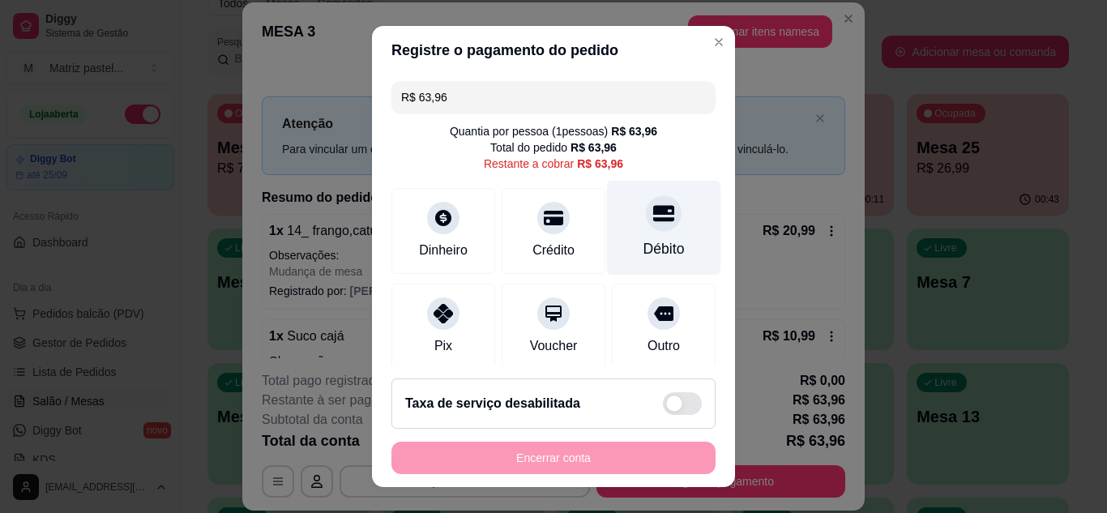
click at [646, 228] on div at bounding box center [664, 213] width 36 height 36
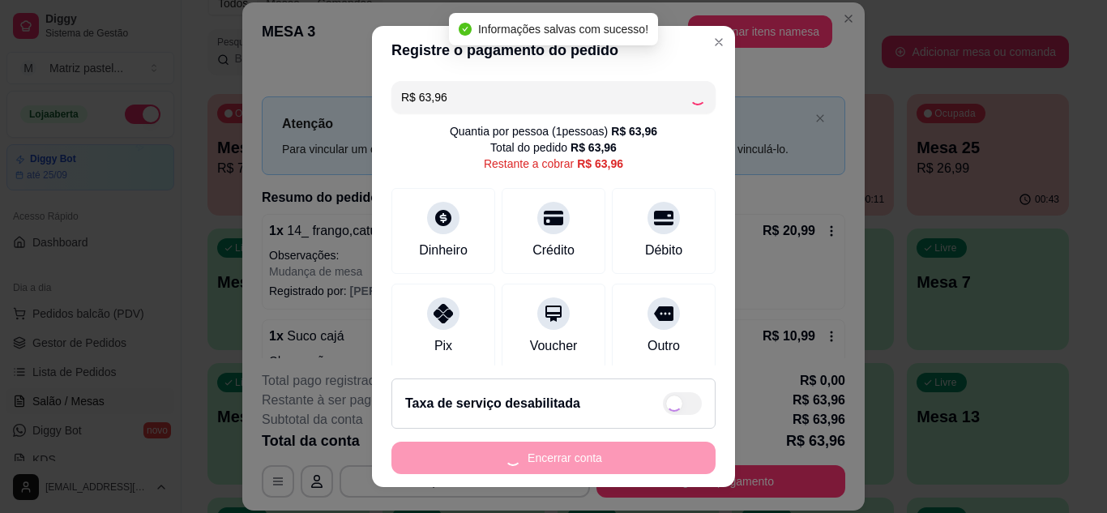
type input "R$ 0,00"
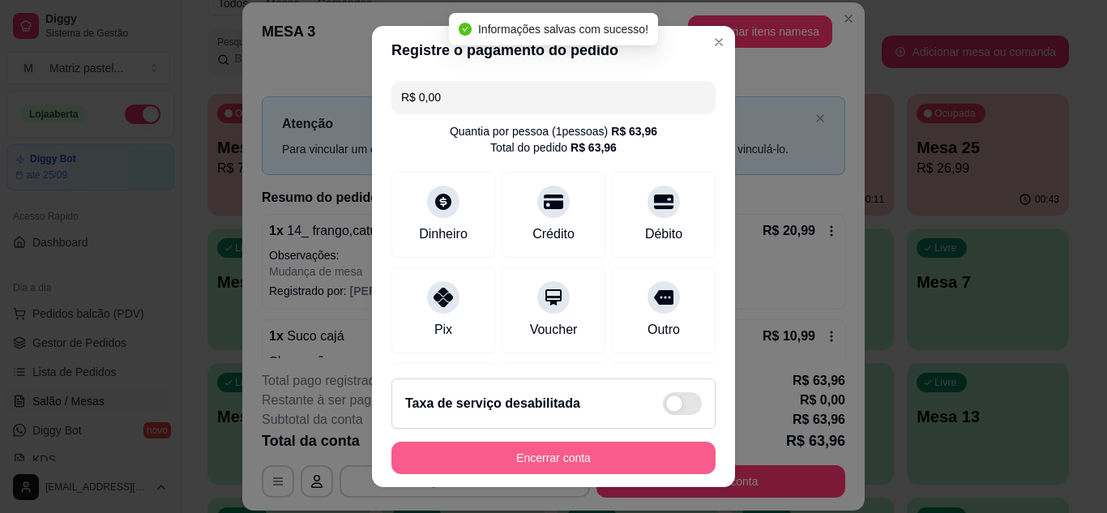
click at [562, 451] on button "Encerrar conta" at bounding box center [554, 458] width 324 height 32
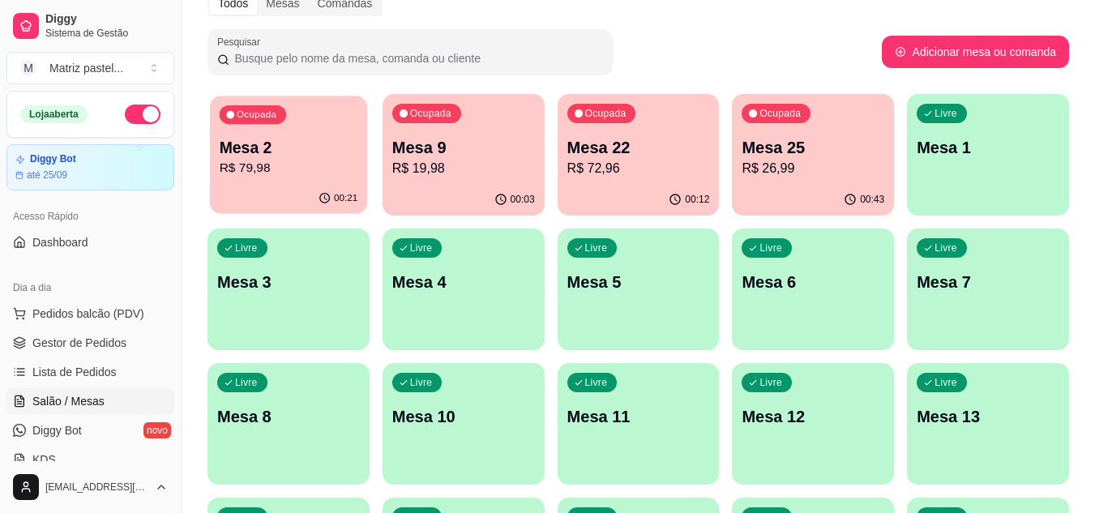
click at [331, 145] on p "Mesa 2" at bounding box center [289, 148] width 139 height 22
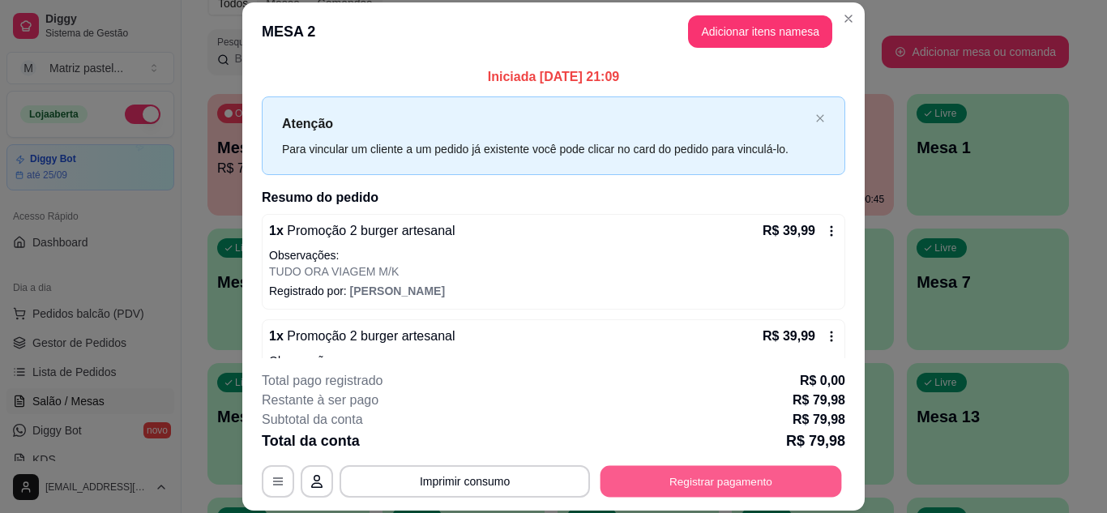
click at [720, 476] on button "Registrar pagamento" at bounding box center [722, 481] width 242 height 32
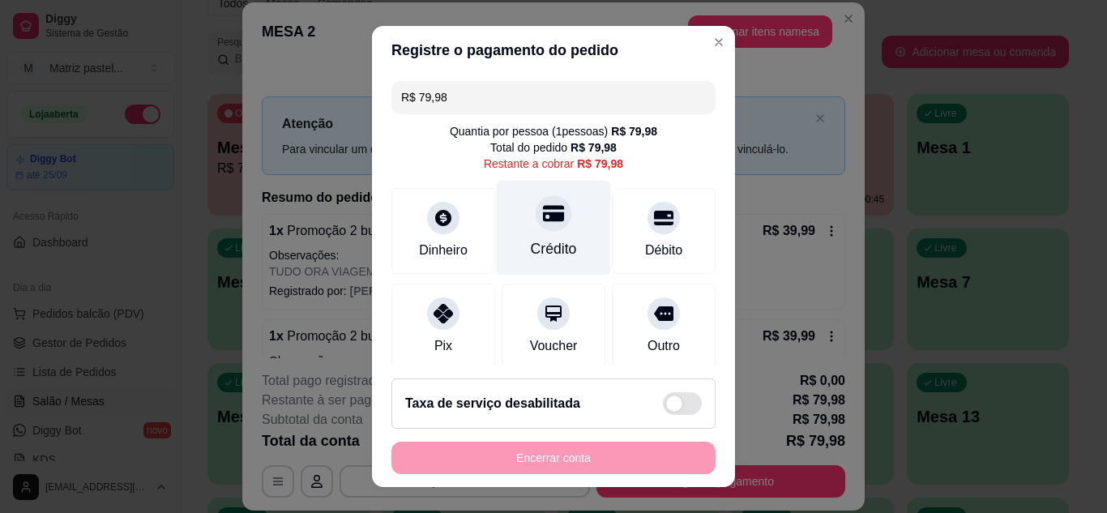
click at [541, 229] on div at bounding box center [554, 213] width 36 height 36
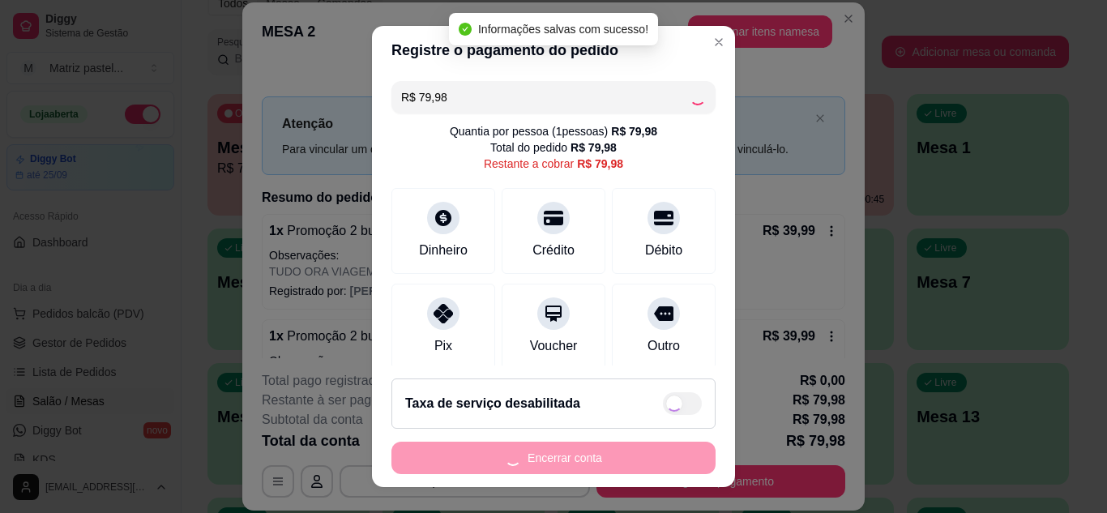
type input "R$ 0,00"
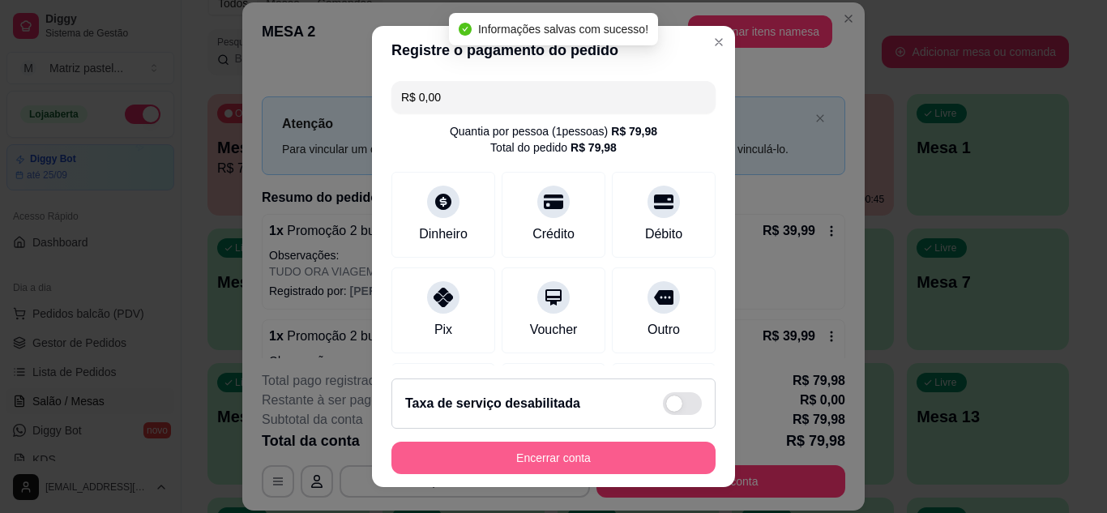
click at [588, 457] on button "Encerrar conta" at bounding box center [554, 458] width 324 height 32
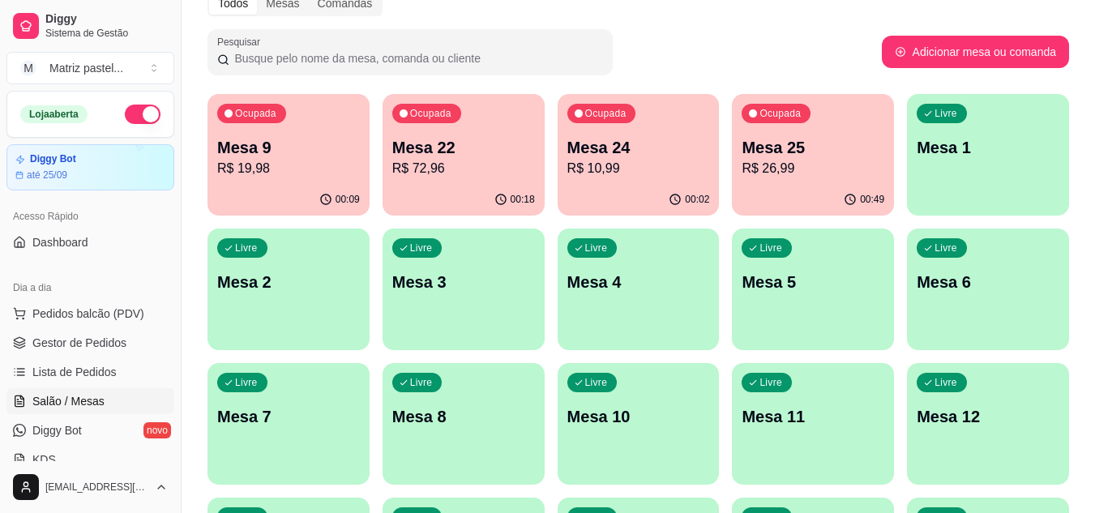
click at [684, 169] on p "R$ 10,99" at bounding box center [638, 168] width 143 height 19
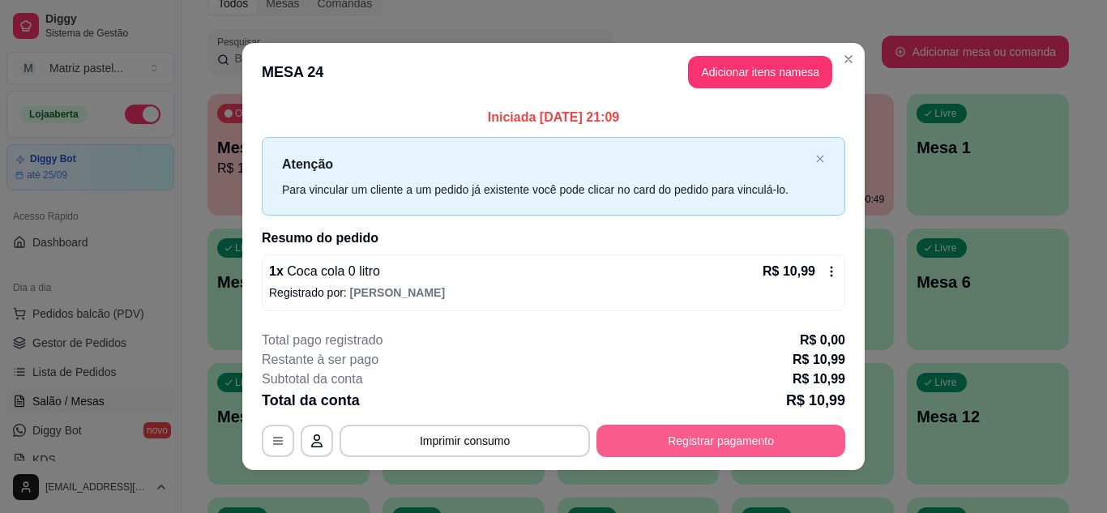
click at [691, 449] on button "Registrar pagamento" at bounding box center [721, 441] width 249 height 32
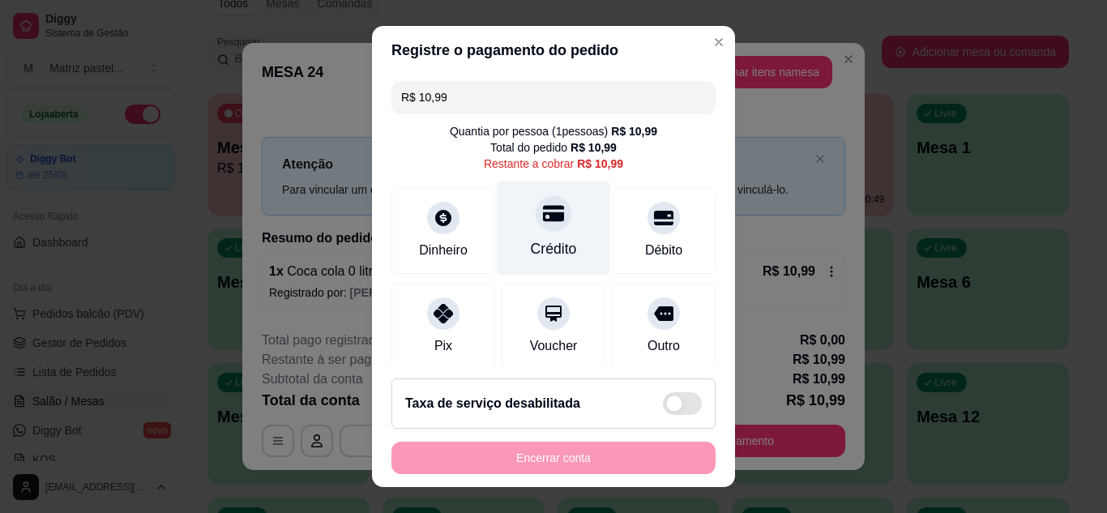
click at [551, 237] on div "Crédito" at bounding box center [554, 227] width 114 height 95
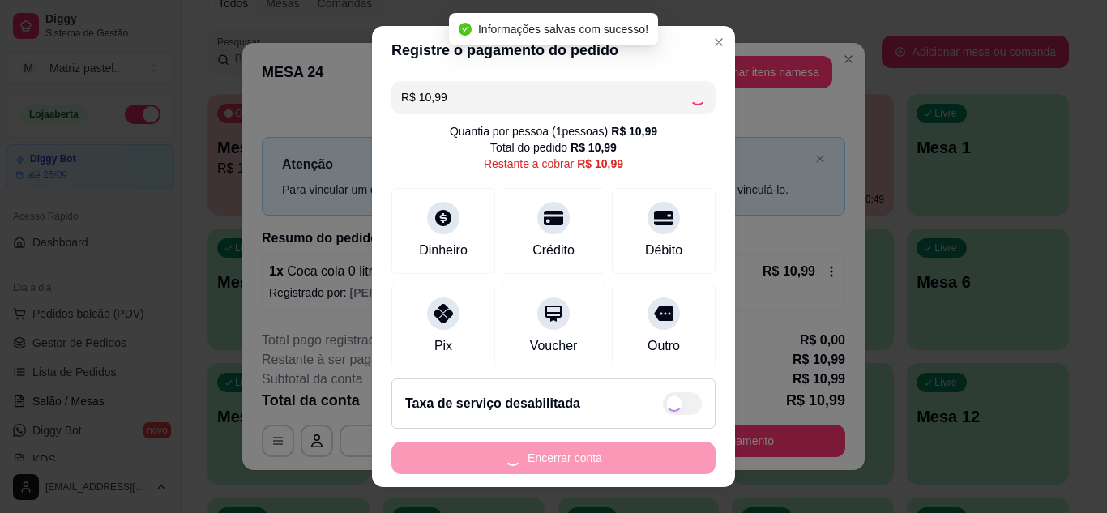
type input "R$ 0,00"
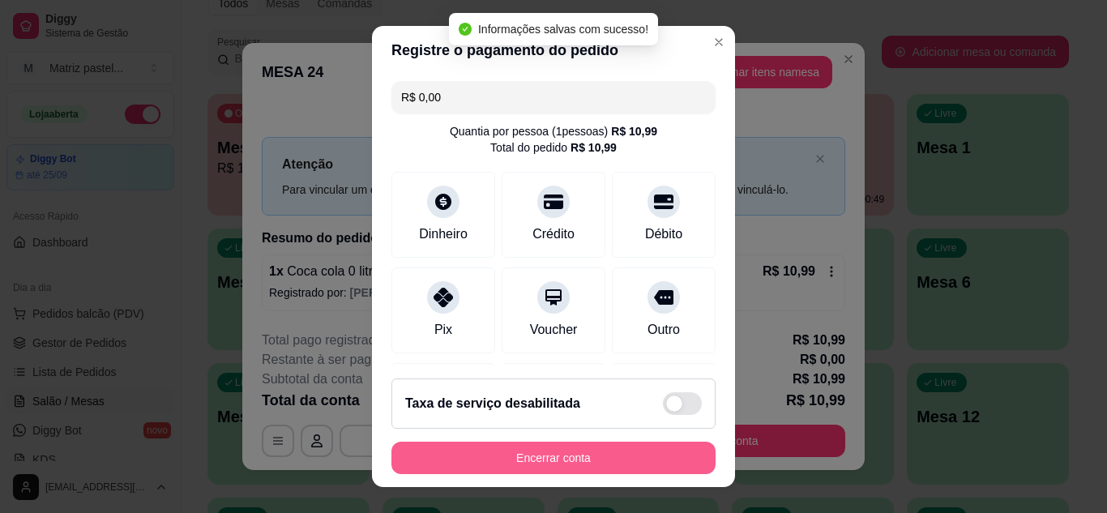
click at [539, 449] on button "Encerrar conta" at bounding box center [554, 458] width 324 height 32
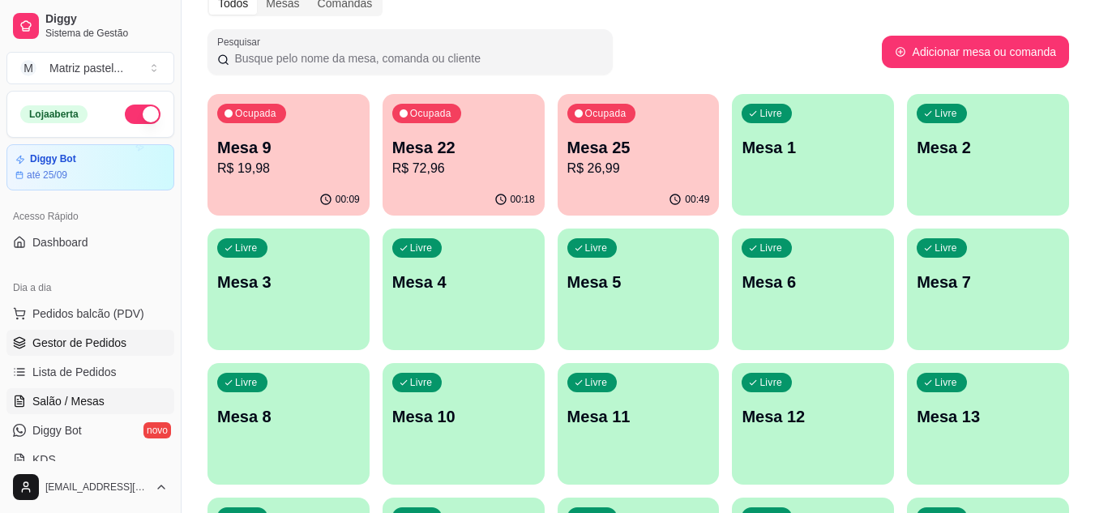
click at [24, 336] on link "Gestor de Pedidos" at bounding box center [90, 343] width 168 height 26
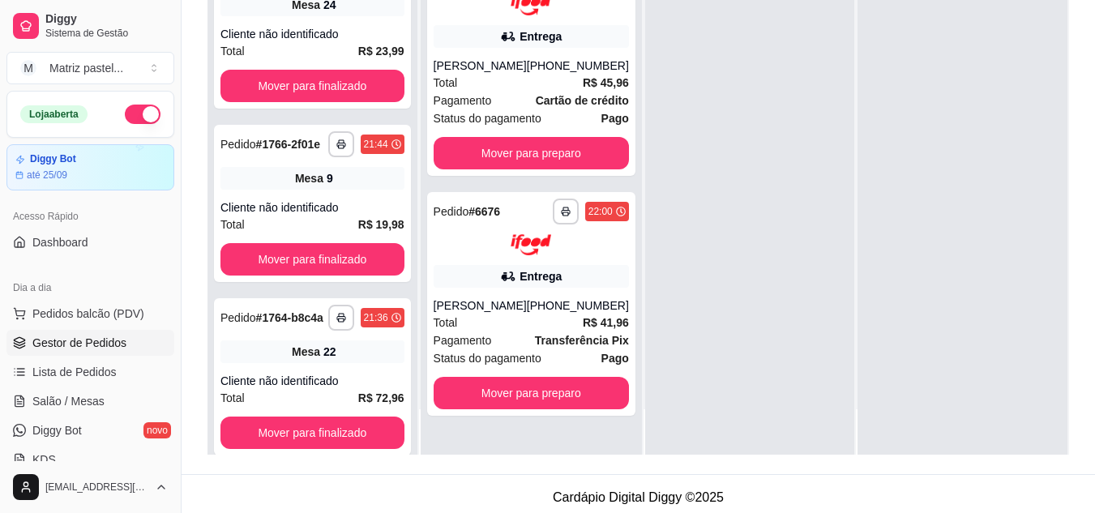
scroll to position [243, 0]
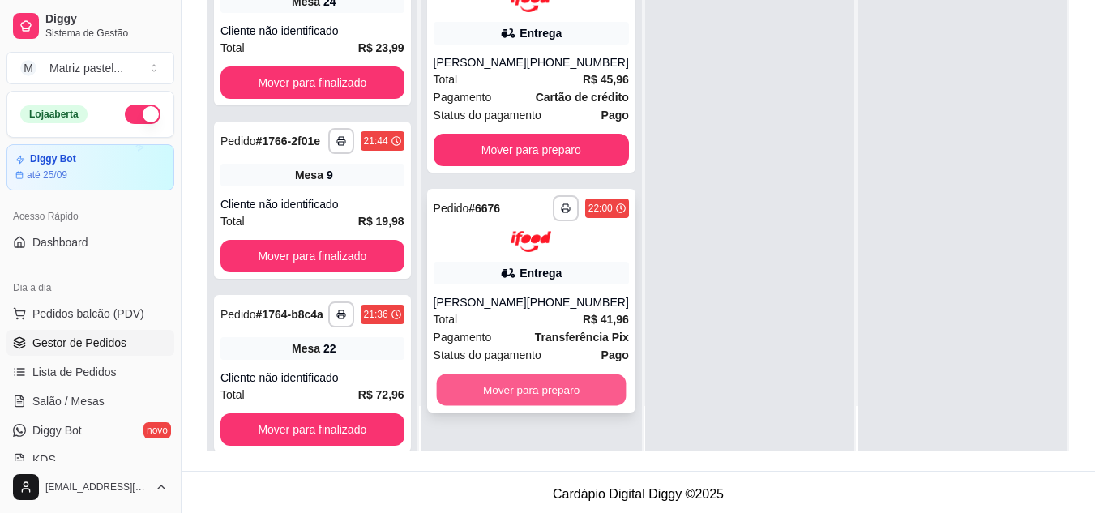
click at [547, 406] on button "Mover para preparo" at bounding box center [531, 390] width 190 height 32
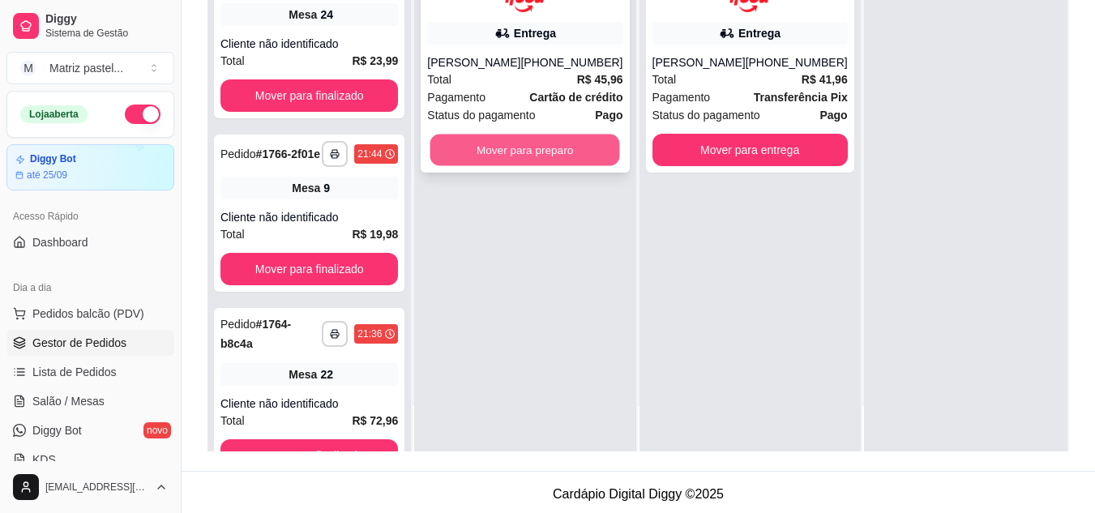
click at [510, 159] on button "Mover para preparo" at bounding box center [525, 150] width 190 height 32
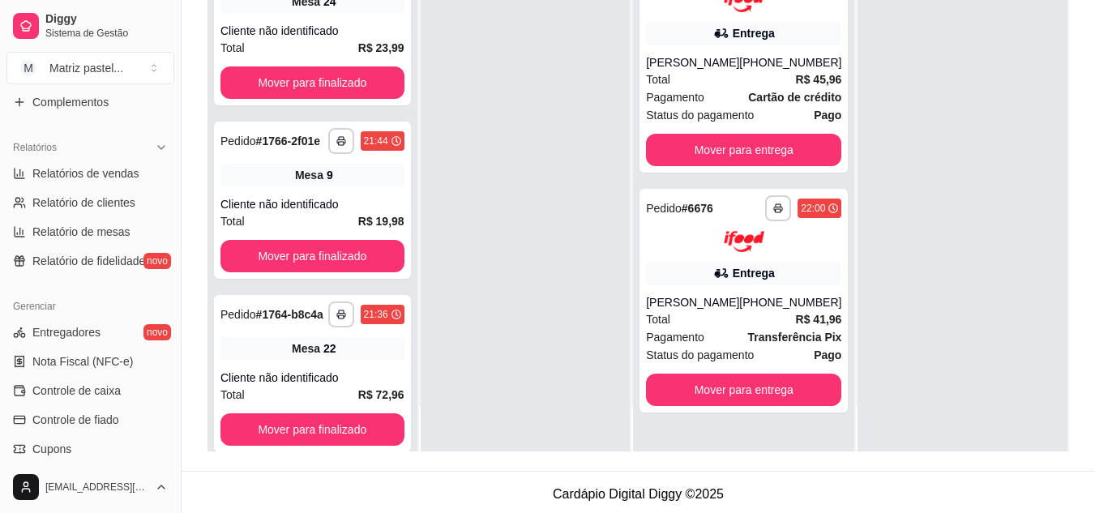
scroll to position [567, 0]
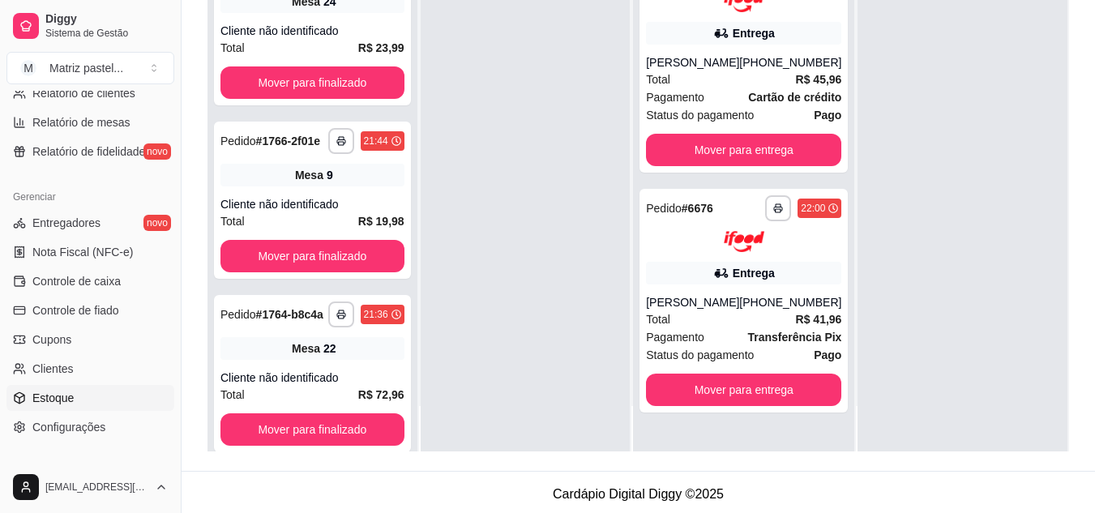
click at [59, 396] on span "Estoque" at bounding box center [52, 398] width 41 height 16
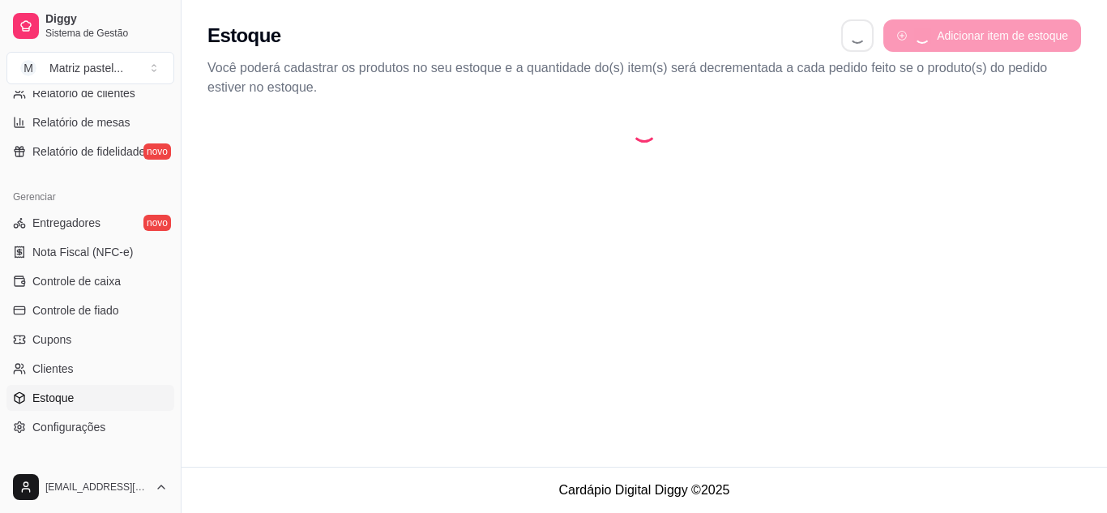
select select "QUANTITY_ORDER"
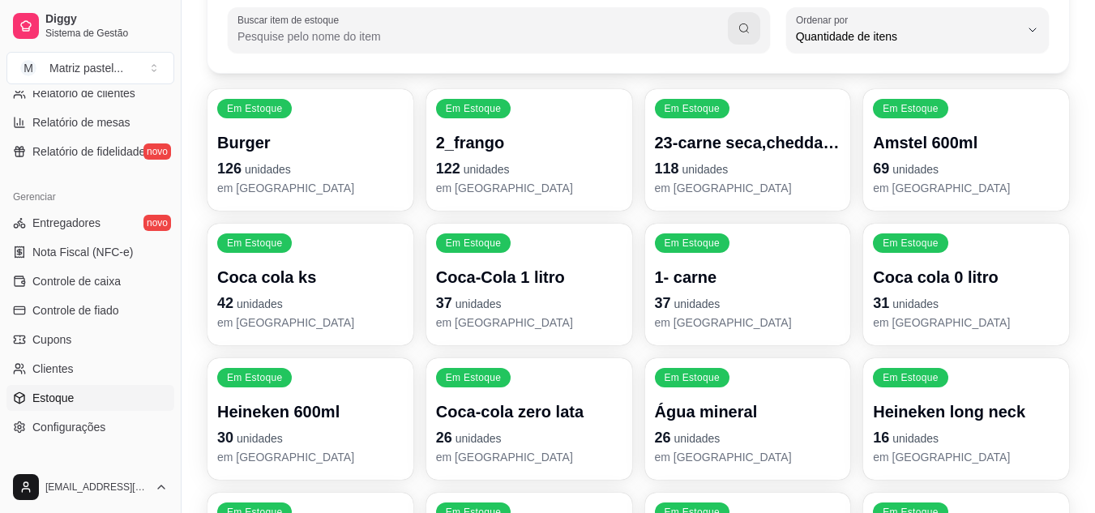
scroll to position [162, 0]
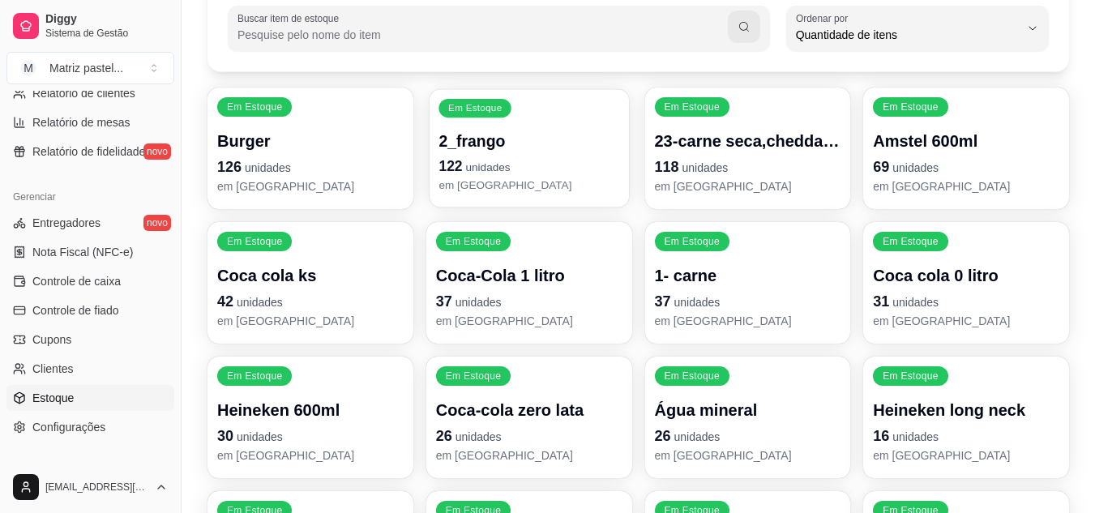
click at [481, 142] on p "2_frango" at bounding box center [529, 142] width 181 height 22
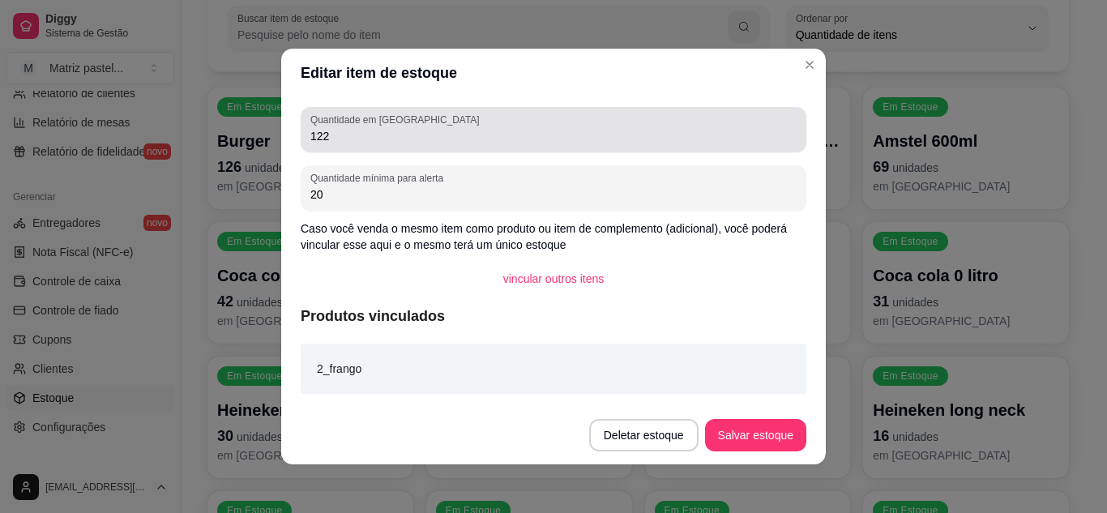
click at [340, 148] on div "Quantidade em estoque 122" at bounding box center [554, 129] width 506 height 45
drag, startPoint x: 340, startPoint y: 148, endPoint x: 289, endPoint y: 145, distance: 51.9
click at [286, 144] on div "Quantidade em estoque 122 Quantidade mínima para alerta 20 Caso você venda o me…" at bounding box center [553, 251] width 545 height 309
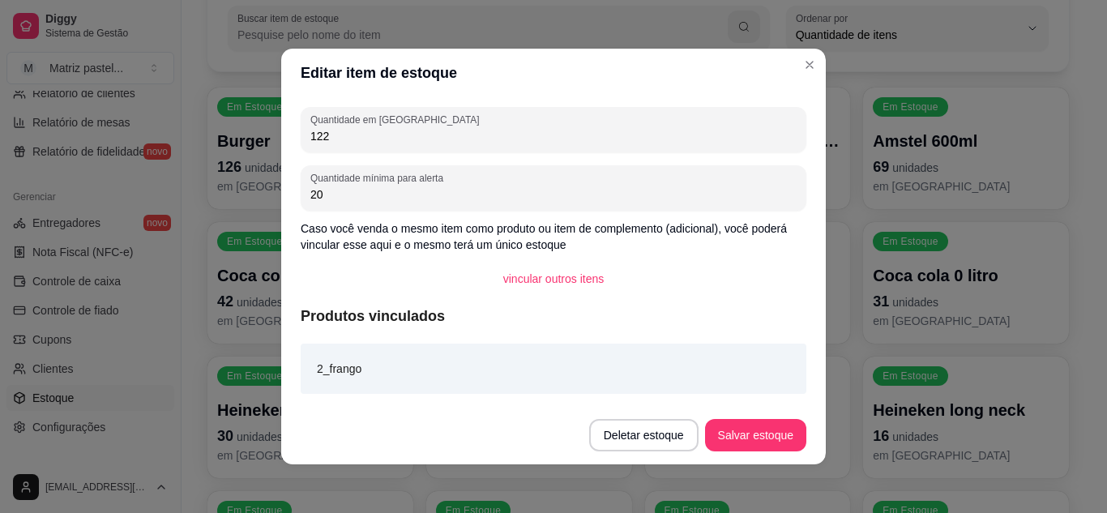
drag, startPoint x: 332, startPoint y: 142, endPoint x: 289, endPoint y: 142, distance: 43.0
click at [289, 142] on div "Quantidade em estoque 122 Quantidade mínima para alerta 20 Caso você venda o me…" at bounding box center [553, 251] width 545 height 309
type input "208"
click at [738, 442] on button "Salvar estoque" at bounding box center [755, 435] width 101 height 32
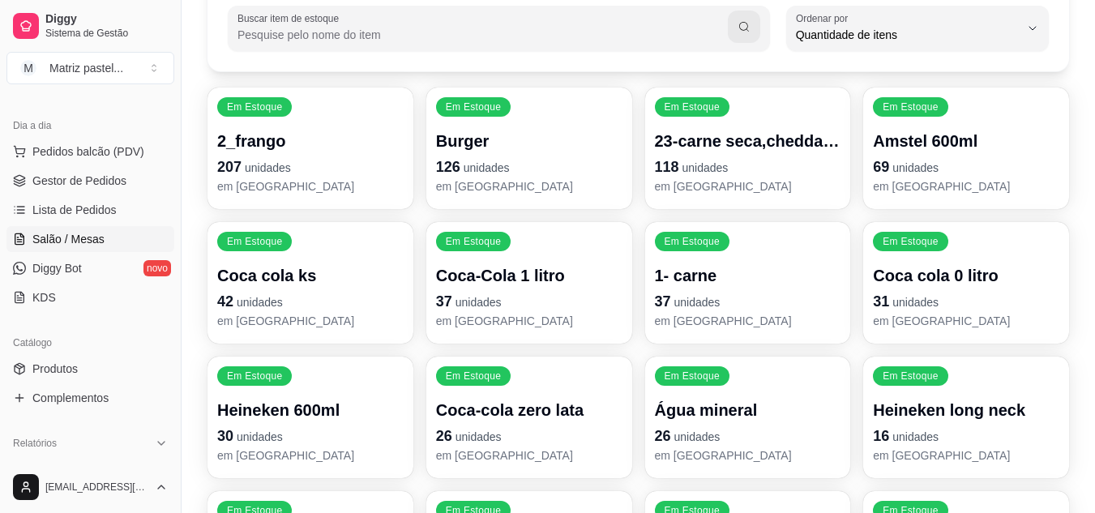
click at [75, 246] on span "Salão / Mesas" at bounding box center [68, 239] width 72 height 16
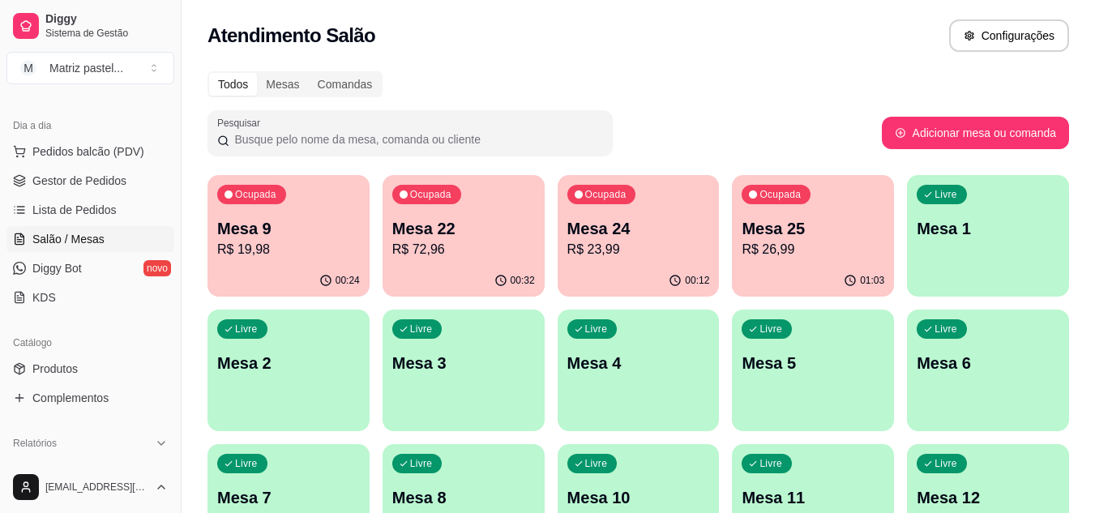
click at [270, 269] on div "00:24" at bounding box center [289, 281] width 162 height 32
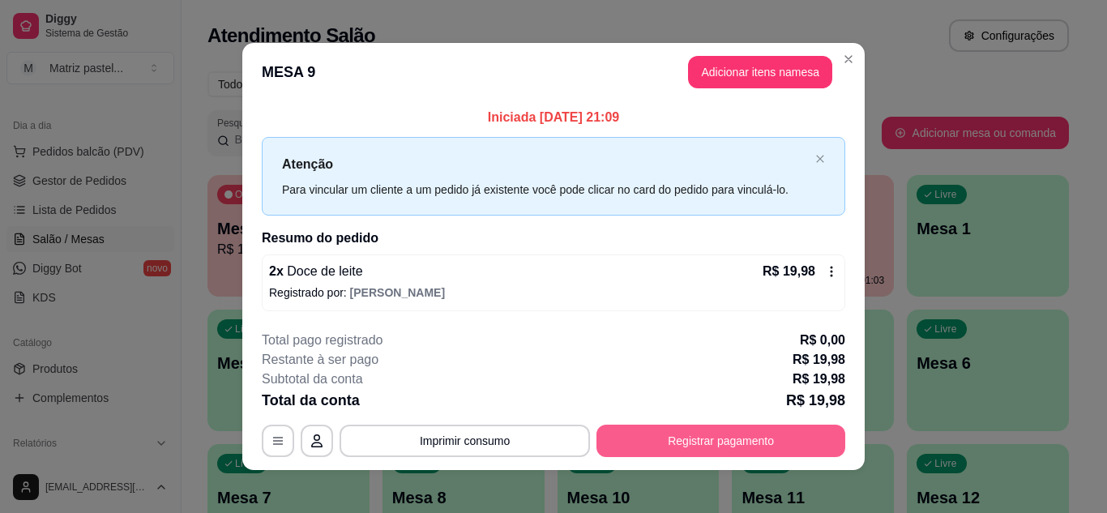
click at [670, 432] on button "Registrar pagamento" at bounding box center [721, 441] width 249 height 32
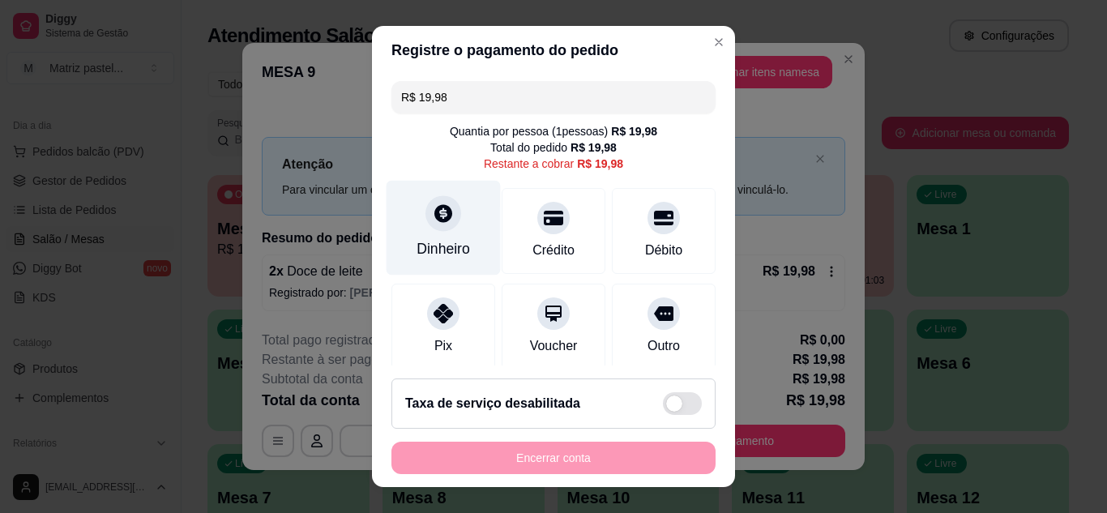
click at [435, 217] on icon at bounding box center [443, 213] width 18 height 18
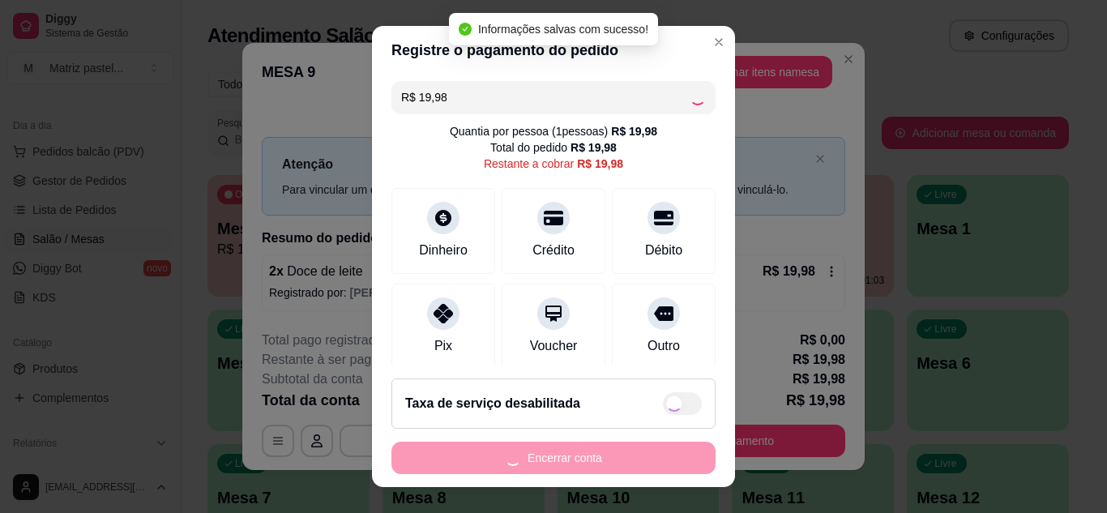
type input "R$ 0,00"
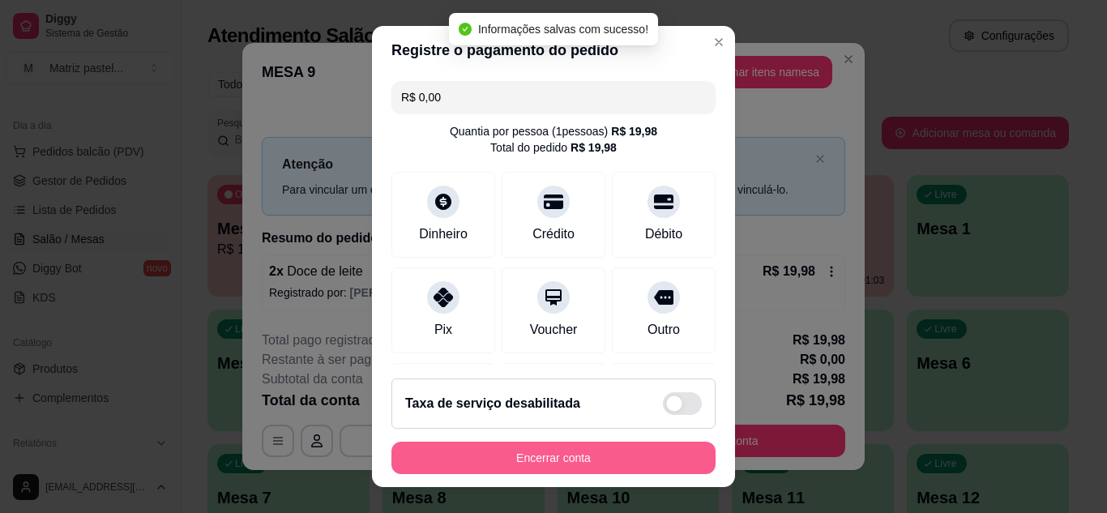
click at [531, 446] on button "Encerrar conta" at bounding box center [554, 458] width 324 height 32
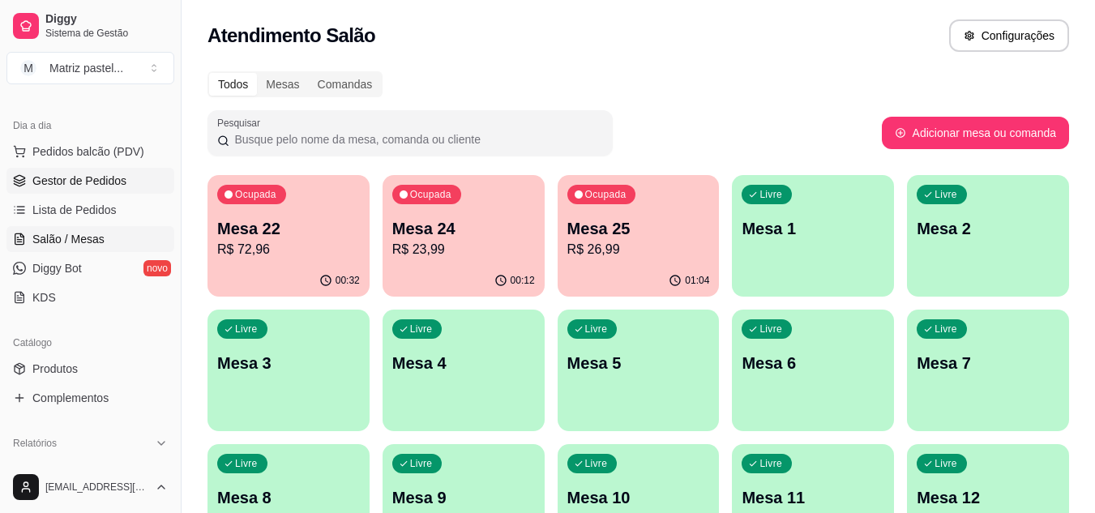
click at [88, 183] on span "Gestor de Pedidos" at bounding box center [79, 181] width 94 height 16
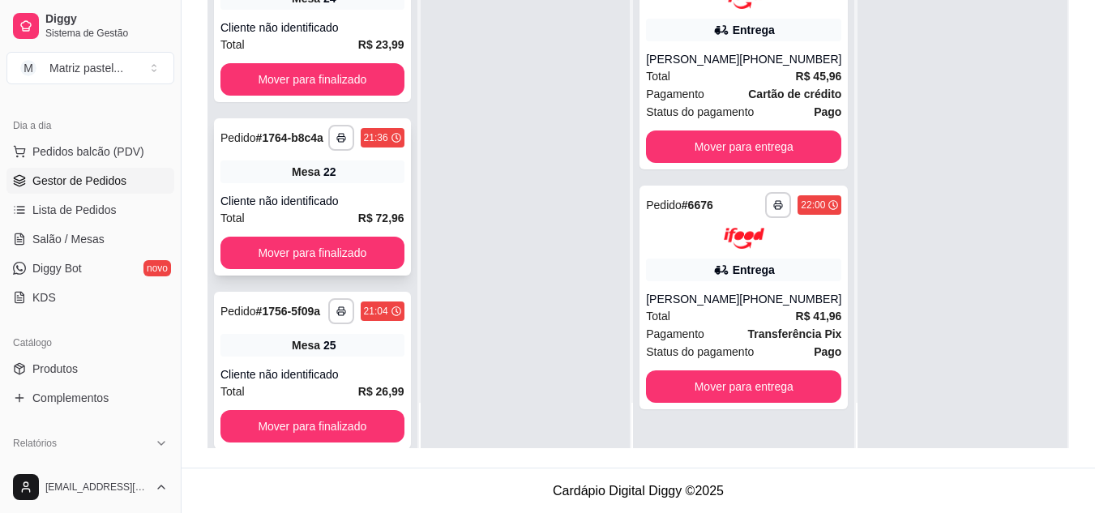
scroll to position [247, 0]
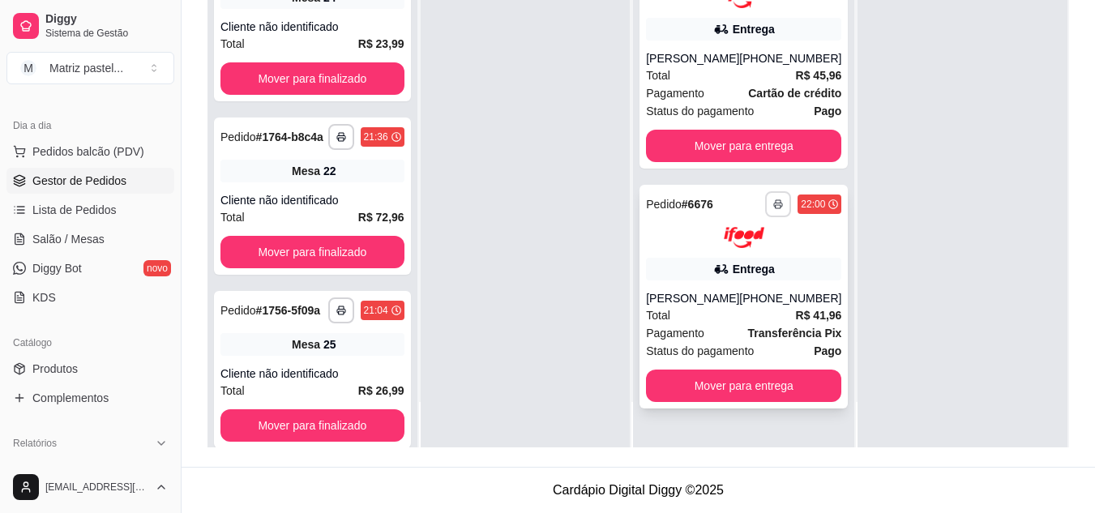
click at [765, 215] on button "button" at bounding box center [778, 204] width 26 height 26
click at [736, 253] on button "IMPRESSORA" at bounding box center [724, 261] width 118 height 26
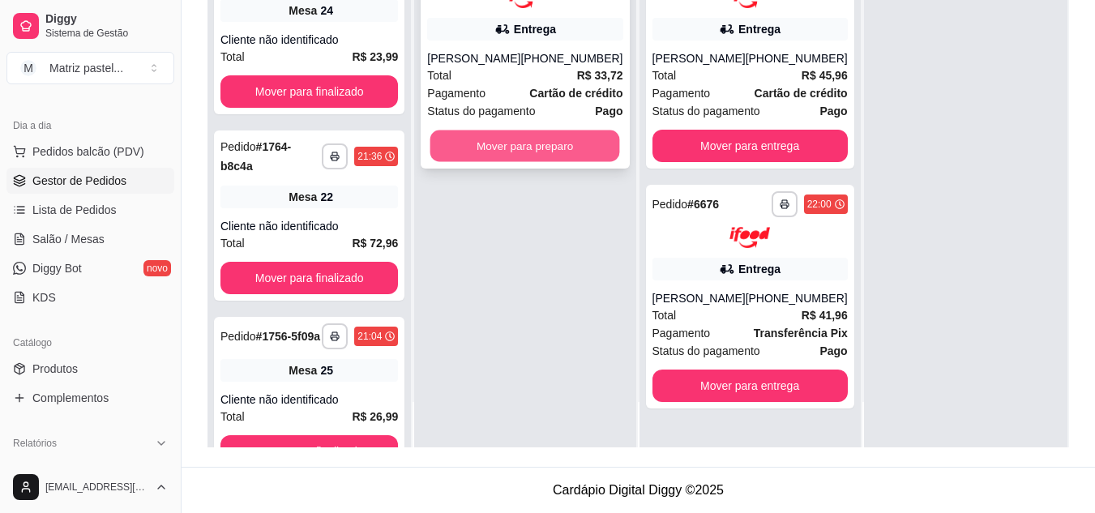
click at [545, 154] on button "Mover para preparo" at bounding box center [525, 146] width 190 height 32
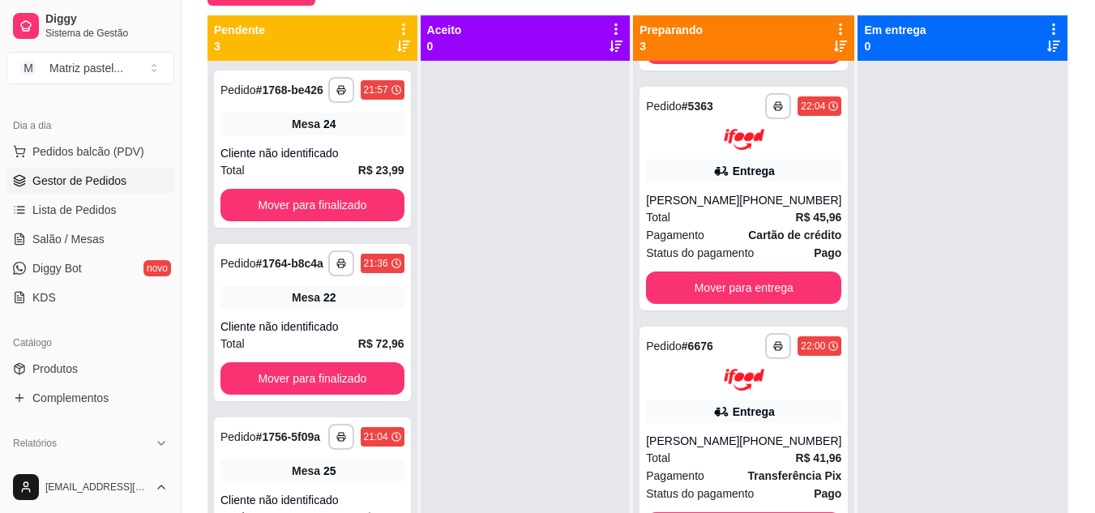
scroll to position [241, 0]
click at [765, 93] on button "button" at bounding box center [778, 106] width 26 height 26
click at [716, 153] on button "IMPRESSORA" at bounding box center [712, 147] width 118 height 26
click at [106, 244] on link "Salão / Mesas" at bounding box center [90, 239] width 168 height 26
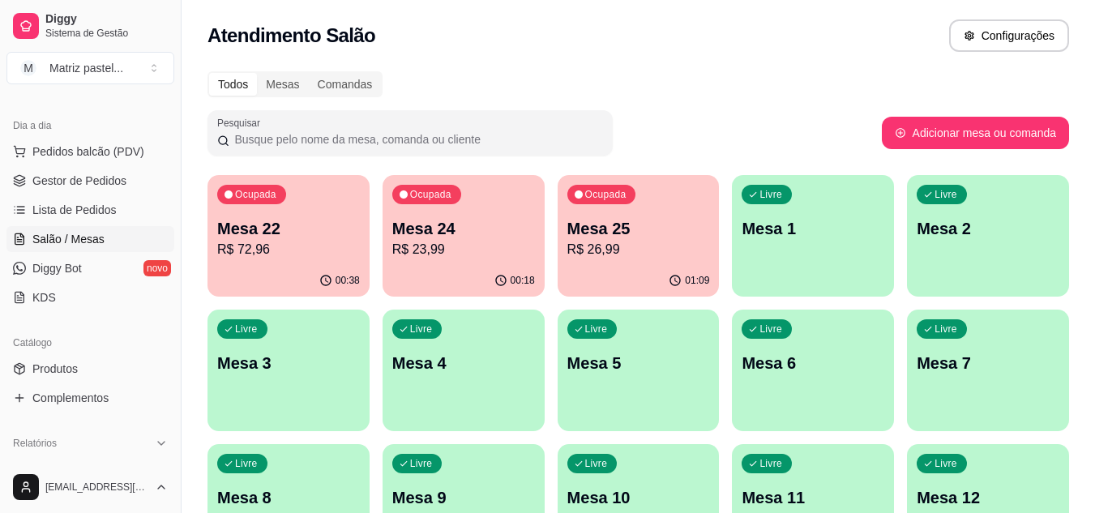
click at [289, 248] on p "R$ 72,96" at bounding box center [288, 249] width 143 height 19
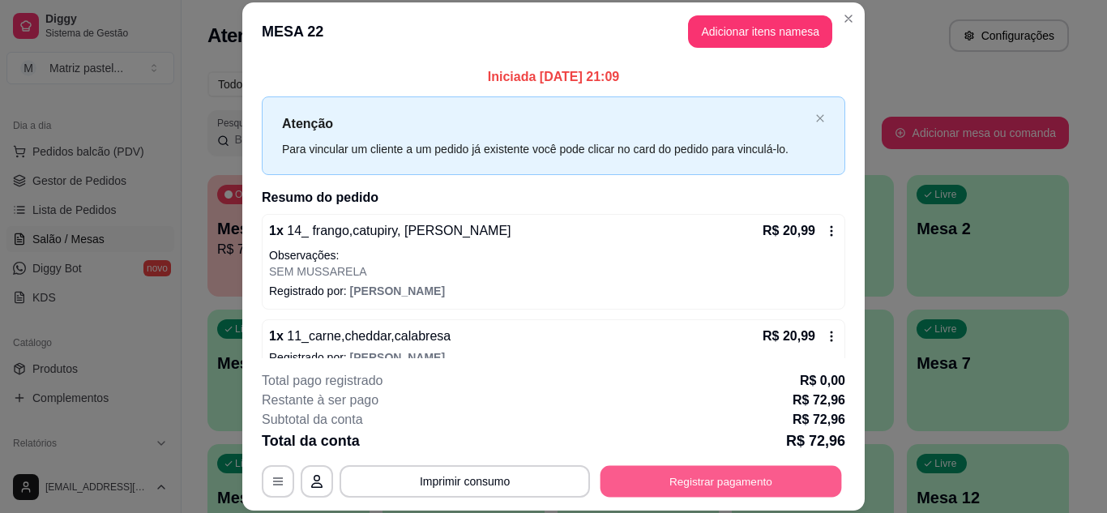
click at [665, 485] on button "Registrar pagamento" at bounding box center [722, 481] width 242 height 32
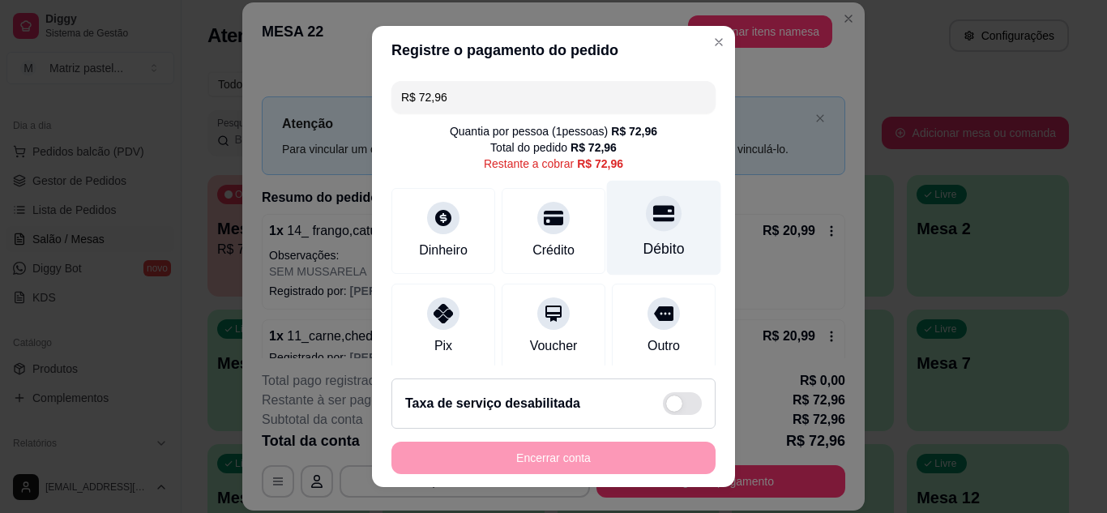
click at [646, 243] on div "Débito" at bounding box center [664, 248] width 41 height 21
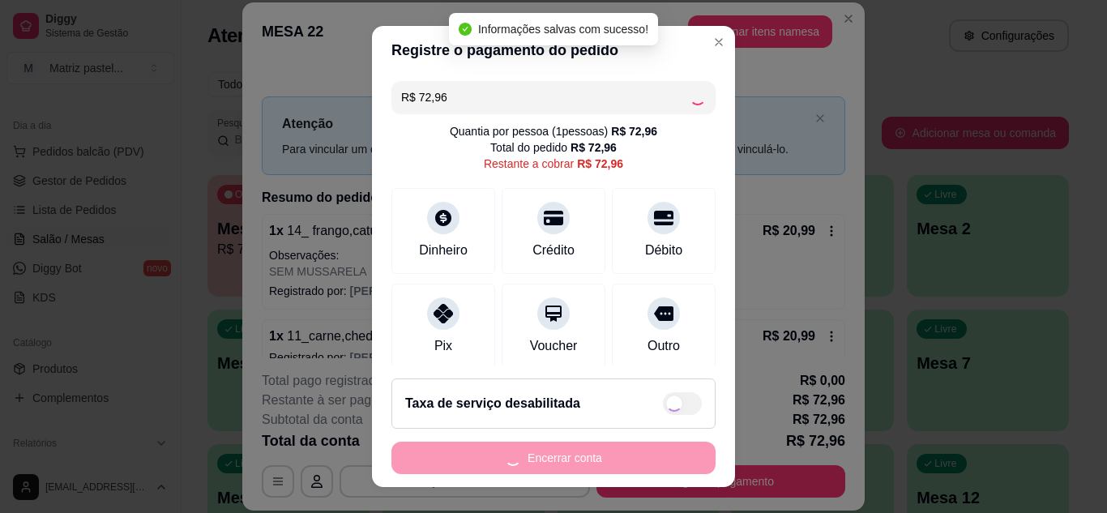
type input "R$ 0,00"
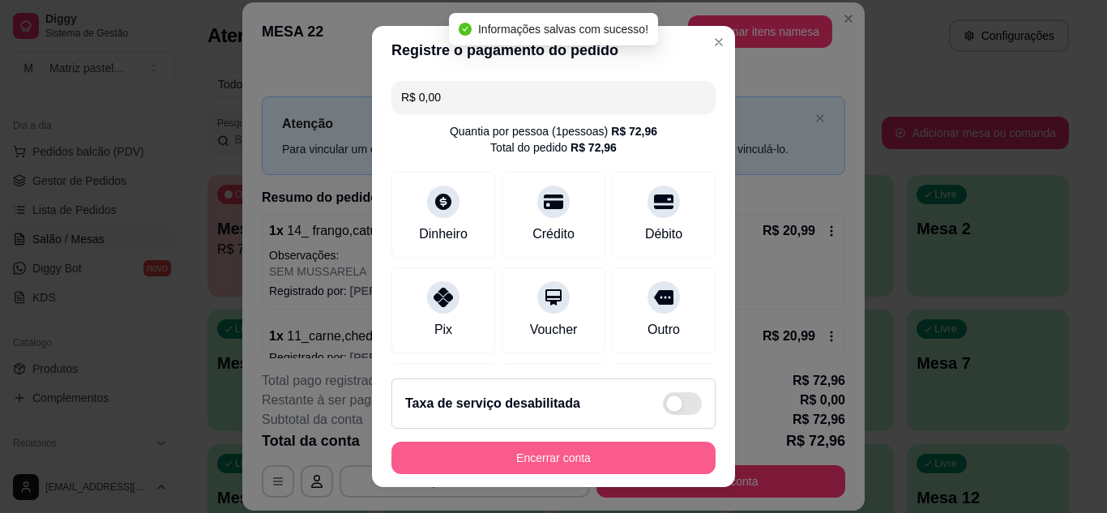
click at [586, 443] on button "Encerrar conta" at bounding box center [554, 458] width 324 height 32
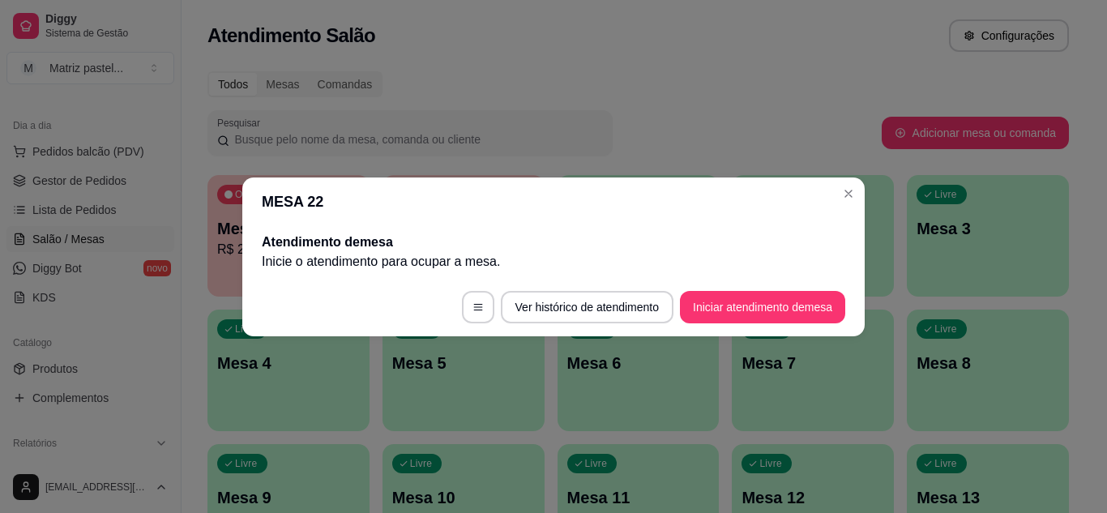
click at [830, 190] on header "MESA 22" at bounding box center [553, 202] width 623 height 49
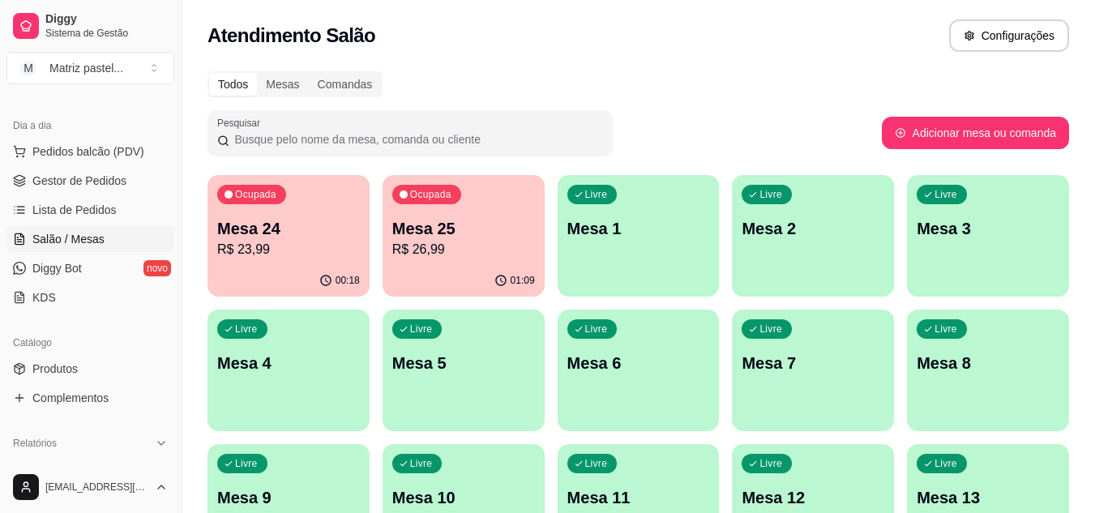
click at [435, 242] on p "R$ 26,99" at bounding box center [463, 249] width 143 height 19
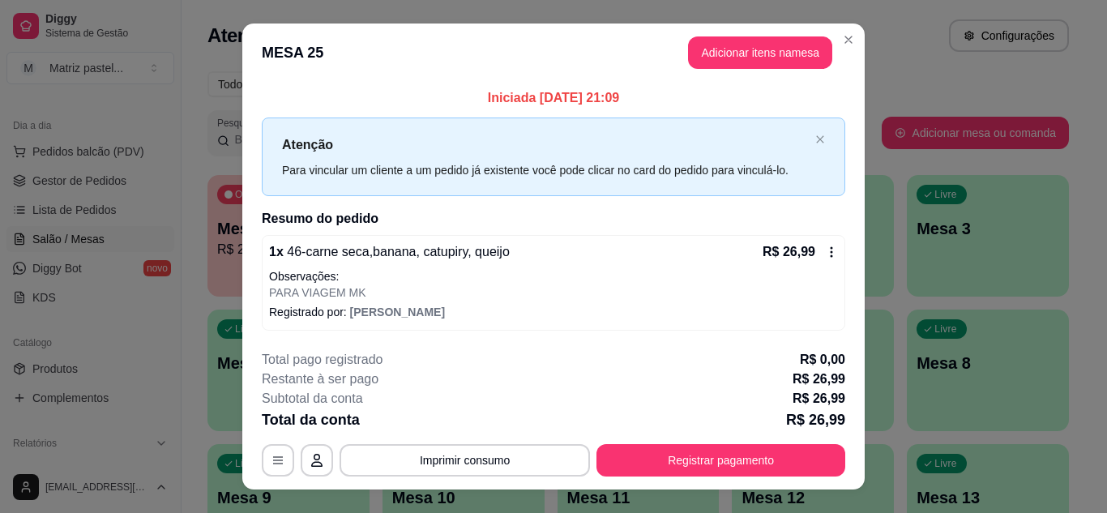
scroll to position [28, 0]
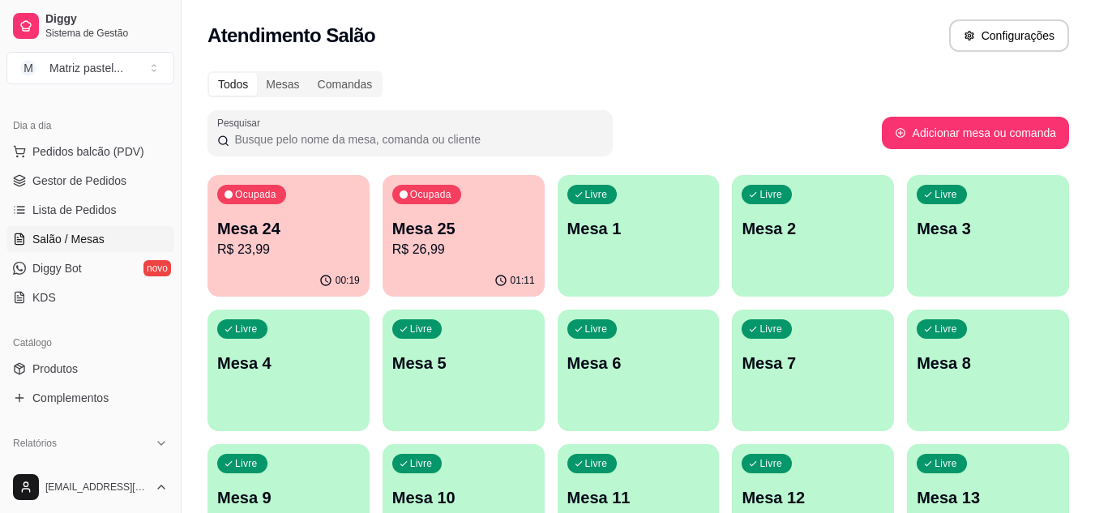
click at [323, 223] on p "Mesa 24" at bounding box center [288, 228] width 143 height 23
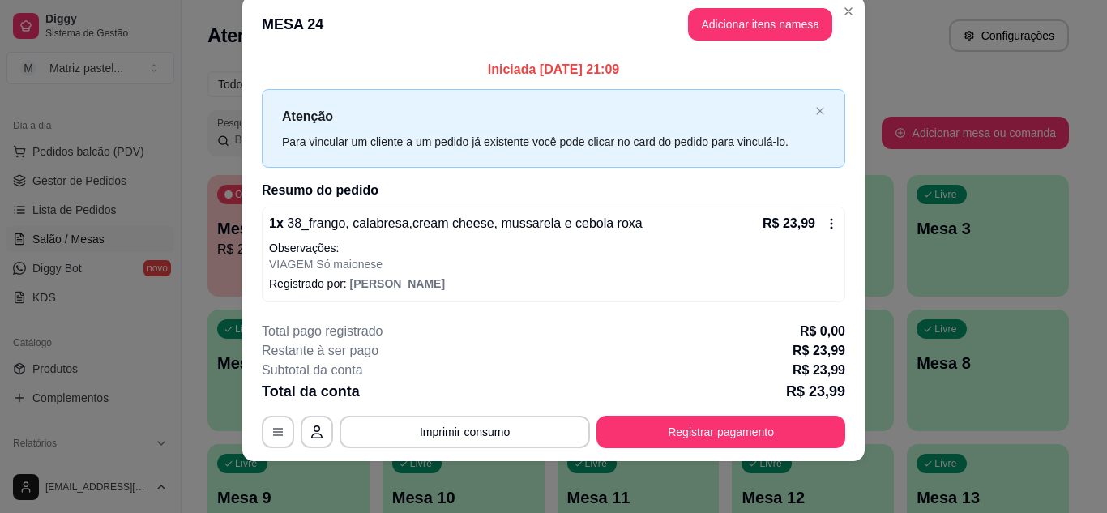
scroll to position [0, 0]
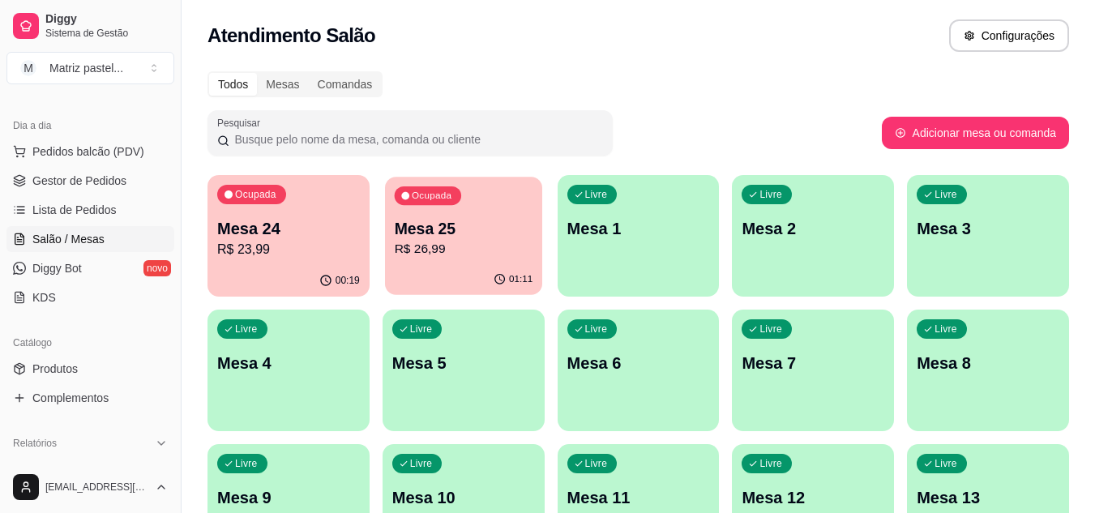
click at [430, 267] on div "01:11" at bounding box center [463, 279] width 157 height 31
click at [511, 256] on p "R$ 26,99" at bounding box center [463, 249] width 143 height 19
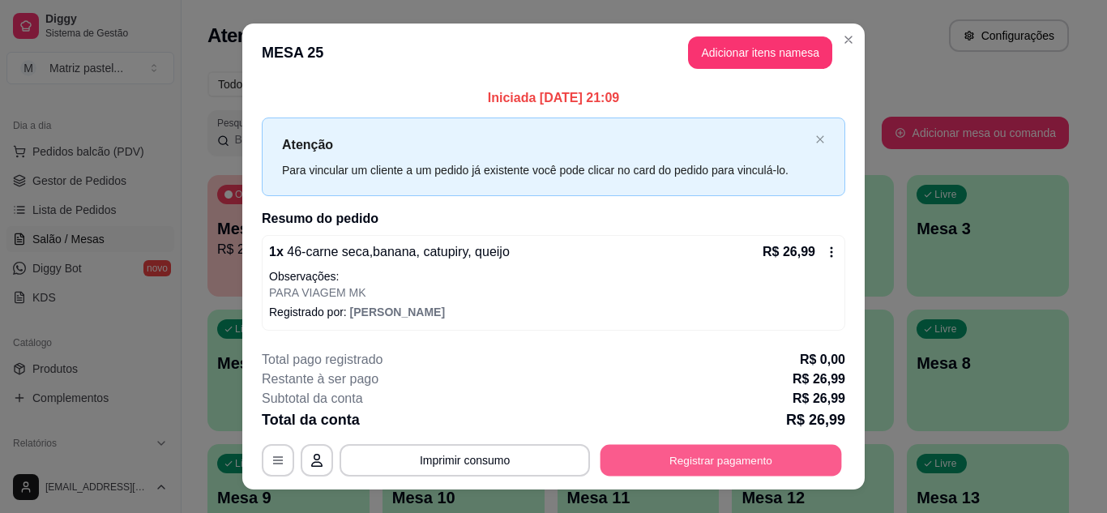
click at [631, 445] on button "Registrar pagamento" at bounding box center [722, 461] width 242 height 32
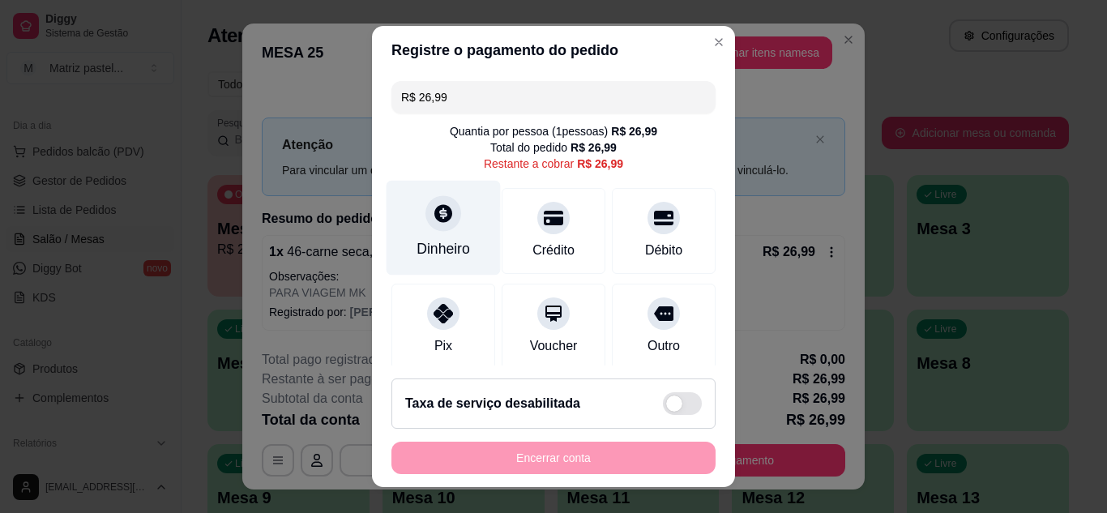
click at [459, 212] on div "Dinheiro" at bounding box center [444, 227] width 114 height 95
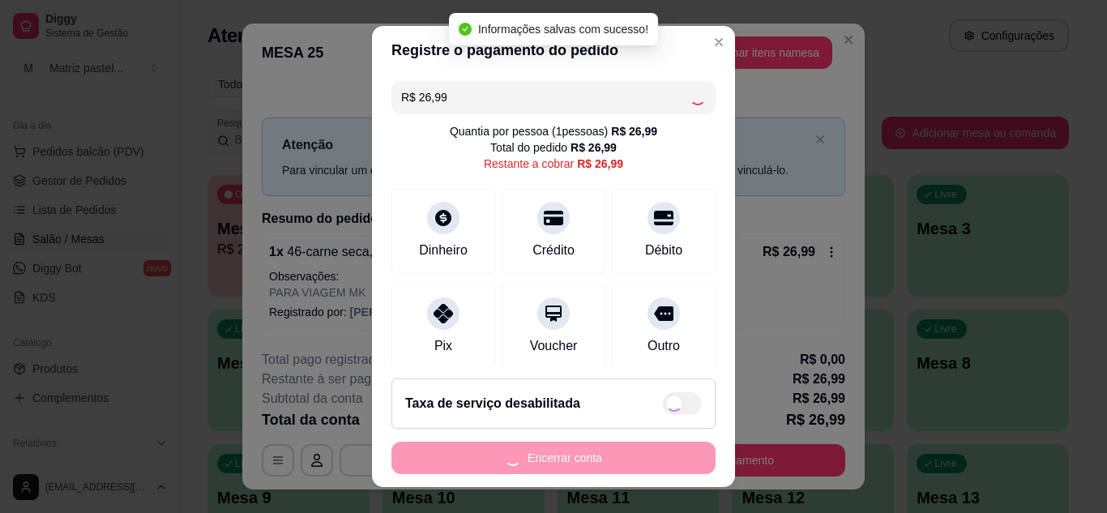
type input "R$ 0,00"
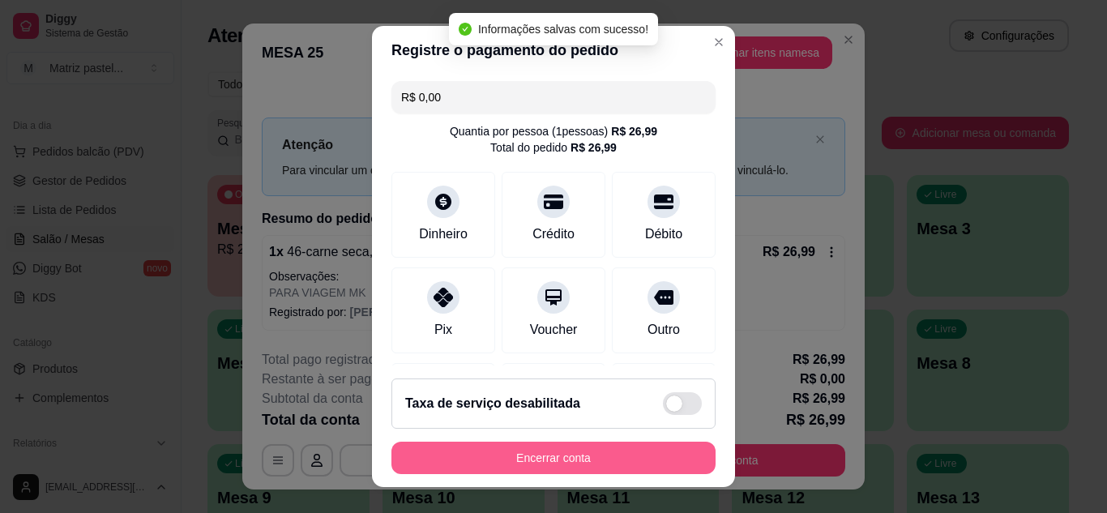
click at [575, 454] on button "Encerrar conta" at bounding box center [554, 458] width 324 height 32
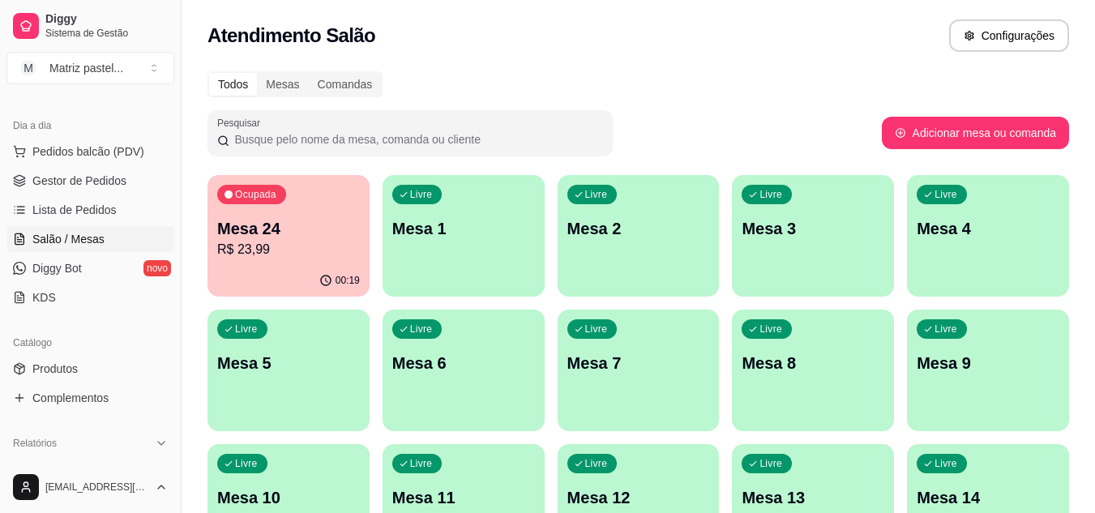
click at [275, 222] on p "Mesa 24" at bounding box center [288, 228] width 143 height 23
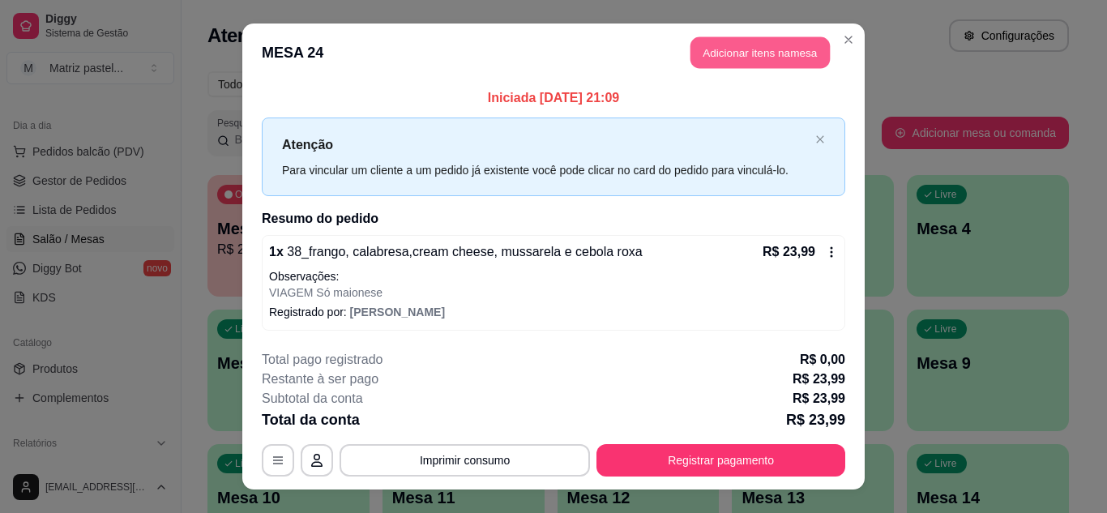
click at [722, 65] on button "Adicionar itens na mesa" at bounding box center [760, 53] width 139 height 32
click at [365, 104] on div at bounding box center [383, 104] width 677 height 32
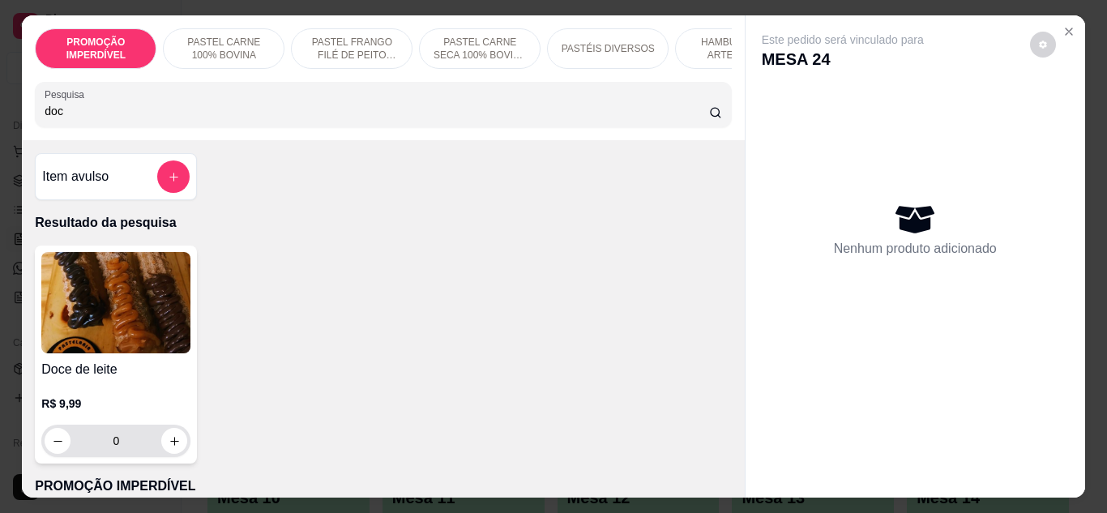
type input "doc"
click at [176, 439] on button "increase-product-quantity" at bounding box center [174, 441] width 26 height 26
type input "1"
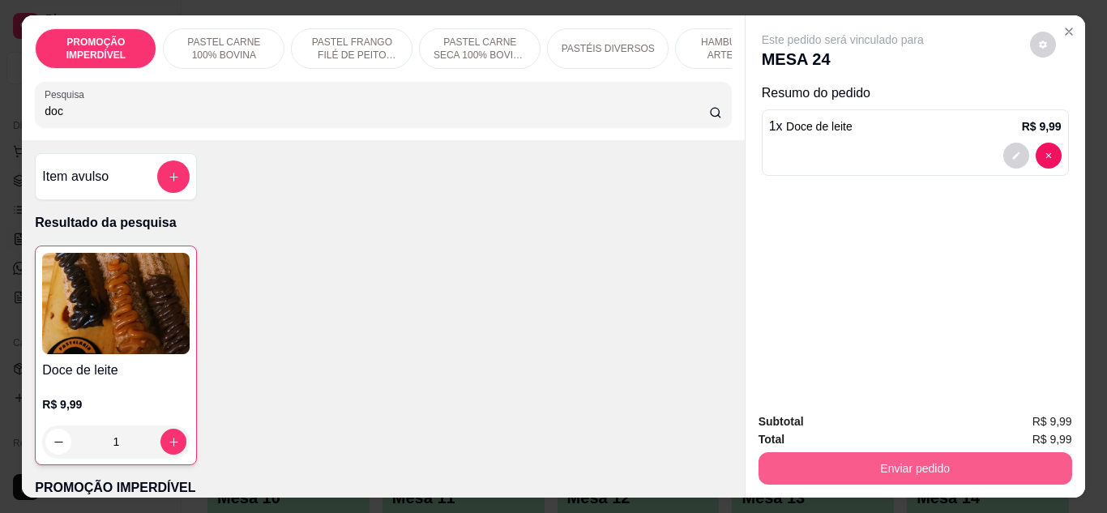
click at [855, 452] on button "Enviar pedido" at bounding box center [916, 468] width 314 height 32
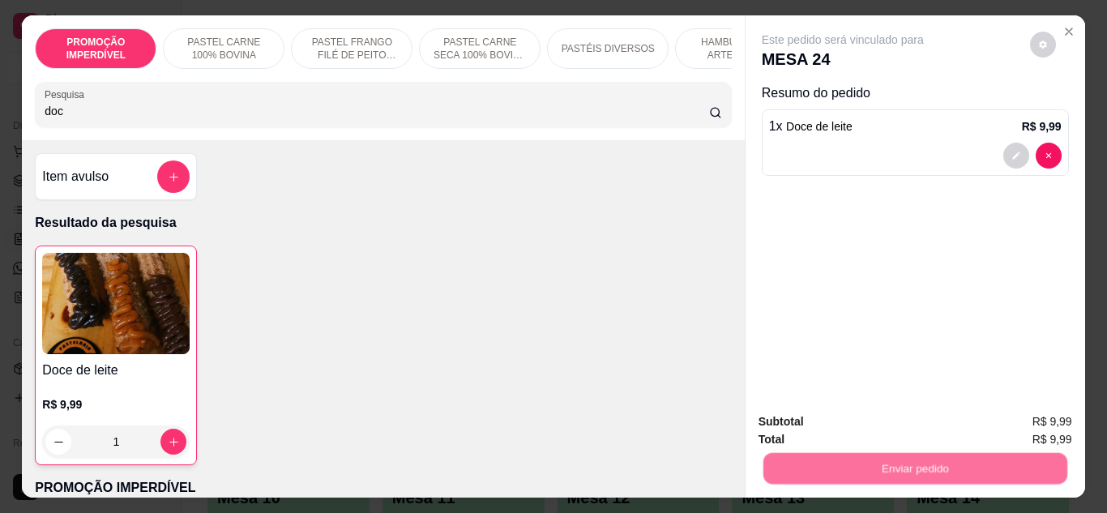
click at [843, 429] on button "Não registrar e enviar pedido" at bounding box center [862, 422] width 164 height 30
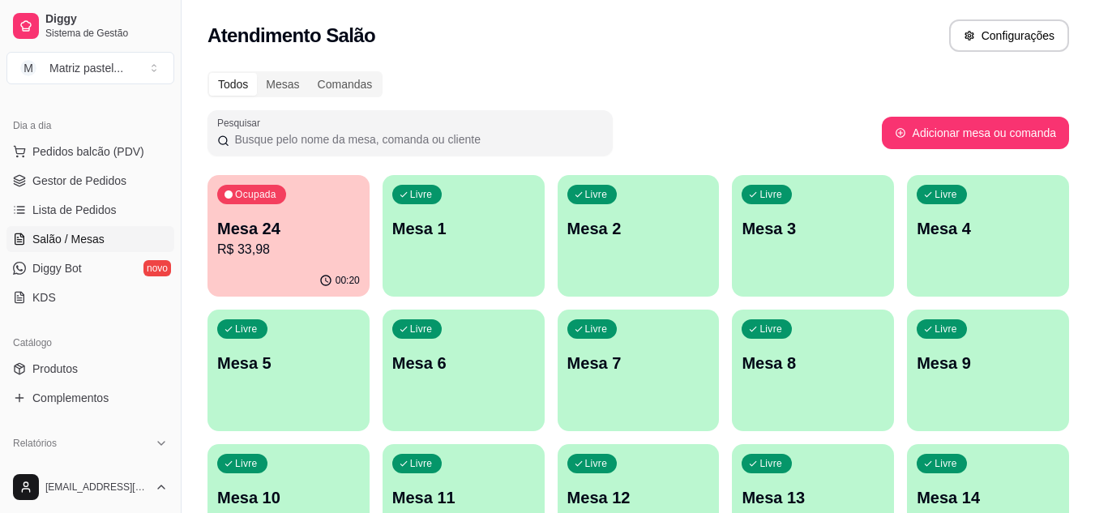
click at [313, 242] on p "R$ 33,98" at bounding box center [288, 249] width 143 height 19
click at [253, 237] on p "Mesa 24" at bounding box center [289, 229] width 139 height 22
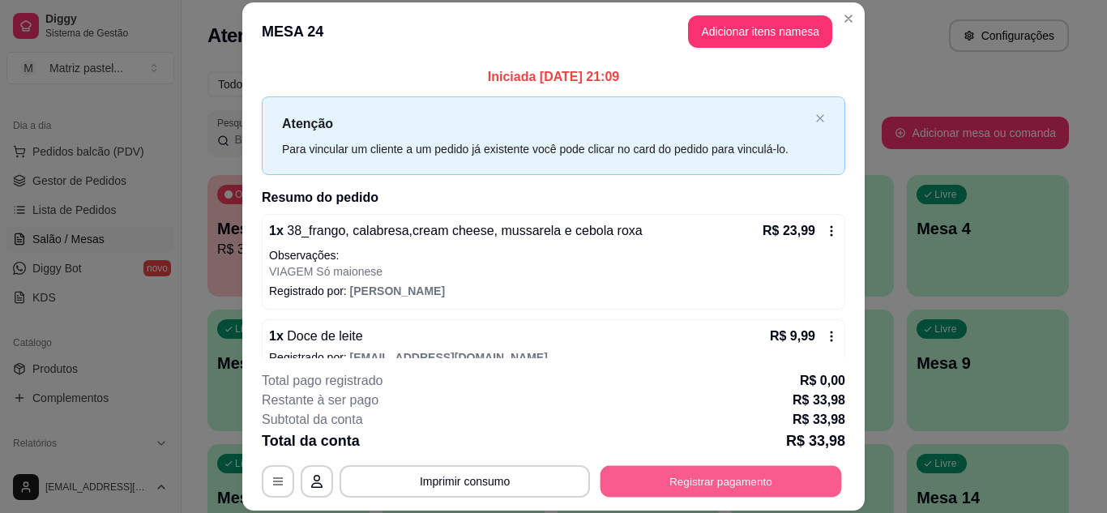
click at [633, 488] on button "Registrar pagamento" at bounding box center [722, 481] width 242 height 32
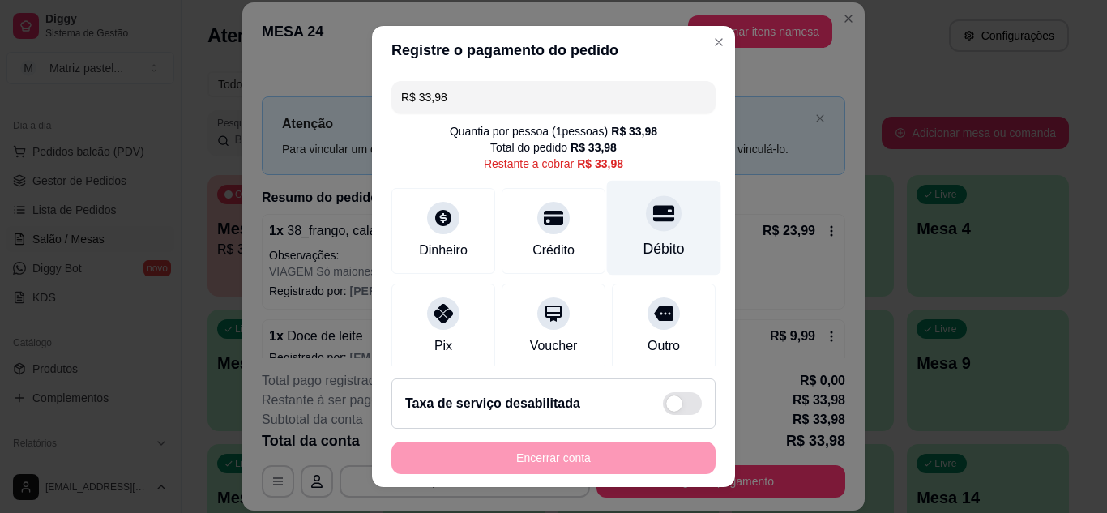
click at [652, 246] on div "Débito" at bounding box center [664, 248] width 41 height 21
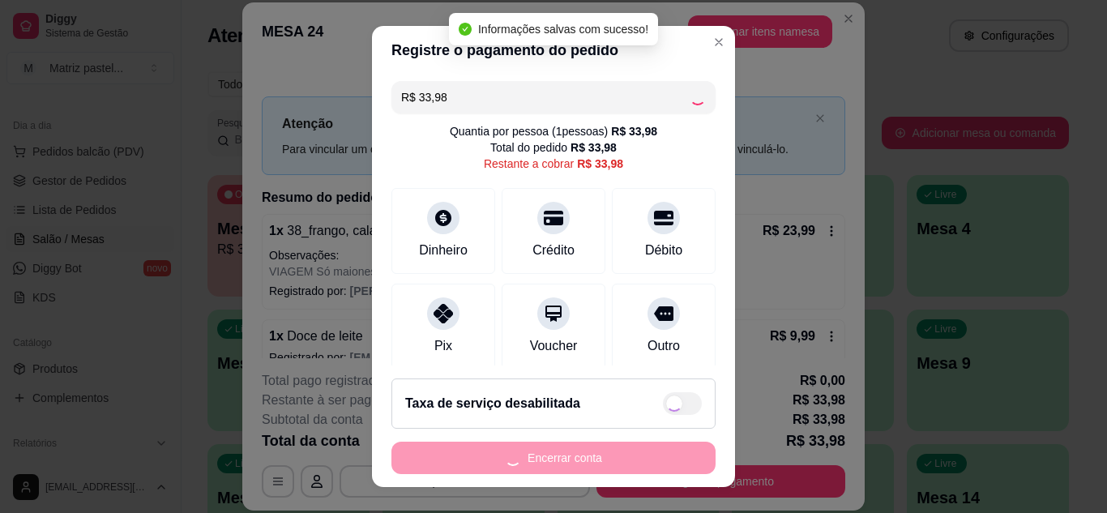
type input "R$ 0,00"
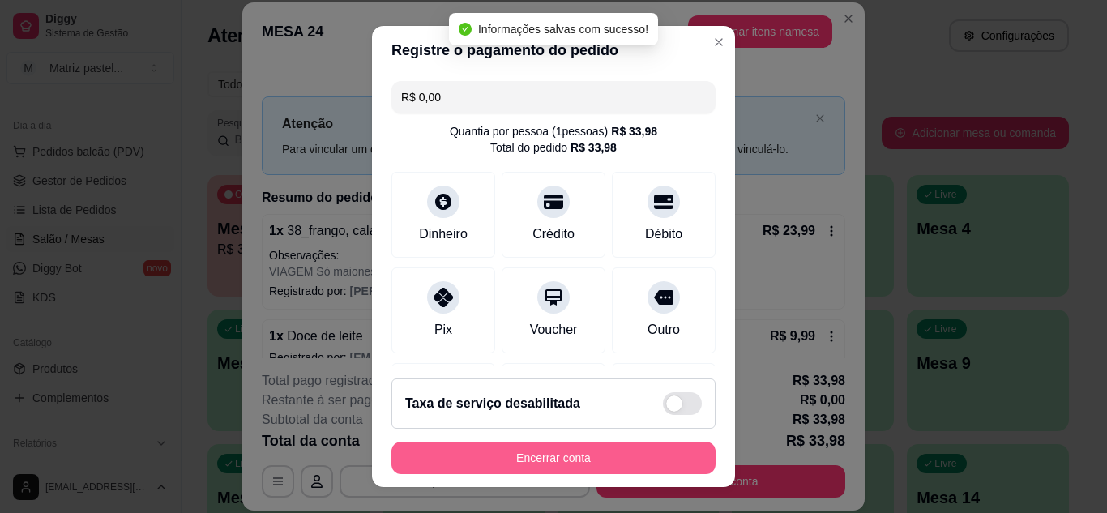
click at [495, 477] on footer "Taxa de serviço desabilitada Encerrar conta" at bounding box center [553, 427] width 363 height 122
click at [495, 465] on button "Encerrar conta" at bounding box center [554, 458] width 324 height 32
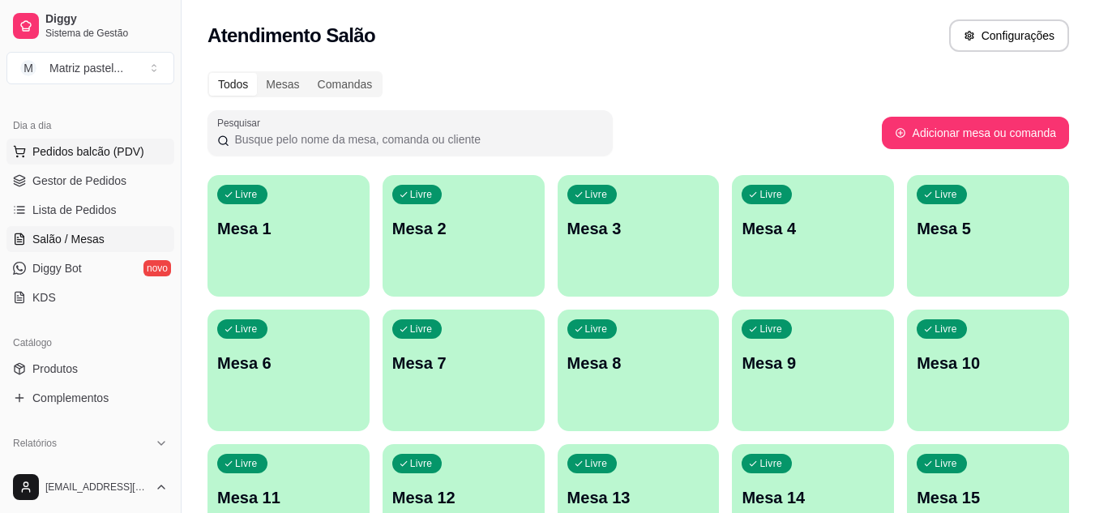
click at [111, 150] on span "Pedidos balcão (PDV)" at bounding box center [88, 151] width 112 height 16
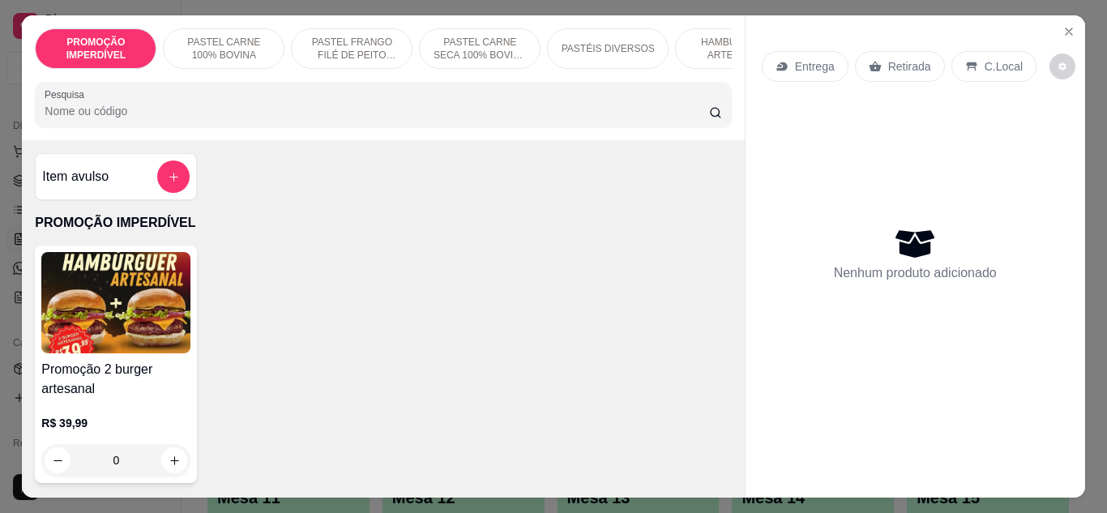
click at [795, 62] on p "Entrega" at bounding box center [815, 66] width 40 height 16
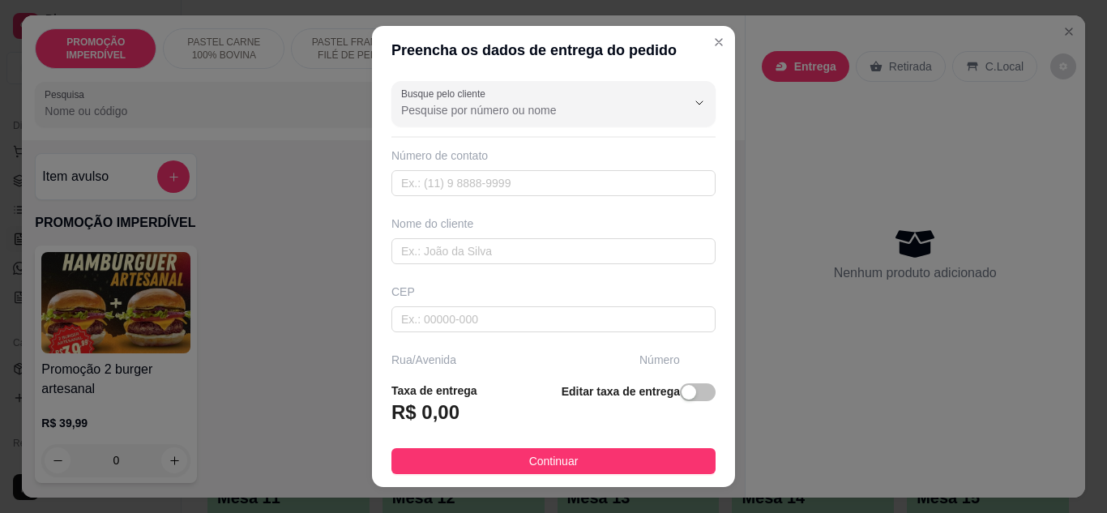
click at [457, 196] on div "Busque pelo cliente Número de contato Nome do cliente CEP Rua/[GEOGRAPHIC_DATA]…" at bounding box center [553, 222] width 363 height 295
click at [456, 186] on input "text" at bounding box center [554, 183] width 324 height 26
paste input "[PHONE_NUMBER]"
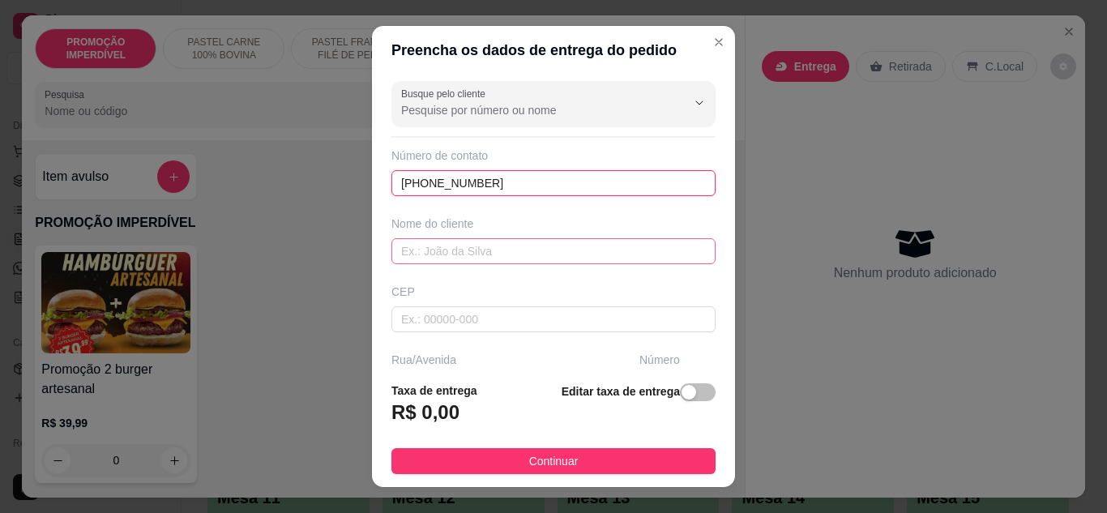
type input "[PHONE_NUMBER]"
click at [496, 238] on input "text" at bounding box center [554, 251] width 324 height 26
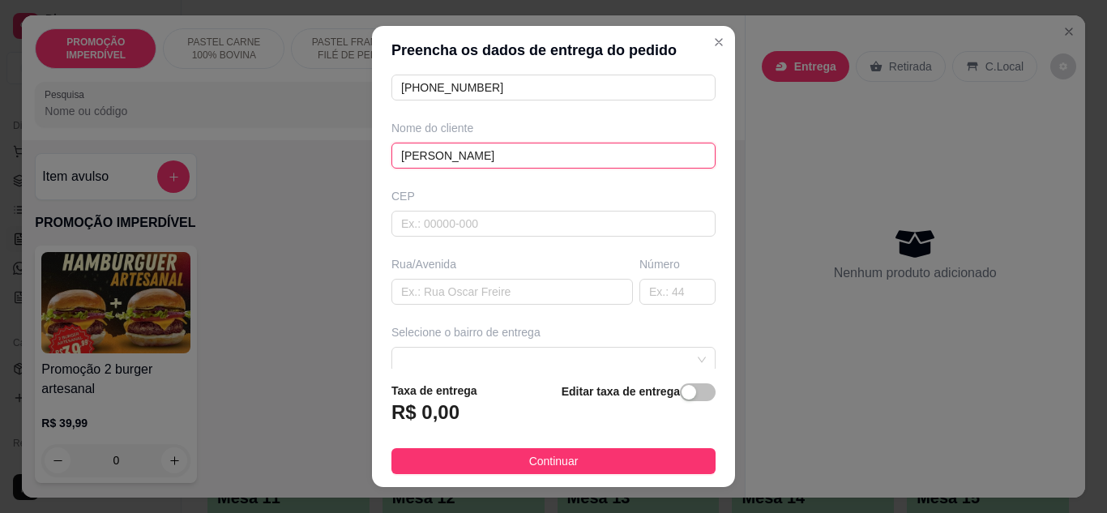
scroll to position [251, 0]
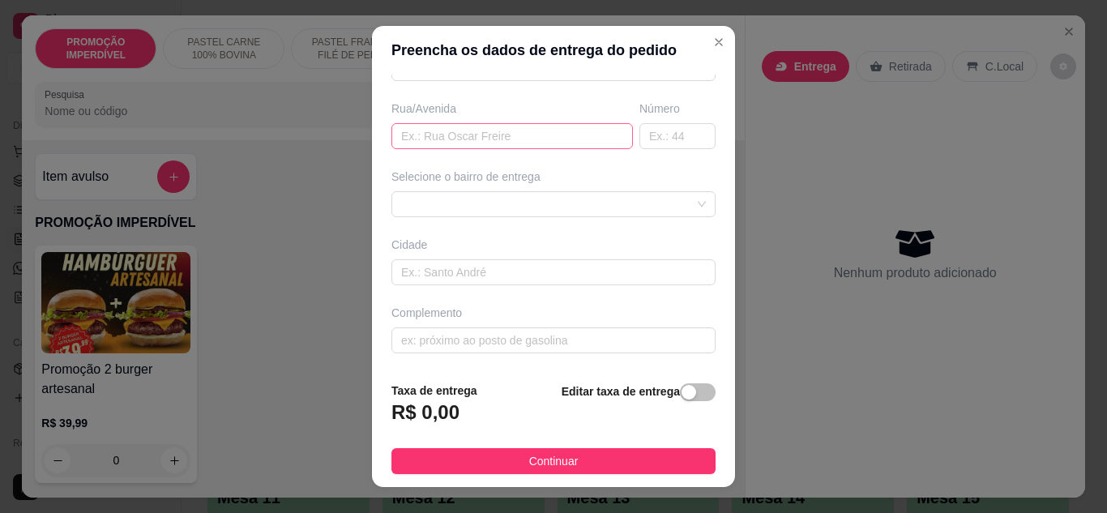
type input "[PERSON_NAME]"
click at [437, 135] on input "text" at bounding box center [513, 136] width 242 height 26
click at [450, 203] on div at bounding box center [554, 204] width 324 height 26
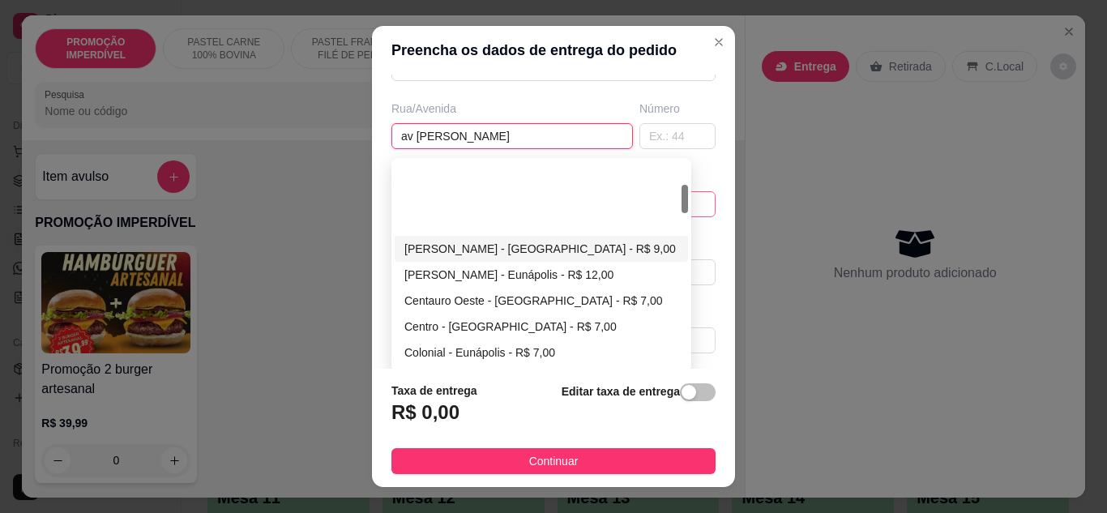
scroll to position [162, 0]
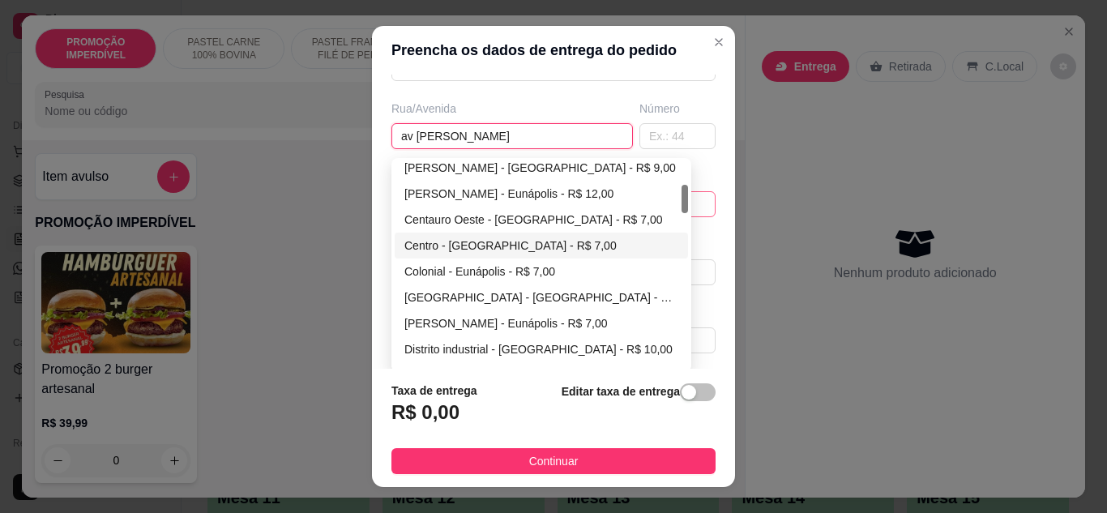
type input "av [PERSON_NAME]"
click at [431, 246] on div "Centro - [GEOGRAPHIC_DATA] - R$ 7,00" at bounding box center [541, 246] width 274 height 18
type input "Eunápolis"
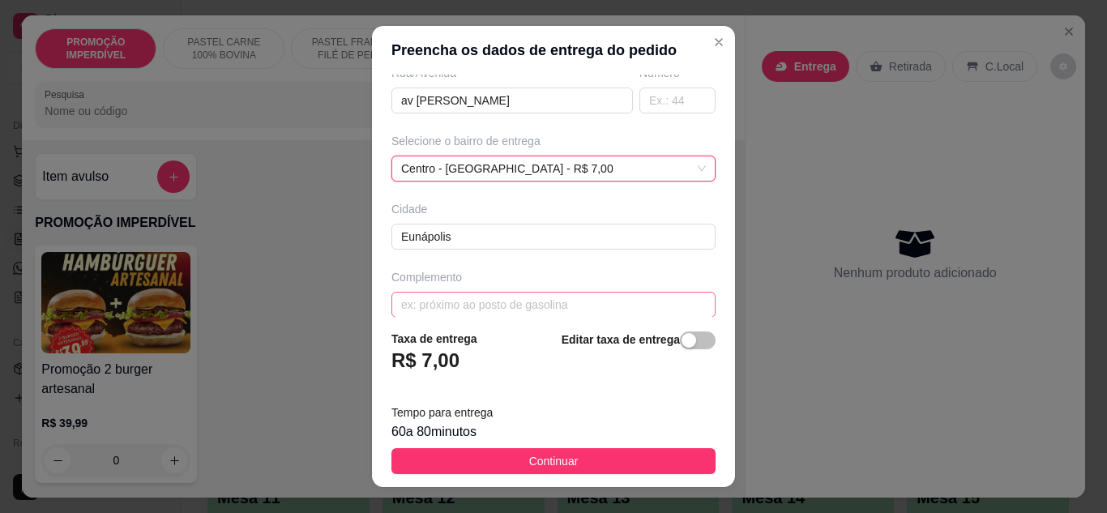
scroll to position [303, 0]
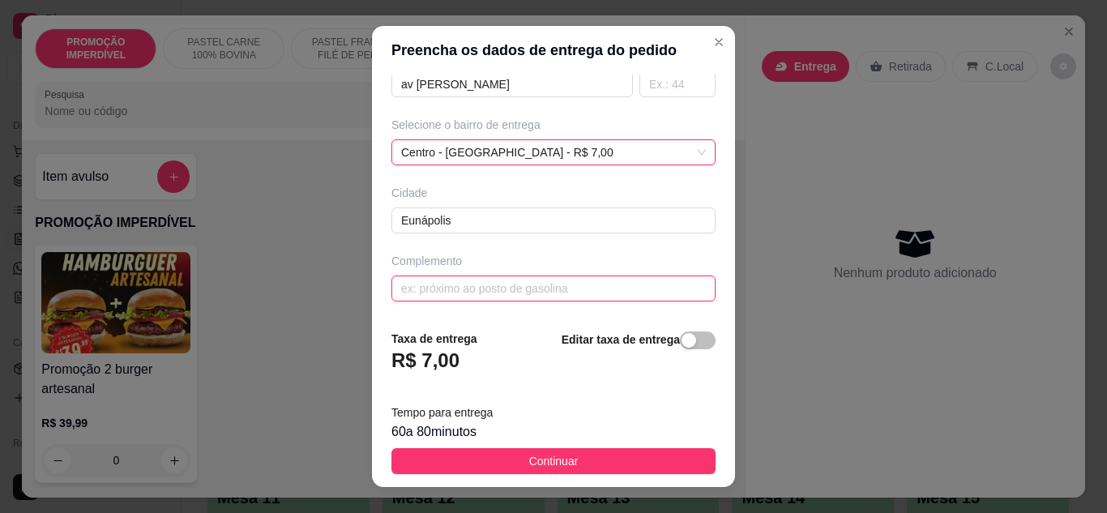
click at [409, 293] on input "text" at bounding box center [554, 289] width 324 height 26
type input "hospital ramos"
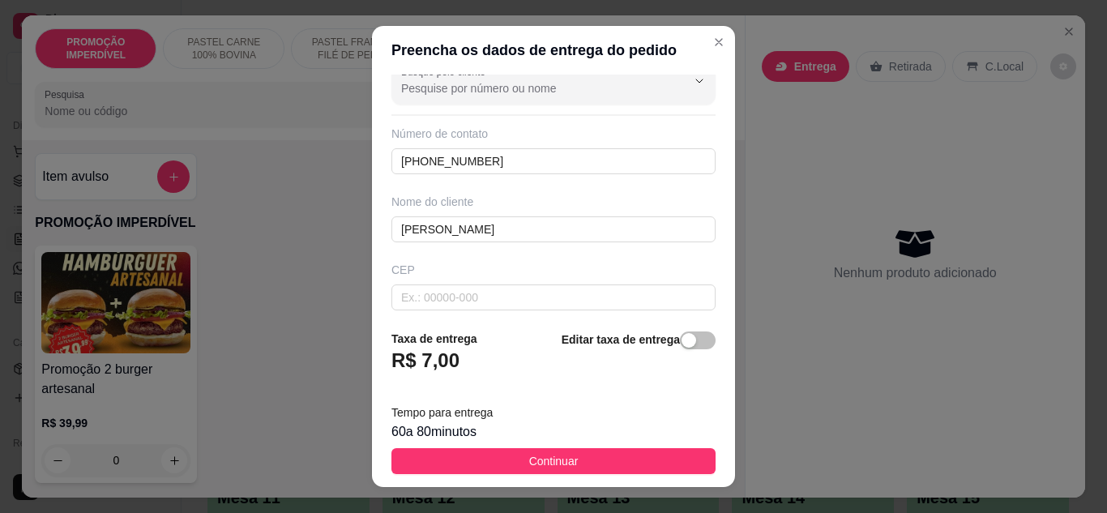
scroll to position [0, 0]
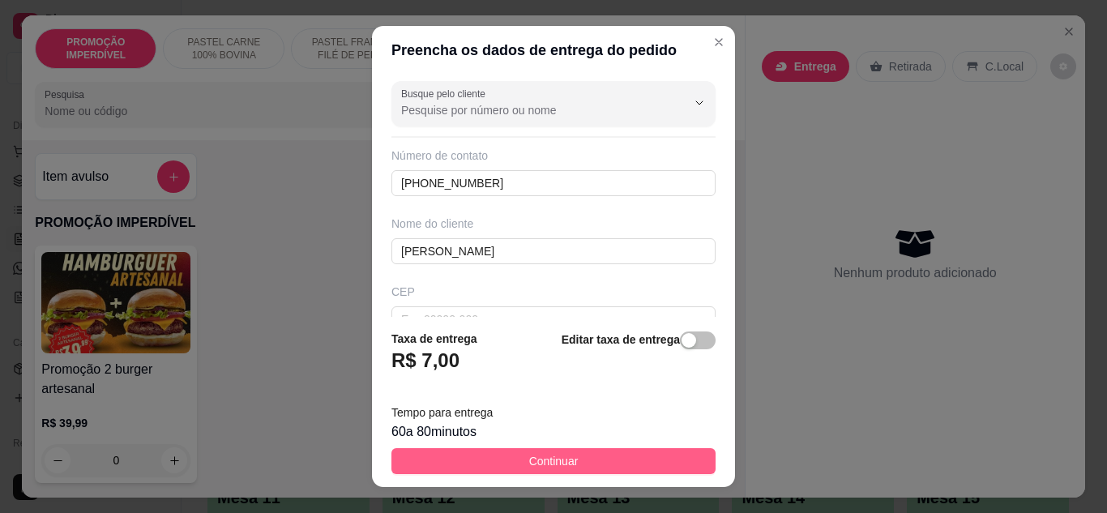
click at [529, 464] on span "Continuar" at bounding box center [553, 461] width 49 height 18
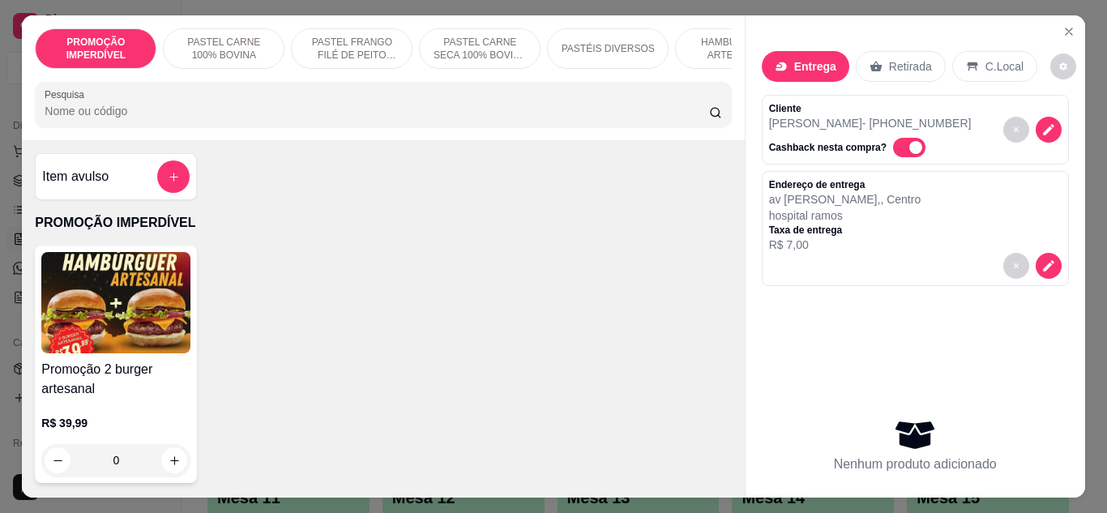
click at [155, 113] on input "Pesquisa" at bounding box center [377, 111] width 665 height 16
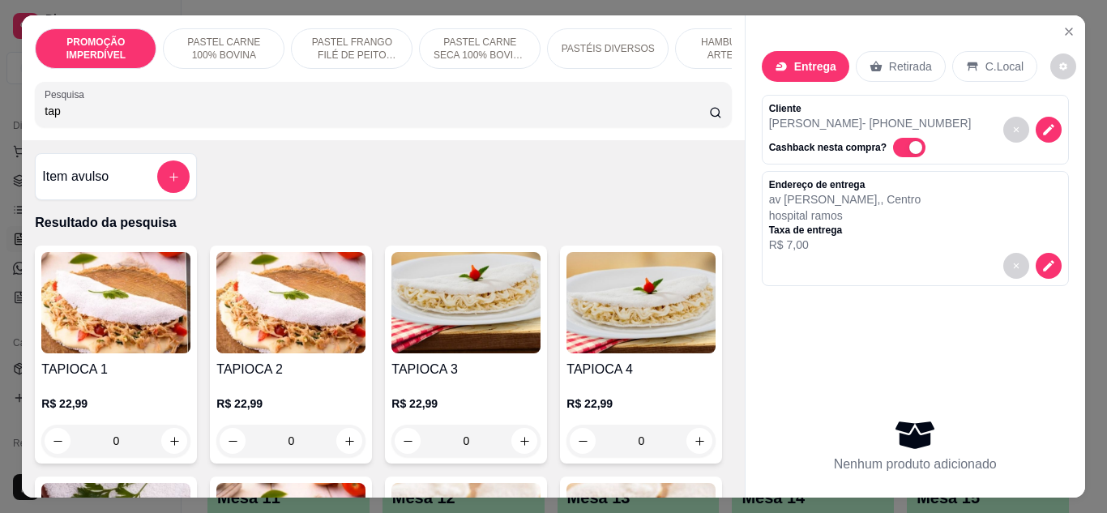
type input "tap"
click at [169, 444] on div "0" at bounding box center [115, 441] width 149 height 32
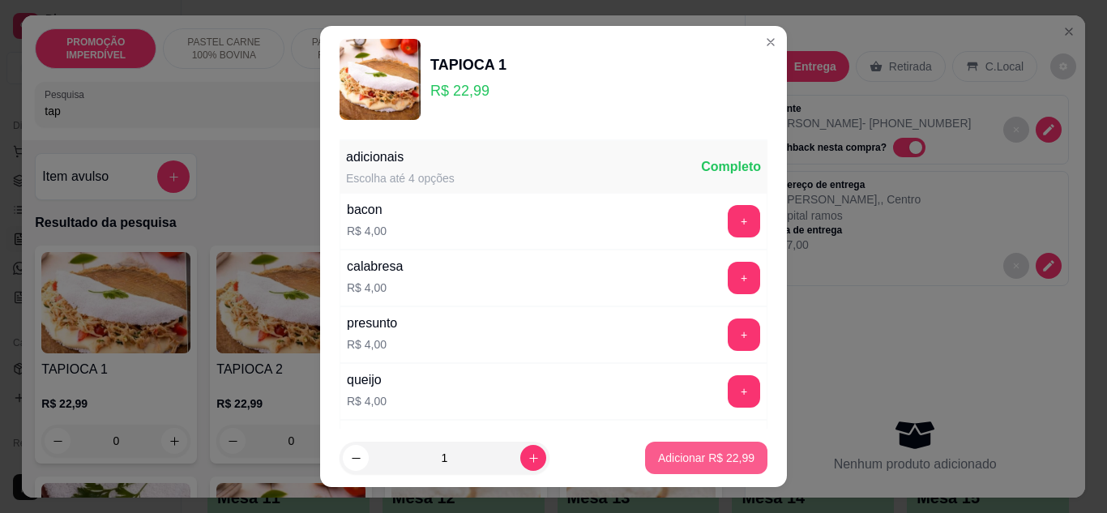
click at [689, 452] on button "Adicionar R$ 22,99" at bounding box center [706, 458] width 122 height 32
type input "1"
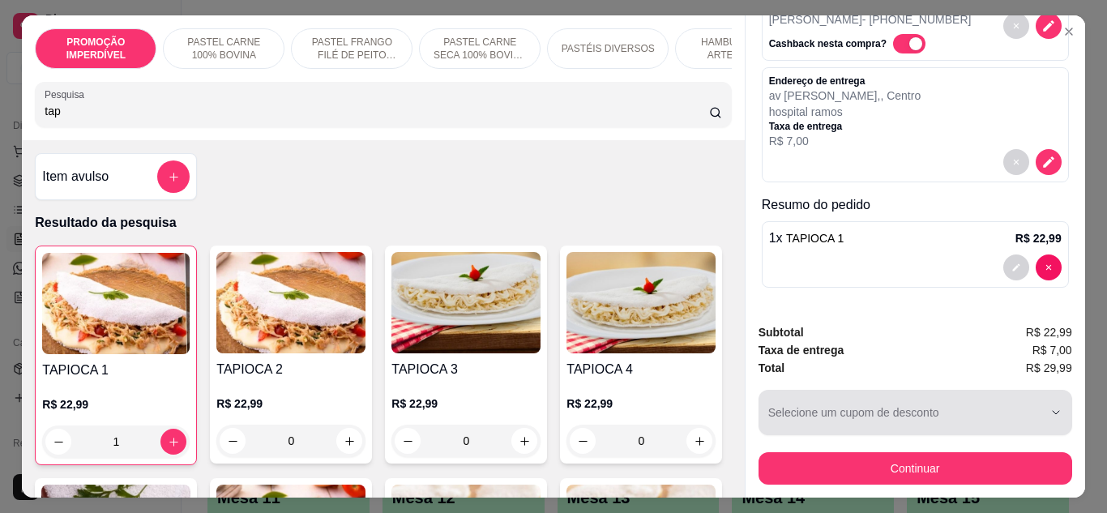
click at [903, 455] on button "Continuar" at bounding box center [916, 468] width 314 height 32
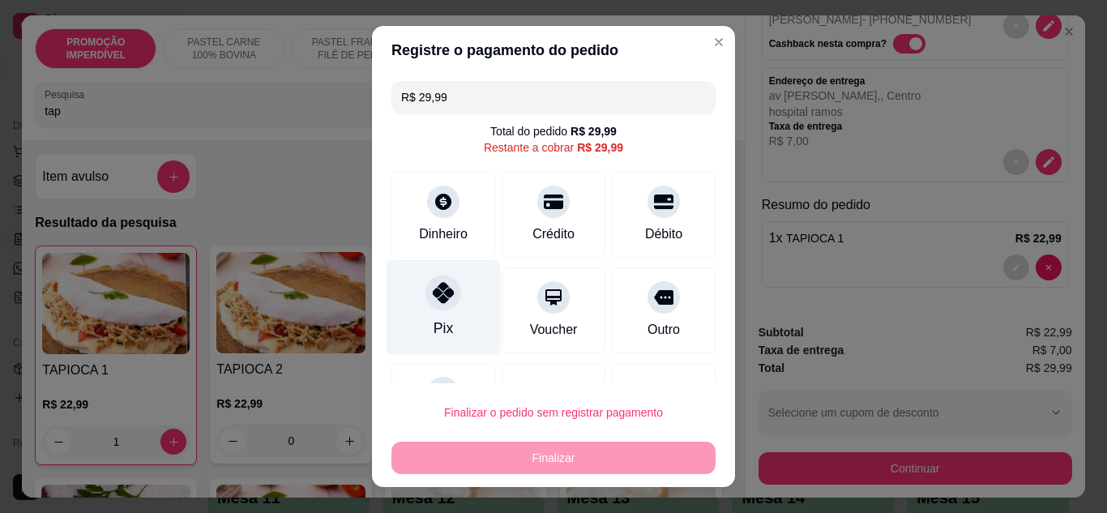
click at [439, 323] on div "Pix" at bounding box center [443, 328] width 19 height 21
type input "R$ 0,00"
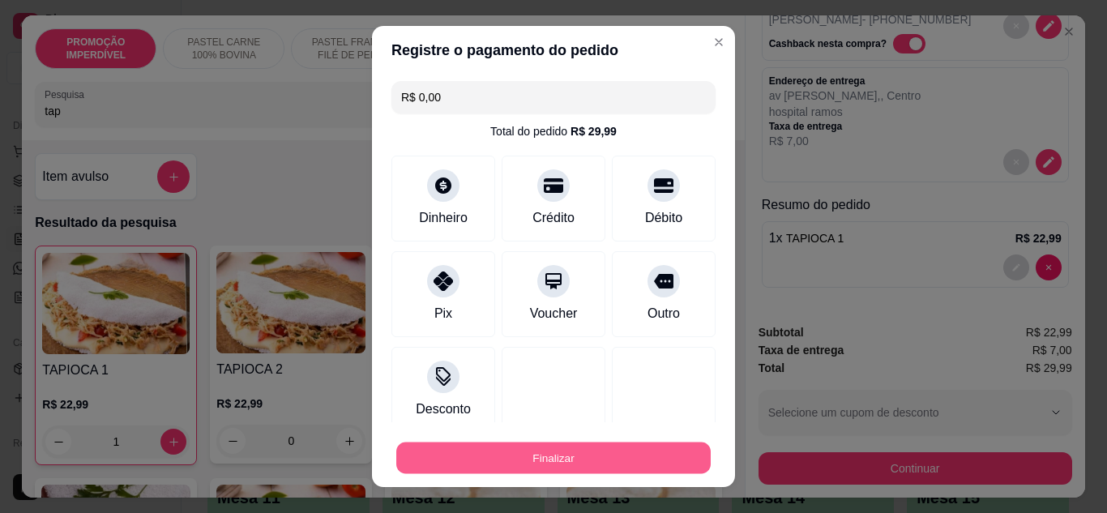
click at [466, 456] on button "Finalizar" at bounding box center [553, 459] width 315 height 32
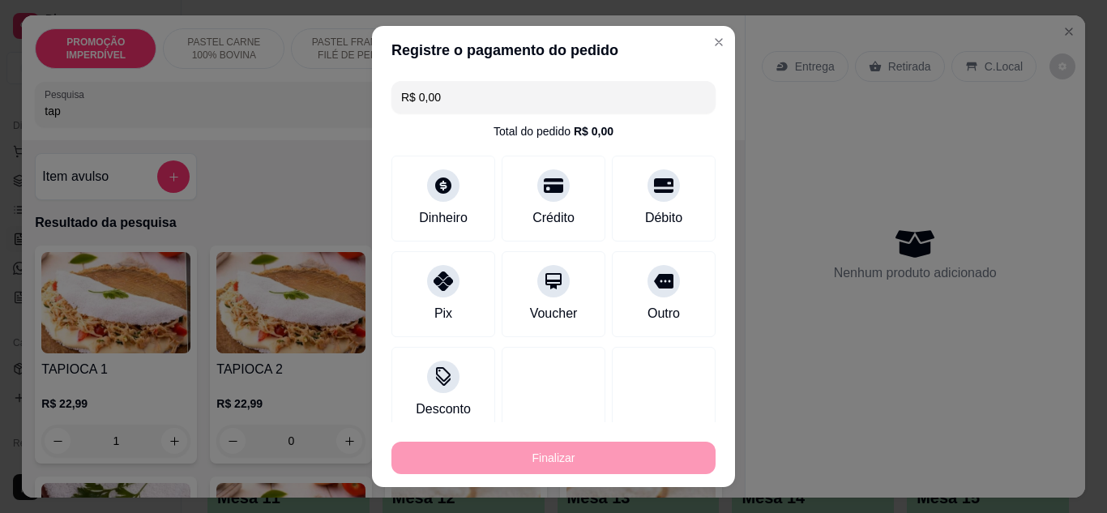
type input "0"
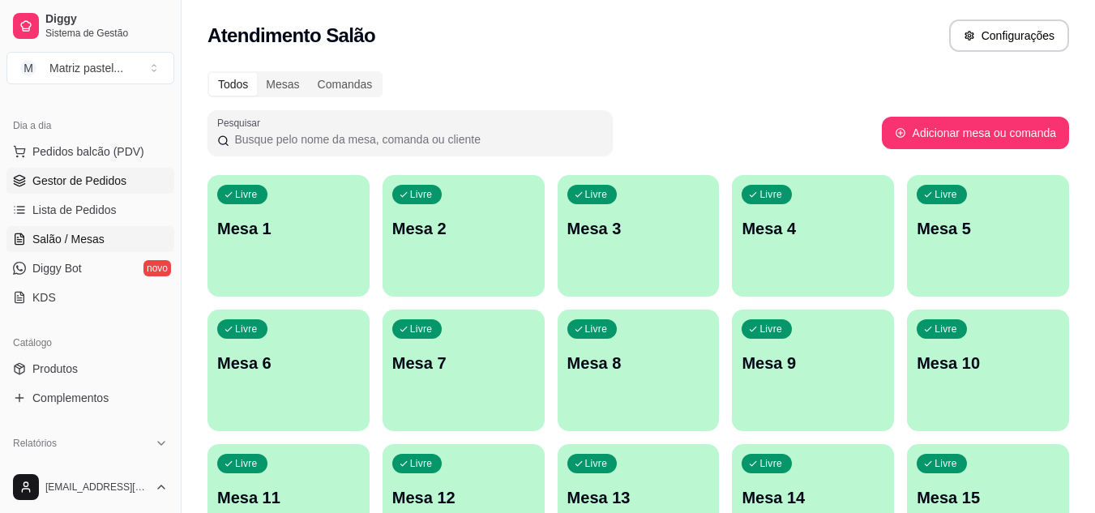
click at [73, 184] on span "Gestor de Pedidos" at bounding box center [79, 181] width 94 height 16
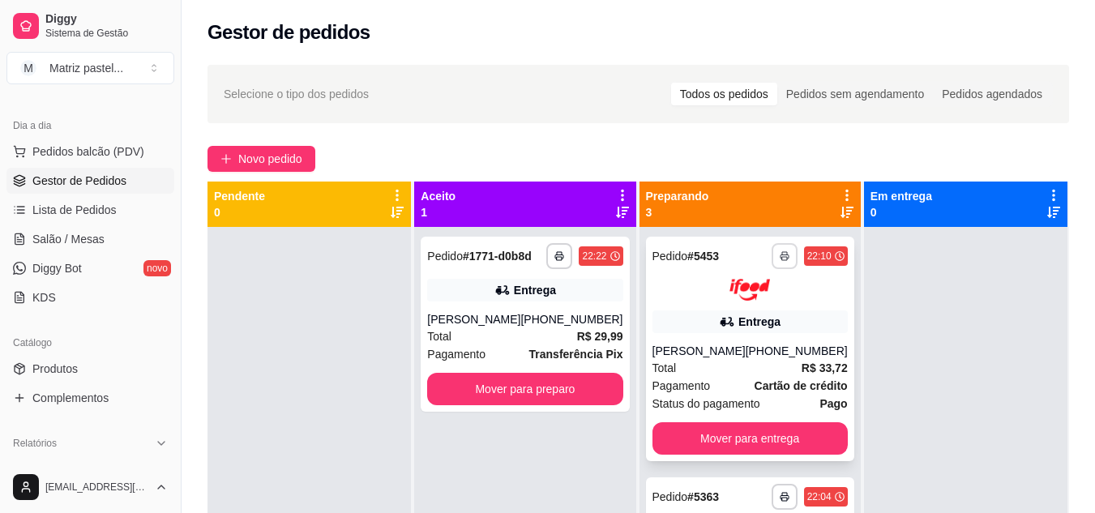
click at [772, 263] on button "button" at bounding box center [785, 256] width 26 height 26
click at [725, 310] on button "IMPRESSORA" at bounding box center [712, 313] width 118 height 26
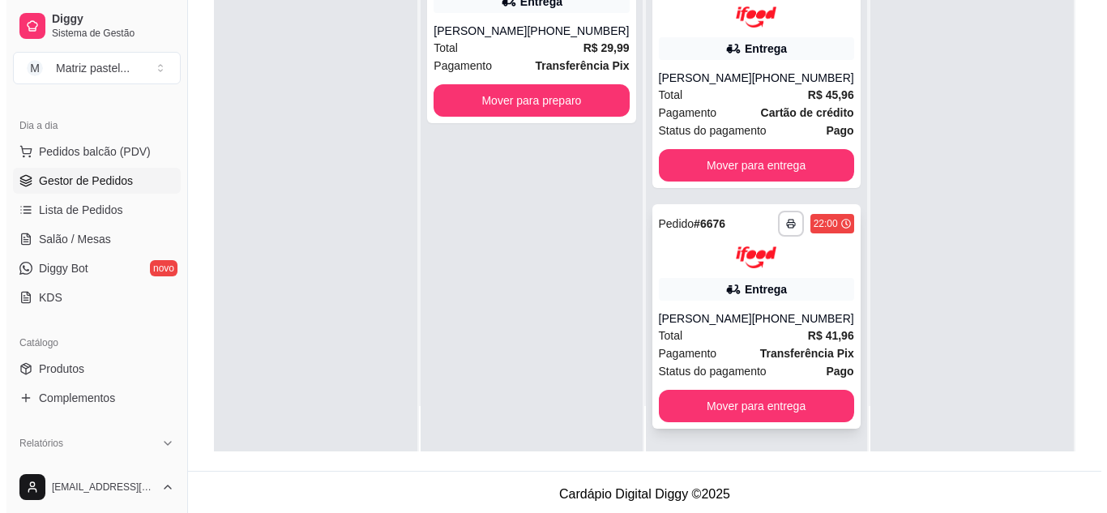
scroll to position [241, 0]
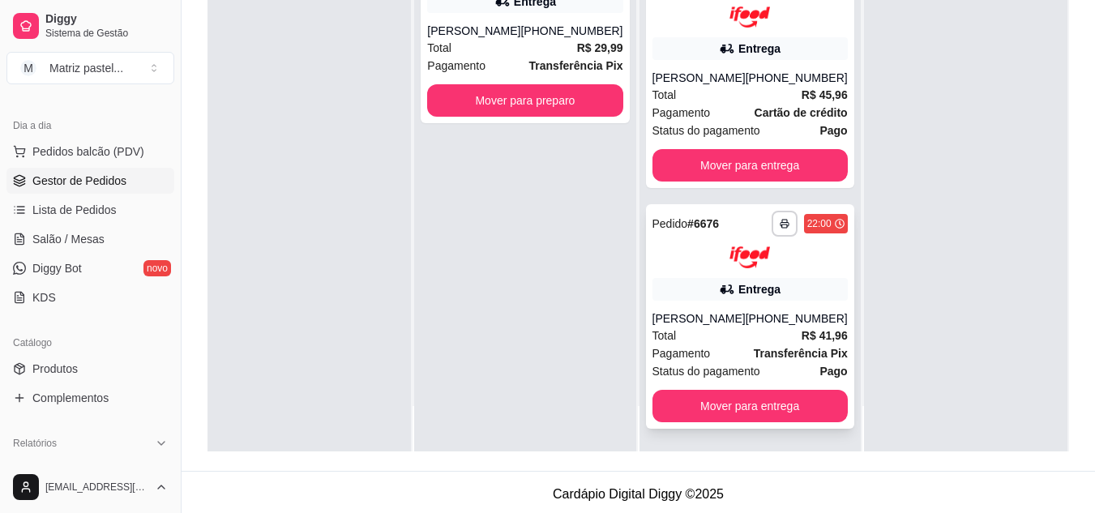
click at [708, 340] on div "Total R$ 41,96" at bounding box center [750, 336] width 195 height 18
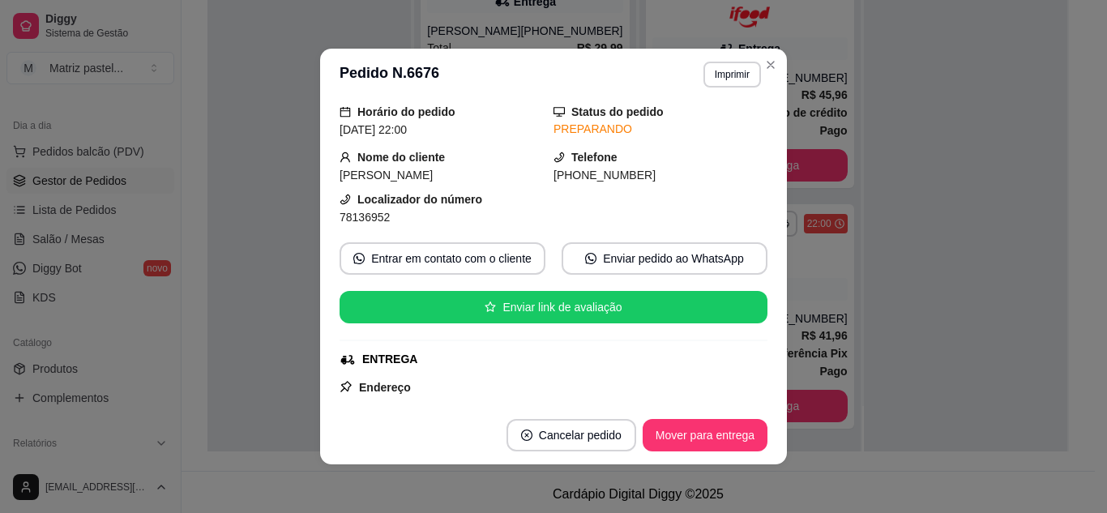
scroll to position [81, 0]
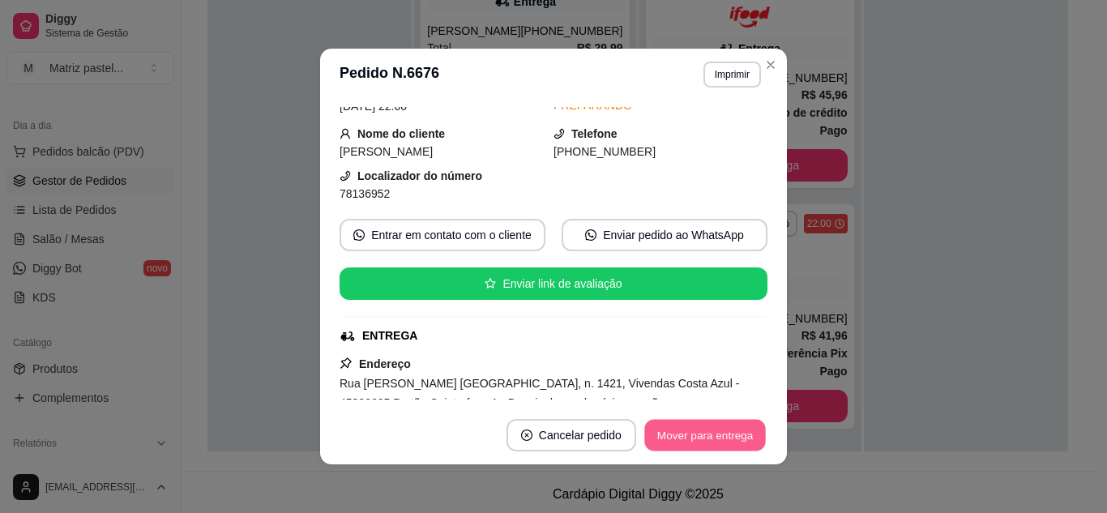
click at [673, 423] on button "Mover para entrega" at bounding box center [705, 436] width 122 height 32
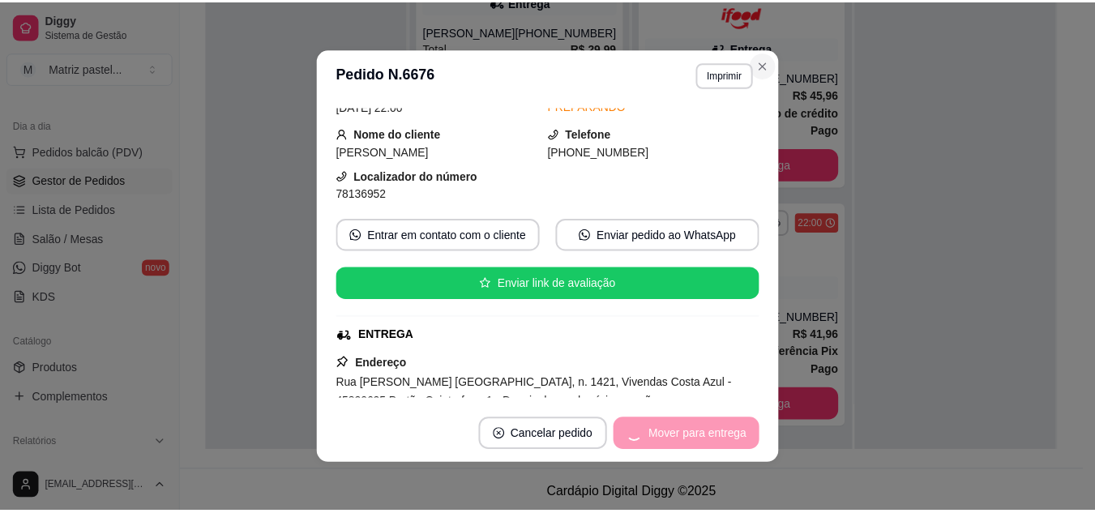
scroll to position [0, 0]
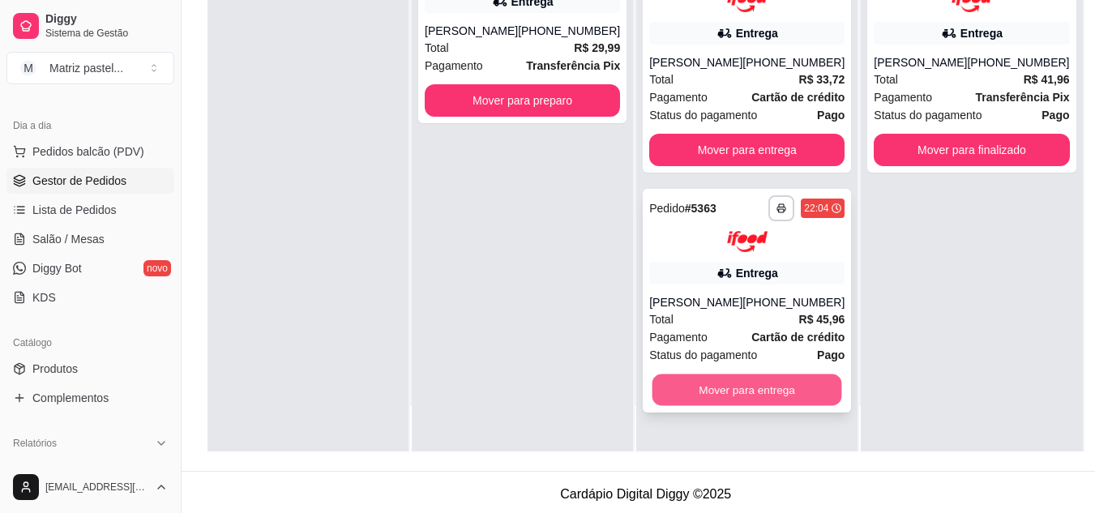
click at [744, 393] on button "Mover para entrega" at bounding box center [748, 390] width 190 height 32
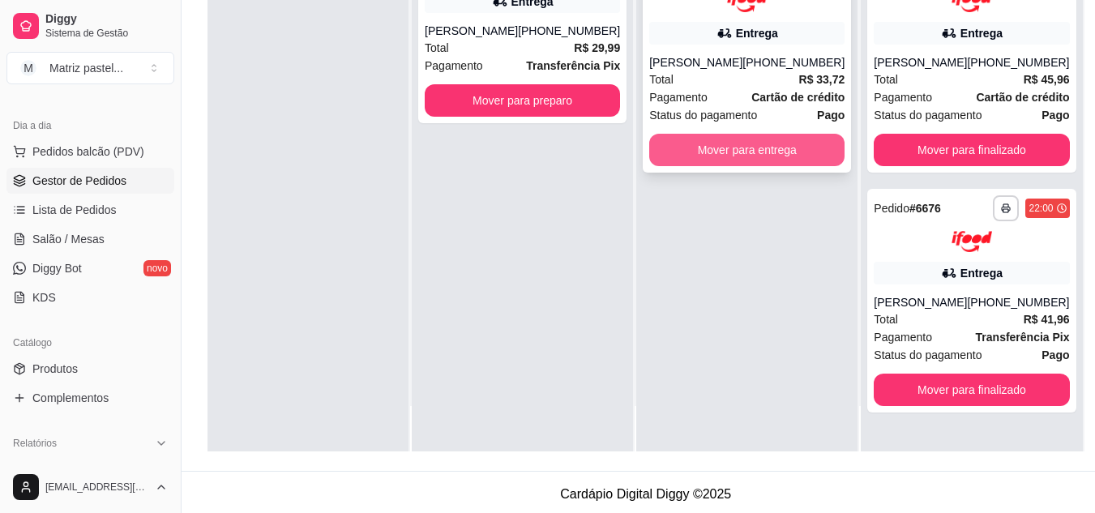
click at [711, 149] on button "Mover para entrega" at bounding box center [746, 150] width 195 height 32
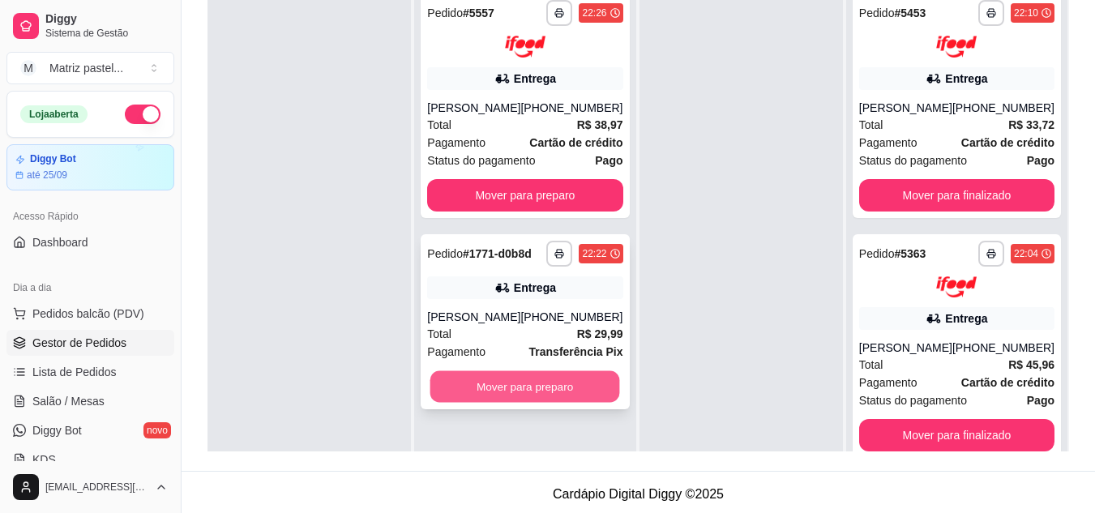
click at [529, 386] on button "Mover para preparo" at bounding box center [525, 386] width 190 height 32
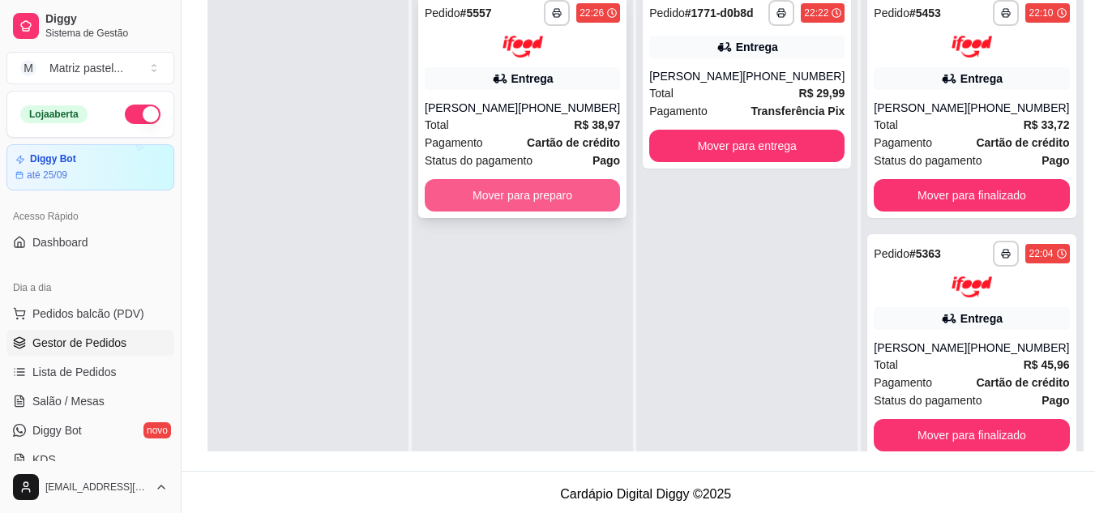
click at [541, 199] on button "Mover para preparo" at bounding box center [522, 195] width 195 height 32
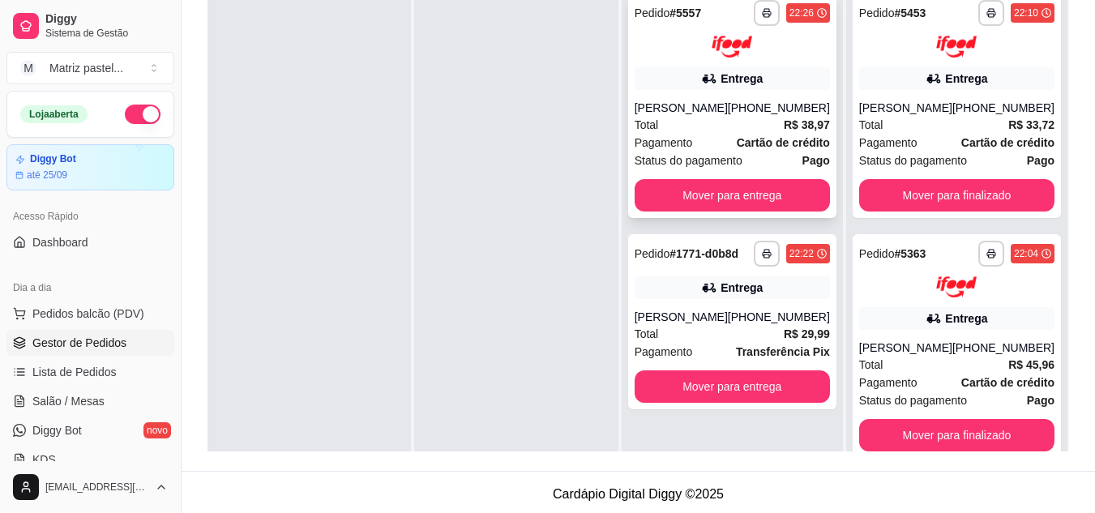
click at [729, 154] on span "Status do pagamento" at bounding box center [689, 161] width 108 height 18
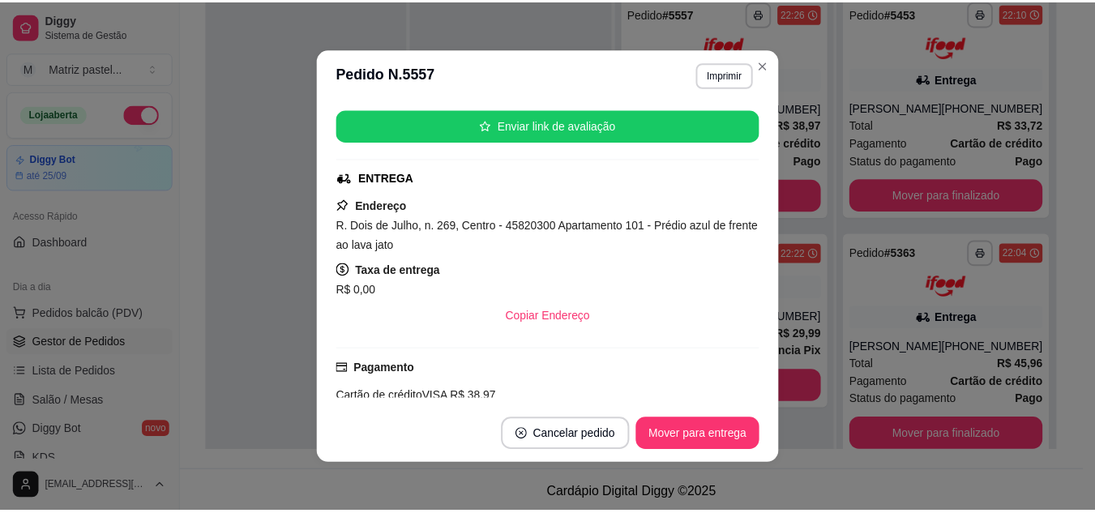
scroll to position [405, 0]
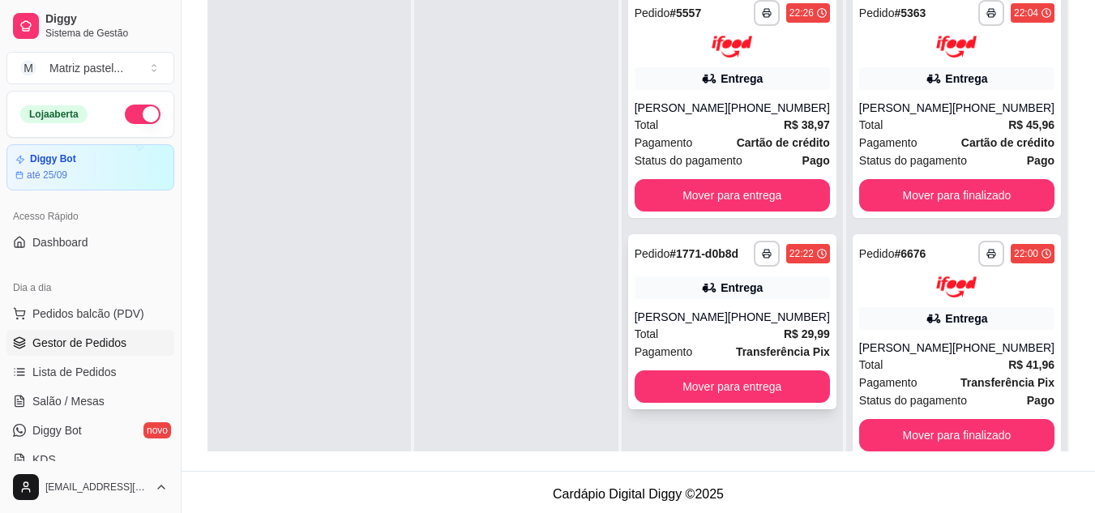
click at [755, 249] on button "button" at bounding box center [767, 254] width 26 height 26
click at [706, 301] on button "IMPRESSORA" at bounding box center [722, 309] width 113 height 25
click at [756, 15] on button "button" at bounding box center [766, 12] width 25 height 25
click at [717, 85] on div "Escolha a impressora IMPRESSORA" at bounding box center [724, 58] width 134 height 55
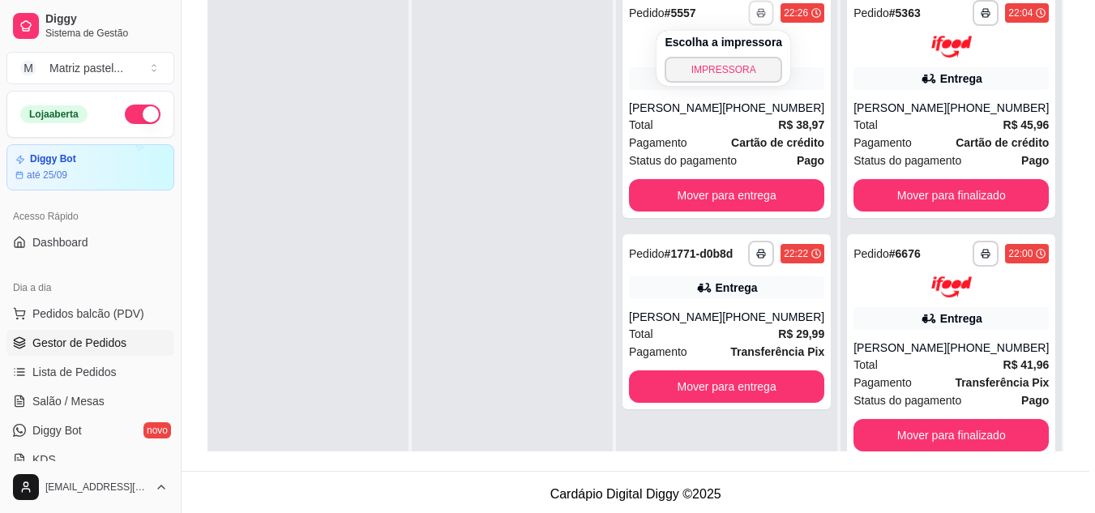
click at [717, 71] on button "IMPRESSORA" at bounding box center [724, 70] width 118 height 26
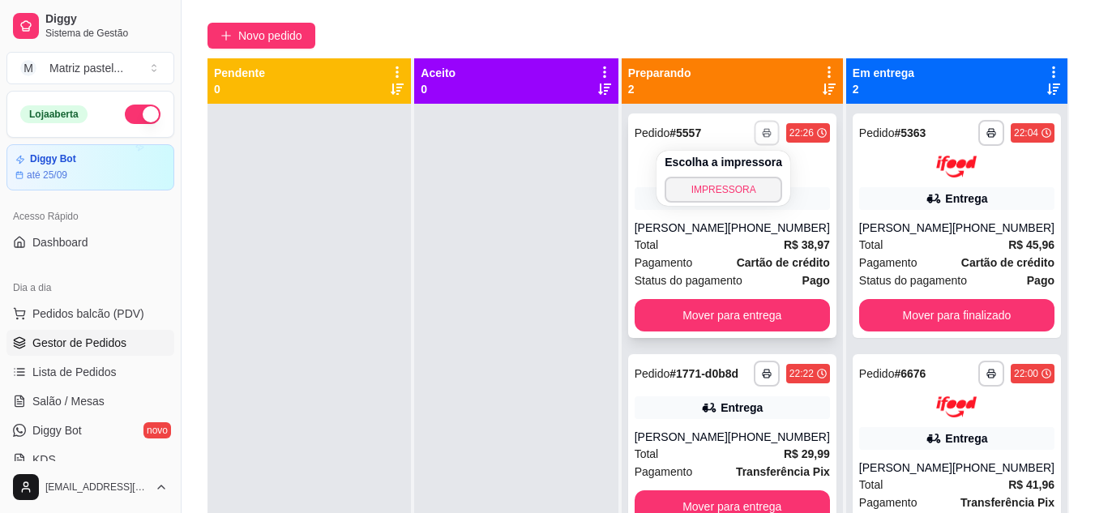
scroll to position [81, 0]
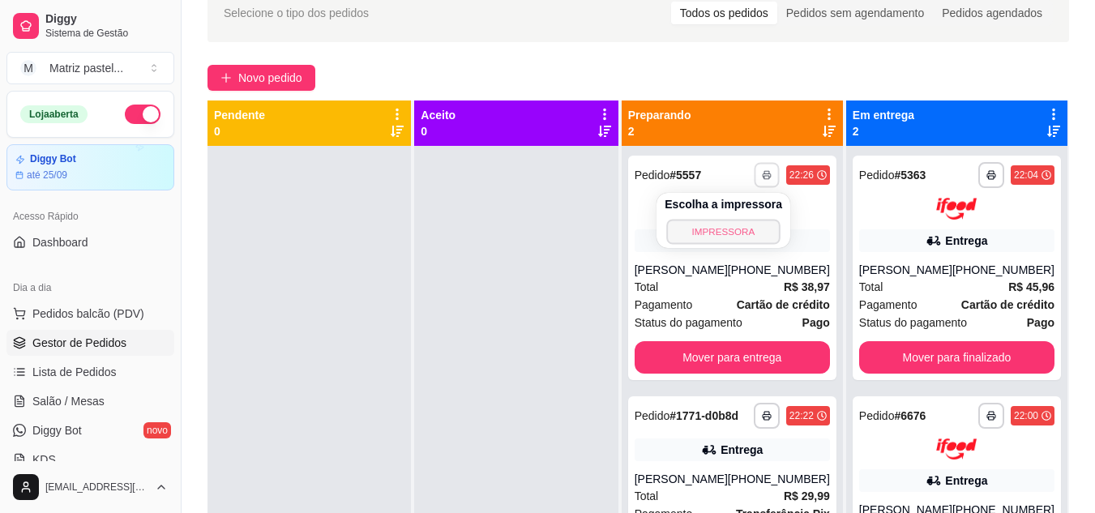
click at [712, 237] on button "IMPRESSORA" at bounding box center [722, 231] width 113 height 25
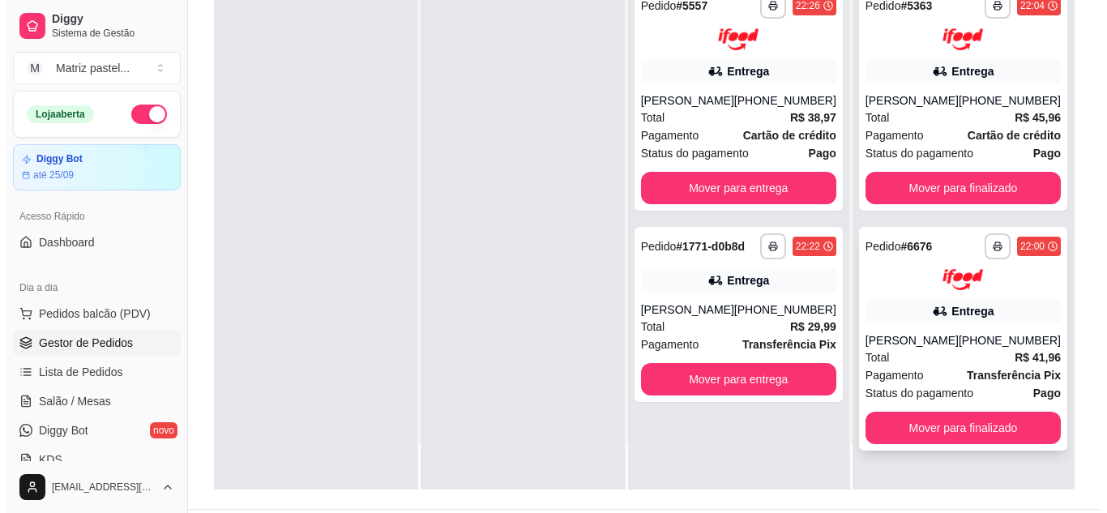
scroll to position [243, 0]
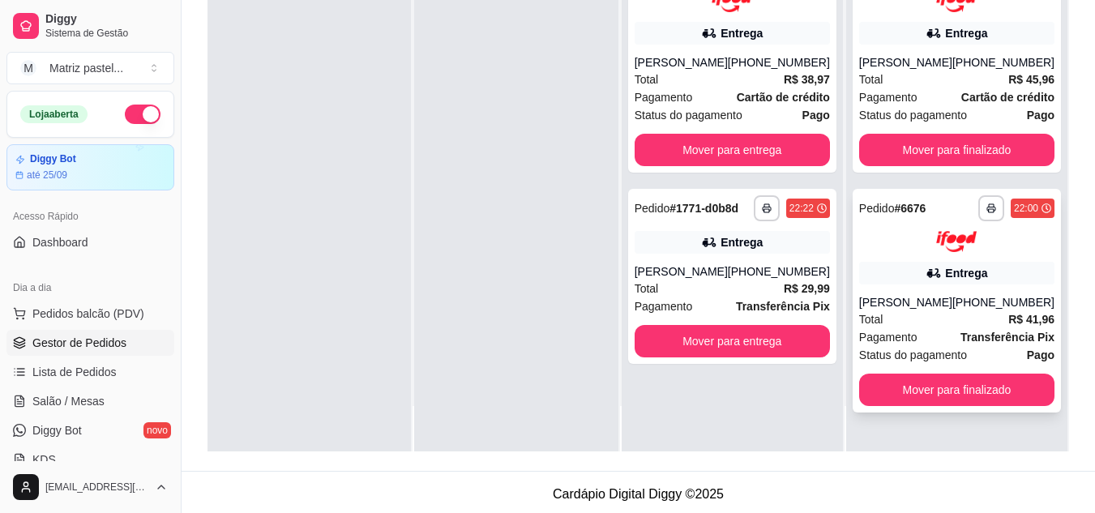
click at [948, 310] on div "[PERSON_NAME]" at bounding box center [905, 302] width 93 height 16
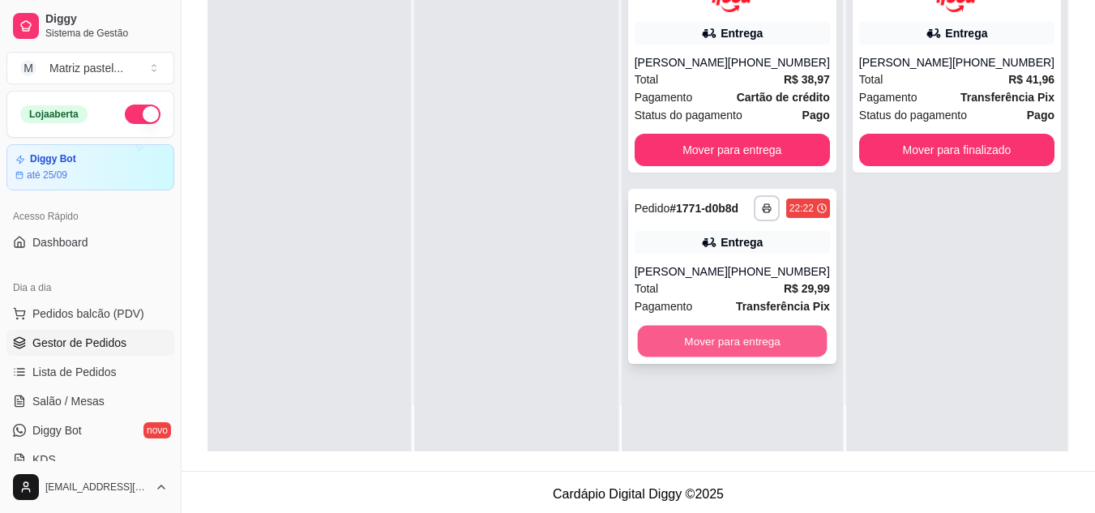
click at [747, 332] on button "Mover para entrega" at bounding box center [732, 341] width 190 height 32
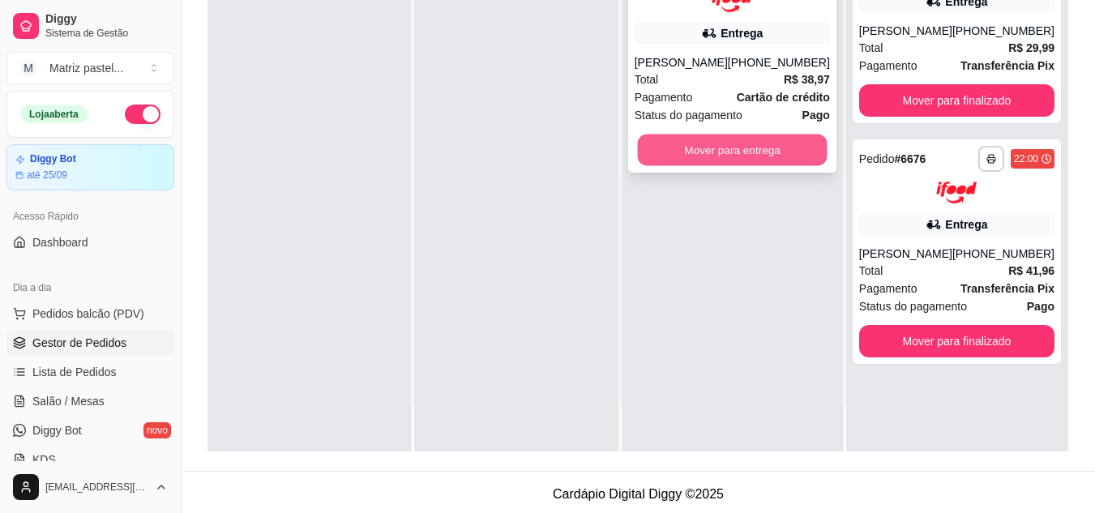
click at [721, 146] on button "Mover para entrega" at bounding box center [732, 150] width 190 height 32
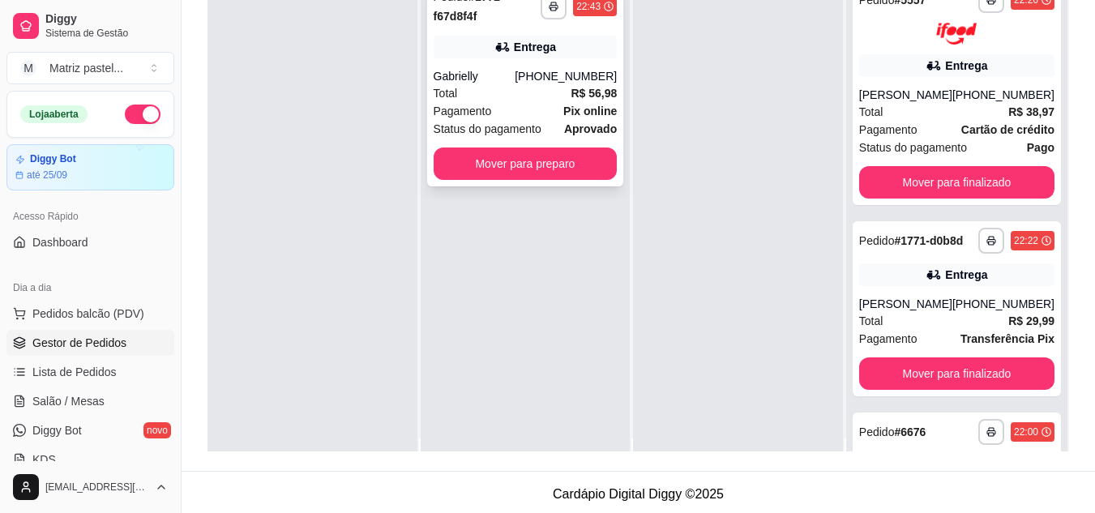
scroll to position [0, 0]
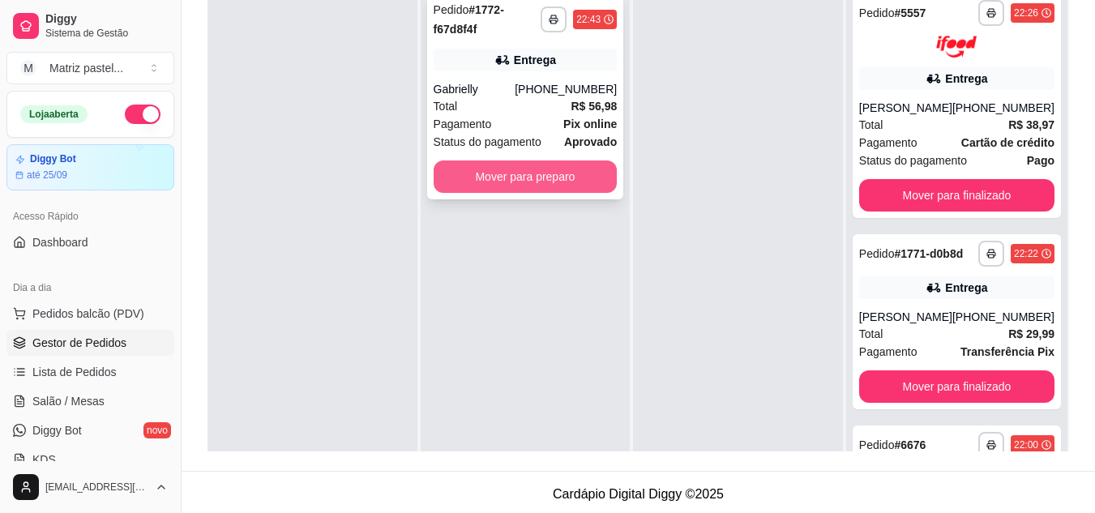
click at [528, 166] on button "Mover para preparo" at bounding box center [526, 176] width 184 height 32
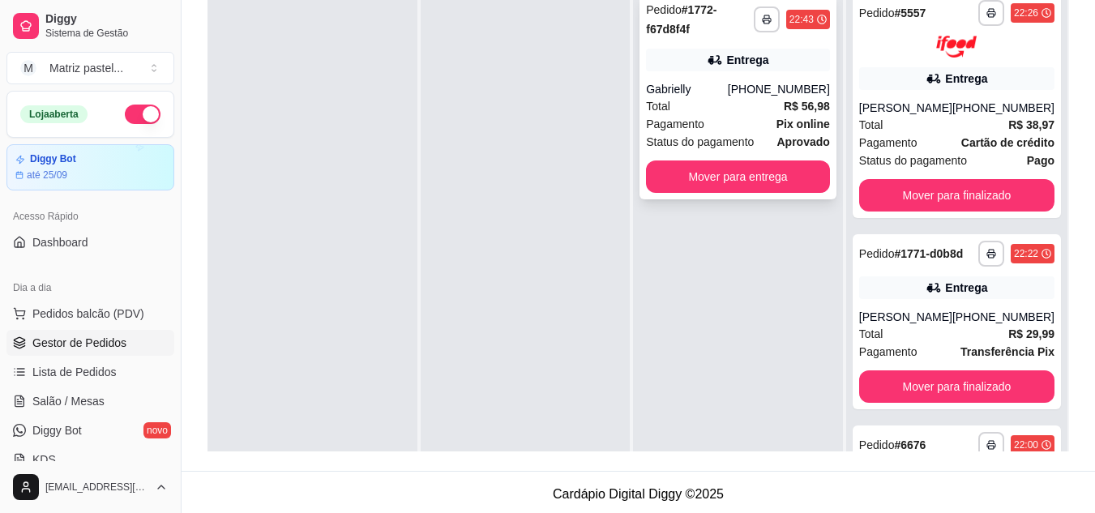
click at [753, 19] on div "Pedido # 1772-f67d8f4f" at bounding box center [700, 19] width 108 height 39
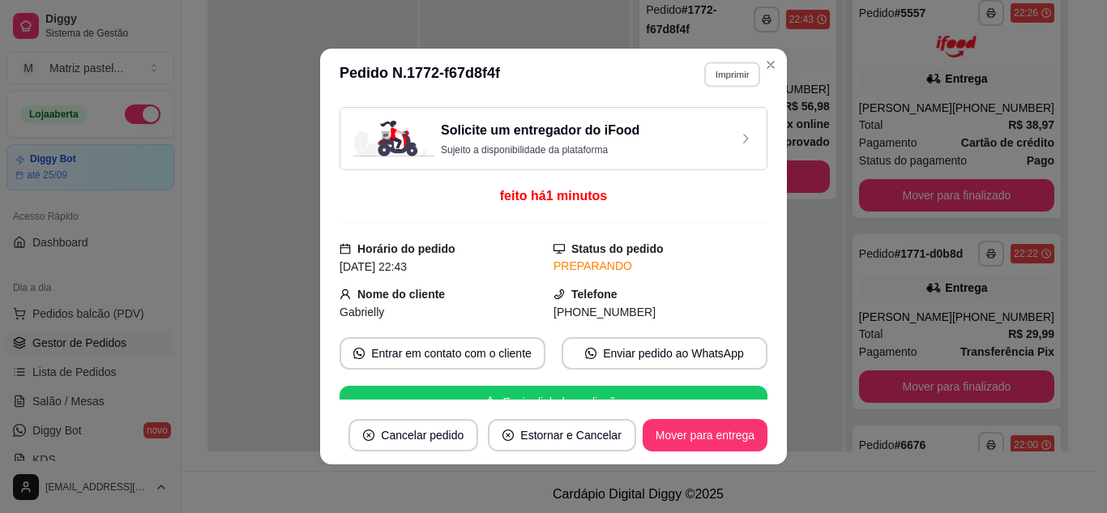
click at [717, 75] on button "Imprimir" at bounding box center [732, 74] width 56 height 25
click at [699, 135] on button "IMPRESSORA" at bounding box center [698, 131] width 118 height 26
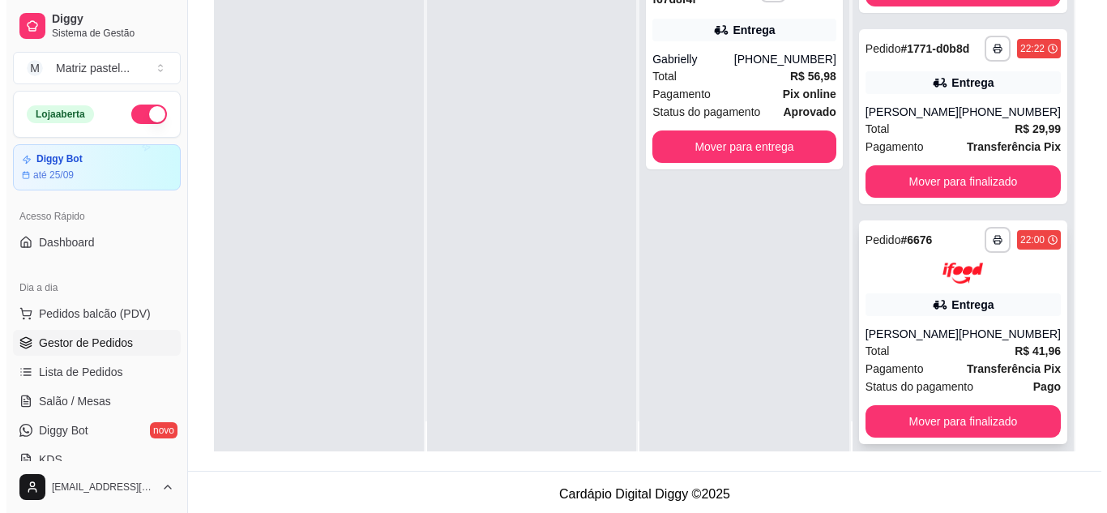
scroll to position [45, 0]
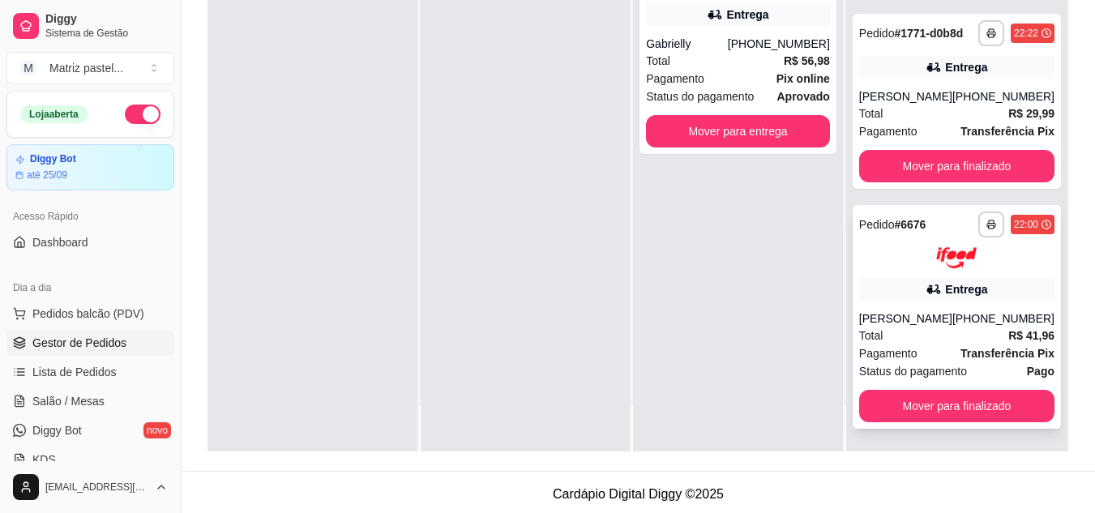
click at [932, 310] on div "[PERSON_NAME]" at bounding box center [905, 318] width 93 height 16
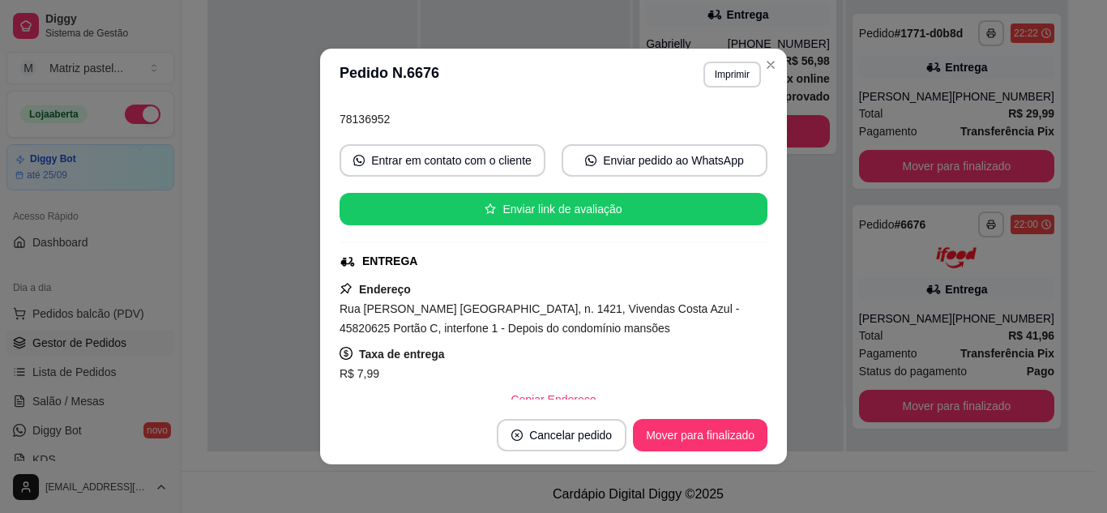
scroll to position [162, 0]
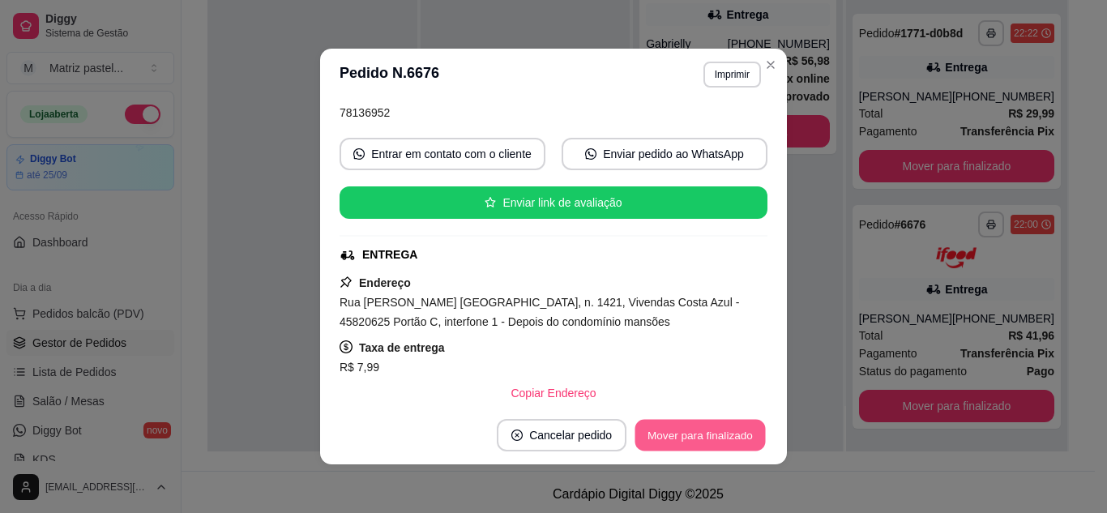
click at [669, 434] on button "Mover para finalizado" at bounding box center [701, 436] width 131 height 32
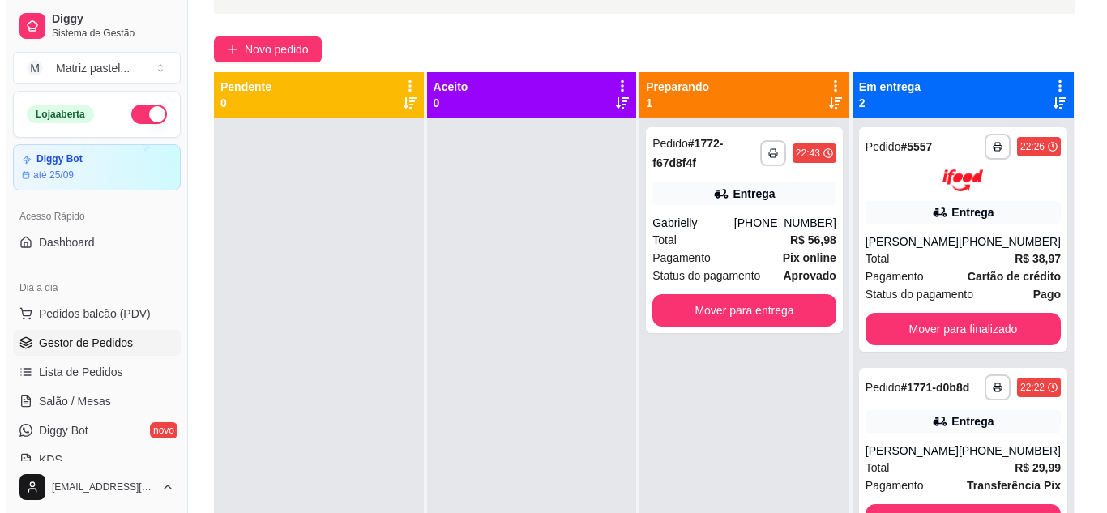
scroll to position [81, 0]
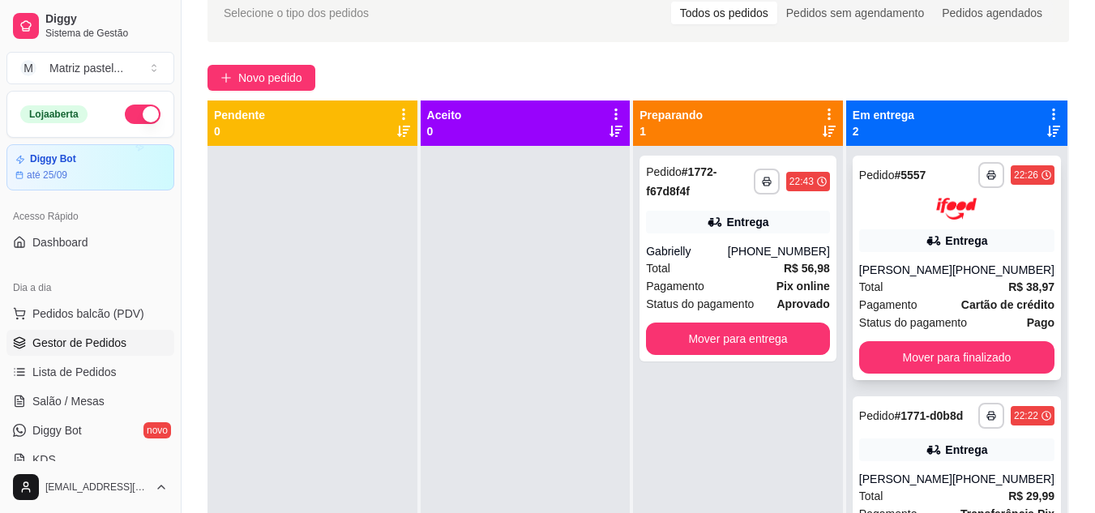
click at [912, 244] on div "Entrega" at bounding box center [956, 240] width 195 height 23
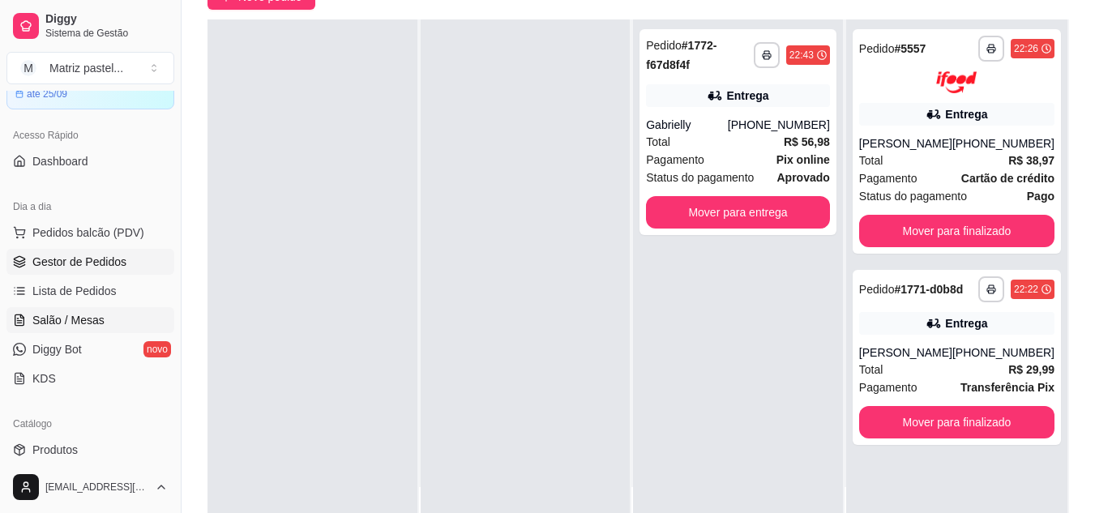
click at [58, 330] on link "Salão / Mesas" at bounding box center [90, 320] width 168 height 26
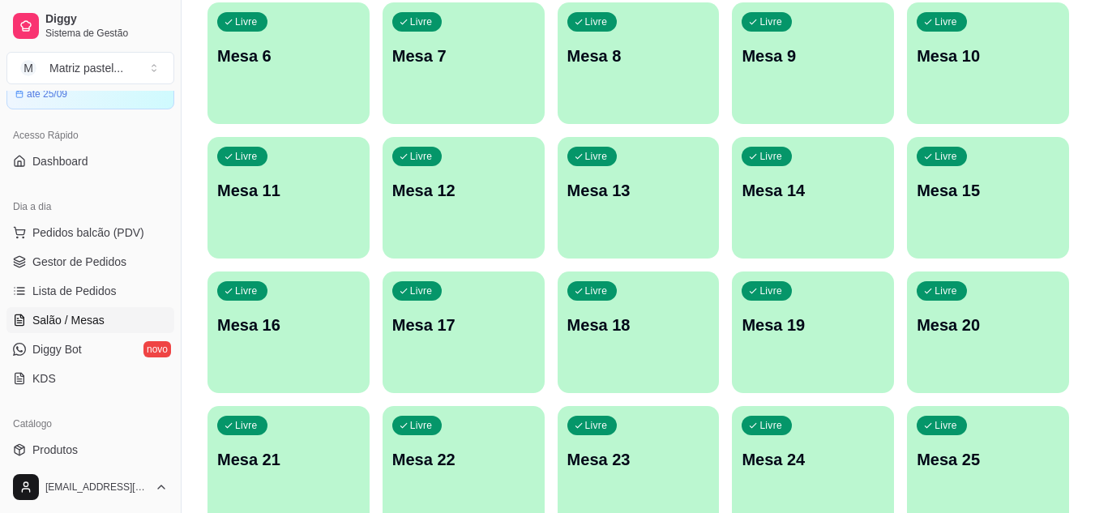
scroll to position [324, 0]
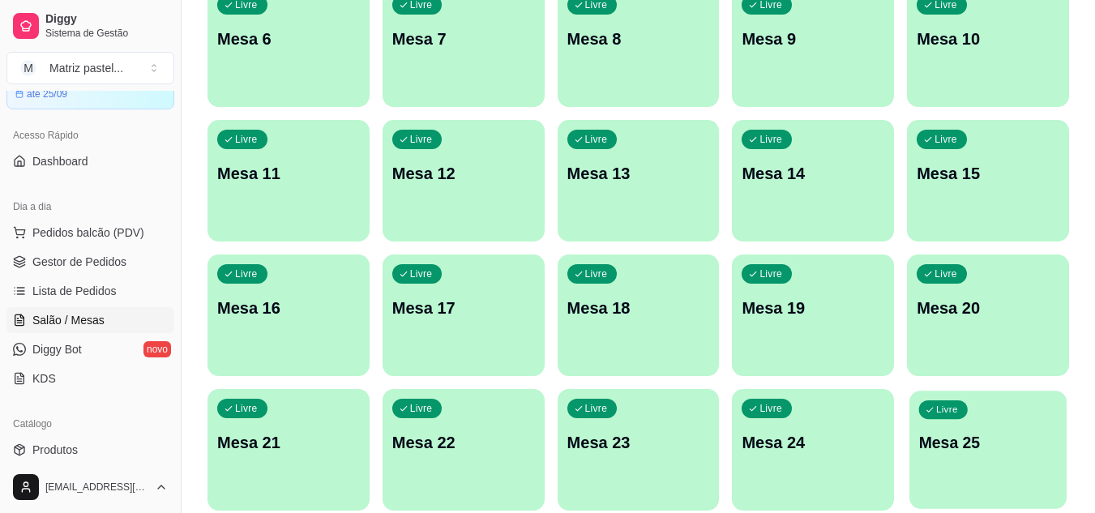
click at [980, 434] on p "Mesa 25" at bounding box center [988, 443] width 139 height 22
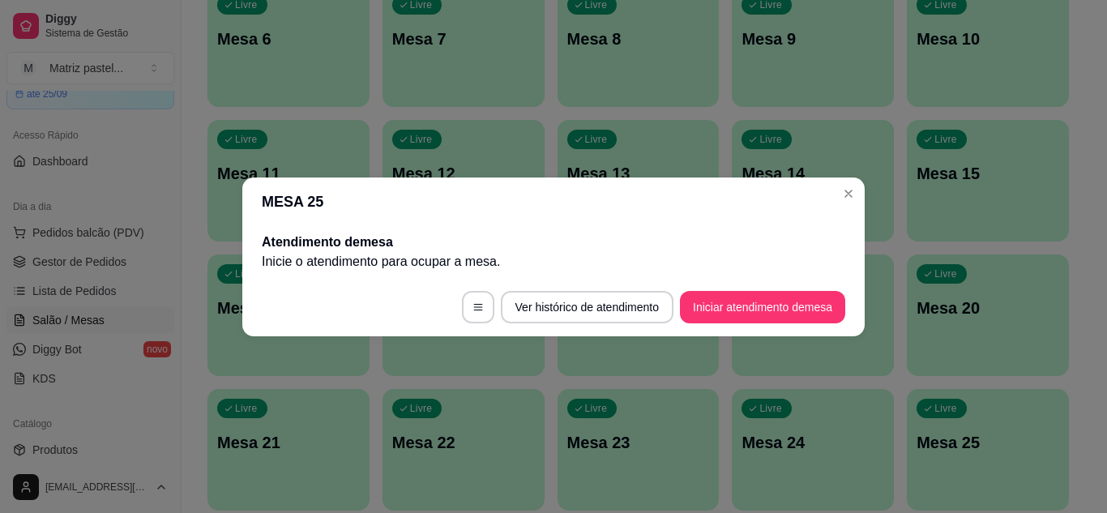
click at [755, 297] on button "Iniciar atendimento de mesa" at bounding box center [762, 307] width 165 height 32
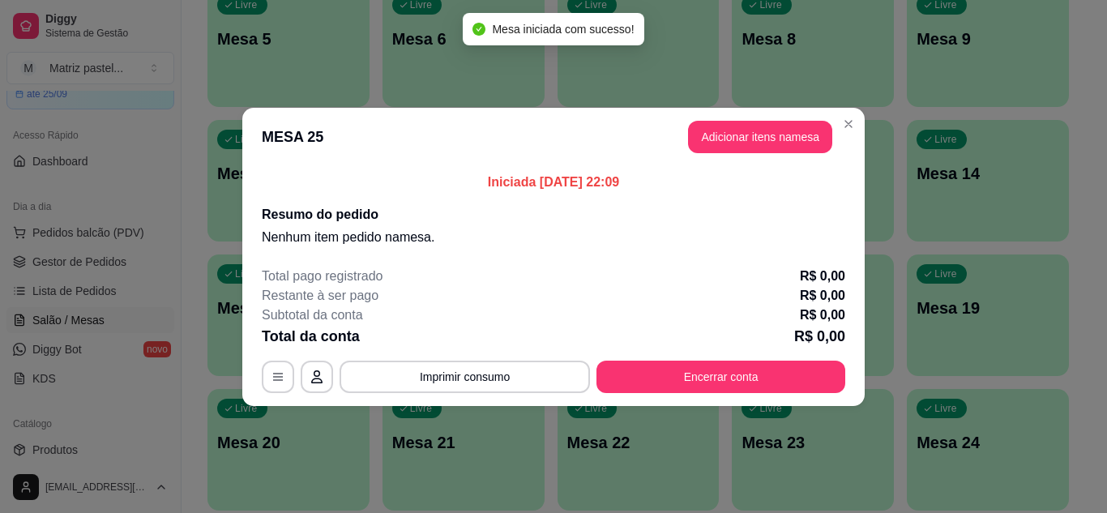
drag, startPoint x: 798, startPoint y: 158, endPoint x: 785, endPoint y: 148, distance: 16.9
click at [798, 157] on header "MESA 25 Adicionar itens na mesa" at bounding box center [553, 137] width 623 height 58
click at [777, 143] on button "Adicionar itens na mesa" at bounding box center [760, 137] width 144 height 32
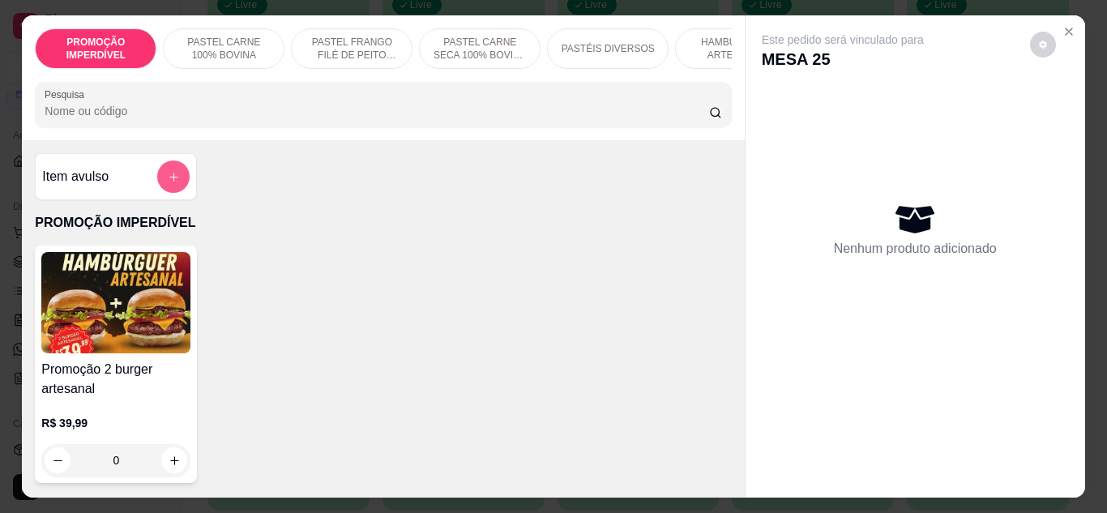
click at [157, 173] on button "add-separate-item" at bounding box center [173, 176] width 32 height 32
click at [464, 204] on input "Nome do produto" at bounding box center [553, 200] width 305 height 16
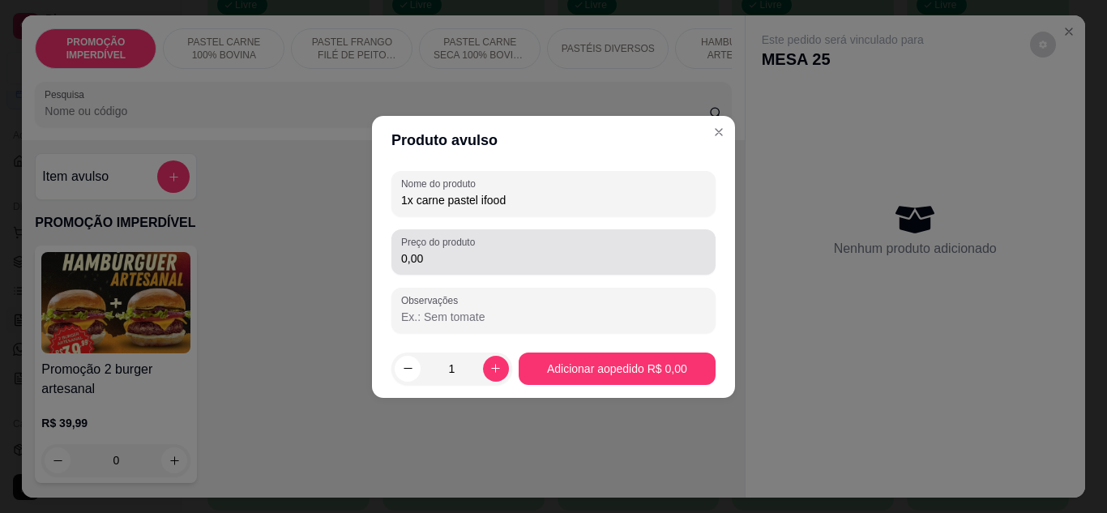
type input "1x carne pastel ifood"
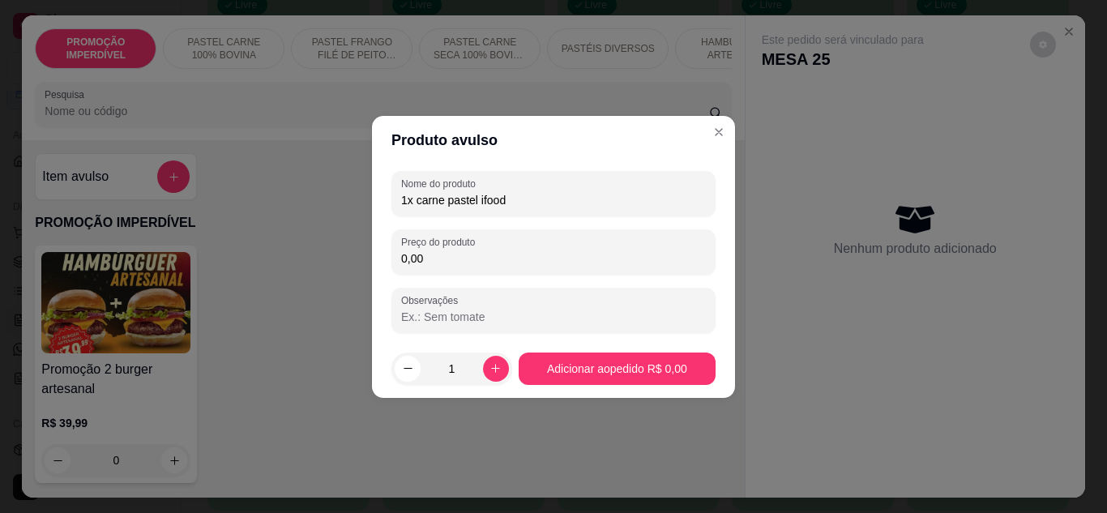
click at [493, 257] on input "0,00" at bounding box center [553, 258] width 305 height 16
type input "18,99"
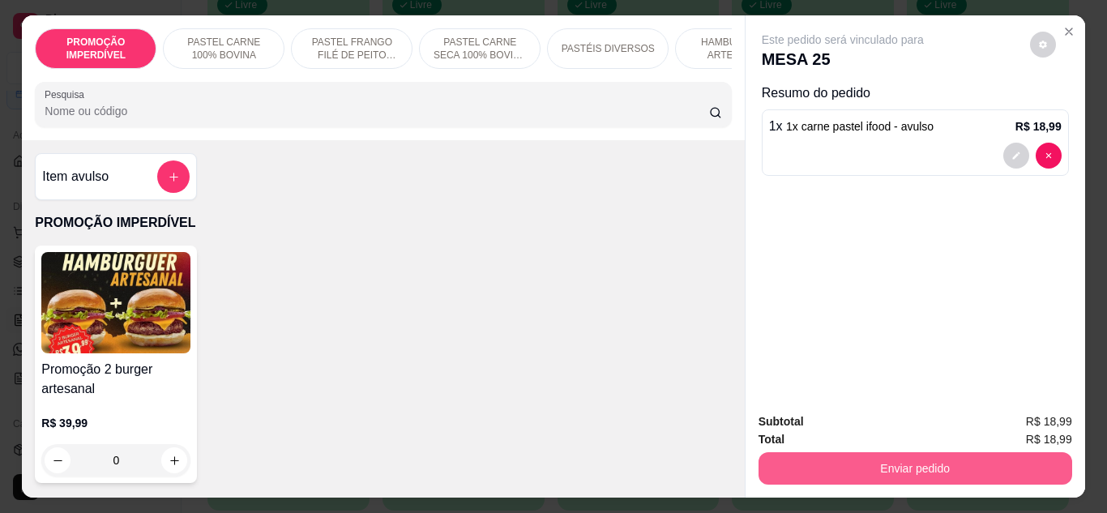
click at [813, 463] on button "Enviar pedido" at bounding box center [916, 468] width 314 height 32
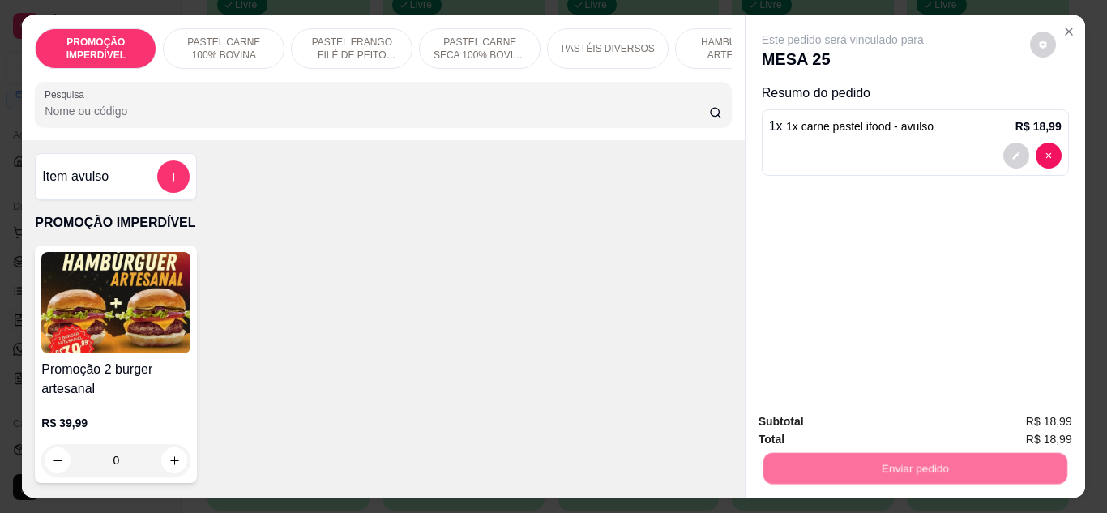
click at [812, 427] on button "Não registrar e enviar pedido" at bounding box center [861, 423] width 169 height 31
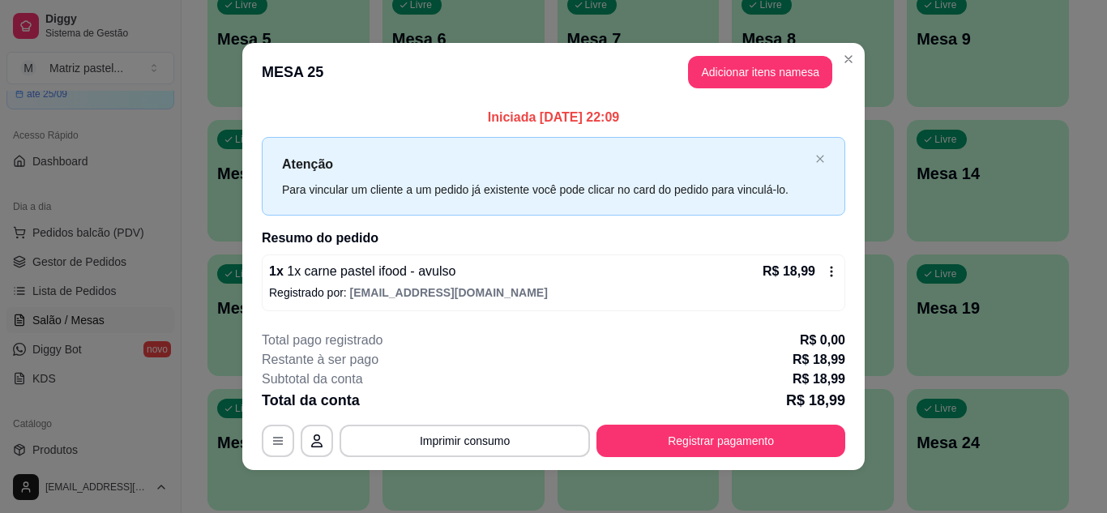
click at [776, 432] on button "Registrar pagamento" at bounding box center [721, 441] width 249 height 32
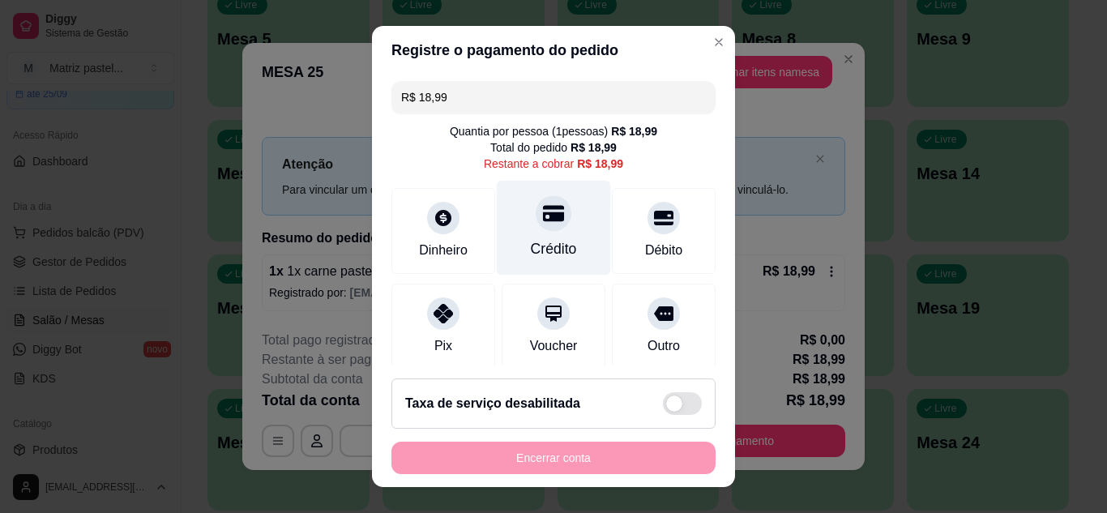
click at [555, 233] on div "Crédito" at bounding box center [554, 227] width 114 height 95
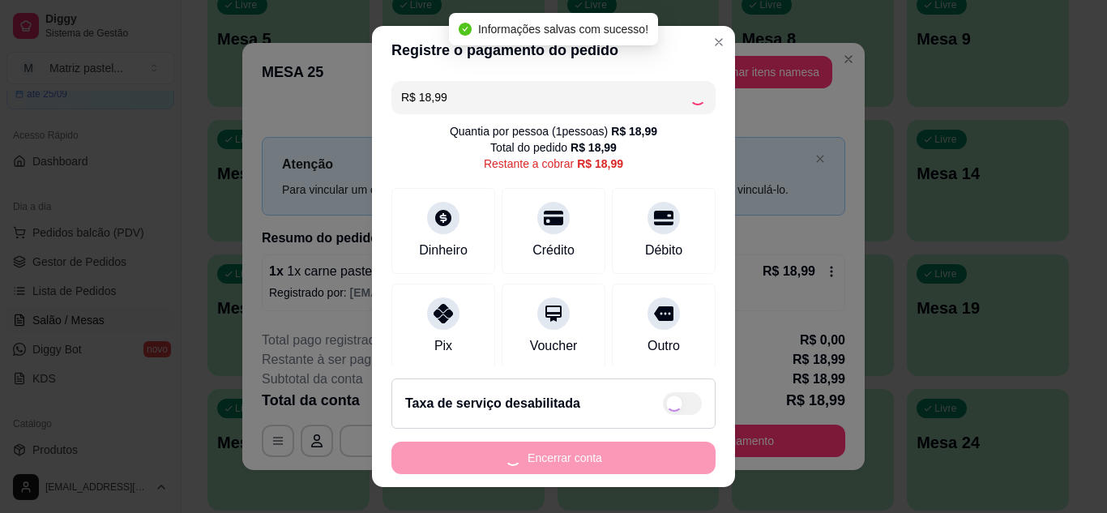
type input "R$ 0,00"
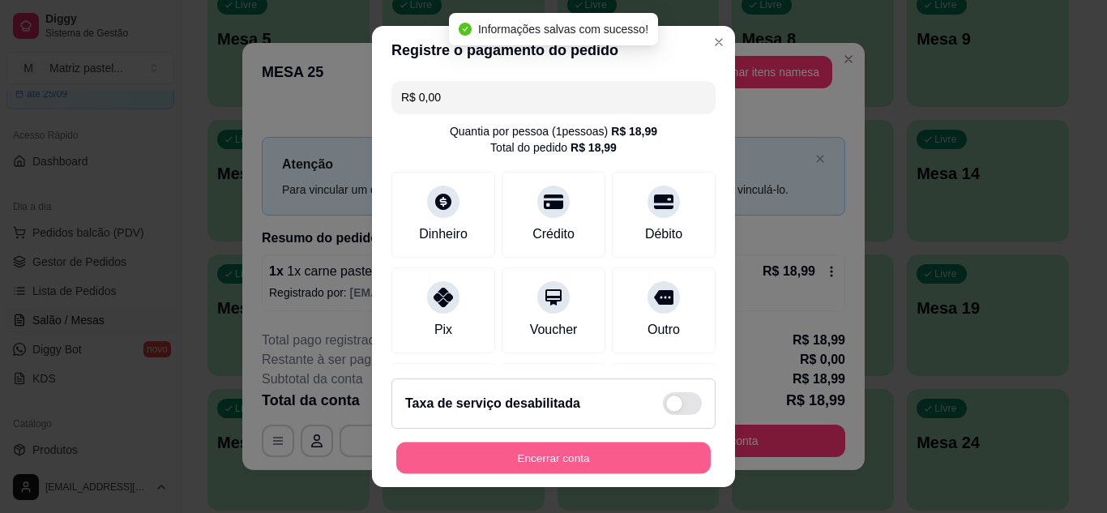
click at [564, 466] on button "Encerrar conta" at bounding box center [553, 459] width 315 height 32
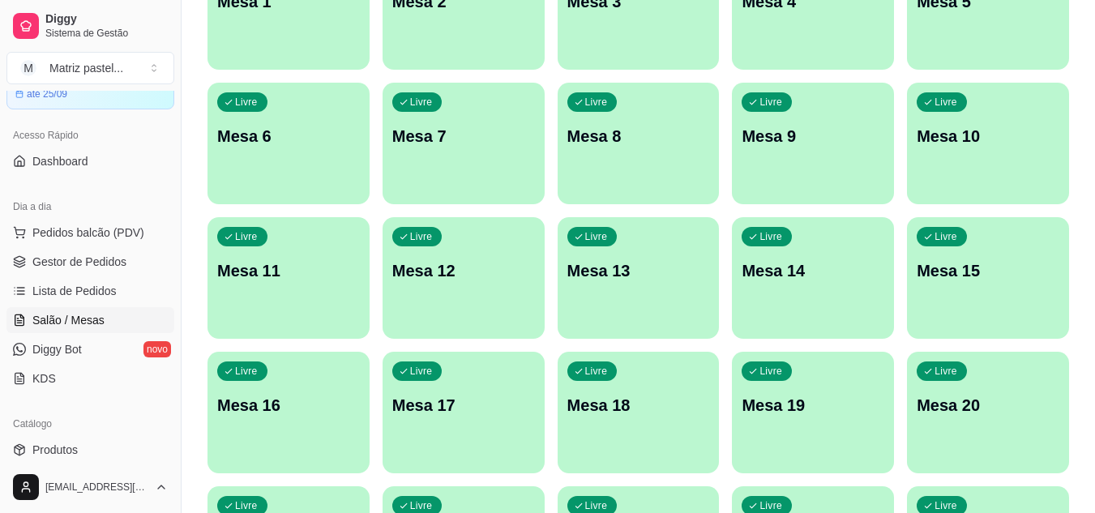
scroll to position [81, 0]
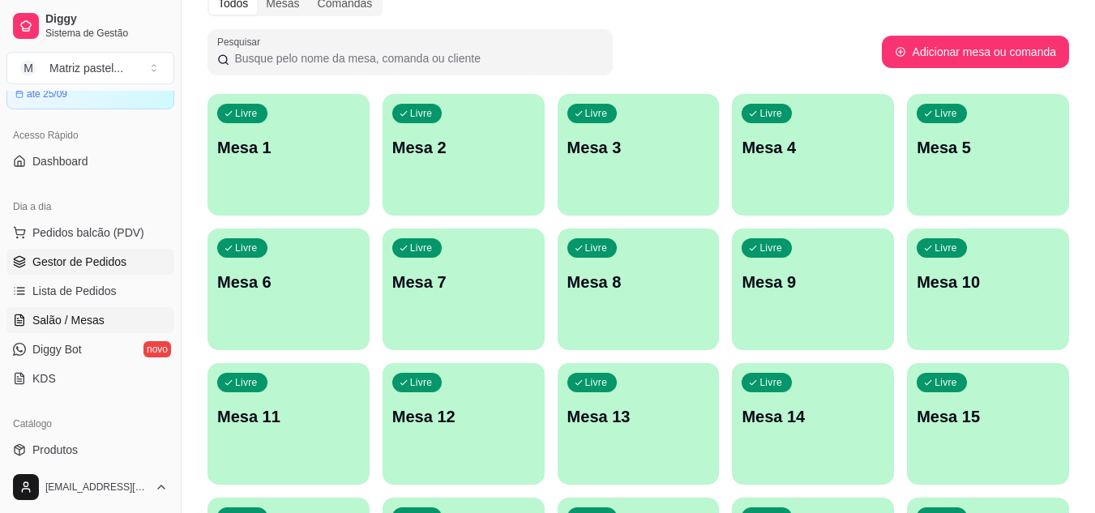
drag, startPoint x: 41, startPoint y: 240, endPoint x: 41, endPoint y: 250, distance: 9.7
click at [41, 250] on ul "Pedidos balcão (PDV) Gestor de Pedidos Lista de Pedidos Salão / Mesas Diggy Bot…" at bounding box center [90, 306] width 168 height 172
click at [38, 254] on span "Gestor de Pedidos" at bounding box center [79, 262] width 94 height 16
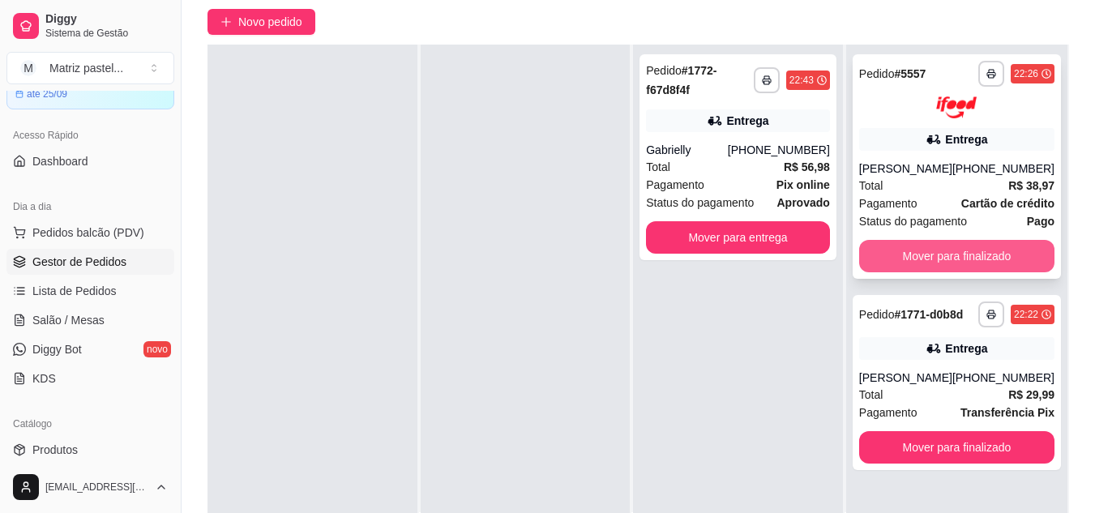
scroll to position [162, 0]
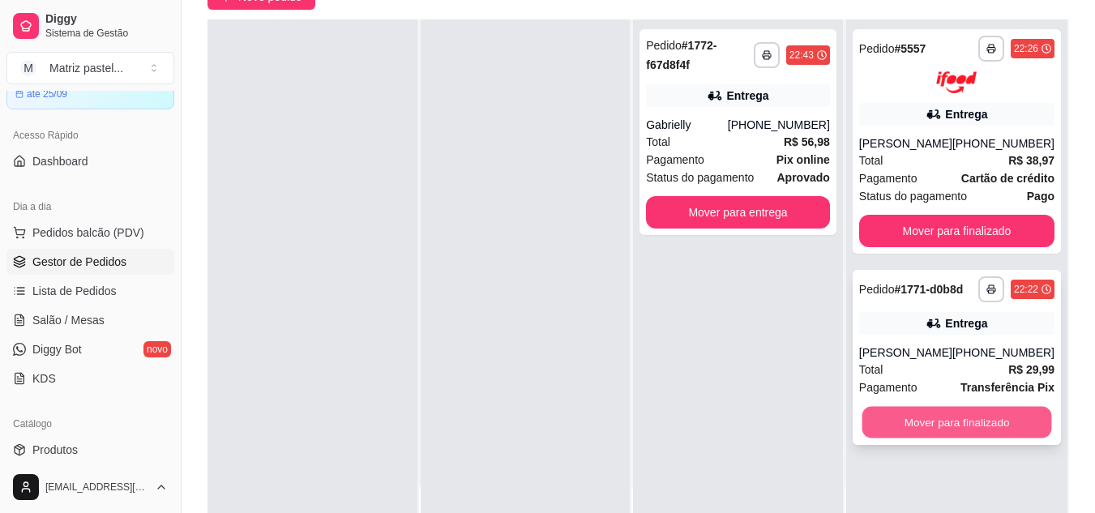
click at [930, 423] on button "Mover para finalizado" at bounding box center [957, 422] width 190 height 32
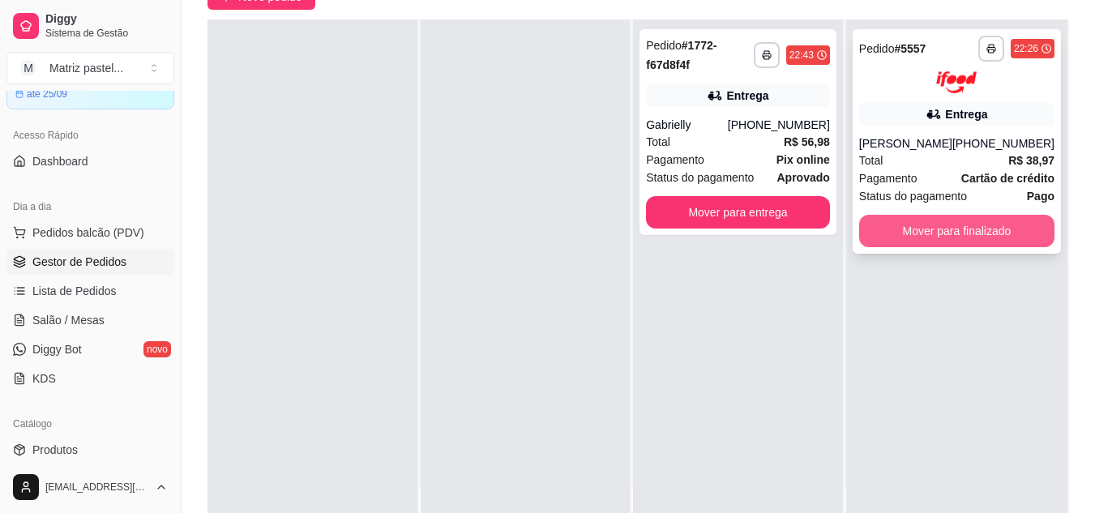
click at [936, 232] on button "Mover para finalizado" at bounding box center [956, 231] width 195 height 32
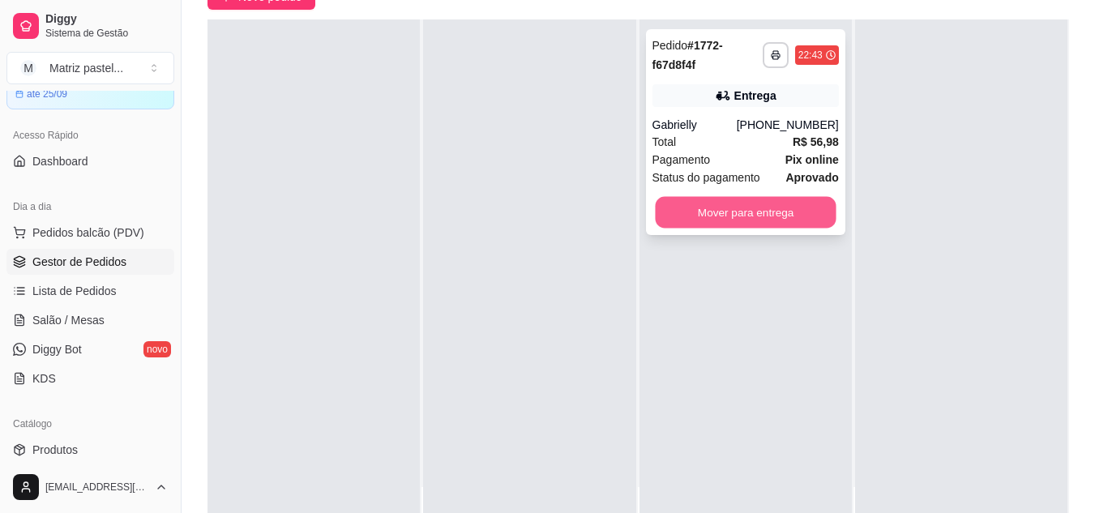
click at [683, 210] on button "Mover para entrega" at bounding box center [745, 213] width 181 height 32
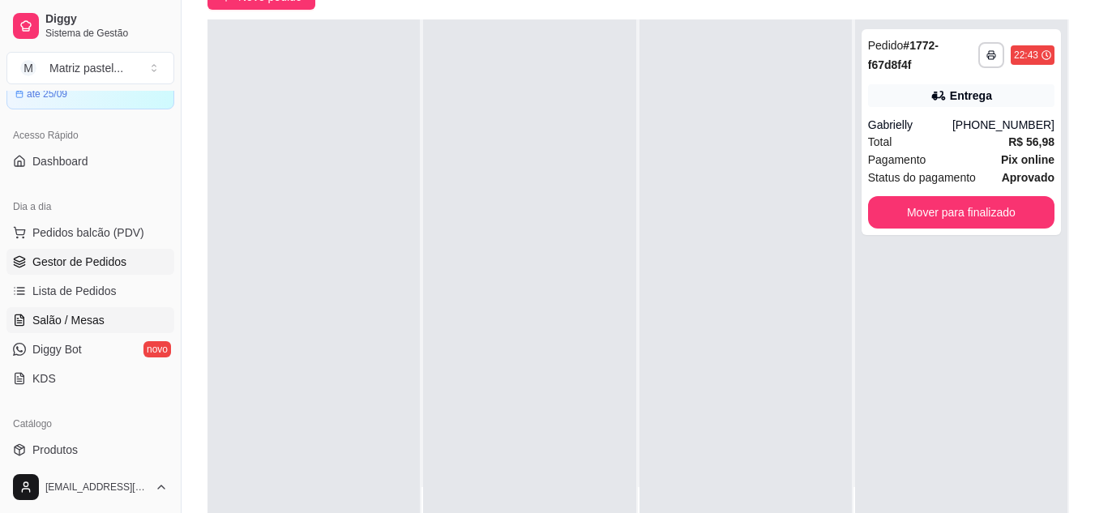
click at [96, 311] on link "Salão / Mesas" at bounding box center [90, 320] width 168 height 26
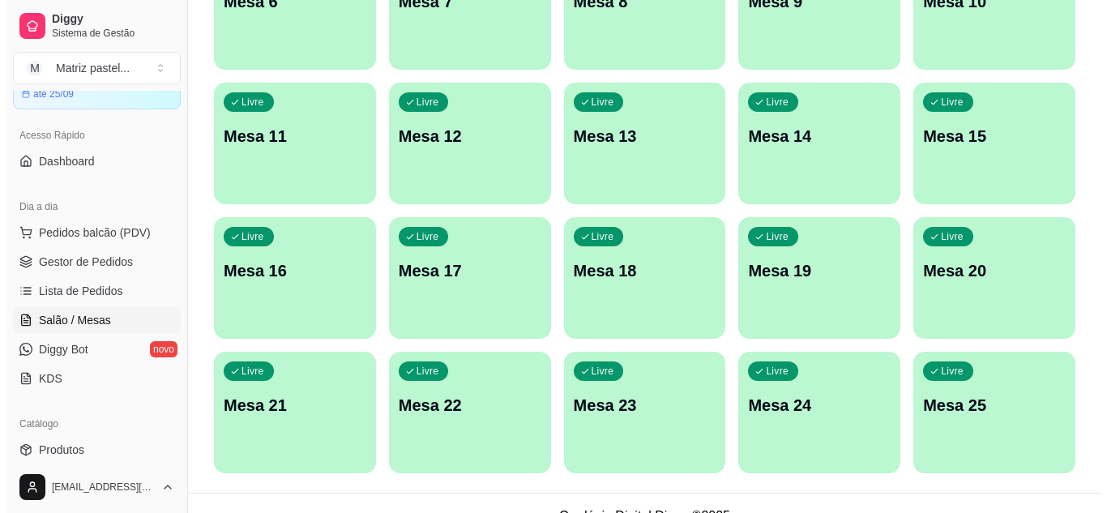
scroll to position [387, 0]
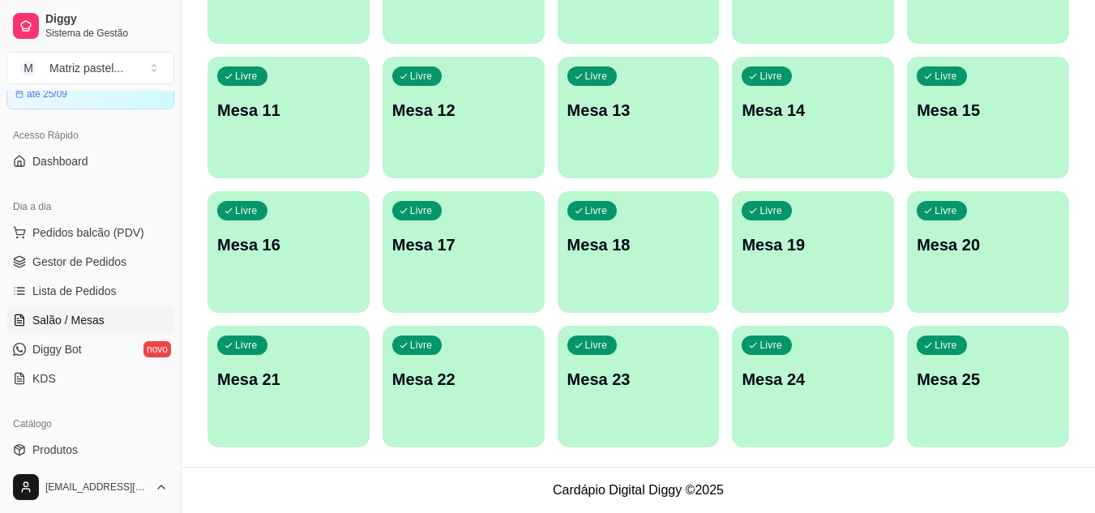
click at [973, 392] on div "Livre Mesa 25" at bounding box center [988, 377] width 162 height 102
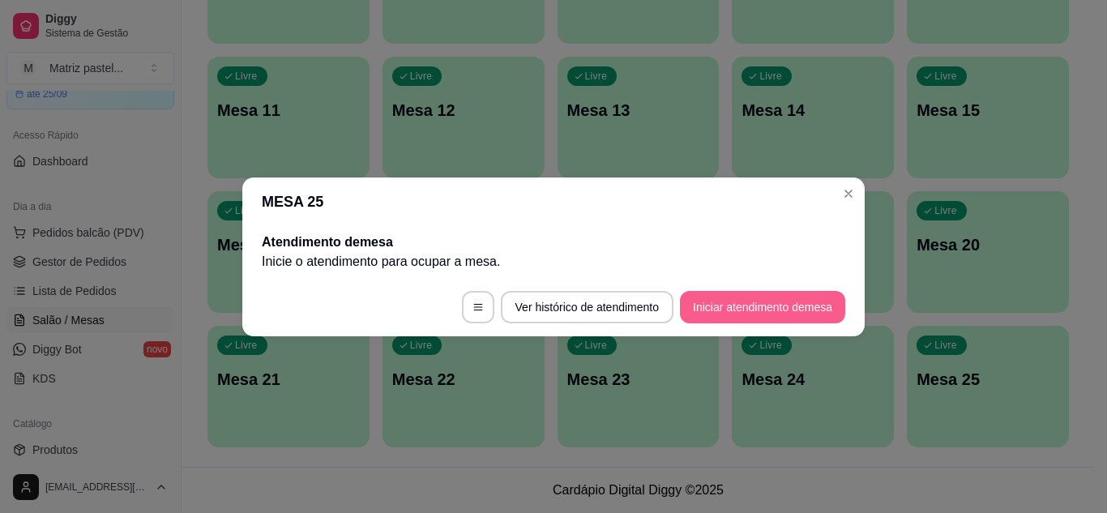
click at [777, 305] on button "Iniciar atendimento de mesa" at bounding box center [762, 307] width 165 height 32
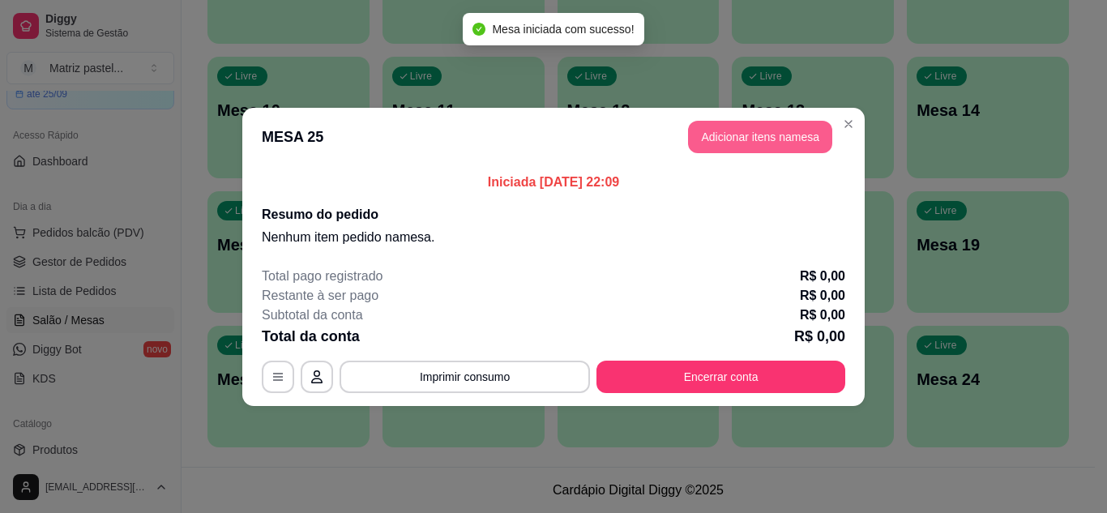
click at [772, 121] on header "MESA 25 Adicionar itens na mesa" at bounding box center [553, 137] width 623 height 58
click at [770, 147] on button "Adicionar itens na mesa" at bounding box center [760, 137] width 144 height 32
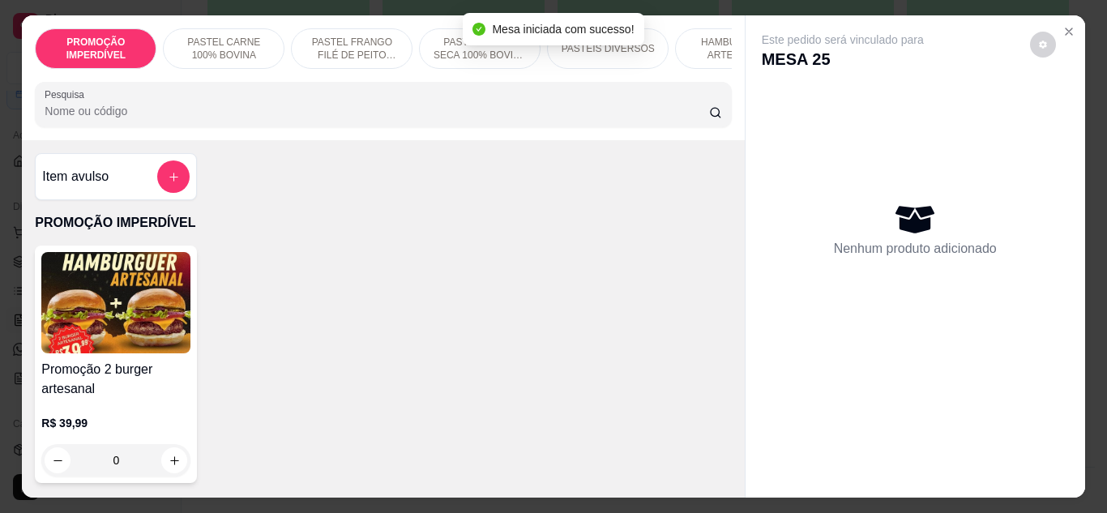
click at [320, 119] on input "Pesquisa" at bounding box center [377, 111] width 665 height 16
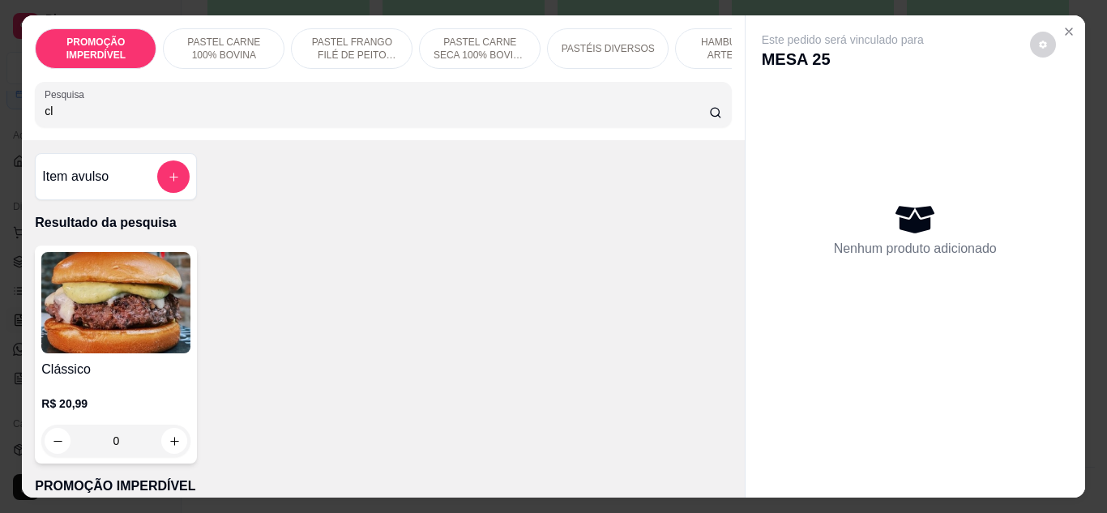
type input "cl"
click at [184, 445] on div "0" at bounding box center [115, 441] width 149 height 32
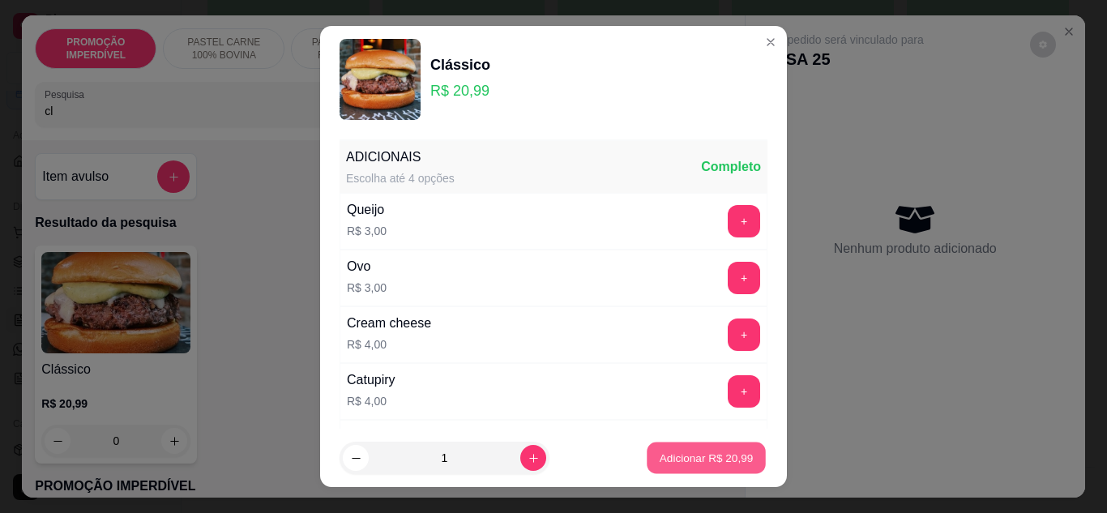
click at [680, 451] on p "Adicionar R$ 20,99" at bounding box center [707, 458] width 94 height 15
type input "1"
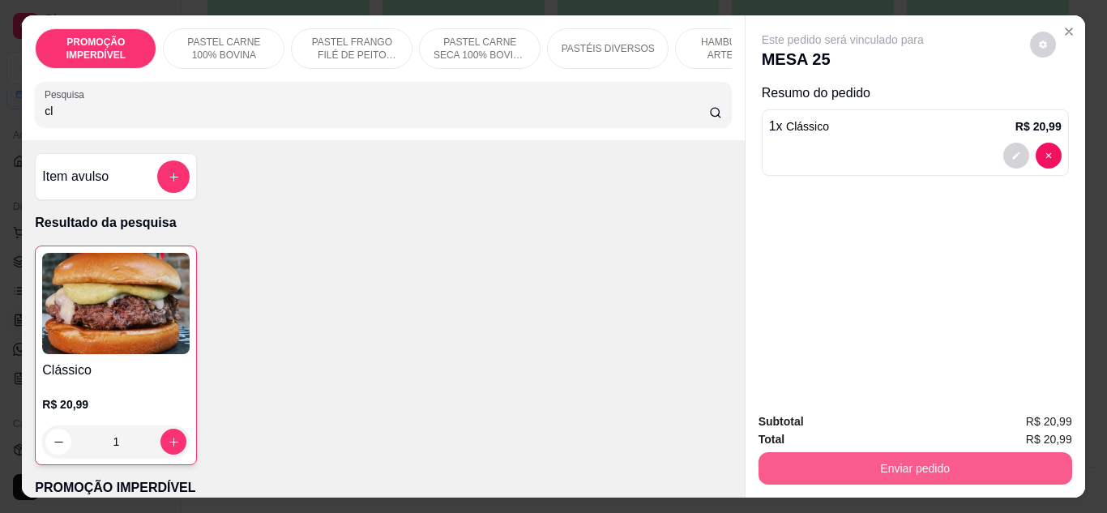
click at [809, 452] on button "Enviar pedido" at bounding box center [916, 468] width 314 height 32
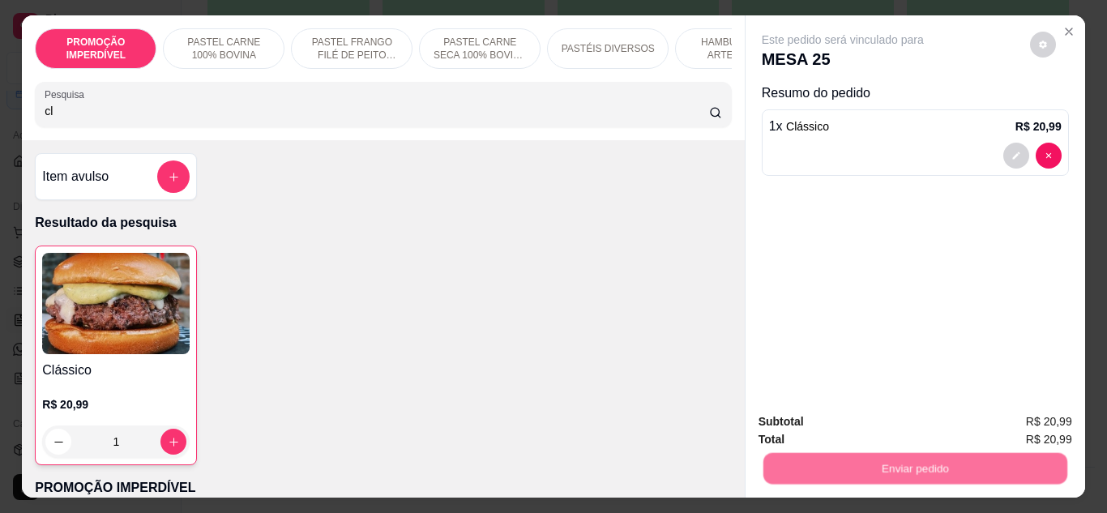
click at [824, 419] on button "Não registrar e enviar pedido" at bounding box center [861, 423] width 169 height 31
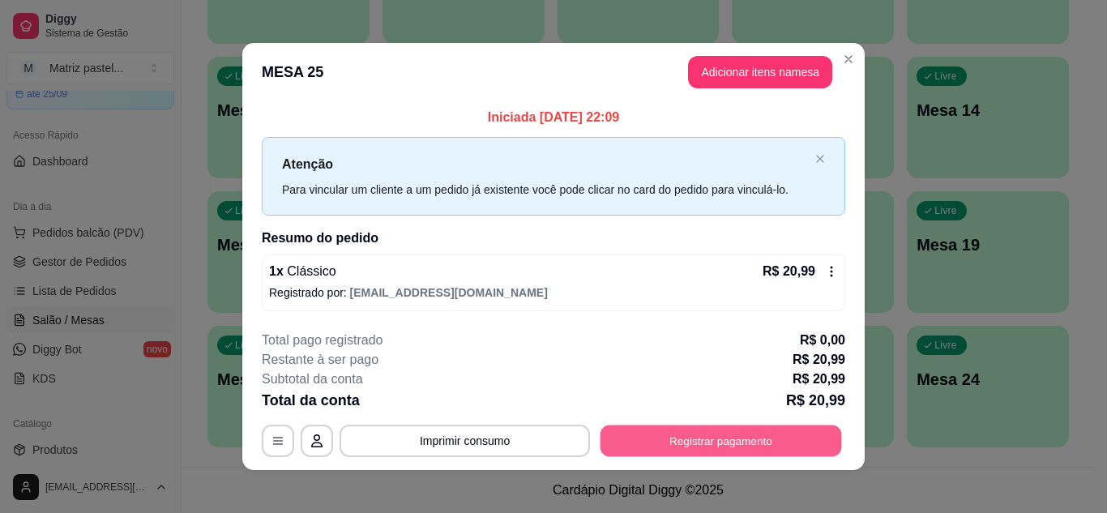
click at [743, 446] on button "Registrar pagamento" at bounding box center [722, 442] width 242 height 32
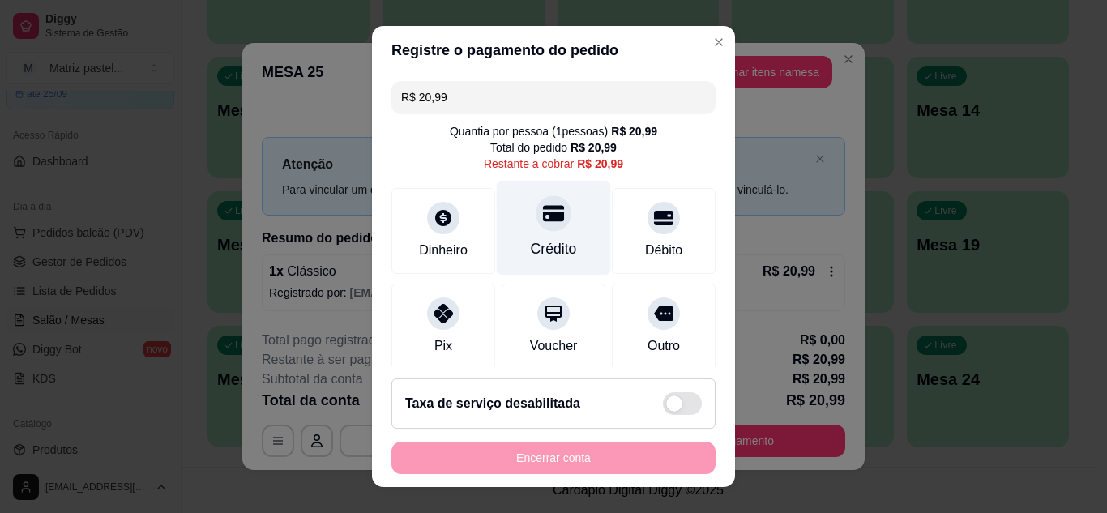
scroll to position [125, 0]
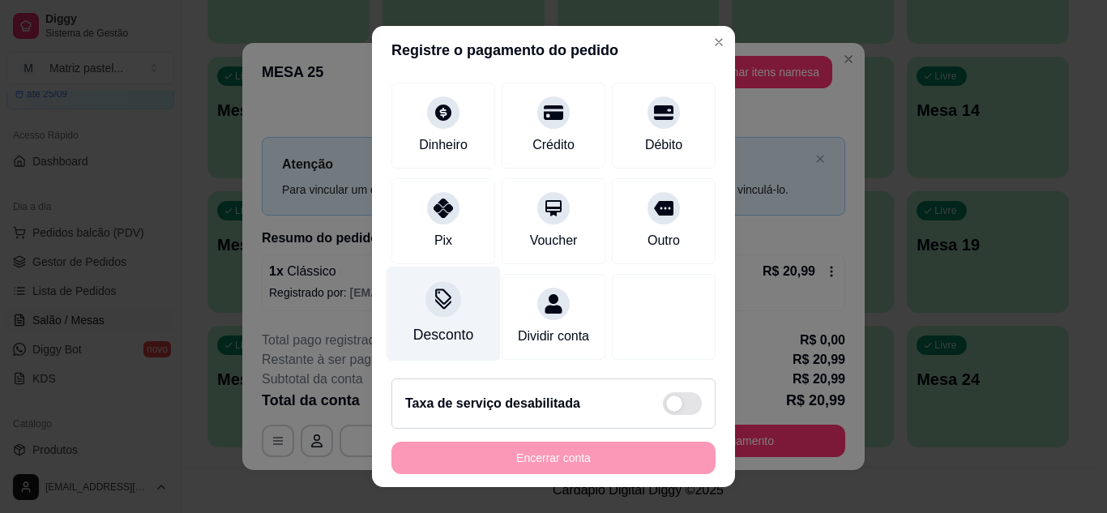
click at [441, 324] on div "Desconto" at bounding box center [443, 334] width 60 height 21
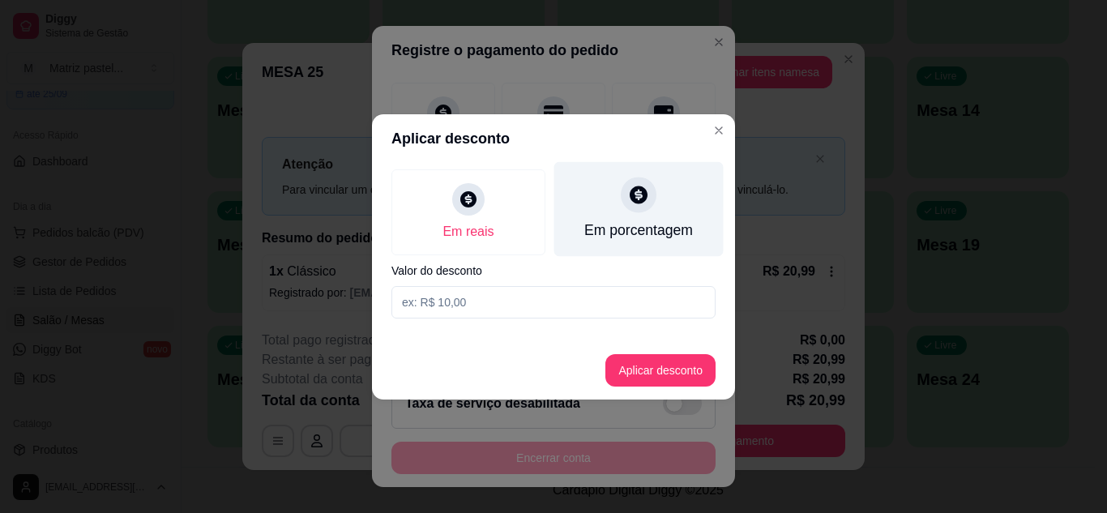
click at [644, 233] on div "Em porcentagem" at bounding box center [638, 230] width 109 height 21
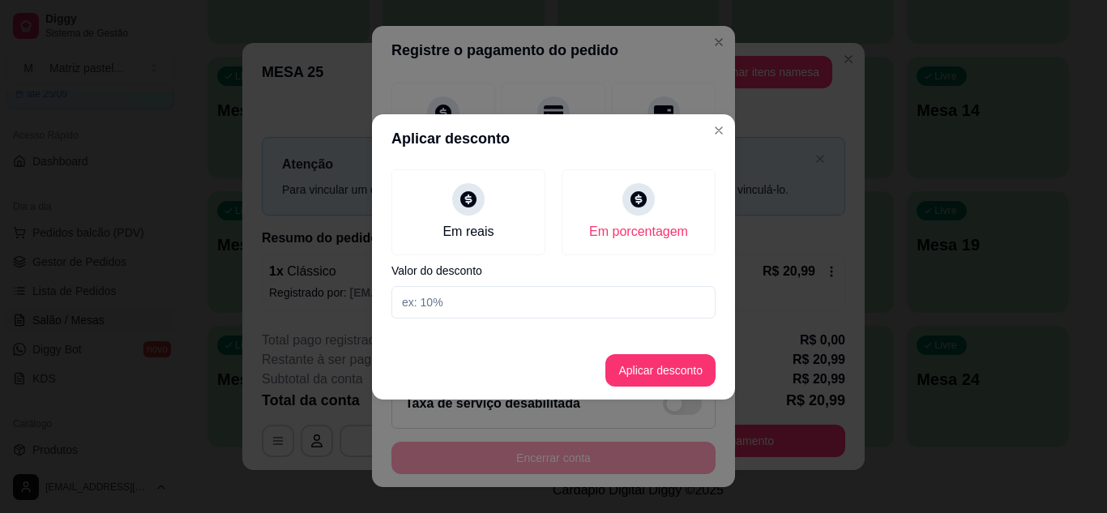
click at [556, 304] on input at bounding box center [554, 302] width 324 height 32
type input "20"
click at [674, 365] on button "Aplicar desconto" at bounding box center [661, 370] width 110 height 32
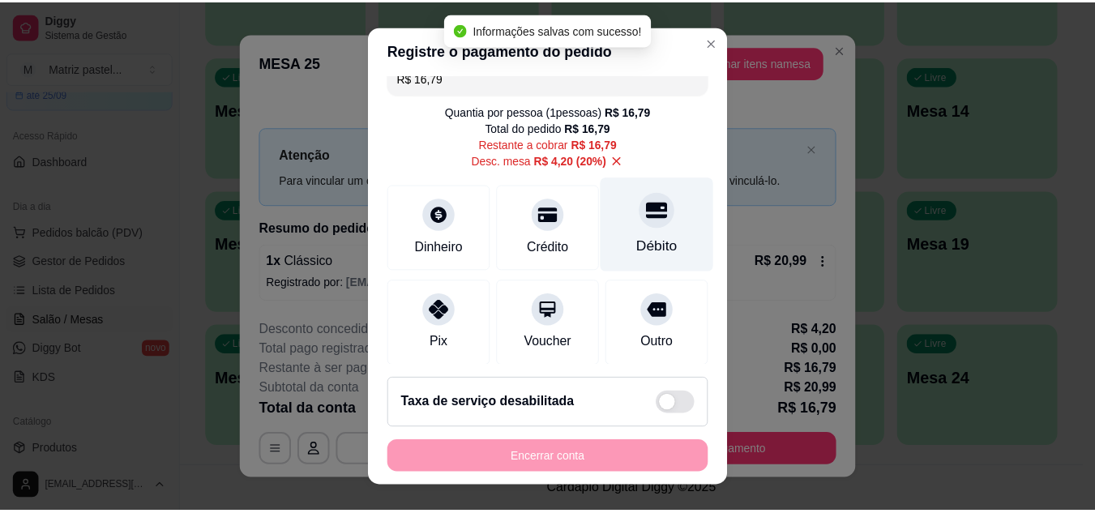
scroll to position [0, 0]
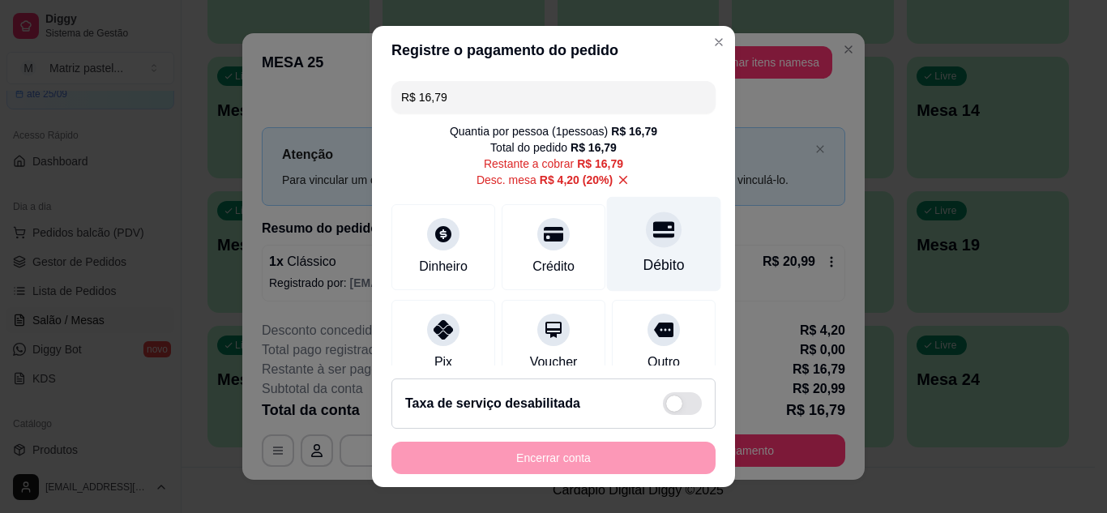
click at [648, 243] on div at bounding box center [664, 230] width 36 height 36
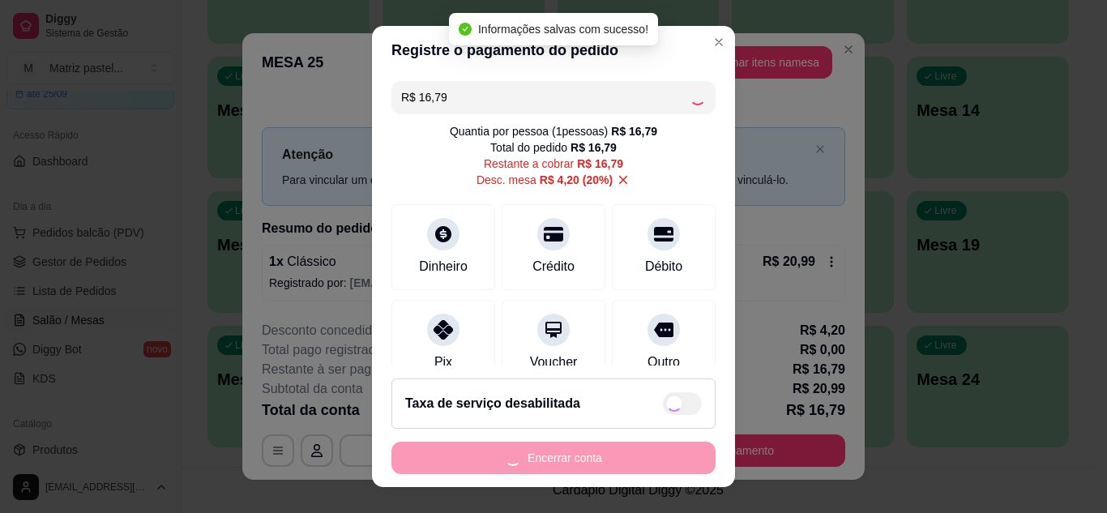
type input "R$ 0,00"
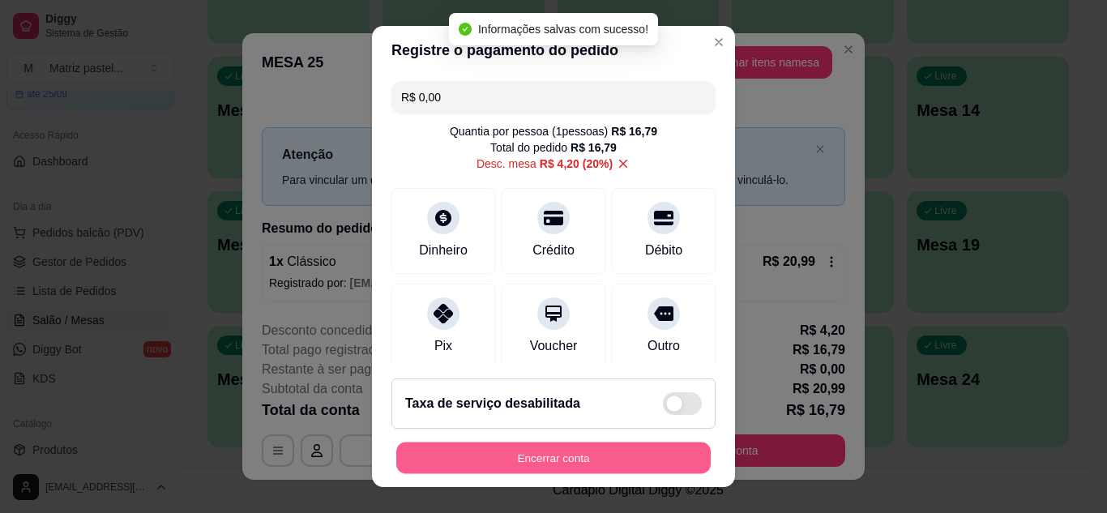
click at [602, 447] on button "Encerrar conta" at bounding box center [553, 459] width 315 height 32
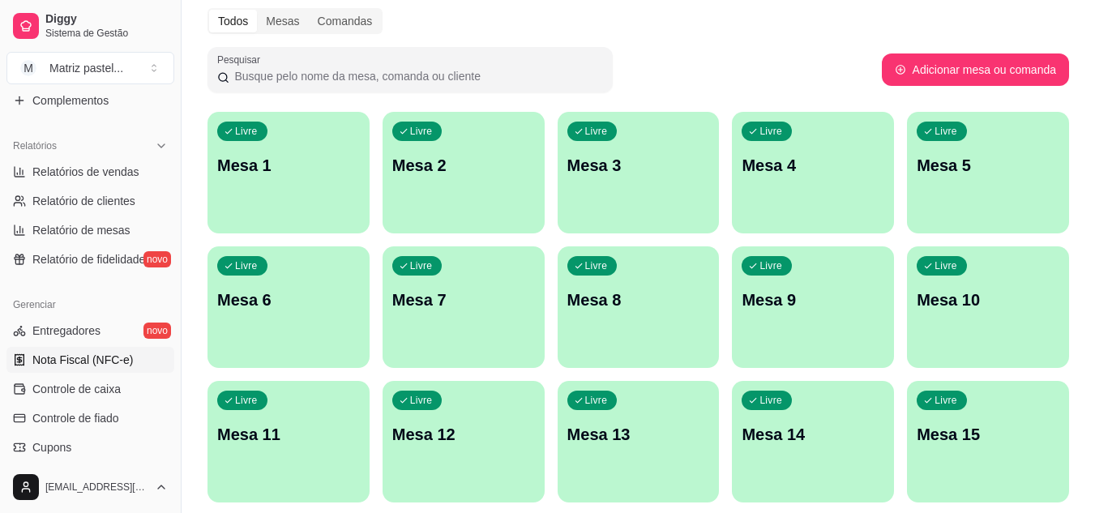
scroll to position [486, 0]
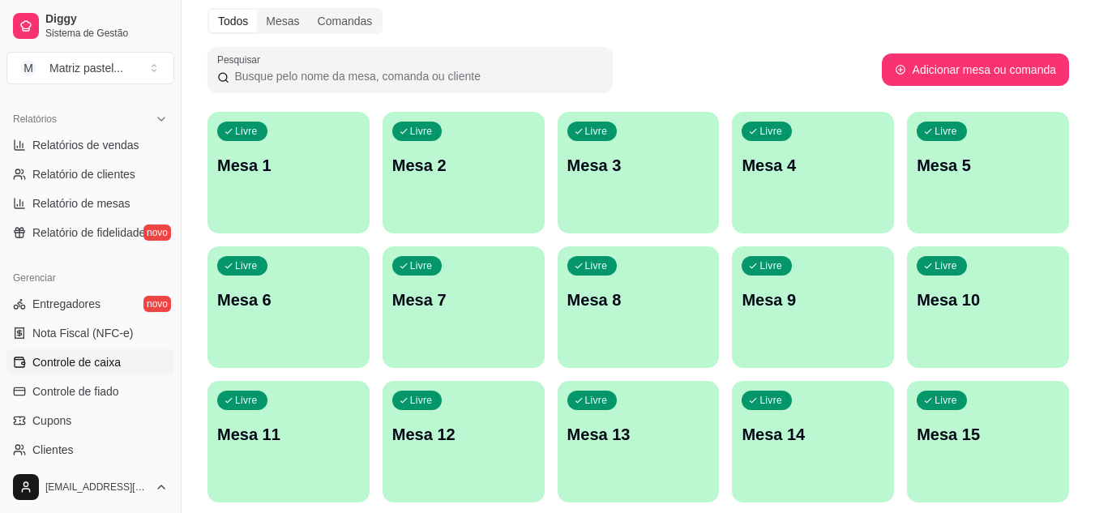
click at [75, 369] on span "Controle de caixa" at bounding box center [76, 362] width 88 height 16
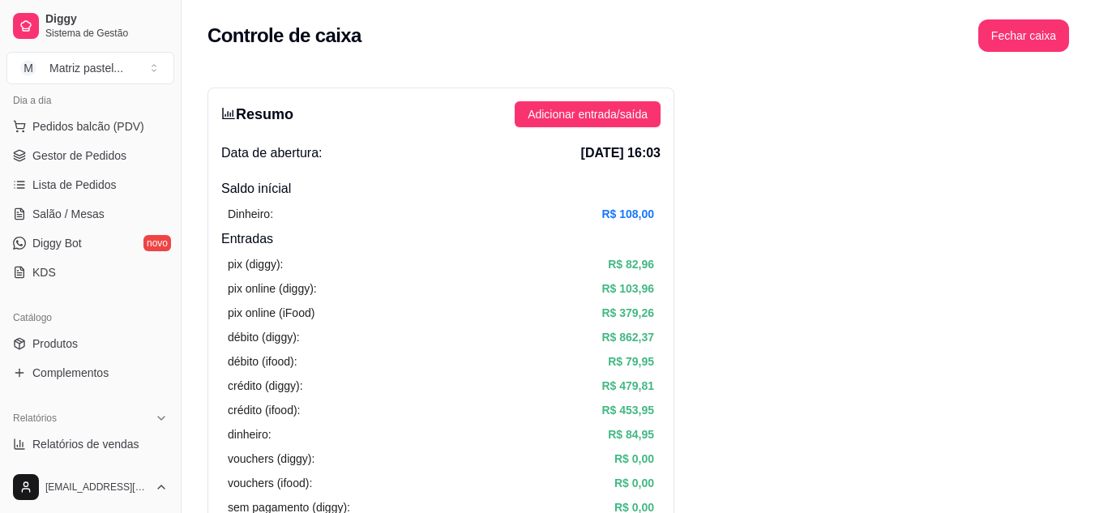
scroll to position [162, 0]
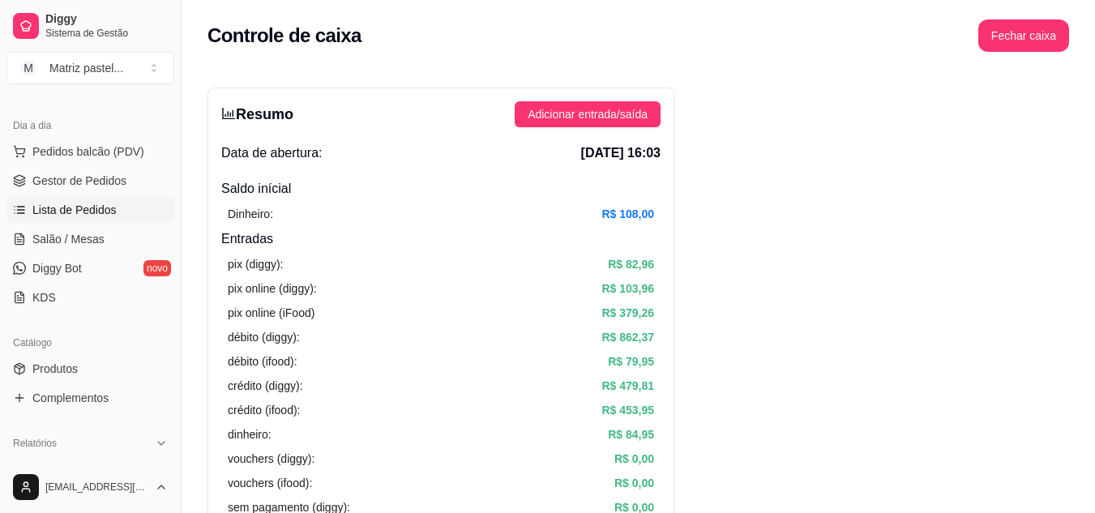
click at [73, 216] on span "Lista de Pedidos" at bounding box center [74, 210] width 84 height 16
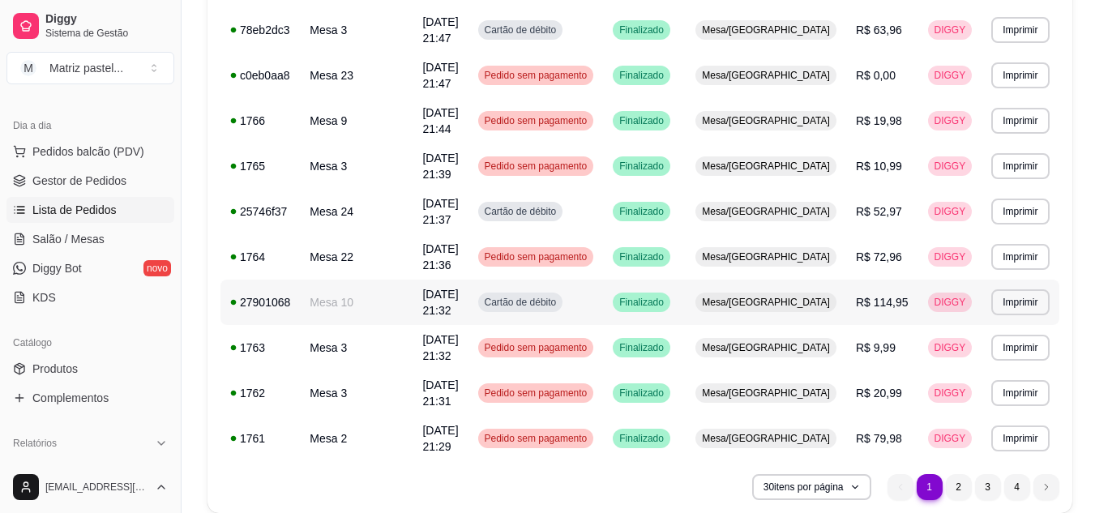
scroll to position [1200, 0]
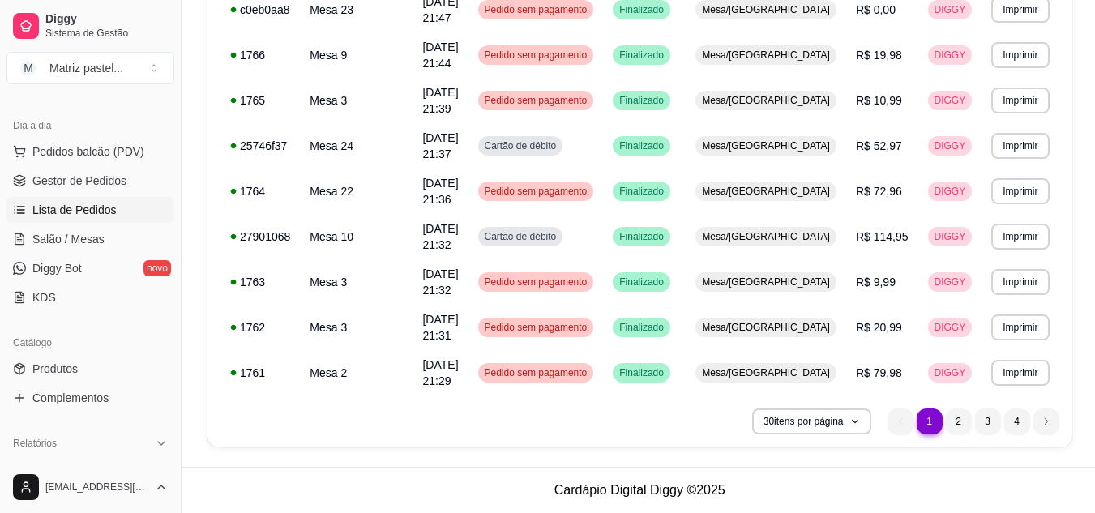
click at [949, 435] on nav "1 1 2 3 4" at bounding box center [973, 421] width 188 height 42
click at [953, 430] on li "2" at bounding box center [958, 421] width 25 height 25
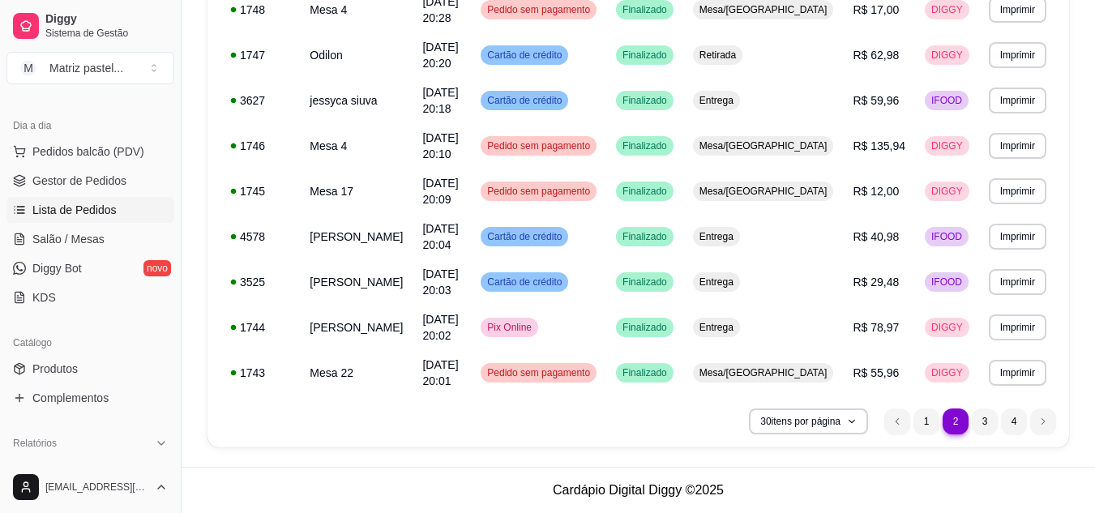
click at [973, 412] on ul "2 1 2 3 4" at bounding box center [970, 422] width 172 height 26
click at [978, 417] on li "3" at bounding box center [985, 422] width 26 height 26
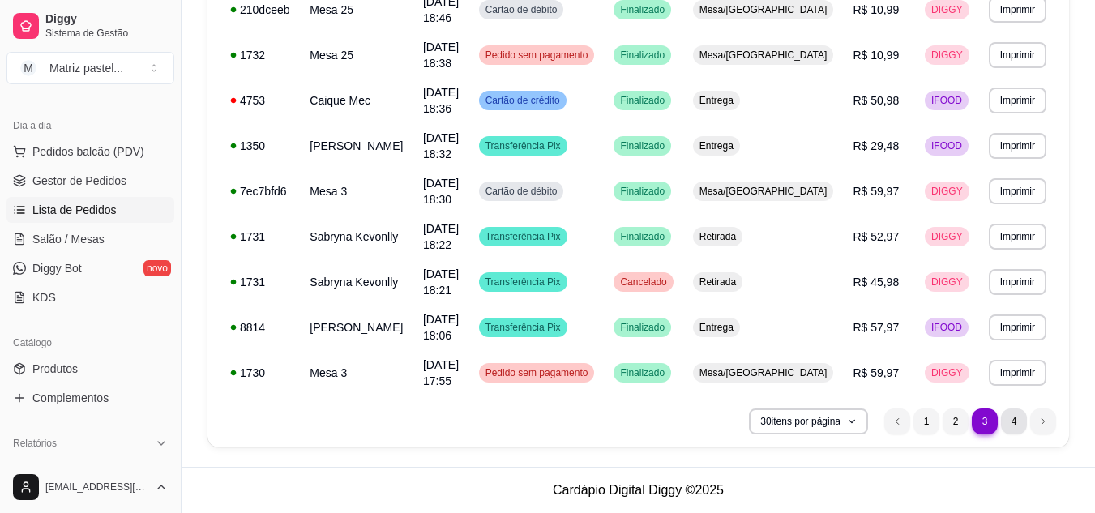
click at [1004, 421] on li "4" at bounding box center [1014, 422] width 26 height 26
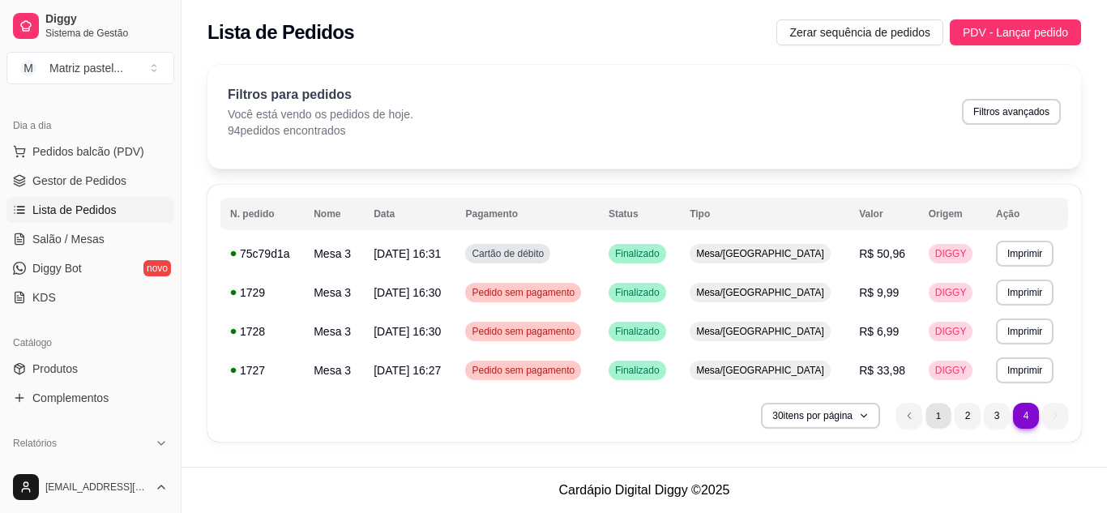
click at [934, 417] on li "1" at bounding box center [938, 415] width 25 height 25
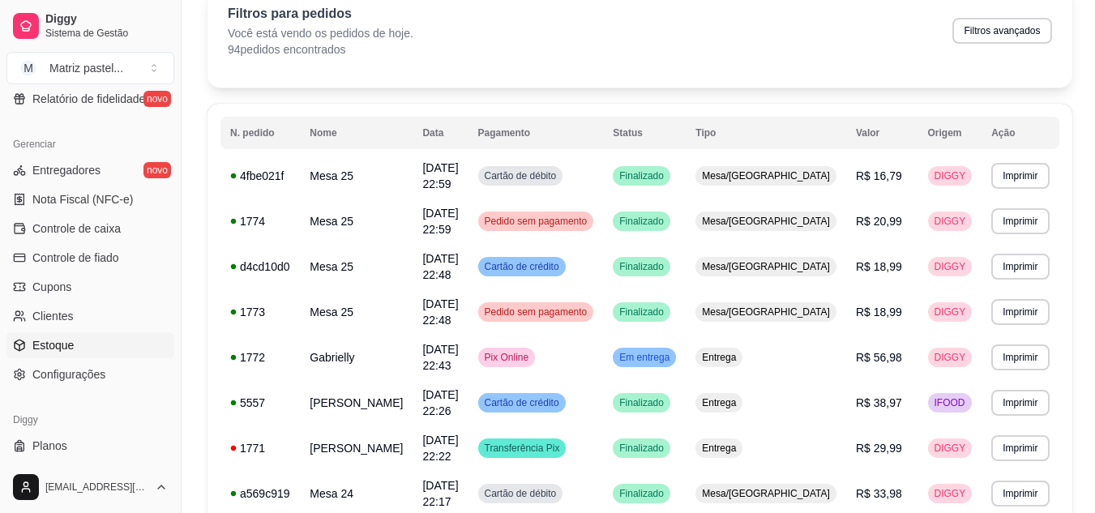
scroll to position [648, 0]
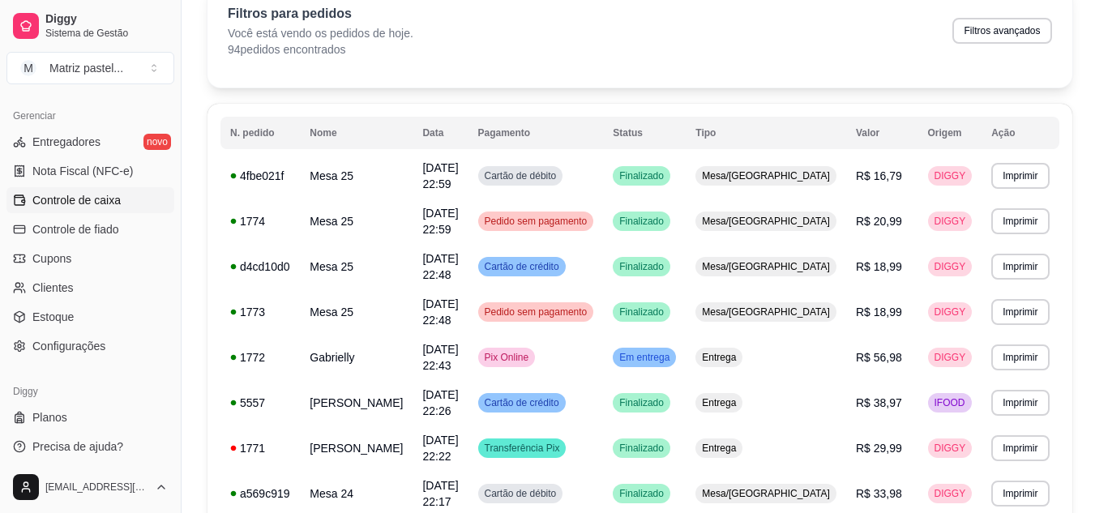
click at [77, 199] on span "Controle de caixa" at bounding box center [76, 200] width 88 height 16
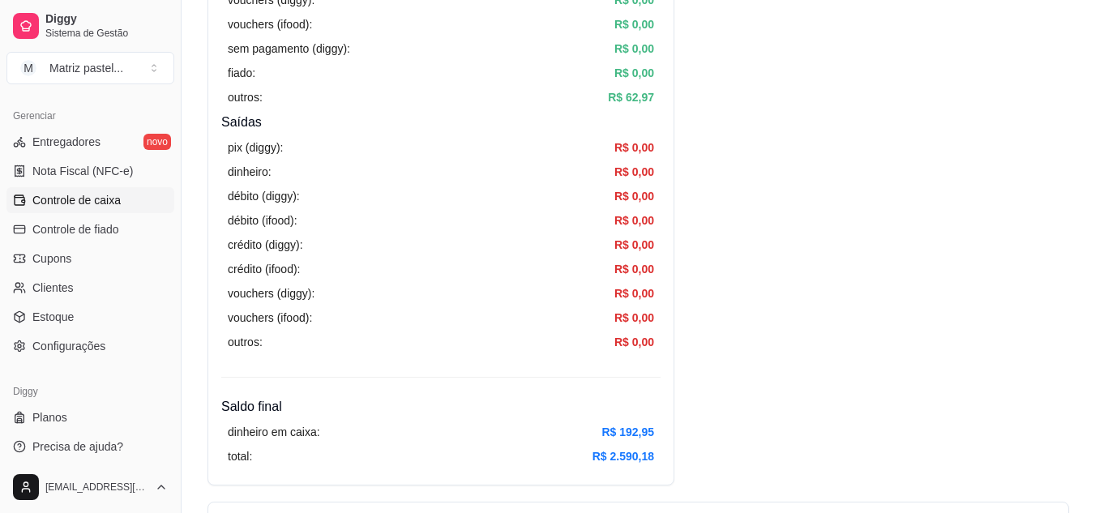
scroll to position [486, 0]
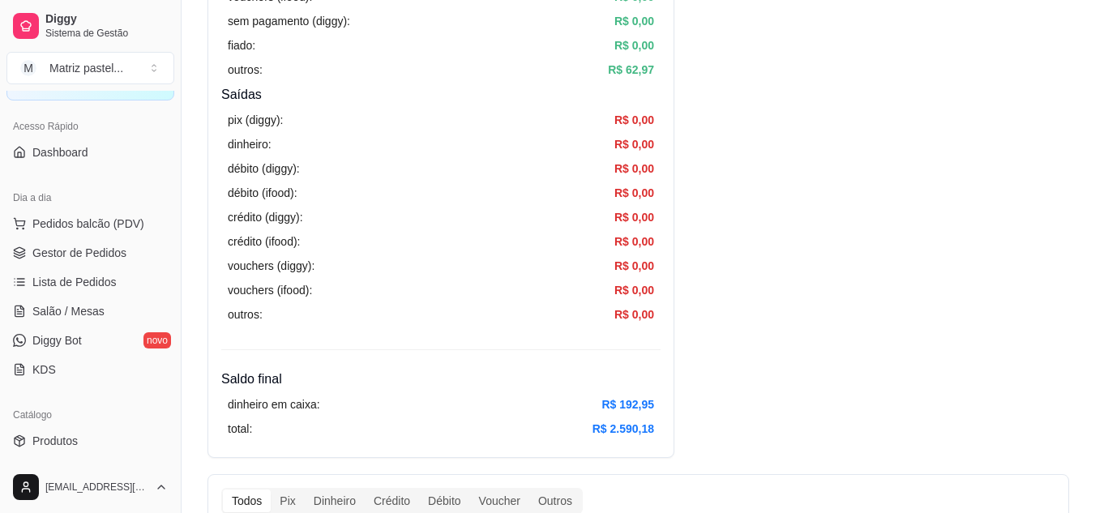
scroll to position [81, 0]
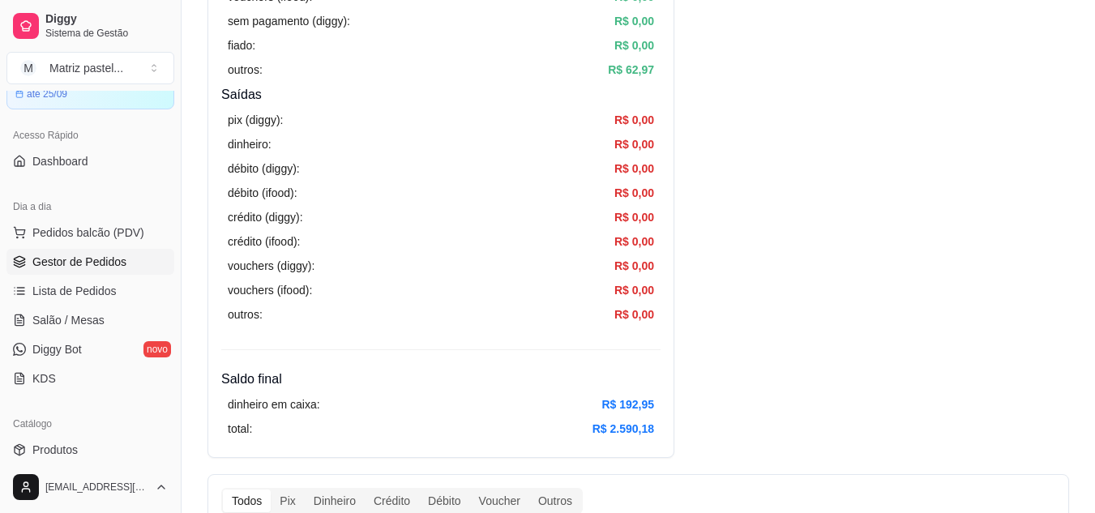
click at [79, 252] on link "Gestor de Pedidos" at bounding box center [90, 262] width 168 height 26
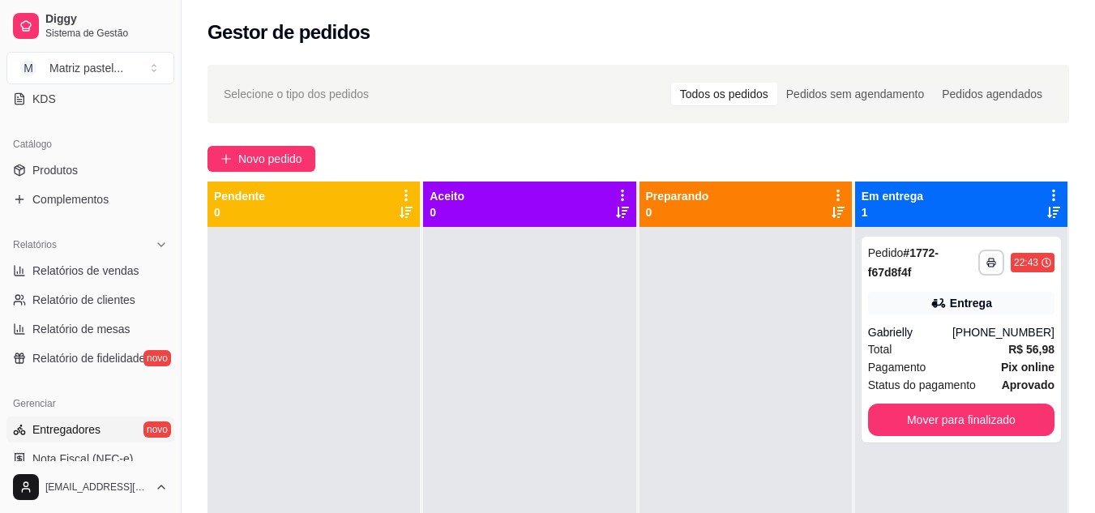
scroll to position [405, 0]
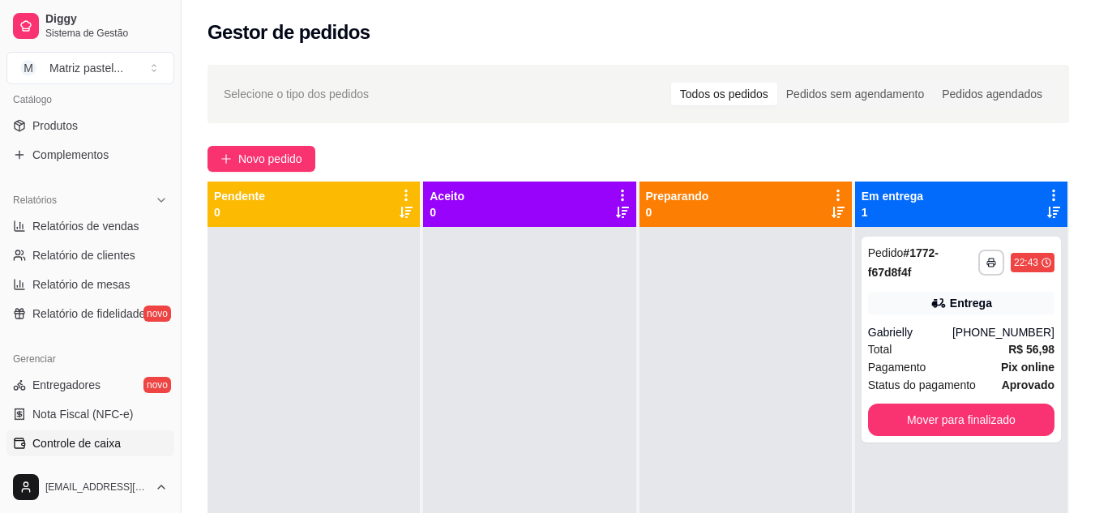
click at [87, 450] on span "Controle de caixa" at bounding box center [76, 443] width 88 height 16
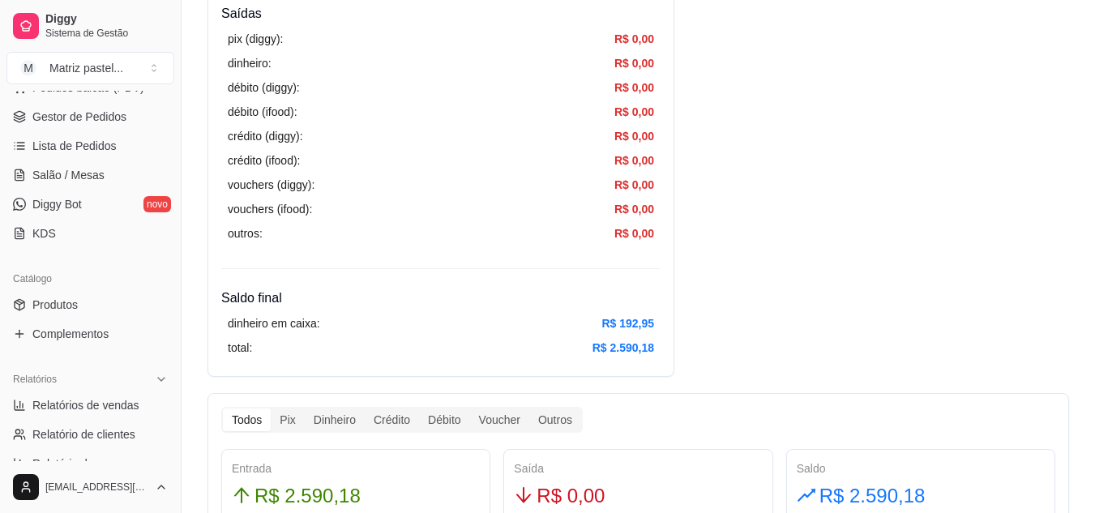
scroll to position [81, 0]
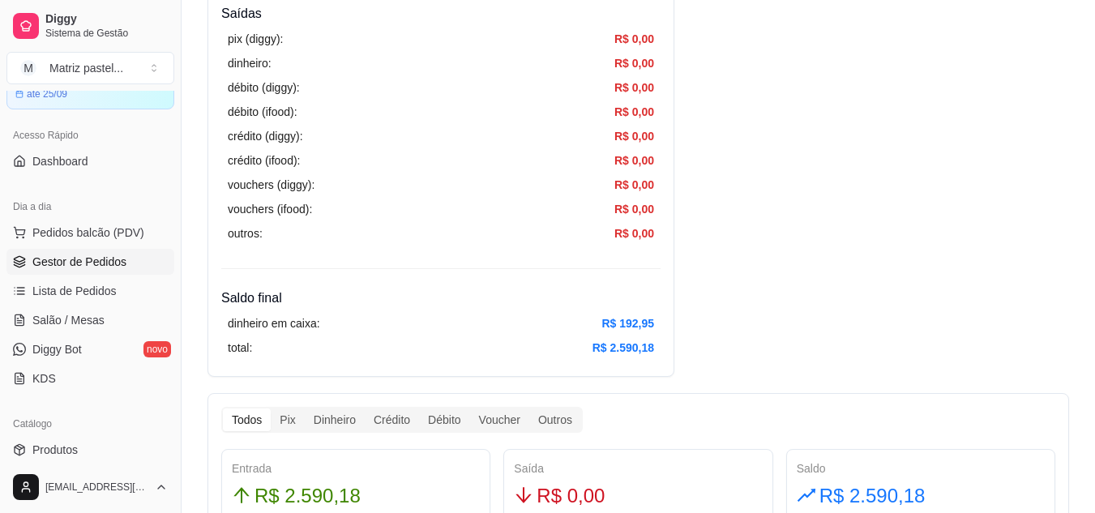
click at [76, 259] on span "Gestor de Pedidos" at bounding box center [79, 262] width 94 height 16
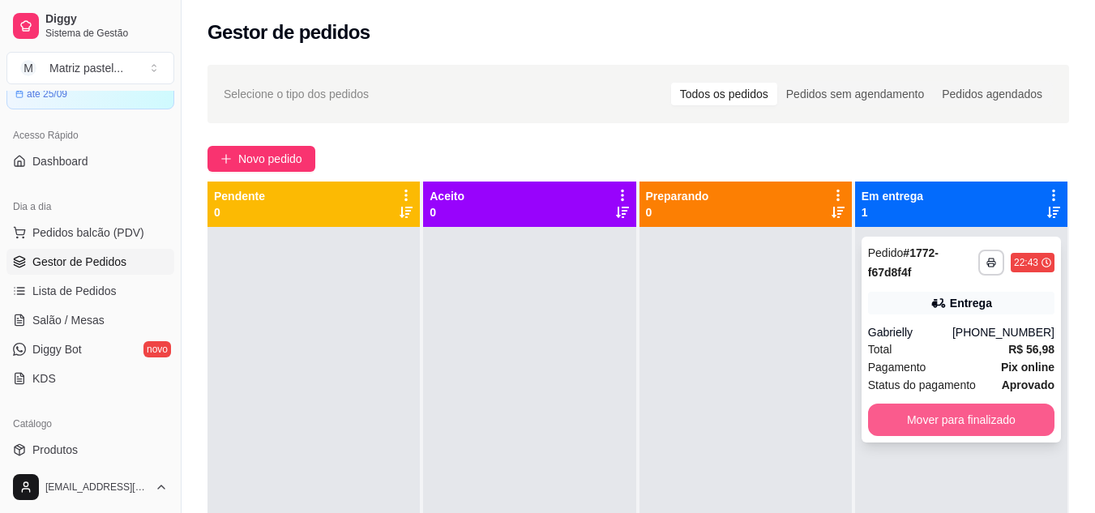
click at [905, 423] on button "Mover para finalizado" at bounding box center [961, 420] width 186 height 32
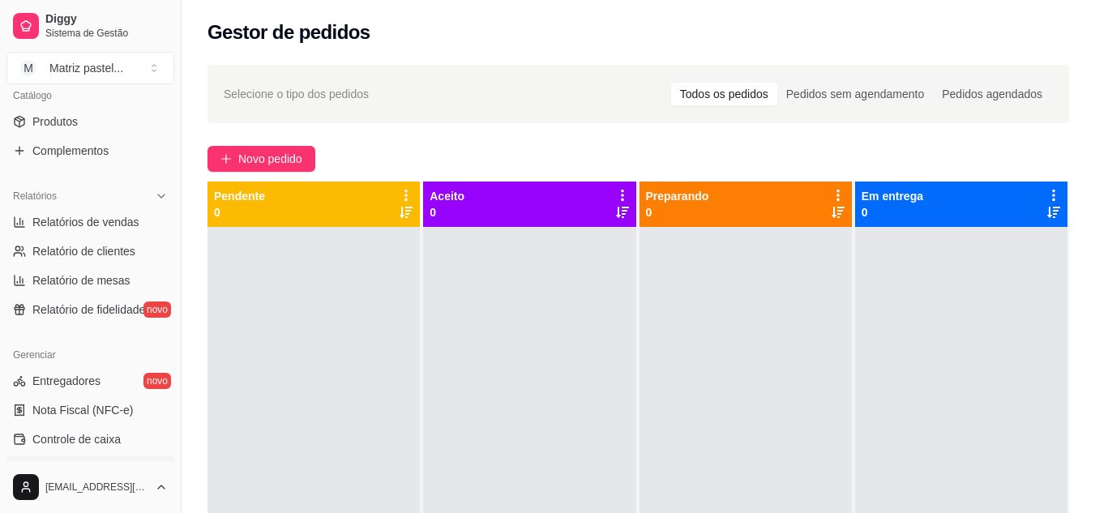
scroll to position [486, 0]
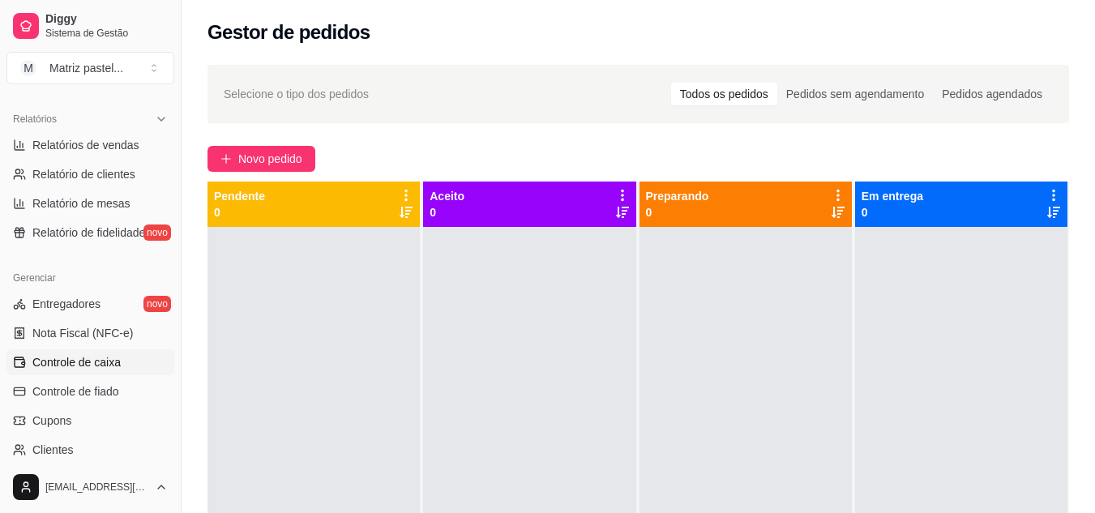
click at [113, 358] on span "Controle de caixa" at bounding box center [76, 362] width 88 height 16
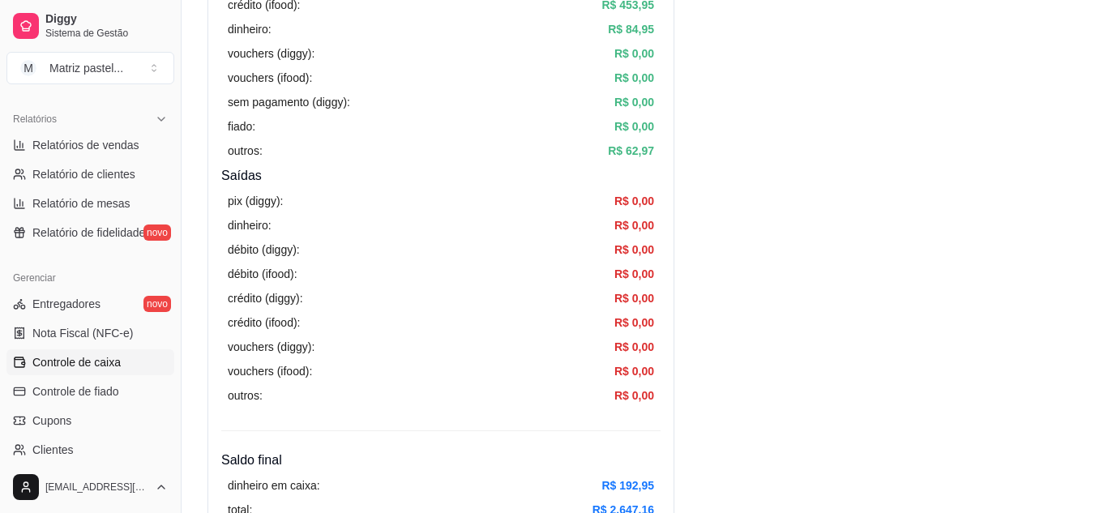
scroll to position [324, 0]
